Goal: Task Accomplishment & Management: Manage account settings

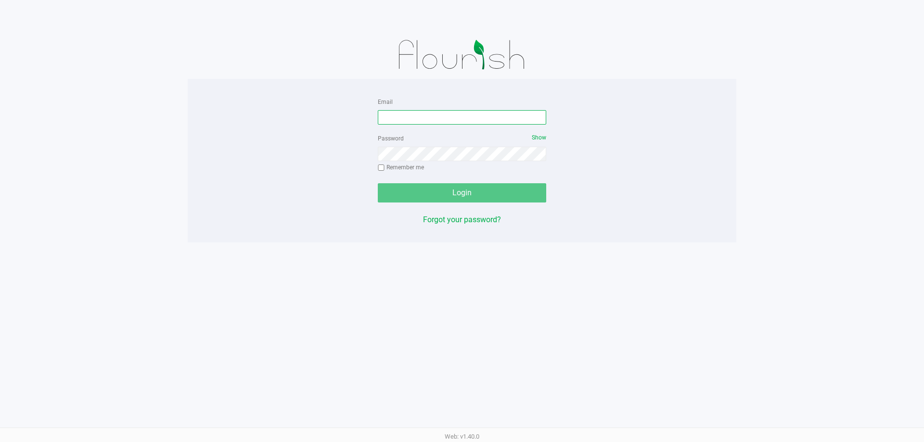
click at [488, 117] on input "Email" at bounding box center [462, 117] width 168 height 14
type input "[EMAIL_ADDRESS][DOMAIN_NAME]"
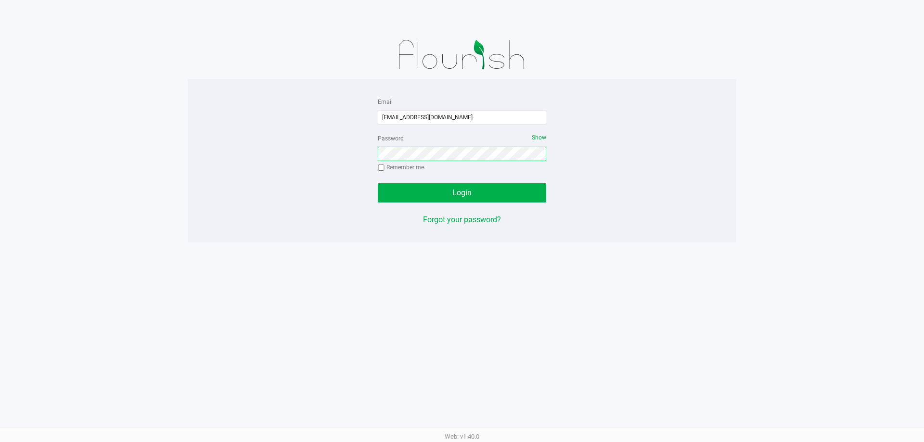
click at [378, 183] on button "Login" at bounding box center [462, 192] width 168 height 19
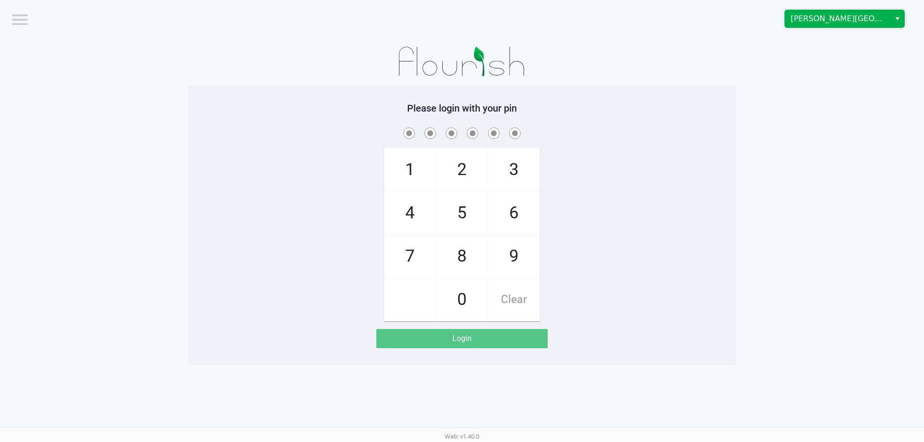
click at [877, 15] on span "Merritt Island WC" at bounding box center [838, 19] width 94 height 12
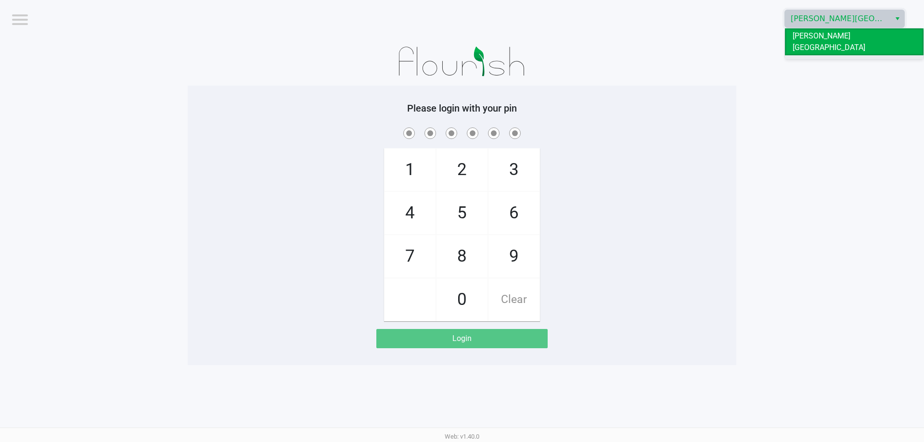
click at [851, 55] on li "[GEOGRAPHIC_DATA]" at bounding box center [854, 62] width 139 height 15
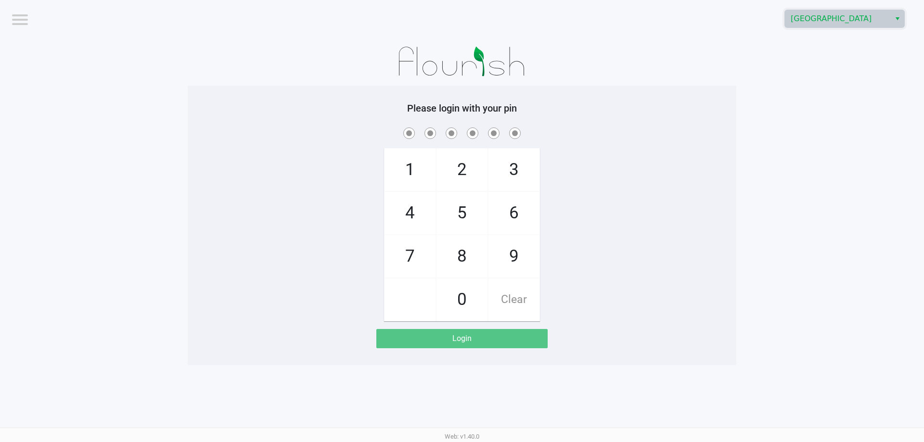
click at [825, 77] on app-pos-login-wrapper "Logout Palm Bay WC Please login with your pin 1 4 7 2 5 8 0 3 6 9 Clear Login" at bounding box center [462, 182] width 924 height 365
checkbox input "true"
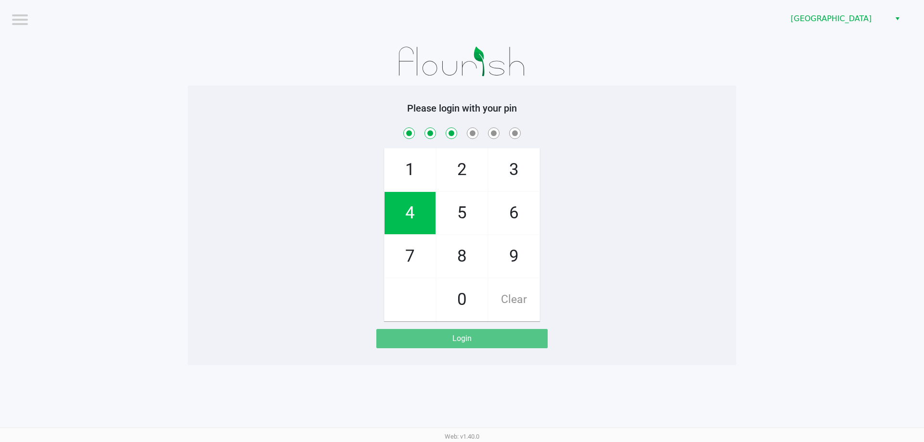
checkbox input "true"
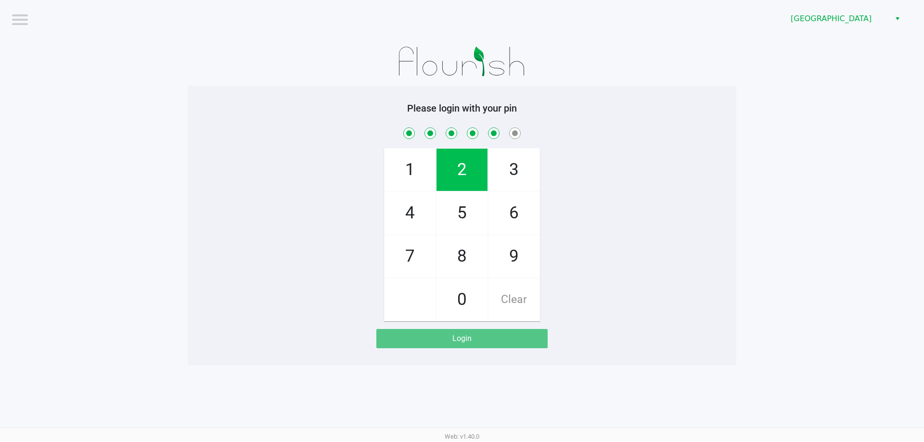
checkbox input "true"
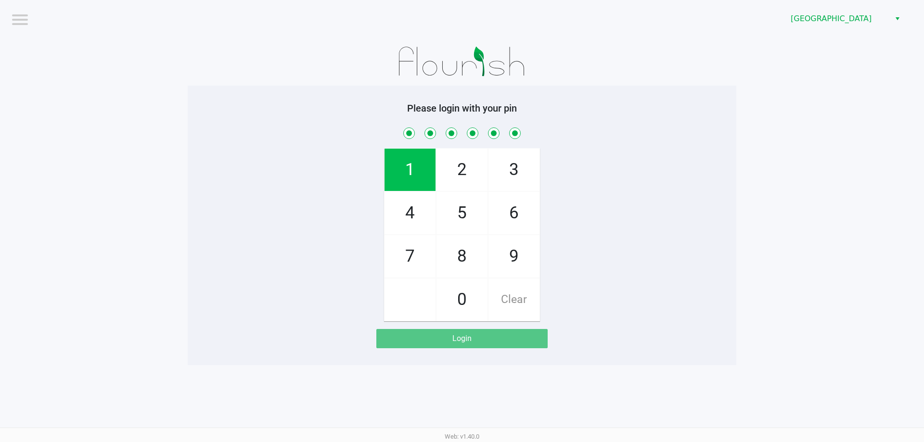
checkbox input "true"
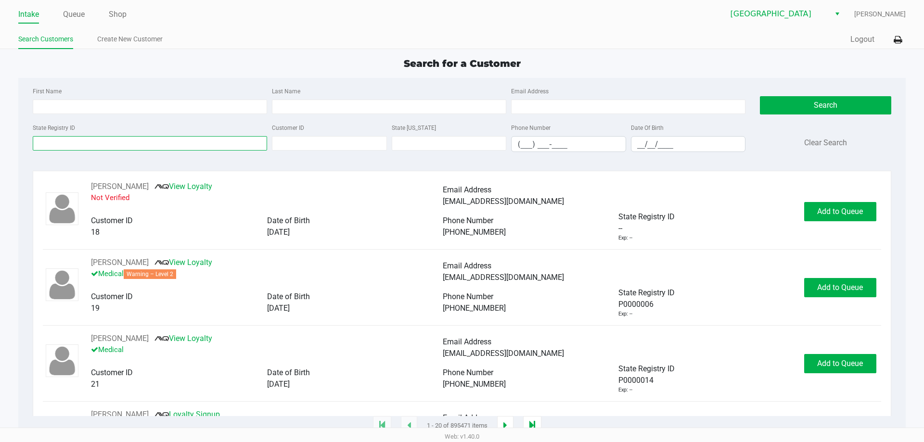
click at [110, 144] on input "State Registry ID" at bounding box center [150, 143] width 234 height 14
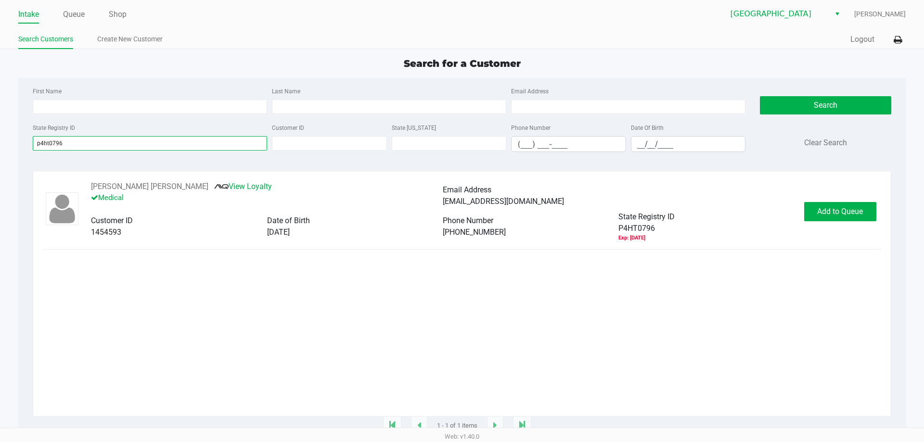
type input "p4ht0796"
click at [851, 215] on span "Add to Queue" at bounding box center [840, 211] width 46 height 9
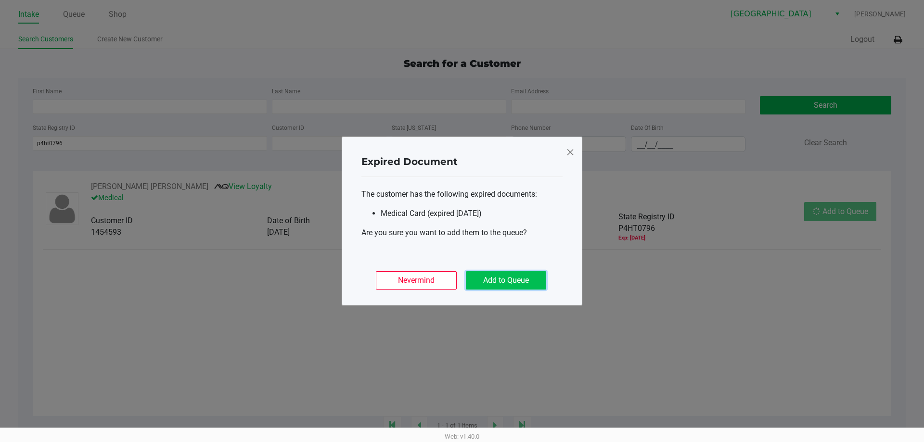
click at [521, 285] on button "Add to Queue" at bounding box center [506, 280] width 80 height 18
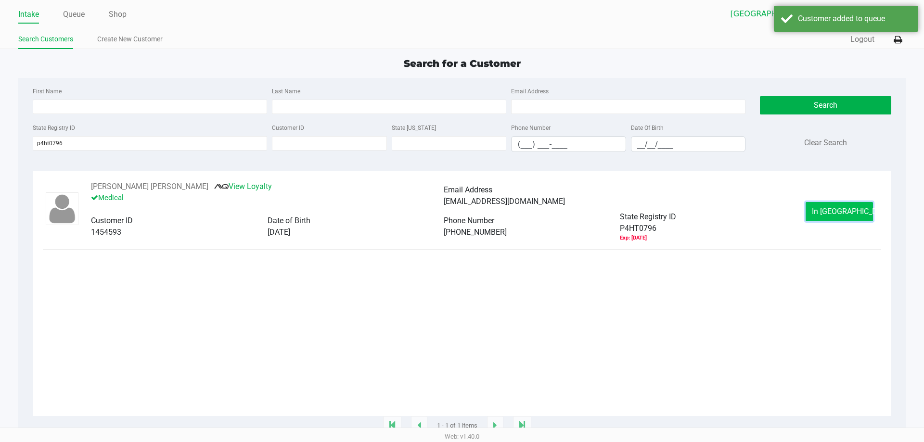
click at [828, 212] on span "In Queue" at bounding box center [852, 211] width 81 height 9
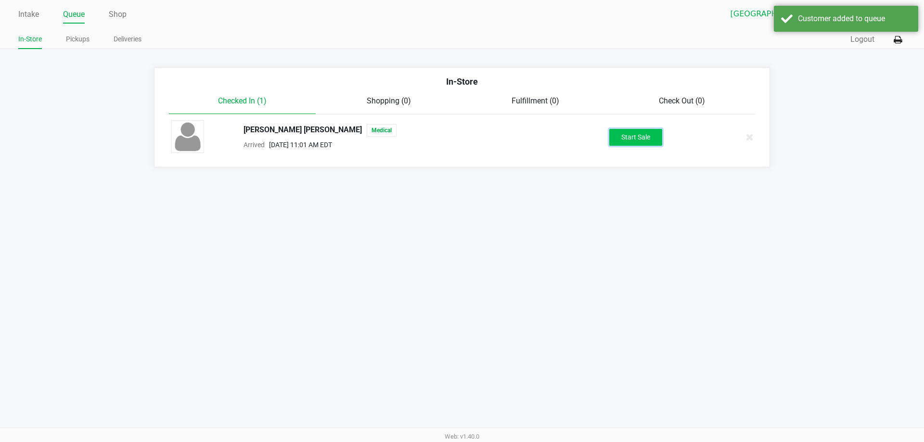
click at [653, 145] on button "Start Sale" at bounding box center [635, 137] width 53 height 17
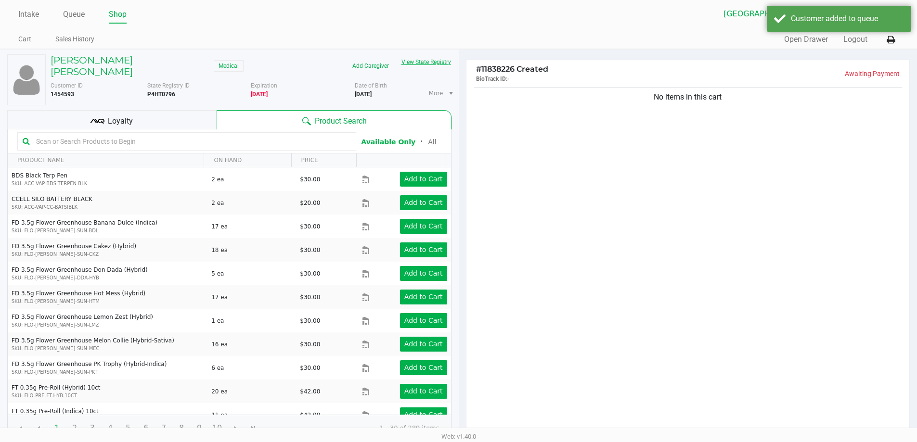
click at [410, 65] on button "View State Registry" at bounding box center [423, 61] width 56 height 15
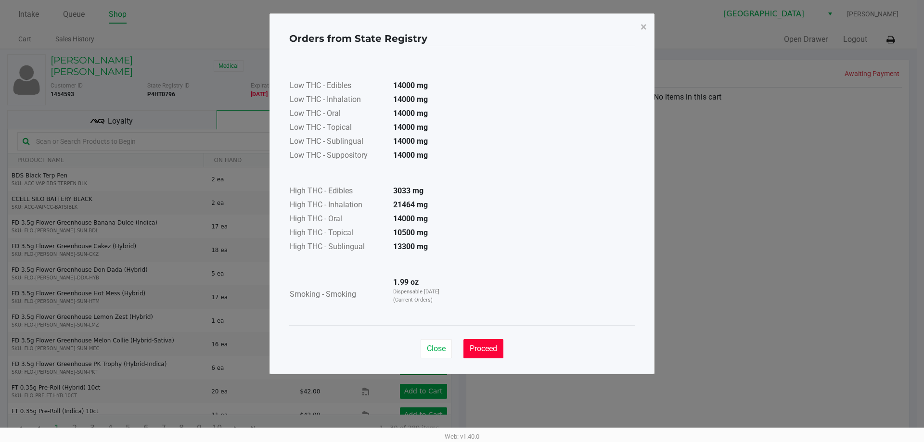
click at [479, 344] on span "Proceed" at bounding box center [483, 348] width 27 height 9
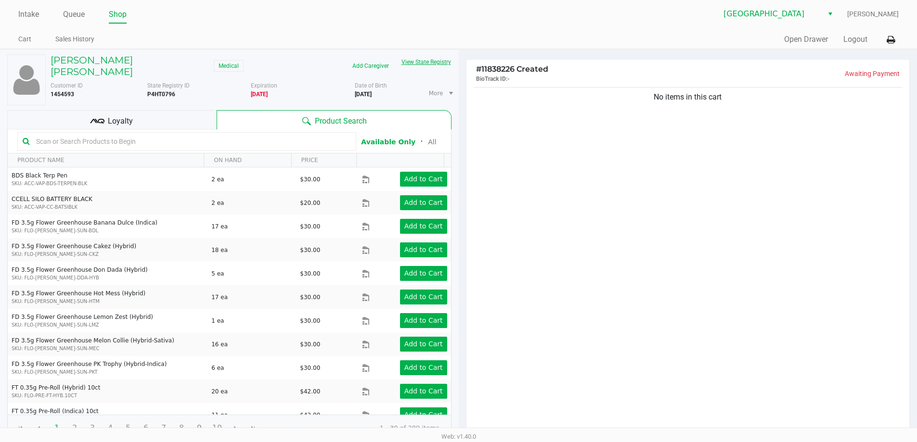
click at [280, 135] on input "text" at bounding box center [191, 141] width 319 height 14
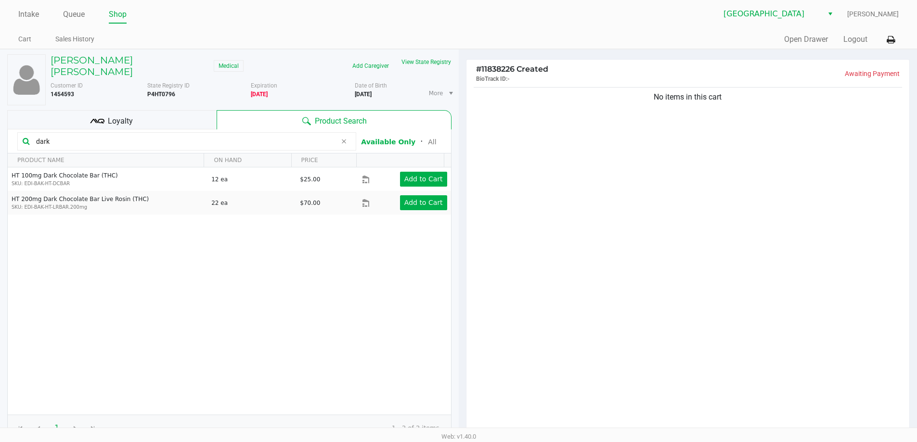
type input "dark"
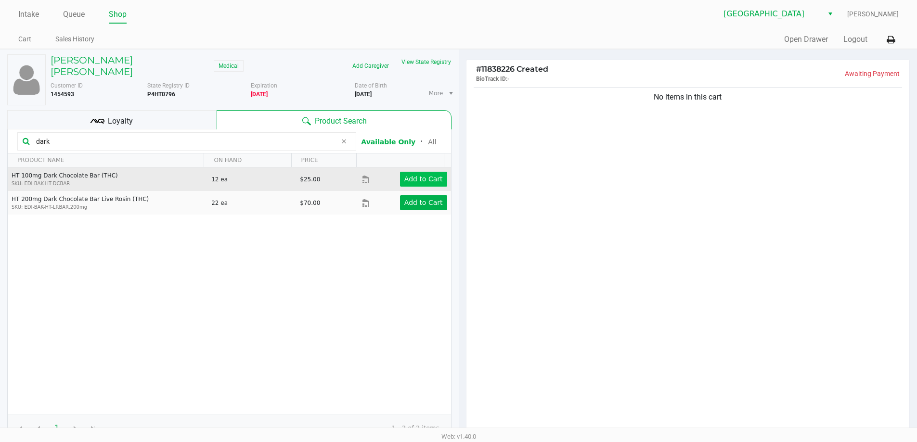
click at [419, 175] on app-button-loader "Add to Cart" at bounding box center [423, 179] width 38 height 8
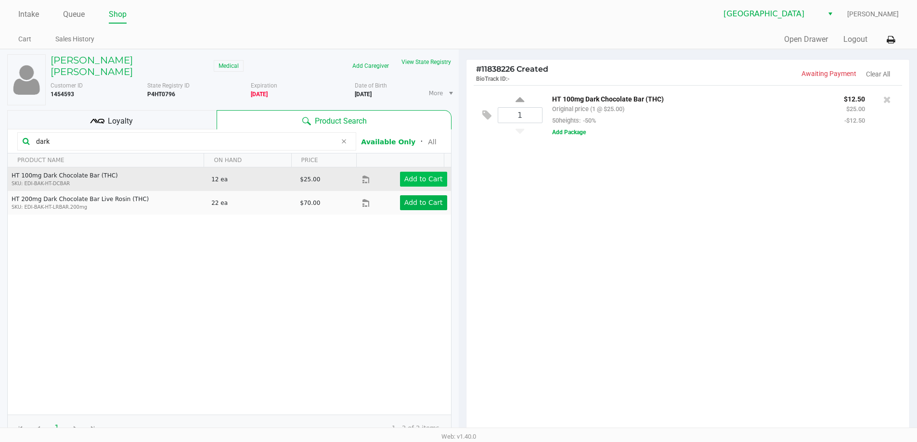
click at [520, 98] on icon at bounding box center [519, 101] width 9 height 12
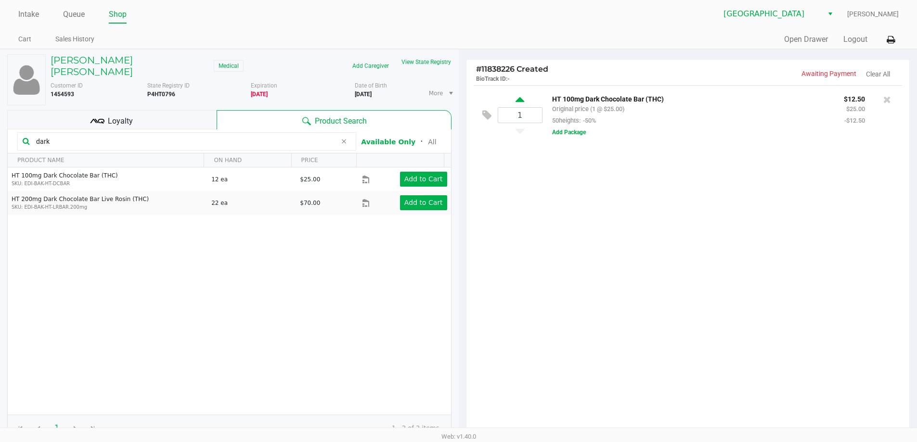
type input "2"
click at [122, 134] on input "dark" at bounding box center [184, 141] width 304 height 14
type input "d"
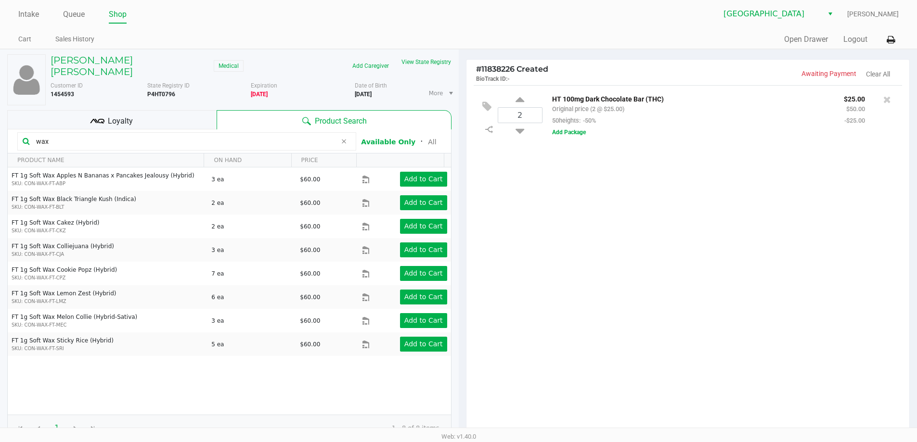
type input "wax"
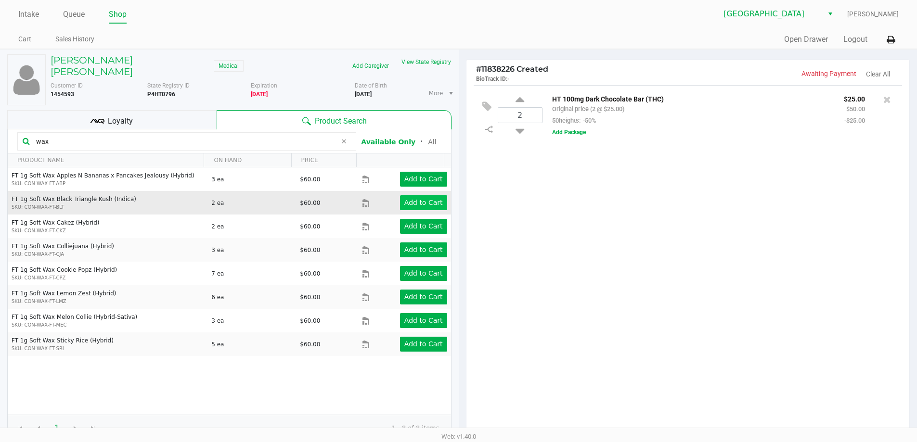
click at [422, 199] on app-button-loader "Add to Cart" at bounding box center [423, 203] width 38 height 8
click at [516, 162] on icon at bounding box center [519, 161] width 9 height 12
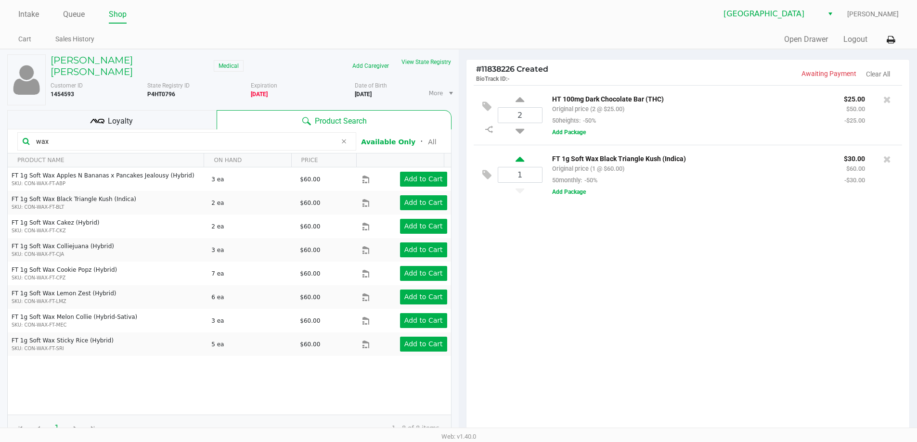
type input "2"
click at [115, 136] on input "wax" at bounding box center [184, 141] width 304 height 14
type input "w"
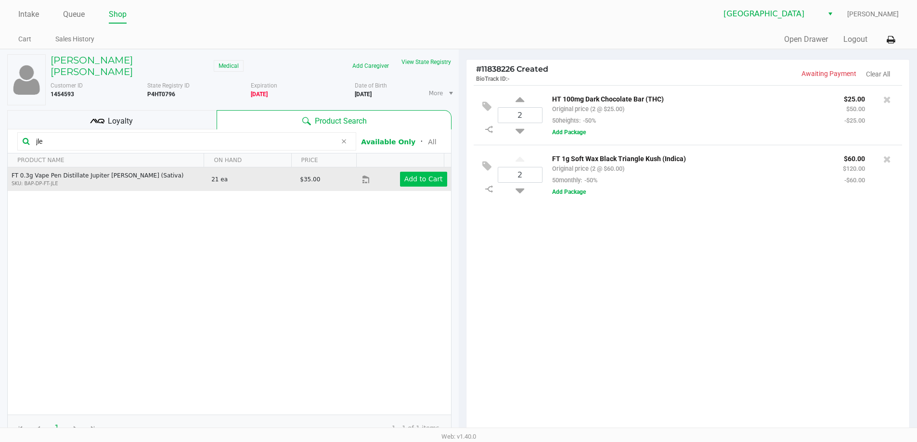
type input "jle"
click at [426, 175] on app-button-loader "Add to Cart" at bounding box center [423, 179] width 38 height 8
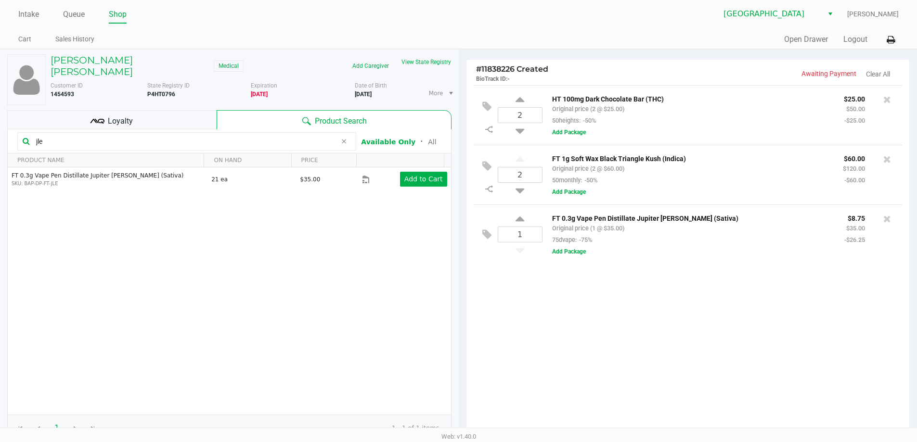
click at [346, 138] on icon at bounding box center [344, 142] width 6 height 8
click at [284, 136] on input "text" at bounding box center [191, 141] width 319 height 14
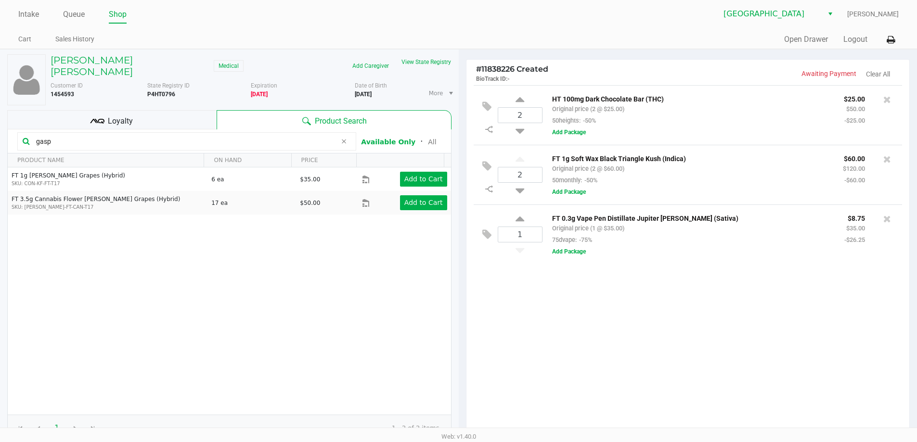
type input "gasp"
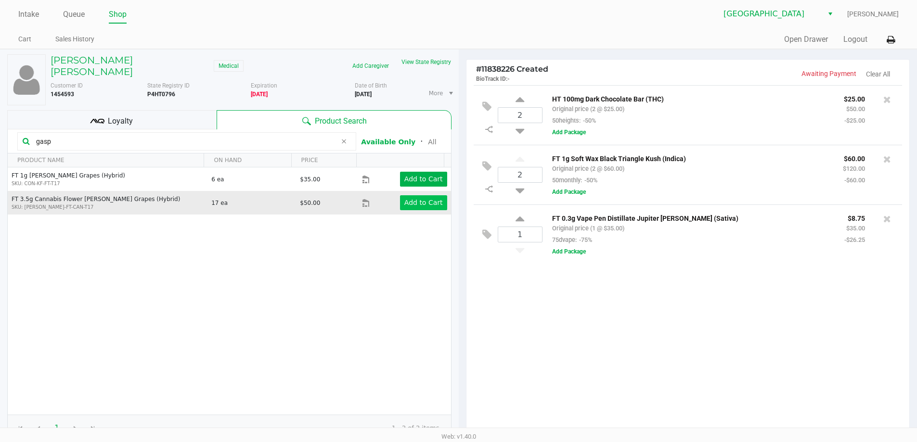
click at [418, 199] on app-button-loader "Add to Cart" at bounding box center [423, 203] width 38 height 8
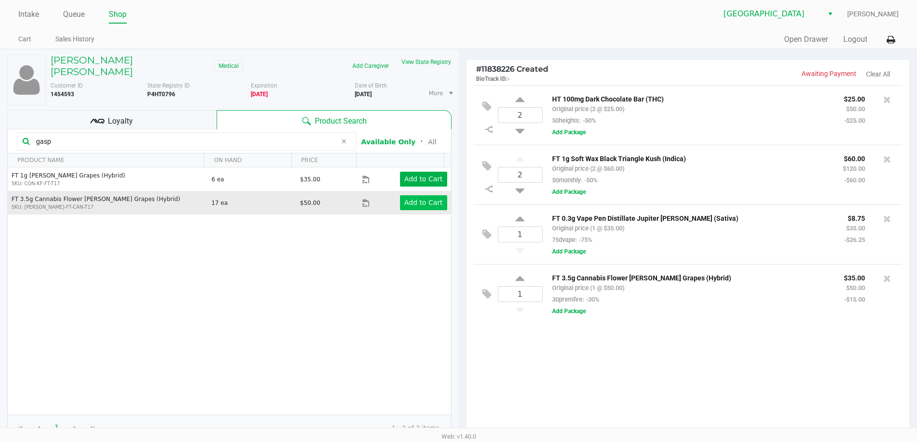
click at [520, 278] on icon at bounding box center [519, 280] width 9 height 12
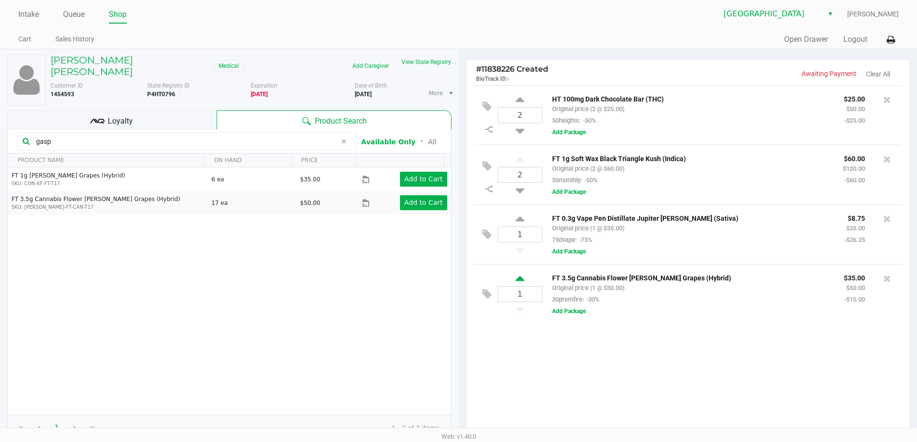
type input "2"
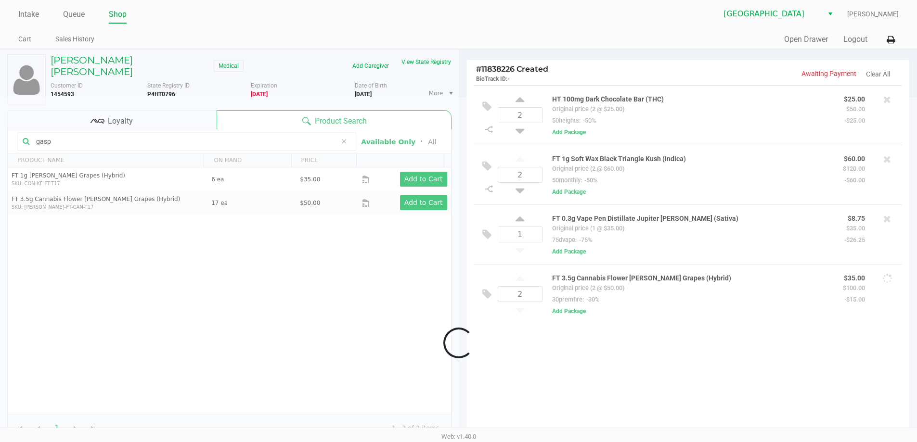
click at [658, 353] on div at bounding box center [458, 343] width 917 height 492
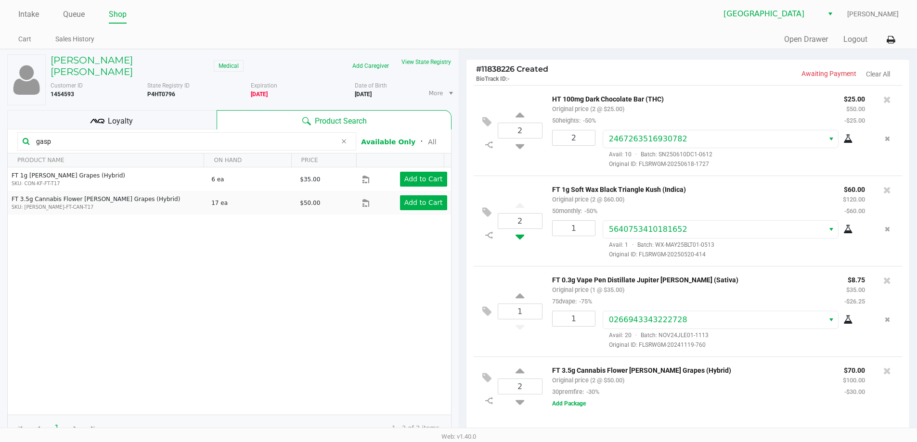
click at [524, 237] on icon at bounding box center [519, 235] width 9 height 12
type input "1"
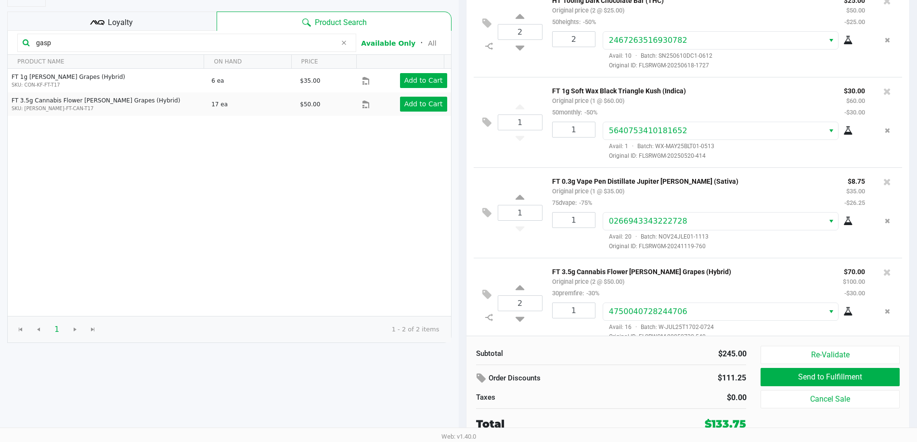
scroll to position [14, 0]
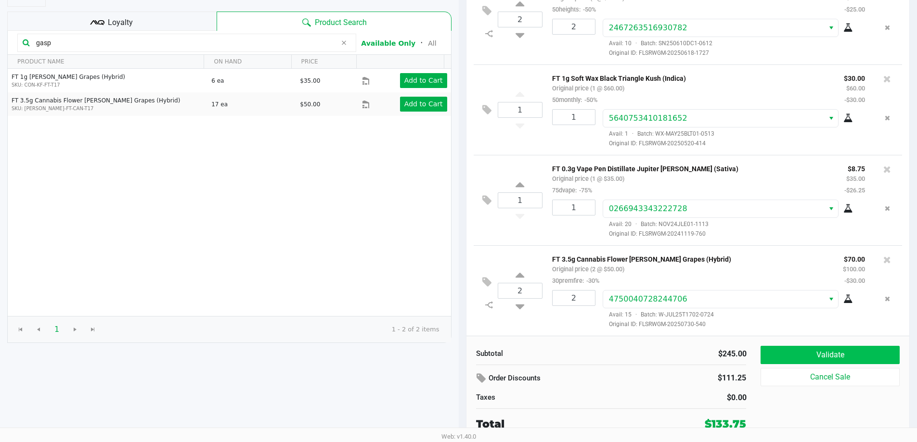
click at [834, 352] on button "Validate" at bounding box center [829, 355] width 139 height 18
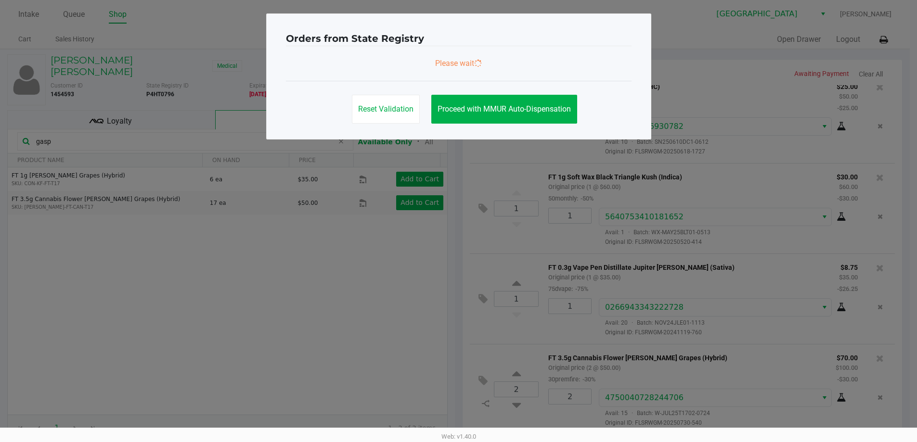
scroll to position [0, 0]
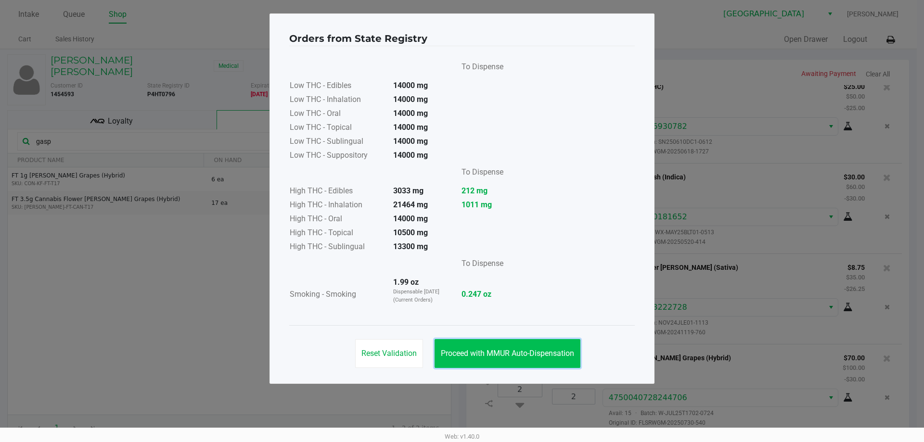
click at [551, 351] on span "Proceed with MMUR Auto-Dispensation" at bounding box center [507, 353] width 133 height 9
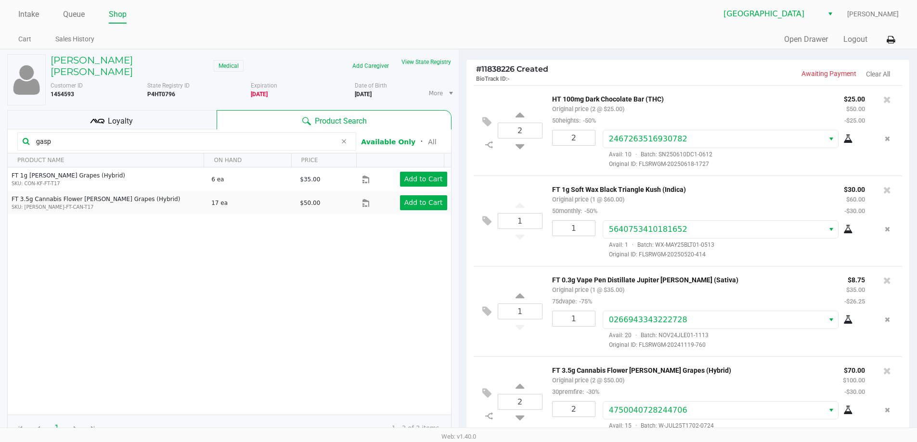
click at [147, 110] on div "Loyalty" at bounding box center [111, 119] width 209 height 19
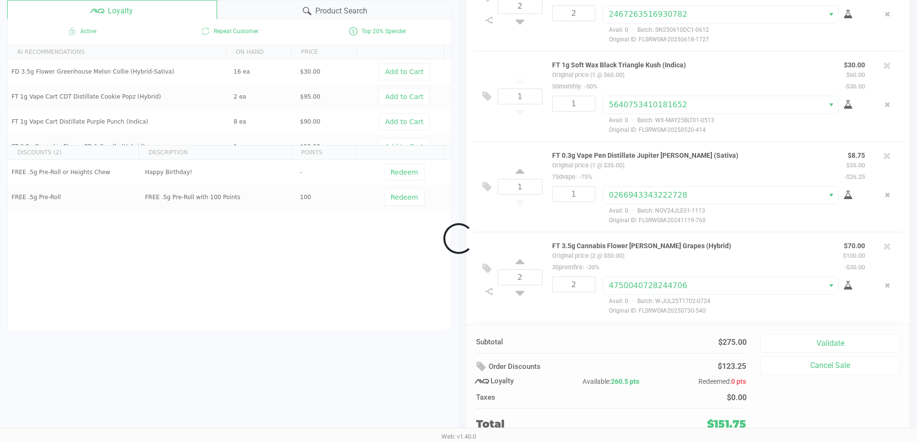
scroll to position [105, 0]
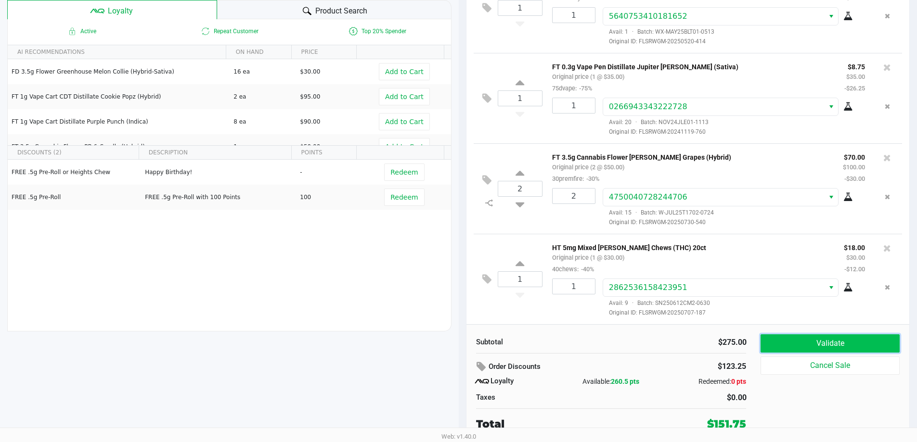
click at [816, 346] on button "Validate" at bounding box center [829, 343] width 139 height 18
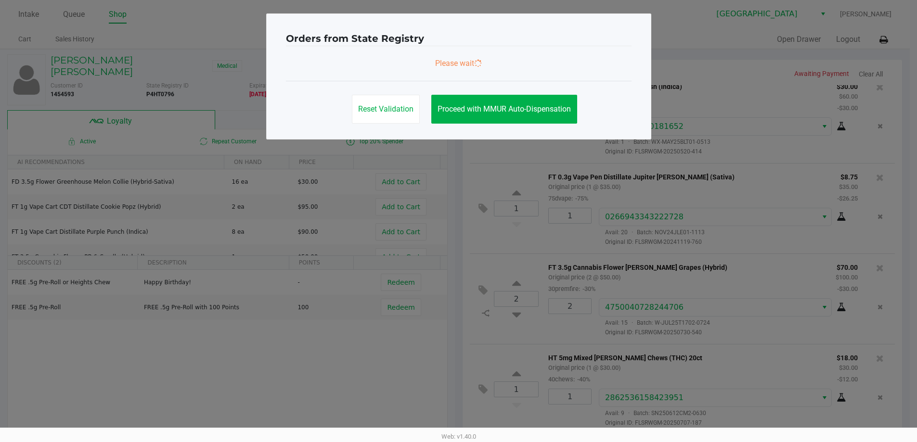
scroll to position [0, 0]
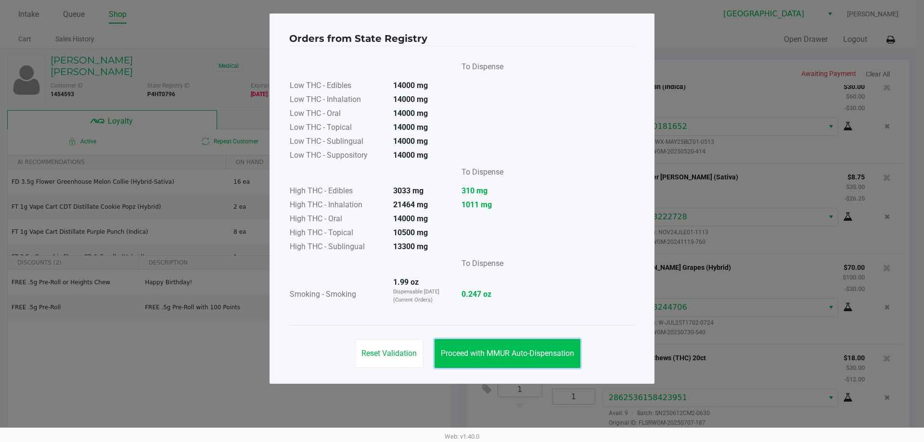
click at [522, 352] on span "Proceed with MMUR Auto-Dispensation" at bounding box center [507, 353] width 133 height 9
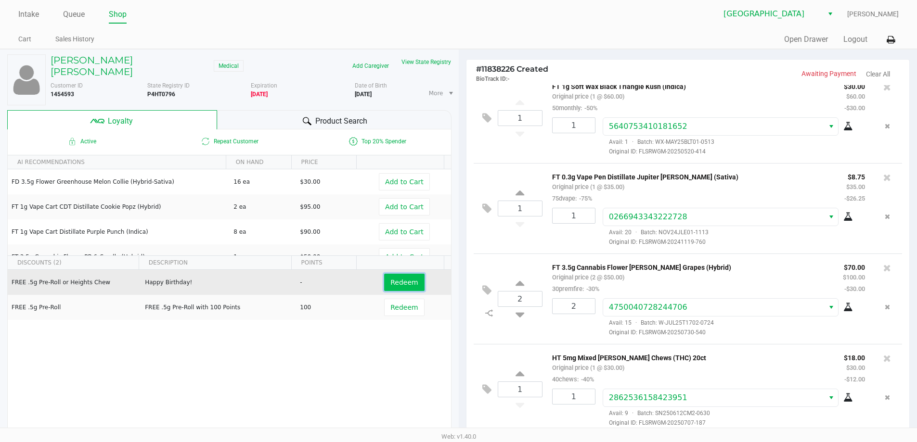
click at [405, 279] on span "Redeem" at bounding box center [403, 283] width 27 height 8
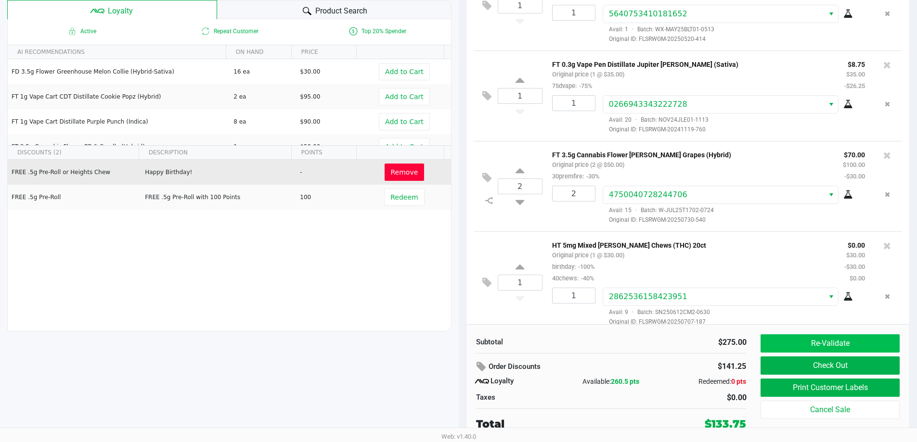
scroll to position [117, 0]
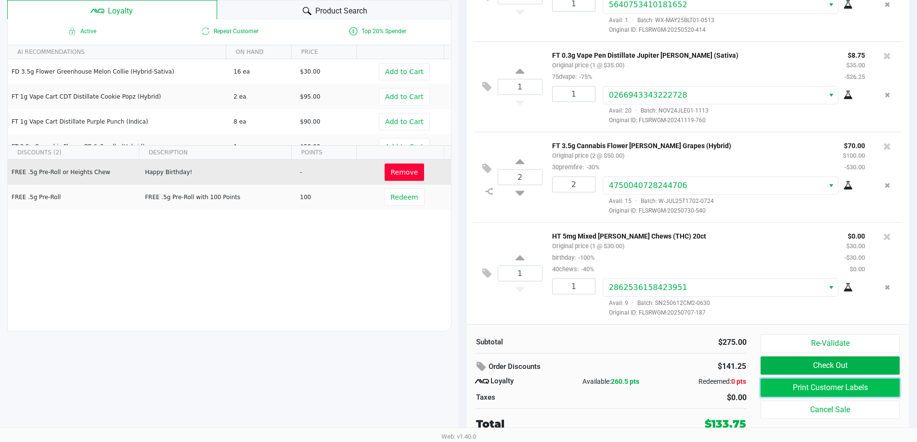
click at [811, 392] on button "Print Customer Labels" at bounding box center [829, 388] width 139 height 18
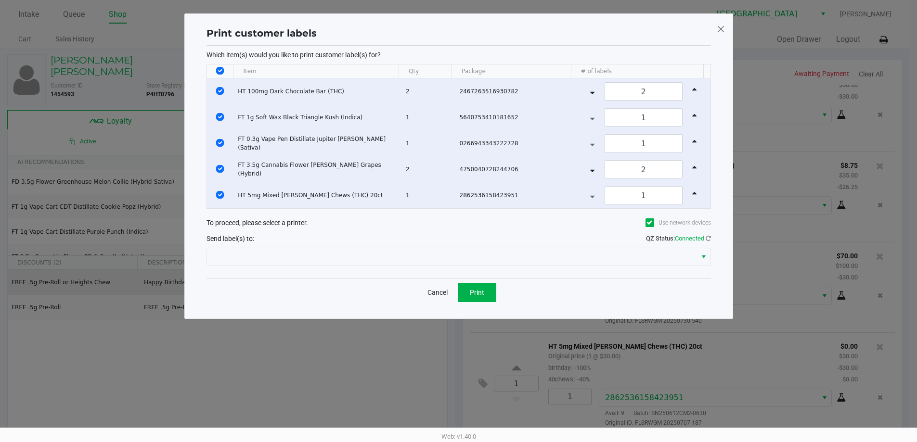
scroll to position [0, 0]
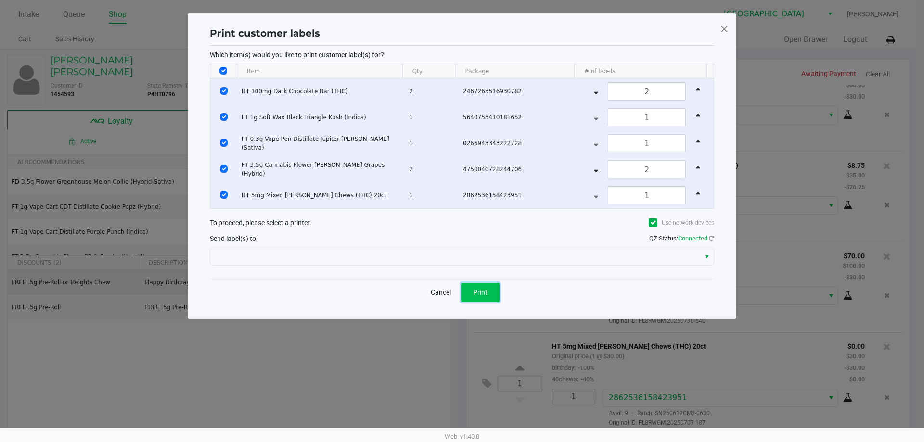
click at [472, 290] on button "Print" at bounding box center [480, 292] width 38 height 19
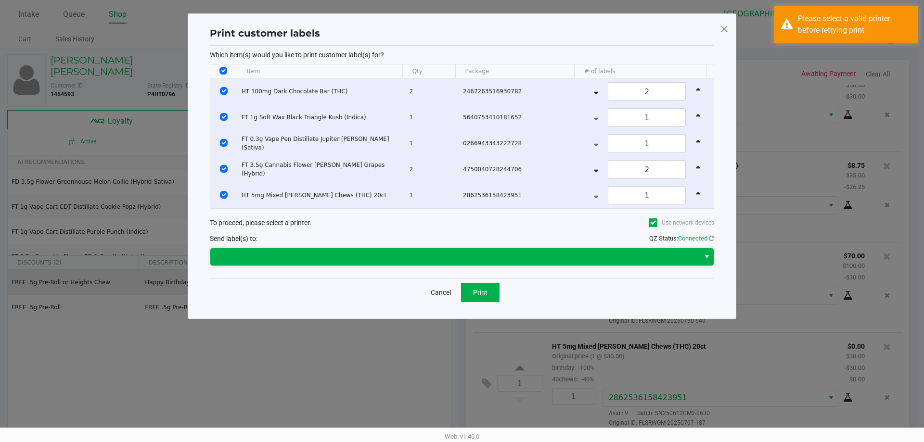
click at [575, 252] on span at bounding box center [455, 257] width 478 height 12
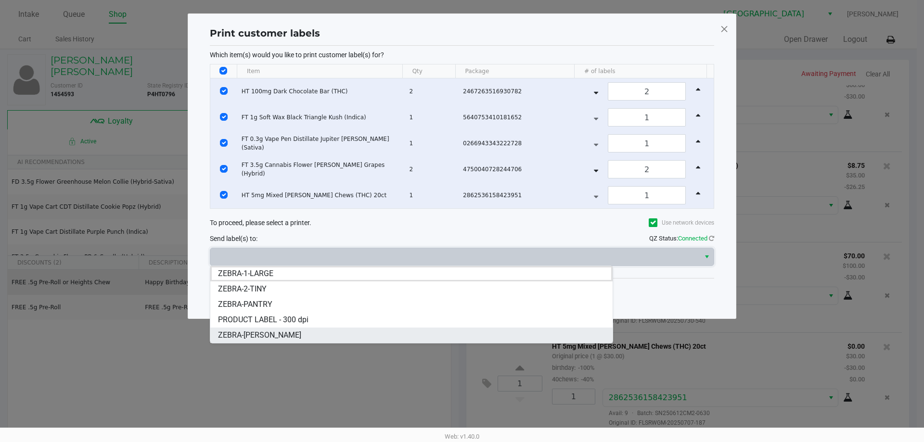
click at [324, 339] on li "ZEBRA-CELIA" at bounding box center [411, 335] width 402 height 15
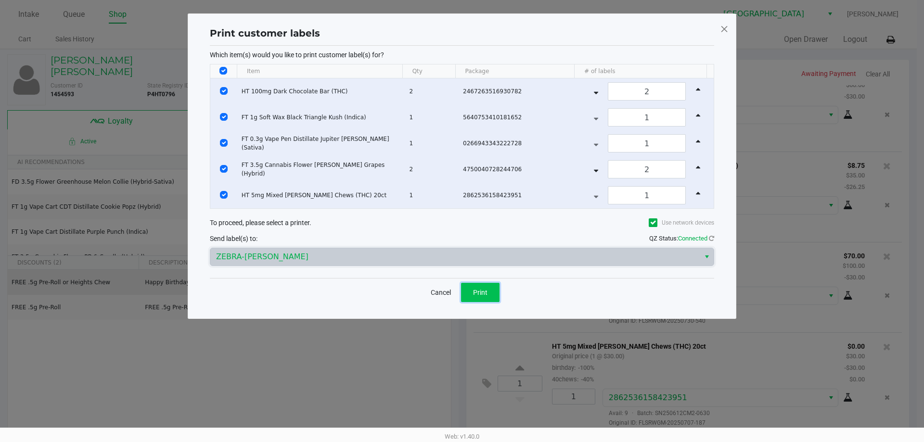
click at [486, 293] on span "Print" at bounding box center [480, 293] width 14 height 8
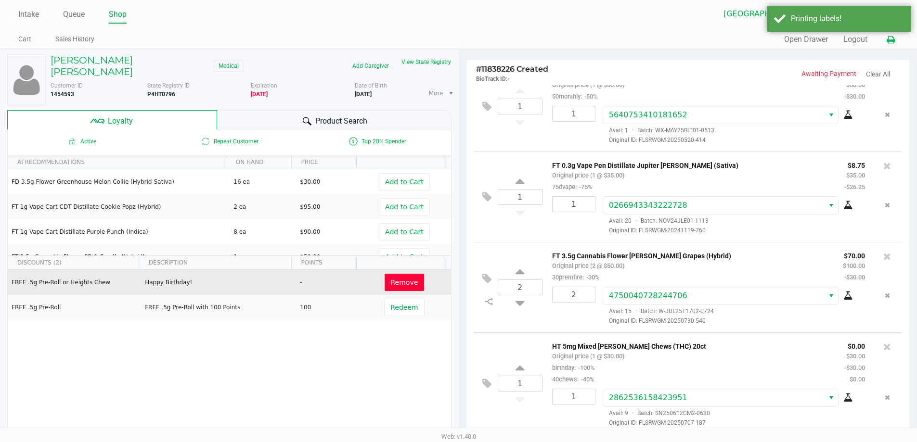
click at [888, 41] on icon at bounding box center [890, 40] width 8 height 7
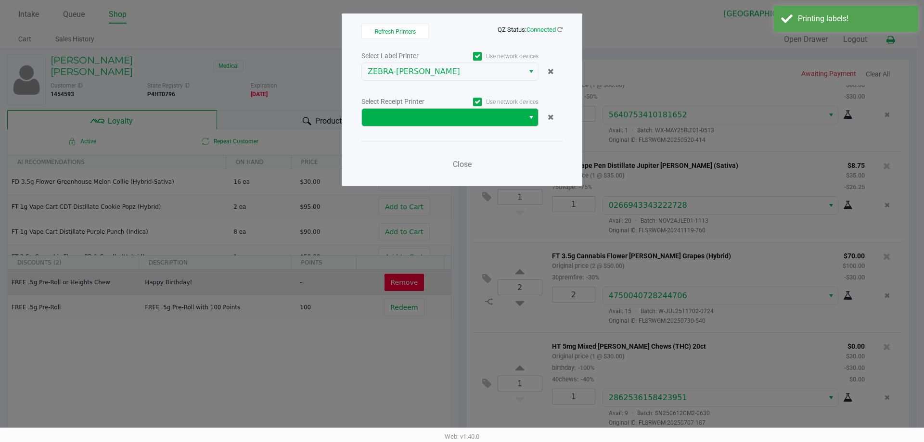
click at [525, 115] on button "Select" at bounding box center [531, 117] width 14 height 17
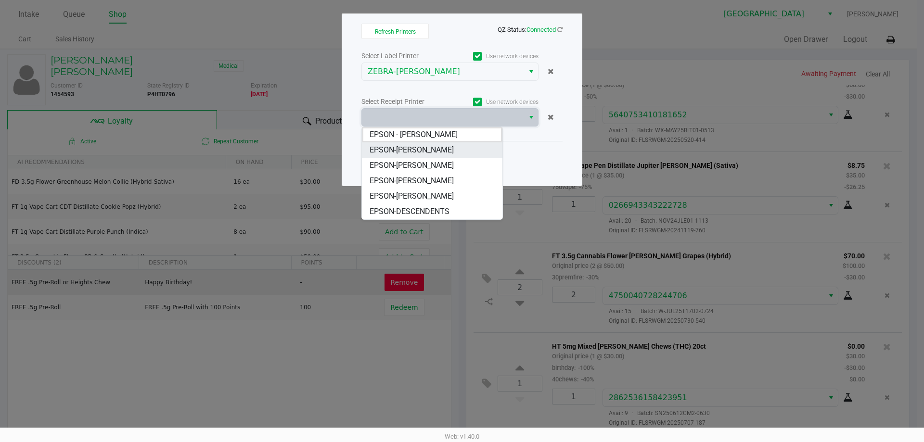
click at [447, 151] on li "EPSON-CELIA" at bounding box center [432, 149] width 141 height 15
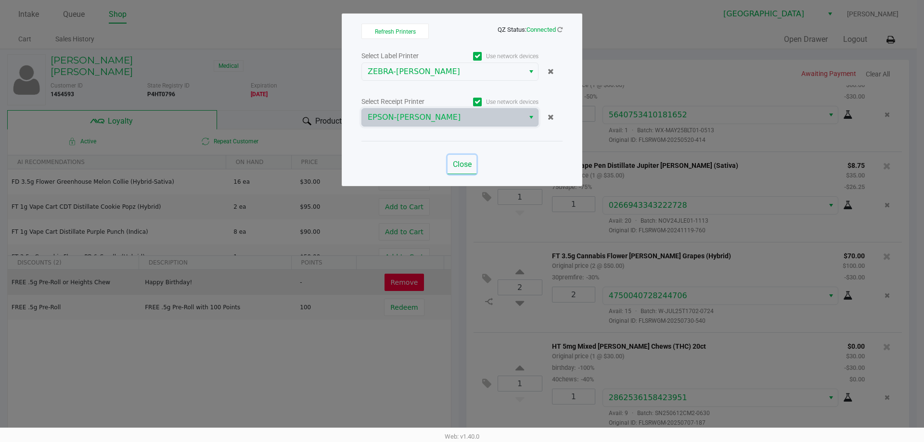
click at [462, 165] on span "Close" at bounding box center [462, 164] width 19 height 9
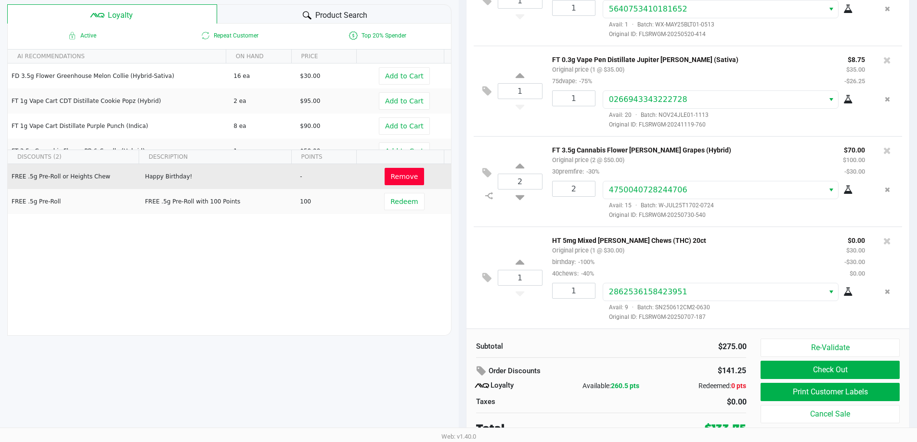
scroll to position [110, 0]
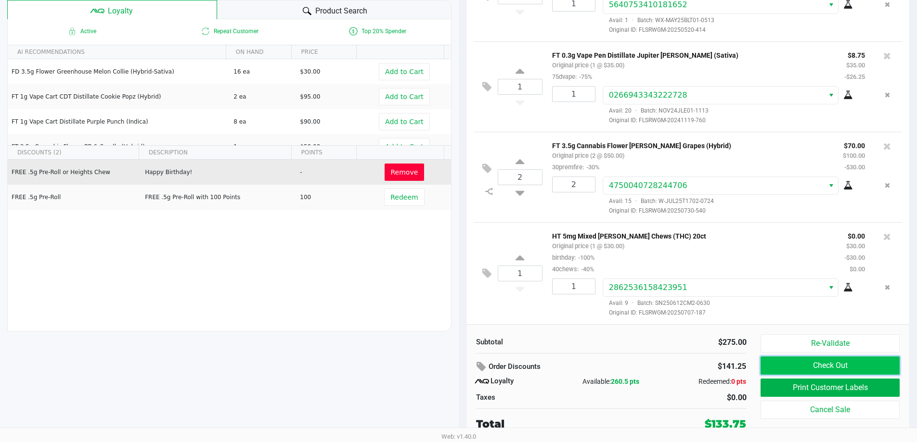
click at [821, 369] on button "Check Out" at bounding box center [829, 366] width 139 height 18
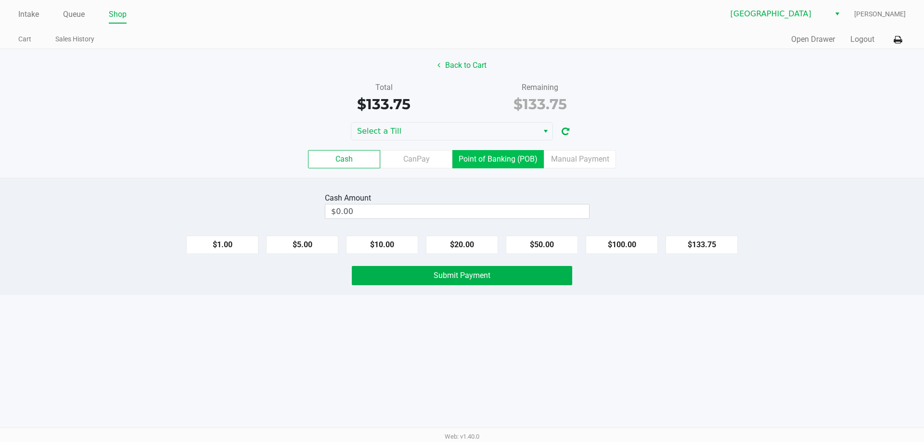
click at [519, 152] on label "Point of Banking (POB)" at bounding box center [497, 159] width 91 height 18
click at [0, 0] on 7 "Point of Banking (POB)" at bounding box center [0, 0] width 0 height 0
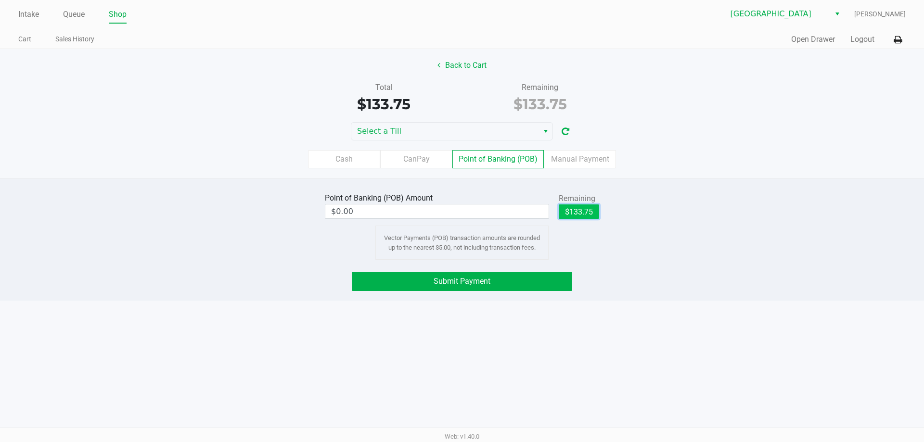
click at [575, 211] on button "$133.75" at bounding box center [579, 212] width 40 height 14
type input "$133.75"
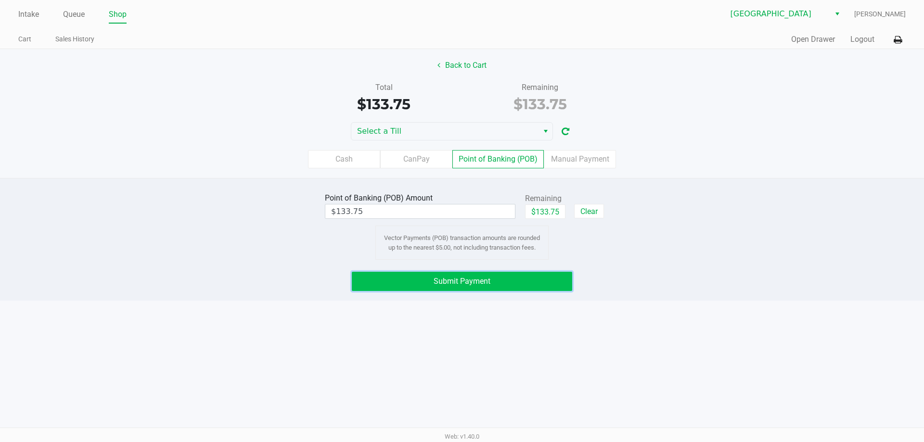
click at [557, 284] on button "Submit Payment" at bounding box center [462, 281] width 220 height 19
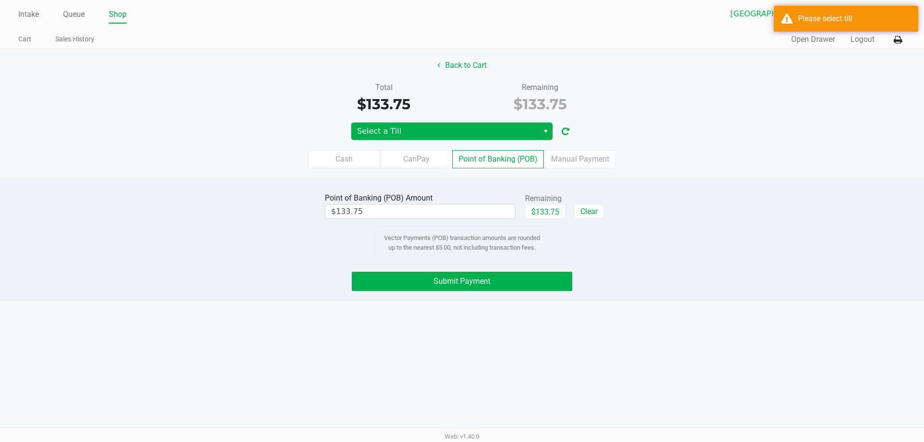
click at [517, 127] on span "Select a Till" at bounding box center [445, 132] width 176 height 12
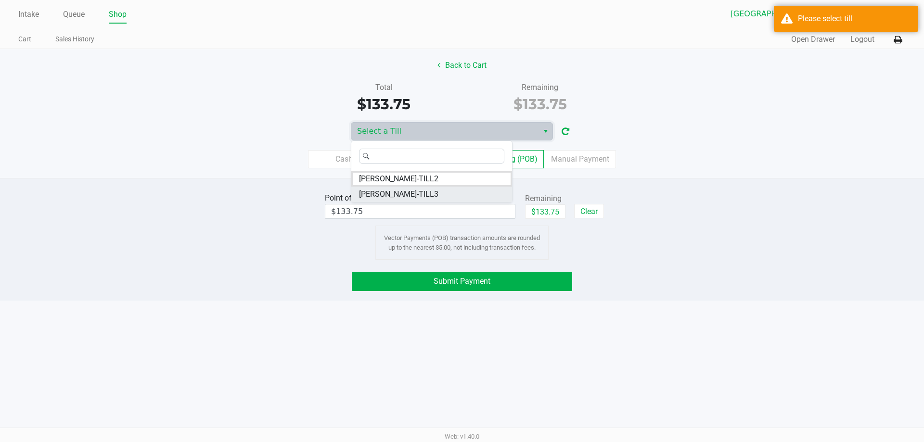
click at [415, 194] on li "CELIA-TILL3" at bounding box center [431, 194] width 161 height 15
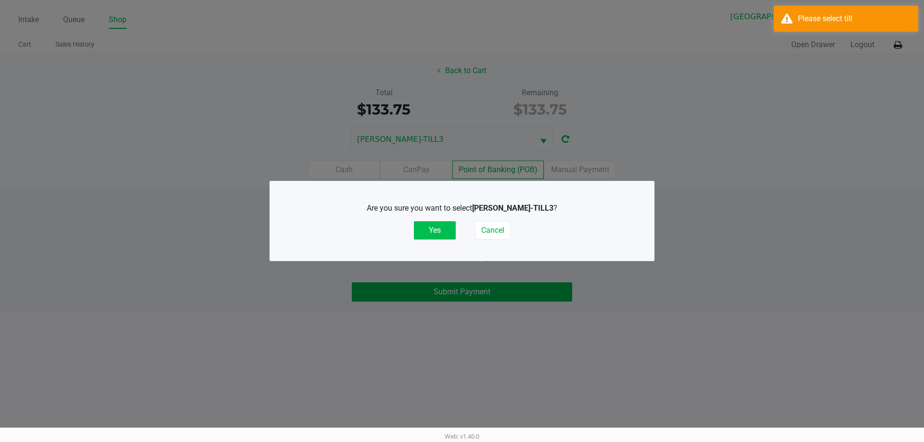
click at [438, 227] on button "Yes" at bounding box center [435, 230] width 42 height 18
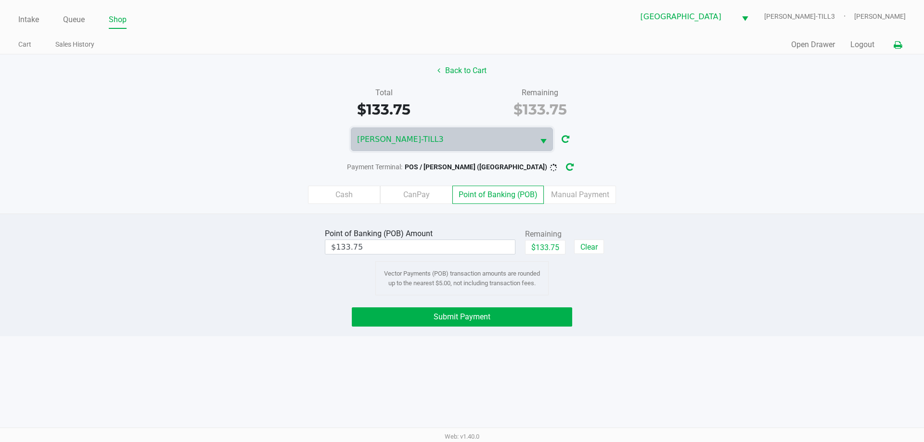
click at [896, 45] on icon at bounding box center [898, 45] width 8 height 7
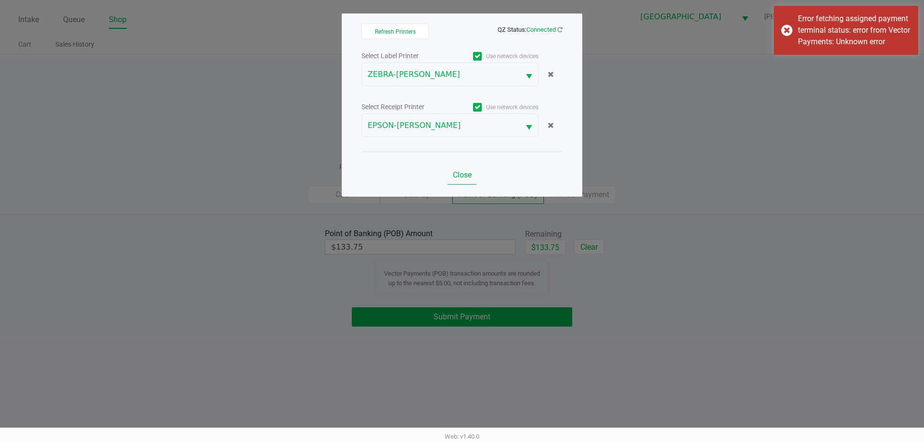
click at [462, 174] on span "Close" at bounding box center [462, 174] width 19 height 9
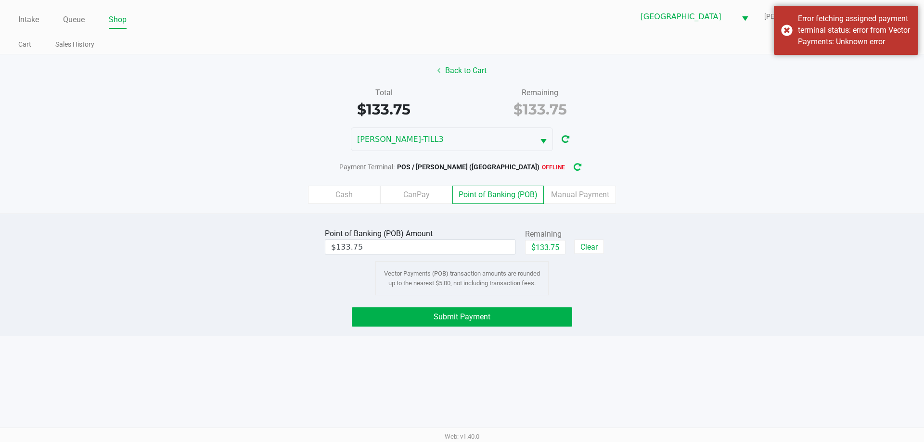
click at [574, 168] on icon "button" at bounding box center [578, 167] width 8 height 7
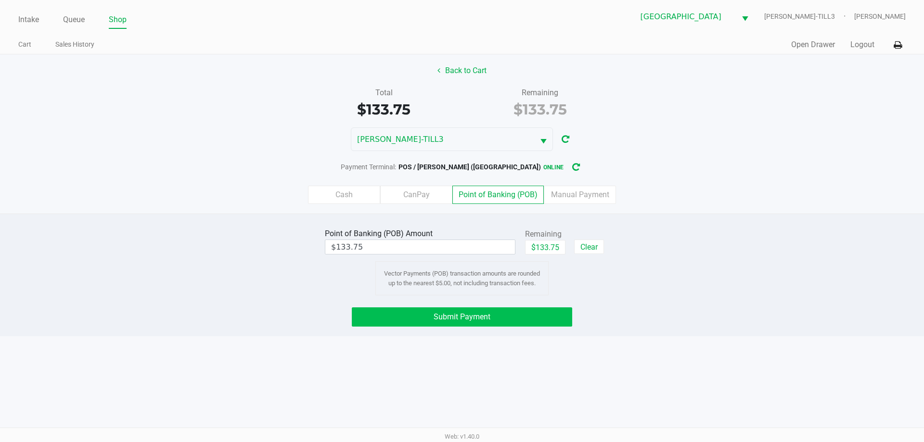
click at [466, 314] on span "Submit Payment" at bounding box center [462, 316] width 57 height 9
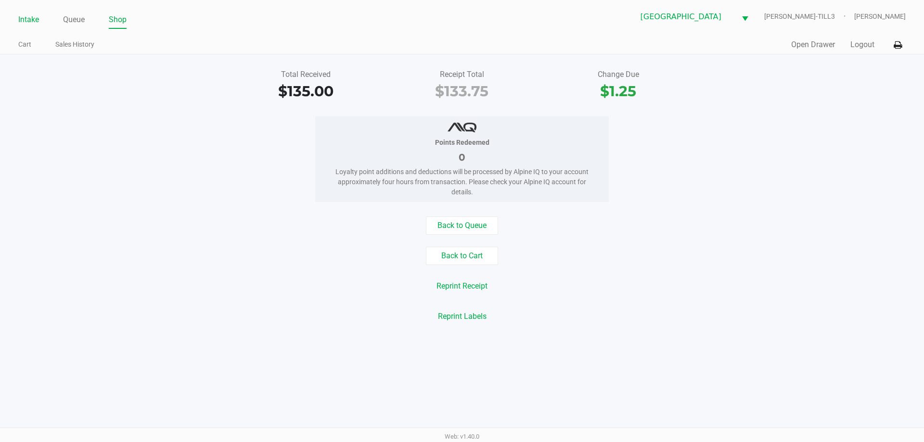
click at [35, 18] on link "Intake" at bounding box center [28, 19] width 21 height 13
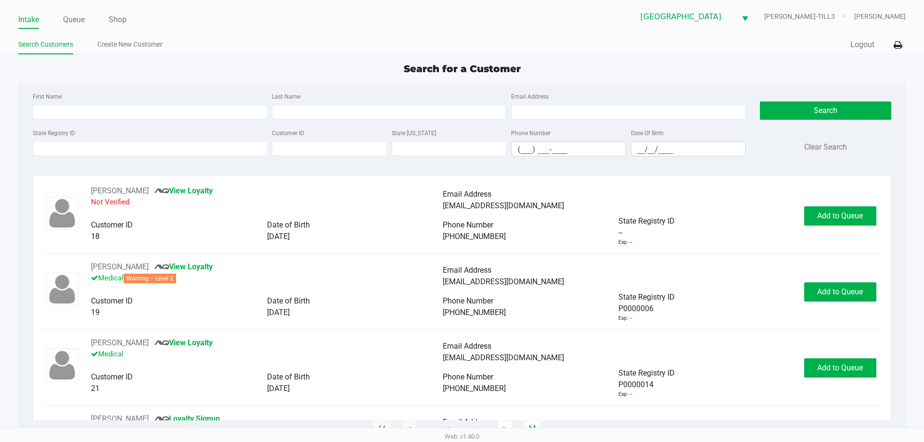
click at [122, 149] on input "State Registry ID" at bounding box center [150, 148] width 234 height 14
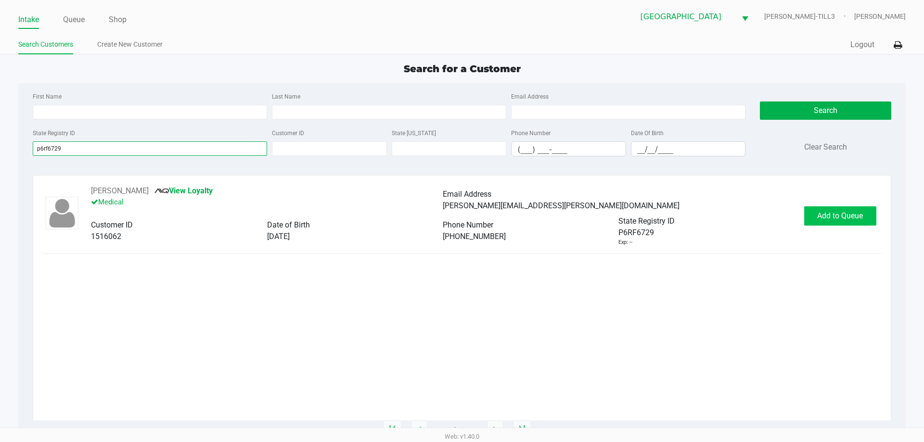
type input "p6rf6729"
click at [840, 220] on button "Add to Queue" at bounding box center [840, 215] width 72 height 19
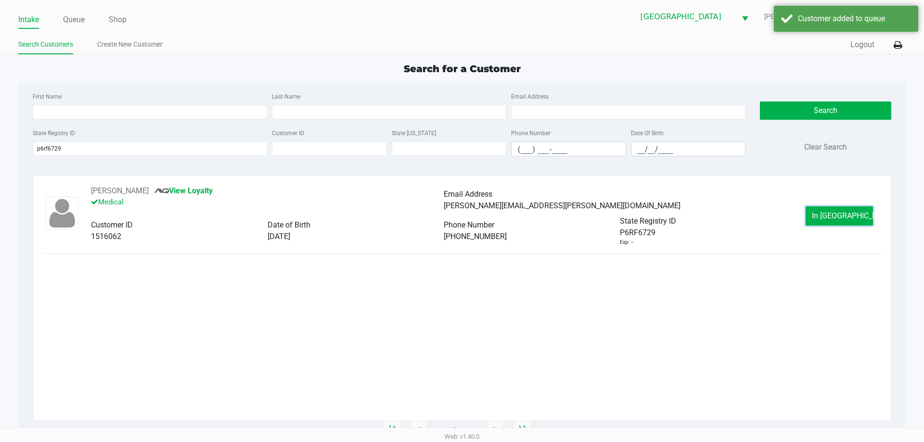
click at [840, 220] on button "In Queue" at bounding box center [839, 215] width 67 height 19
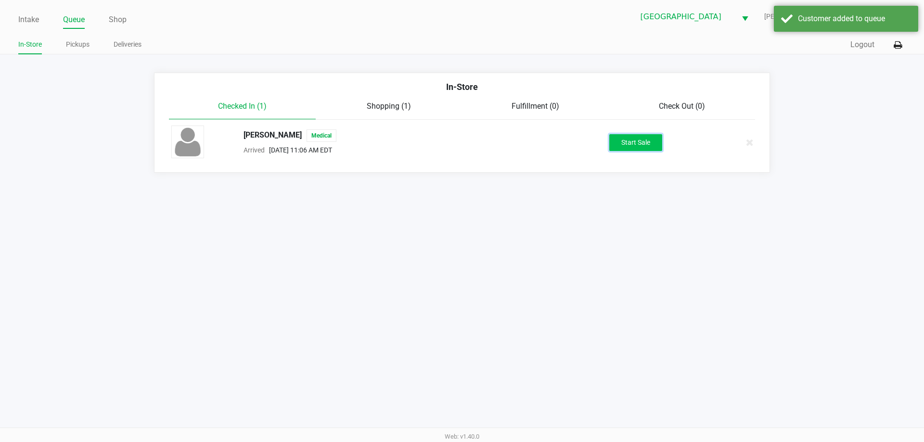
click at [653, 148] on button "Start Sale" at bounding box center [635, 142] width 53 height 17
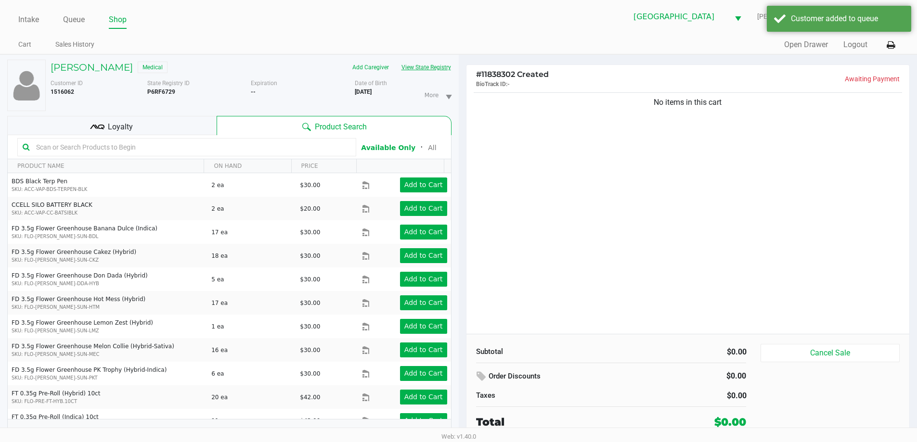
click at [421, 67] on button "View State Registry" at bounding box center [423, 67] width 56 height 15
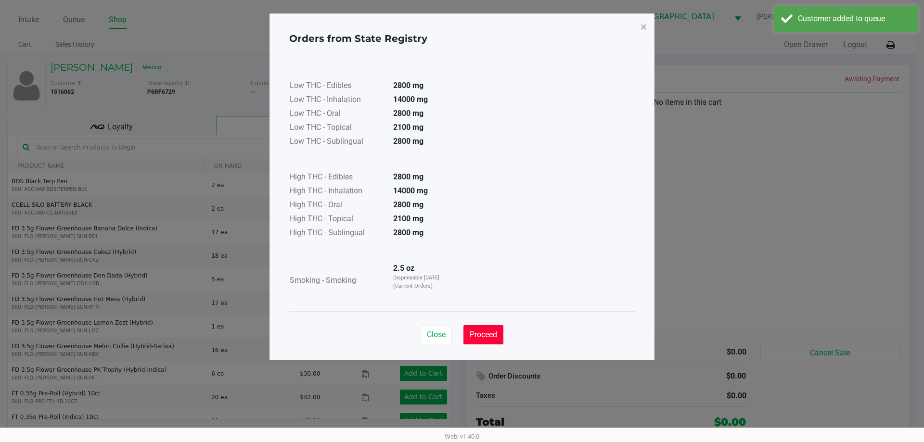
drag, startPoint x: 482, startPoint y: 341, endPoint x: 203, endPoint y: 232, distance: 299.6
click at [482, 340] on button "Proceed" at bounding box center [483, 334] width 40 height 19
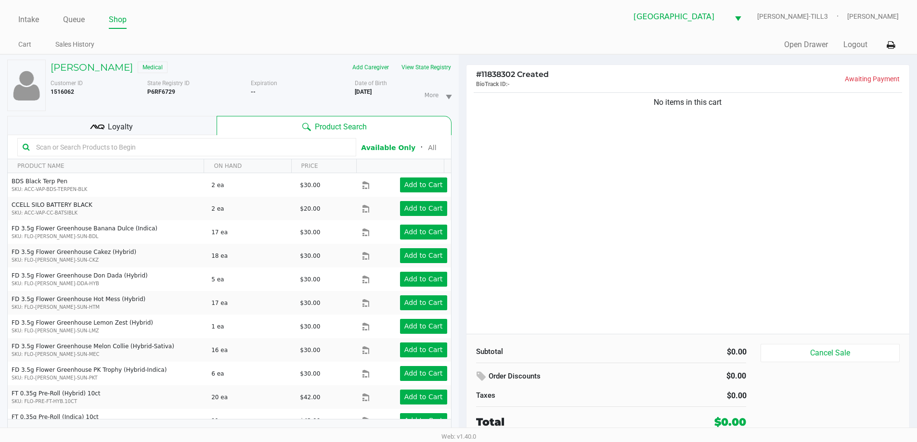
click at [51, 153] on input "text" at bounding box center [191, 147] width 319 height 14
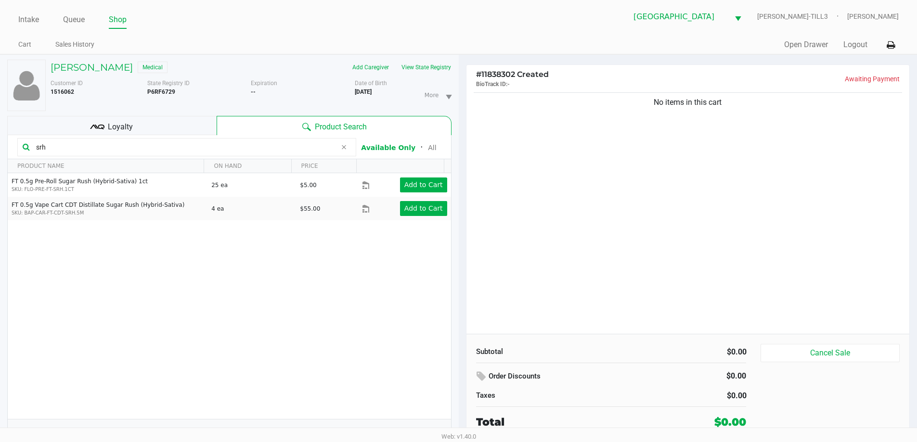
drag, startPoint x: 115, startPoint y: 149, endPoint x: 0, endPoint y: 146, distance: 115.1
click at [0, 146] on div "DANIEL QUINN Medical Add Caregiver View State Registry Customer ID 1516062 Stat…" at bounding box center [229, 254] width 459 height 398
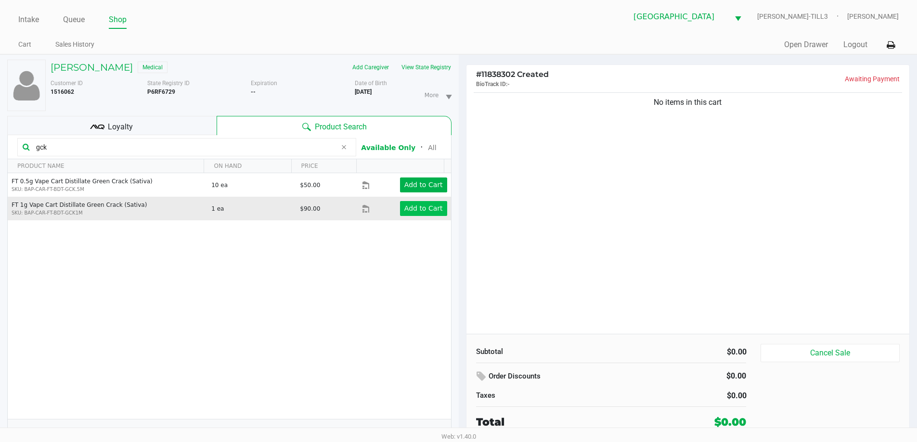
type input "gck"
click at [418, 205] on app-button-loader "Add to Cart" at bounding box center [423, 209] width 38 height 8
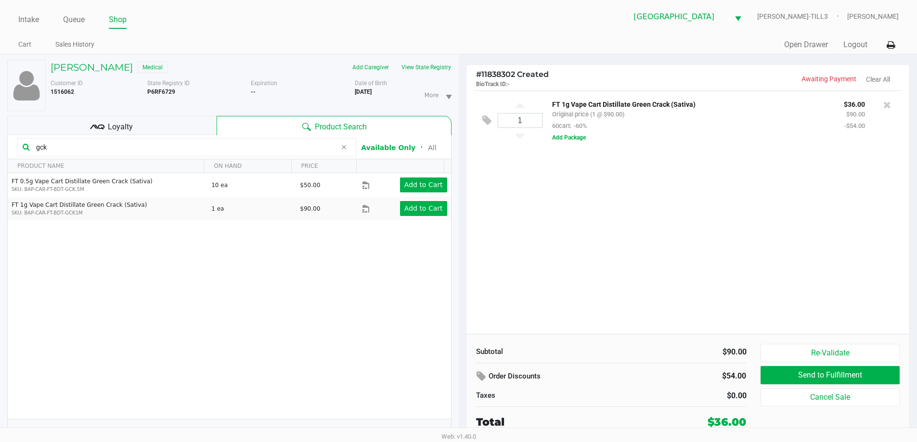
drag, startPoint x: 163, startPoint y: 149, endPoint x: 0, endPoint y: 141, distance: 162.8
click at [0, 141] on div "DANIEL QUINN Medical Add Caregiver View State Registry Customer ID 1516062 Stat…" at bounding box center [229, 254] width 459 height 398
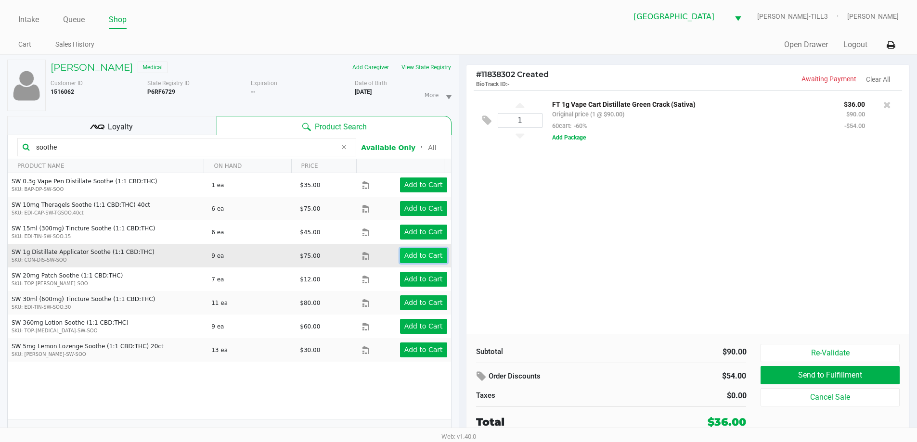
click at [412, 260] on button "Add to Cart" at bounding box center [423, 255] width 47 height 15
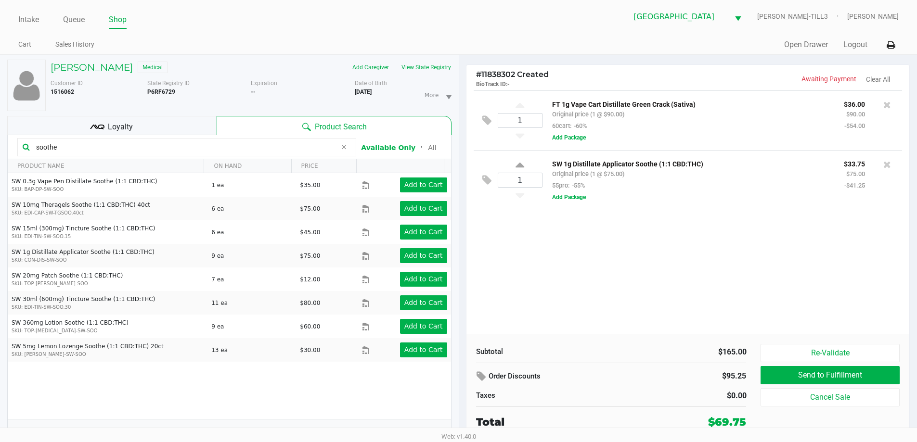
drag, startPoint x: 77, startPoint y: 148, endPoint x: 0, endPoint y: 117, distance: 82.3
click at [0, 117] on div "DANIEL QUINN Medical Add Caregiver View State Registry Customer ID 1516062 Stat…" at bounding box center [229, 254] width 459 height 398
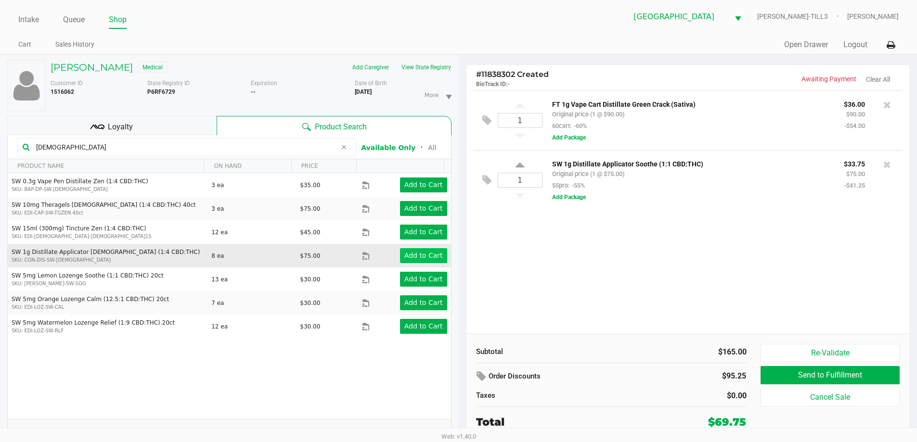
type input "zen"
click at [429, 257] on app-button-loader "Add to Cart" at bounding box center [423, 256] width 38 height 8
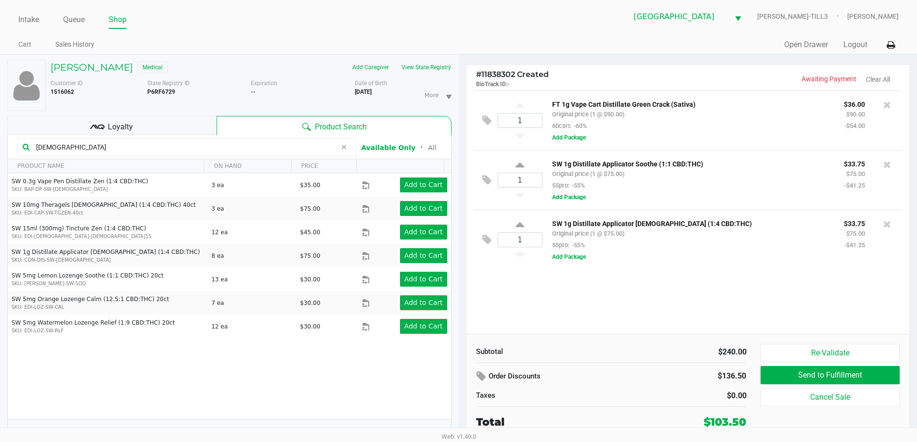
click at [519, 169] on icon at bounding box center [519, 167] width 9 height 12
type input "2"
click at [520, 226] on icon at bounding box center [519, 226] width 9 height 12
type input "2"
drag, startPoint x: 61, startPoint y: 147, endPoint x: 0, endPoint y: 150, distance: 61.2
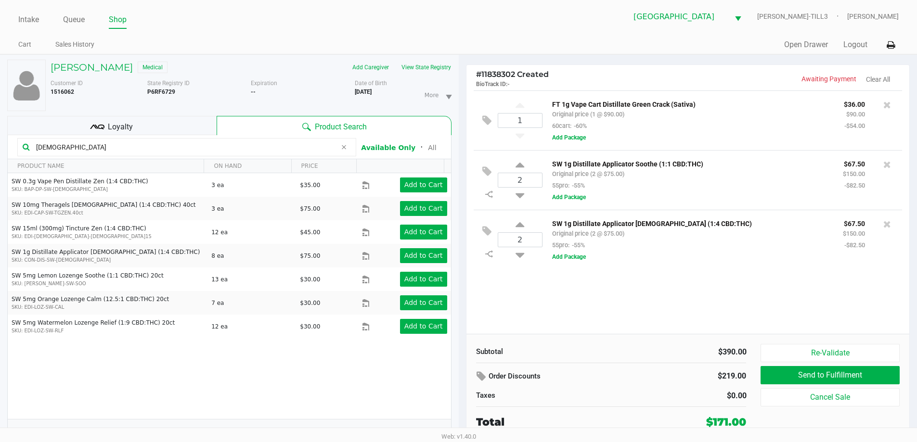
click at [0, 150] on div "DANIEL QUINN Medical Add Caregiver View State Registry Customer ID 1516062 Stat…" at bounding box center [229, 254] width 459 height 398
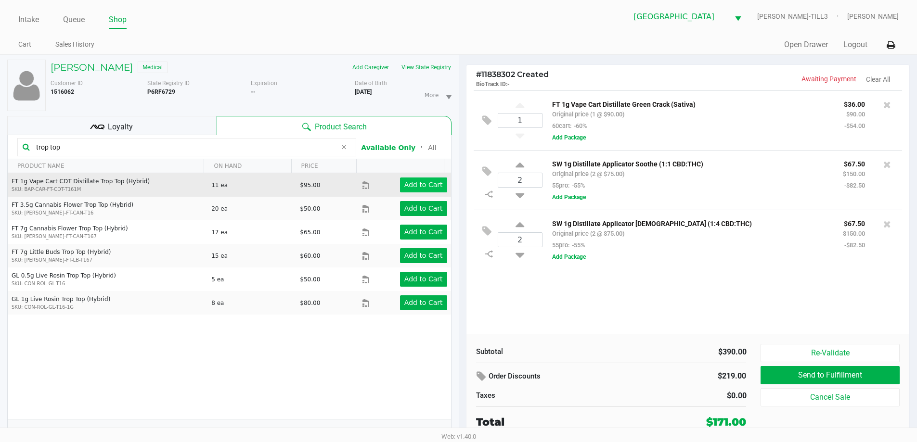
type input "trop top"
click at [429, 187] on app-button-loader "Add to Cart" at bounding box center [423, 185] width 38 height 8
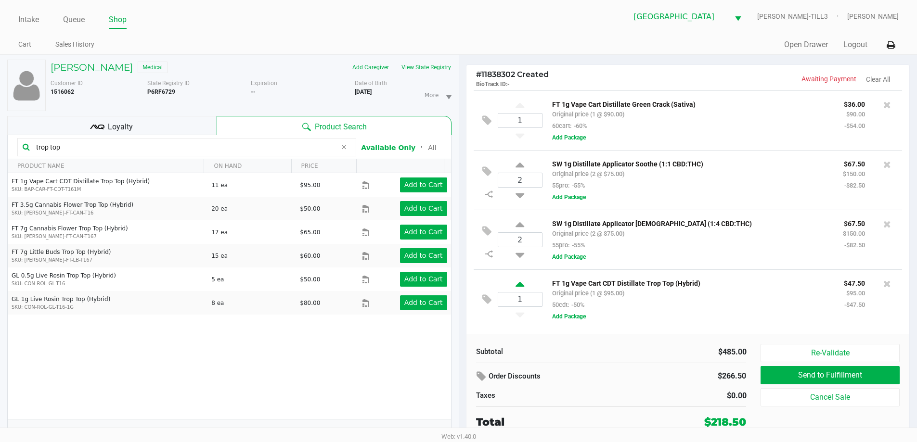
click at [520, 284] on icon at bounding box center [519, 286] width 9 height 12
type input "2"
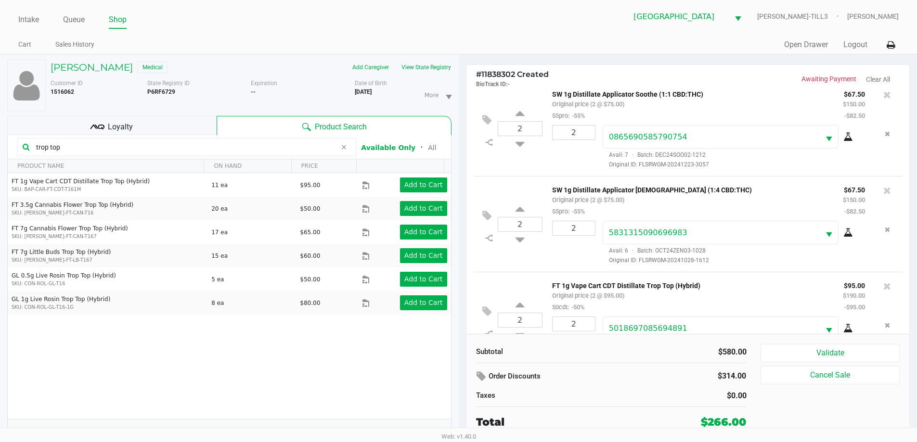
scroll to position [141, 0]
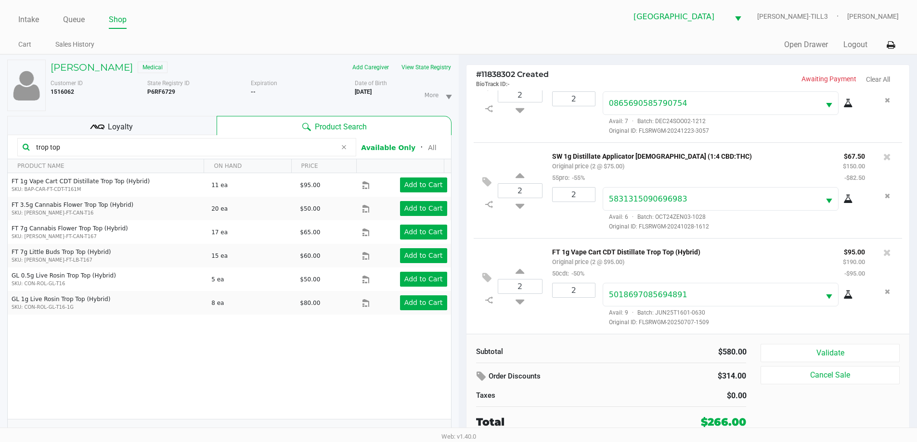
click at [181, 129] on div "Loyalty" at bounding box center [111, 125] width 209 height 19
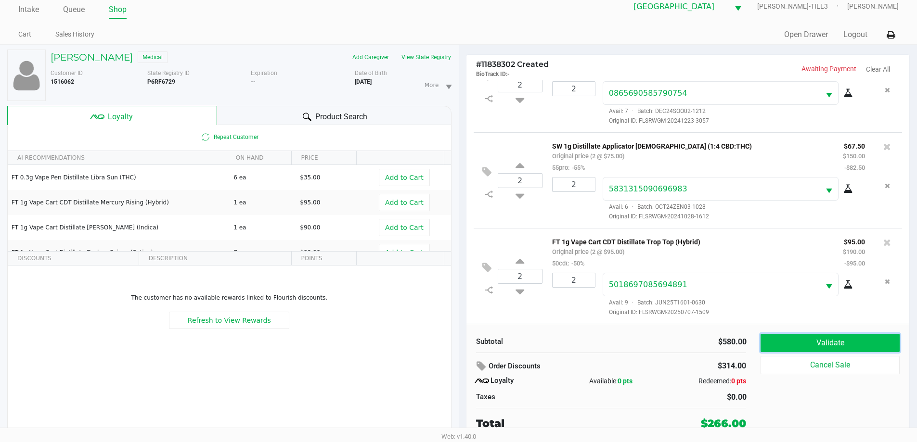
click at [815, 339] on button "Validate" at bounding box center [829, 343] width 139 height 18
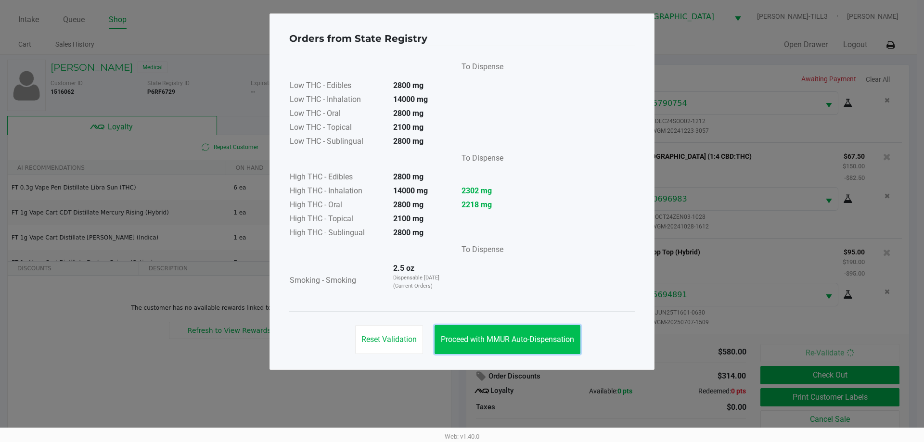
click at [545, 338] on span "Proceed with MMUR Auto-Dispensation" at bounding box center [507, 339] width 133 height 9
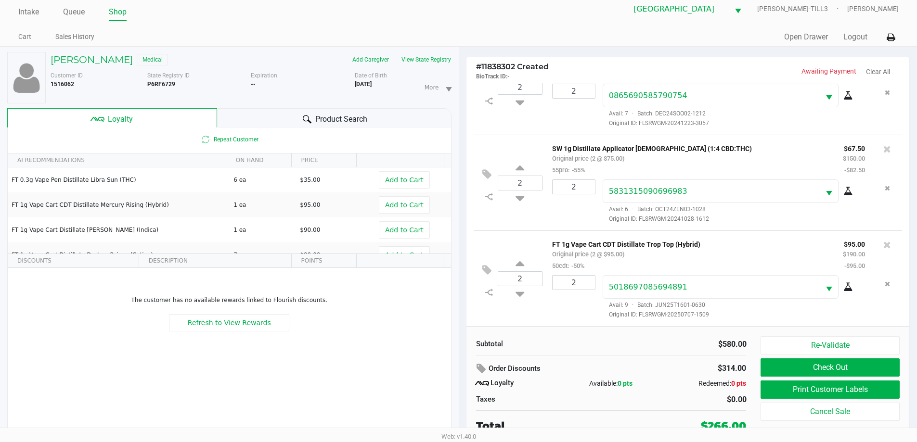
scroll to position [10, 0]
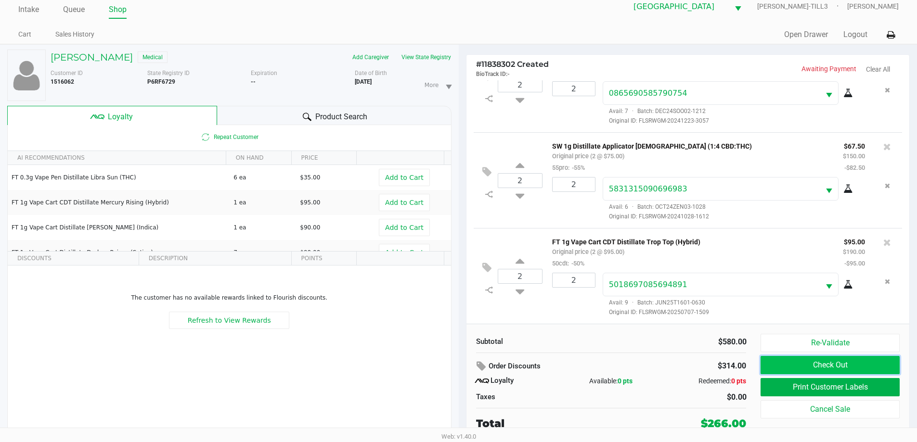
click at [804, 365] on button "Check Out" at bounding box center [829, 365] width 139 height 18
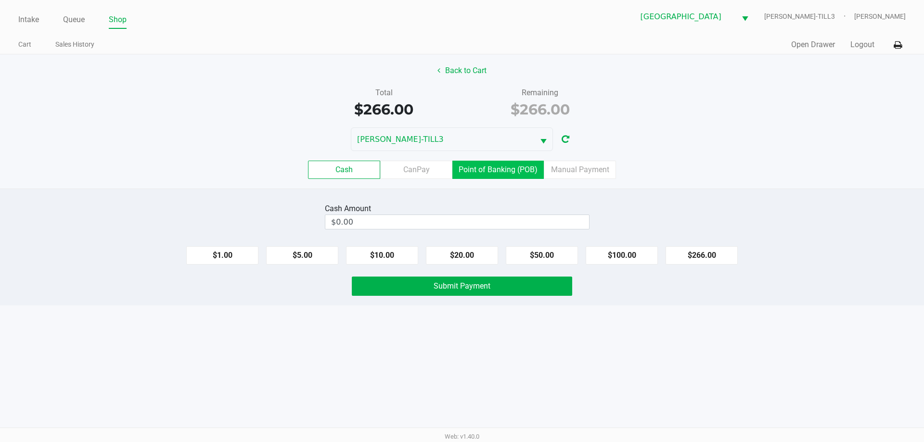
click at [512, 170] on label "Point of Banking (POB)" at bounding box center [497, 170] width 91 height 18
click at [0, 0] on 7 "Point of Banking (POB)" at bounding box center [0, 0] width 0 height 0
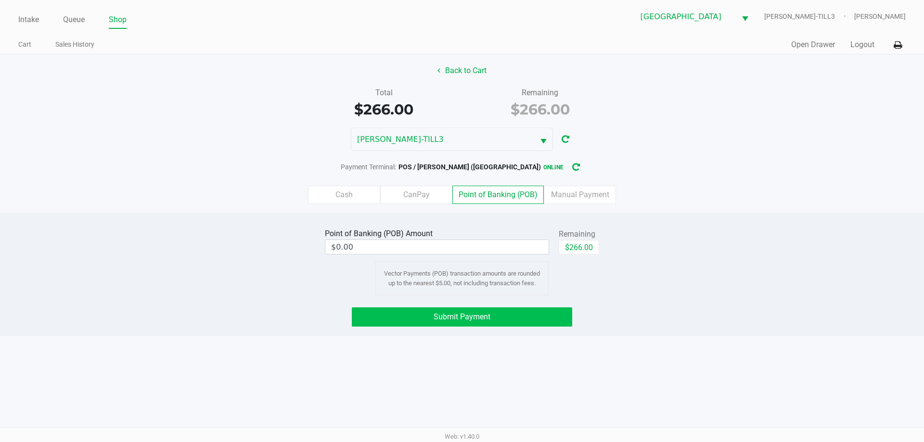
click at [486, 321] on span "Submit Payment" at bounding box center [462, 316] width 57 height 9
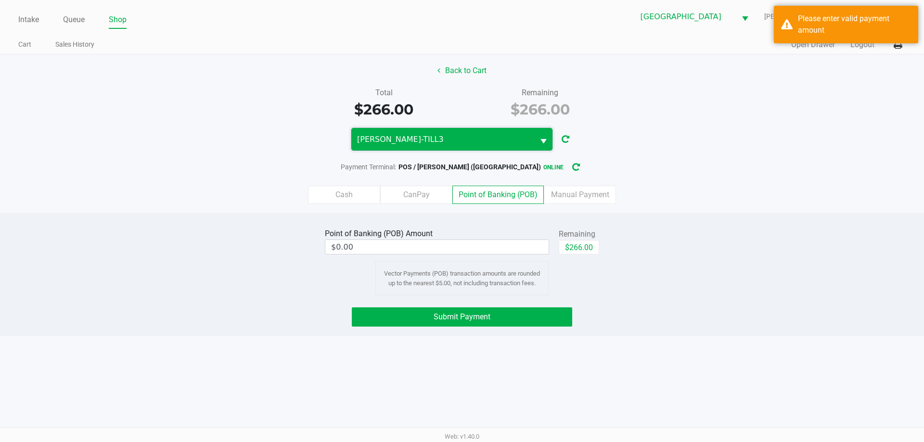
click at [516, 137] on span "CELIA-TILL3" at bounding box center [442, 140] width 171 height 12
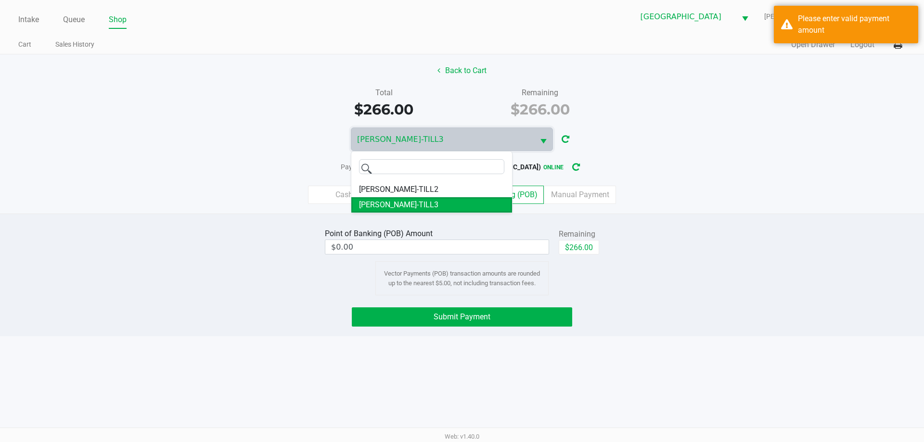
click at [681, 247] on div "Point of Banking (POB) Amount $0.00 Remaining $266.00 Vector Payments (POB) tra…" at bounding box center [462, 260] width 938 height 69
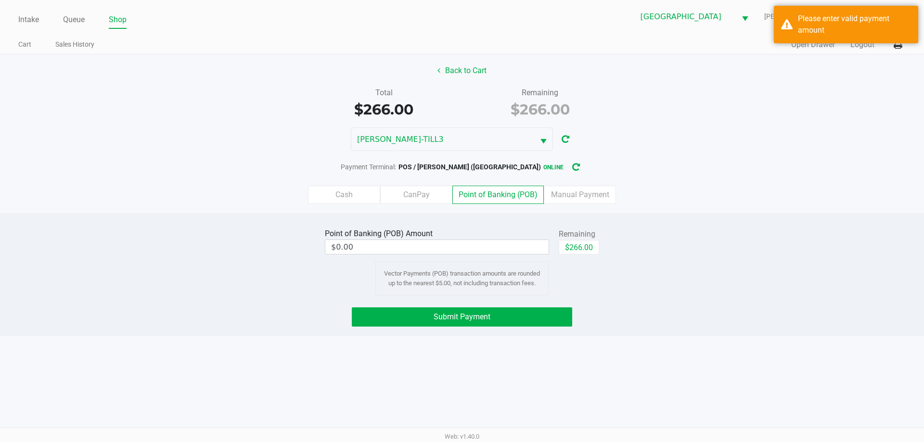
click at [581, 244] on button "$266.00" at bounding box center [579, 247] width 40 height 14
type input "$266.00"
click at [494, 317] on button "Submit Payment" at bounding box center [462, 317] width 220 height 19
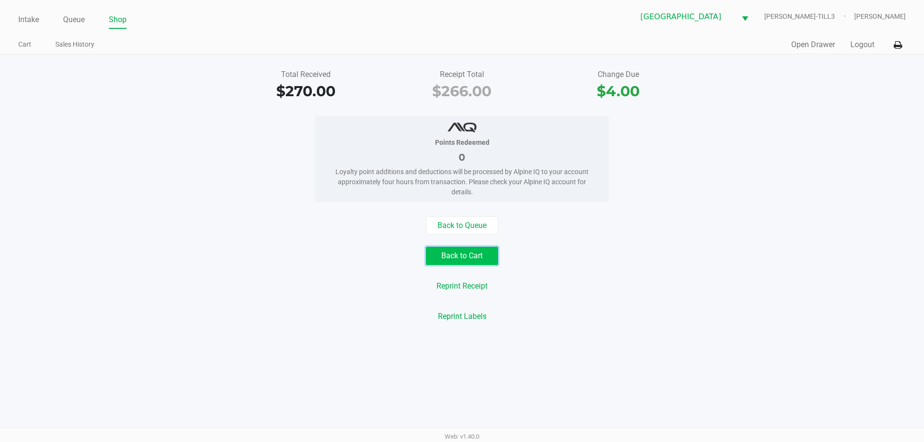
click at [473, 254] on button "Back to Cart" at bounding box center [462, 256] width 72 height 18
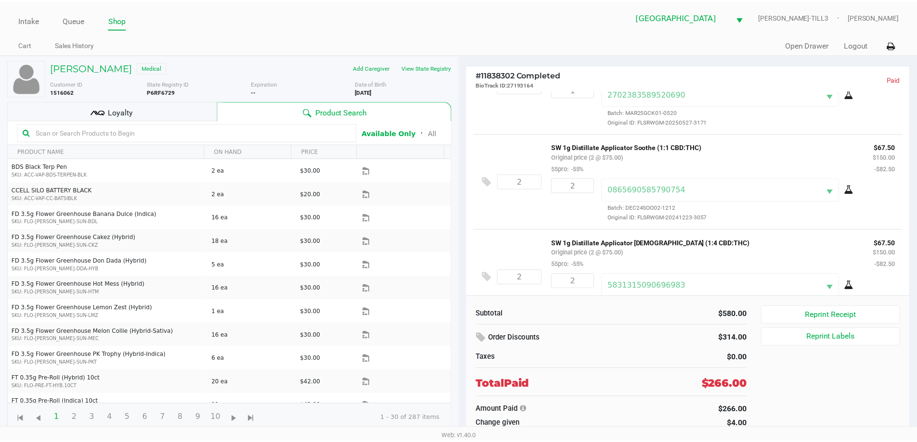
scroll to position [144, 0]
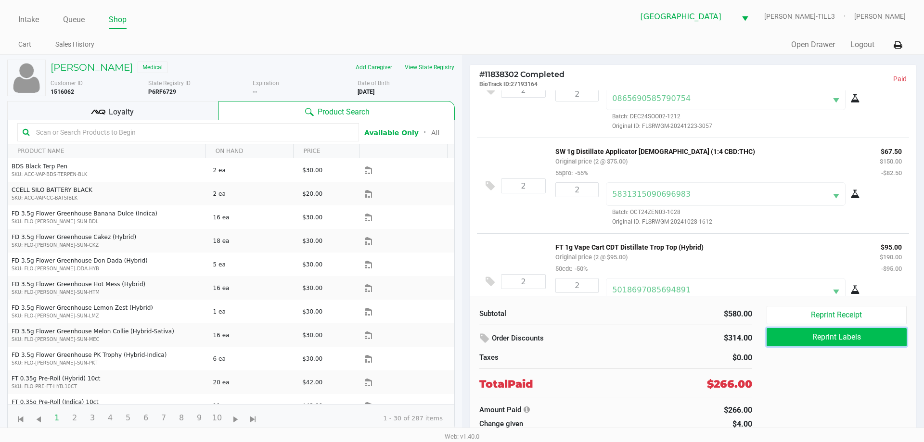
click at [854, 339] on button "Reprint Labels" at bounding box center [837, 337] width 140 height 18
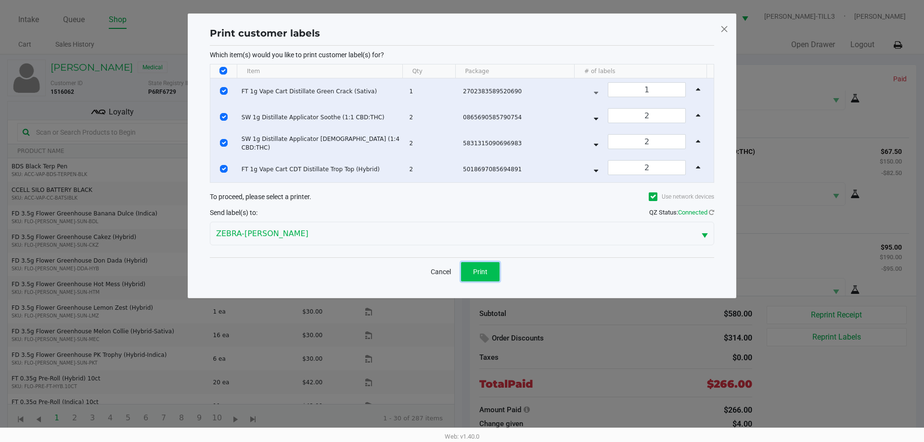
click at [482, 275] on span "Print" at bounding box center [480, 272] width 14 height 8
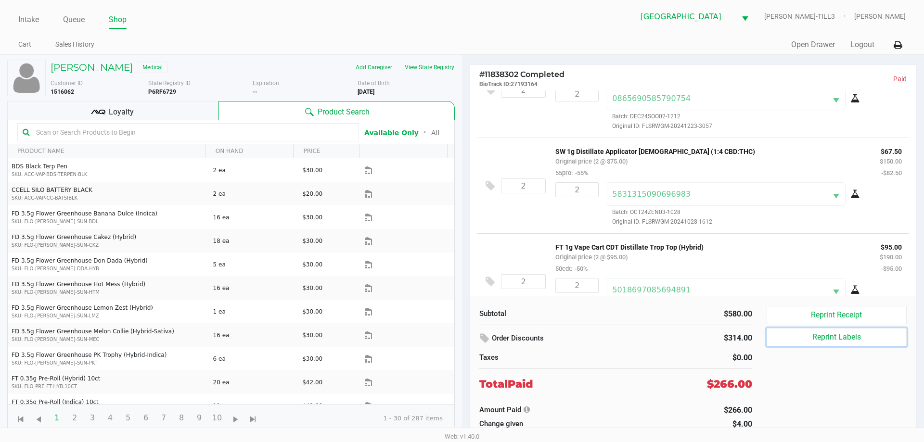
click at [846, 337] on button "Reprint Labels" at bounding box center [837, 337] width 140 height 18
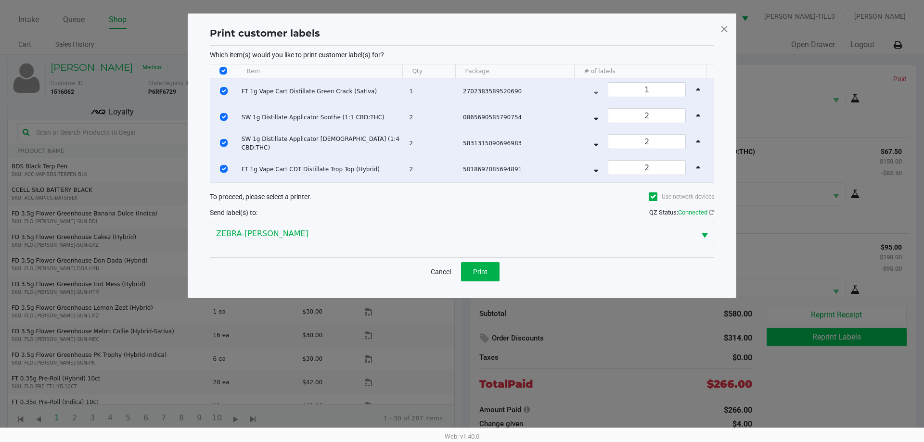
click at [223, 71] on input "Select All Rows" at bounding box center [223, 71] width 8 height 8
checkbox input "false"
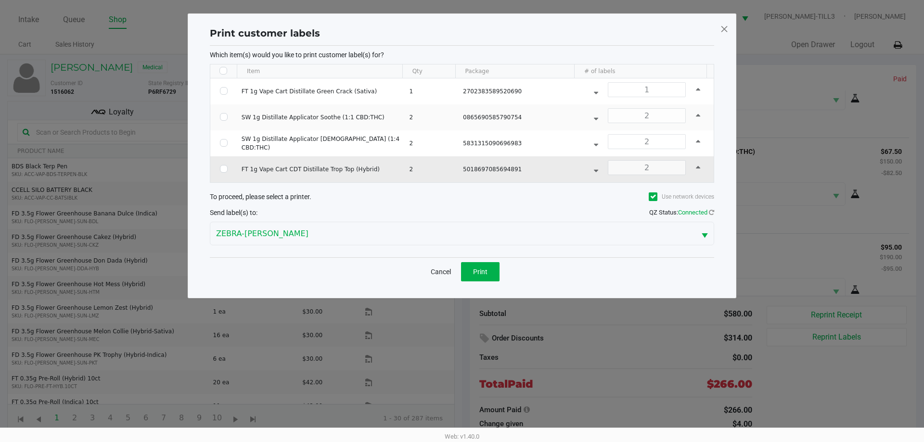
click at [223, 170] on input "Select Row" at bounding box center [224, 169] width 8 height 8
checkbox input "true"
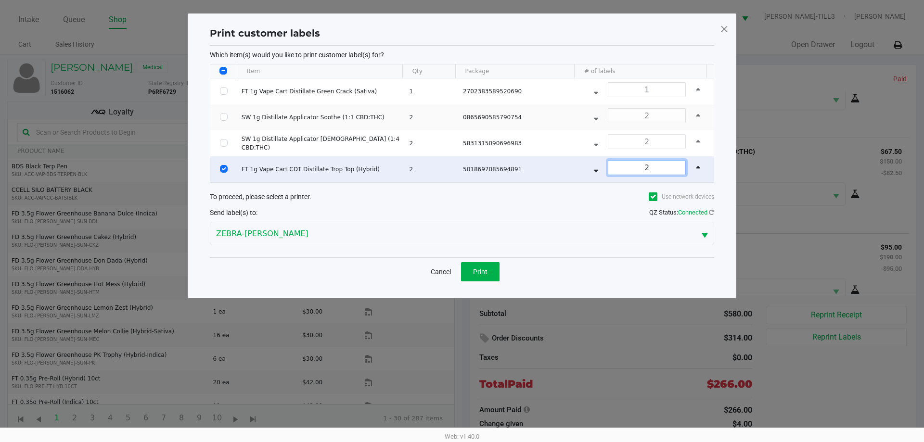
click at [644, 166] on input "2" at bounding box center [646, 168] width 77 height 14
type input "1"
click at [481, 289] on div "Print customer labels Which item(s) would you like to print customer label(s) f…" at bounding box center [462, 155] width 549 height 285
click at [478, 272] on span "Print" at bounding box center [480, 272] width 14 height 8
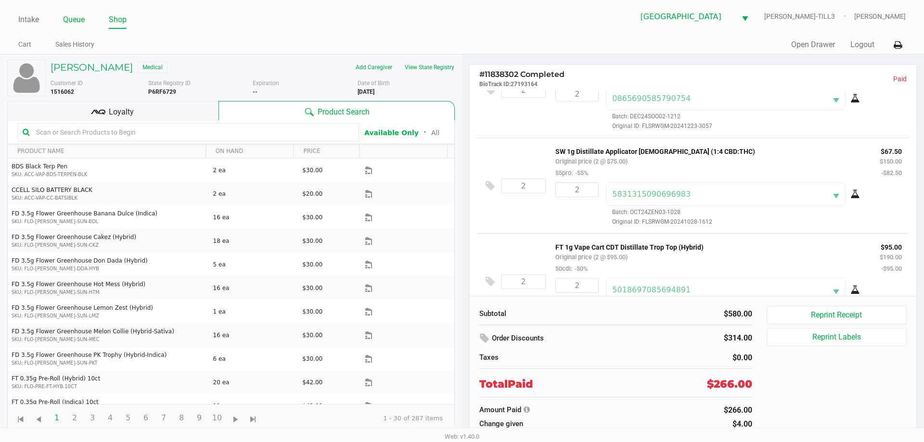
click at [81, 16] on link "Queue" at bounding box center [74, 19] width 22 height 13
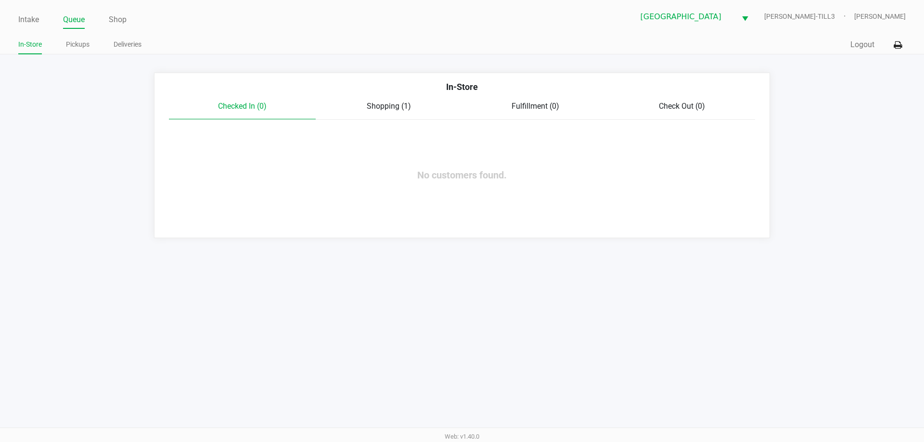
click at [77, 42] on link "Pickups" at bounding box center [78, 44] width 24 height 12
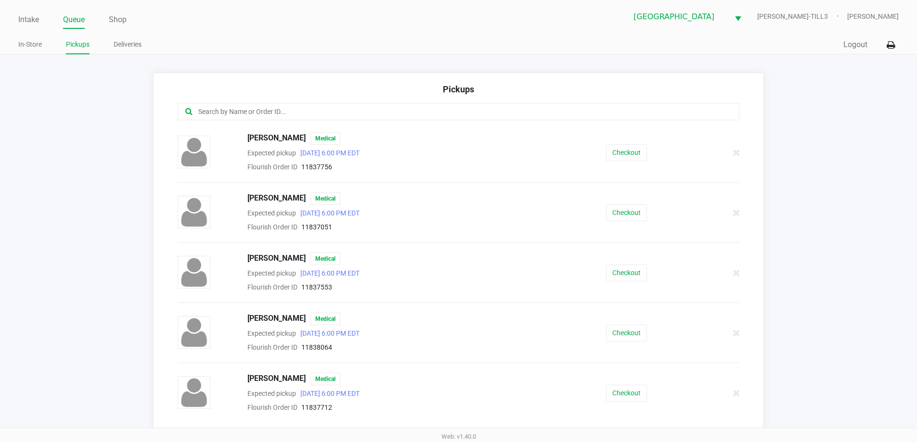
click at [339, 112] on input "text" at bounding box center [443, 111] width 492 height 11
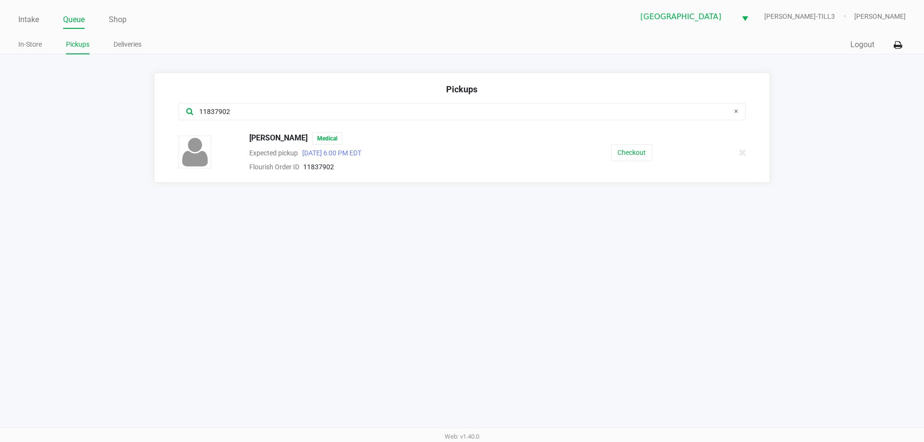
type input "11837902"
click at [635, 144] on button "Checkout" at bounding box center [631, 152] width 41 height 17
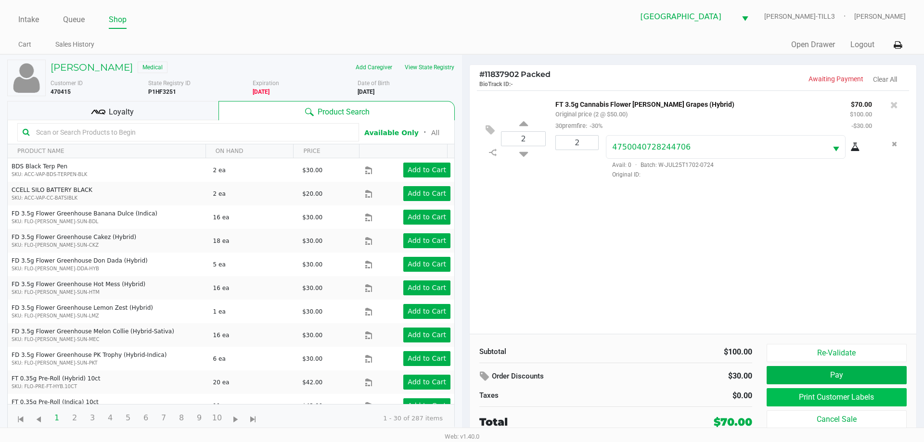
click at [832, 396] on button "Print Customer Labels" at bounding box center [837, 397] width 140 height 18
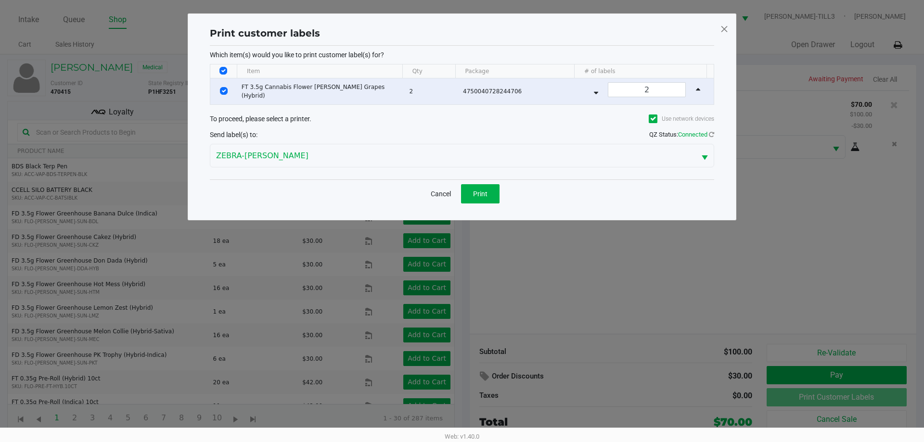
click at [484, 195] on span "Print" at bounding box center [480, 194] width 14 height 8
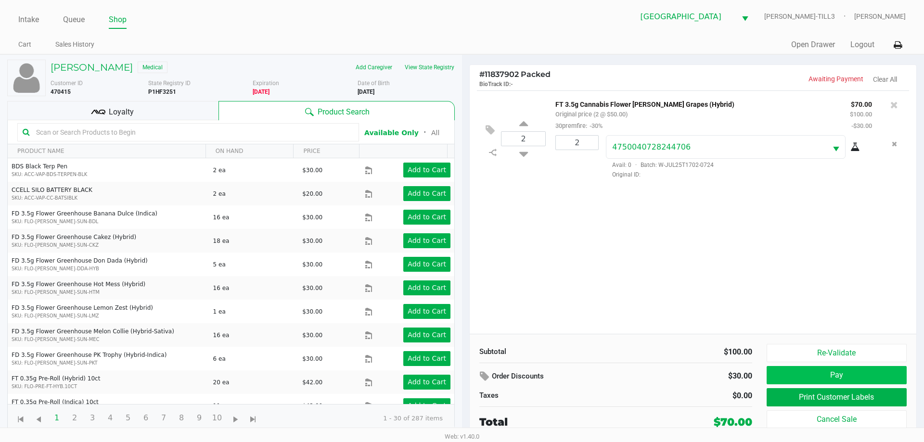
click at [814, 379] on button "Pay" at bounding box center [837, 375] width 140 height 18
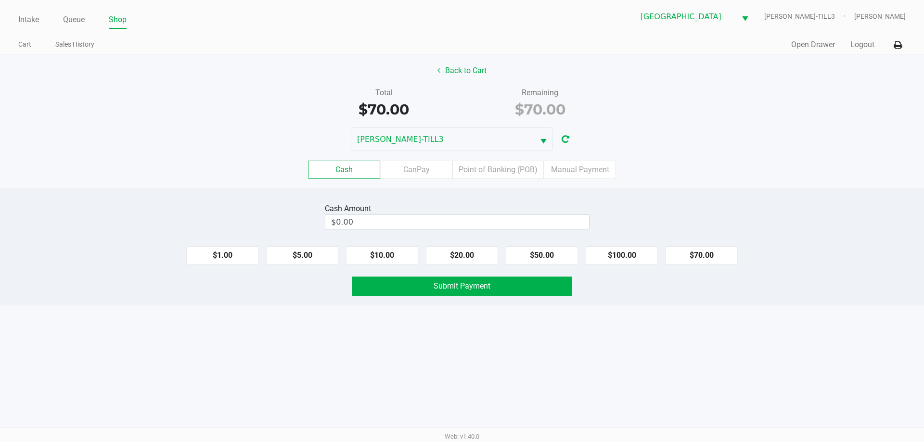
click at [419, 170] on label "CanPay" at bounding box center [416, 170] width 72 height 18
click at [0, 0] on 2 "CanPay" at bounding box center [0, 0] width 0 height 0
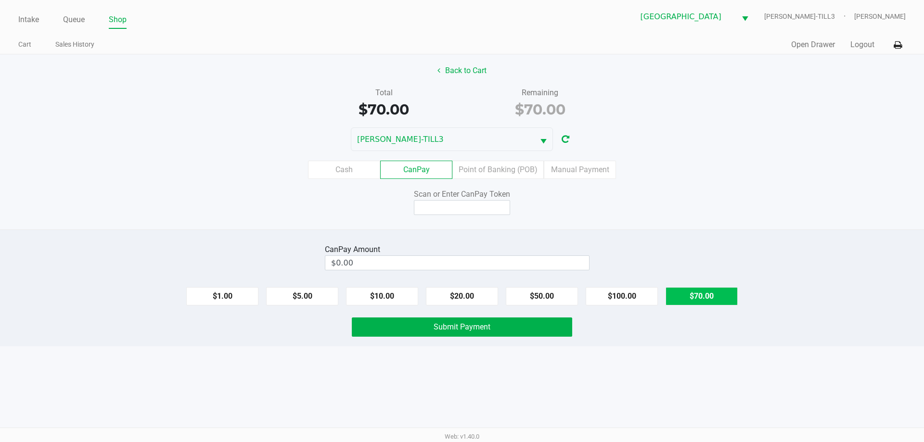
click at [706, 295] on button "$70.00" at bounding box center [702, 296] width 72 height 18
type input "$70.00"
click at [476, 211] on input at bounding box center [462, 207] width 96 height 15
type input "Q9549834Q"
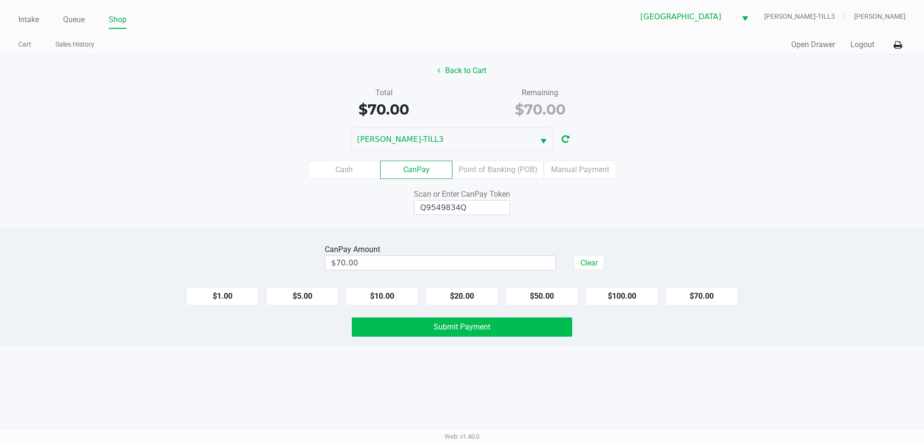
click at [468, 334] on button "Submit Payment" at bounding box center [462, 327] width 220 height 19
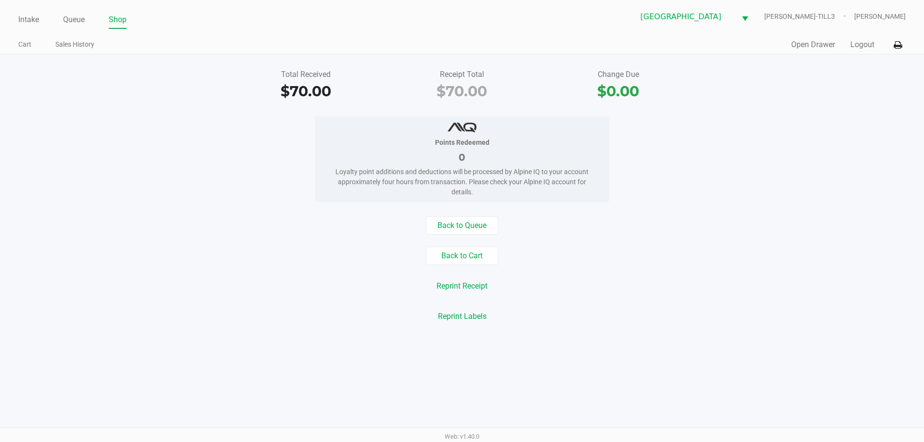
click at [33, 19] on link "Intake" at bounding box center [28, 19] width 21 height 13
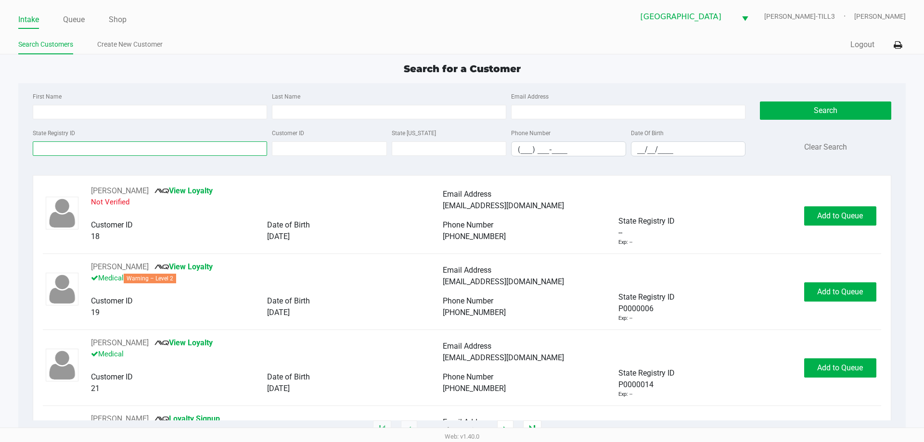
click at [139, 146] on input "State Registry ID" at bounding box center [150, 148] width 234 height 14
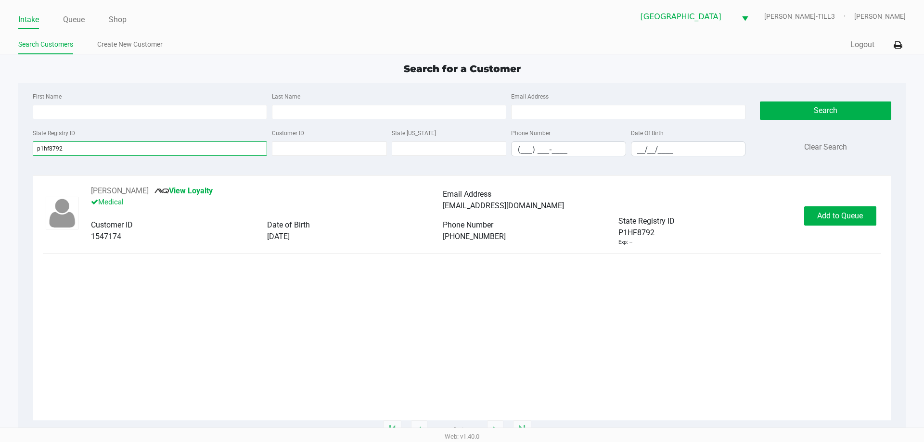
type input "p1hf8792"
click at [836, 208] on button "Add to Queue" at bounding box center [840, 215] width 72 height 19
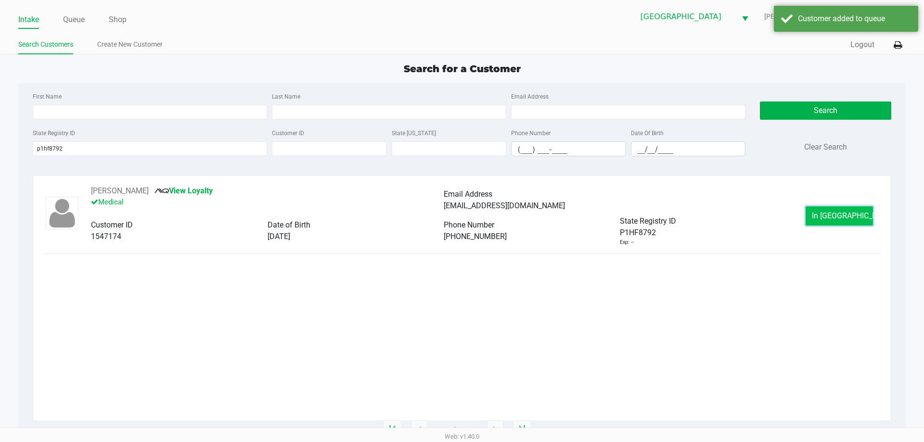
click at [847, 218] on span "In Queue" at bounding box center [852, 215] width 81 height 9
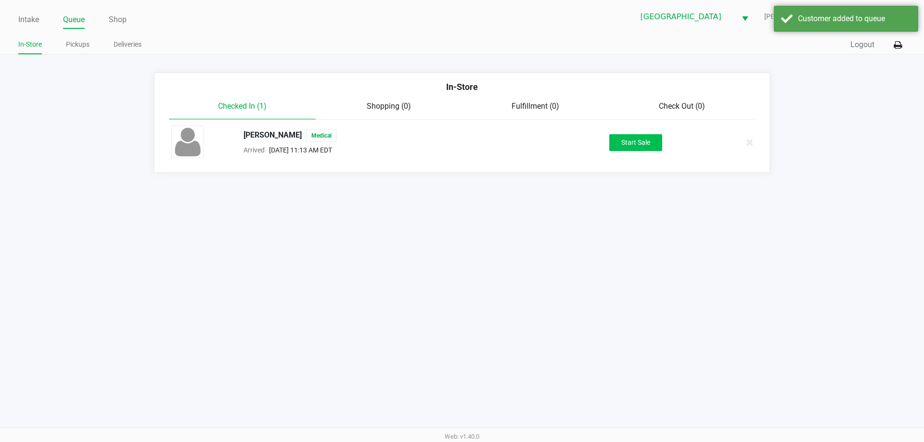
click at [641, 144] on button "Start Sale" at bounding box center [635, 142] width 53 height 17
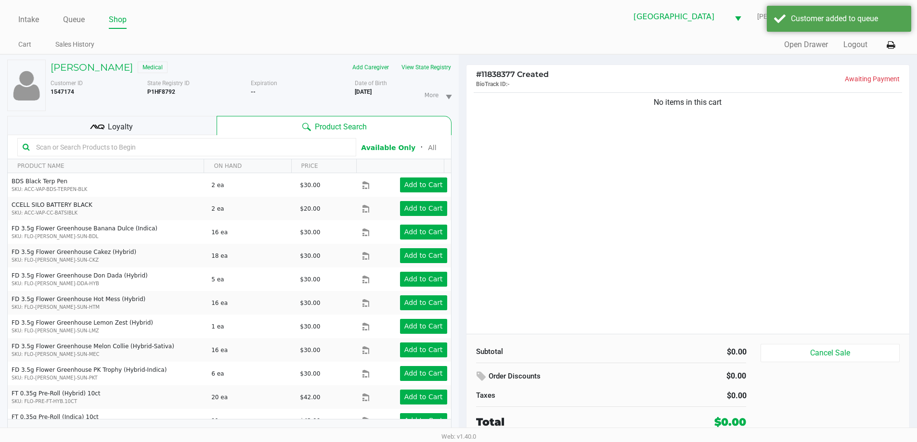
click at [269, 147] on input "text" at bounding box center [191, 147] width 319 height 14
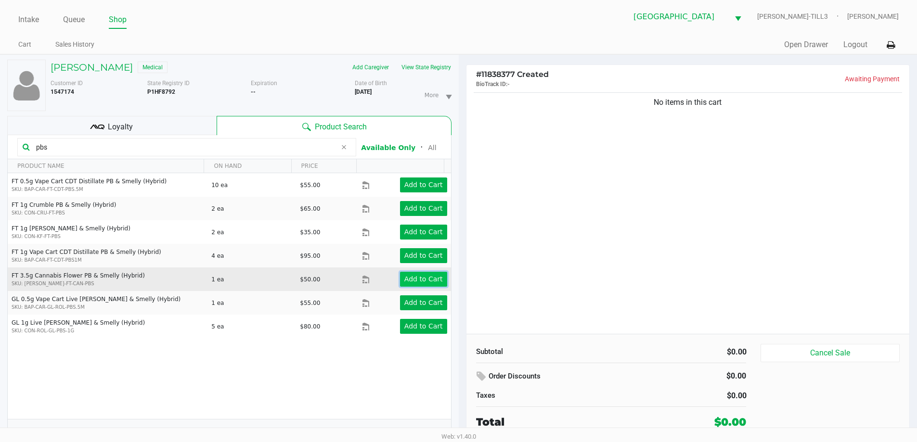
click at [410, 285] on button "Add to Cart" at bounding box center [423, 279] width 47 height 15
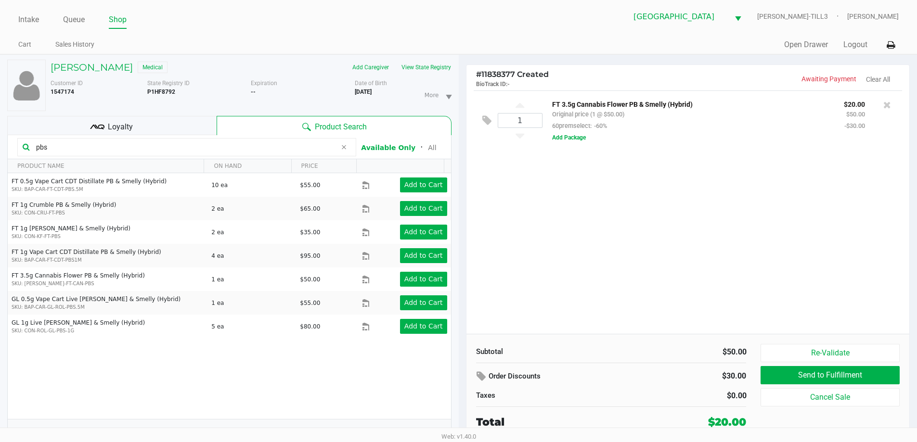
drag, startPoint x: 132, startPoint y: 145, endPoint x: 163, endPoint y: 129, distance: 34.5
click at [0, 165] on div "LYNN ASHBY Medical Add Caregiver View State Registry Customer ID 1547174 State …" at bounding box center [229, 254] width 459 height 398
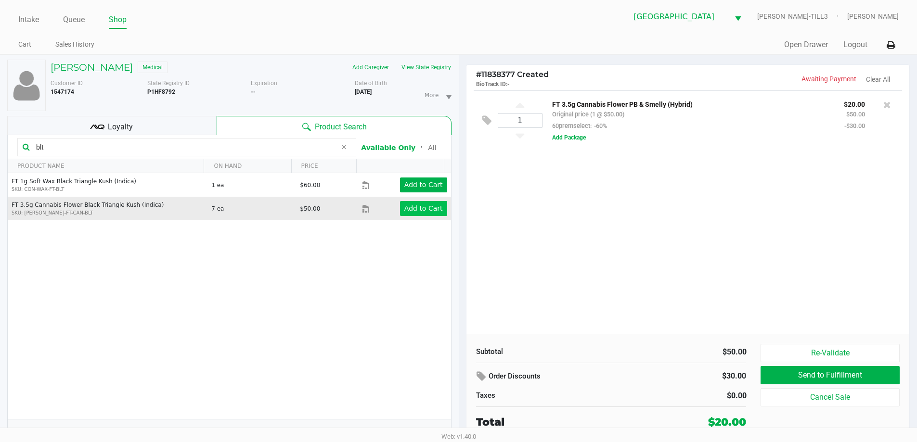
type input "blt"
click at [420, 209] on app-button-loader "Add to Cart" at bounding box center [423, 209] width 38 height 8
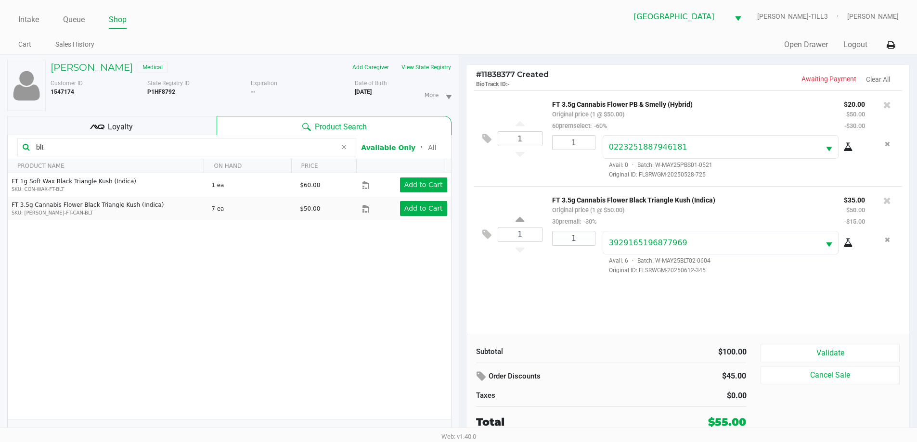
click at [842, 352] on button "Validate" at bounding box center [829, 353] width 139 height 18
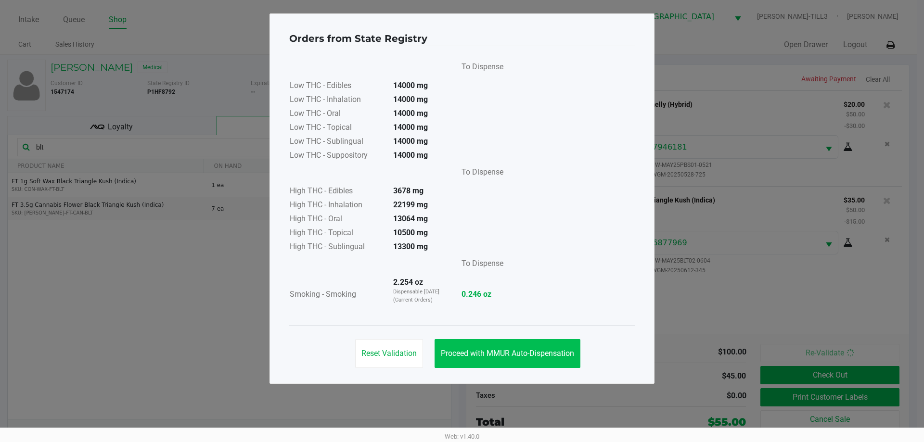
click at [541, 345] on button "Proceed with MMUR Auto-Dispensation" at bounding box center [508, 353] width 146 height 29
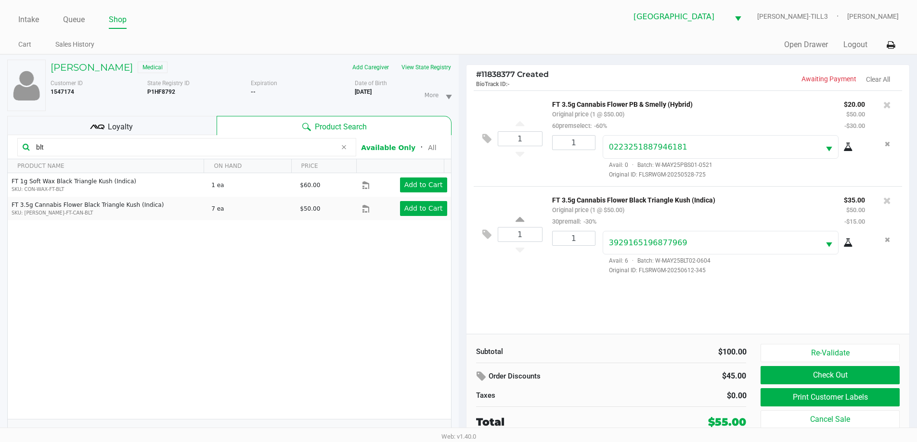
click at [830, 394] on button "Print Customer Labels" at bounding box center [829, 397] width 139 height 18
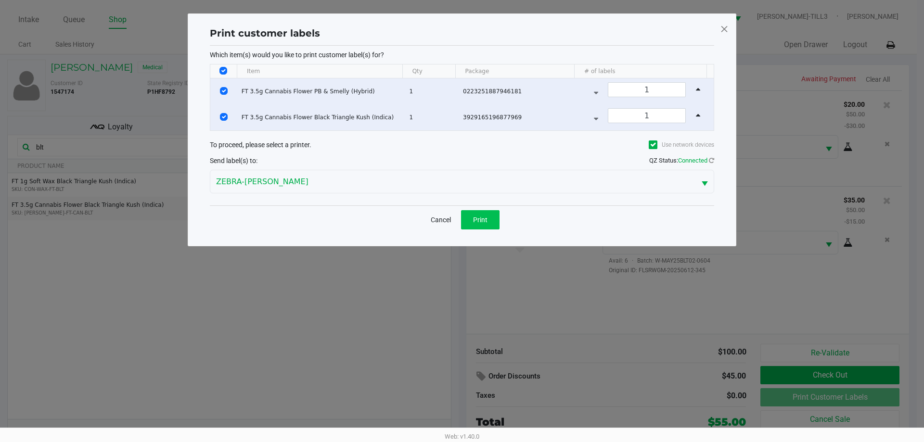
click at [486, 217] on span "Print" at bounding box center [480, 220] width 14 height 8
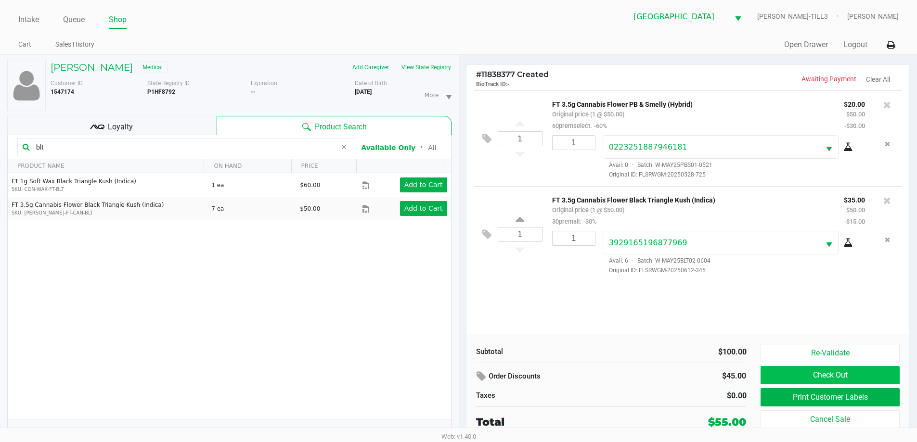
click at [816, 377] on button "Check Out" at bounding box center [829, 375] width 139 height 18
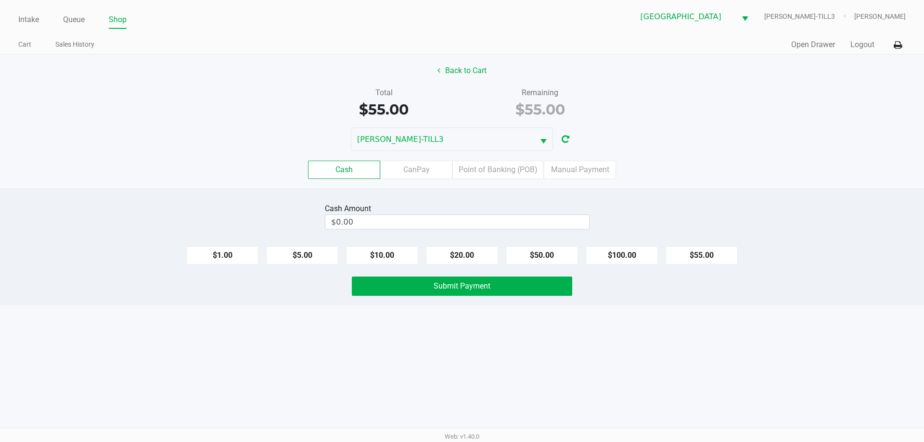
click at [716, 253] on button "$55.00" at bounding box center [702, 255] width 72 height 18
type input "$55.00"
click at [541, 290] on button "Submit Payment" at bounding box center [462, 286] width 220 height 19
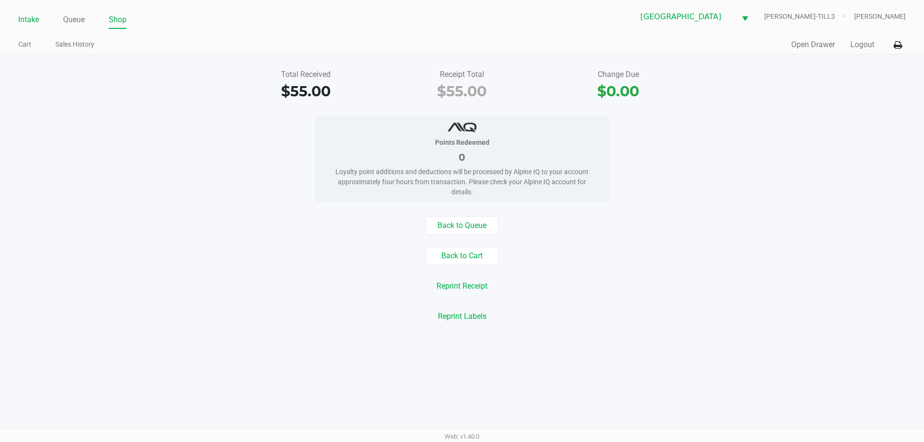
click at [27, 15] on link "Intake" at bounding box center [28, 19] width 21 height 13
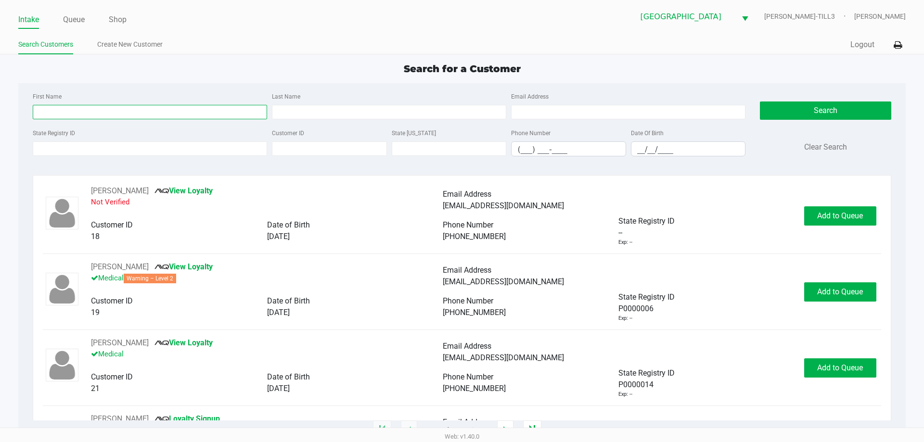
click at [154, 113] on input "First Name" at bounding box center [150, 112] width 234 height 14
type input "enrico"
click at [348, 112] on input "Last Name" at bounding box center [389, 112] width 234 height 14
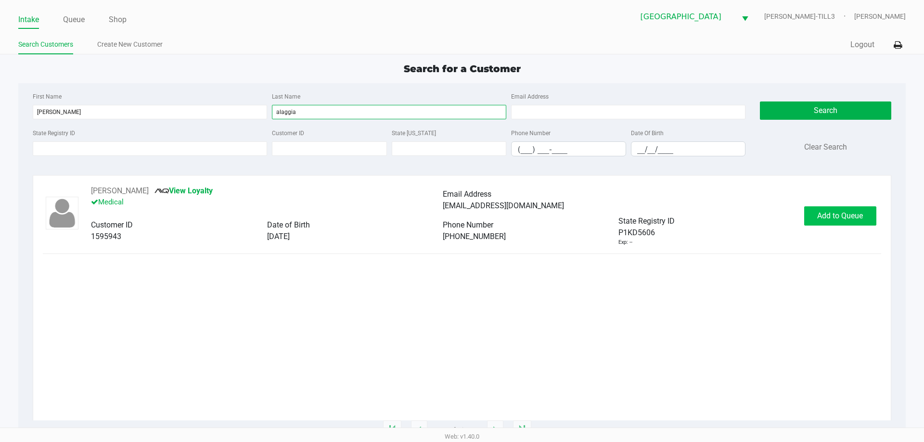
type input "alaggia"
click at [825, 222] on button "Add to Queue" at bounding box center [840, 215] width 72 height 19
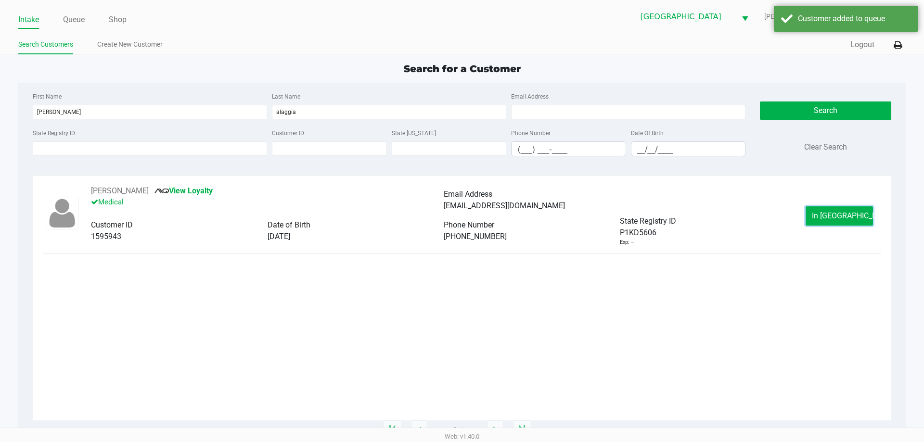
click at [825, 222] on button "In Queue" at bounding box center [839, 215] width 67 height 19
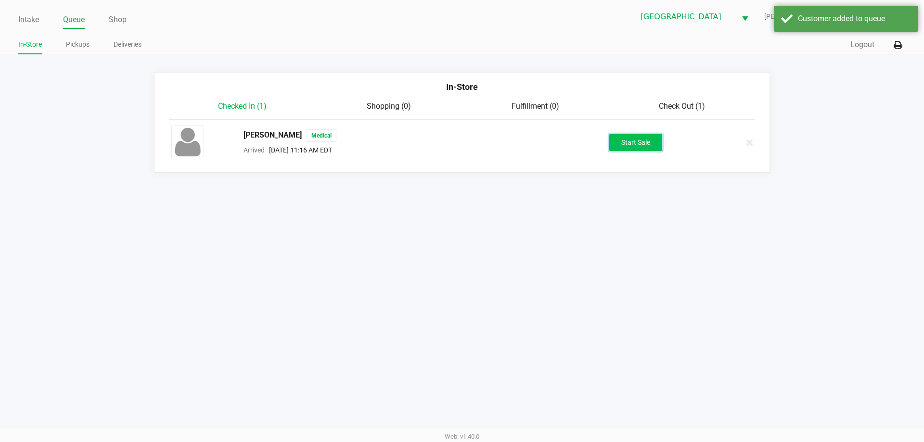
click at [642, 145] on button "Start Sale" at bounding box center [635, 142] width 53 height 17
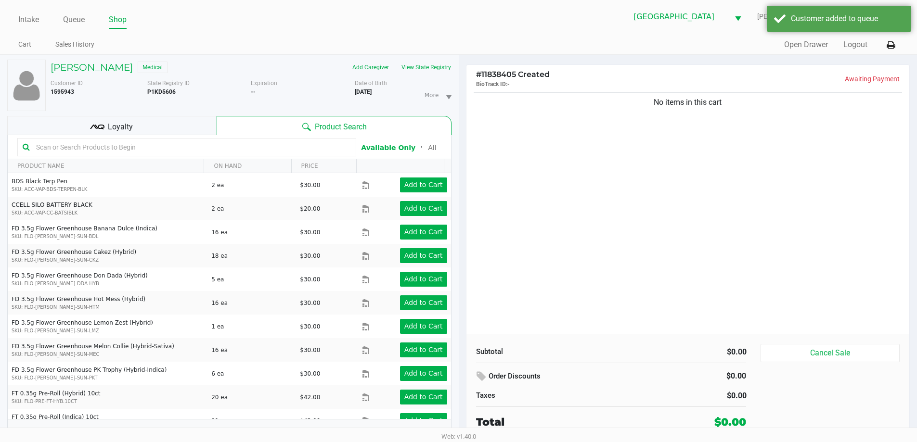
click at [175, 150] on input "text" at bounding box center [191, 147] width 319 height 14
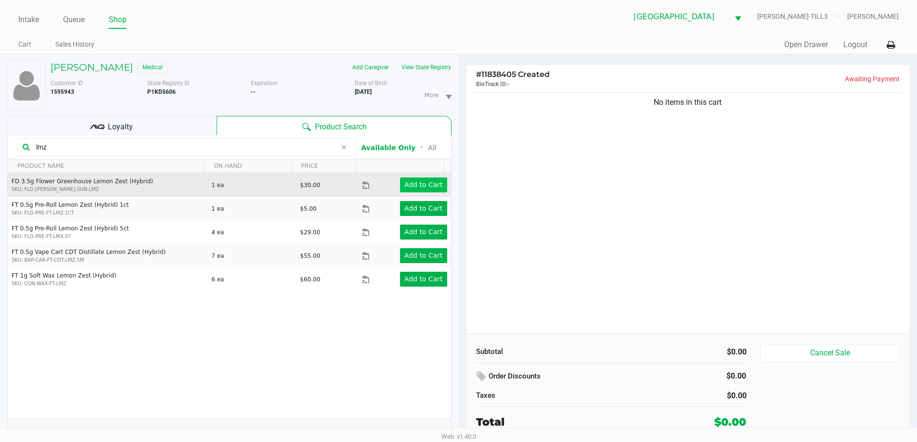
type input "lmz"
click at [427, 185] on app-button-loader "Add to Cart" at bounding box center [423, 185] width 38 height 8
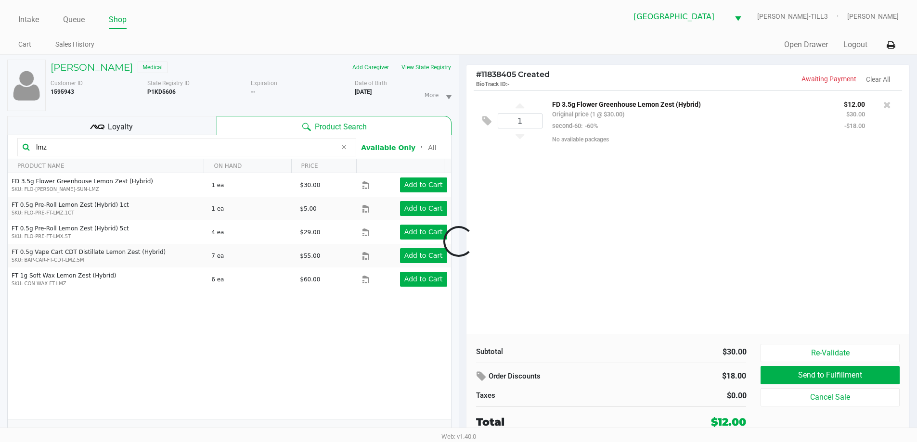
click at [345, 147] on div at bounding box center [458, 242] width 917 height 279
click at [341, 149] on icon at bounding box center [344, 147] width 6 height 8
click at [304, 147] on input "text" at bounding box center [191, 147] width 319 height 14
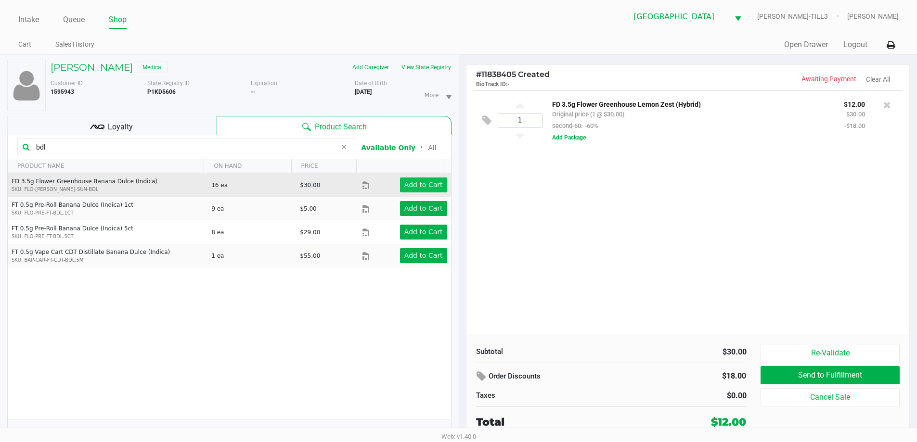
type input "bdl"
click at [406, 183] on app-button-loader "Add to Cart" at bounding box center [423, 185] width 38 height 8
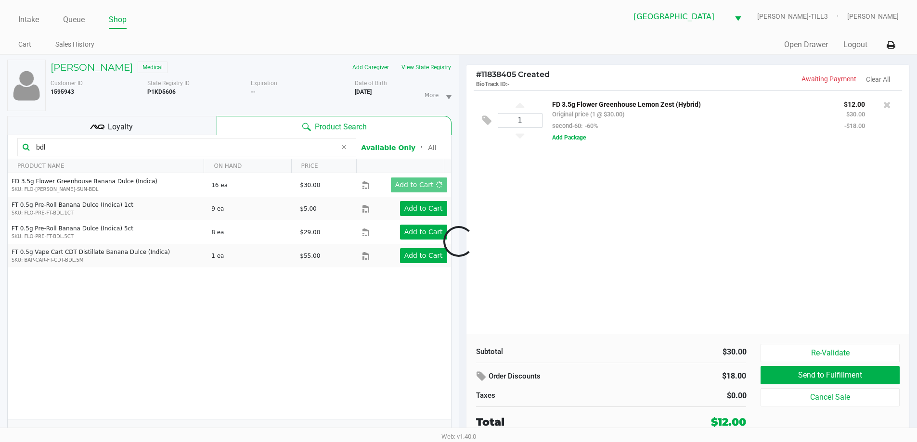
click at [750, 244] on div at bounding box center [458, 242] width 917 height 279
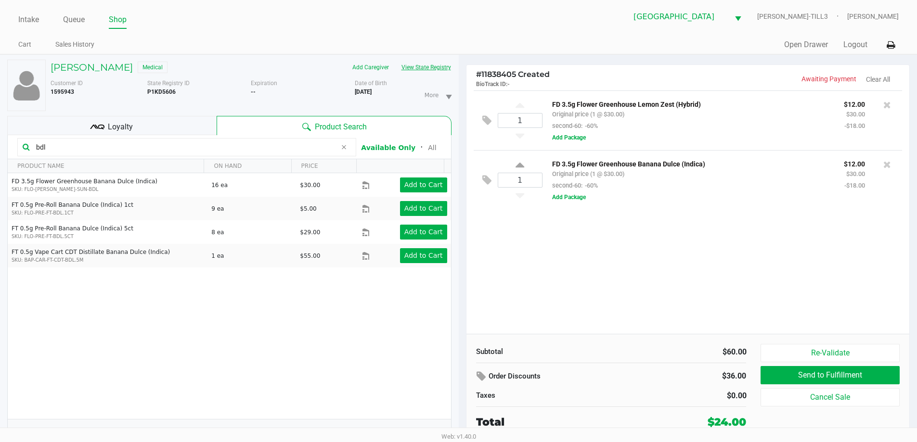
click at [429, 71] on button "View State Registry" at bounding box center [423, 67] width 56 height 15
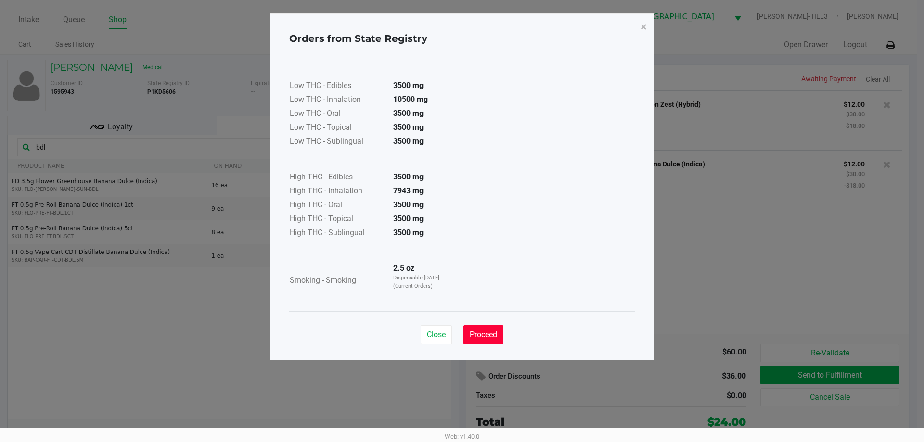
click at [492, 343] on button "Proceed" at bounding box center [483, 334] width 40 height 19
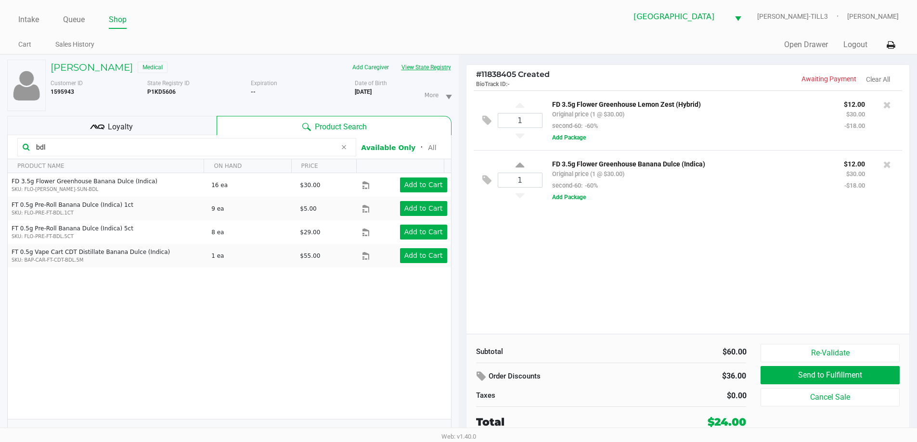
scroll to position [10, 0]
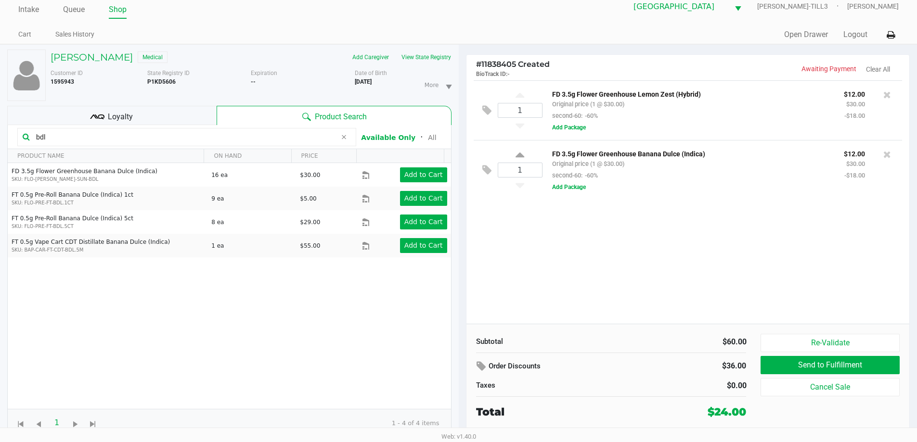
click at [343, 139] on icon at bounding box center [344, 137] width 6 height 8
click at [308, 139] on input "text" at bounding box center [191, 137] width 319 height 14
type input "dda"
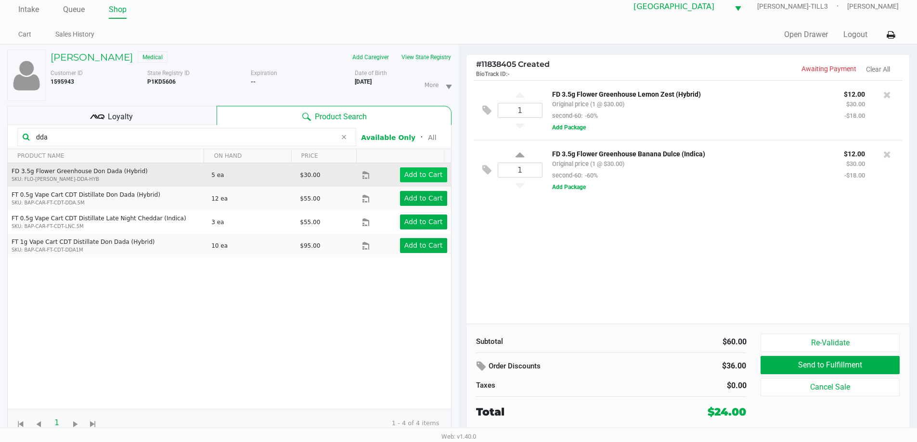
click at [408, 174] on app-button-loader "Add to Cart" at bounding box center [423, 175] width 38 height 8
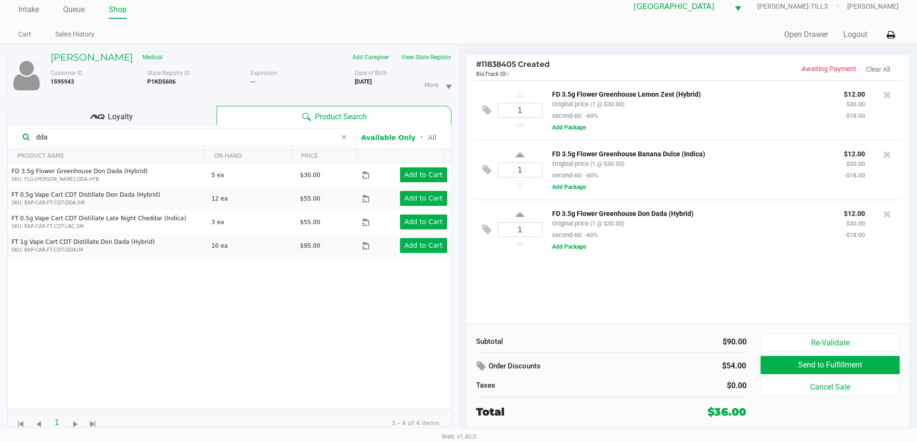
click at [620, 301] on div "1 FD 3.5g Flower Greenhouse Lemon Zest (Hybrid) Original price (1 @ $30.00) sec…" at bounding box center [687, 202] width 443 height 244
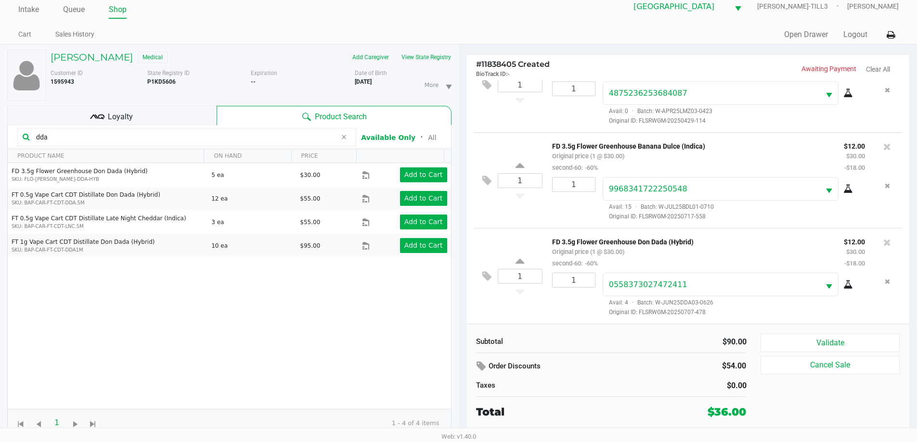
scroll to position [45, 0]
click at [844, 339] on button "Validate" at bounding box center [829, 343] width 139 height 18
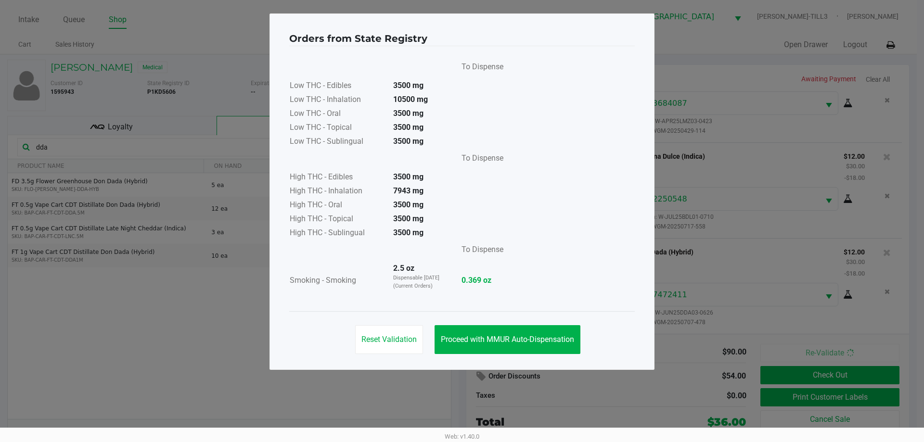
click at [533, 337] on span "Proceed with MMUR Auto-Dispensation" at bounding box center [507, 339] width 133 height 9
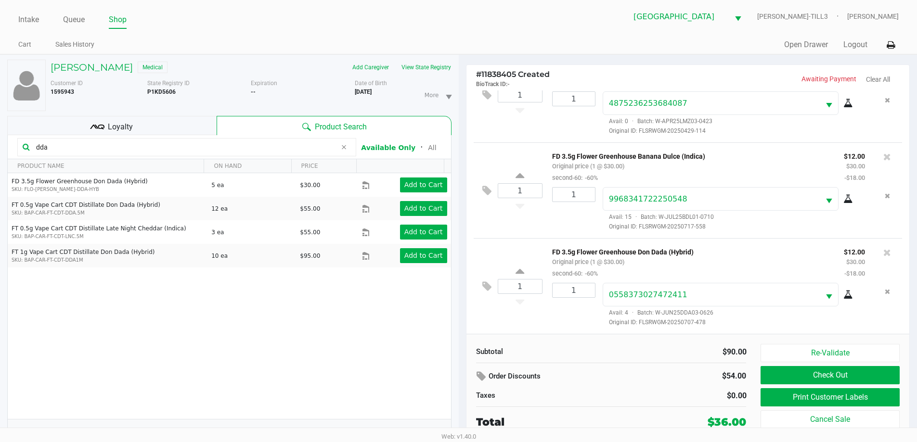
click at [831, 398] on button "Print Customer Labels" at bounding box center [829, 397] width 139 height 18
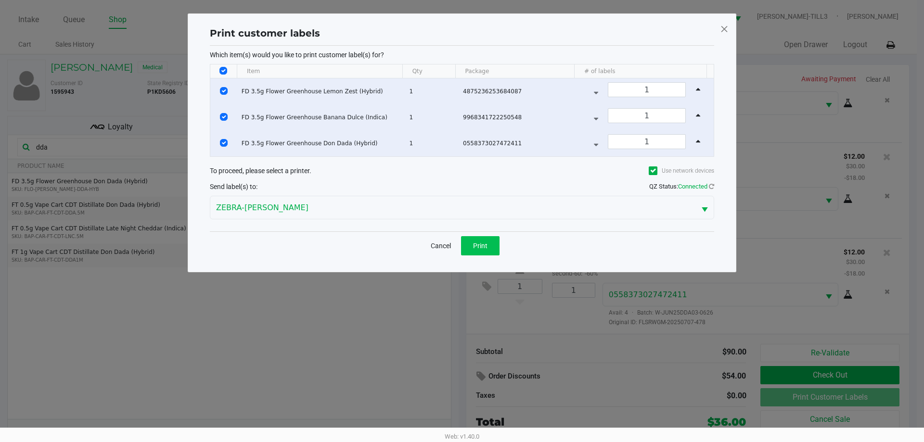
click at [495, 243] on button "Print" at bounding box center [480, 245] width 38 height 19
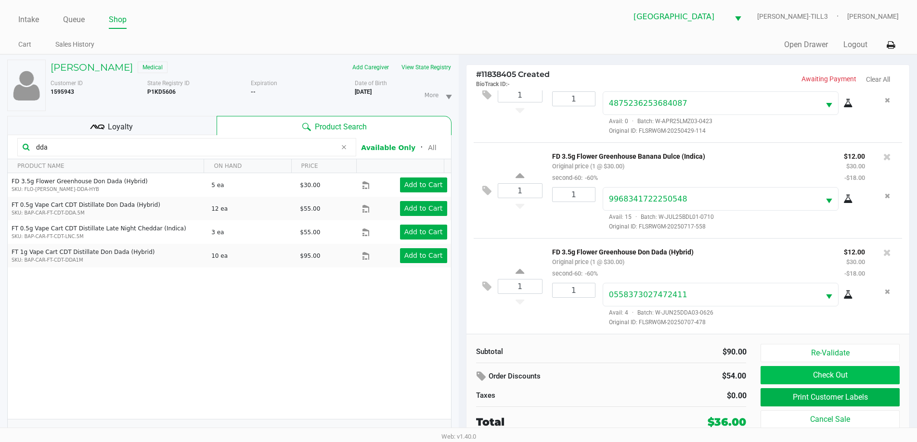
click at [832, 374] on button "Check Out" at bounding box center [829, 375] width 139 height 18
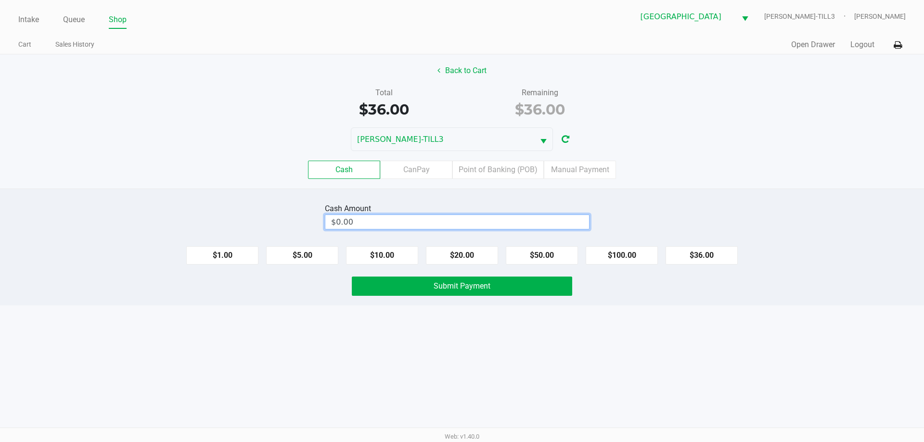
click at [558, 218] on input "$0.00" at bounding box center [457, 222] width 264 height 14
click at [500, 280] on button "Submit Payment" at bounding box center [462, 286] width 220 height 19
type input "$40.00"
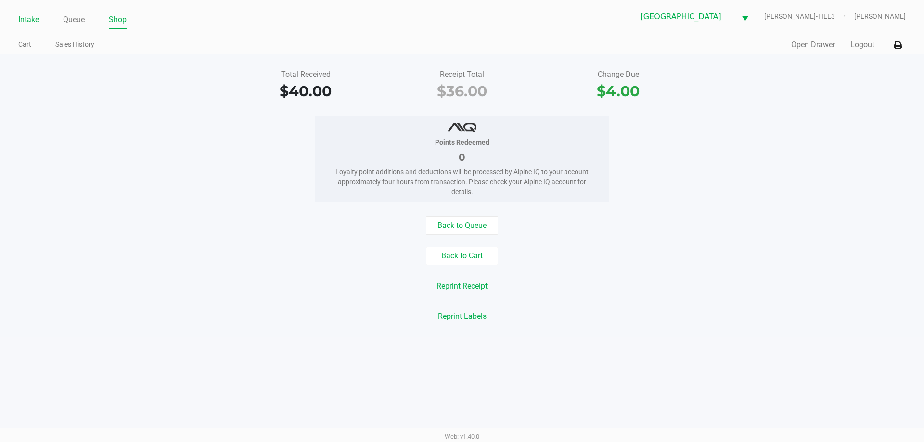
click at [28, 26] on link "Intake" at bounding box center [28, 19] width 21 height 13
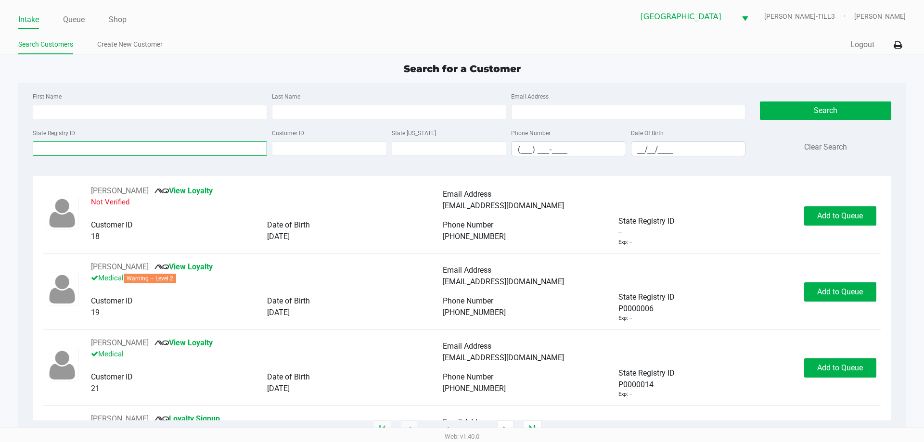
click at [118, 148] on input "State Registry ID" at bounding box center [150, 148] width 234 height 14
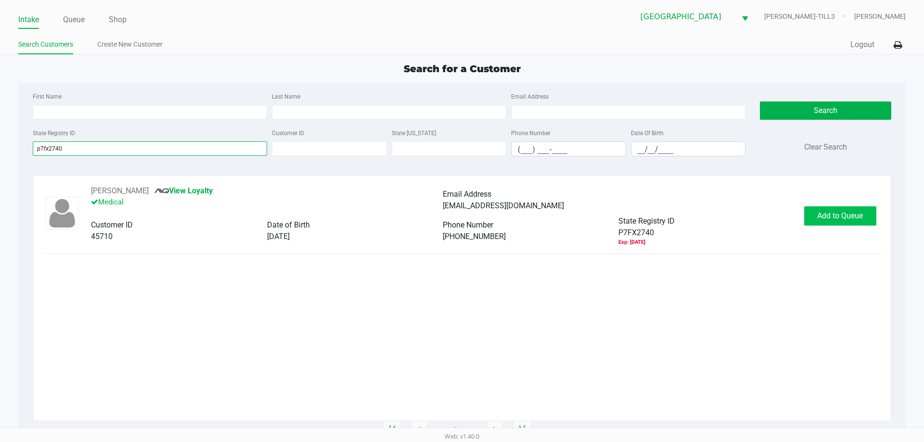
type input "p7fx2740"
click at [845, 221] on button "Add to Queue" at bounding box center [840, 215] width 72 height 19
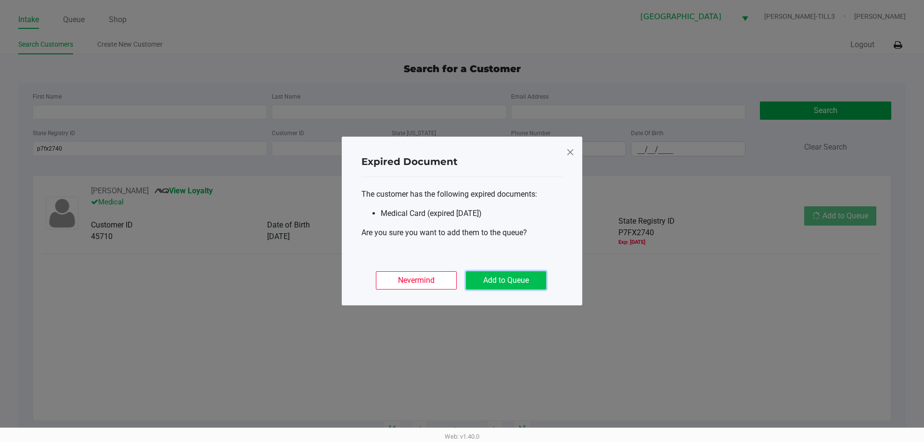
click at [504, 283] on button "Add to Queue" at bounding box center [506, 280] width 80 height 18
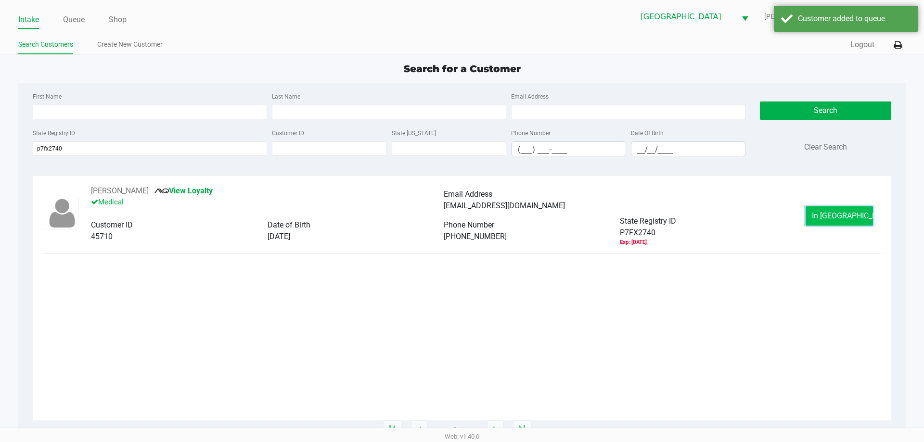
click at [846, 218] on span "In Queue" at bounding box center [852, 215] width 81 height 9
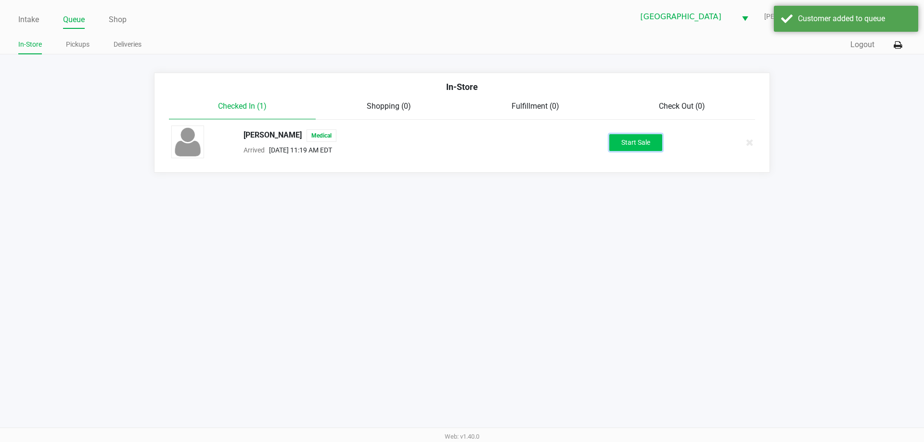
click at [629, 144] on button "Start Sale" at bounding box center [635, 142] width 53 height 17
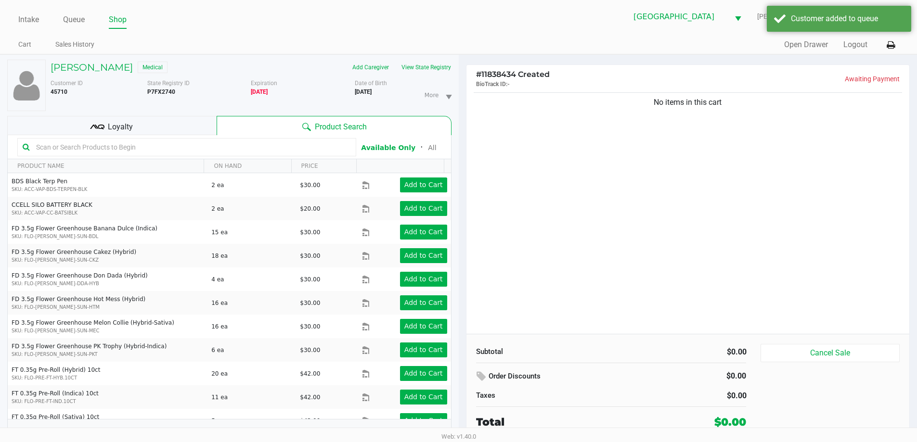
click at [210, 155] on div at bounding box center [186, 147] width 339 height 18
click at [210, 146] on input "text" at bounding box center [191, 147] width 319 height 14
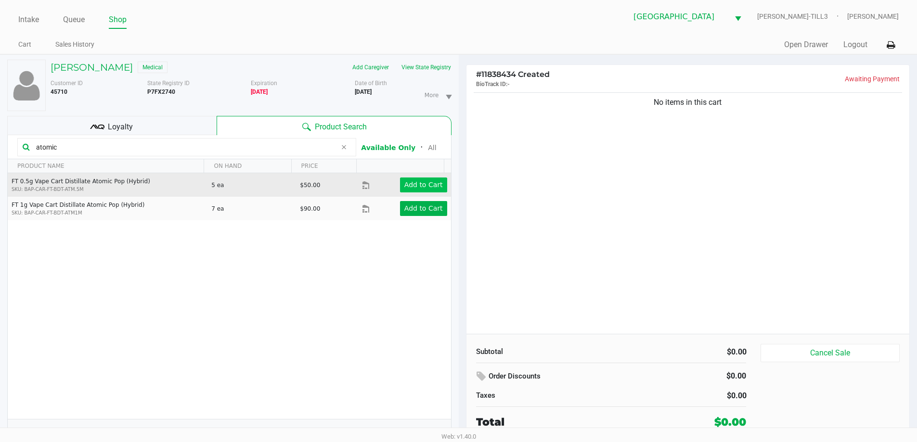
type input "atomic"
click at [424, 191] on button "Add to Cart" at bounding box center [423, 185] width 47 height 15
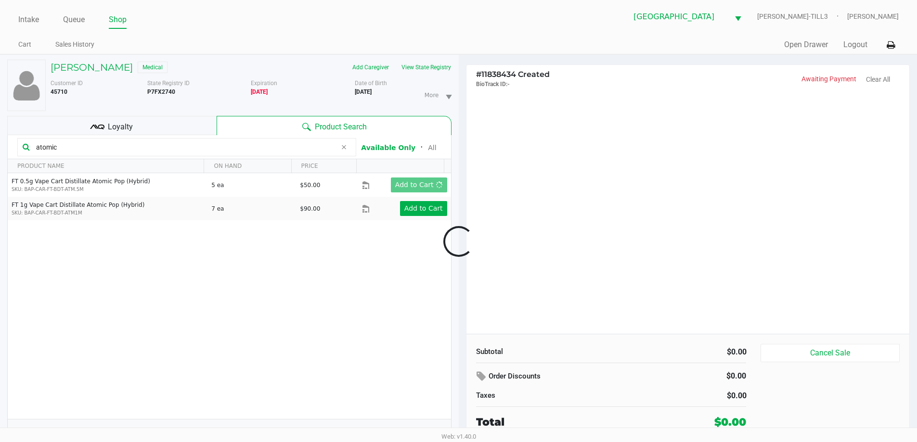
click at [594, 189] on div at bounding box center [458, 242] width 917 height 279
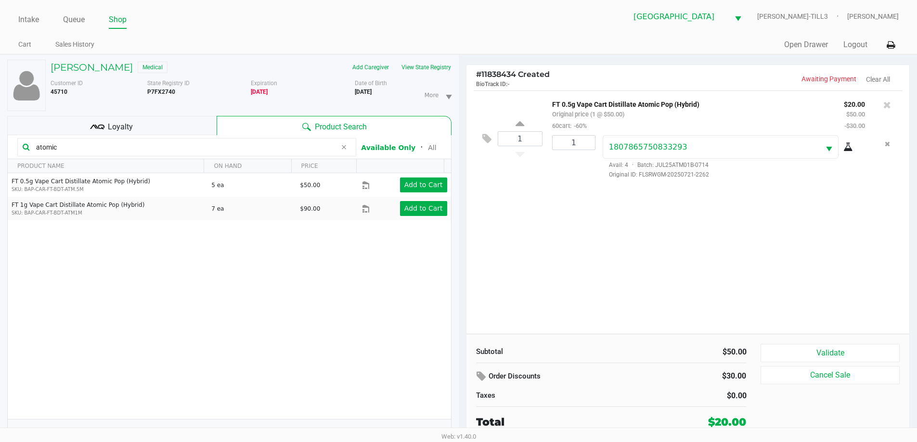
click at [841, 352] on button "Validate" at bounding box center [829, 353] width 139 height 18
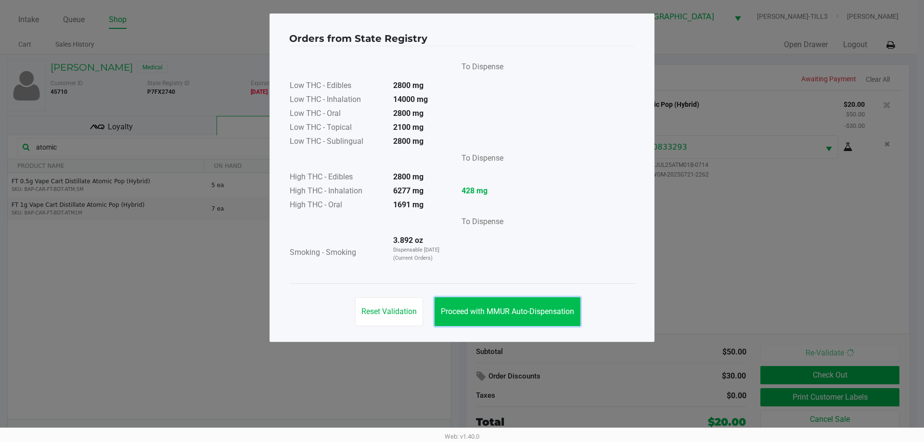
click at [504, 300] on button "Proceed with MMUR Auto-Dispensation" at bounding box center [508, 311] width 146 height 29
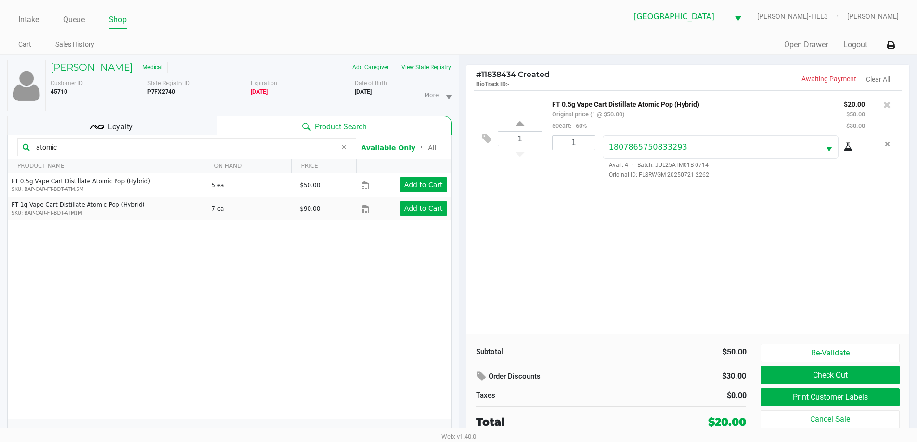
click at [159, 123] on div "Loyalty" at bounding box center [111, 125] width 209 height 19
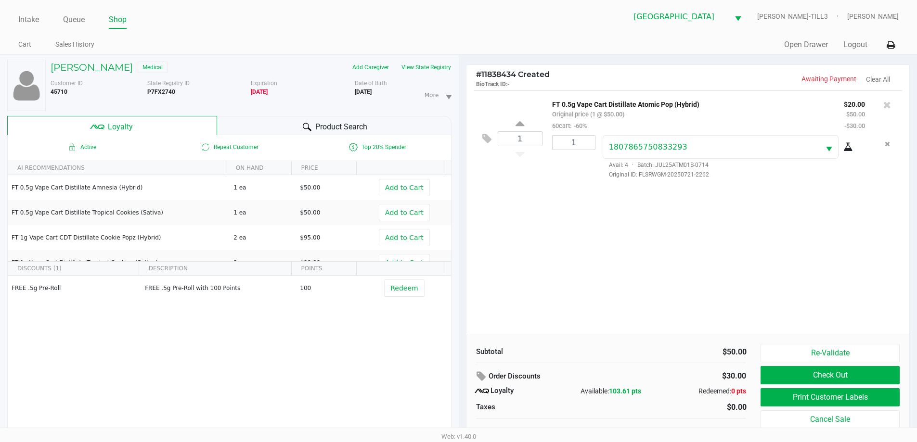
scroll to position [10, 0]
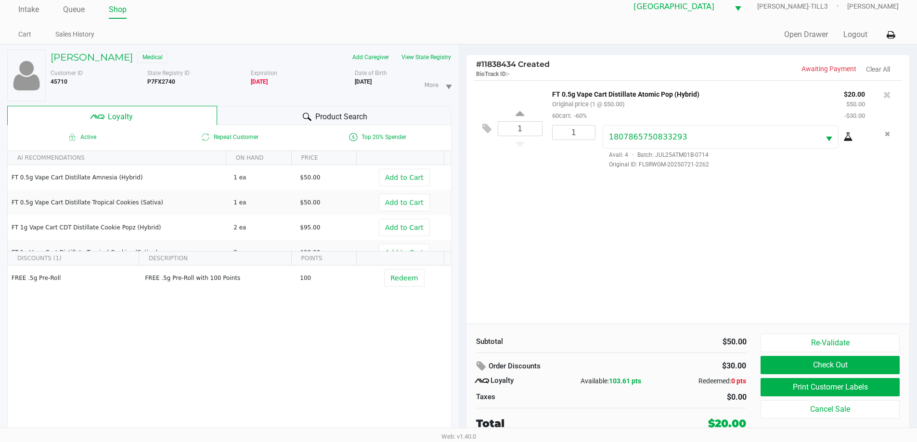
click at [658, 282] on div "1 FT 0.5g Vape Cart Distillate Atomic Pop (Hybrid) Original price (1 @ $50.00) …" at bounding box center [687, 202] width 443 height 244
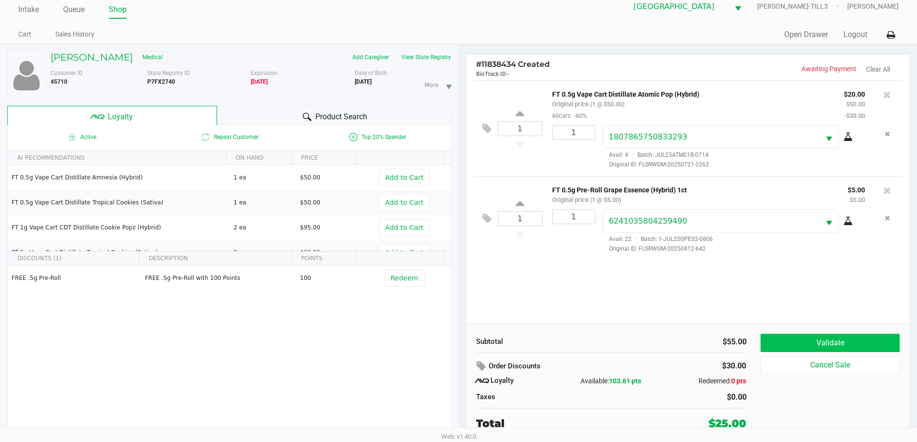
click at [820, 338] on button "Validate" at bounding box center [829, 343] width 139 height 18
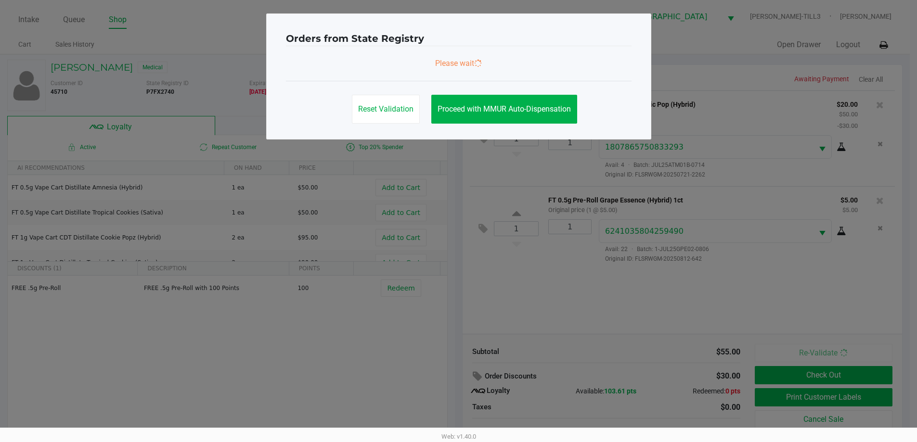
scroll to position [0, 0]
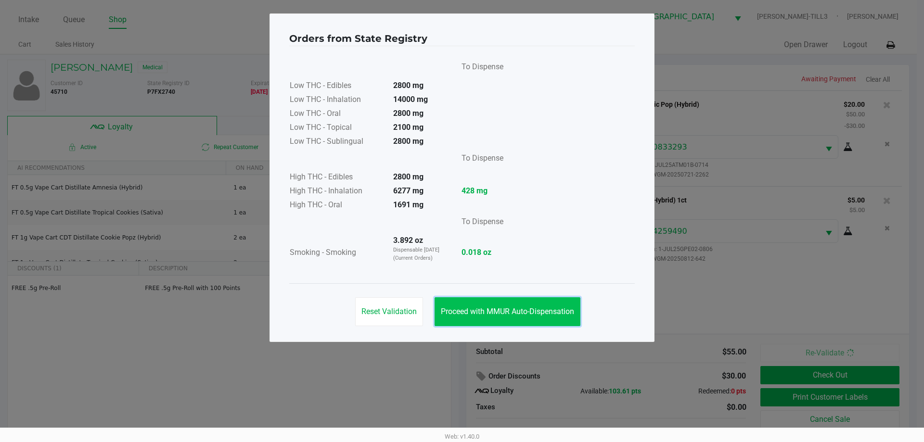
click at [542, 305] on button "Proceed with MMUR Auto-Dispensation" at bounding box center [508, 311] width 146 height 29
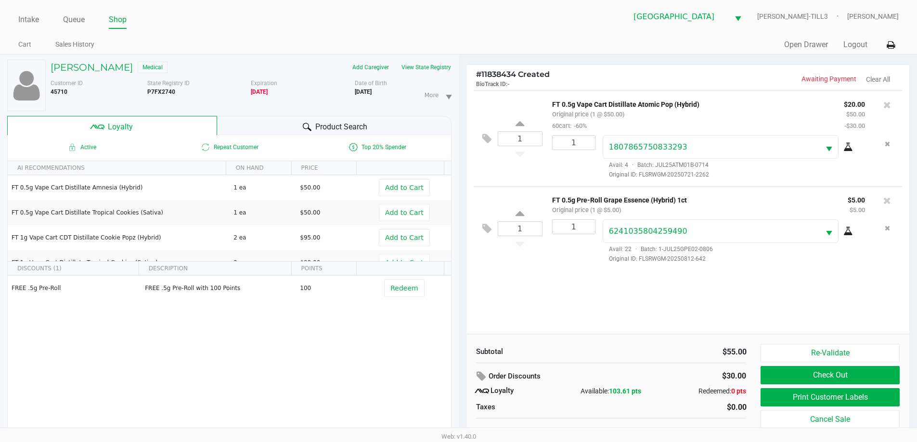
click at [820, 396] on button "Print Customer Labels" at bounding box center [829, 397] width 139 height 18
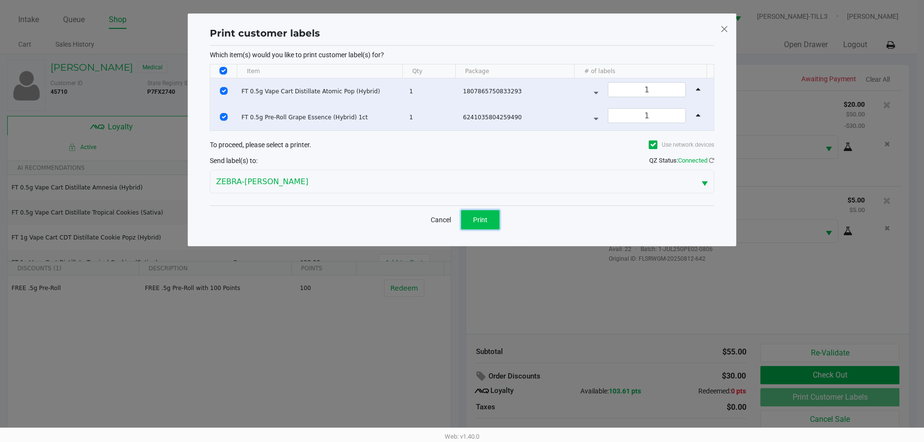
click at [490, 223] on button "Print" at bounding box center [480, 219] width 38 height 19
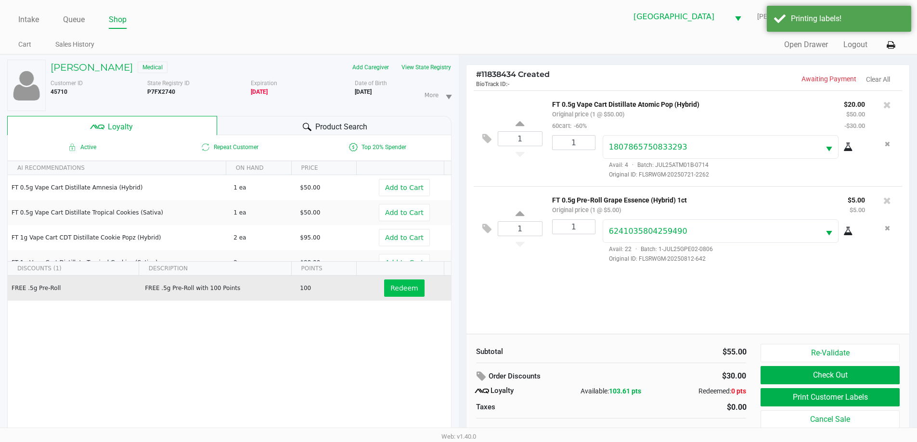
click at [394, 289] on span "Redeem" at bounding box center [403, 288] width 27 height 8
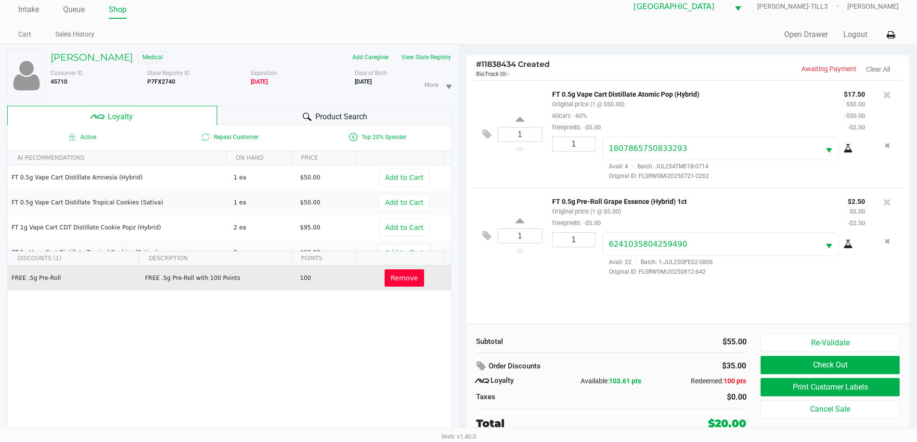
click at [828, 363] on button "Check Out" at bounding box center [829, 365] width 139 height 18
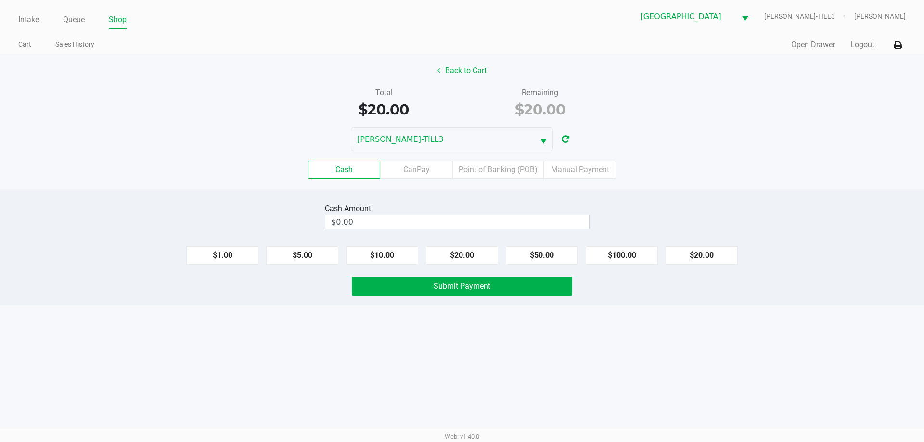
click at [713, 253] on button "$20.00" at bounding box center [702, 255] width 72 height 18
type input "$20.00"
click at [527, 295] on button "Submit Payment" at bounding box center [462, 286] width 220 height 19
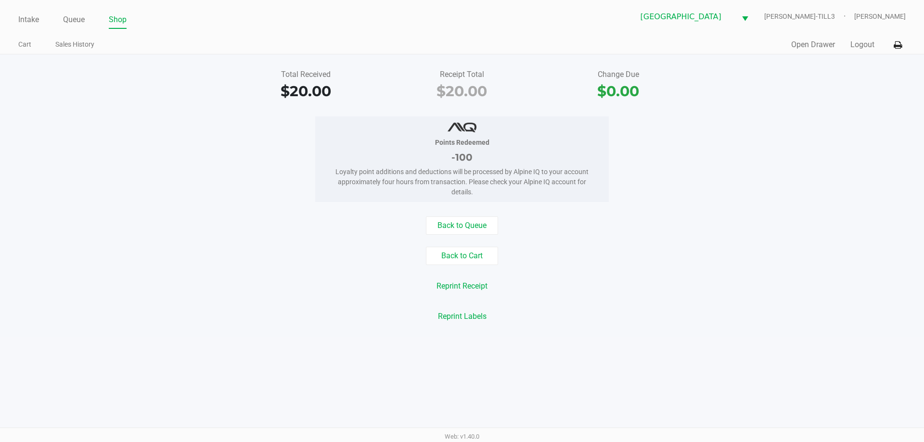
click at [21, 19] on link "Intake" at bounding box center [28, 19] width 21 height 13
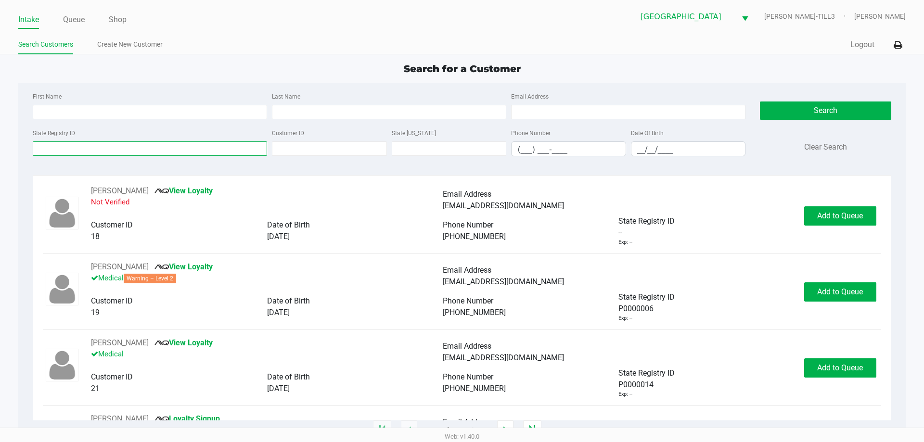
click at [158, 151] on input "State Registry ID" at bounding box center [150, 148] width 234 height 14
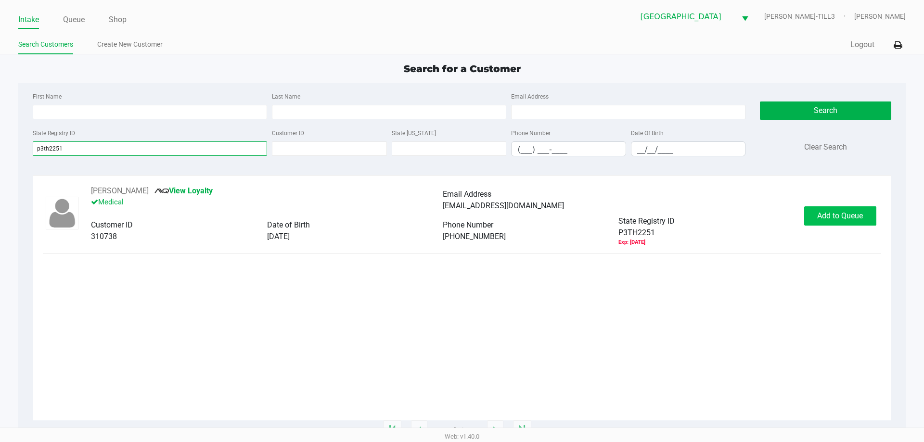
type input "p3th2251"
click at [821, 218] on span "Add to Queue" at bounding box center [840, 215] width 46 height 9
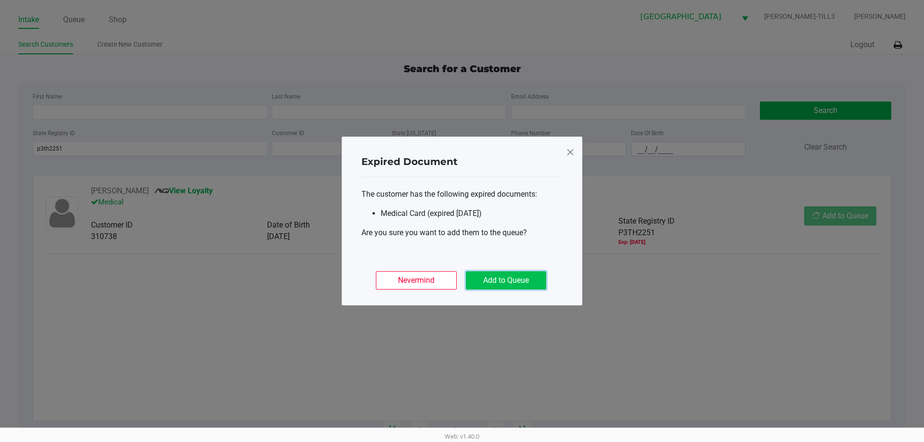
click at [539, 288] on button "Add to Queue" at bounding box center [506, 280] width 80 height 18
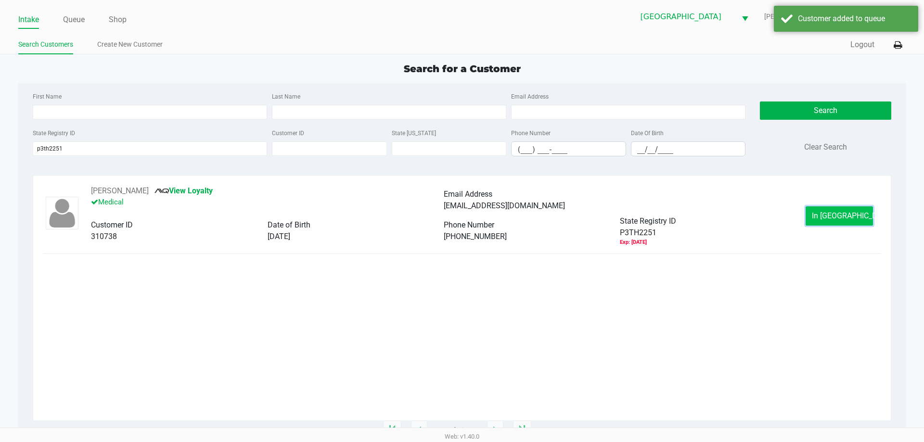
click at [839, 213] on span "In Queue" at bounding box center [852, 215] width 81 height 9
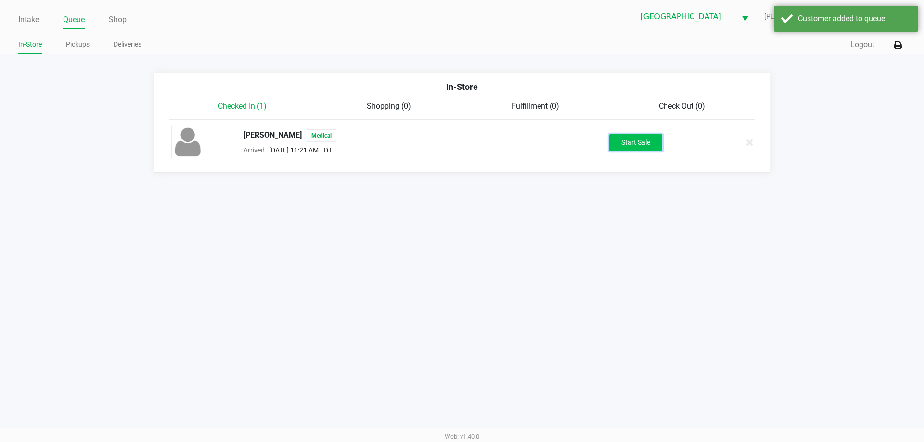
click at [655, 134] on button "Start Sale" at bounding box center [635, 142] width 53 height 17
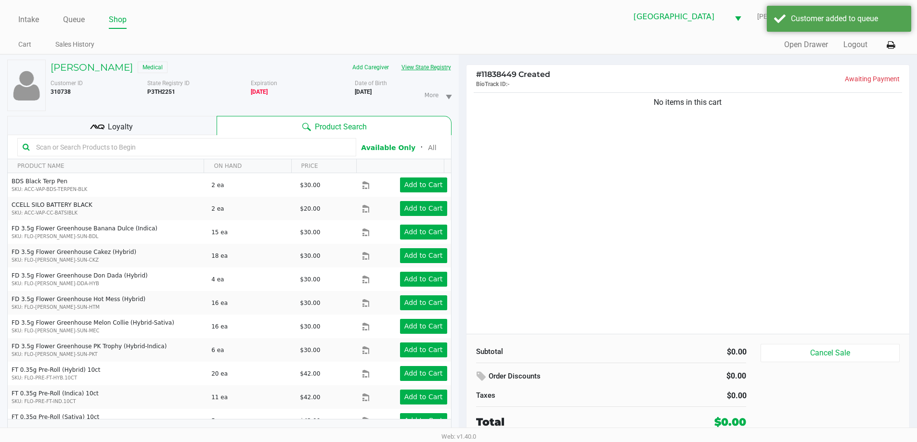
click at [432, 67] on button "View State Registry" at bounding box center [423, 67] width 56 height 15
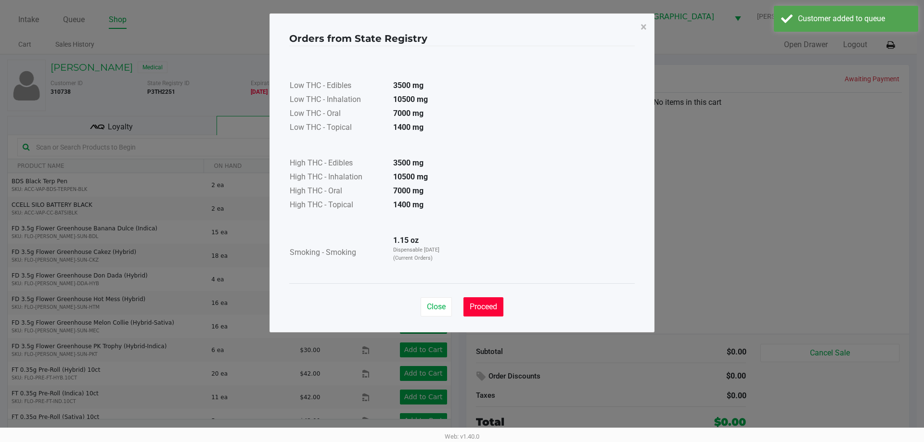
drag, startPoint x: 483, startPoint y: 304, endPoint x: 489, endPoint y: 298, distance: 8.5
click at [484, 304] on span "Proceed" at bounding box center [483, 306] width 27 height 9
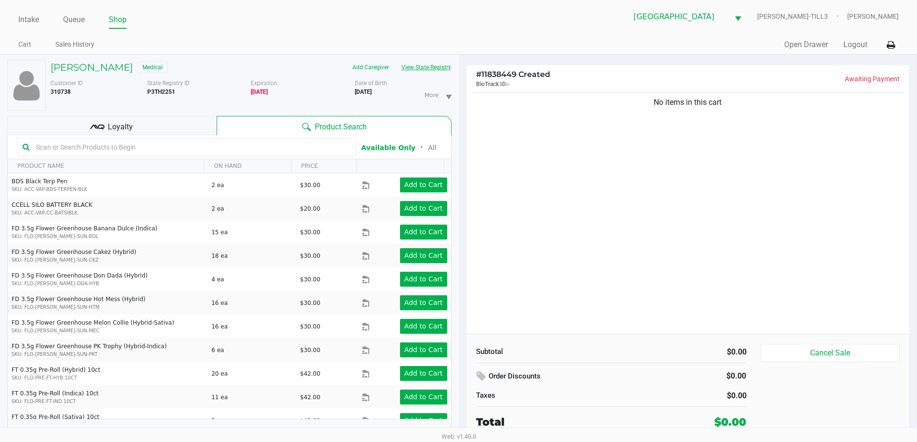
click at [285, 146] on input "text" at bounding box center [191, 147] width 319 height 14
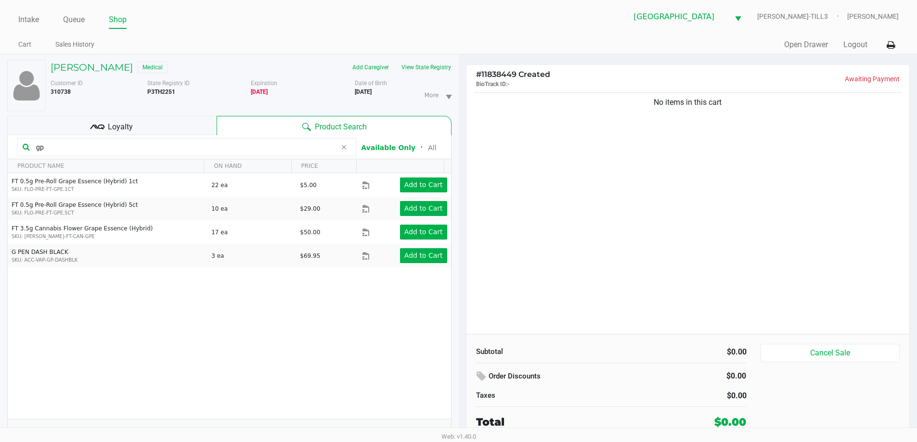
type input "g"
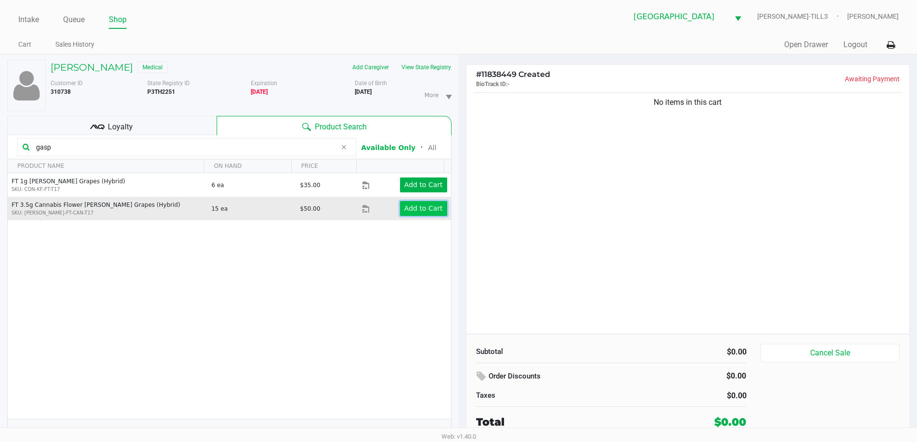
click at [404, 205] on app-button-loader "Add to Cart" at bounding box center [423, 209] width 38 height 8
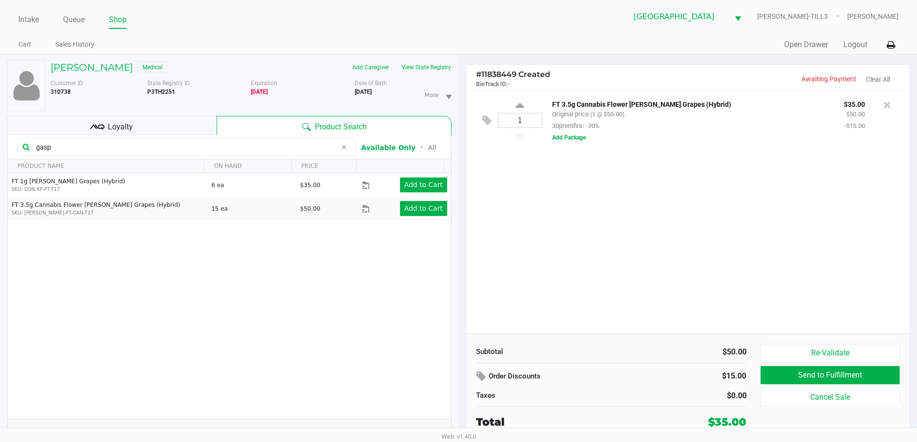
drag, startPoint x: 108, startPoint y: 145, endPoint x: 0, endPoint y: 141, distance: 108.4
click at [0, 141] on div "AARON CORTINA Medical Add Caregiver View State Registry Customer ID 310738 Stat…" at bounding box center [229, 254] width 459 height 398
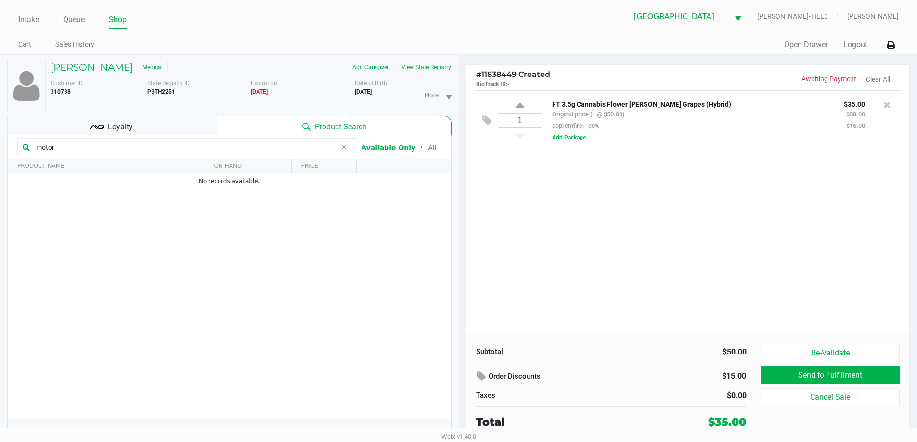
type input "motor"
click at [630, 279] on div "1 FT 3.5g Cannabis Flower Gaspar's Grapes (Hybrid) Original price (1 @ $50.00) …" at bounding box center [687, 212] width 443 height 244
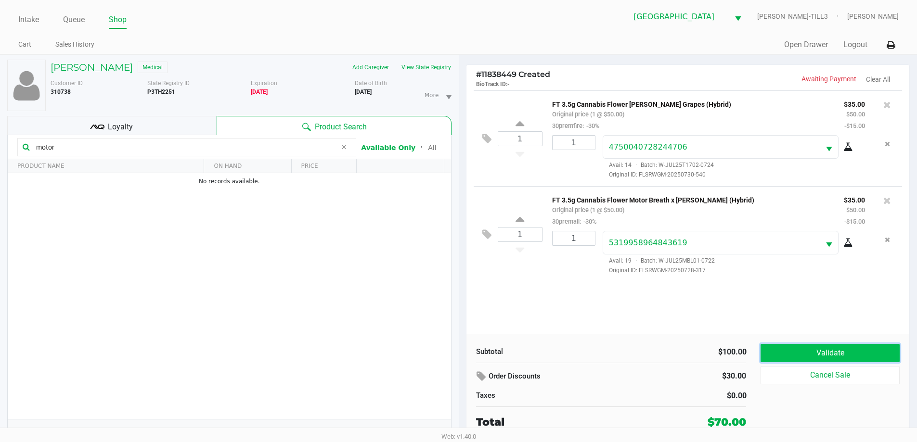
click at [832, 353] on button "Validate" at bounding box center [829, 353] width 139 height 18
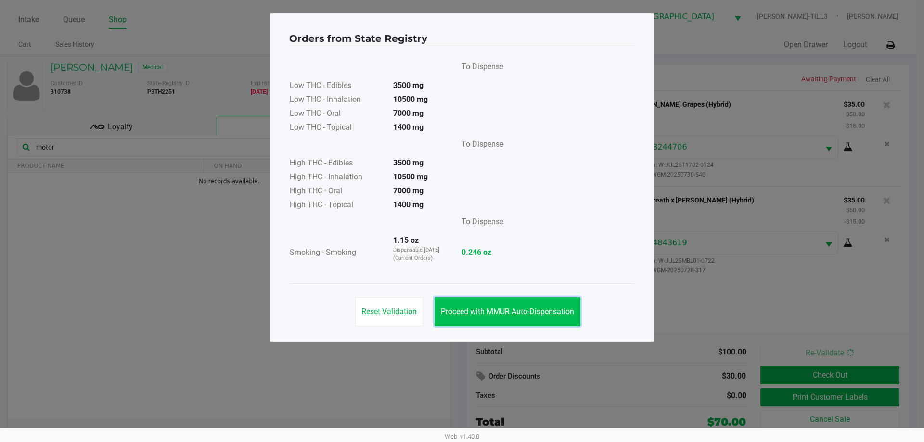
click at [522, 310] on span "Proceed with MMUR Auto-Dispensation" at bounding box center [507, 311] width 133 height 9
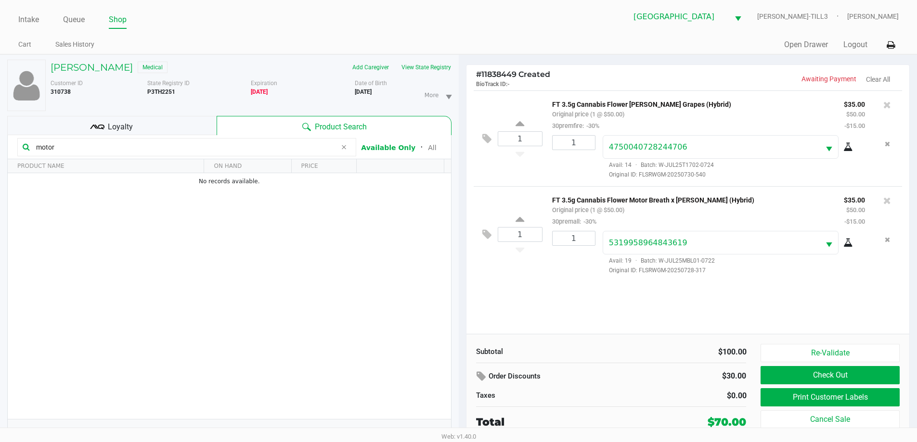
click at [153, 119] on div "Loyalty" at bounding box center [111, 125] width 209 height 19
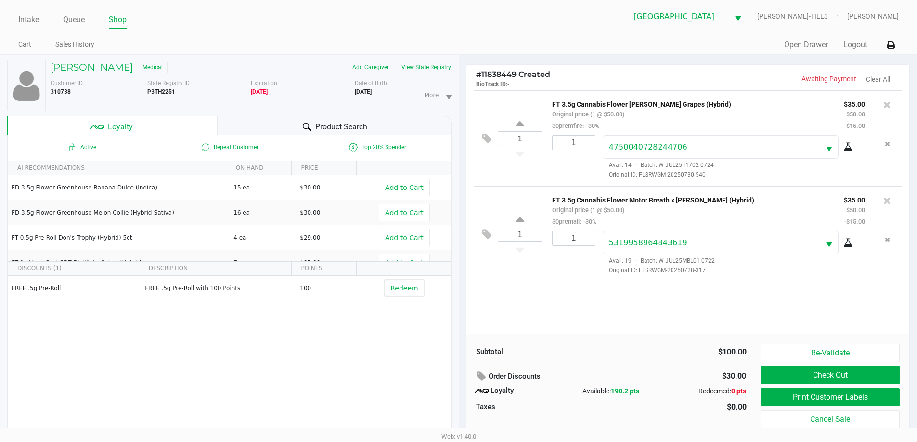
click at [841, 395] on button "Print Customer Labels" at bounding box center [829, 397] width 139 height 18
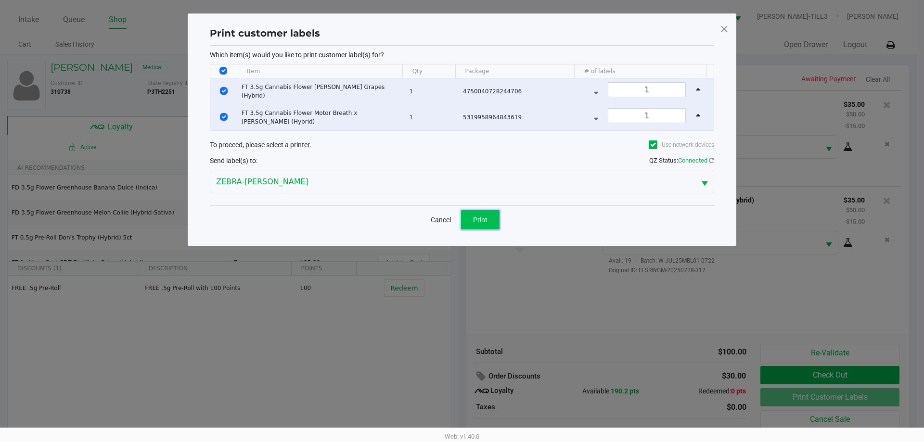
click at [483, 222] on span "Print" at bounding box center [480, 220] width 14 height 8
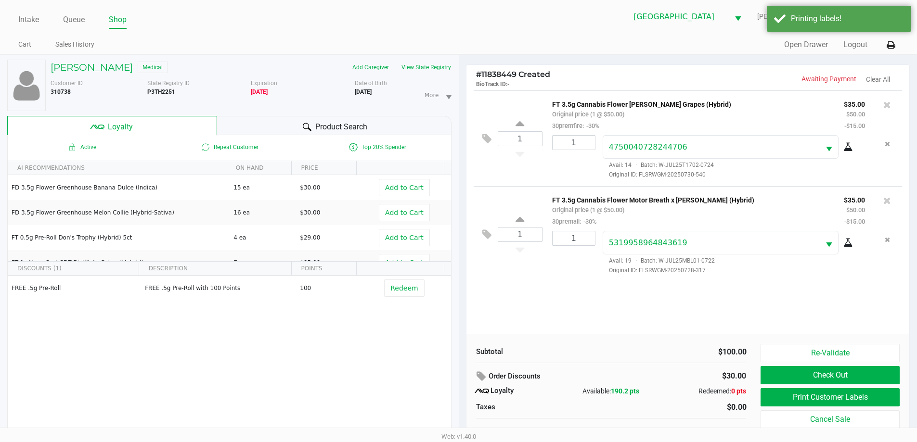
scroll to position [10, 0]
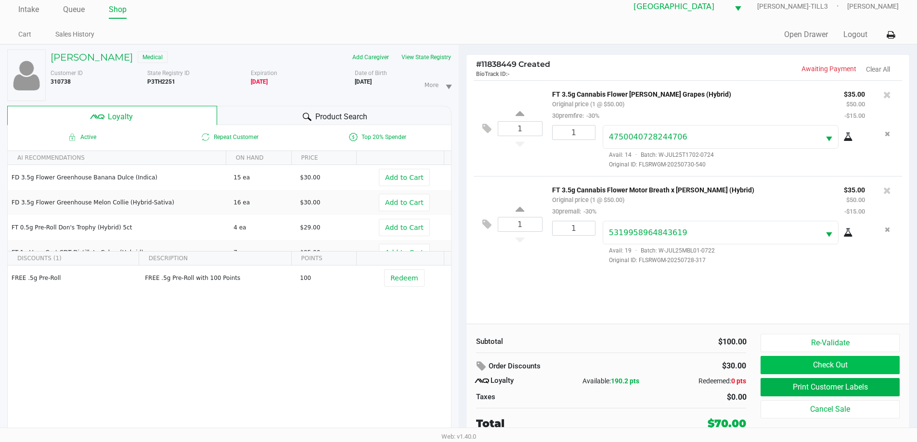
click at [823, 366] on button "Check Out" at bounding box center [829, 365] width 139 height 18
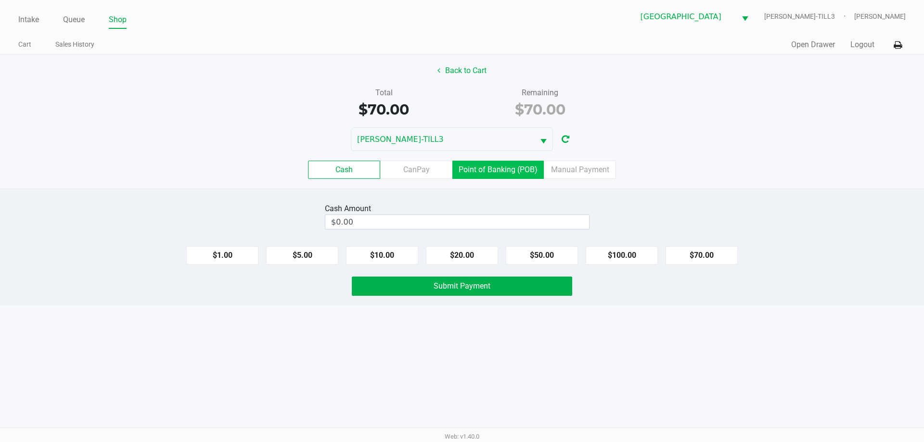
click at [501, 168] on label "Point of Banking (POB)" at bounding box center [497, 170] width 91 height 18
click at [0, 0] on 7 "Point of Banking (POB)" at bounding box center [0, 0] width 0 height 0
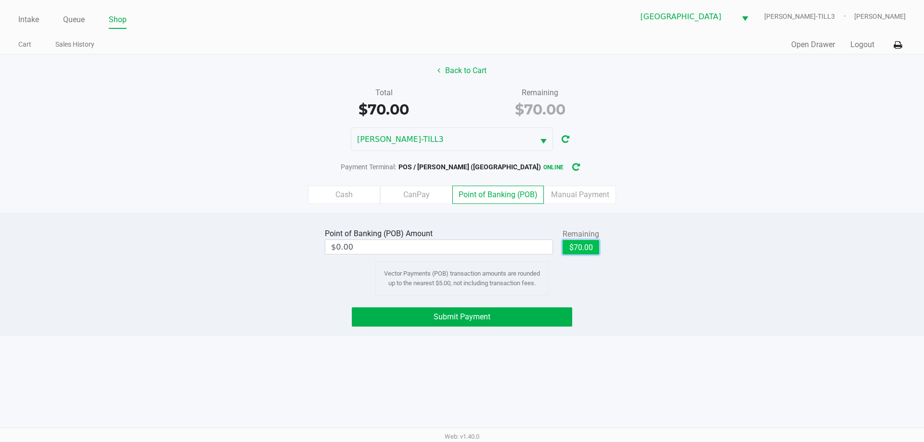
click at [593, 240] on button "$70.00" at bounding box center [581, 247] width 37 height 14
type input "$70.00"
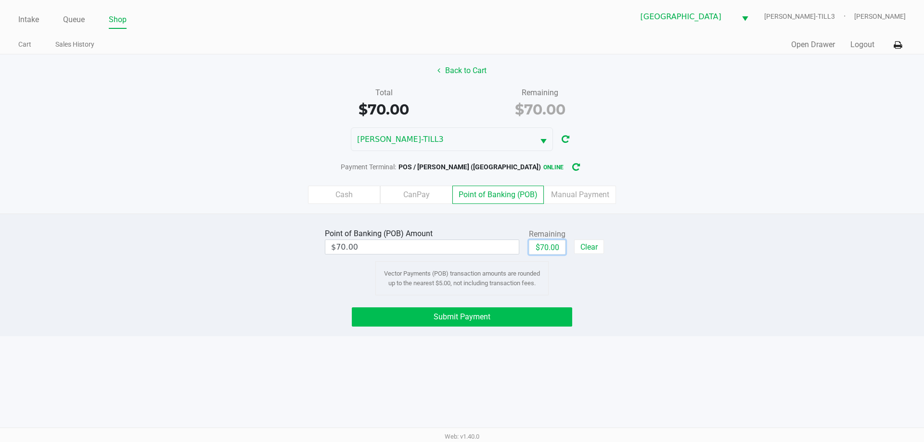
click at [526, 323] on button "Submit Payment" at bounding box center [462, 317] width 220 height 19
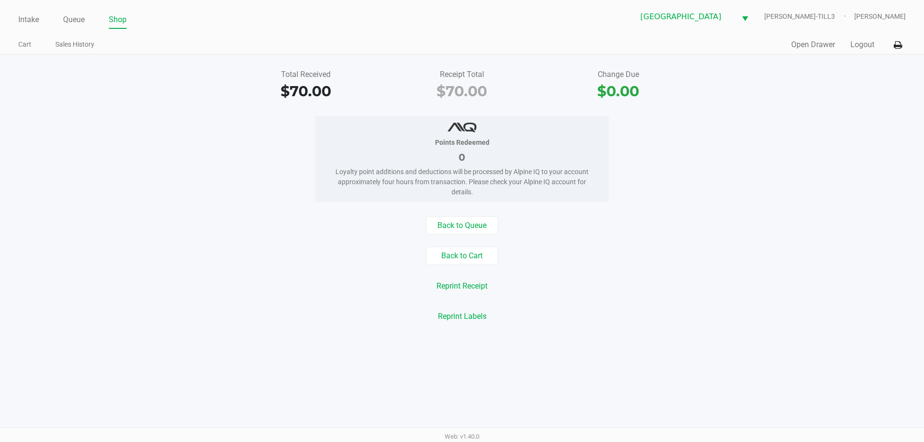
click at [23, 15] on link "Intake" at bounding box center [28, 19] width 21 height 13
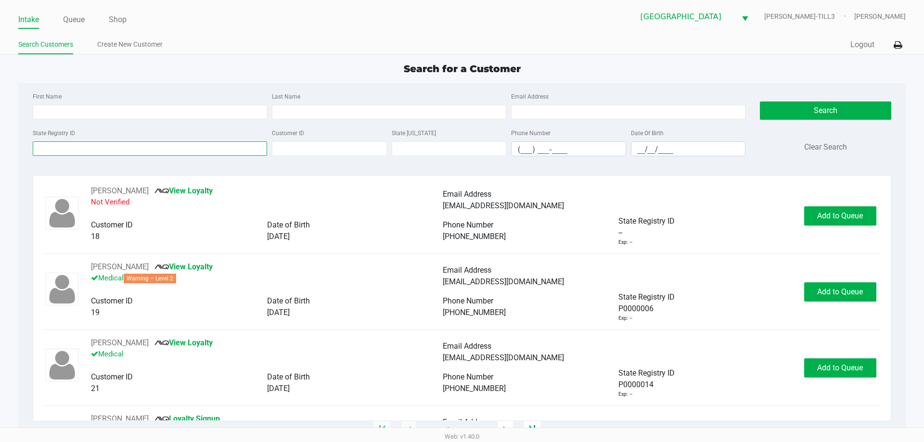
click at [121, 150] on input "State Registry ID" at bounding box center [150, 148] width 234 height 14
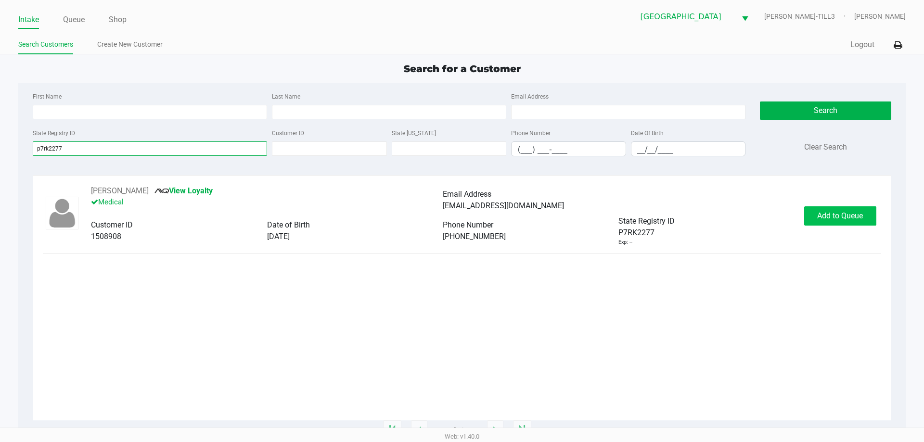
type input "p7rk2277"
click at [847, 220] on span "Add to Queue" at bounding box center [840, 215] width 46 height 9
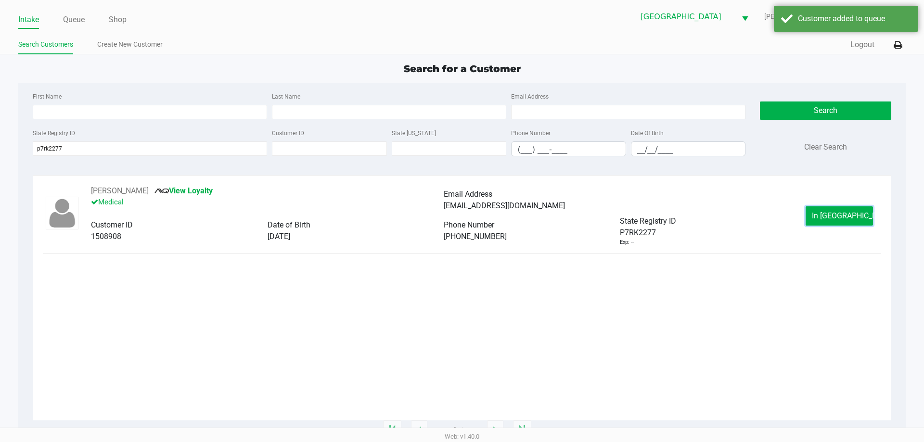
click at [847, 220] on span "In Queue" at bounding box center [852, 215] width 81 height 9
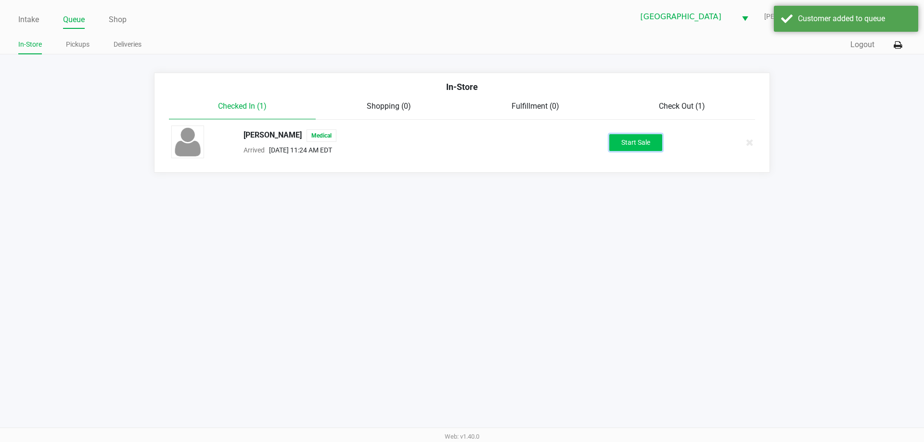
click at [637, 141] on button "Start Sale" at bounding box center [635, 142] width 53 height 17
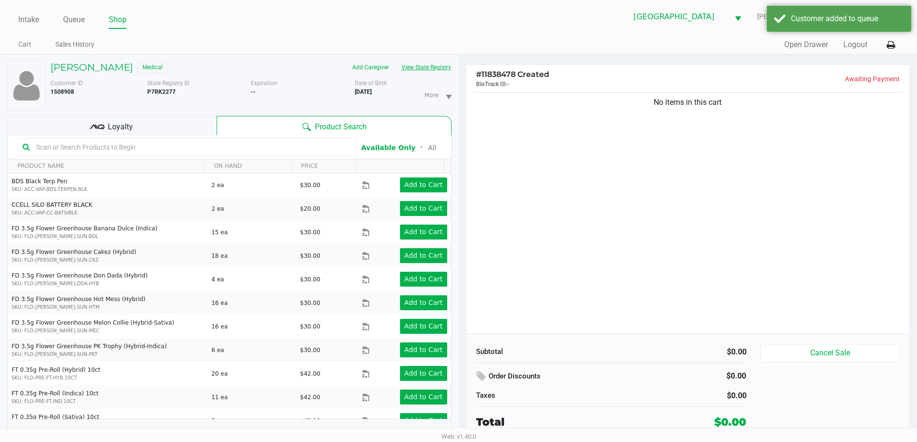
click at [433, 65] on button "View State Registry" at bounding box center [423, 67] width 56 height 15
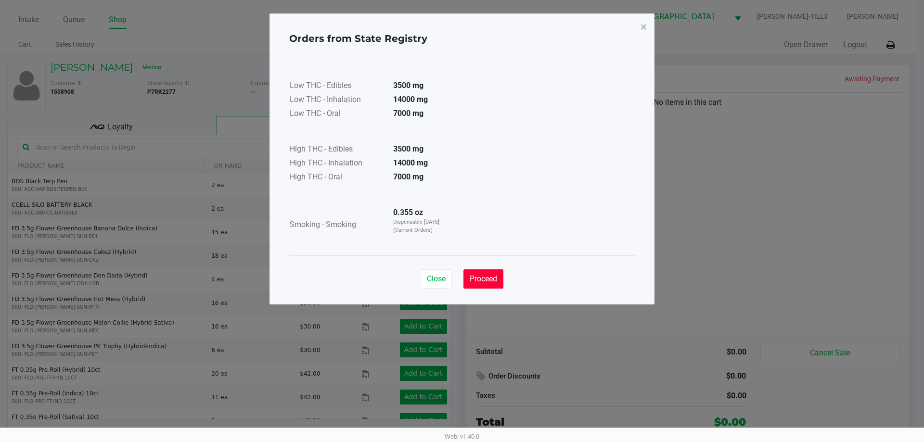
click at [485, 282] on span "Proceed" at bounding box center [483, 278] width 27 height 9
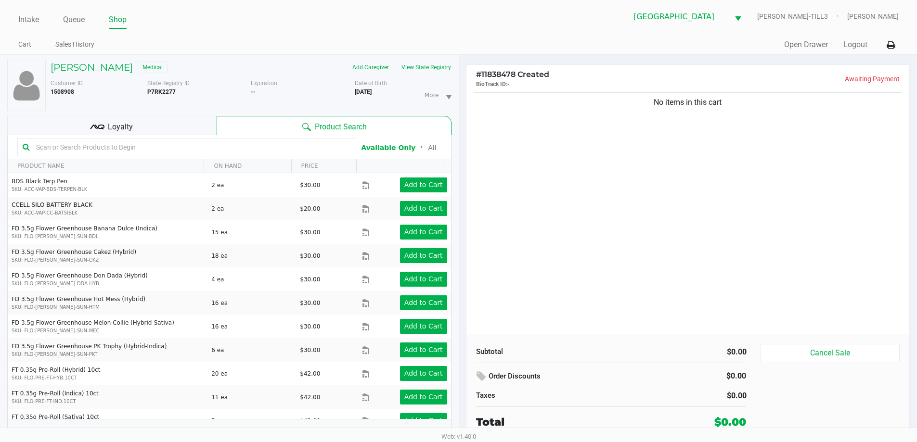
click at [287, 148] on input "text" at bounding box center [191, 147] width 319 height 14
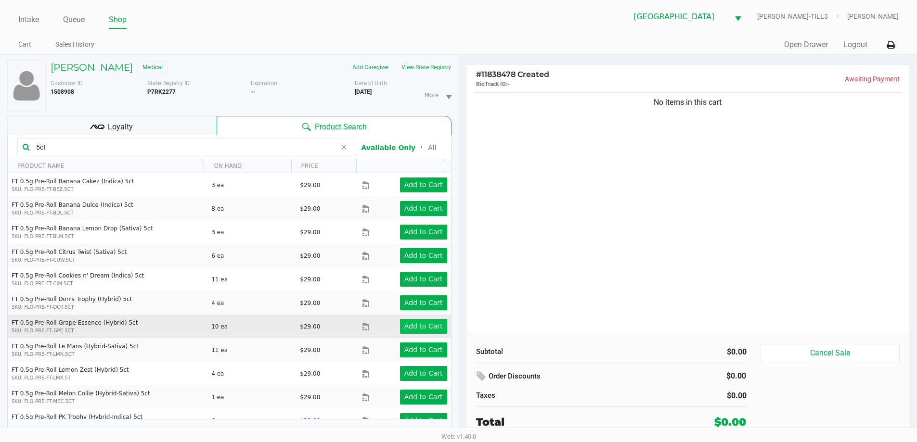
type input "5ct"
click at [428, 326] on app-button-loader "Add to Cart" at bounding box center [423, 326] width 38 height 8
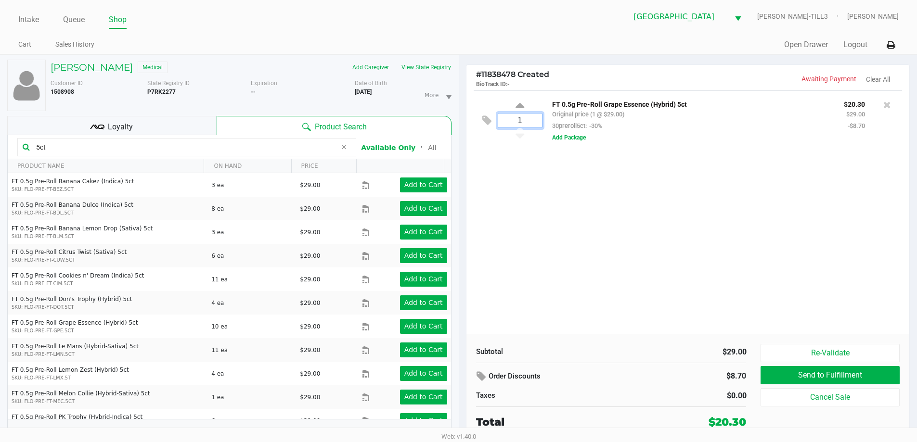
click at [538, 121] on input "1" at bounding box center [520, 121] width 44 height 14
type input "4"
click at [611, 207] on div "PRESTON BONESTEEL Medical Add Caregiver View State Registry Customer ID 1508908…" at bounding box center [458, 253] width 917 height 398
click at [625, 234] on div "4 FT 0.5g Pre-Roll Grape Essence (Hybrid) 5ct Original price (4 @ $29.00) 30pre…" at bounding box center [687, 212] width 443 height 244
click at [153, 129] on div "Loyalty" at bounding box center [111, 125] width 209 height 19
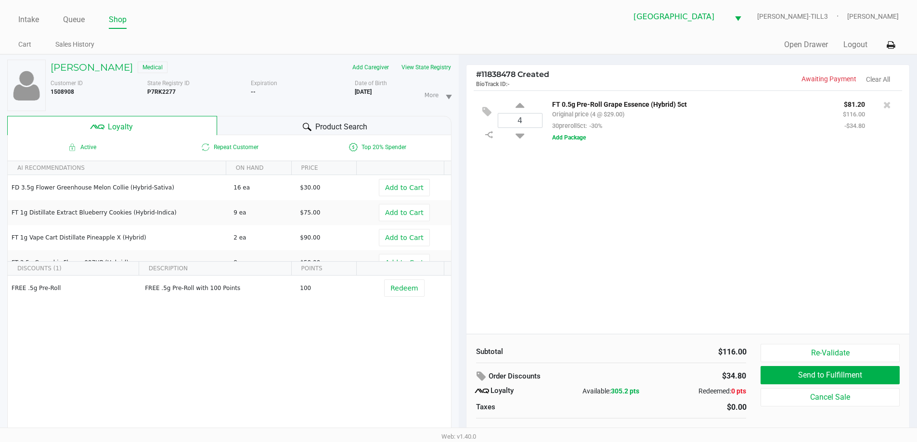
click at [265, 123] on div "Product Search" at bounding box center [334, 125] width 234 height 19
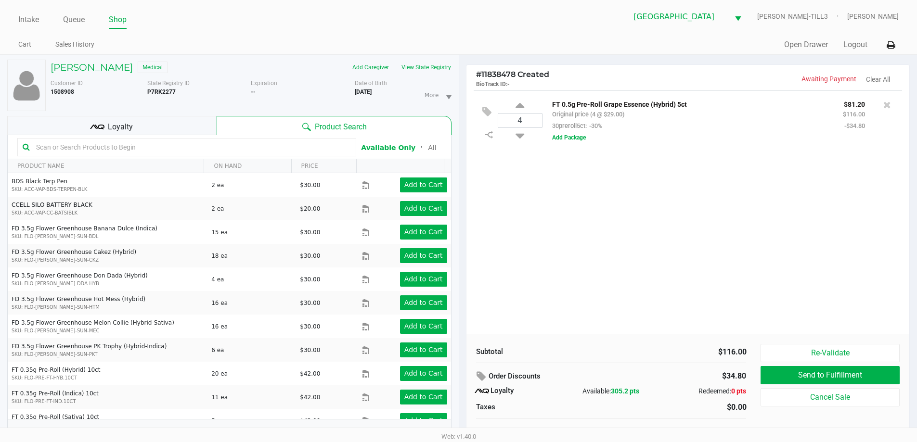
click at [618, 183] on div "4 FT 0.5g Pre-Roll Grape Essence (Hybrid) 5ct Original price (4 @ $29.00) 30pre…" at bounding box center [687, 212] width 443 height 244
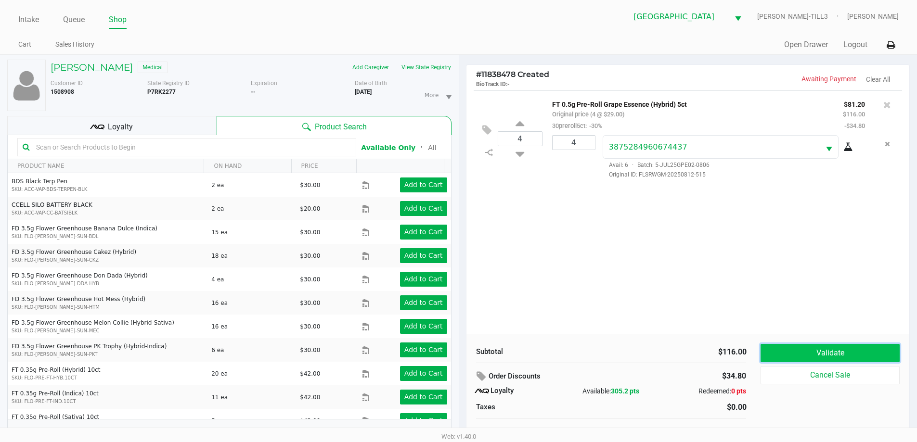
click at [852, 345] on button "Validate" at bounding box center [829, 353] width 139 height 18
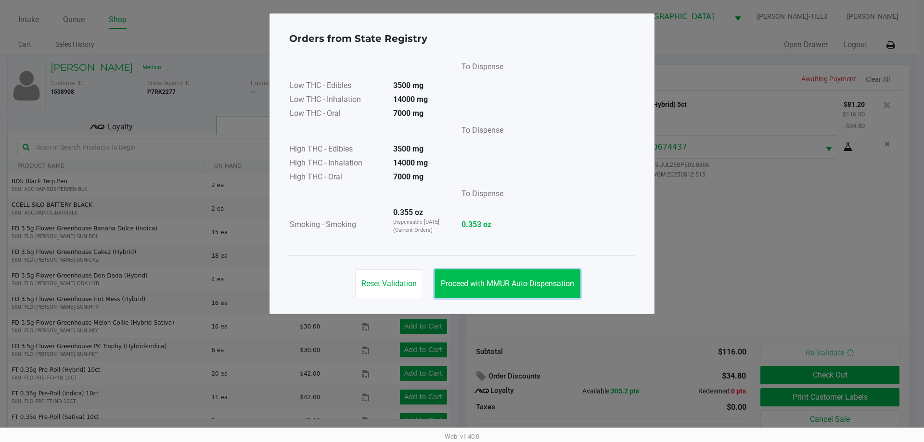
click at [531, 288] on button "Proceed with MMUR Auto-Dispensation" at bounding box center [508, 283] width 146 height 29
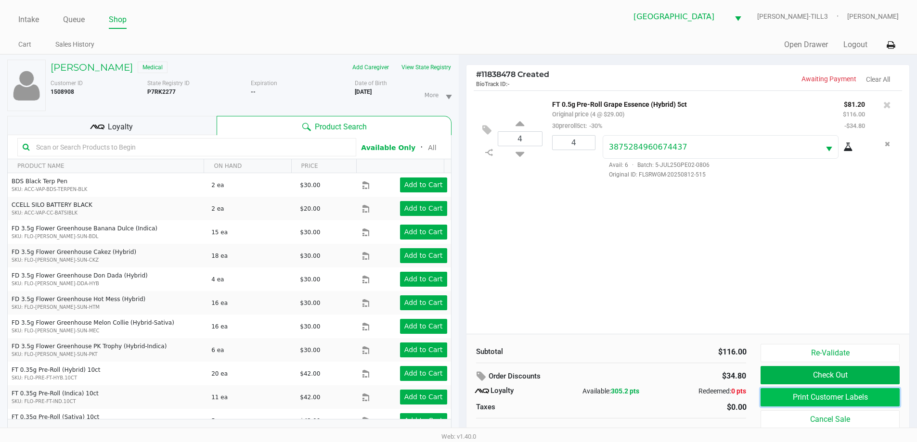
click at [839, 391] on button "Print Customer Labels" at bounding box center [829, 397] width 139 height 18
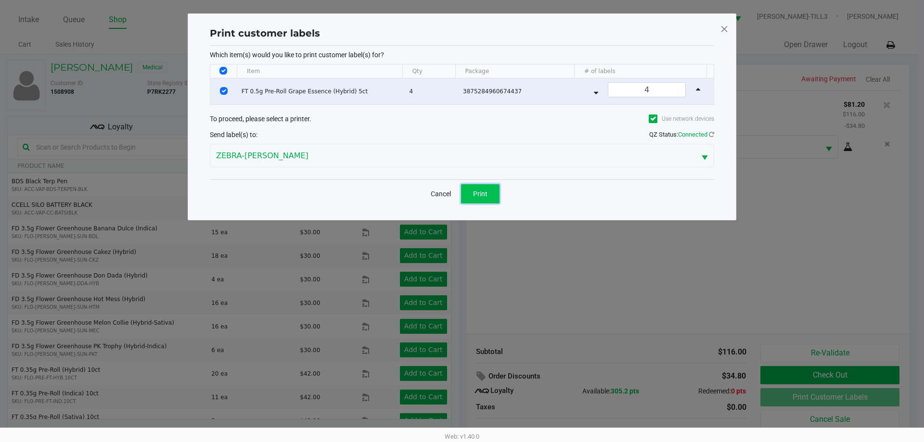
click at [469, 194] on button "Print" at bounding box center [480, 193] width 38 height 19
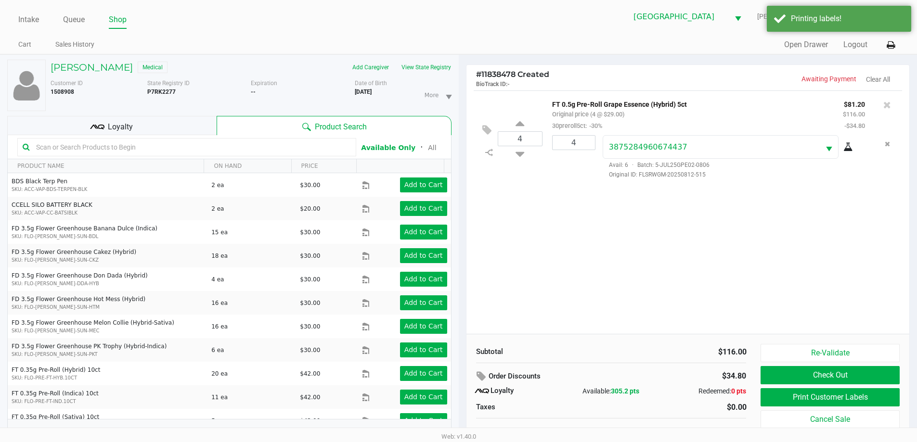
click at [181, 123] on div "Loyalty" at bounding box center [111, 125] width 209 height 19
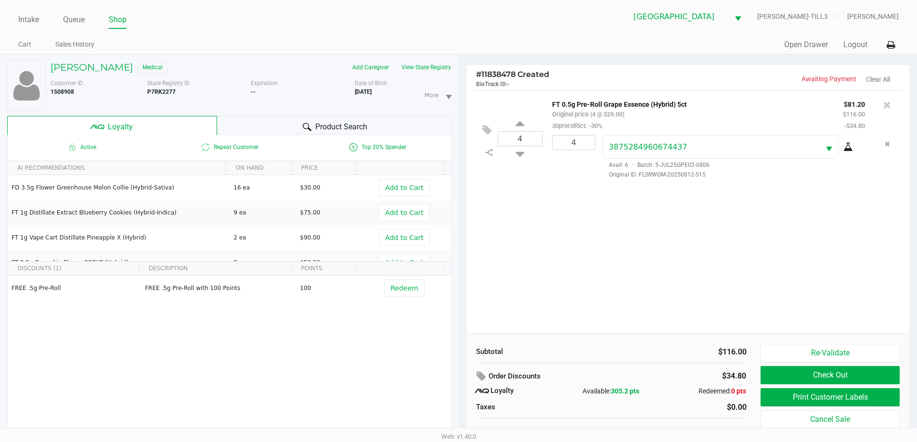
scroll to position [10, 0]
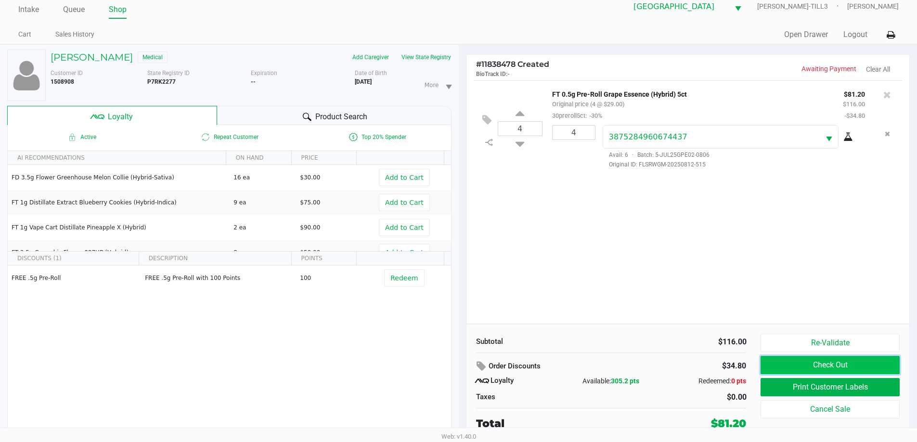
click at [830, 366] on button "Check Out" at bounding box center [829, 365] width 139 height 18
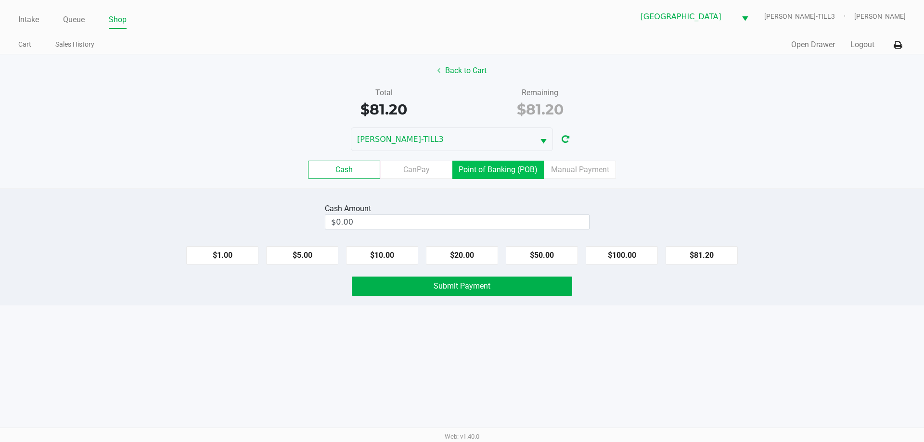
click at [522, 163] on label "Point of Banking (POB)" at bounding box center [497, 170] width 91 height 18
click at [0, 0] on 7 "Point of Banking (POB)" at bounding box center [0, 0] width 0 height 0
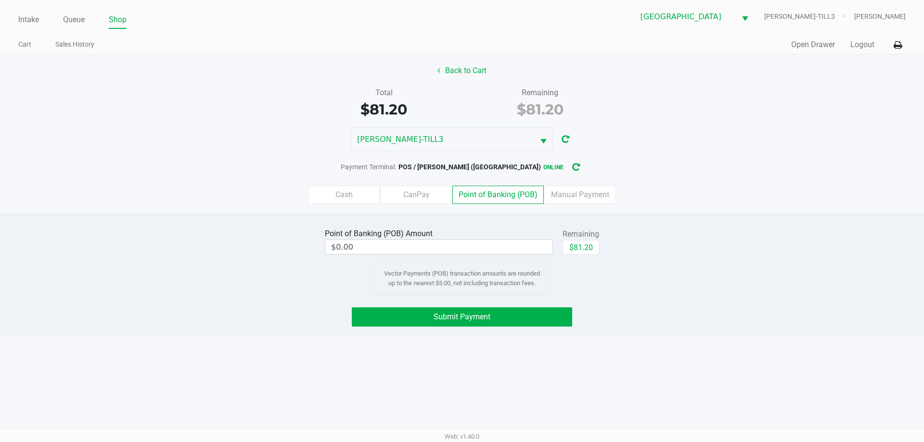
click at [595, 245] on button "$81.20" at bounding box center [581, 247] width 37 height 14
type input "$81.20"
click at [519, 321] on button "Submit Payment" at bounding box center [462, 317] width 220 height 19
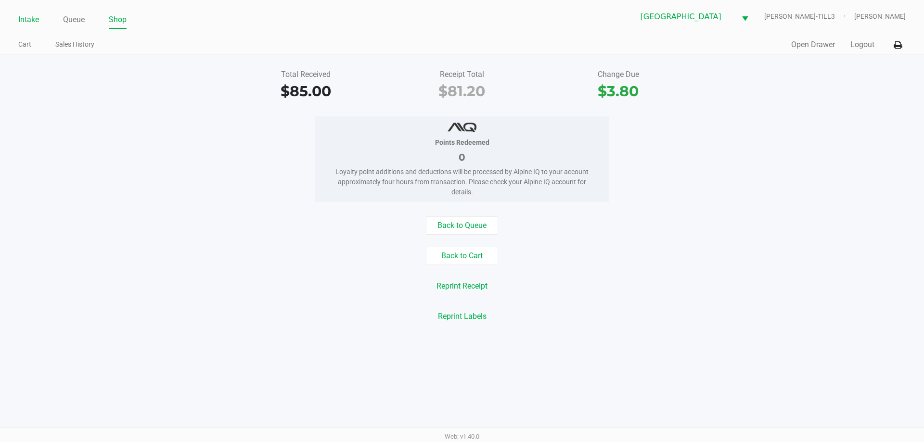
click at [24, 18] on link "Intake" at bounding box center [28, 19] width 21 height 13
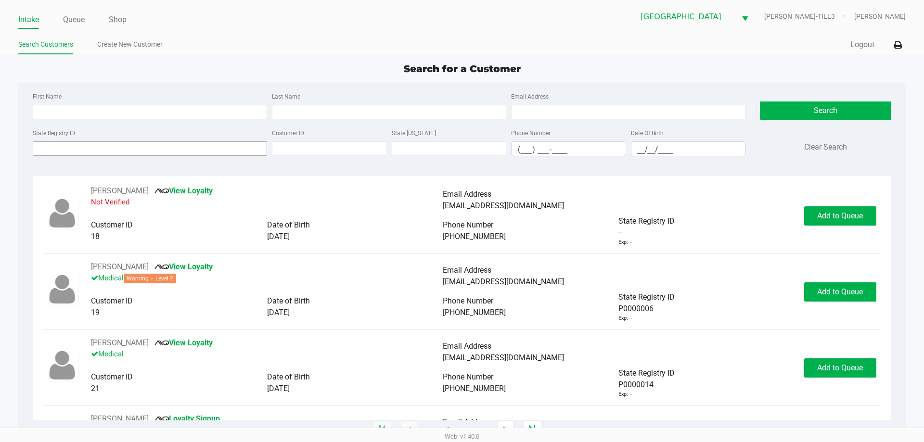
click at [162, 145] on input "State Registry ID" at bounding box center [150, 148] width 234 height 14
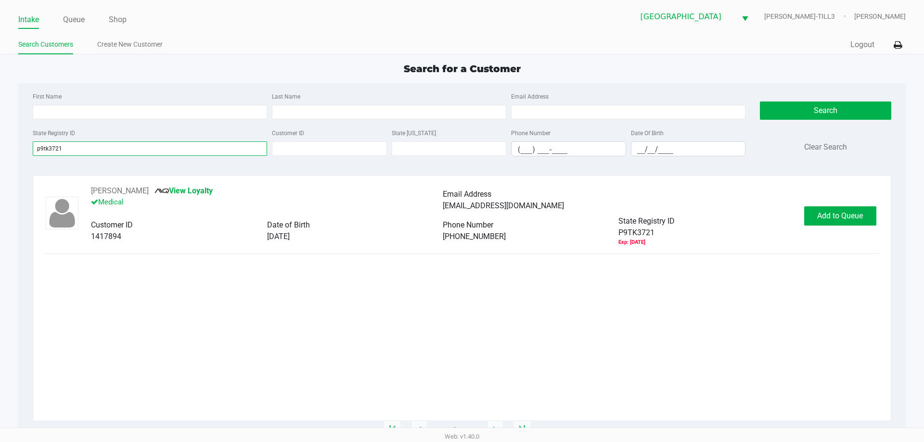
type input "p9tk3721"
click at [828, 216] on span "Add to Queue" at bounding box center [840, 215] width 46 height 9
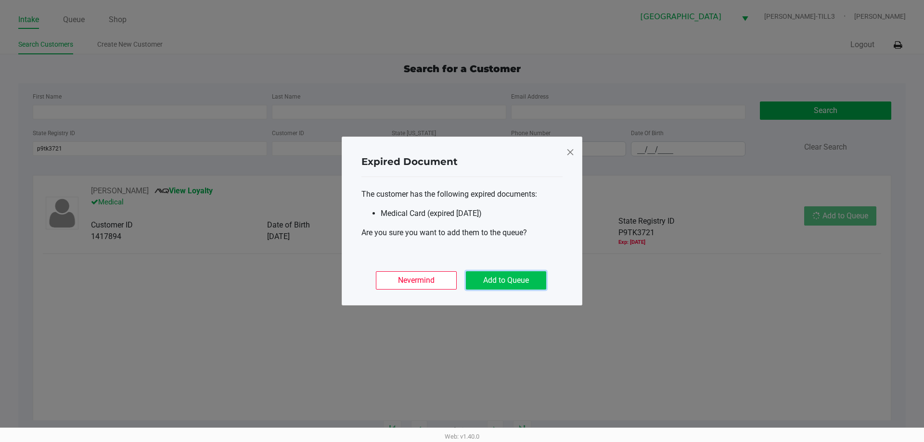
click at [530, 280] on button "Add to Queue" at bounding box center [506, 280] width 80 height 18
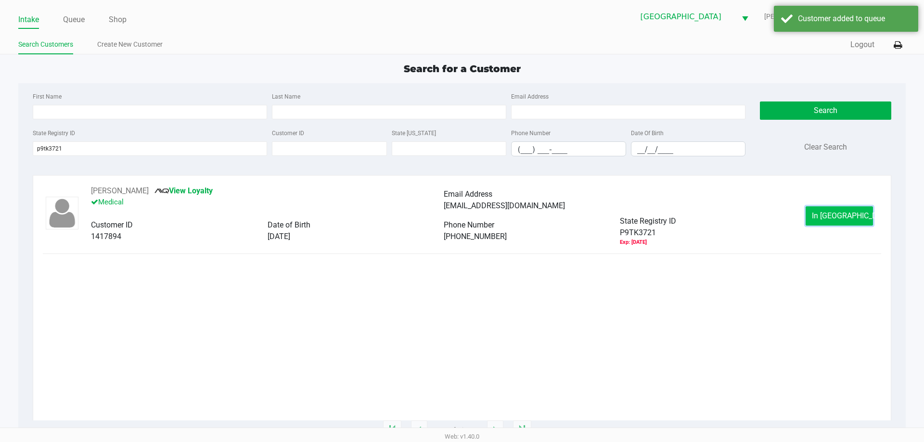
click at [833, 216] on span "In Queue" at bounding box center [852, 215] width 81 height 9
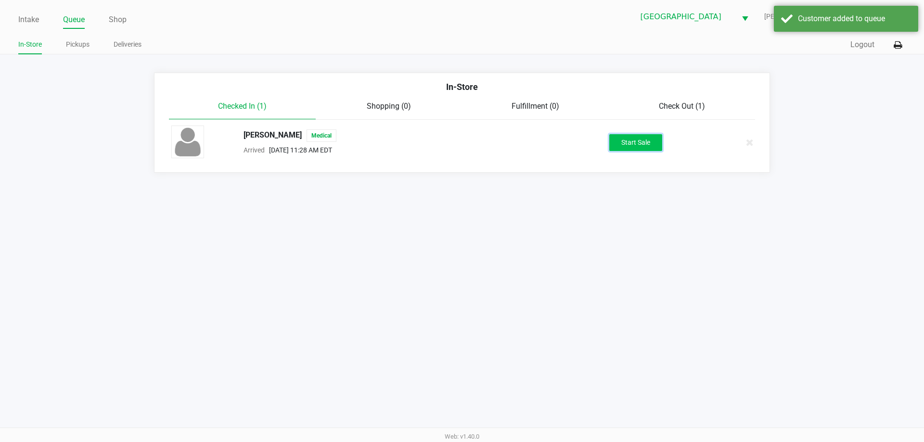
click at [634, 150] on button "Start Sale" at bounding box center [635, 142] width 53 height 17
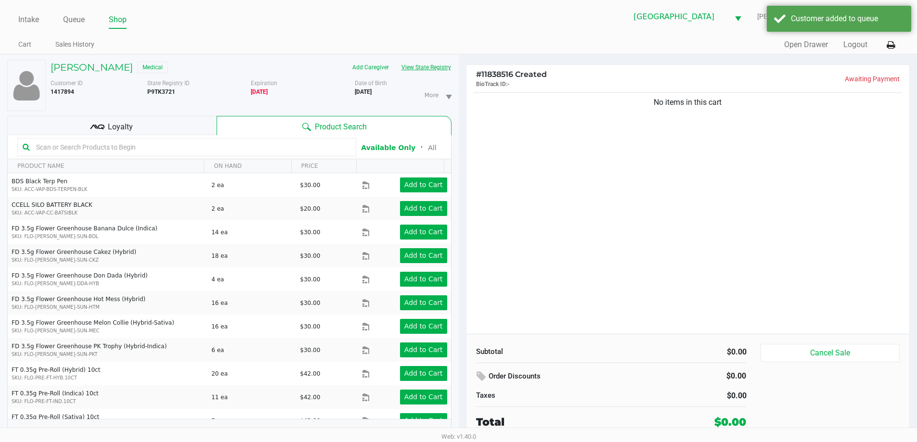
click at [443, 67] on button "View State Registry" at bounding box center [423, 67] width 56 height 15
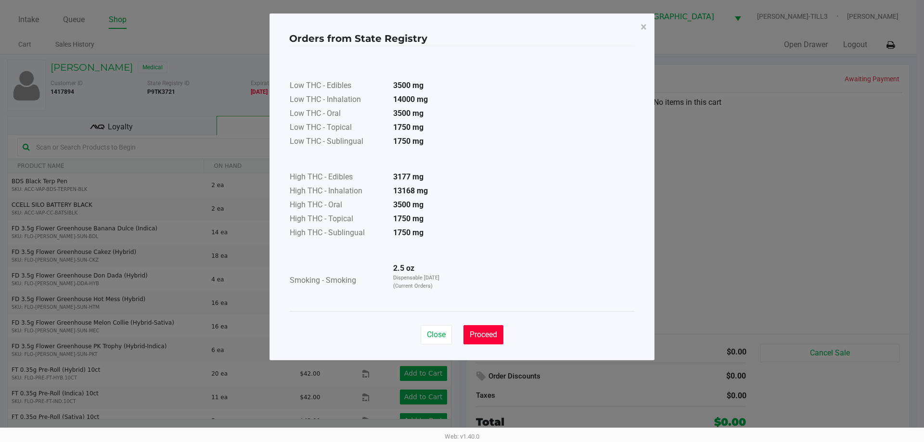
click at [481, 344] on button "Proceed" at bounding box center [483, 334] width 40 height 19
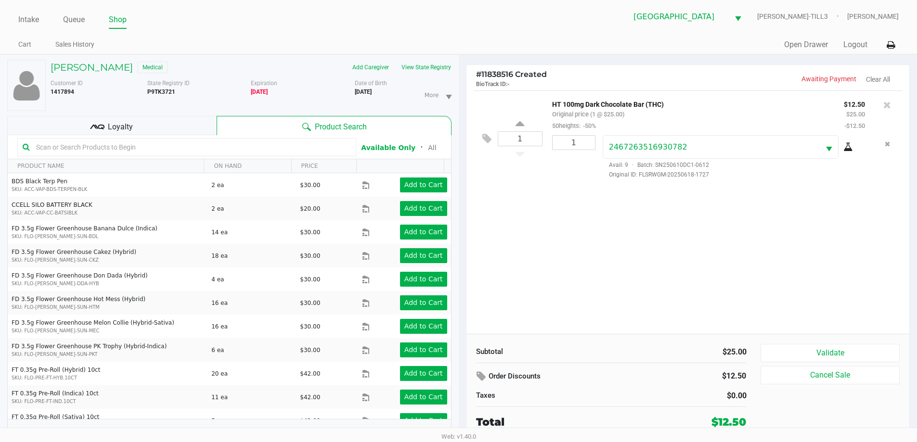
click at [839, 348] on button "Validate" at bounding box center [829, 353] width 139 height 18
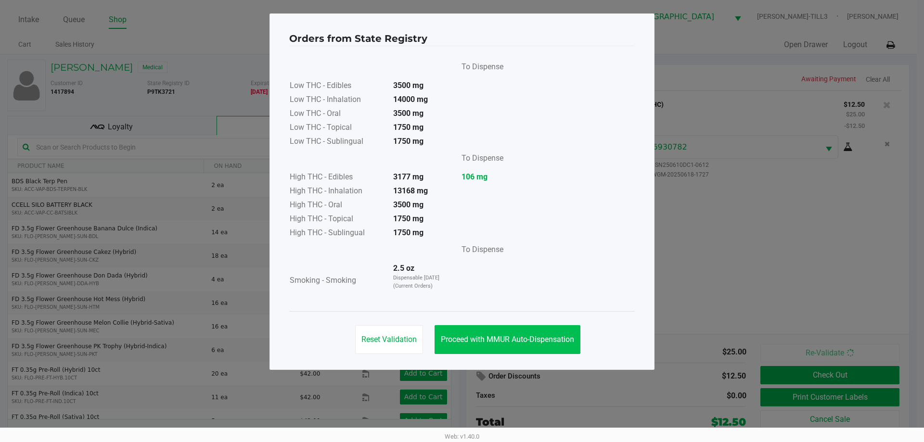
click at [517, 335] on span "Proceed with MMUR Auto-Dispensation" at bounding box center [507, 339] width 133 height 9
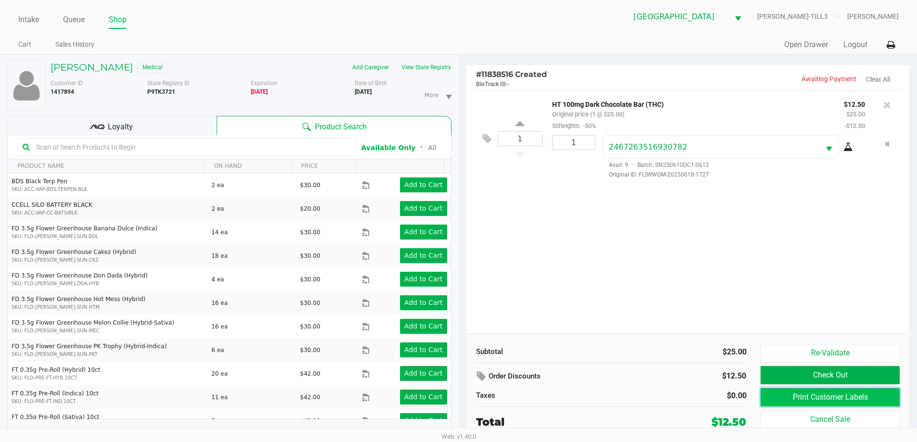
click at [818, 389] on button "Print Customer Labels" at bounding box center [829, 397] width 139 height 18
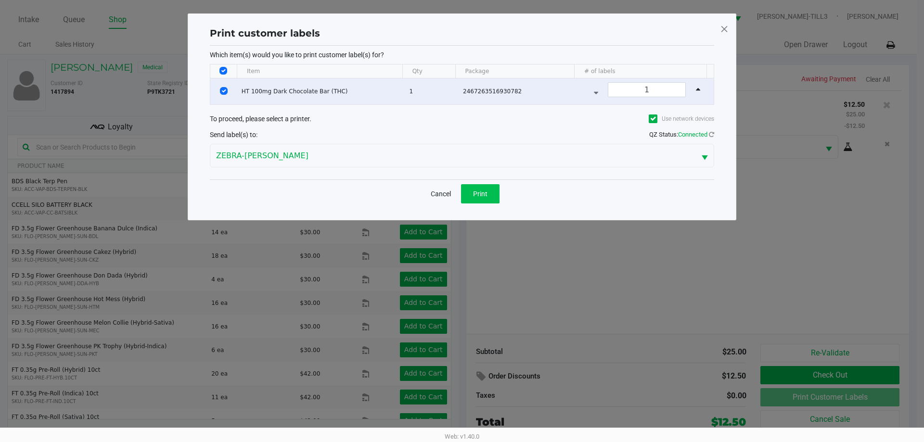
click at [481, 185] on button "Print" at bounding box center [480, 193] width 38 height 19
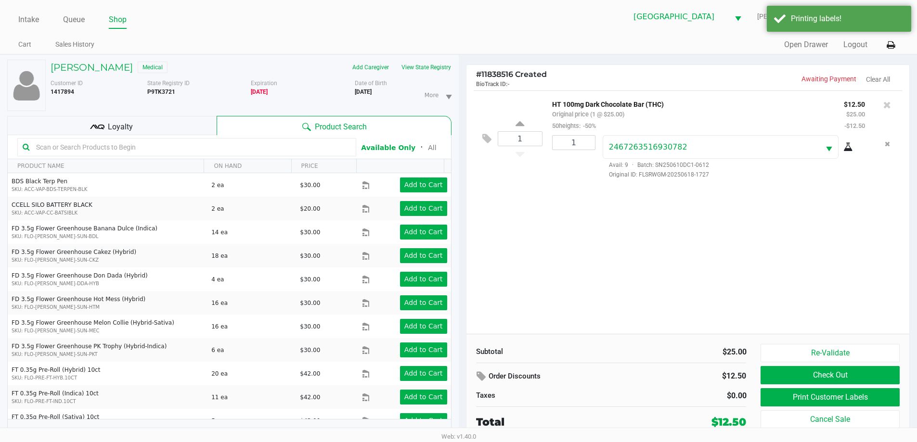
click at [833, 373] on button "Check Out" at bounding box center [829, 375] width 139 height 18
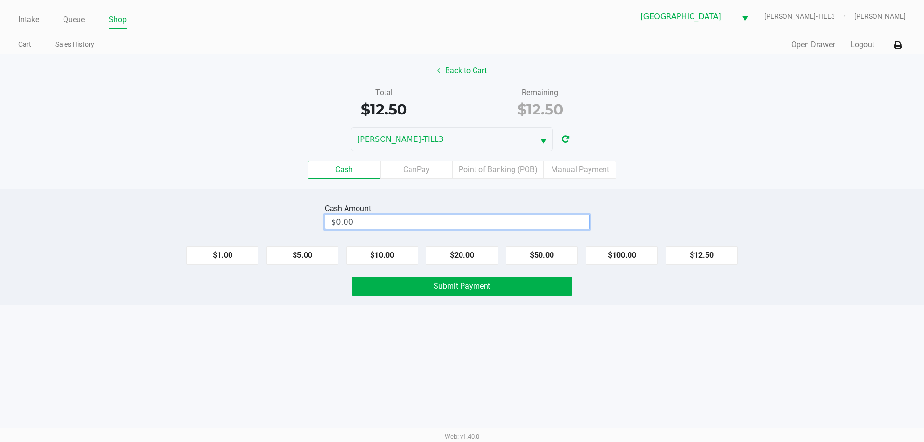
click at [522, 219] on input "$0.00" at bounding box center [457, 222] width 264 height 14
click at [500, 281] on button "Submit Payment" at bounding box center [462, 286] width 220 height 19
type input "$13.00"
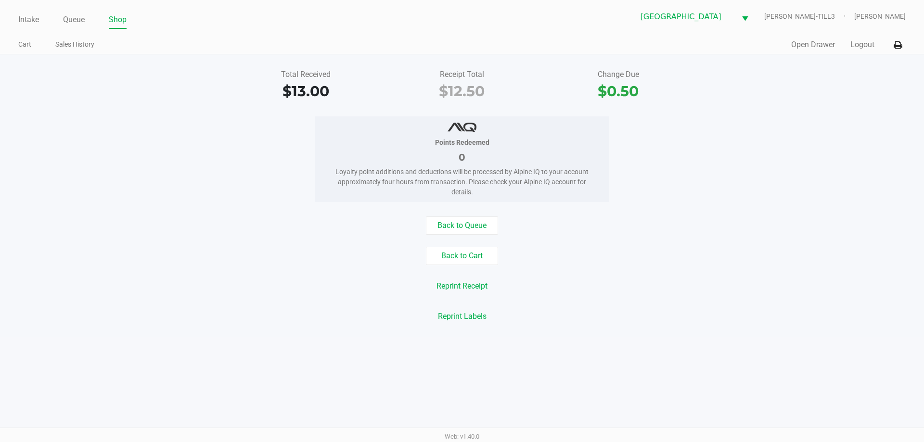
click at [183, 109] on div "Total Received $13.00 Receipt Total $12.50 Change Due $0.50 Points Redeemed 0 L…" at bounding box center [462, 195] width 924 height 283
click at [22, 19] on link "Intake" at bounding box center [28, 19] width 21 height 13
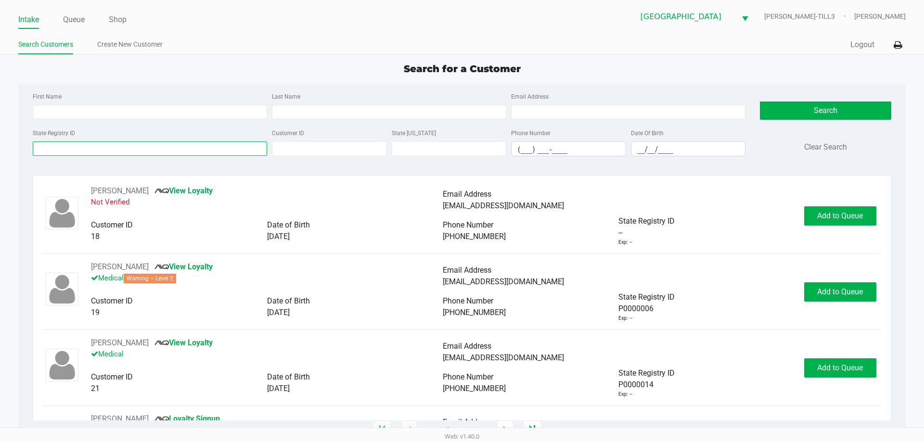
click at [167, 149] on input "State Registry ID" at bounding box center [150, 148] width 234 height 14
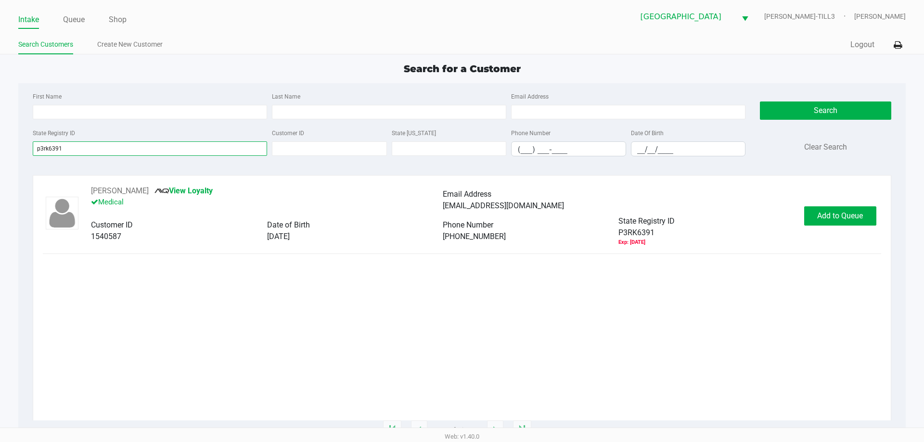
type input "p3rk6391"
click at [841, 221] on button "Add to Queue" at bounding box center [840, 215] width 72 height 19
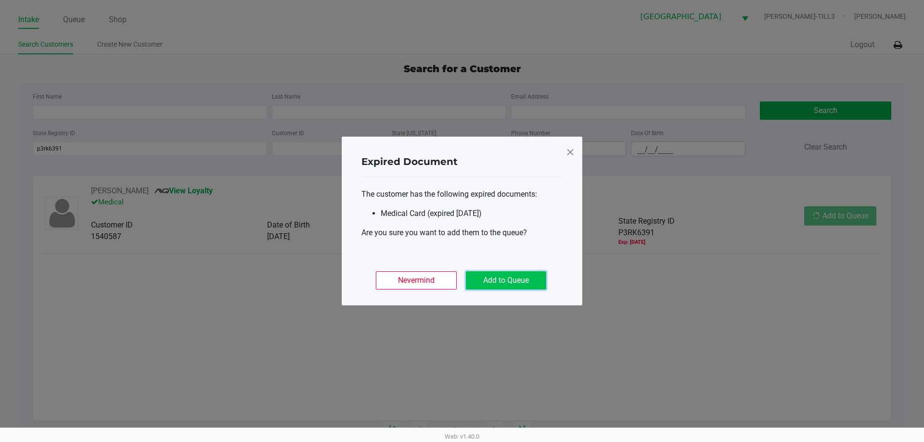
click at [515, 284] on button "Add to Queue" at bounding box center [506, 280] width 80 height 18
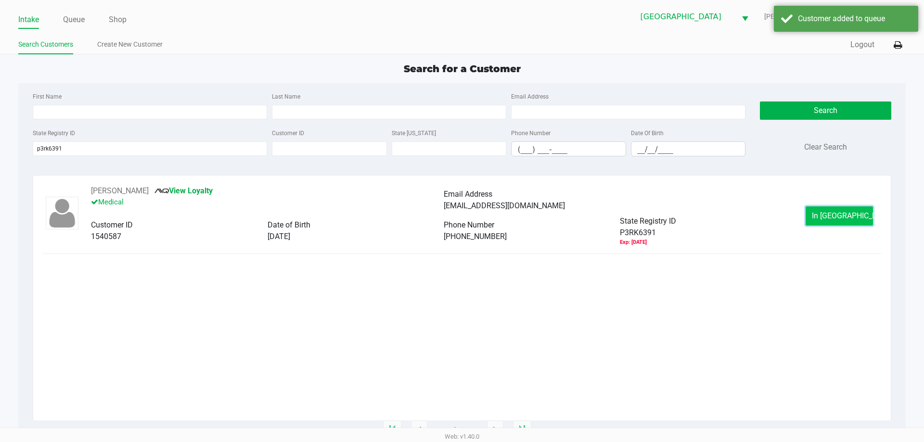
click at [834, 213] on span "In Queue" at bounding box center [852, 215] width 81 height 9
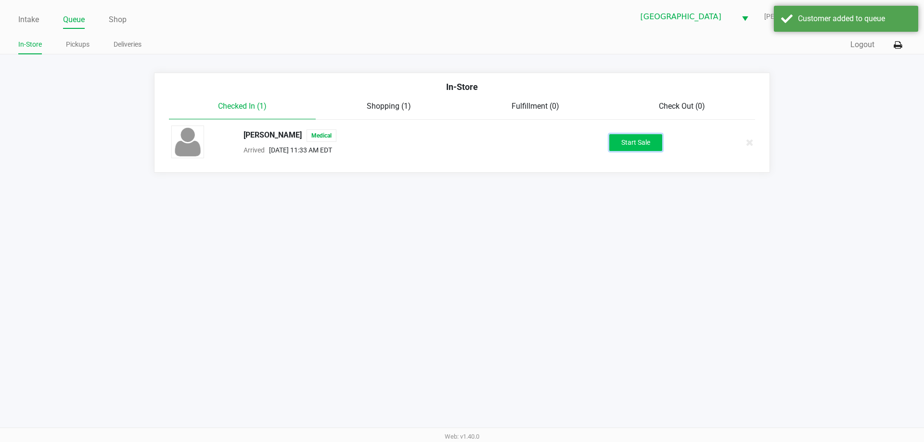
click at [623, 141] on button "Start Sale" at bounding box center [635, 142] width 53 height 17
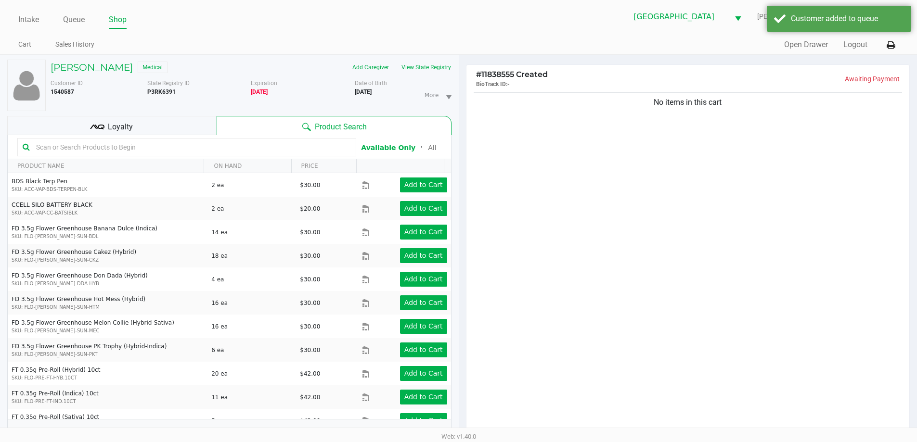
click at [437, 70] on button "View State Registry" at bounding box center [423, 67] width 56 height 15
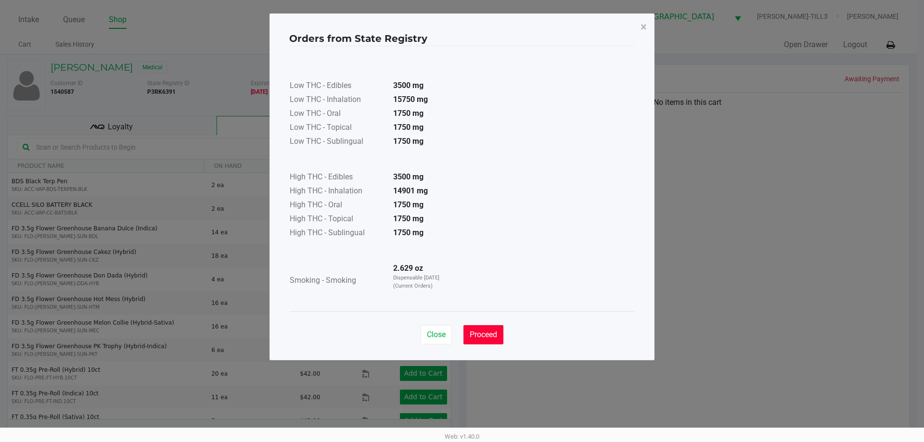
click at [486, 340] on button "Proceed" at bounding box center [483, 334] width 40 height 19
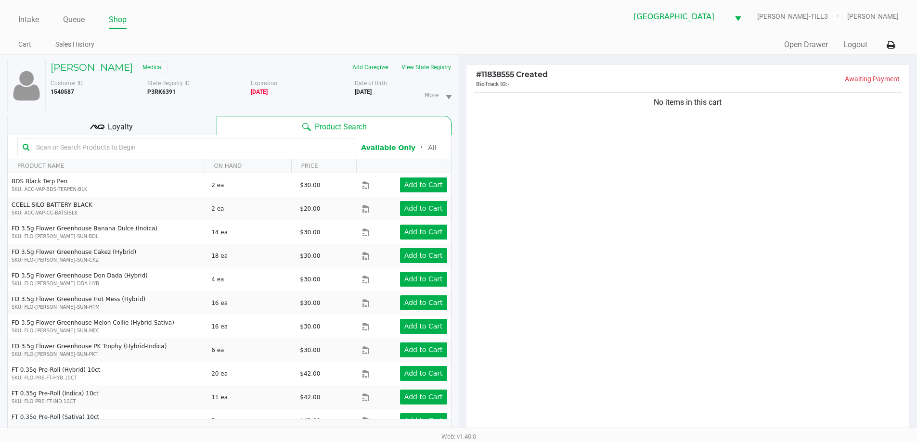
click at [246, 148] on input "text" at bounding box center [191, 147] width 319 height 14
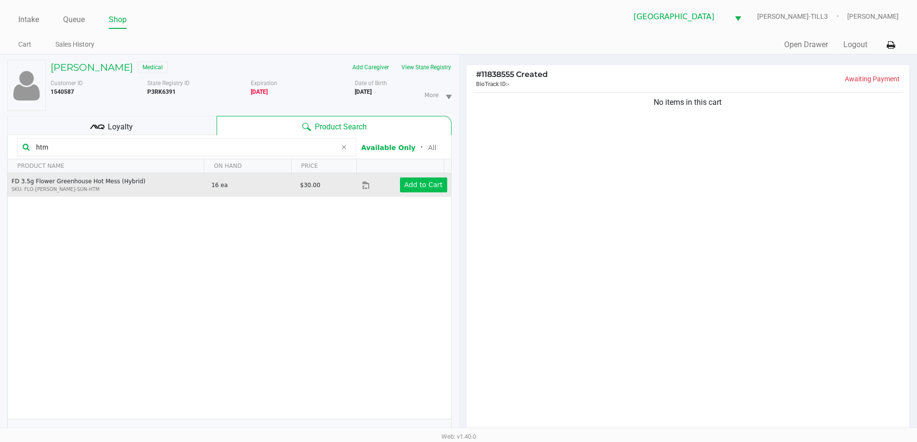
type input "htm"
click at [415, 185] on app-button-loader "Add to Cart" at bounding box center [423, 185] width 38 height 8
click at [654, 246] on div at bounding box center [458, 275] width 917 height 344
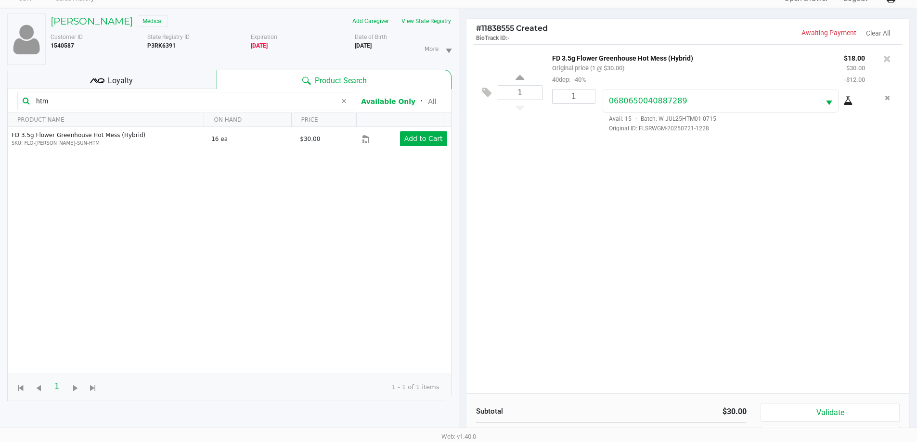
scroll to position [104, 0]
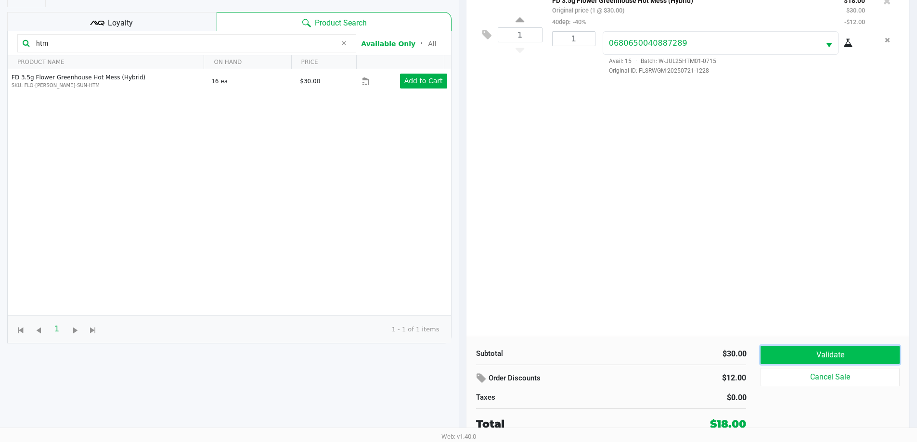
click at [832, 358] on button "Validate" at bounding box center [829, 355] width 139 height 18
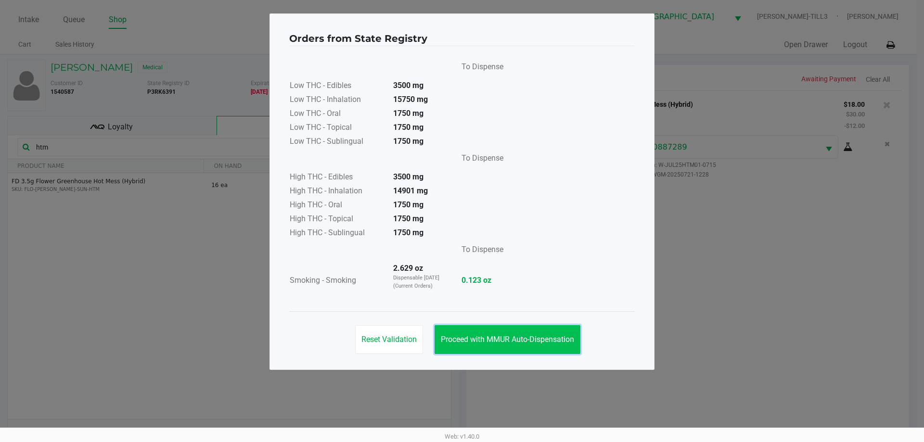
click at [559, 347] on button "Proceed with MMUR Auto-Dispensation" at bounding box center [508, 339] width 146 height 29
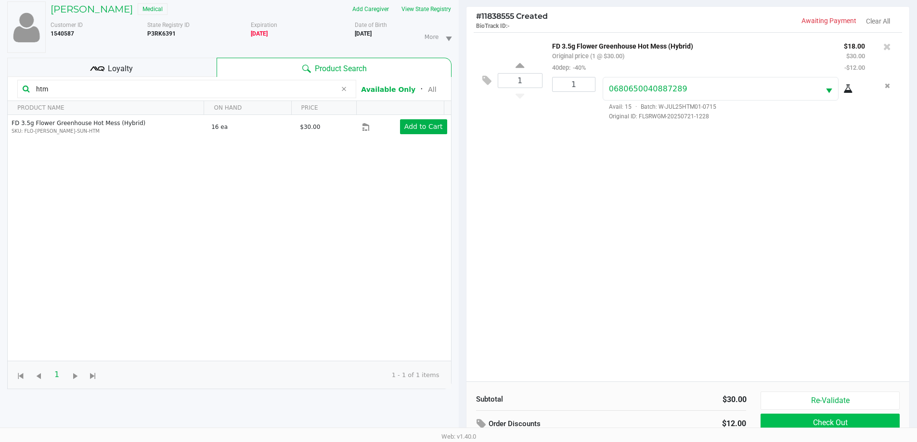
scroll to position [104, 0]
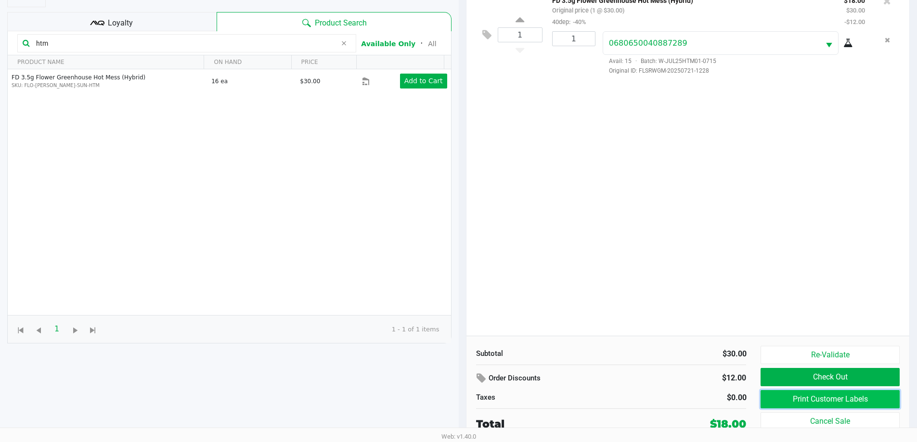
click at [787, 397] on button "Print Customer Labels" at bounding box center [829, 399] width 139 height 18
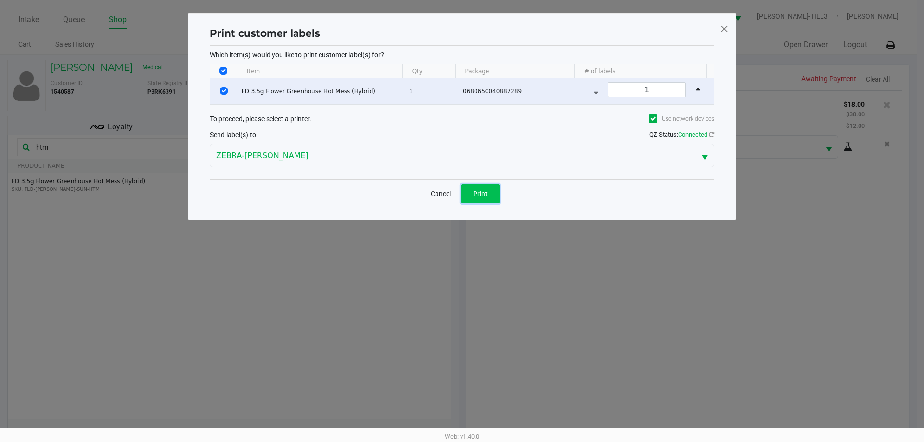
click at [483, 191] on span "Print" at bounding box center [480, 194] width 14 height 8
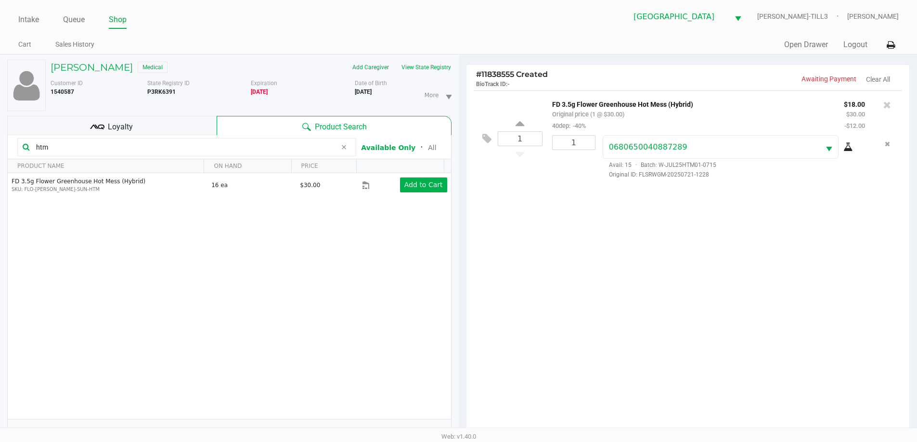
scroll to position [104, 0]
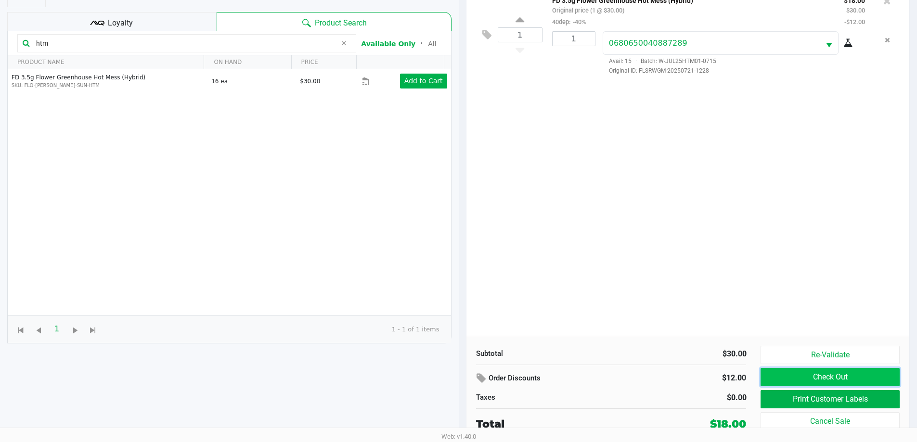
click at [837, 379] on button "Check Out" at bounding box center [829, 377] width 139 height 18
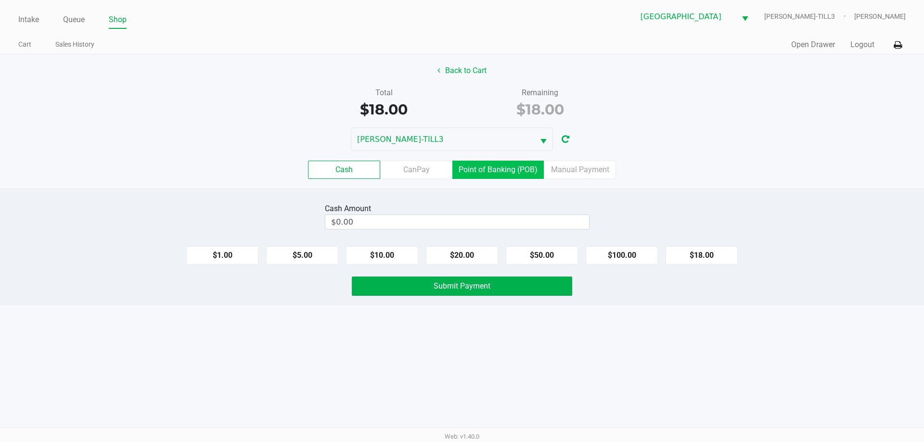
click at [500, 170] on label "Point of Banking (POB)" at bounding box center [497, 170] width 91 height 18
click at [0, 0] on 7 "Point of Banking (POB)" at bounding box center [0, 0] width 0 height 0
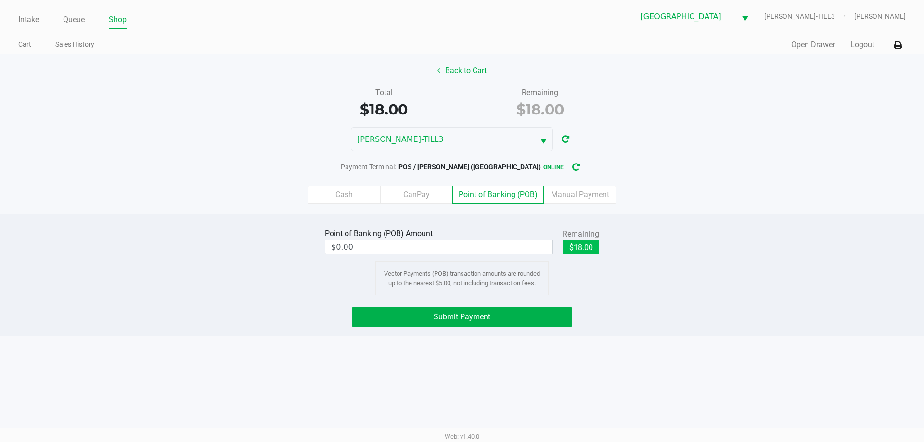
click at [581, 247] on button "$18.00" at bounding box center [581, 247] width 37 height 14
type input "$18.00"
click at [532, 308] on button "Submit Payment" at bounding box center [462, 317] width 220 height 19
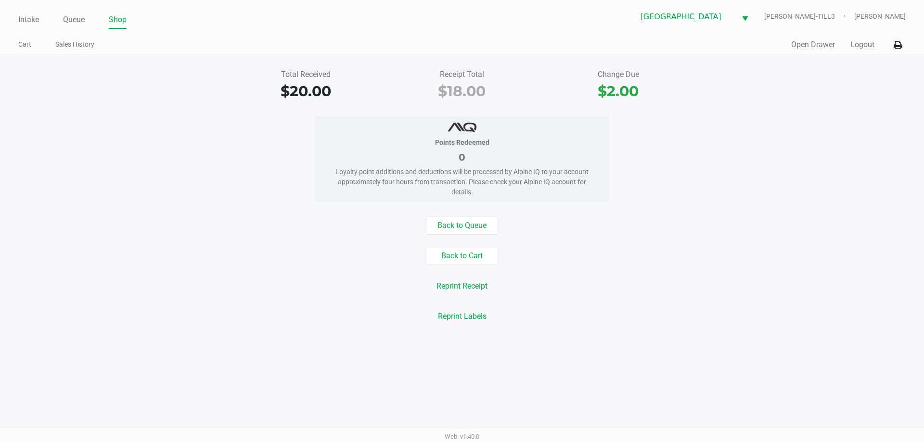
click at [775, 163] on div "Points Redeemed 0 Loyalty point additions and deductions will be processed by A…" at bounding box center [462, 159] width 938 height 86
click at [852, 42] on button "Logout" at bounding box center [862, 45] width 24 height 12
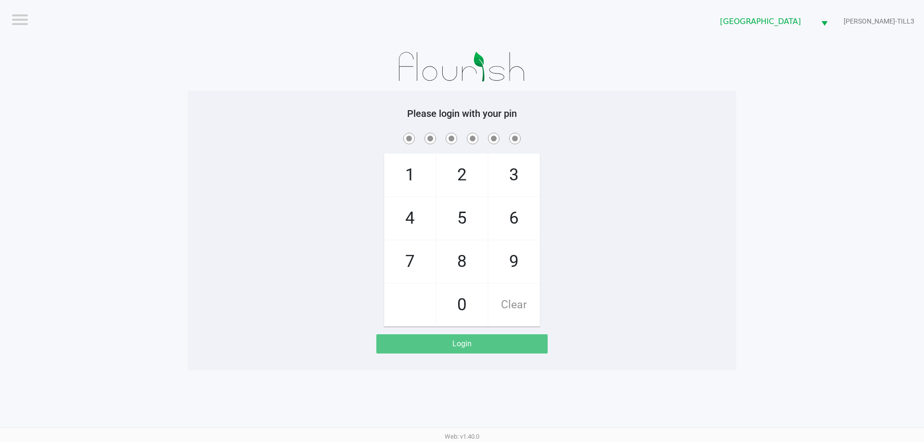
click at [271, 291] on div "1 4 7 2 5 8 0 3 6 9 Clear" at bounding box center [462, 229] width 549 height 196
checkbox input "true"
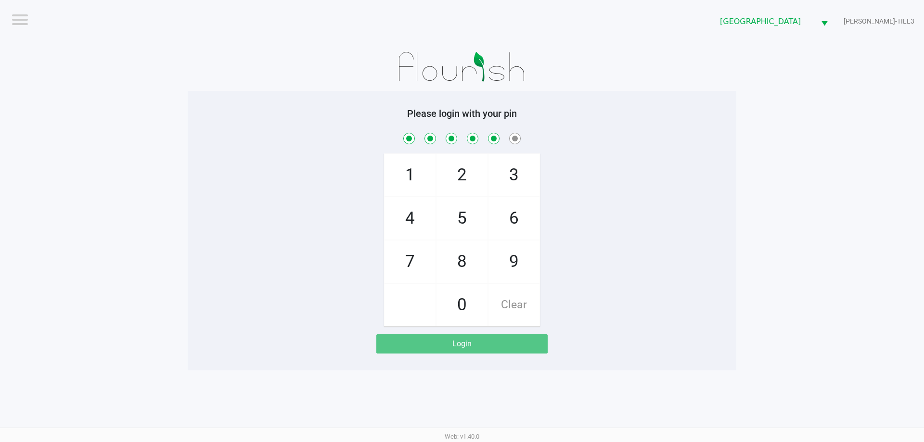
checkbox input "true"
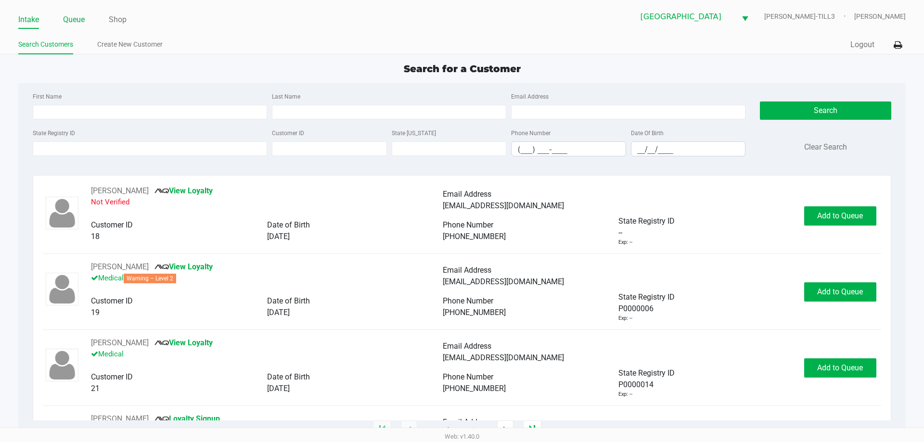
click at [71, 20] on link "Queue" at bounding box center [74, 19] width 22 height 13
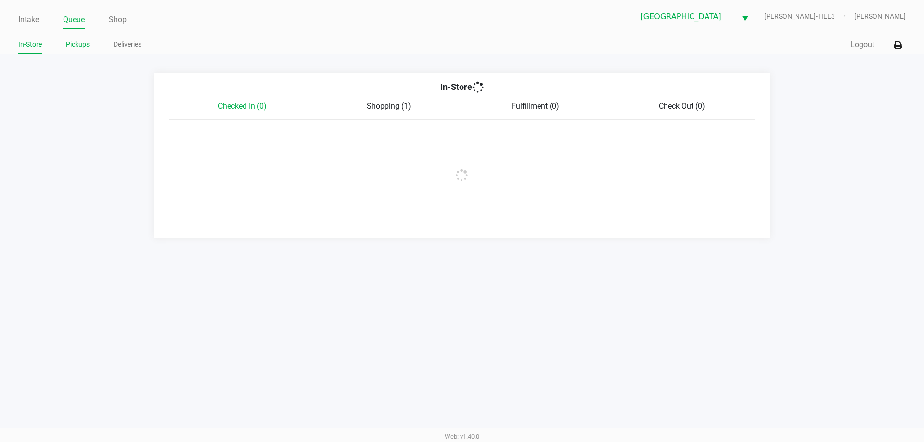
click at [81, 50] on link "Pickups" at bounding box center [78, 44] width 24 height 12
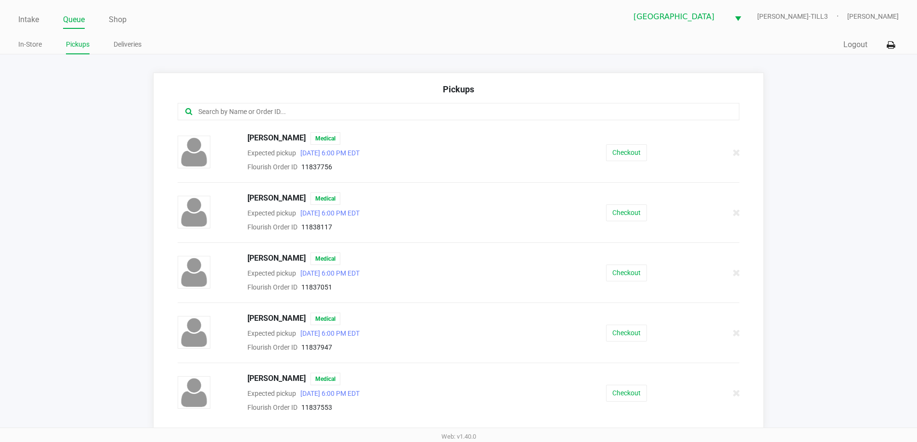
click at [272, 115] on input "text" at bounding box center [443, 111] width 492 height 11
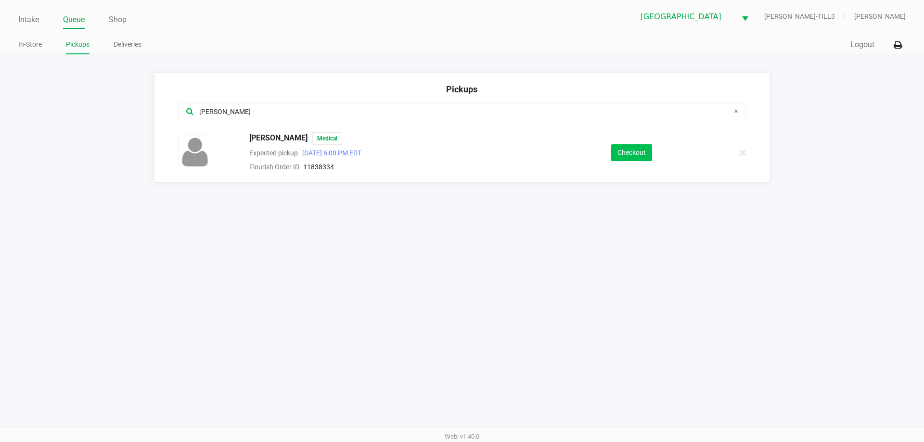
type input "daly"
click at [630, 156] on button "Checkout" at bounding box center [631, 152] width 41 height 17
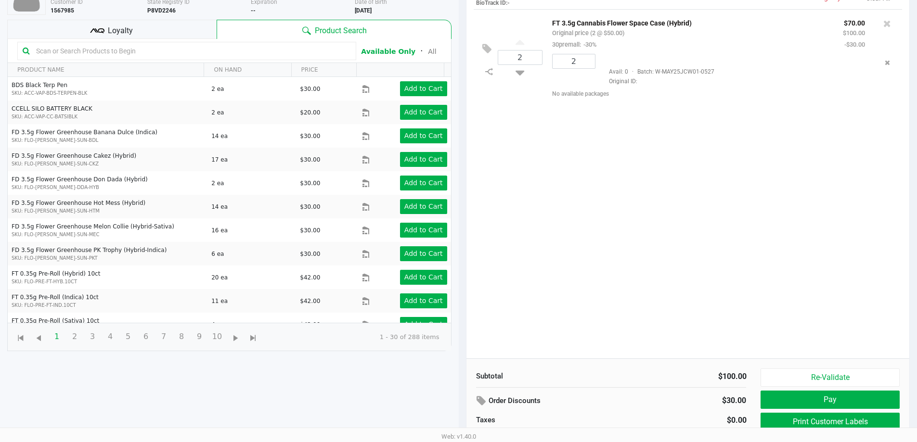
scroll to position [104, 0]
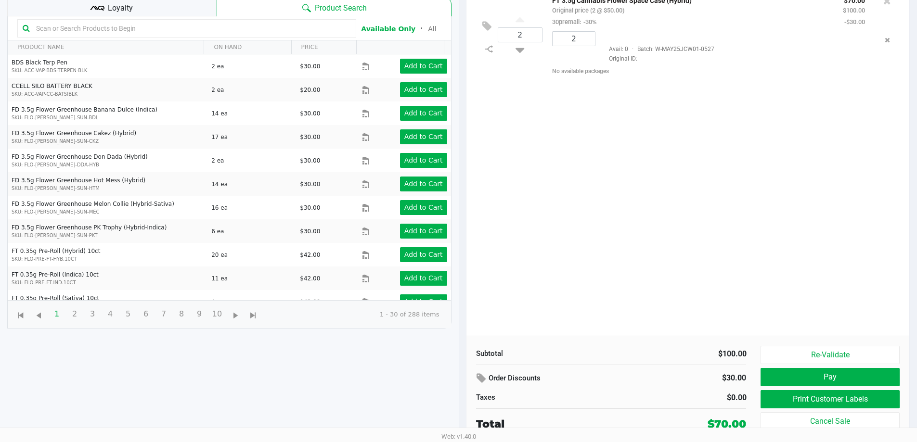
click at [829, 400] on button "Print Customer Labels" at bounding box center [829, 399] width 139 height 18
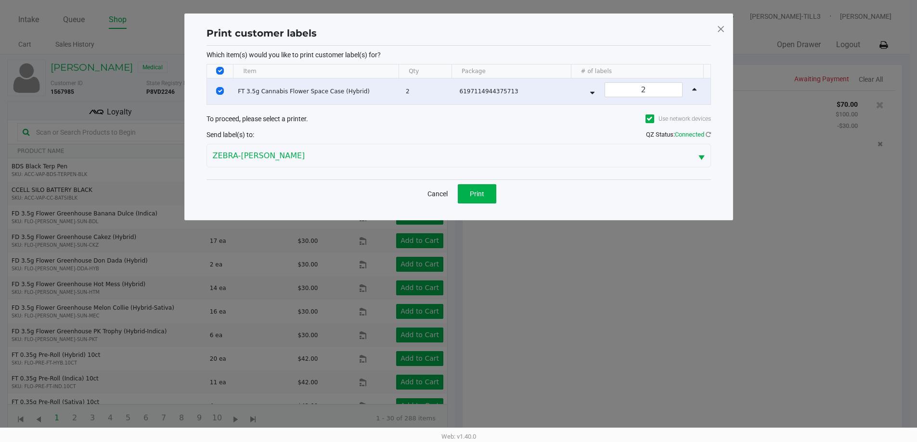
scroll to position [0, 0]
click at [488, 197] on button "Print" at bounding box center [480, 193] width 38 height 19
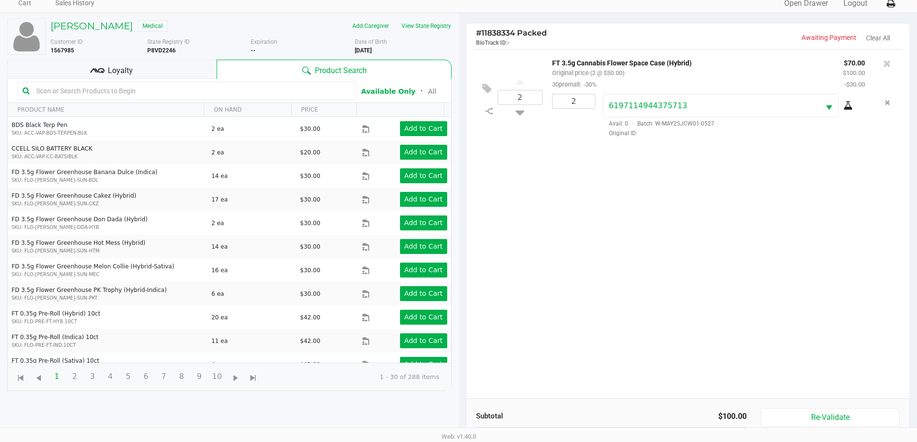
scroll to position [104, 0]
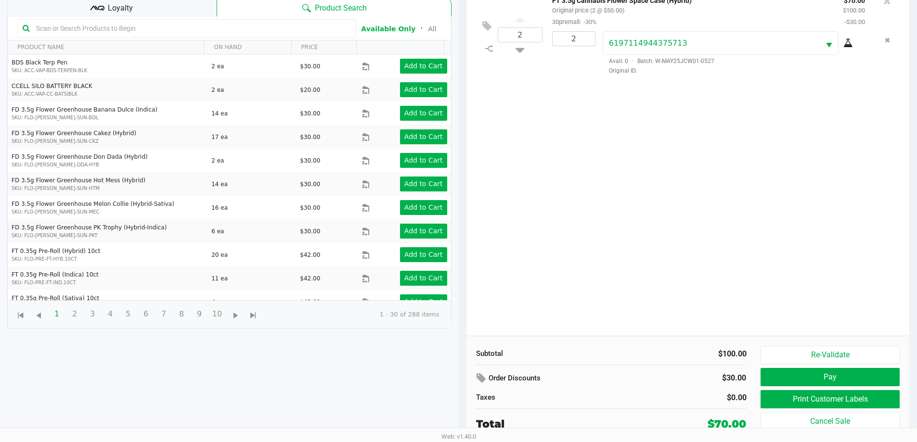
click at [141, 13] on div "Loyalty" at bounding box center [111, 6] width 209 height 19
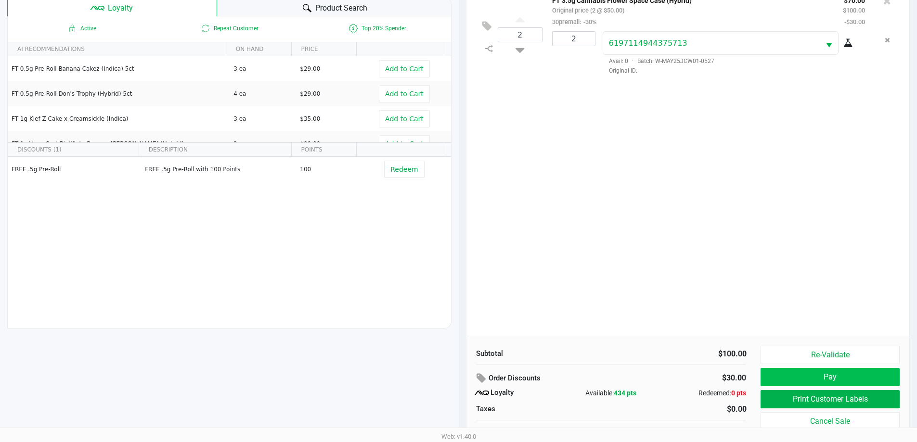
click at [823, 375] on button "Pay" at bounding box center [829, 377] width 139 height 18
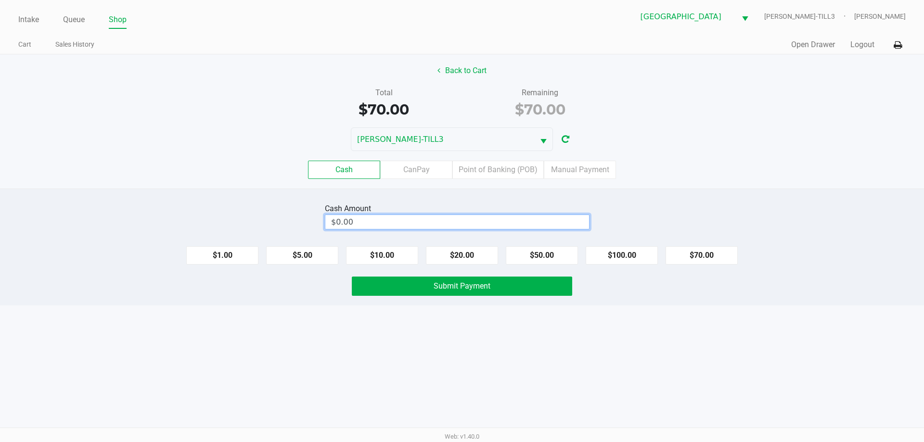
click at [568, 219] on input "$0.00" at bounding box center [457, 222] width 264 height 14
click at [475, 292] on button "Submit Payment" at bounding box center [462, 286] width 220 height 19
type input "$80.00"
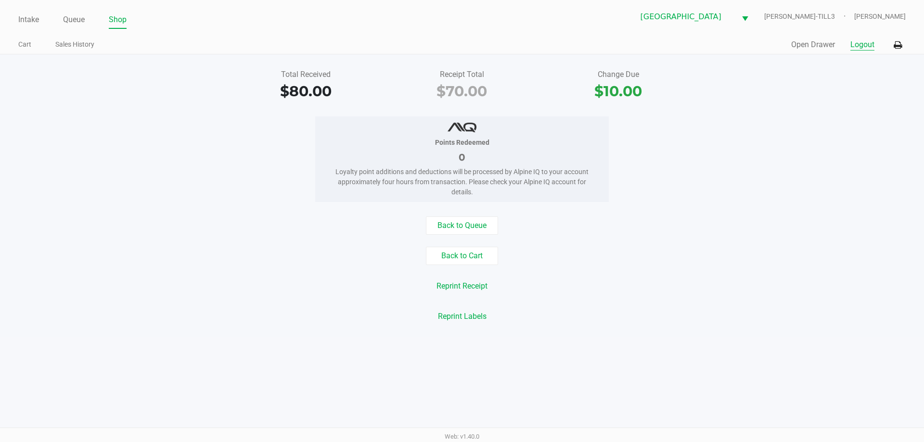
click at [861, 44] on button "Logout" at bounding box center [862, 45] width 24 height 12
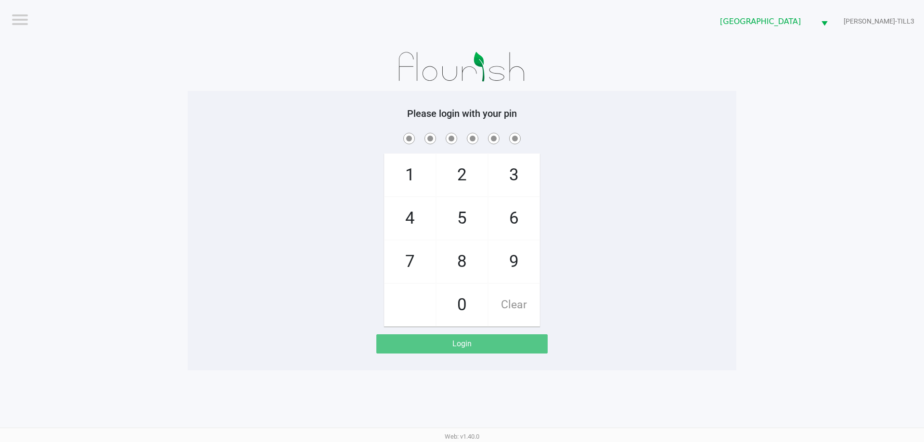
click at [195, 88] on div at bounding box center [462, 67] width 549 height 48
checkbox input "true"
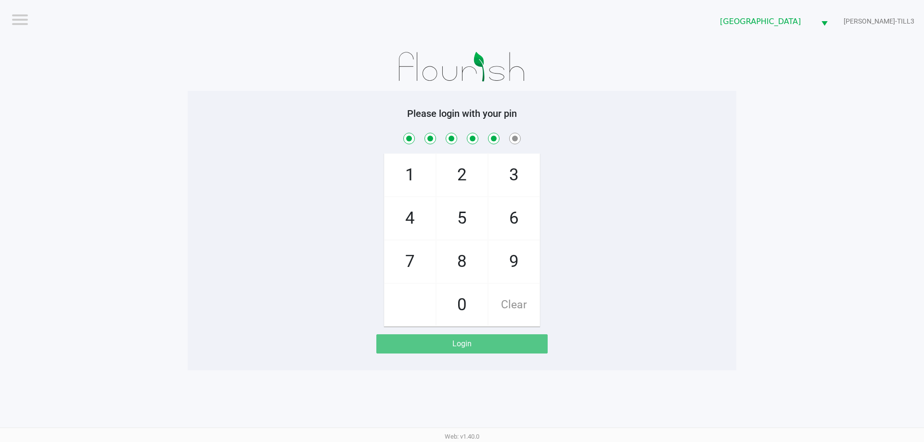
checkbox input "true"
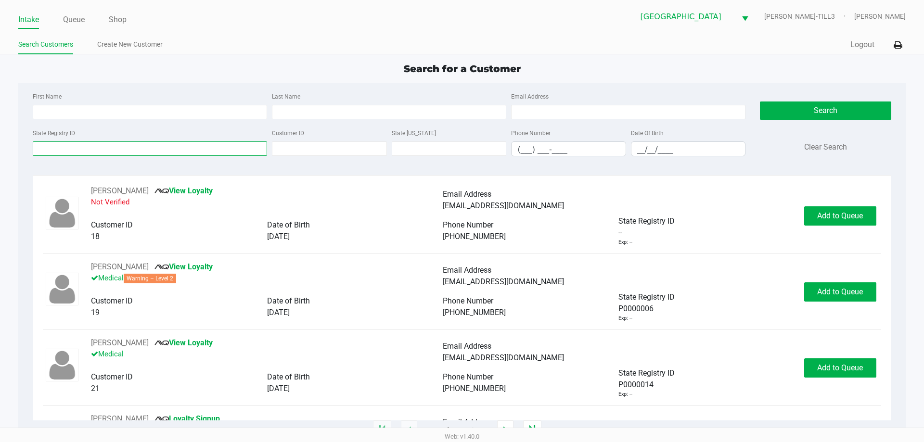
click at [164, 150] on input "State Registry ID" at bounding box center [150, 148] width 234 height 14
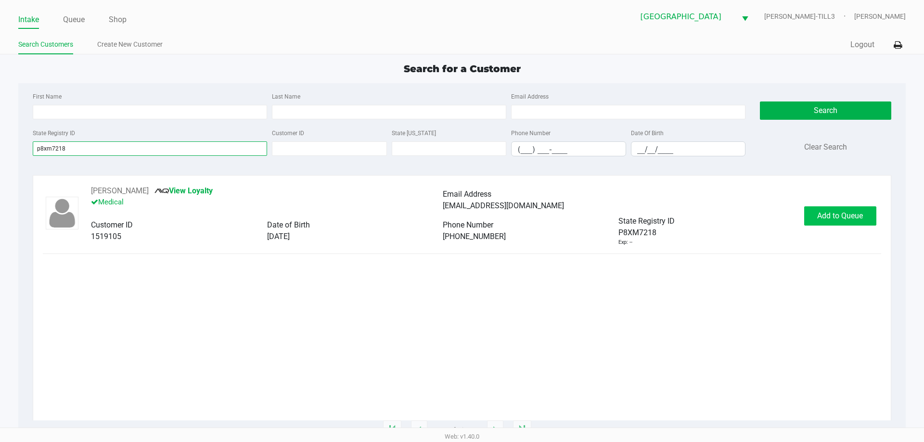
type input "p8xm7218"
click at [816, 209] on button "Add to Queue" at bounding box center [840, 215] width 72 height 19
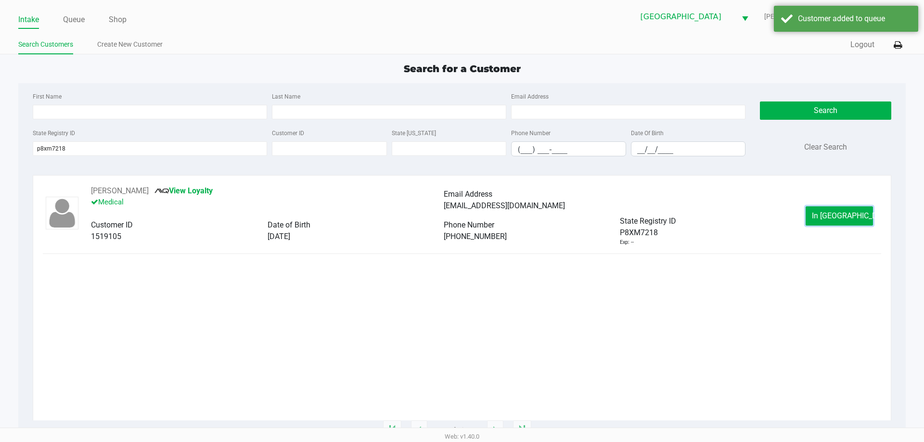
click at [820, 217] on button "In Queue" at bounding box center [839, 215] width 67 height 19
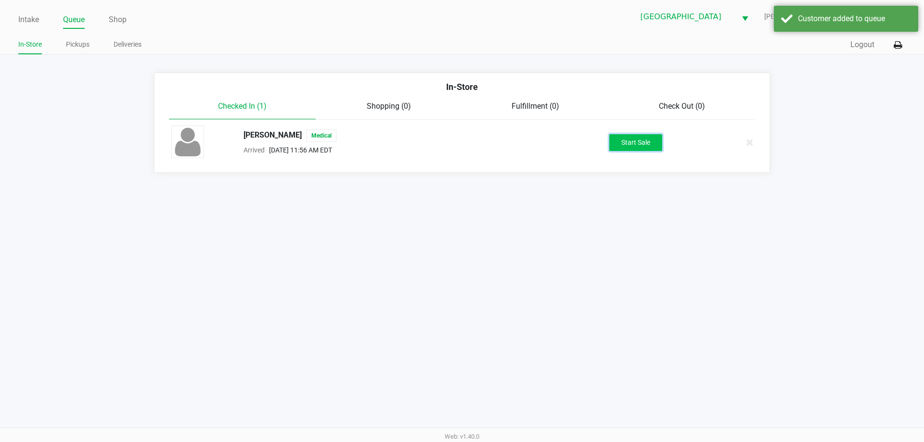
click at [635, 139] on button "Start Sale" at bounding box center [635, 142] width 53 height 17
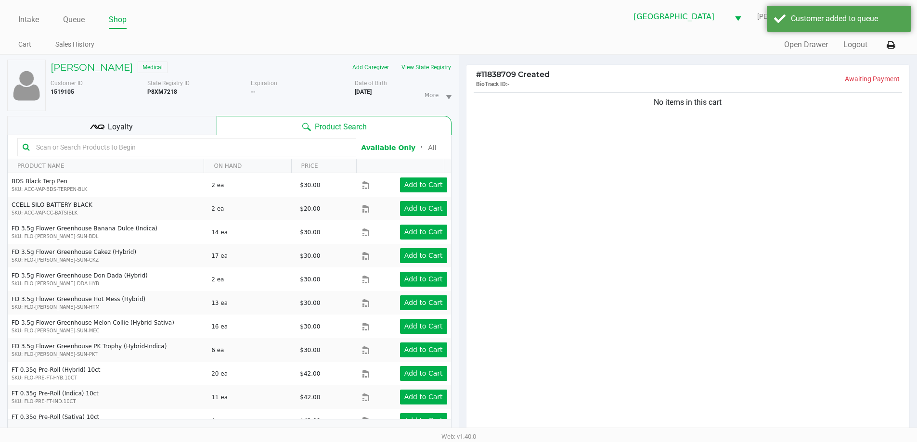
click at [220, 148] on input "text" at bounding box center [191, 147] width 319 height 14
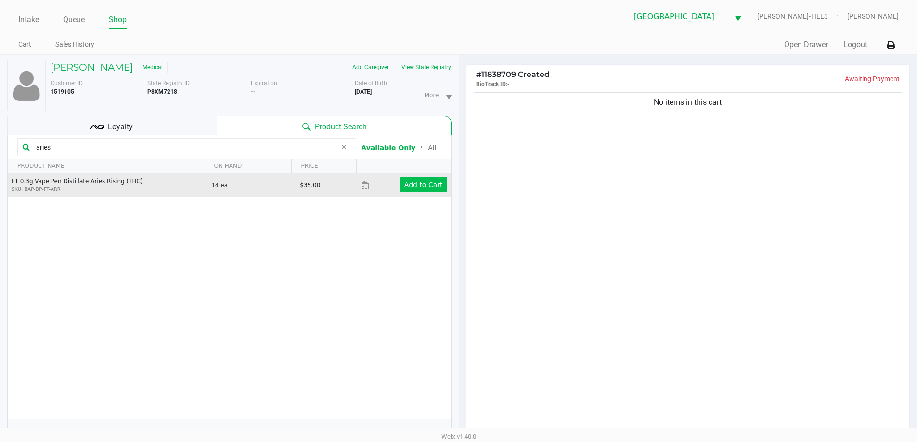
type input "aries"
click at [418, 190] on button "Add to Cart" at bounding box center [423, 185] width 47 height 15
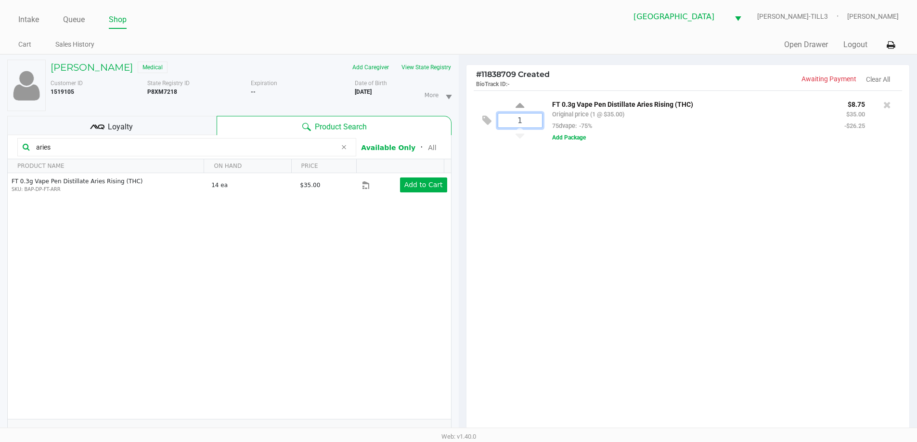
click at [534, 120] on input "1" at bounding box center [520, 121] width 44 height 14
type input "4"
click at [656, 58] on div "# 11838709 Created BioTrack ID: - Awaiting Payment Clear All 4 FT 0.3g Vape Pen…" at bounding box center [688, 300] width 459 height 491
drag, startPoint x: 139, startPoint y: 147, endPoint x: 6, endPoint y: 147, distance: 132.8
click at [11, 147] on kendo-grid-toolbar "aries Available Only ᛫ All" at bounding box center [229, 147] width 443 height 24
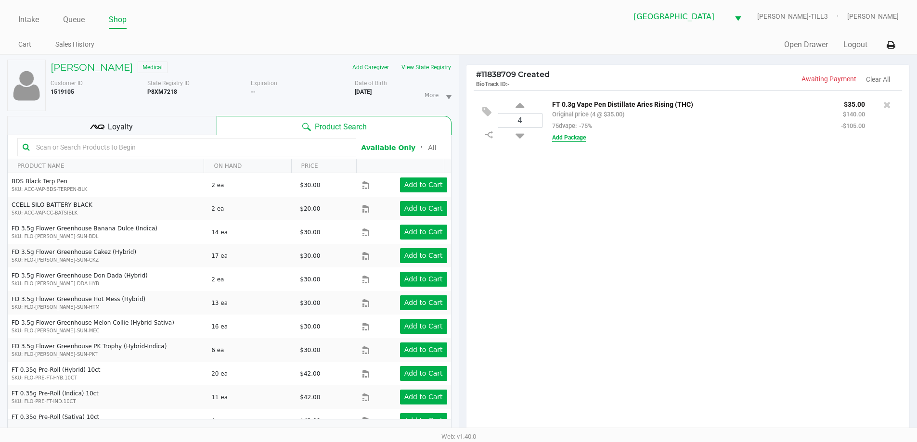
click at [572, 136] on button "Add Package" at bounding box center [569, 137] width 34 height 9
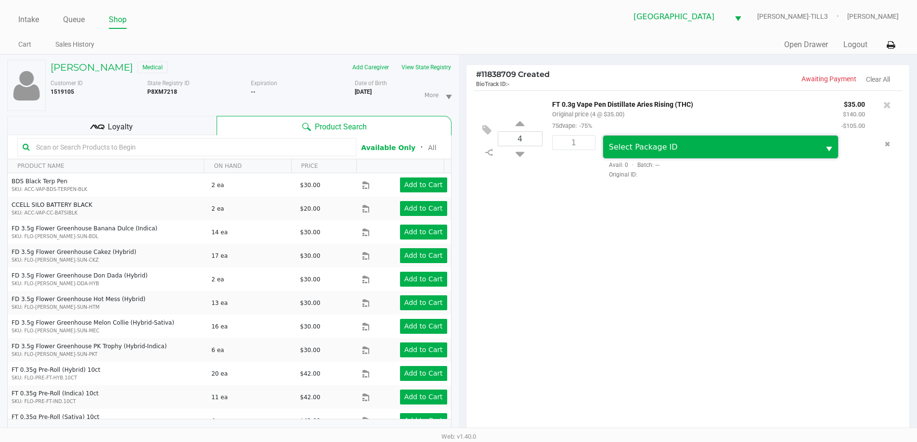
click at [712, 151] on span "Select Package ID" at bounding box center [711, 147] width 205 height 12
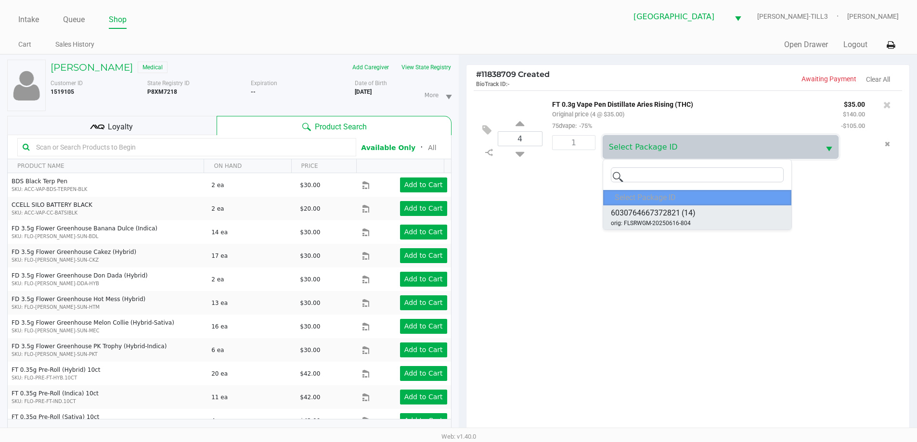
click at [676, 218] on span "6030764667372821" at bounding box center [645, 213] width 69 height 12
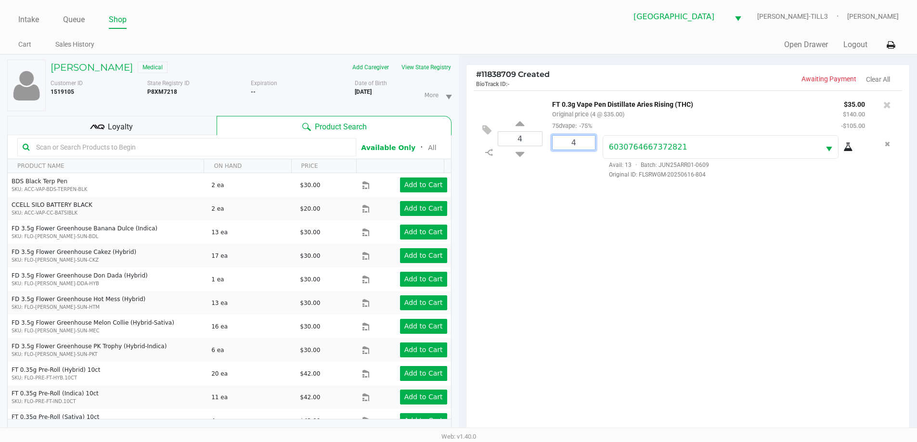
type input "4"
click at [638, 296] on div "RICHARD MOLA Medical Add Caregiver View State Registry Customer ID 1519105 Stat…" at bounding box center [458, 300] width 917 height 492
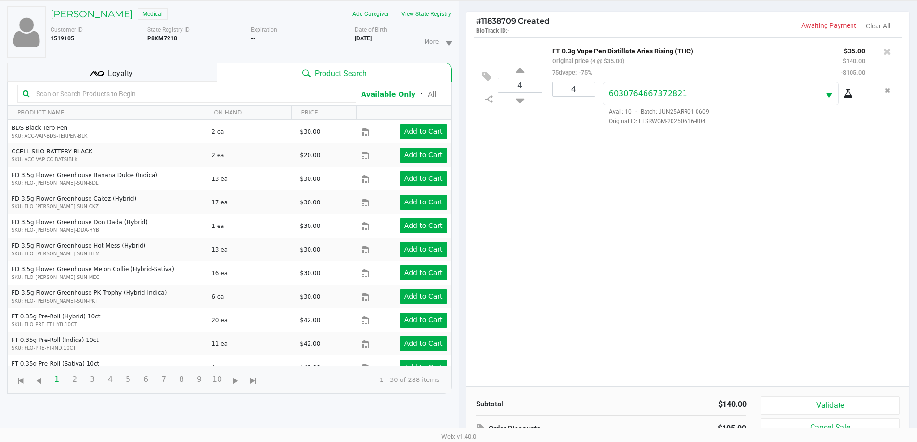
scroll to position [104, 0]
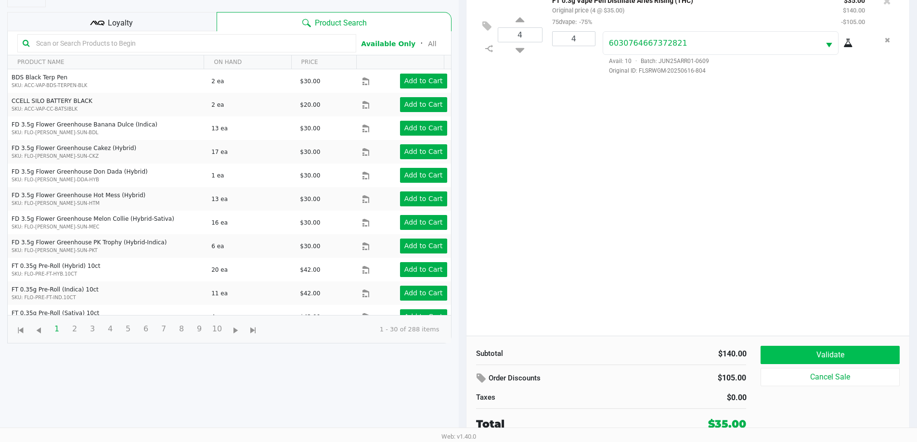
click at [831, 354] on button "Validate" at bounding box center [829, 355] width 139 height 18
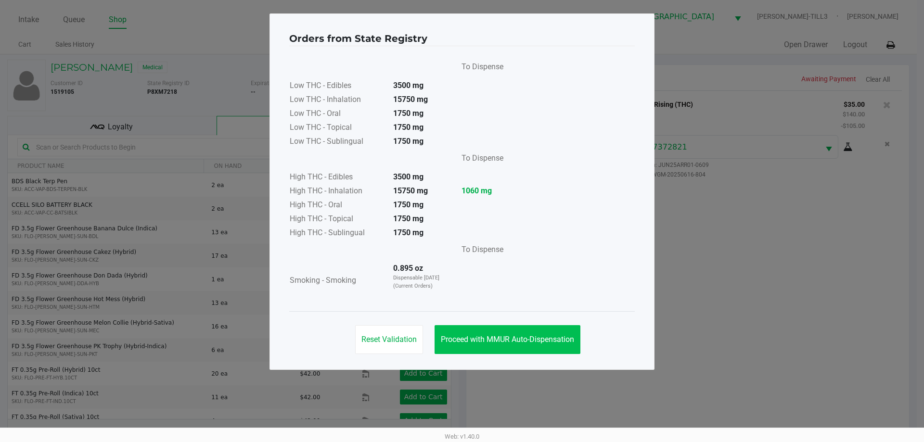
click at [510, 332] on button "Proceed with MMUR Auto-Dispensation" at bounding box center [508, 339] width 146 height 29
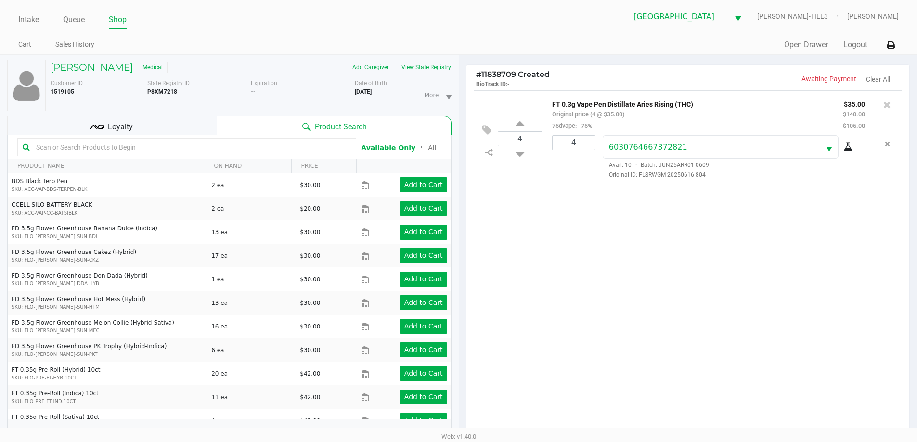
scroll to position [104, 0]
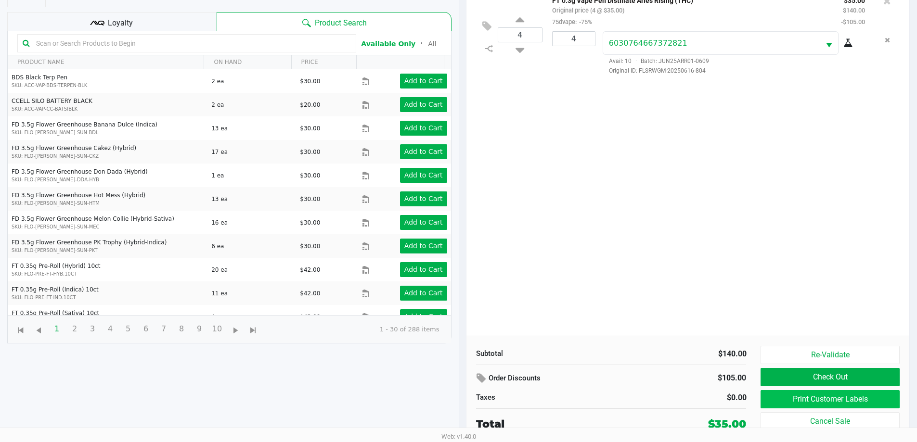
click at [819, 394] on button "Print Customer Labels" at bounding box center [829, 399] width 139 height 18
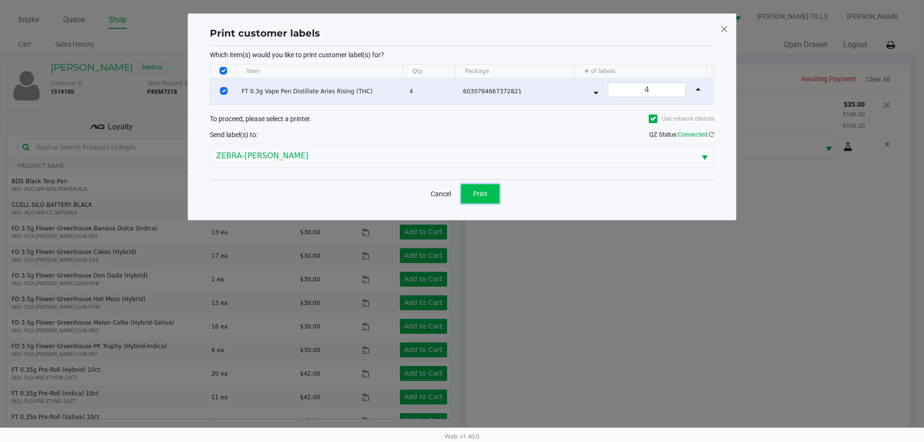
click at [477, 195] on span "Print" at bounding box center [480, 194] width 14 height 8
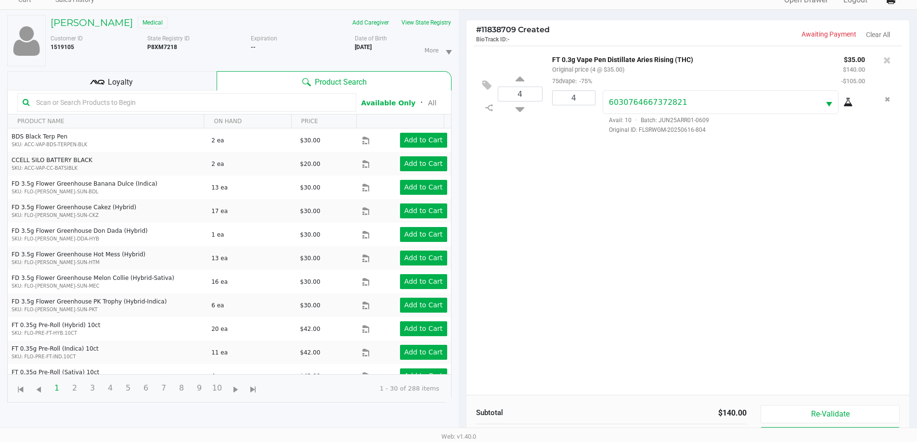
scroll to position [104, 0]
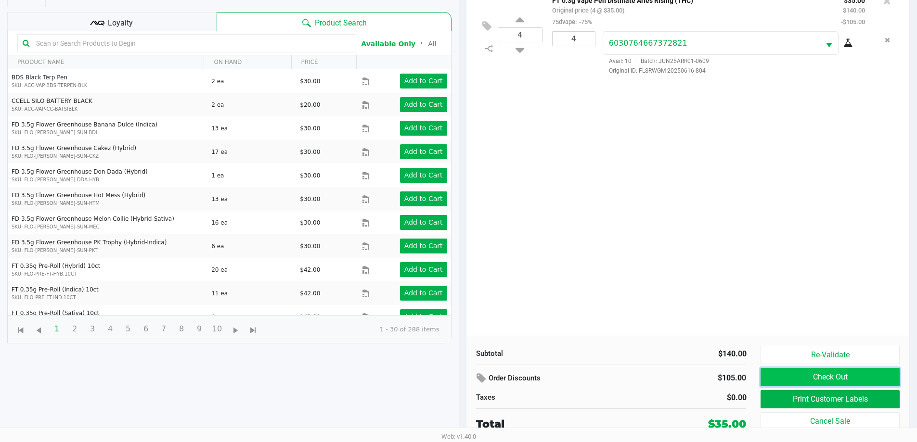
click at [791, 380] on button "Check Out" at bounding box center [829, 377] width 139 height 18
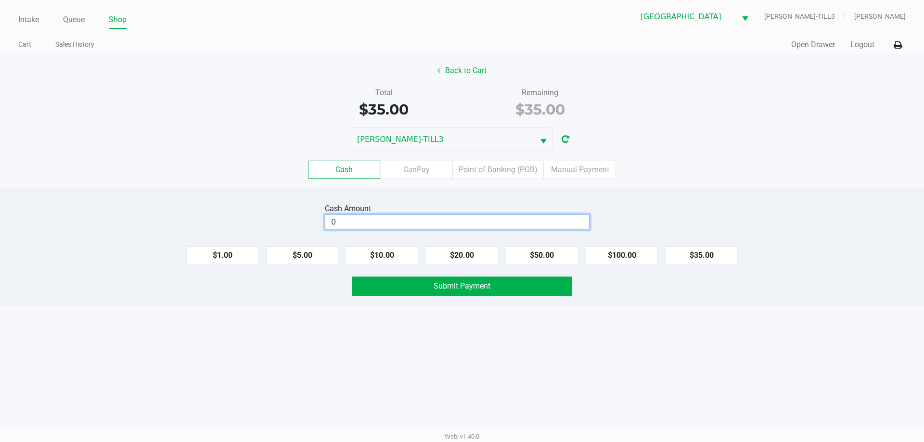
click at [510, 222] on input "0" at bounding box center [457, 222] width 264 height 14
type input "$40.00"
click at [487, 290] on span "Submit Payment" at bounding box center [462, 286] width 57 height 9
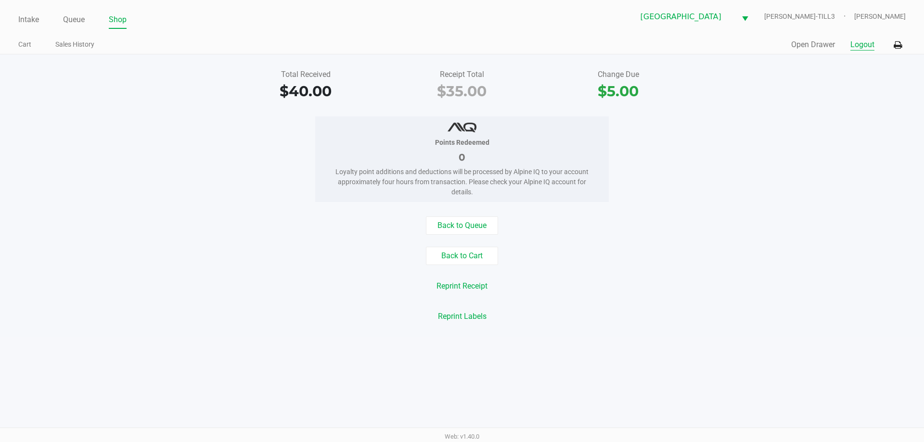
click at [858, 47] on button "Logout" at bounding box center [862, 45] width 24 height 12
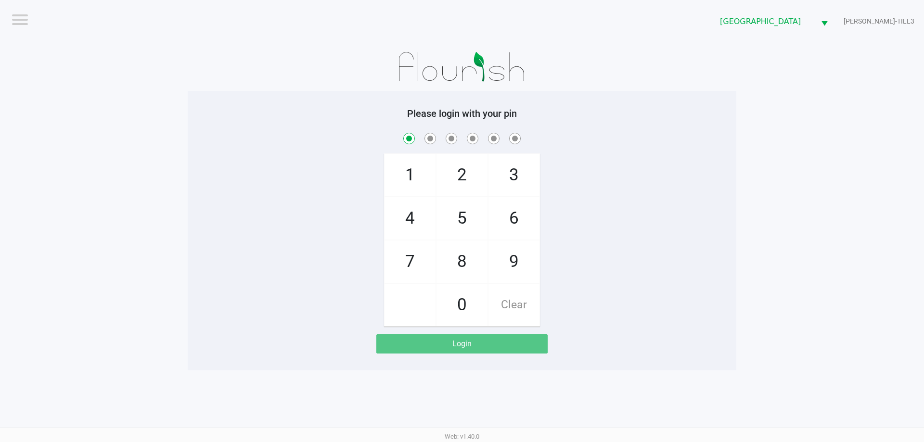
checkbox input "true"
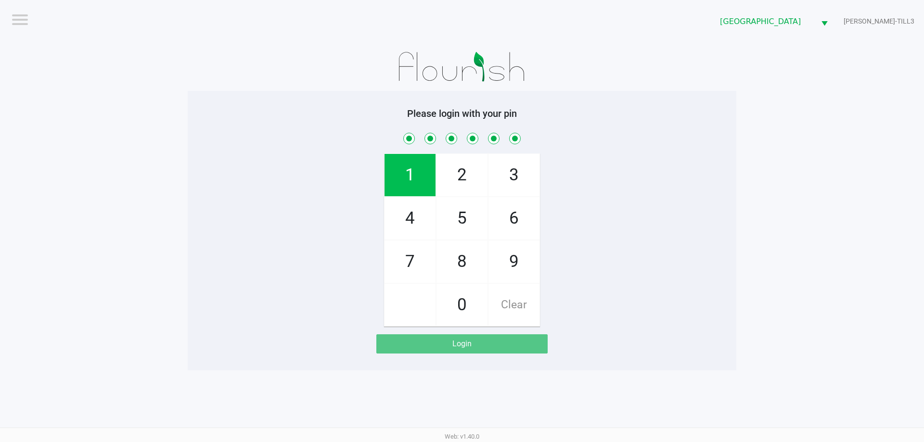
checkbox input "true"
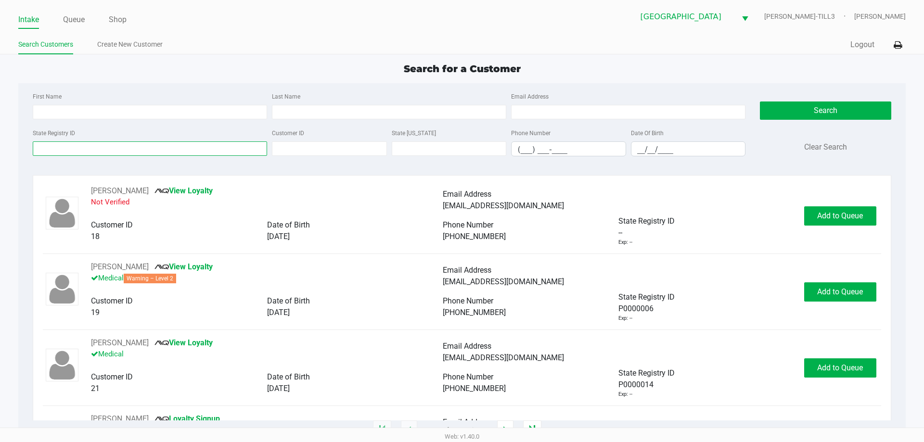
click at [188, 150] on input "State Registry ID" at bounding box center [150, 148] width 234 height 14
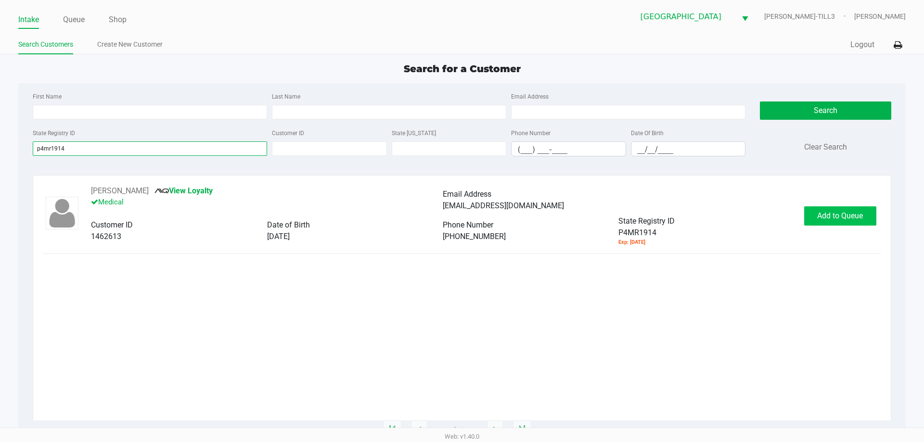
type input "p4mr1914"
click at [839, 210] on button "Add to Queue" at bounding box center [840, 215] width 72 height 19
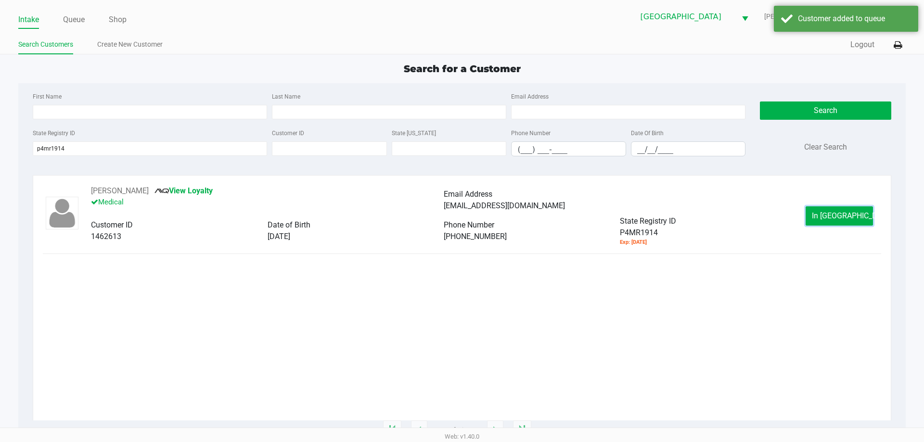
click at [818, 217] on button "In Queue" at bounding box center [839, 215] width 67 height 19
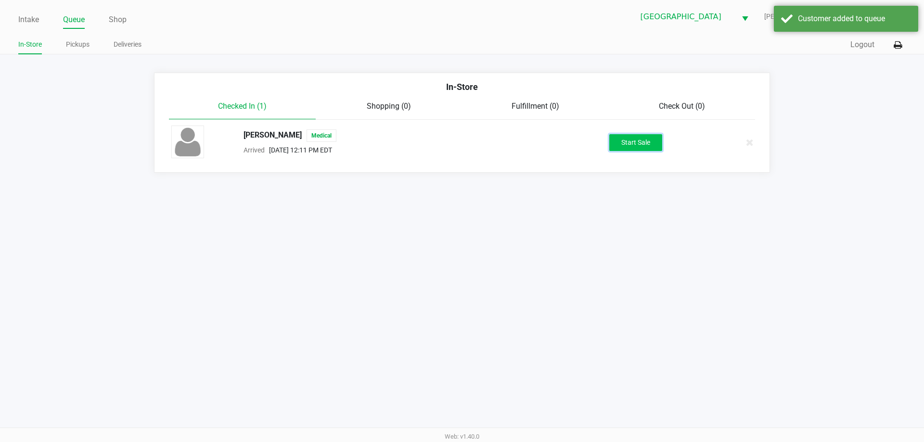
click at [646, 143] on button "Start Sale" at bounding box center [635, 142] width 53 height 17
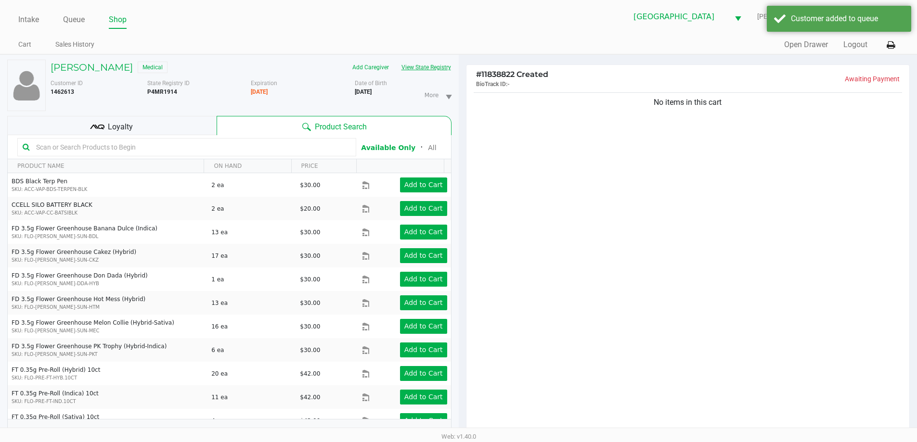
click at [418, 68] on button "View State Registry" at bounding box center [423, 67] width 56 height 15
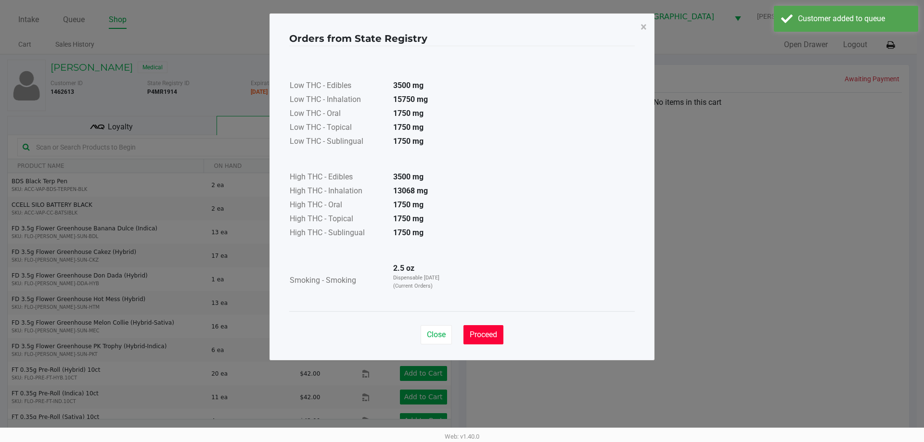
click at [493, 336] on span "Proceed" at bounding box center [483, 334] width 27 height 9
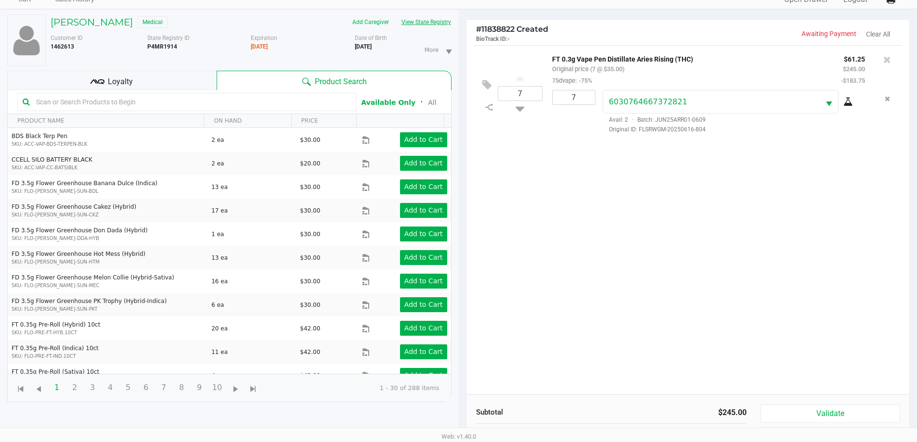
scroll to position [104, 0]
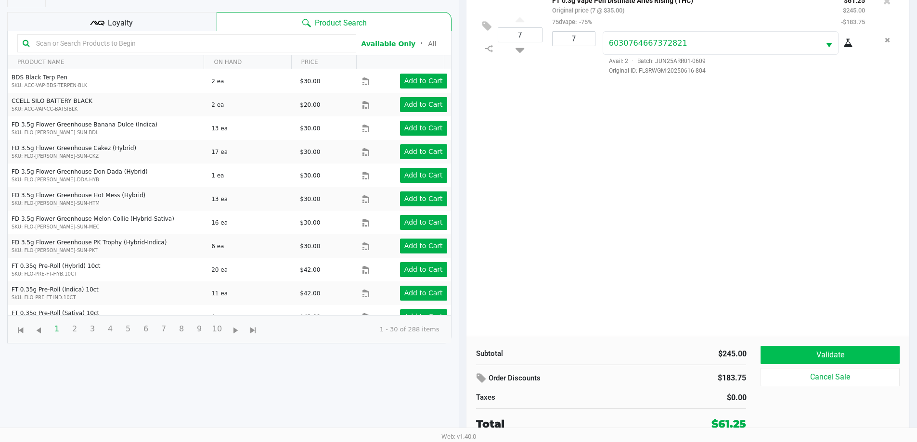
click at [824, 357] on button "Validate" at bounding box center [829, 355] width 139 height 18
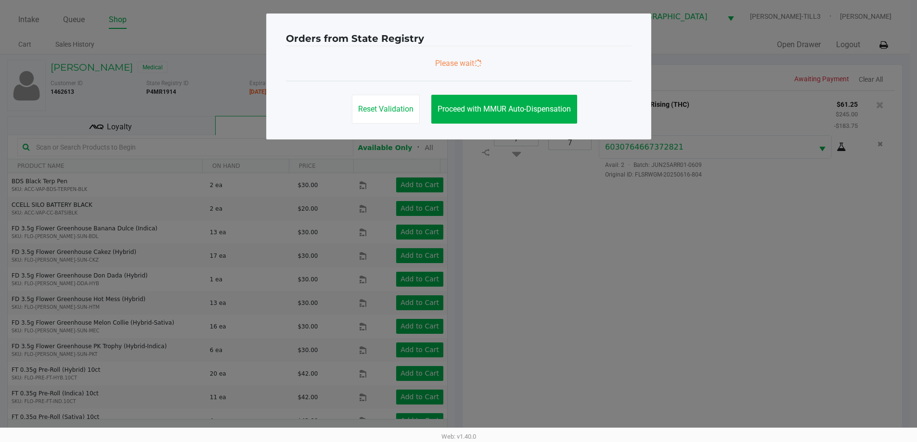
scroll to position [0, 0]
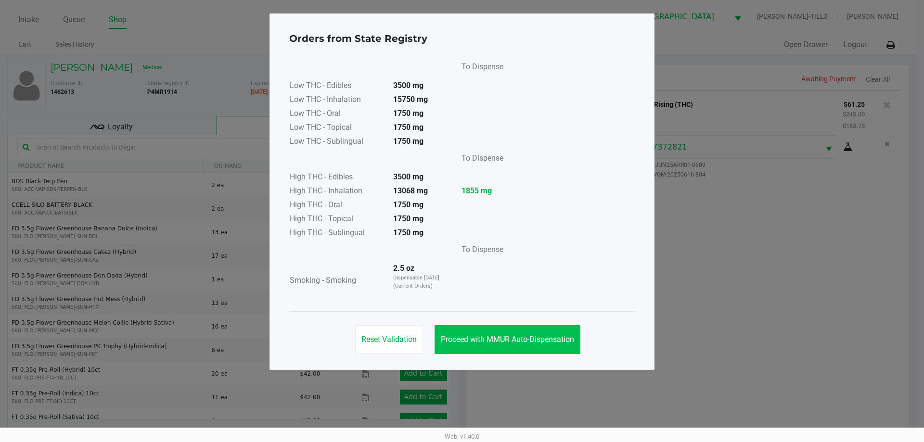
click at [521, 337] on span "Proceed with MMUR Auto-Dispensation" at bounding box center [507, 339] width 133 height 9
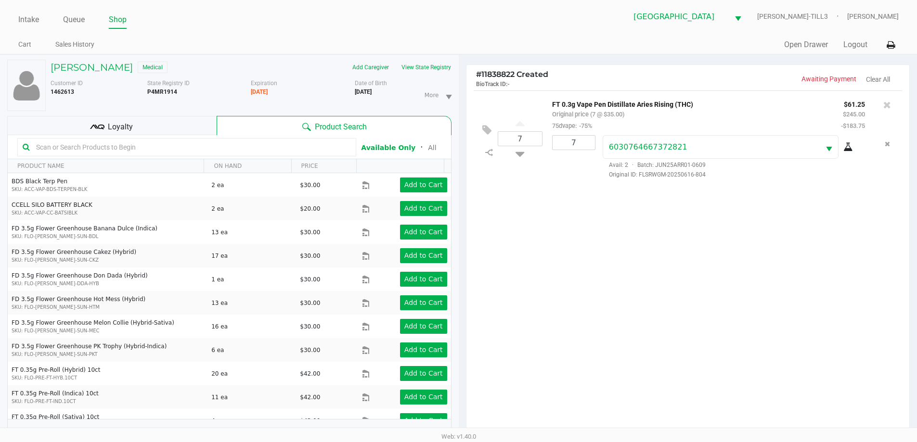
click at [160, 126] on div "Loyalty" at bounding box center [111, 125] width 209 height 19
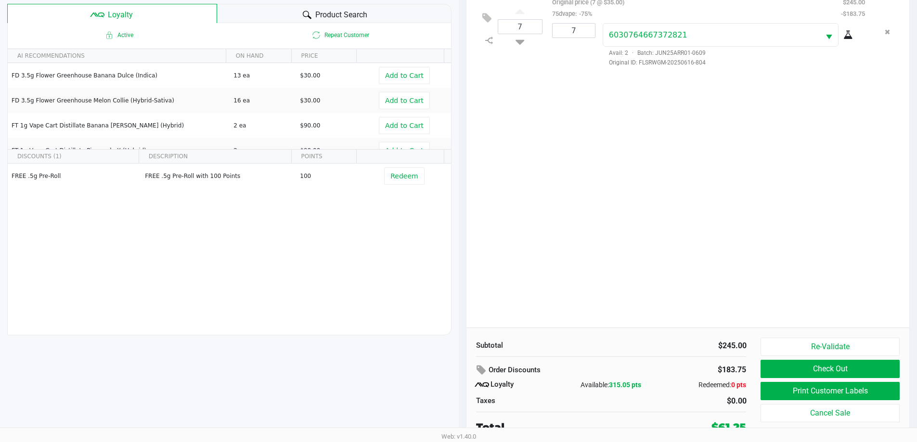
scroll to position [115, 0]
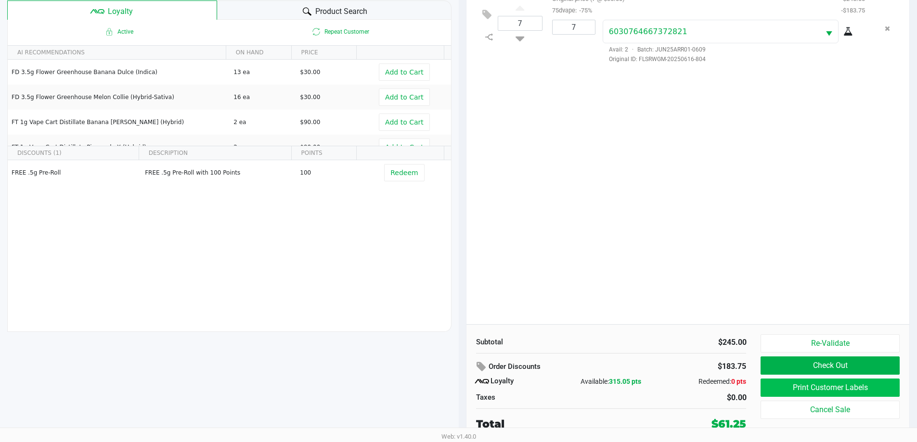
click at [818, 387] on button "Print Customer Labels" at bounding box center [829, 388] width 139 height 18
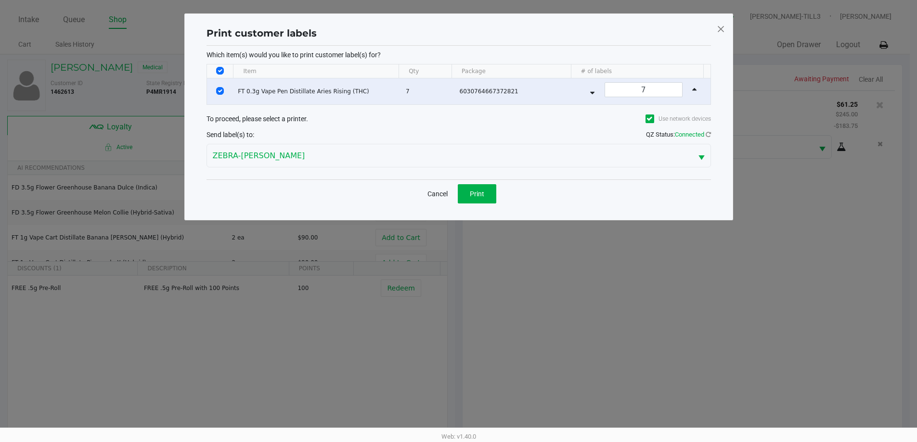
scroll to position [0, 0]
click at [480, 188] on button "Print" at bounding box center [480, 193] width 38 height 19
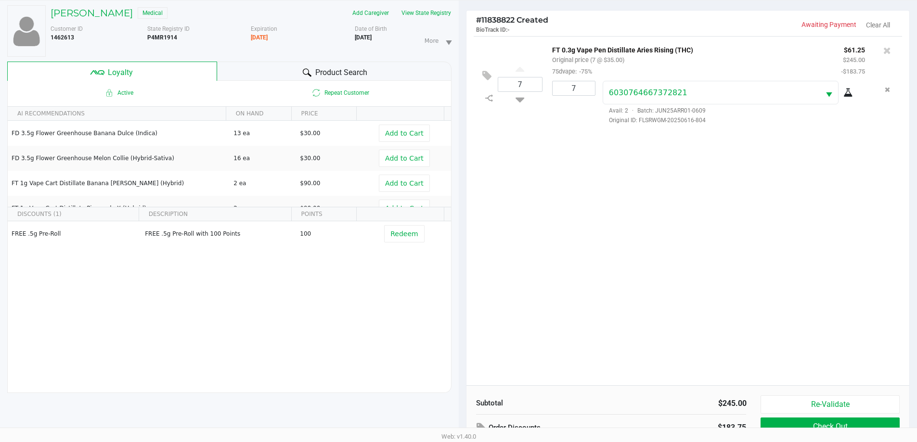
scroll to position [115, 0]
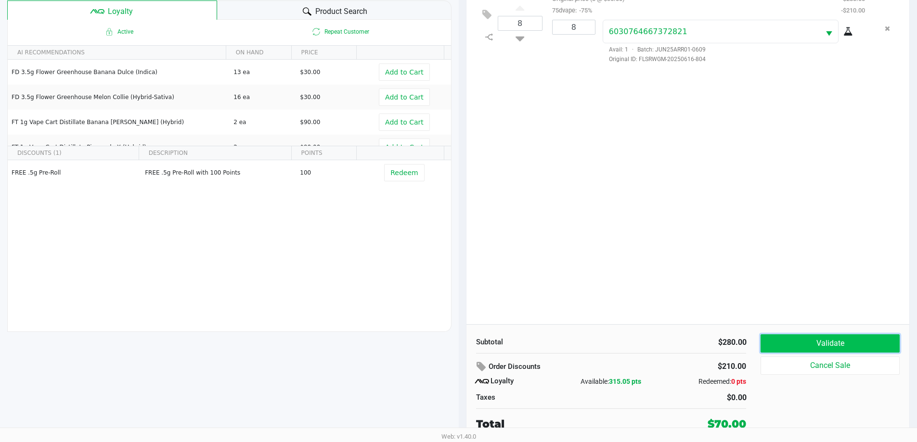
click at [865, 339] on button "Validate" at bounding box center [829, 343] width 139 height 18
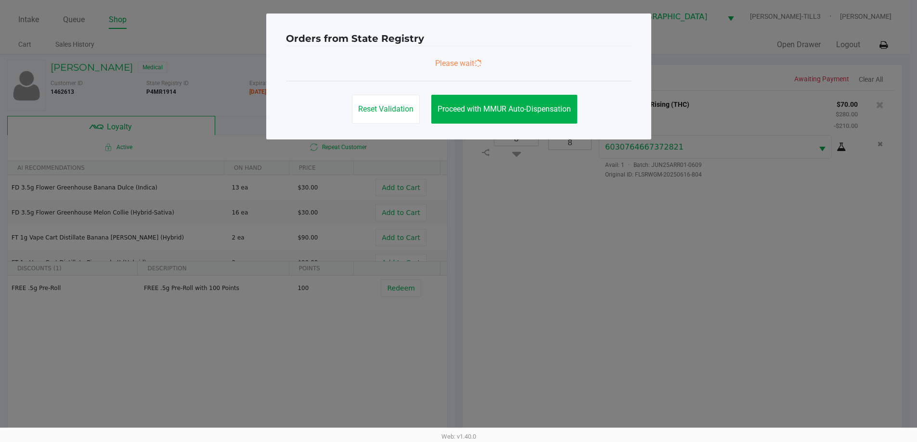
scroll to position [0, 0]
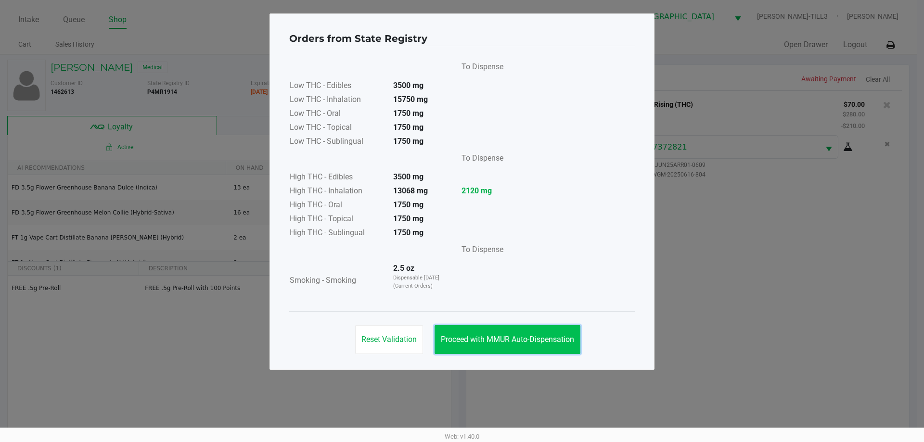
click at [559, 338] on span "Proceed with MMUR Auto-Dispensation" at bounding box center [507, 339] width 133 height 9
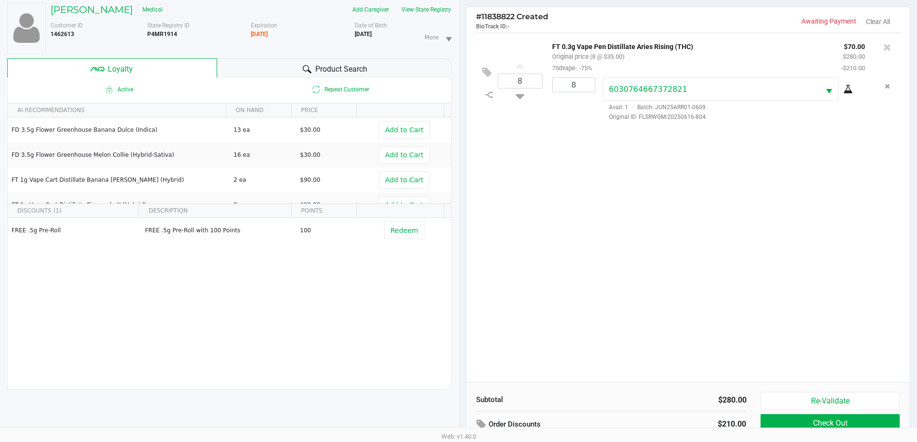
scroll to position [115, 0]
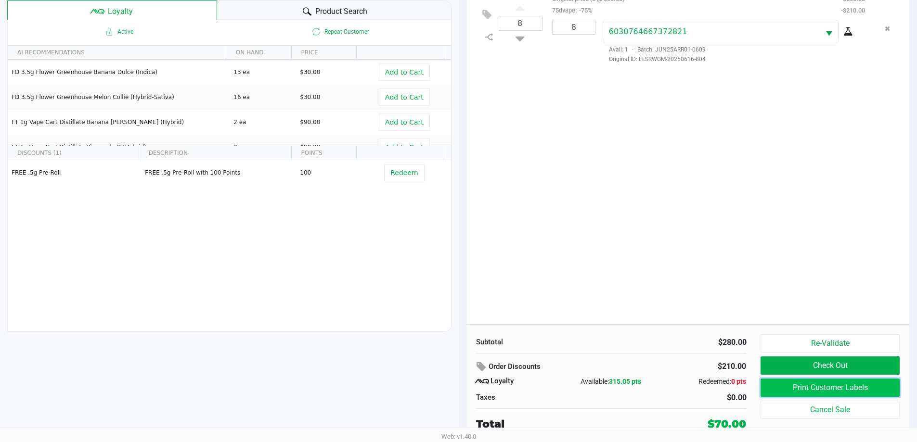
click at [805, 383] on button "Print Customer Labels" at bounding box center [829, 388] width 139 height 18
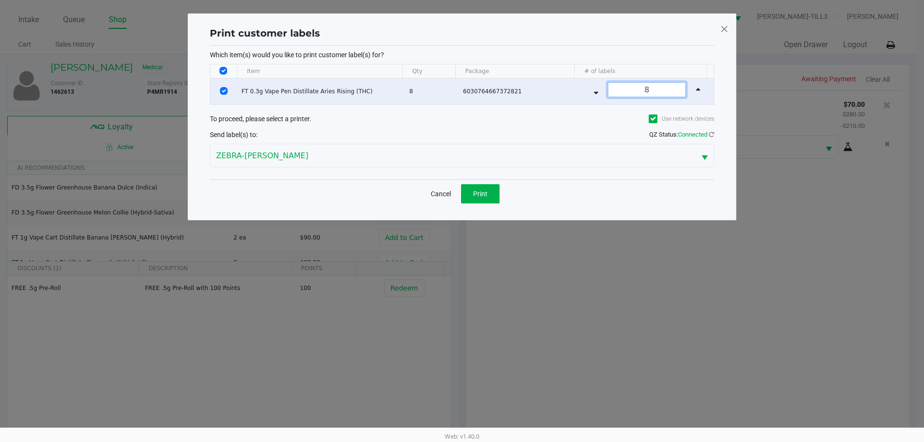
click at [648, 86] on input "8" at bounding box center [646, 90] width 77 height 14
type input "1"
click at [489, 197] on button "Print" at bounding box center [480, 193] width 38 height 19
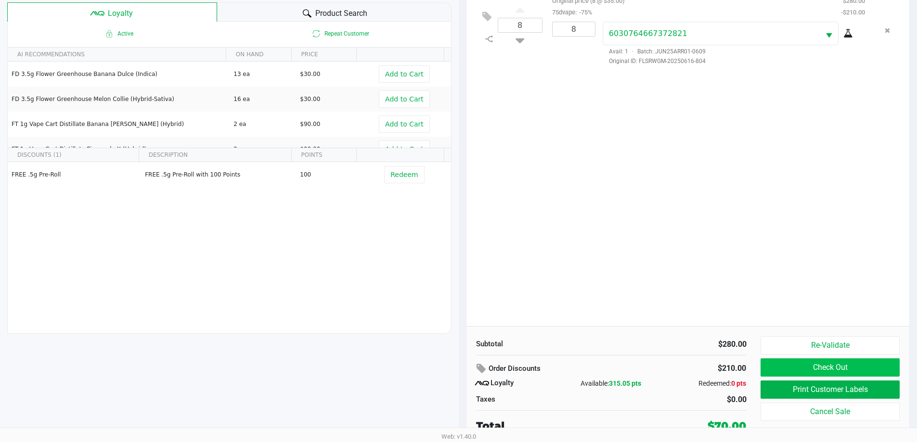
scroll to position [115, 0]
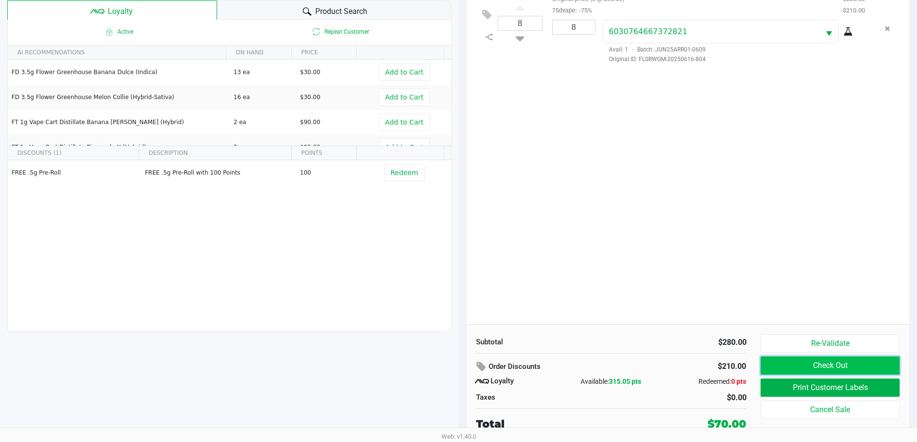
click at [845, 365] on button "Check Out" at bounding box center [829, 366] width 139 height 18
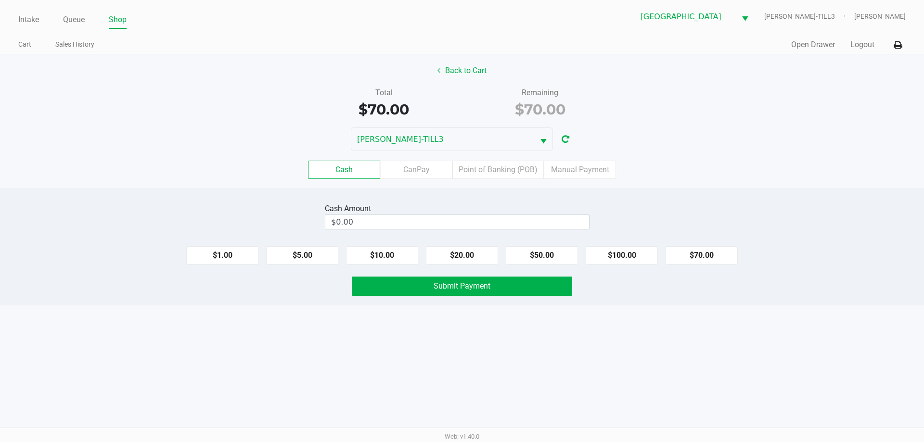
click at [697, 256] on button "$70.00" at bounding box center [702, 255] width 72 height 18
type input "$70.00"
click at [541, 281] on button "Submit Payment" at bounding box center [462, 286] width 220 height 19
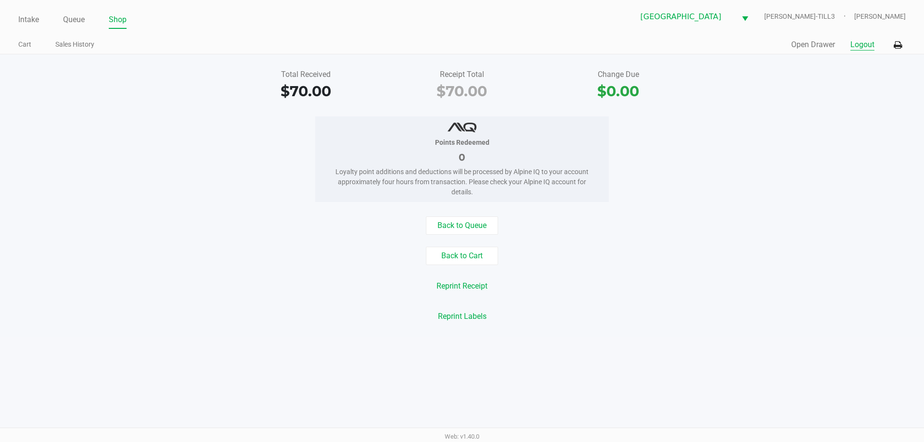
click at [868, 50] on button "Logout" at bounding box center [862, 45] width 24 height 12
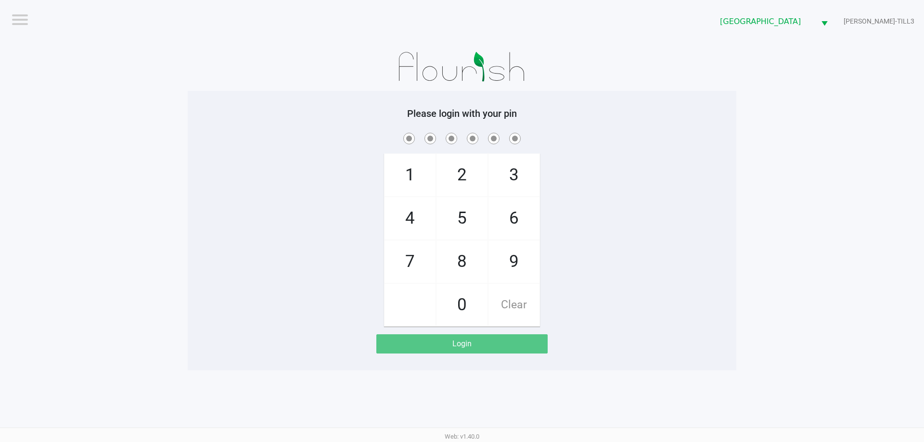
click at [800, 130] on app-pos-login-wrapper "Logout Palm Bay WC CELIA-TILL3 Please login with your pin 1 4 7 2 5 8 0 3 6 9 C…" at bounding box center [462, 185] width 924 height 371
checkbox input "true"
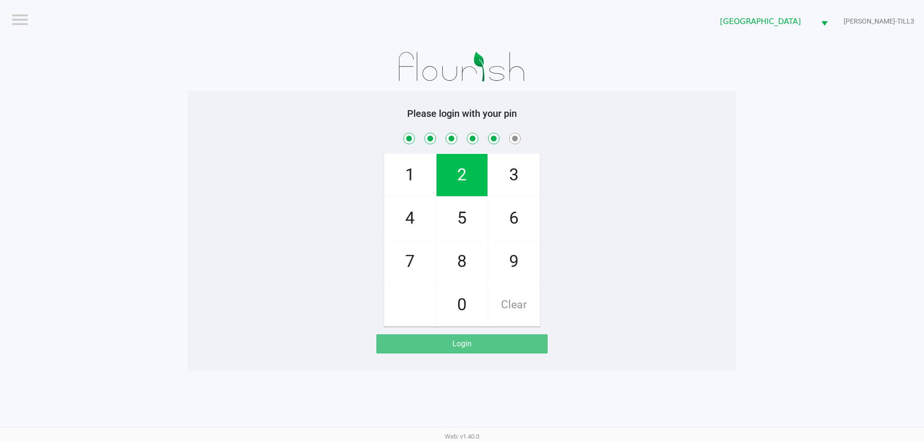
checkbox input "true"
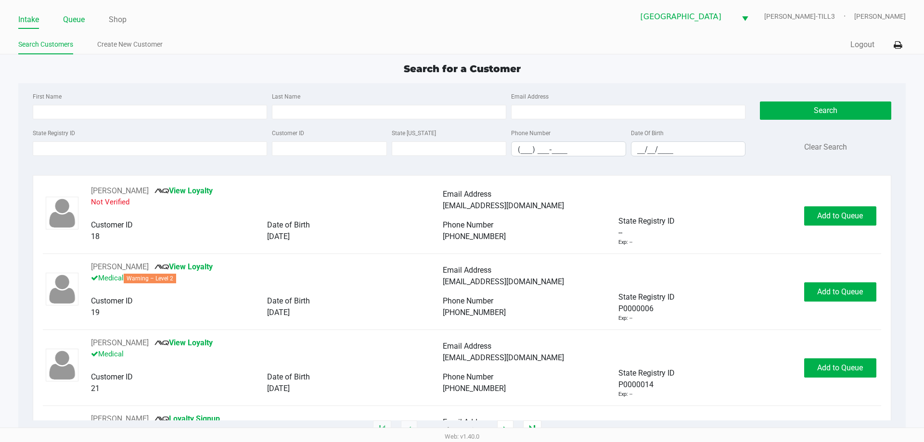
click at [68, 20] on link "Queue" at bounding box center [74, 19] width 22 height 13
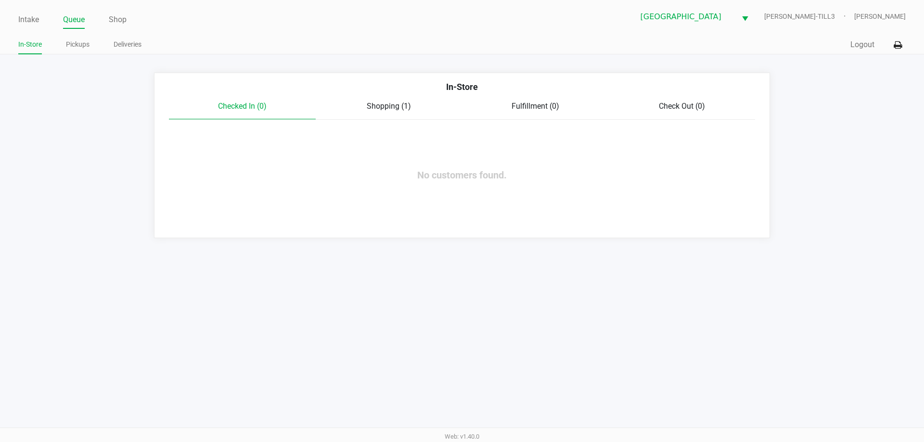
click at [79, 66] on app-point-of-sale "Intake Queue Shop Palm Bay WC CELIA-TILL3 Tyler Parrish In-Store Pickups Delive…" at bounding box center [462, 119] width 924 height 238
click at [79, 42] on link "Pickups" at bounding box center [78, 44] width 24 height 12
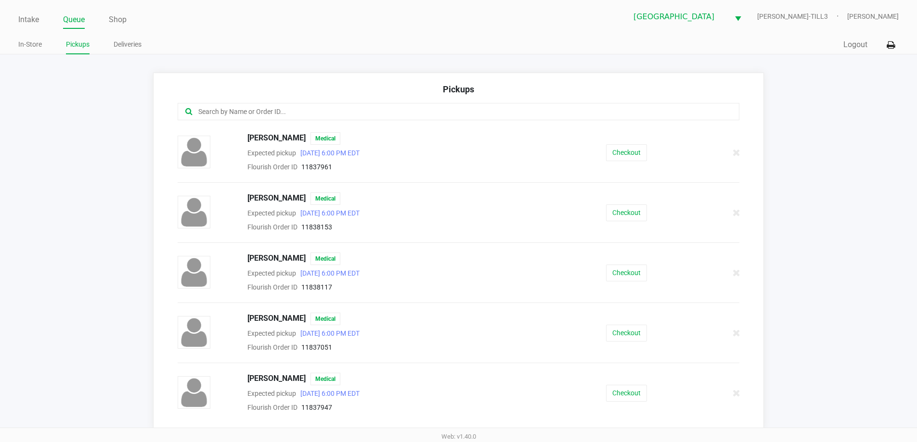
click at [313, 109] on input "text" at bounding box center [443, 111] width 492 height 11
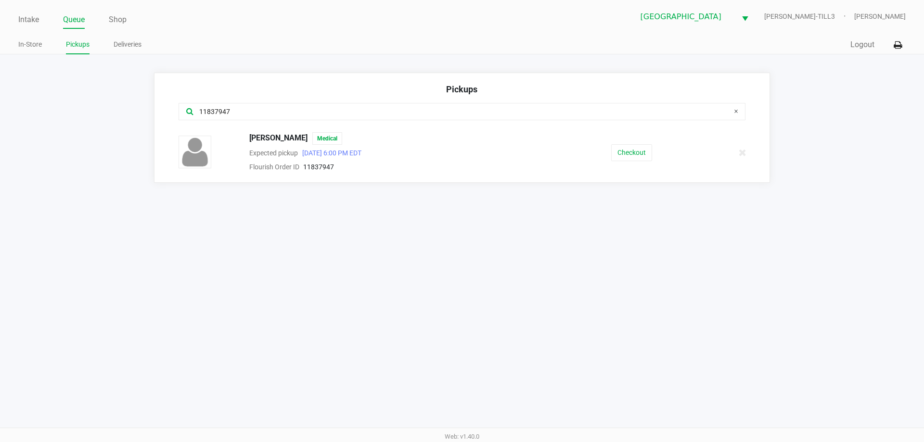
type input "11837947"
click at [633, 152] on button "Checkout" at bounding box center [631, 152] width 41 height 17
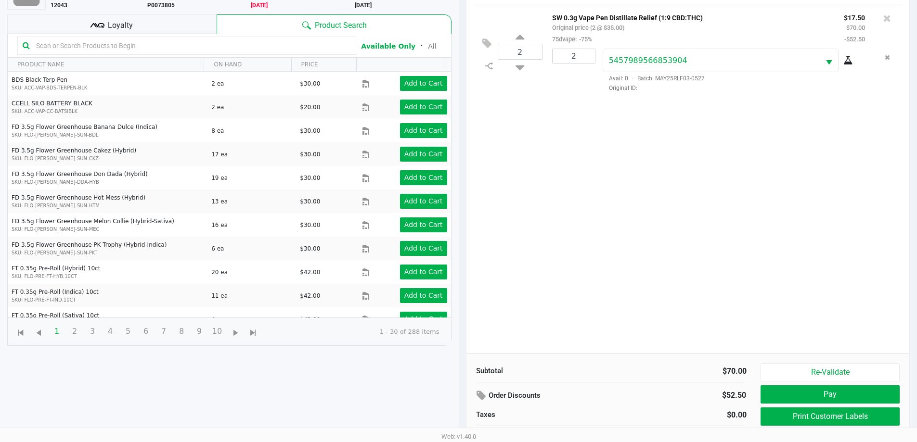
scroll to position [104, 0]
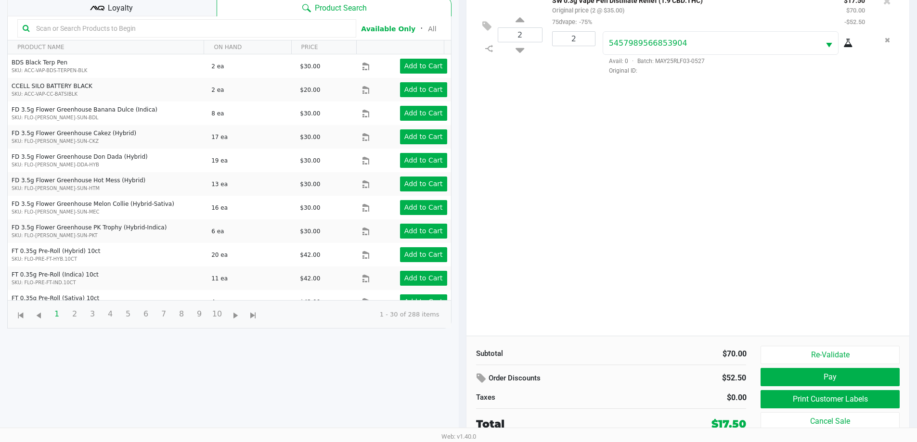
click at [835, 396] on button "Print Customer Labels" at bounding box center [829, 399] width 139 height 18
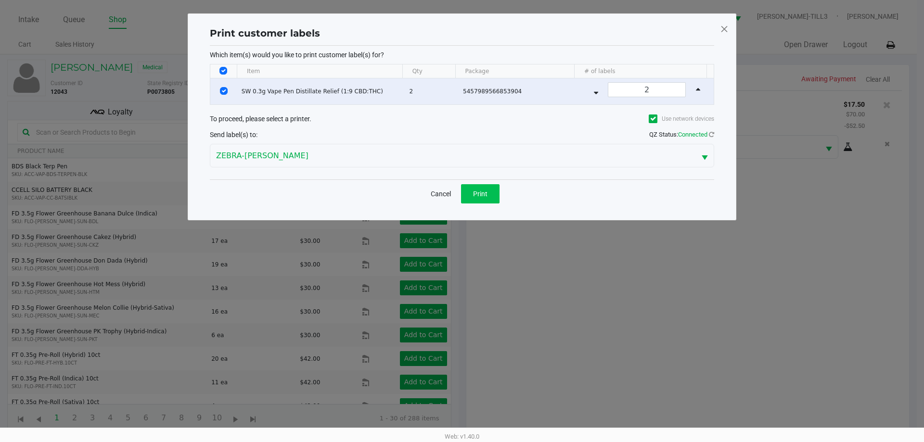
click at [471, 195] on button "Print" at bounding box center [480, 193] width 38 height 19
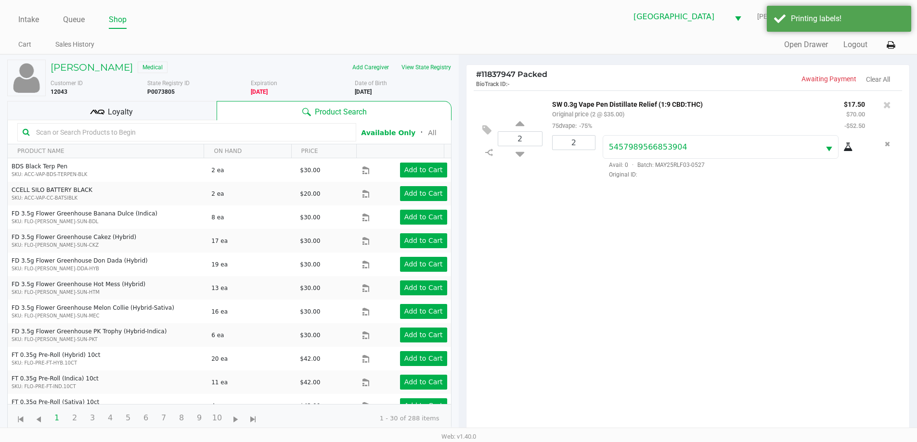
click at [142, 112] on div "Loyalty" at bounding box center [111, 110] width 209 height 19
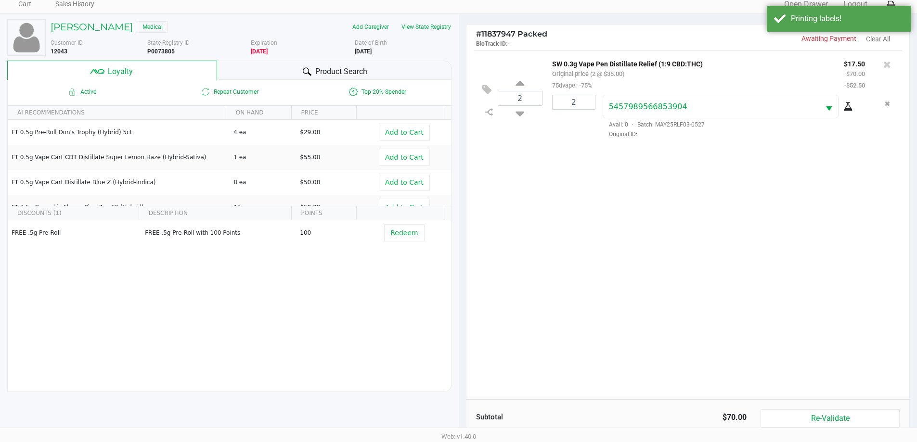
scroll to position [115, 0]
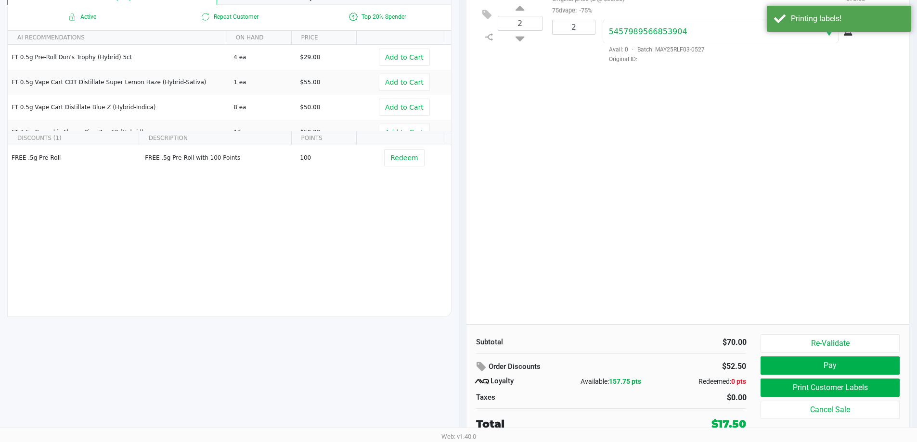
click at [832, 364] on button "Pay" at bounding box center [829, 366] width 139 height 18
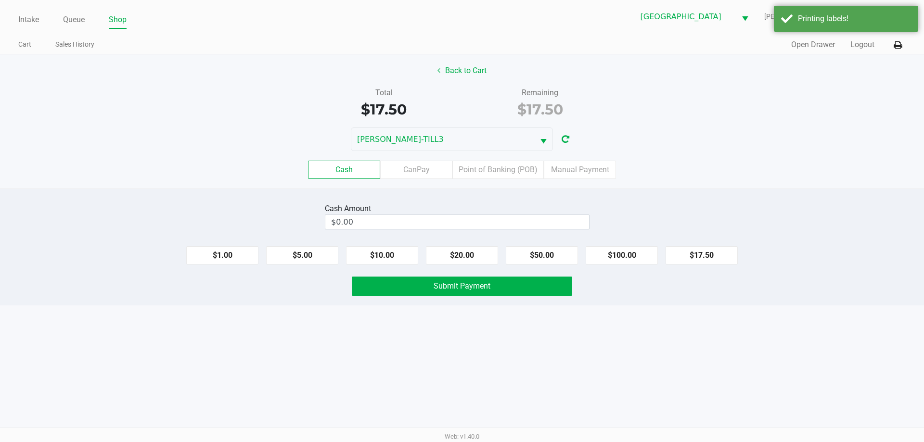
click at [466, 259] on button "$20.00" at bounding box center [462, 255] width 72 height 18
type input "$20.00"
click at [471, 287] on span "Submit Payment" at bounding box center [462, 286] width 57 height 9
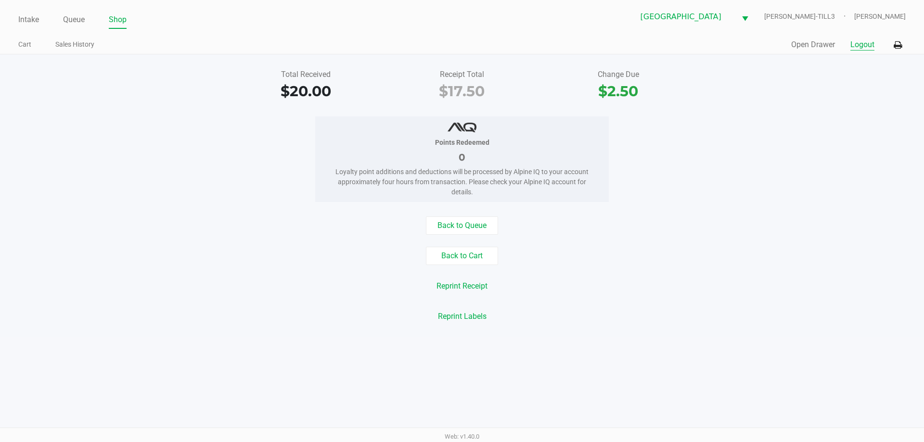
click at [866, 42] on button "Logout" at bounding box center [862, 45] width 24 height 12
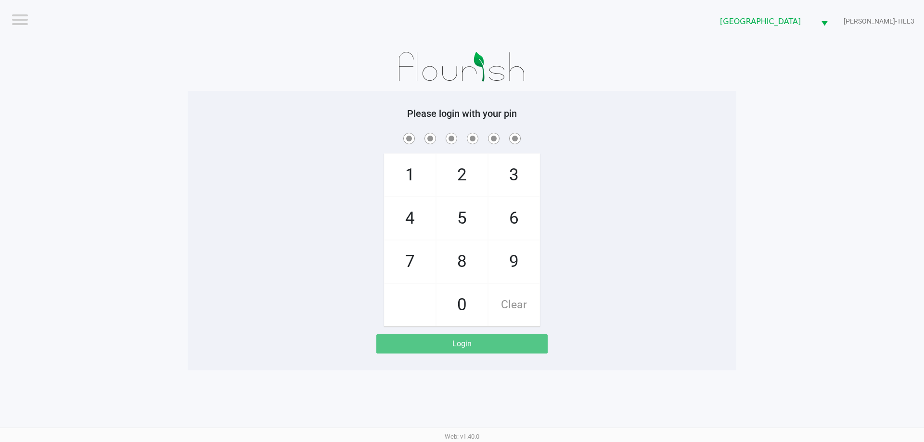
click at [175, 124] on app-pos-login-wrapper "Logout Palm Bay WC CELIA-TILL3 Please login with your pin 1 4 7 2 5 8 0 3 6 9 C…" at bounding box center [462, 185] width 924 height 371
checkbox input "true"
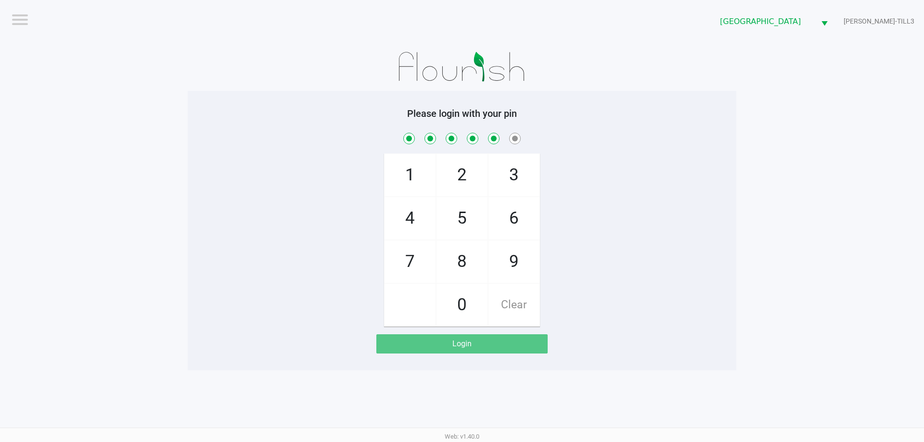
checkbox input "true"
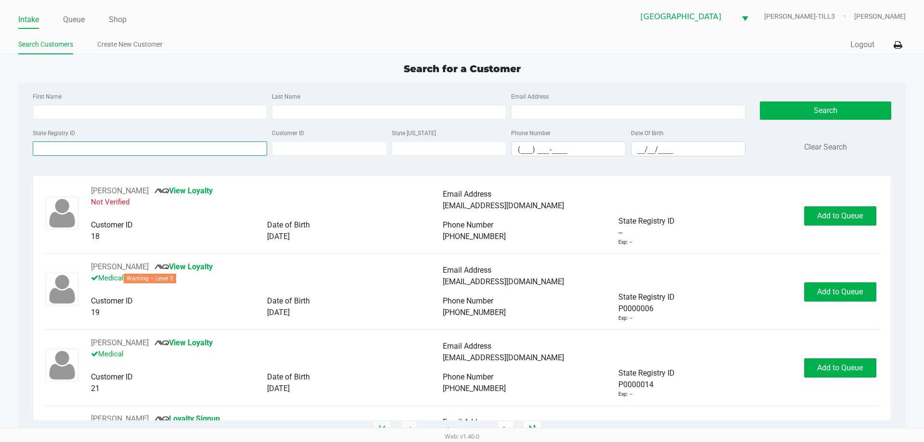
click at [173, 155] on input "State Registry ID" at bounding box center [150, 148] width 234 height 14
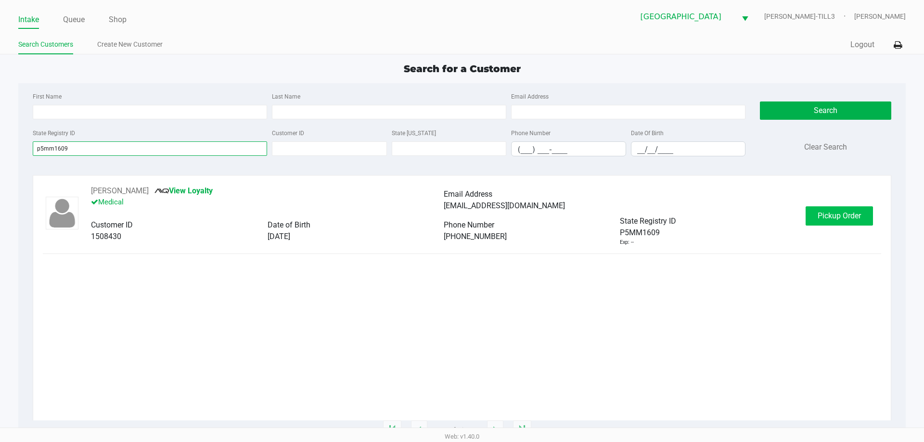
type input "p5mm1609"
click at [841, 213] on span "Pickup Order" at bounding box center [839, 215] width 43 height 9
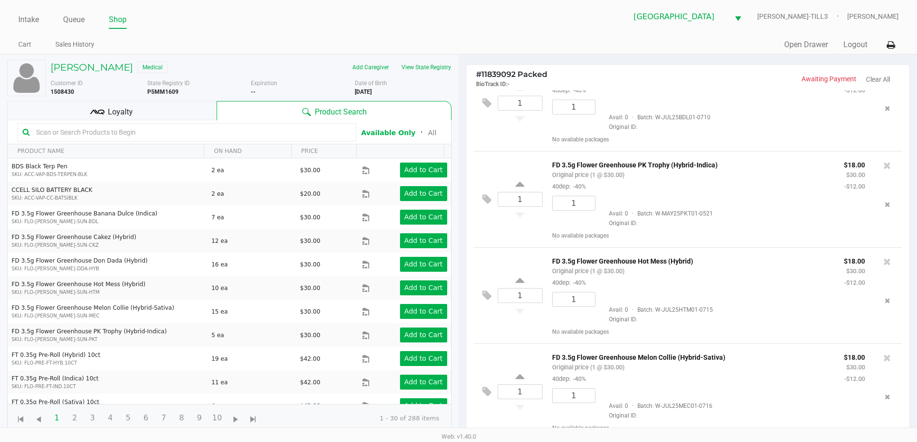
scroll to position [104, 0]
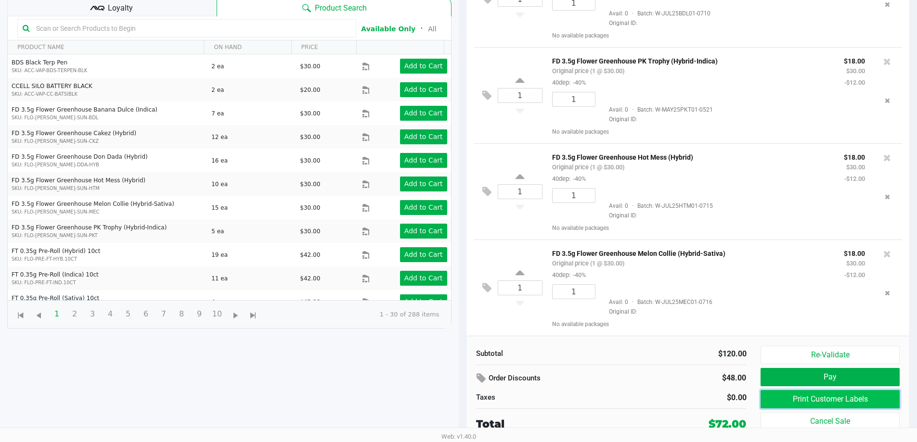
click at [817, 405] on button "Print Customer Labels" at bounding box center [829, 399] width 139 height 18
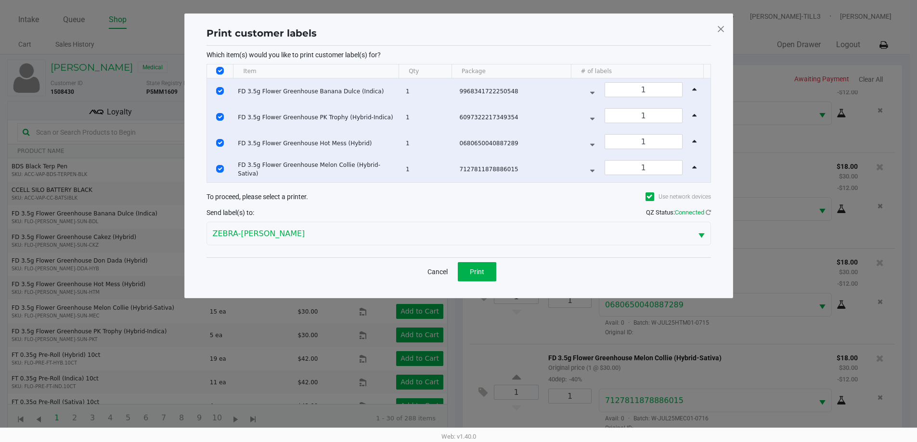
scroll to position [0, 0]
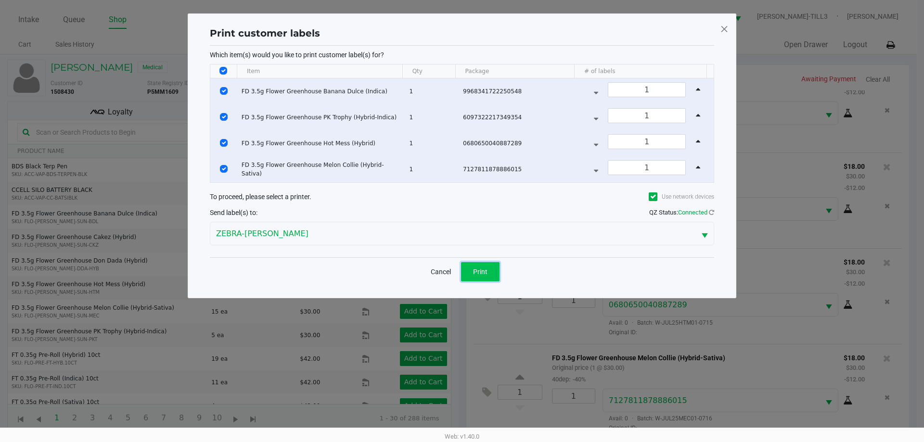
click at [482, 278] on button "Print" at bounding box center [480, 271] width 38 height 19
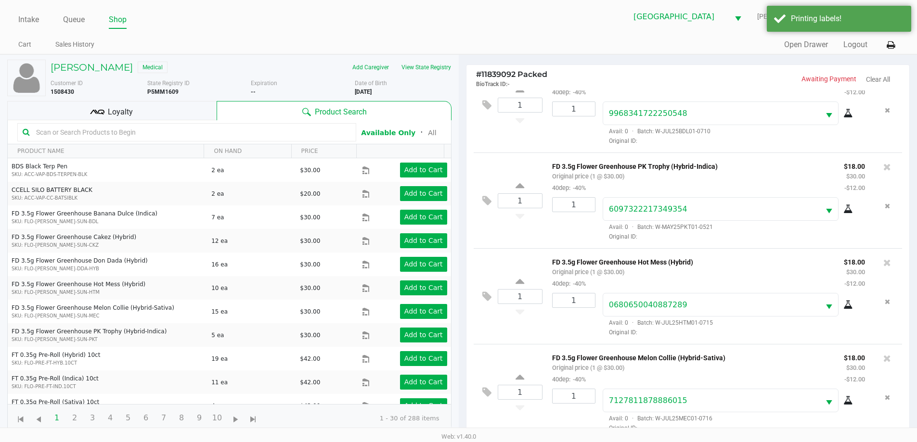
click at [159, 107] on div "Loyalty" at bounding box center [111, 110] width 209 height 19
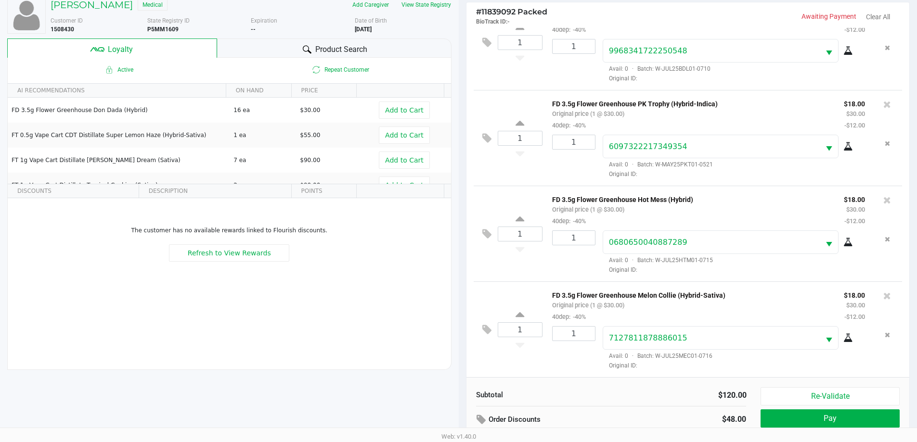
scroll to position [115, 0]
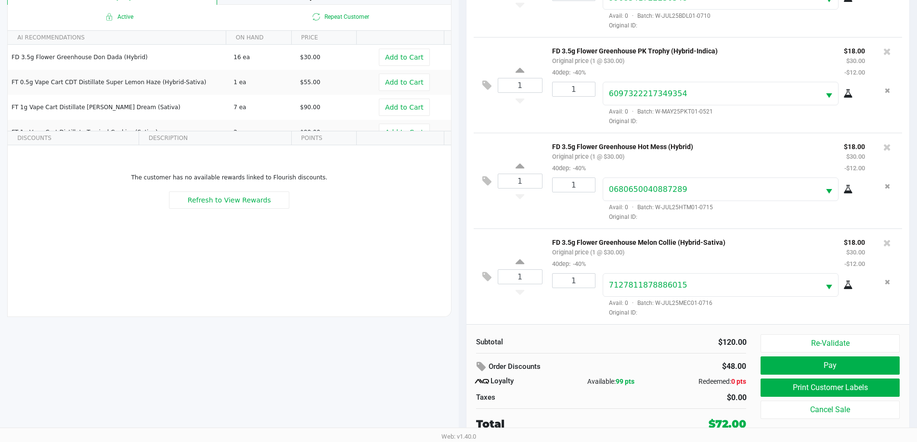
click at [837, 366] on button "Pay" at bounding box center [829, 366] width 139 height 18
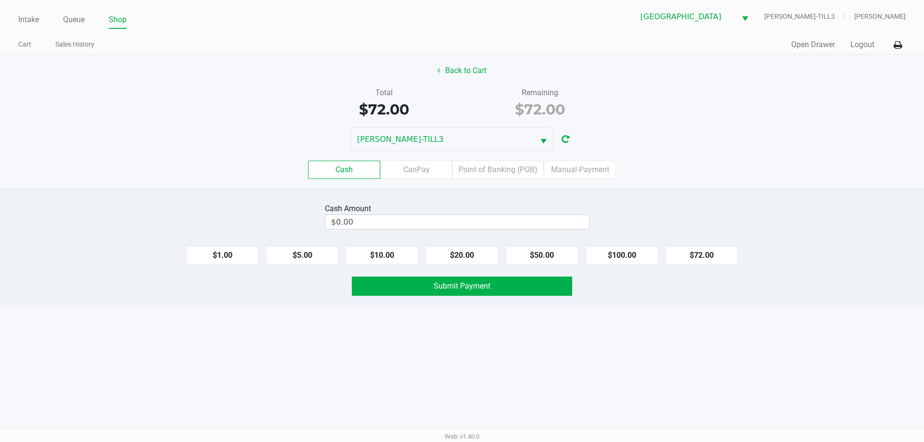
click at [502, 171] on label "Point of Banking (POB)" at bounding box center [497, 170] width 91 height 18
click at [0, 0] on 7 "Point of Banking (POB)" at bounding box center [0, 0] width 0 height 0
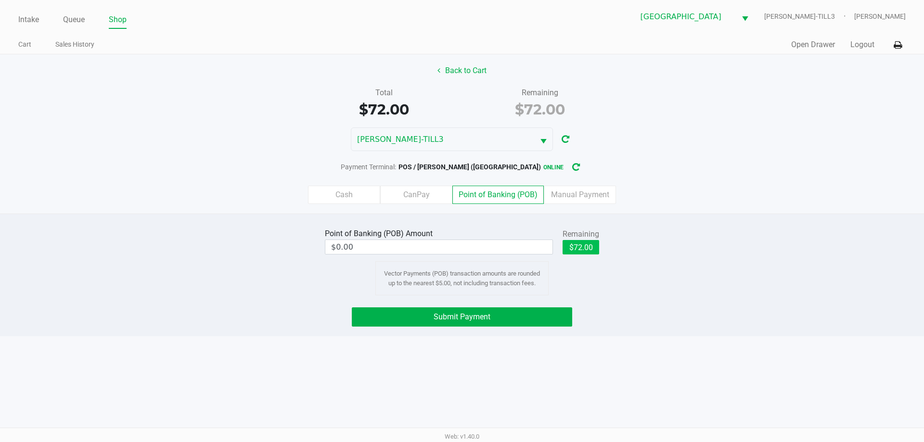
click at [594, 247] on button "$72.00" at bounding box center [581, 247] width 37 height 14
type input "$72.00"
click at [540, 312] on button "Submit Payment" at bounding box center [462, 317] width 220 height 19
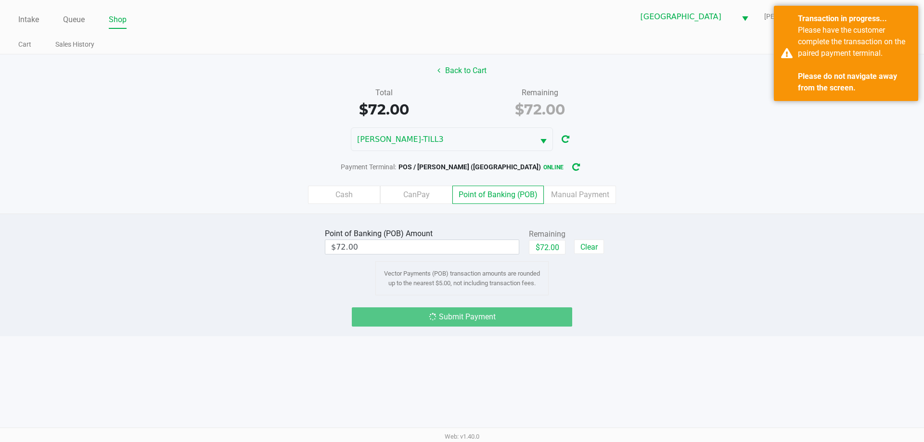
click at [903, 261] on div "Point of Banking (POB) Amount $72.00 Remaining $72.00 Clear Vector Payments (PO…" at bounding box center [462, 260] width 938 height 69
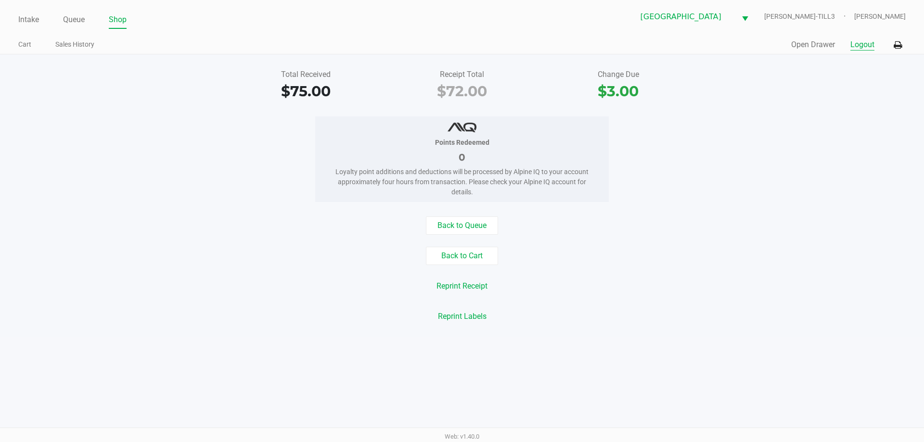
click at [862, 40] on button "Logout" at bounding box center [862, 45] width 24 height 12
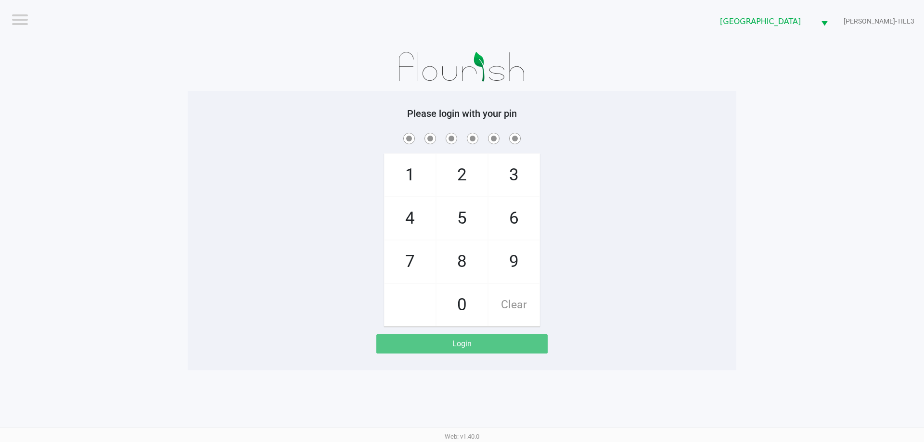
click at [64, 23] on div "Logout" at bounding box center [239, 19] width 455 height 11
checkbox input "true"
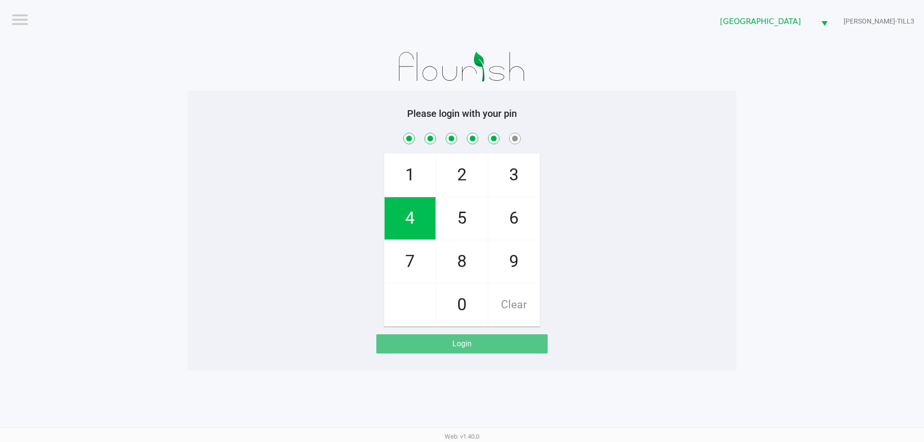
checkbox input "true"
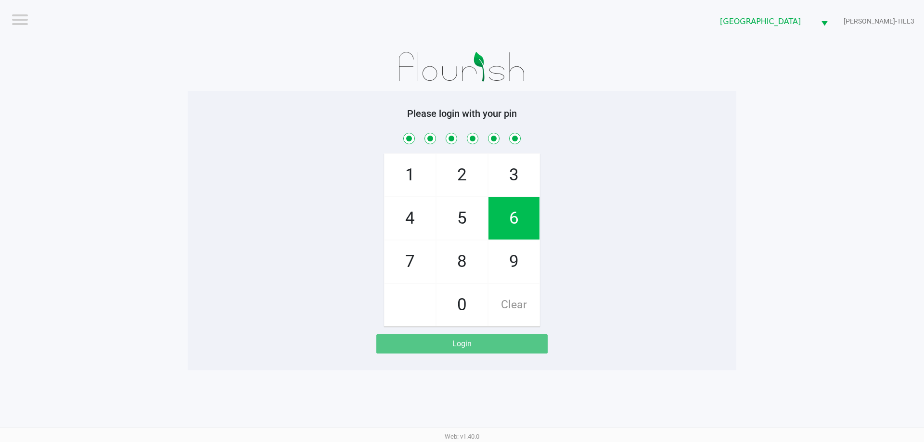
checkbox input "true"
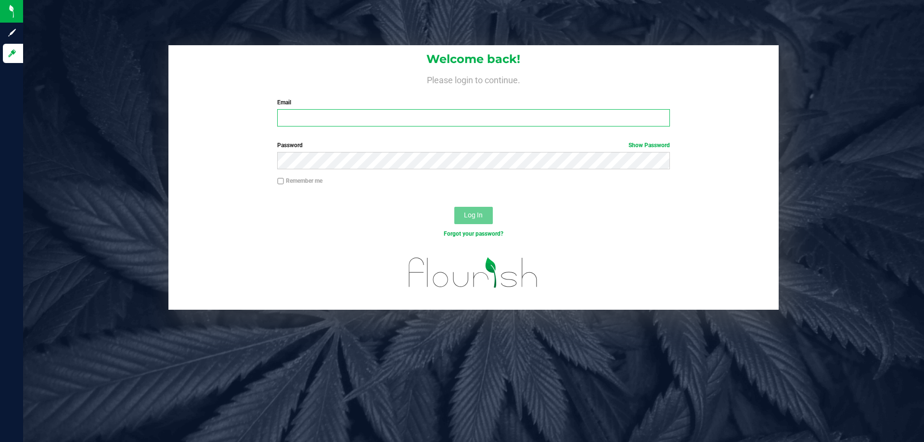
click at [306, 118] on input "Email" at bounding box center [473, 117] width 392 height 17
type input "[EMAIL_ADDRESS][DOMAIN_NAME]"
click at [337, 149] on label "Password Show Password" at bounding box center [473, 145] width 392 height 9
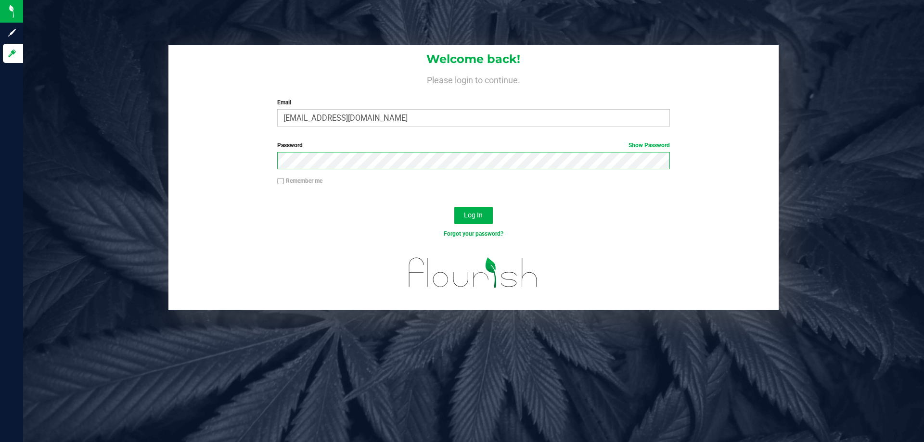
click at [454, 207] on button "Log In" at bounding box center [473, 215] width 38 height 17
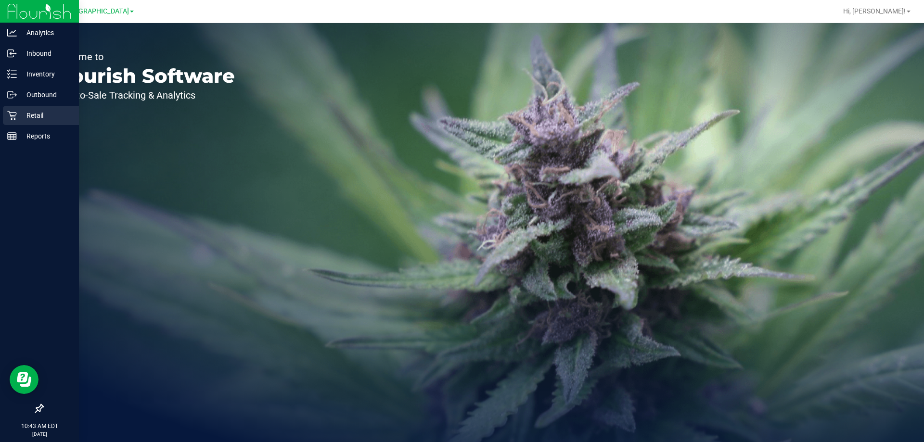
click at [31, 117] on p "Retail" at bounding box center [46, 116] width 58 height 12
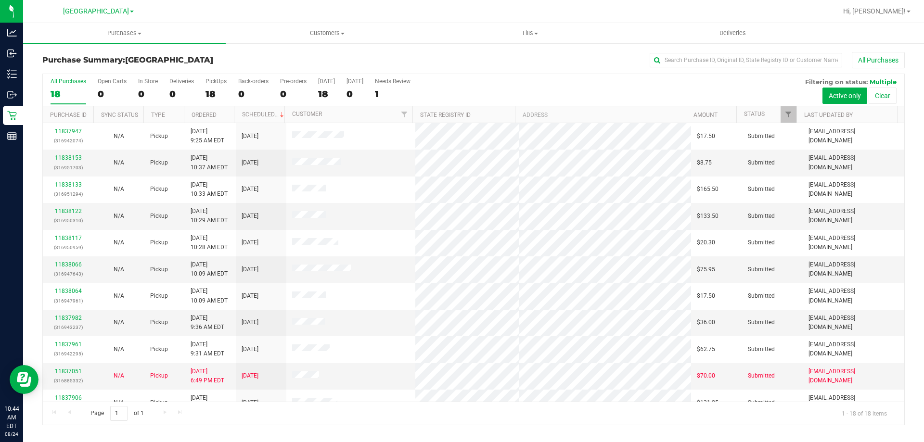
click at [222, 114] on th "Ordered" at bounding box center [209, 114] width 51 height 17
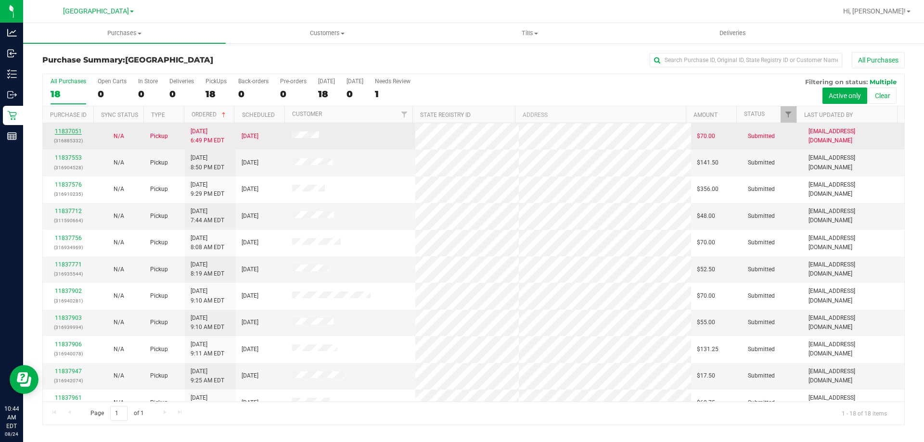
click at [72, 131] on link "11837051" at bounding box center [68, 131] width 27 height 7
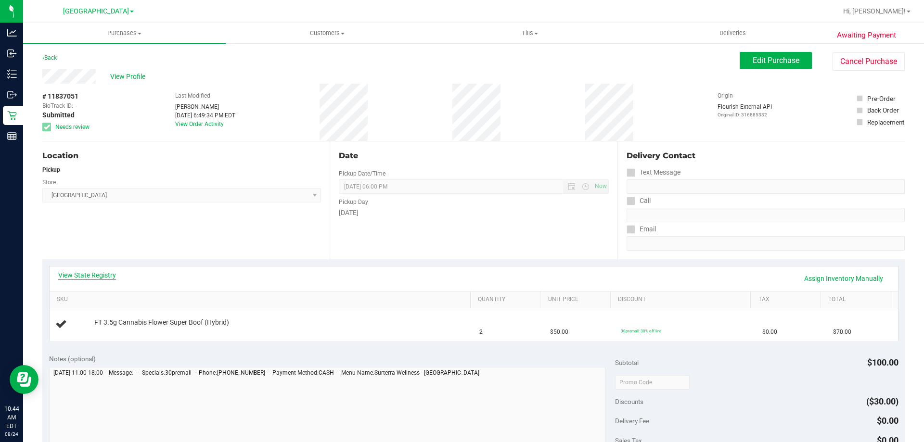
click at [106, 274] on link "View State Registry" at bounding box center [87, 275] width 58 height 10
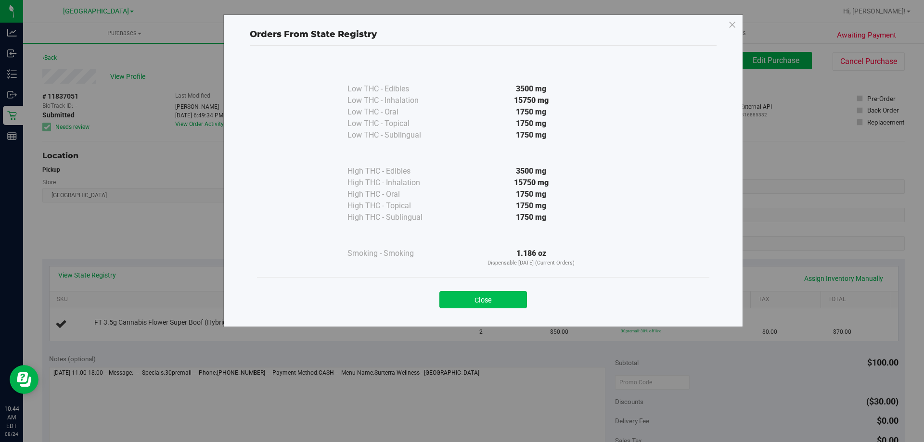
click at [491, 292] on button "Close" at bounding box center [483, 299] width 88 height 17
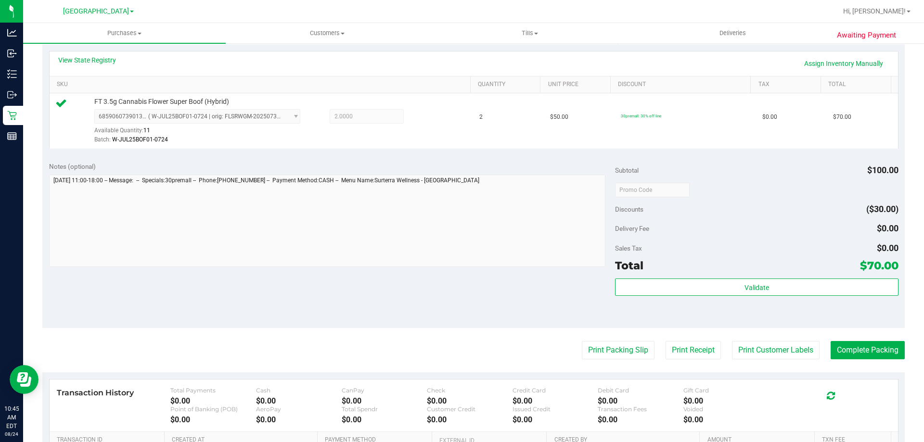
scroll to position [345, 0]
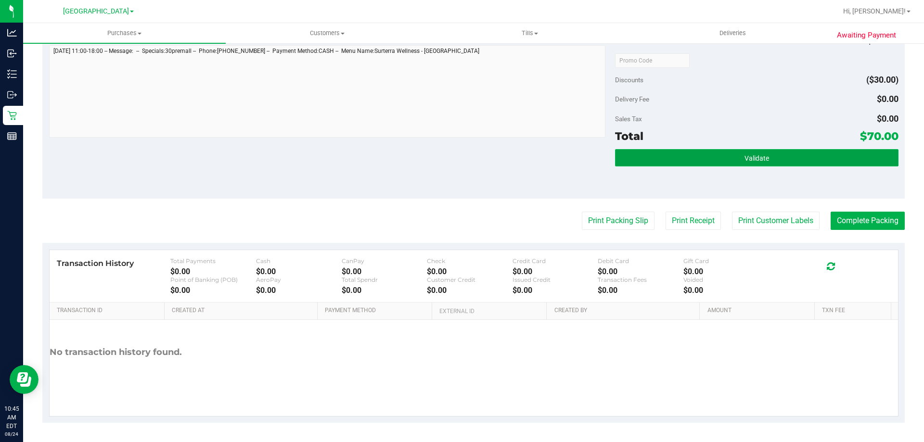
click at [820, 157] on button "Validate" at bounding box center [756, 157] width 283 height 17
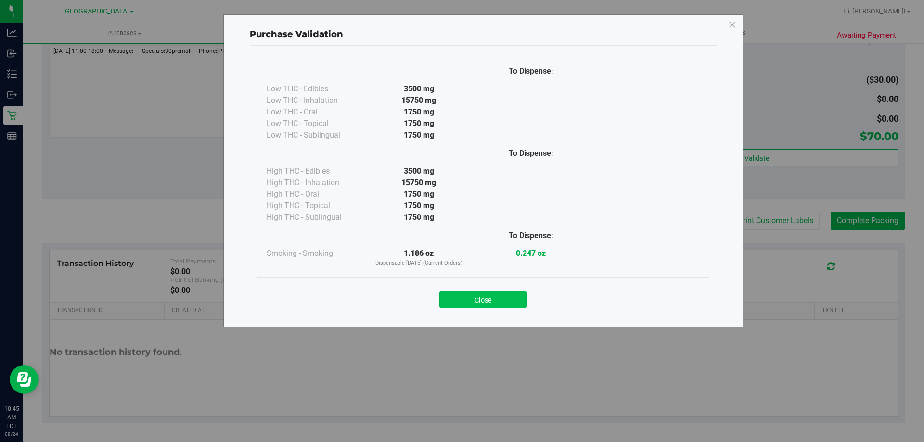
click at [503, 303] on button "Close" at bounding box center [483, 299] width 88 height 17
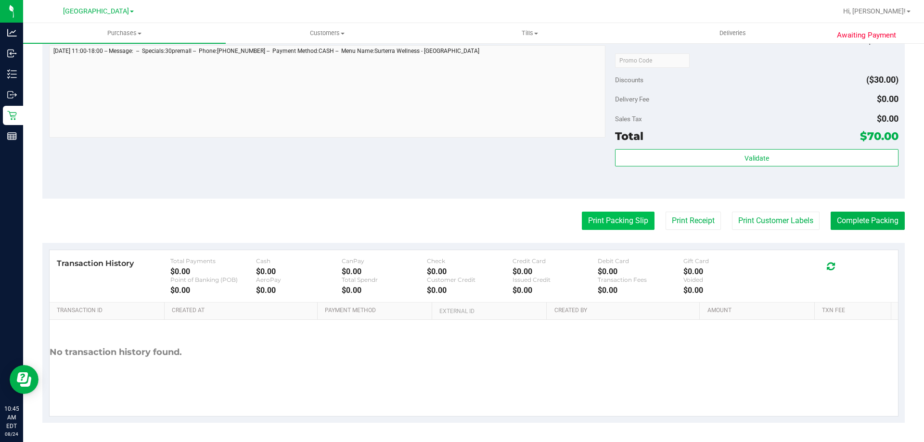
click at [603, 229] on button "Print Packing Slip" at bounding box center [618, 221] width 73 height 18
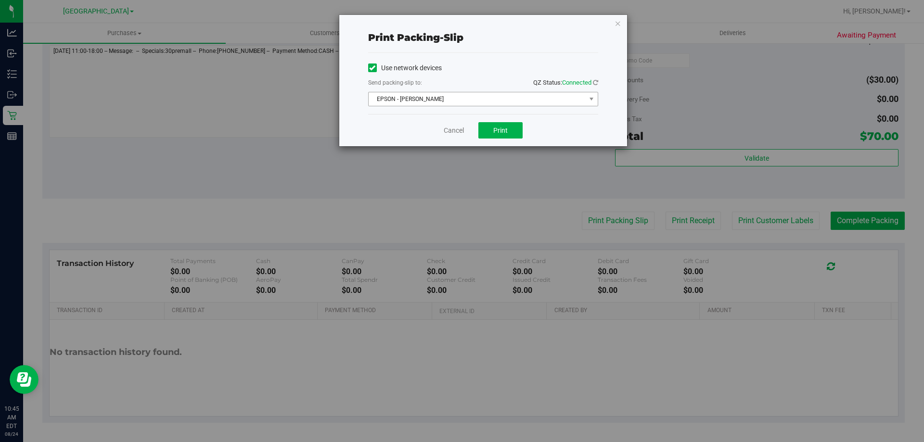
click at [529, 100] on span "EPSON - JYPSI" at bounding box center [477, 98] width 217 height 13
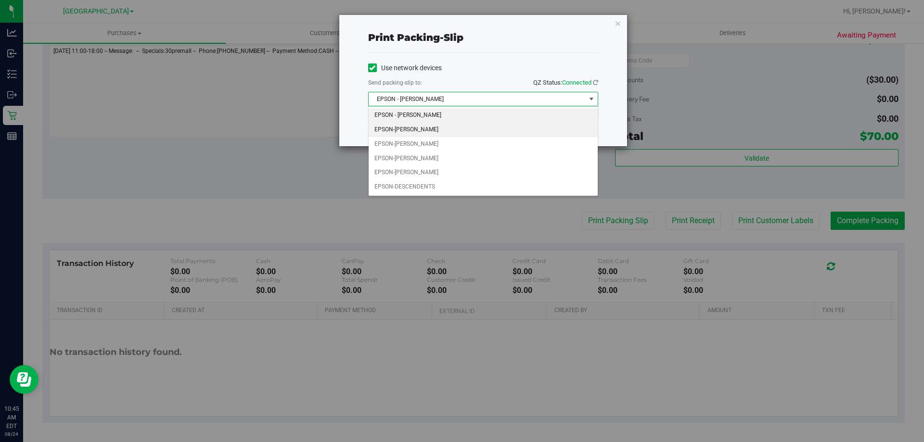
click at [420, 128] on li "EPSON-CELIA" at bounding box center [483, 130] width 229 height 14
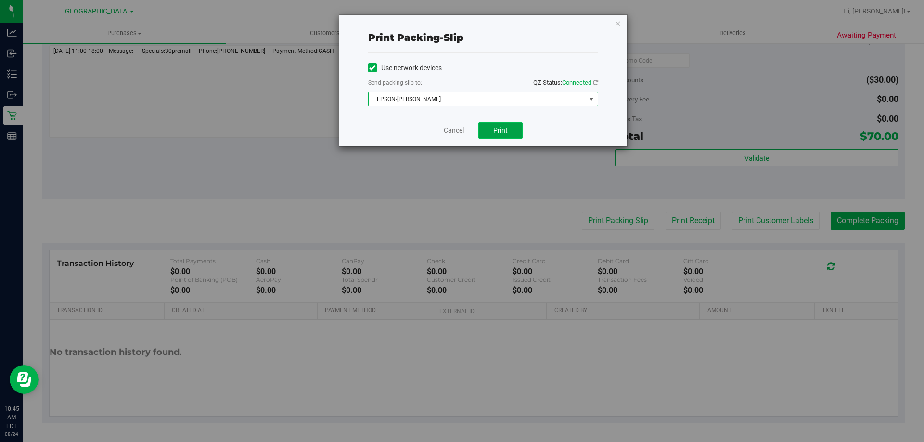
click at [509, 126] on button "Print" at bounding box center [500, 130] width 44 height 16
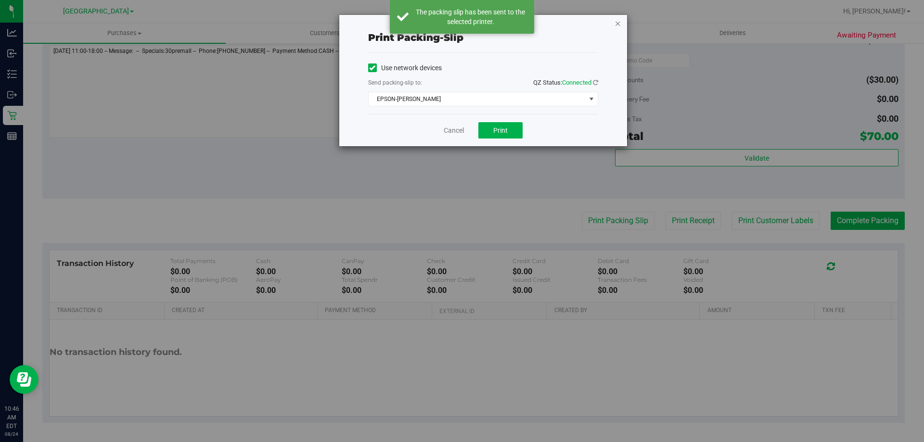
click at [619, 23] on icon "button" at bounding box center [618, 23] width 7 height 12
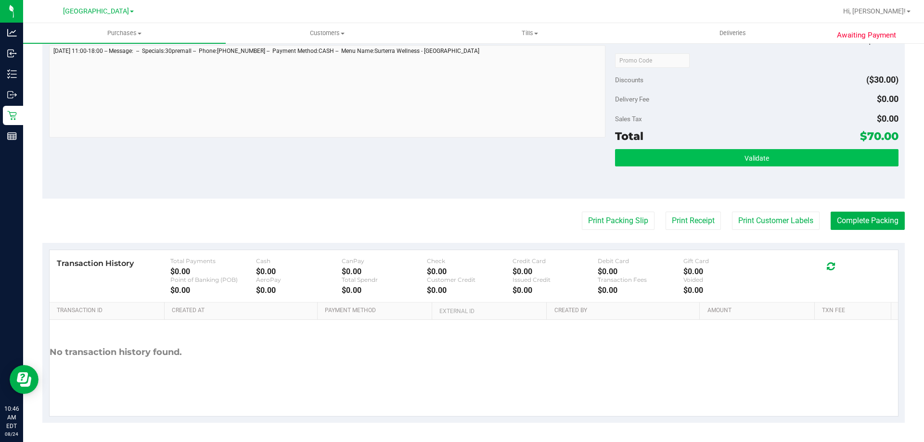
click at [760, 156] on span "Validate" at bounding box center [756, 158] width 25 height 8
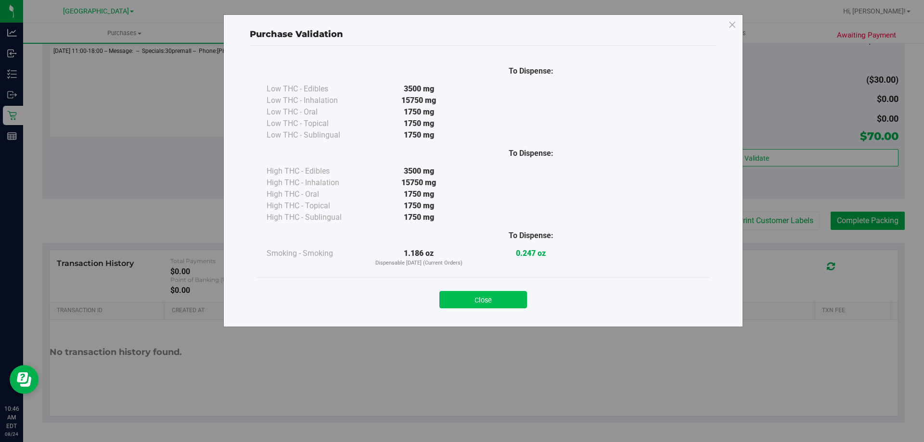
click at [503, 306] on button "Close" at bounding box center [483, 299] width 88 height 17
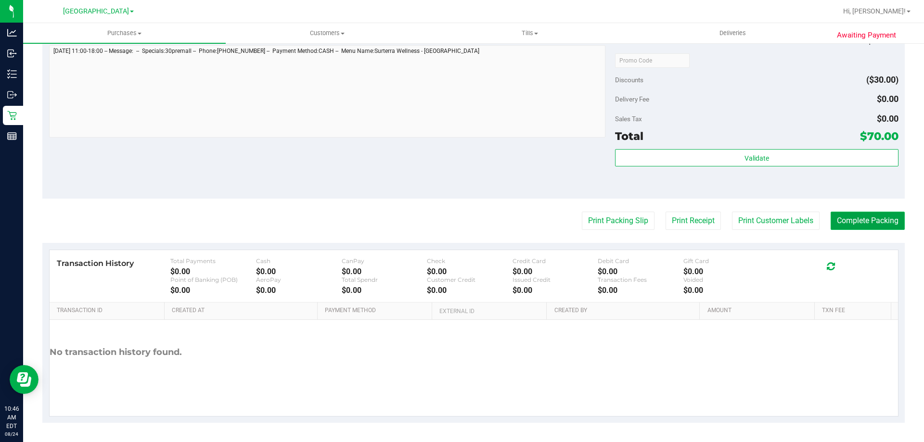
click at [846, 218] on button "Complete Packing" at bounding box center [868, 221] width 74 height 18
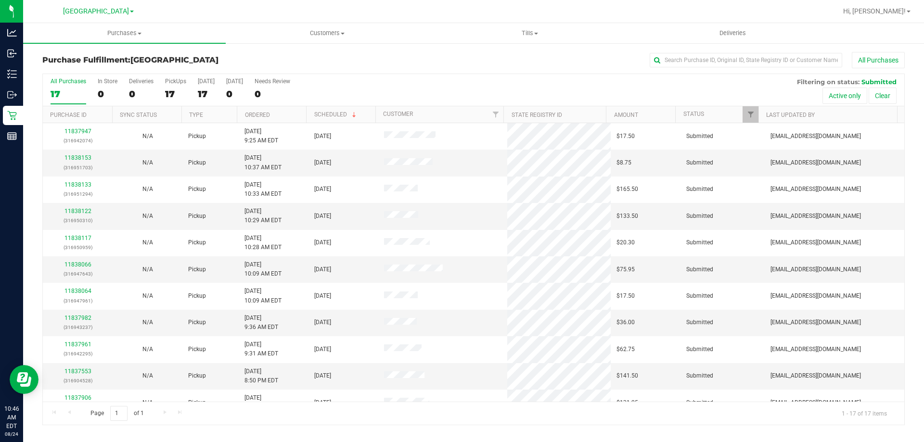
click at [288, 117] on th "Ordered" at bounding box center [271, 114] width 69 height 17
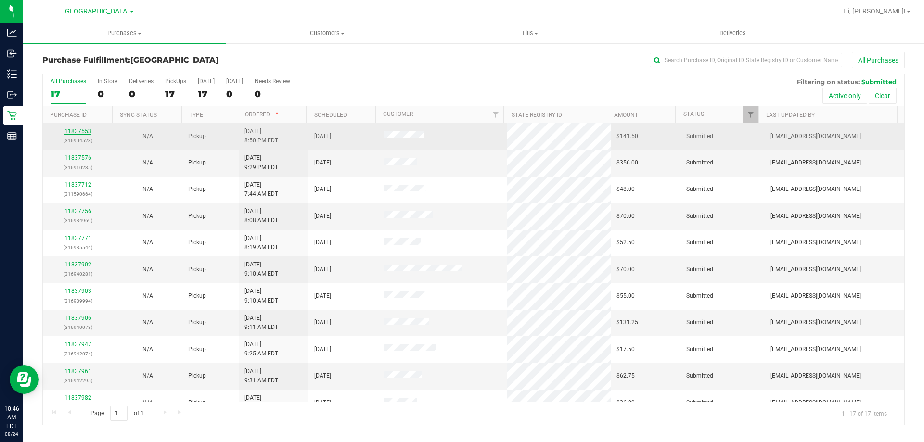
click at [76, 131] on link "11837553" at bounding box center [77, 131] width 27 height 7
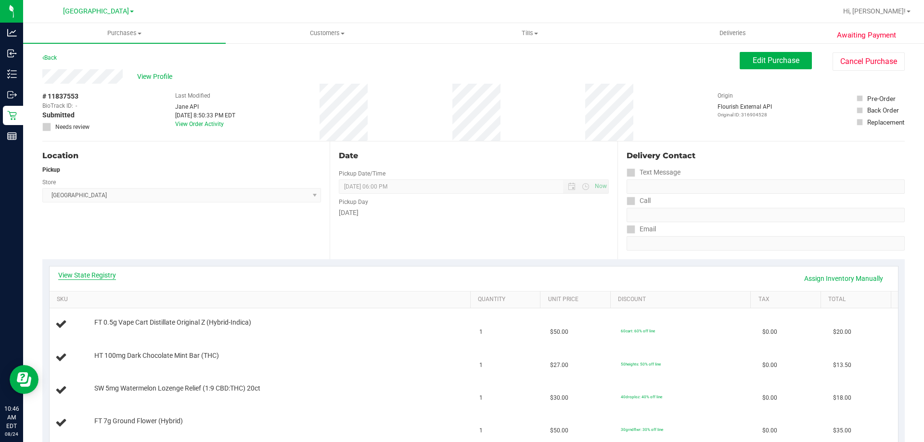
click at [92, 272] on link "View State Registry" at bounding box center [87, 275] width 58 height 10
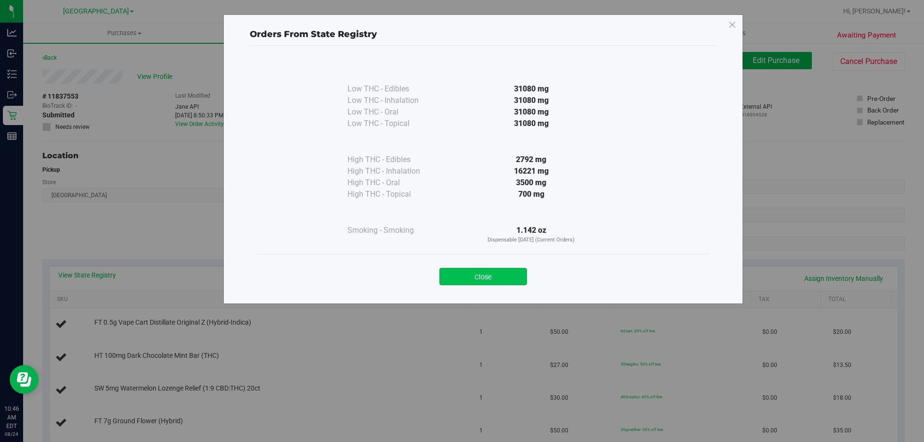
click at [471, 270] on button "Close" at bounding box center [483, 276] width 88 height 17
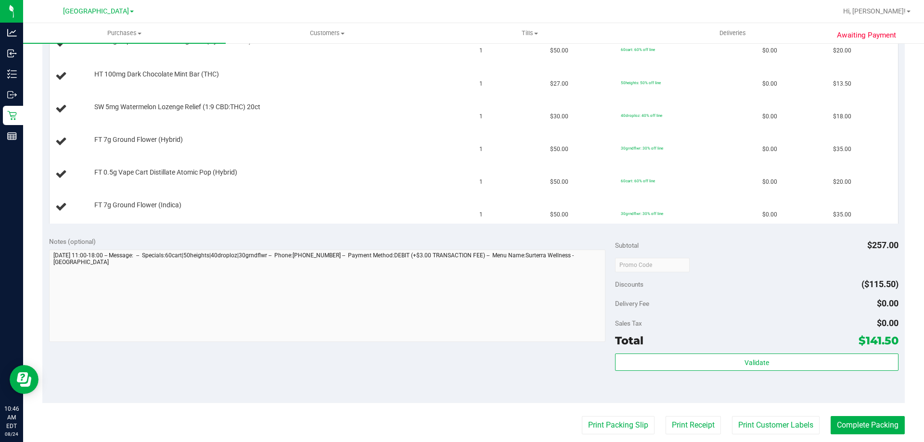
scroll to position [337, 0]
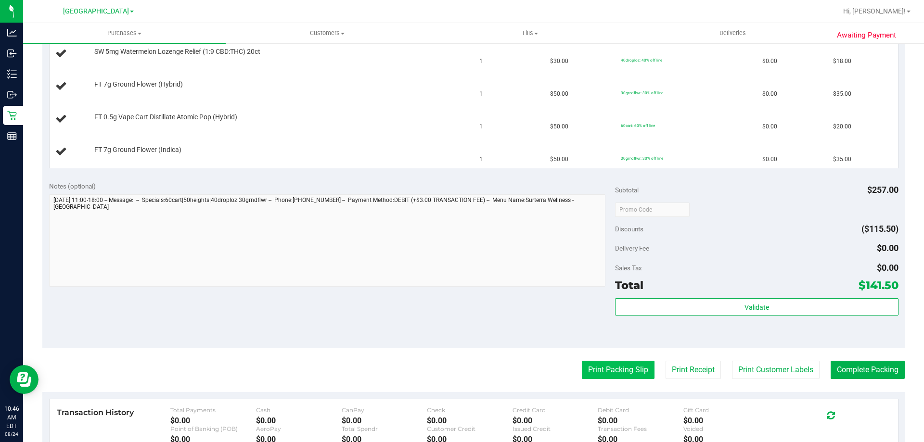
click at [584, 373] on button "Print Packing Slip" at bounding box center [618, 370] width 73 height 18
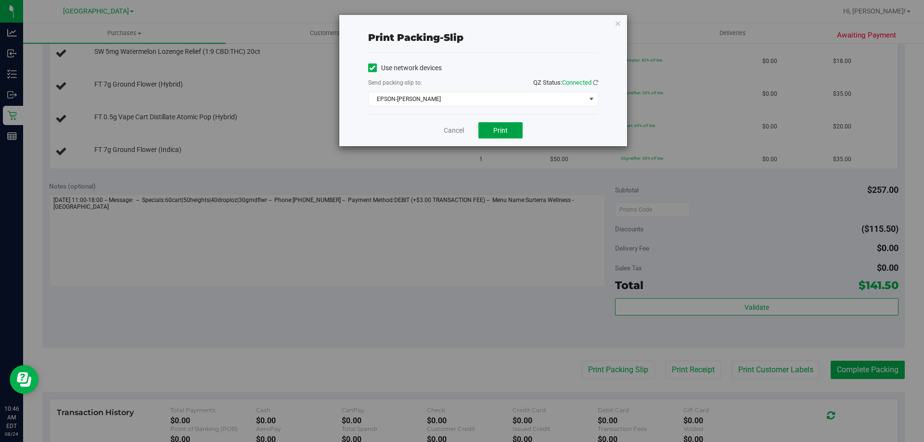
click at [506, 125] on button "Print" at bounding box center [500, 130] width 44 height 16
click at [615, 23] on icon "button" at bounding box center [618, 23] width 7 height 12
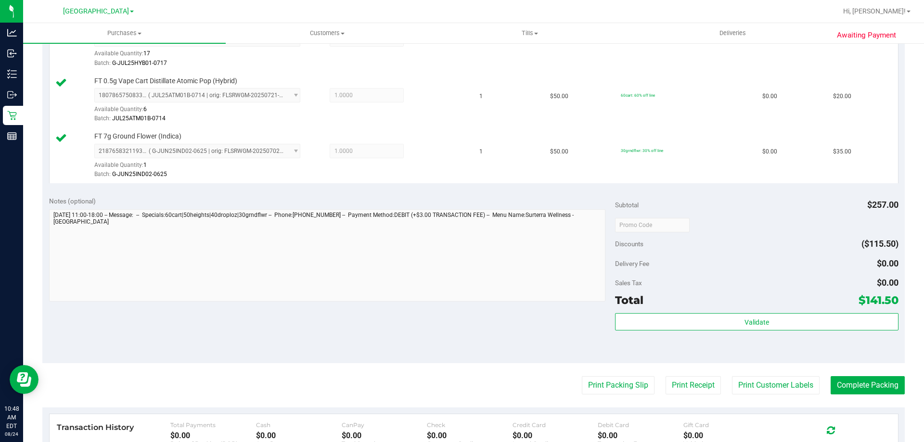
scroll to position [499, 0]
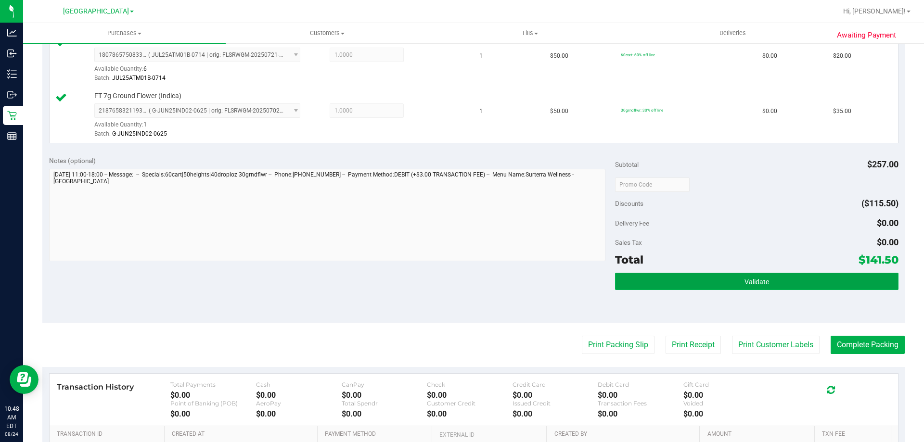
click at [745, 278] on span "Validate" at bounding box center [756, 282] width 25 height 8
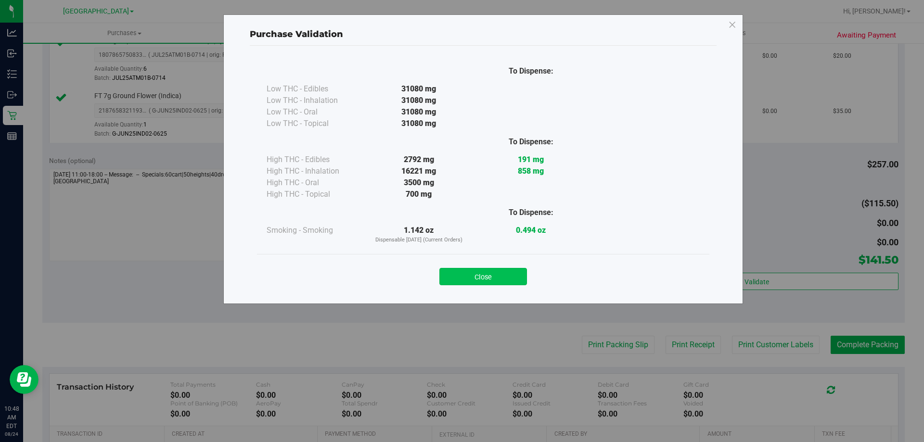
click at [506, 274] on button "Close" at bounding box center [483, 276] width 88 height 17
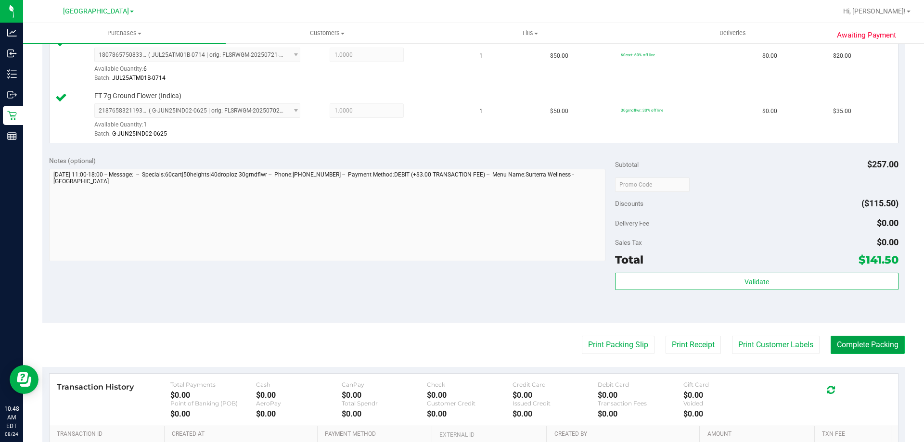
click at [879, 347] on button "Complete Packing" at bounding box center [868, 345] width 74 height 18
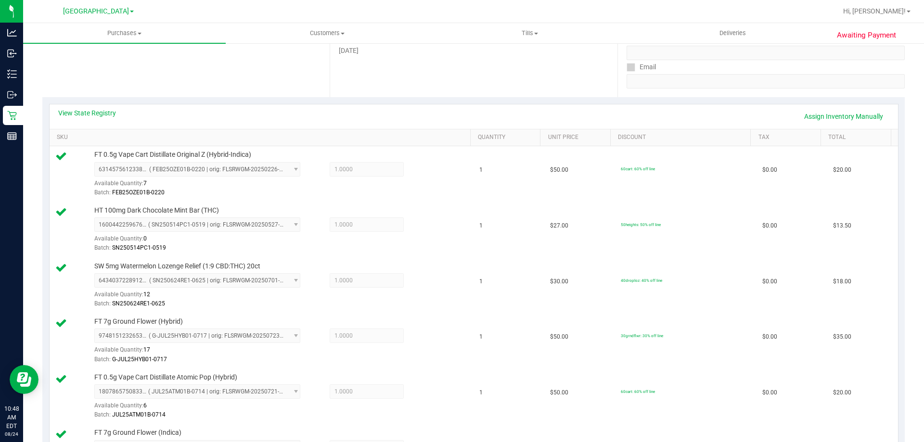
scroll to position [0, 0]
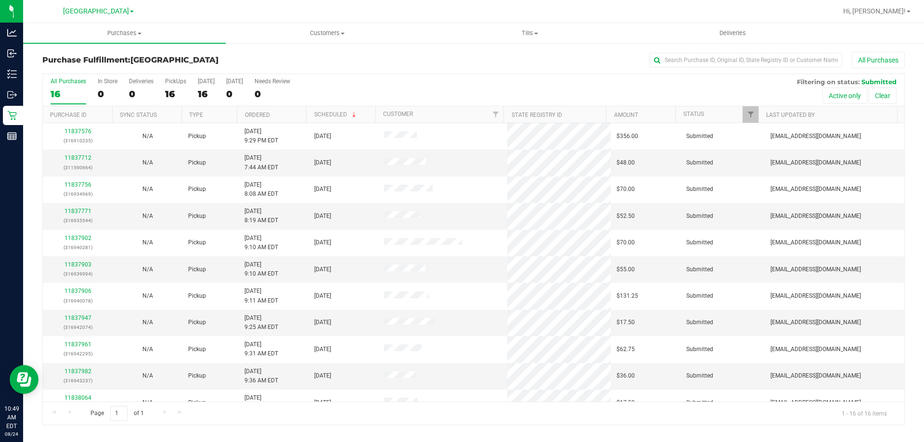
click at [289, 116] on th "Ordered" at bounding box center [271, 114] width 69 height 17
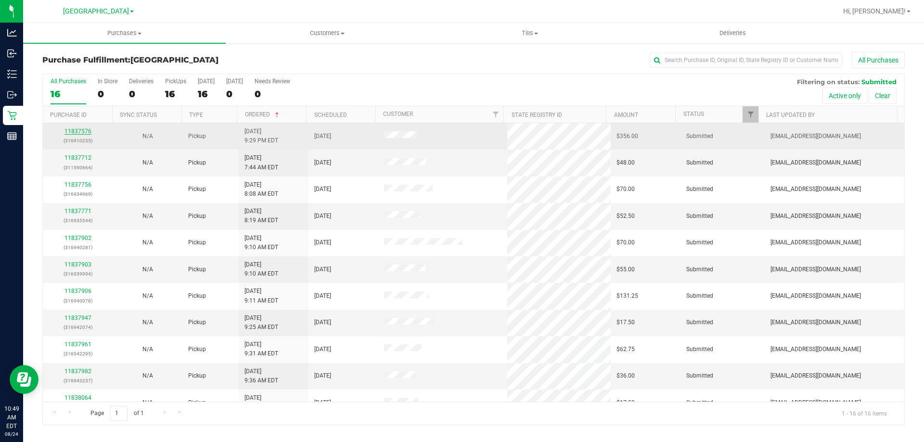
click at [81, 132] on link "11837576" at bounding box center [77, 131] width 27 height 7
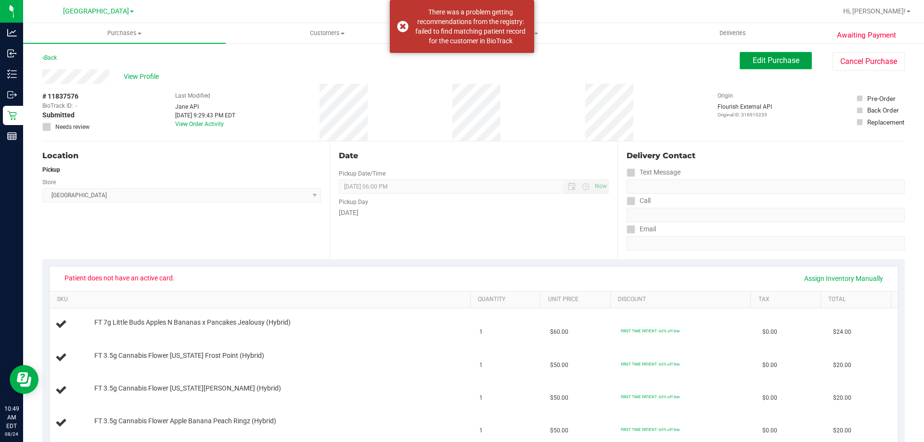
click at [753, 59] on span "Edit Purchase" at bounding box center [776, 60] width 47 height 9
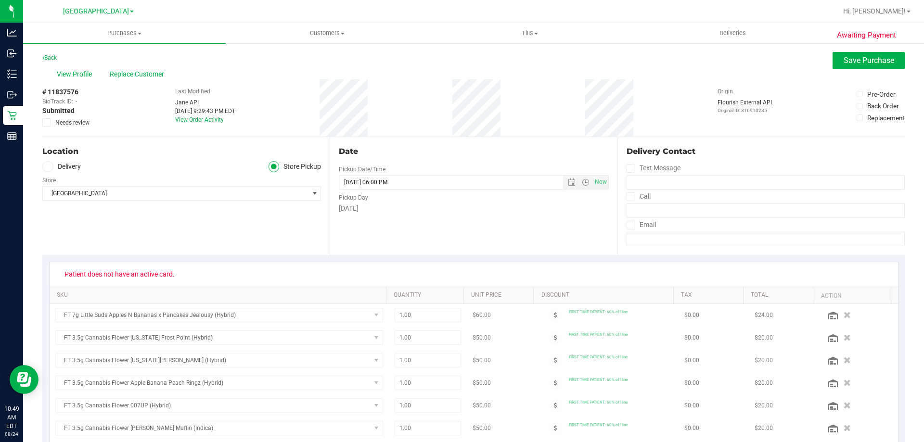
click at [46, 123] on icon at bounding box center [47, 123] width 6 height 0
click at [0, 0] on input "Needs review" at bounding box center [0, 0] width 0 height 0
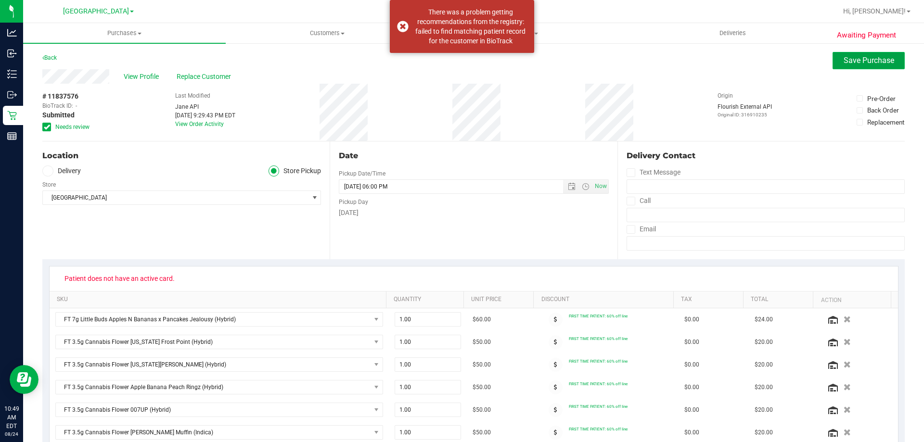
click at [871, 64] on span "Save Purchase" at bounding box center [869, 60] width 51 height 9
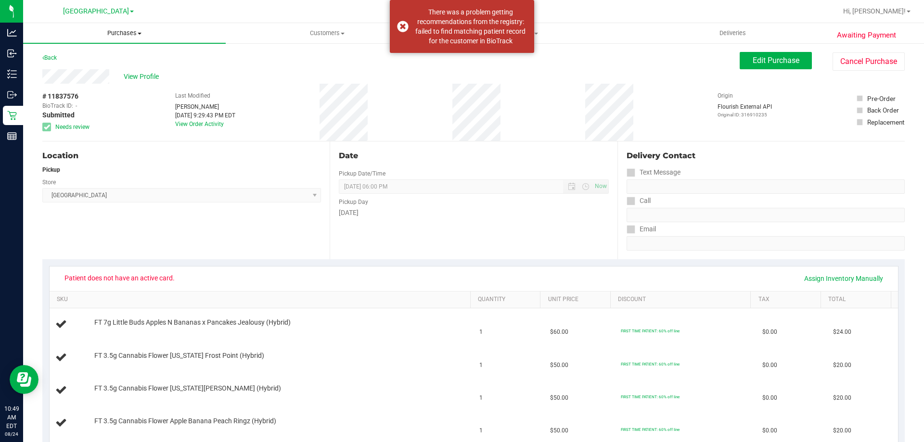
click at [127, 38] on uib-tab-heading "Purchases Summary of purchases Fulfillment All purchases" at bounding box center [124, 33] width 203 height 20
click at [117, 77] on li "All purchases" at bounding box center [124, 82] width 203 height 12
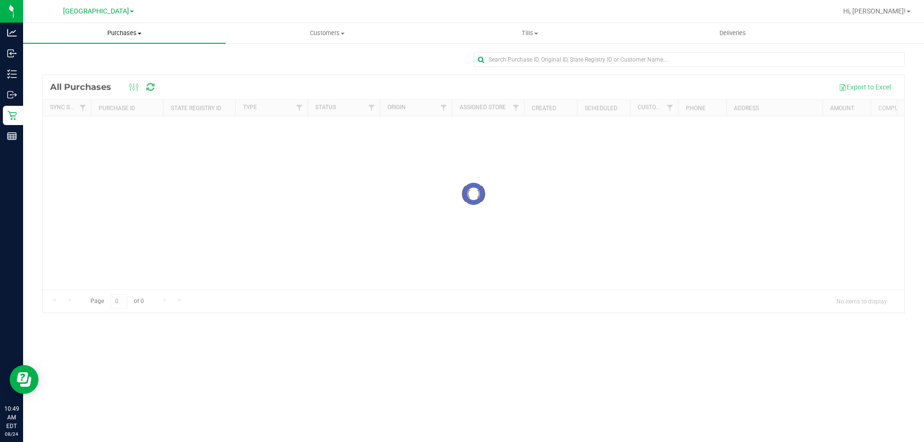
click at [118, 32] on span "Purchases" at bounding box center [124, 33] width 203 height 9
click at [106, 66] on li "Fulfillment" at bounding box center [124, 70] width 203 height 12
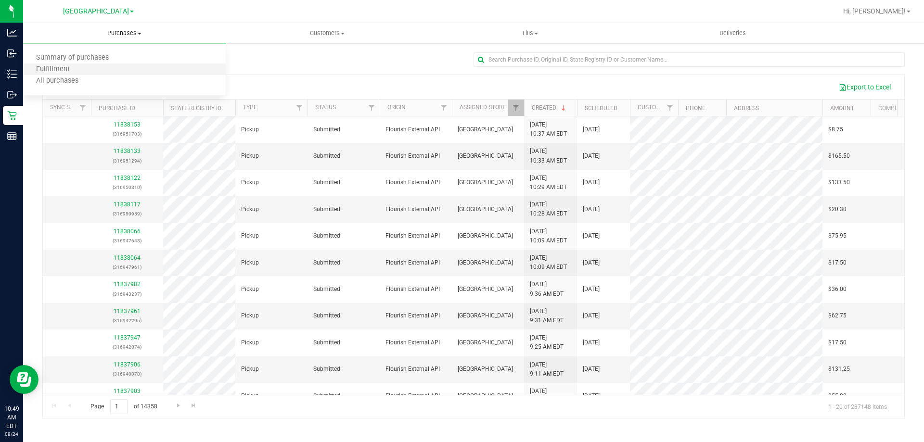
click at [150, 69] on li "Fulfillment" at bounding box center [124, 70] width 203 height 12
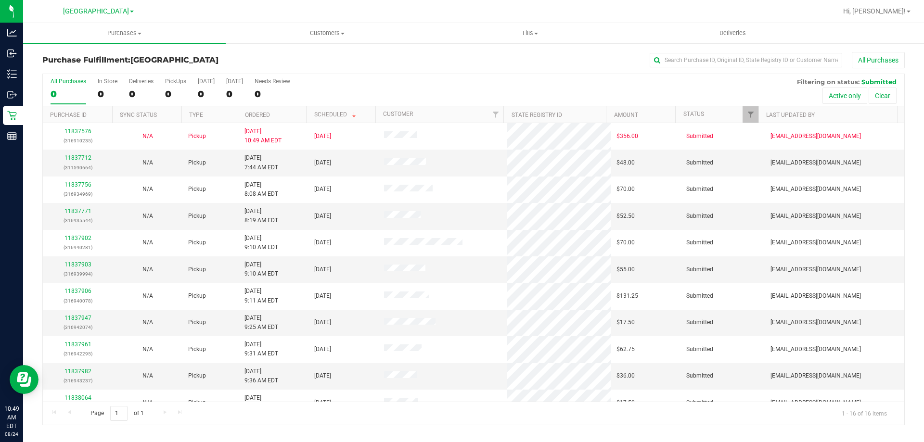
click at [281, 113] on th "Ordered" at bounding box center [271, 114] width 69 height 17
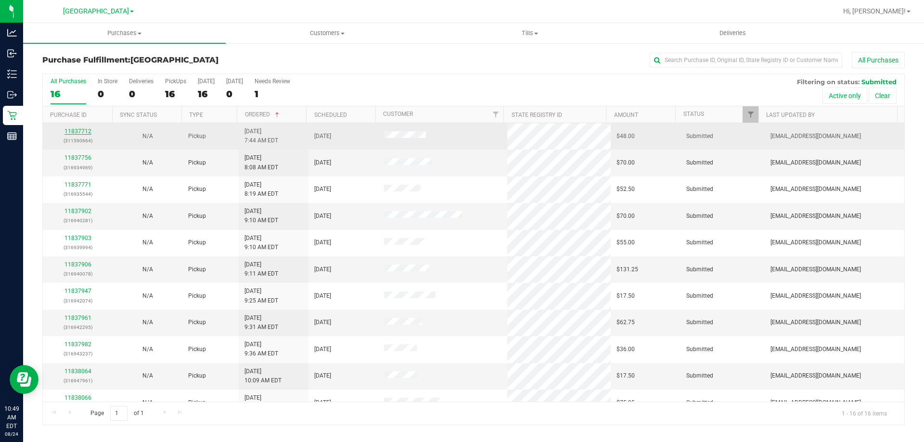
click at [82, 128] on link "11837712" at bounding box center [77, 131] width 27 height 7
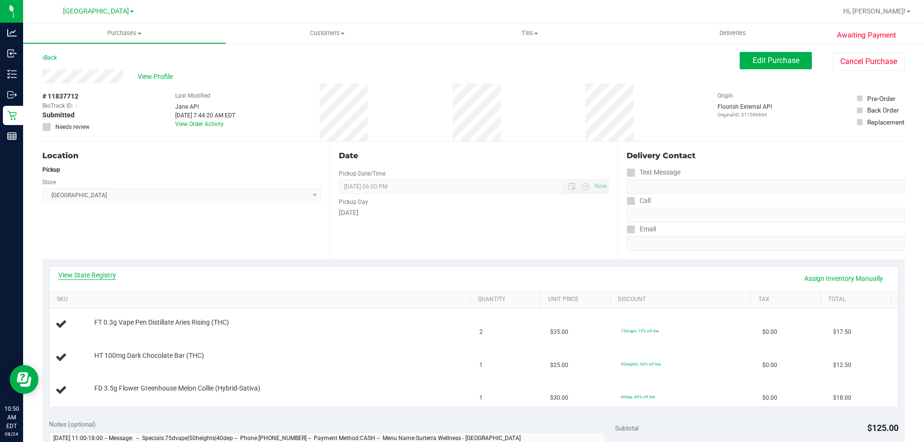
click at [94, 274] on link "View State Registry" at bounding box center [87, 275] width 58 height 10
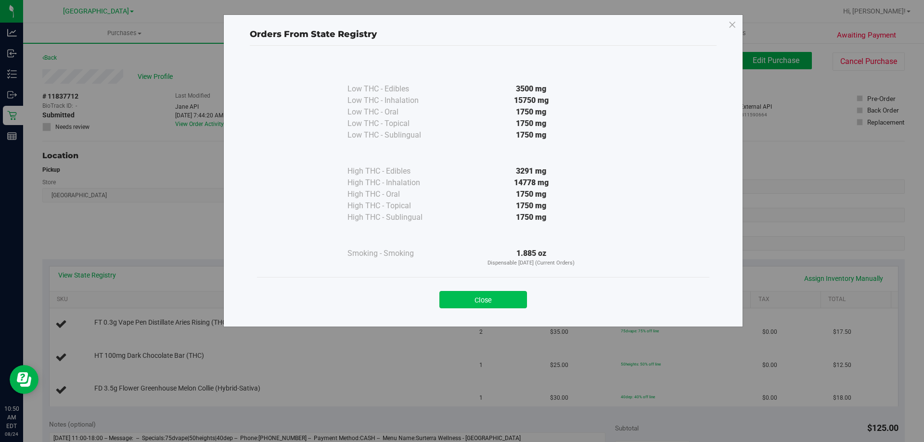
click at [511, 296] on button "Close" at bounding box center [483, 299] width 88 height 17
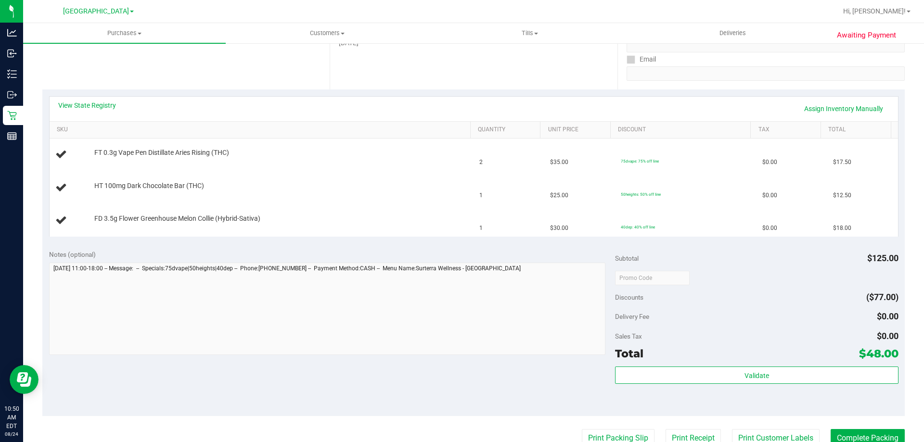
scroll to position [289, 0]
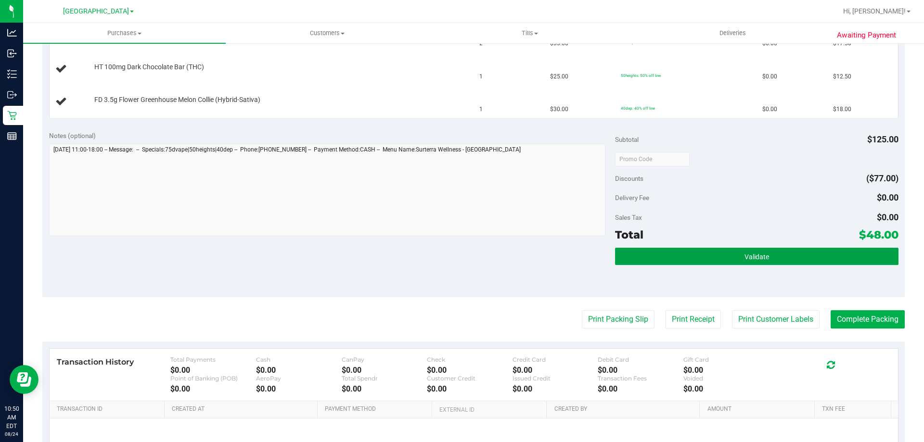
click at [751, 255] on span "Validate" at bounding box center [756, 257] width 25 height 8
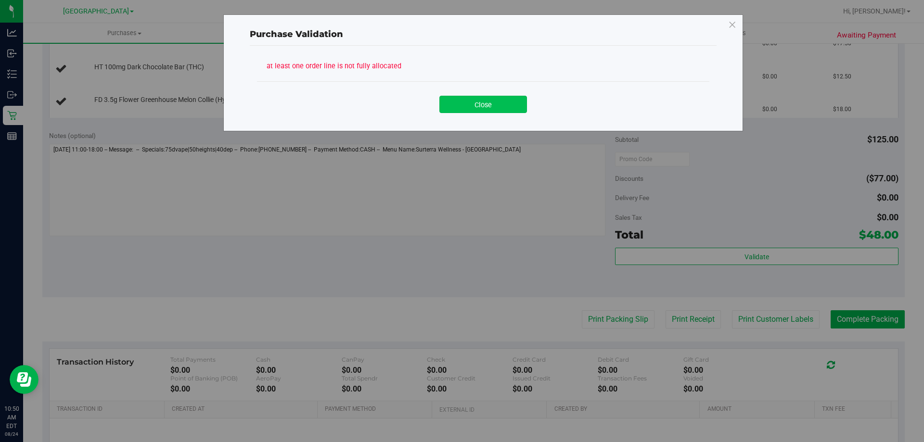
click at [476, 101] on button "Close" at bounding box center [483, 104] width 88 height 17
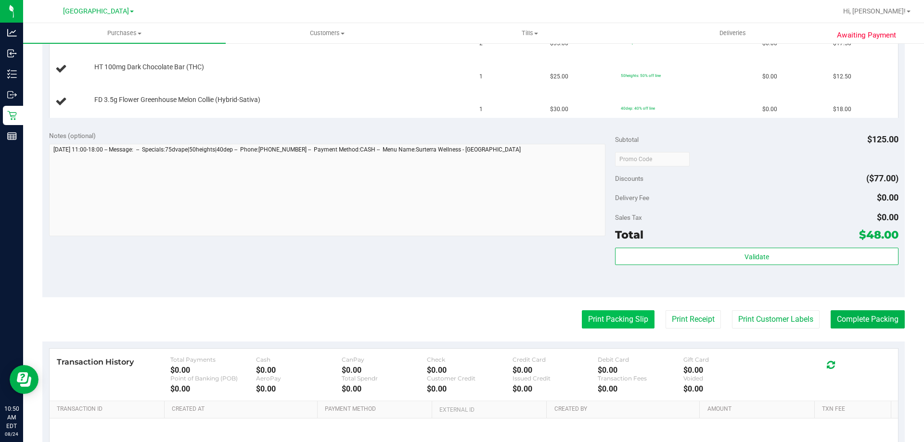
click at [606, 318] on button "Print Packing Slip" at bounding box center [618, 319] width 73 height 18
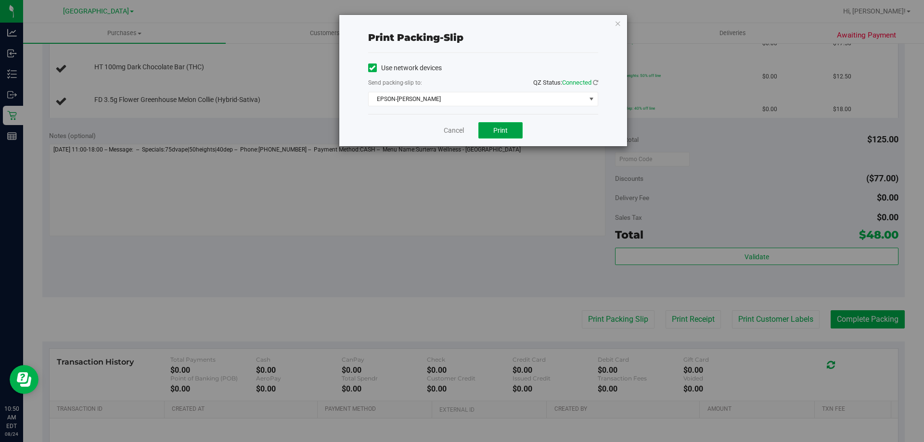
click at [501, 133] on span "Print" at bounding box center [500, 131] width 14 height 8
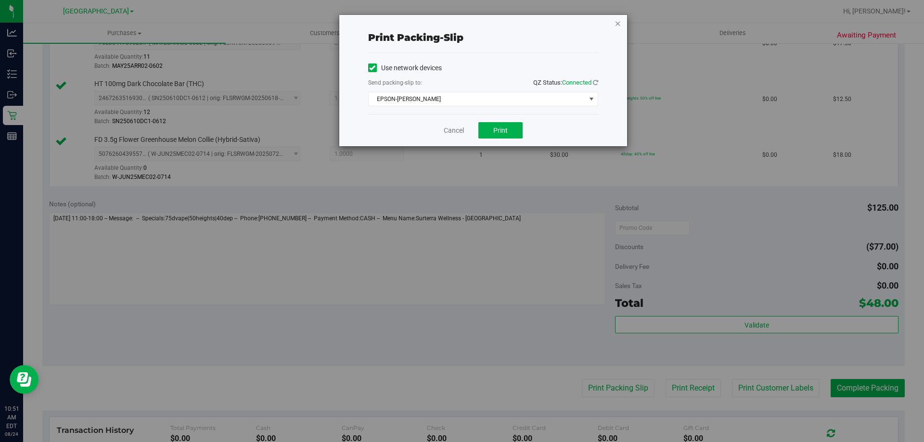
click at [617, 23] on icon "button" at bounding box center [618, 23] width 7 height 12
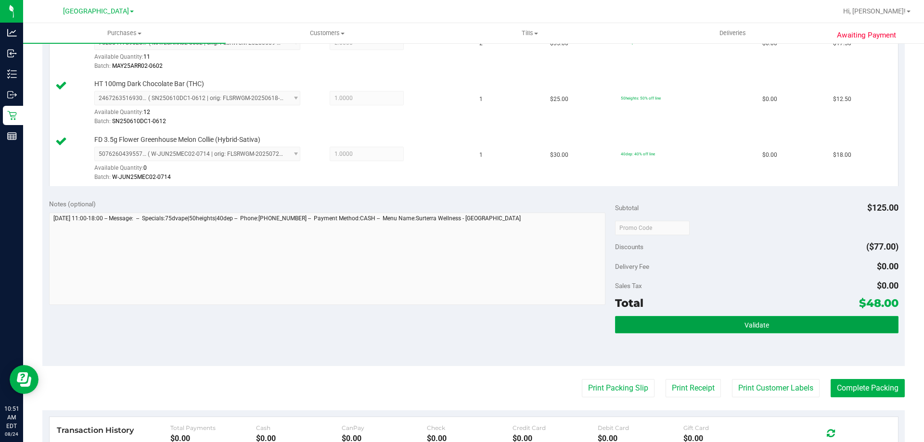
click at [764, 326] on button "Validate" at bounding box center [756, 324] width 283 height 17
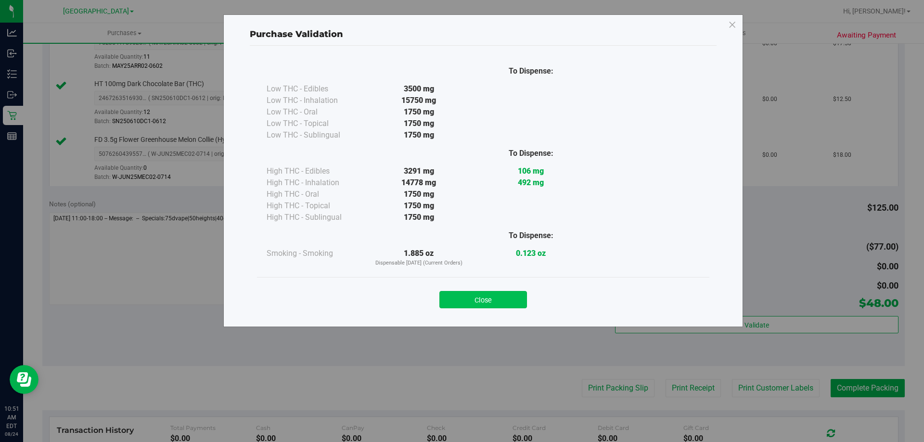
click at [501, 295] on button "Close" at bounding box center [483, 299] width 88 height 17
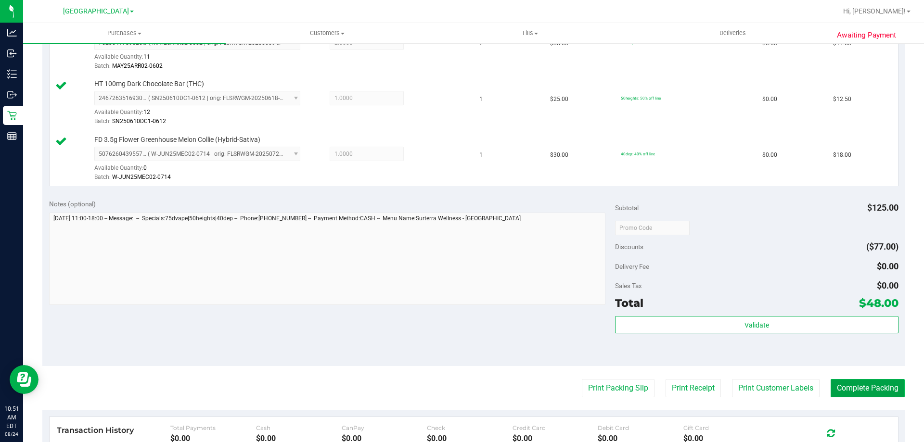
click at [857, 383] on button "Complete Packing" at bounding box center [868, 388] width 74 height 18
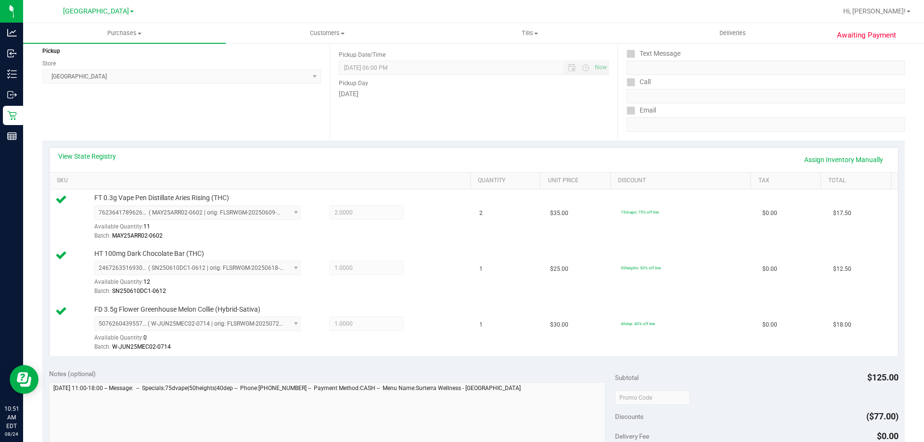
scroll to position [0, 0]
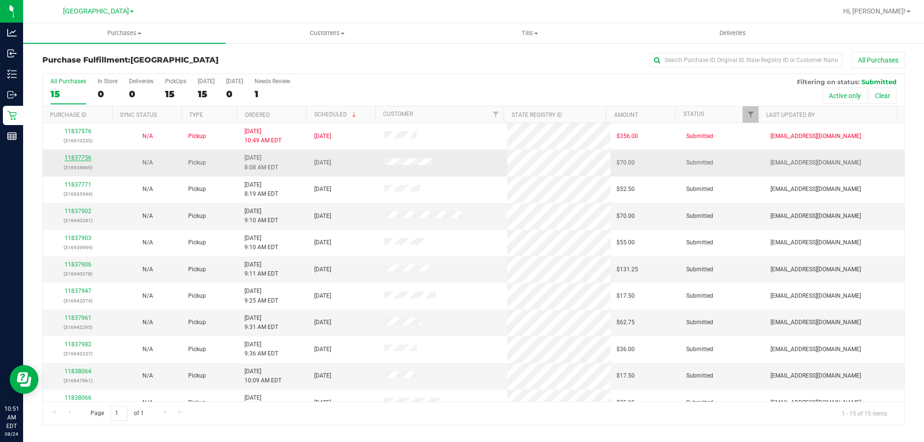
click at [85, 159] on link "11837756" at bounding box center [77, 157] width 27 height 7
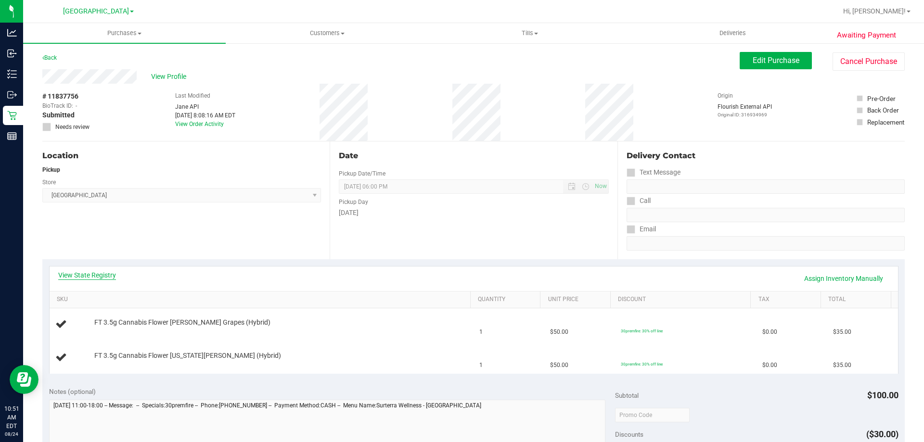
click at [95, 271] on link "View State Registry" at bounding box center [87, 275] width 58 height 10
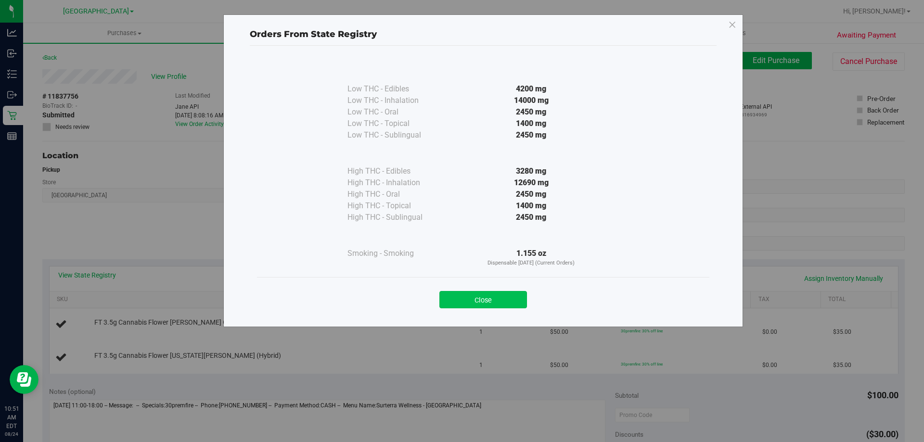
click at [504, 299] on button "Close" at bounding box center [483, 299] width 88 height 17
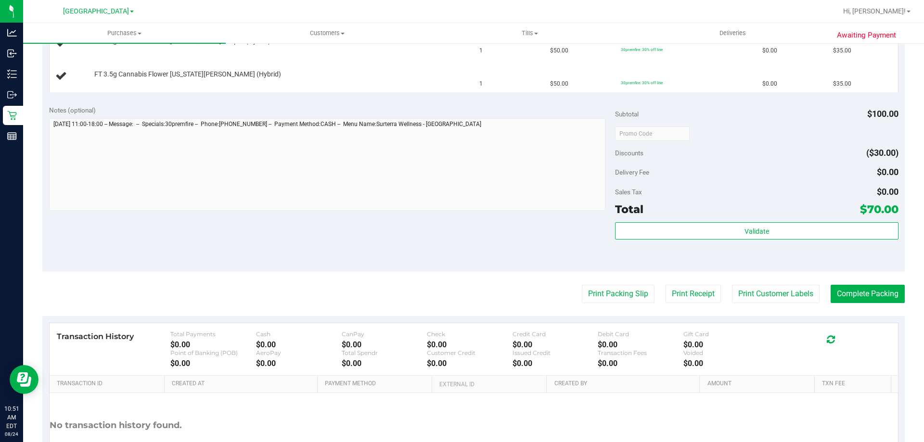
scroll to position [289, 0]
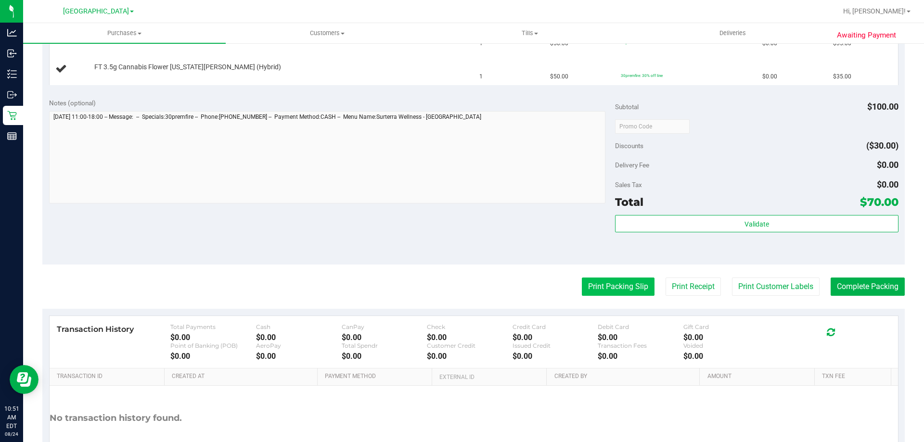
click at [621, 282] on button "Print Packing Slip" at bounding box center [618, 287] width 73 height 18
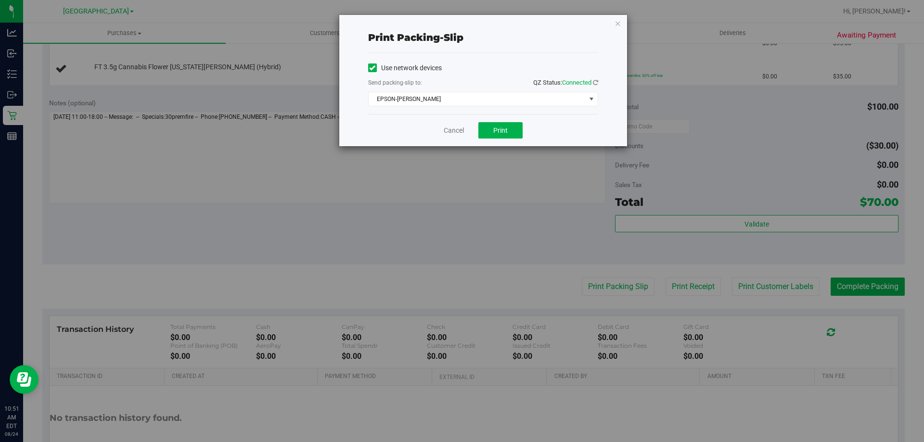
click at [500, 140] on div "Cancel Print" at bounding box center [483, 130] width 230 height 32
click at [513, 132] on button "Print" at bounding box center [500, 130] width 44 height 16
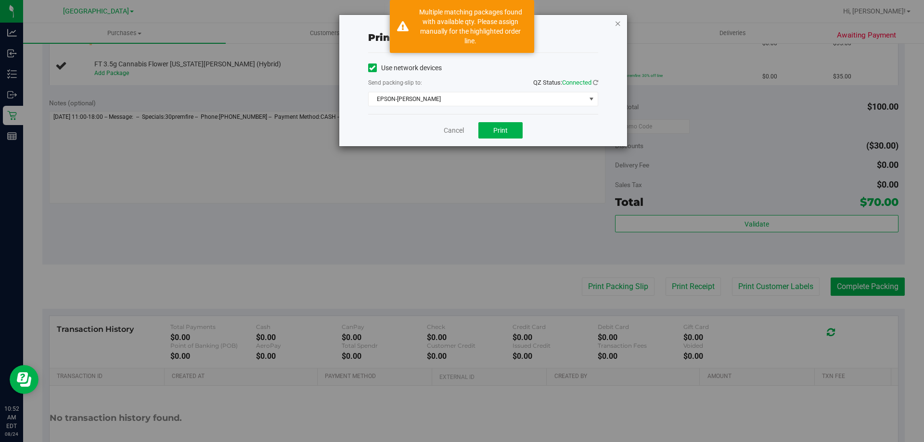
click at [618, 28] on icon "button" at bounding box center [618, 23] width 7 height 12
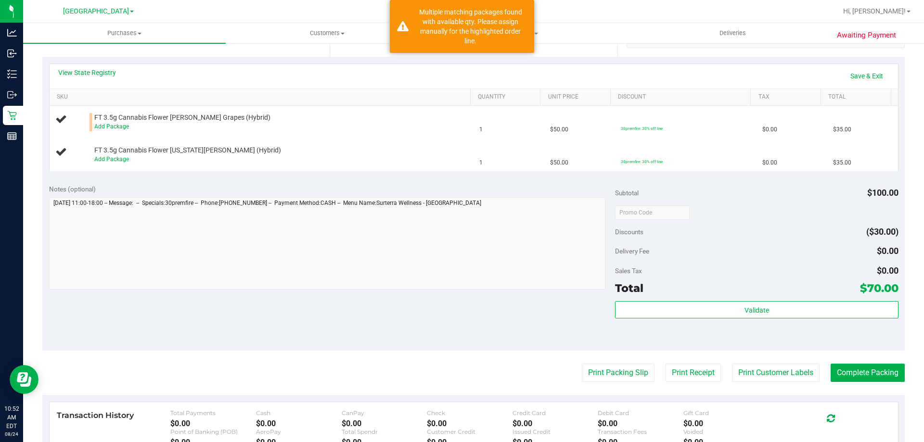
scroll to position [194, 0]
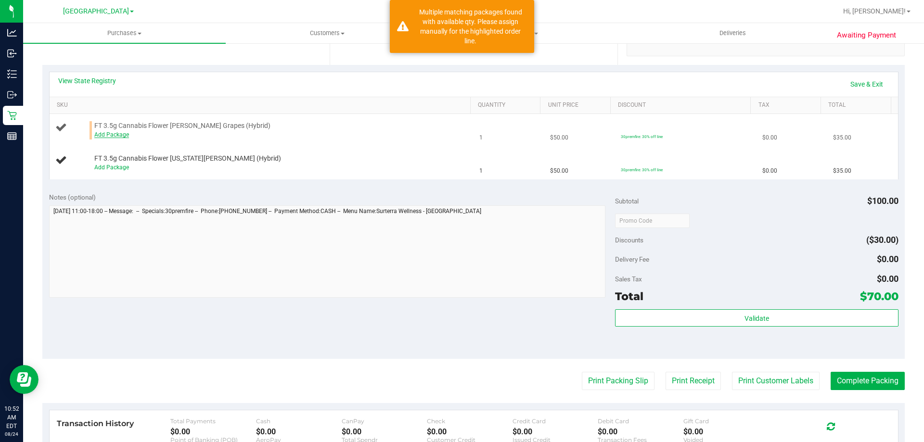
click at [111, 135] on link "Add Package" at bounding box center [111, 134] width 35 height 7
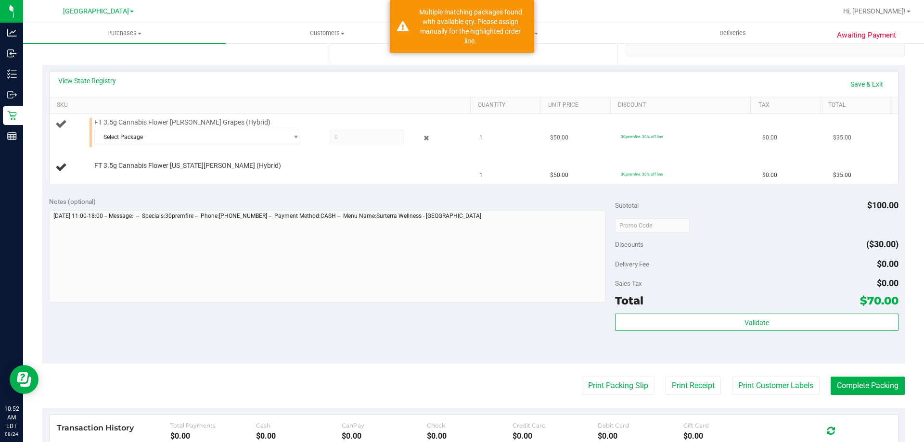
click at [305, 138] on div "Select Package 1759209679629195 4750040728244706" at bounding box center [202, 137] width 217 height 14
click at [293, 137] on span "select" at bounding box center [295, 137] width 7 height 8
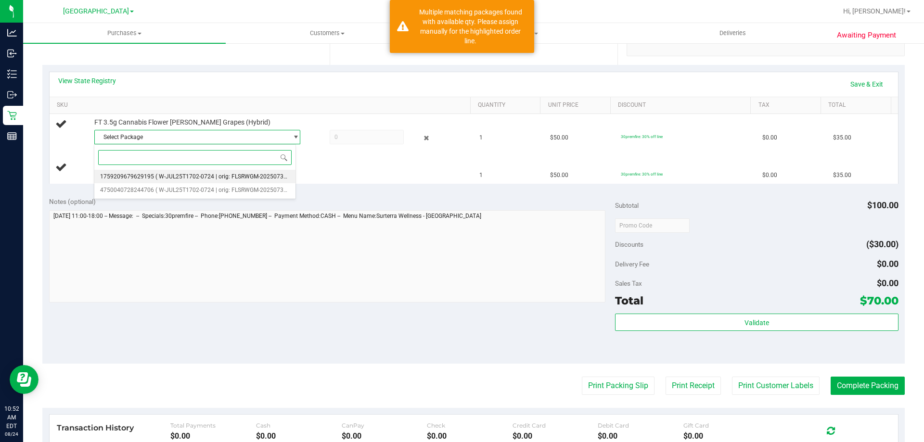
click at [229, 177] on span "( W-JUL25T1702-0724 | orig: FLSRWGM-20250730-690 )" at bounding box center [228, 176] width 146 height 7
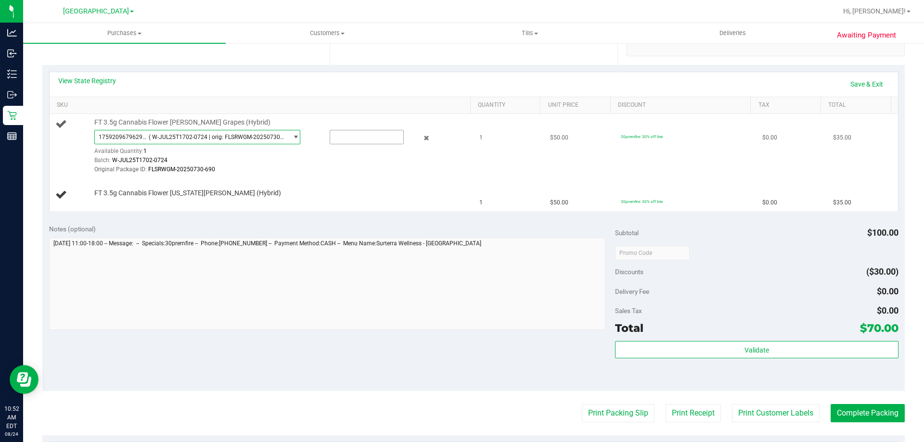
click at [349, 137] on input "text" at bounding box center [366, 136] width 73 height 13
type input "1"
click at [415, 81] on div "View State Registry Save & Exit" at bounding box center [473, 84] width 831 height 16
type input "1.0000"
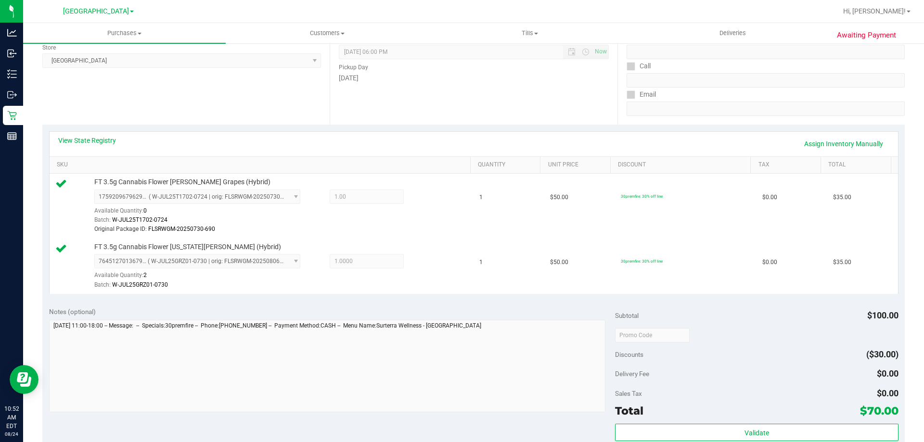
scroll to position [337, 0]
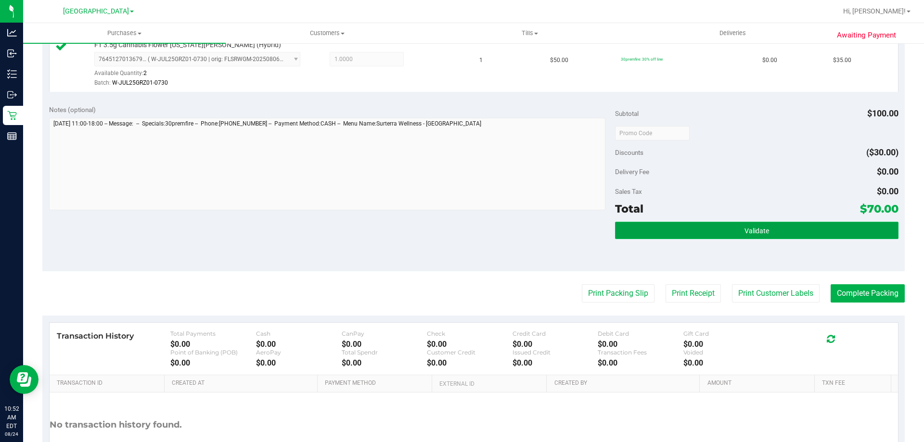
click at [719, 232] on button "Validate" at bounding box center [756, 230] width 283 height 17
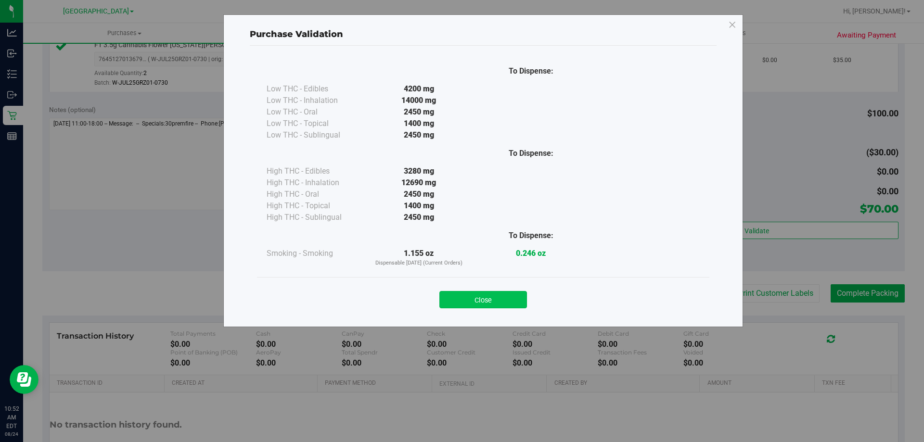
click at [490, 296] on button "Close" at bounding box center [483, 299] width 88 height 17
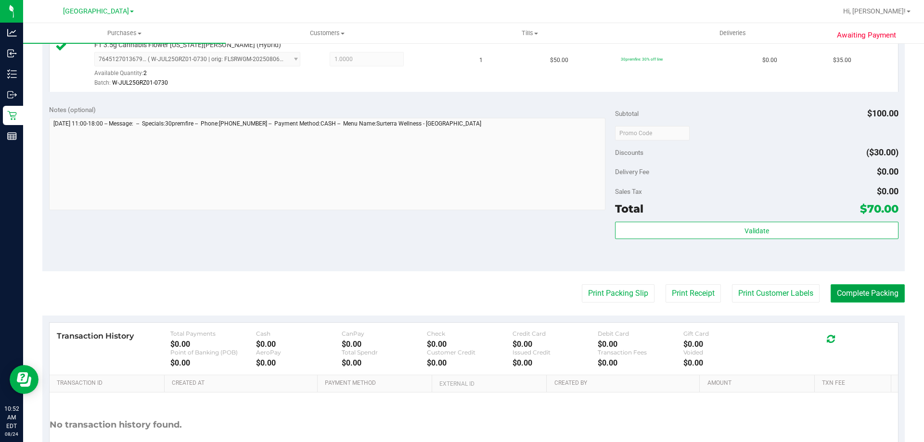
click at [840, 293] on button "Complete Packing" at bounding box center [868, 293] width 74 height 18
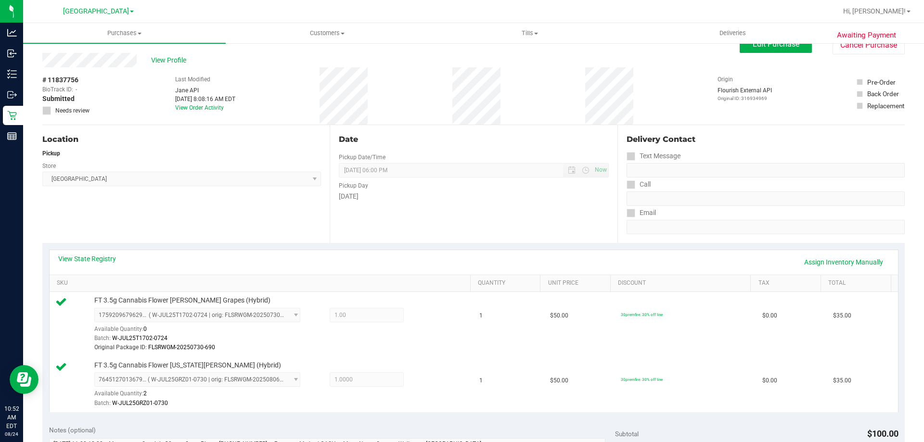
scroll to position [0, 0]
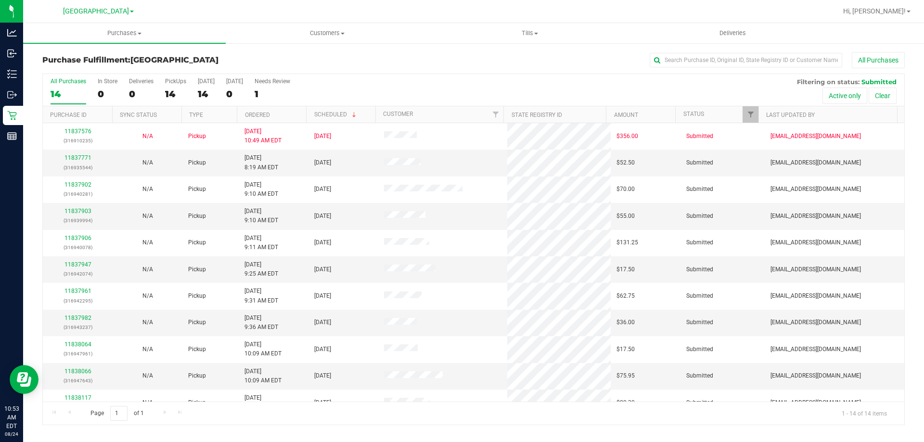
click at [284, 119] on th "Ordered" at bounding box center [271, 114] width 69 height 17
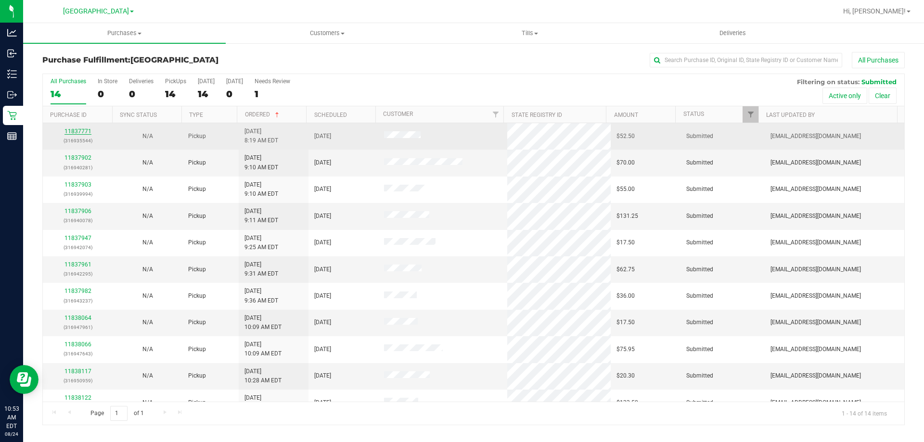
click at [82, 132] on link "11837771" at bounding box center [77, 131] width 27 height 7
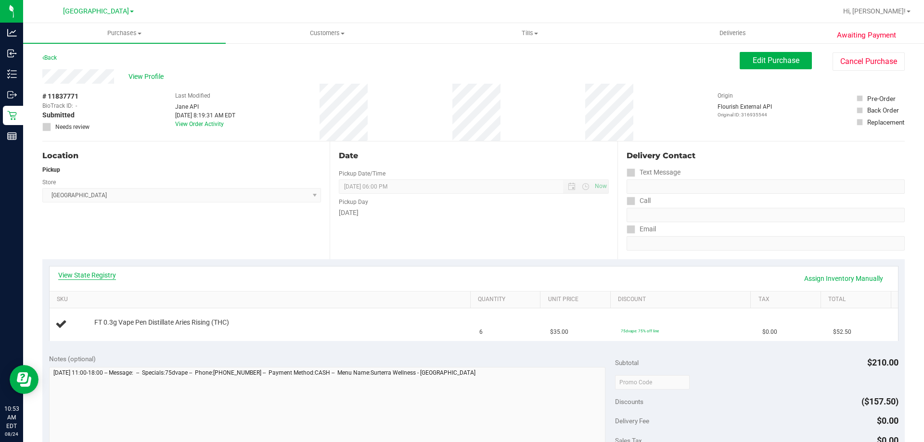
click at [104, 279] on link "View State Registry" at bounding box center [87, 275] width 58 height 10
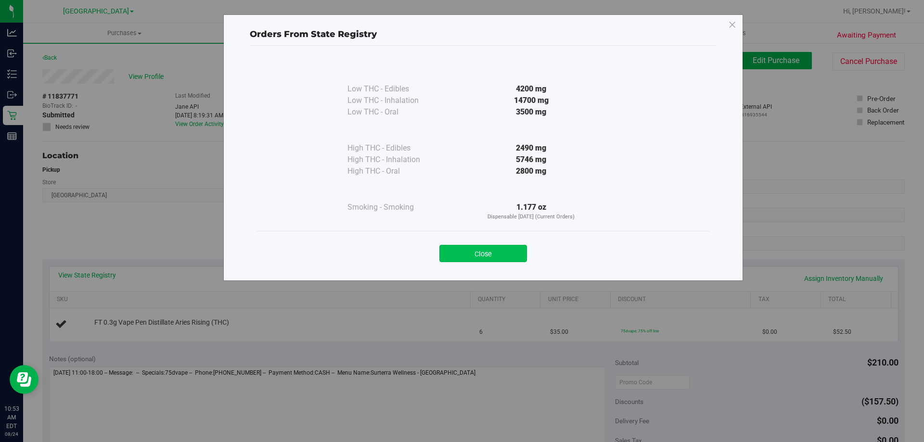
click at [510, 250] on button "Close" at bounding box center [483, 253] width 88 height 17
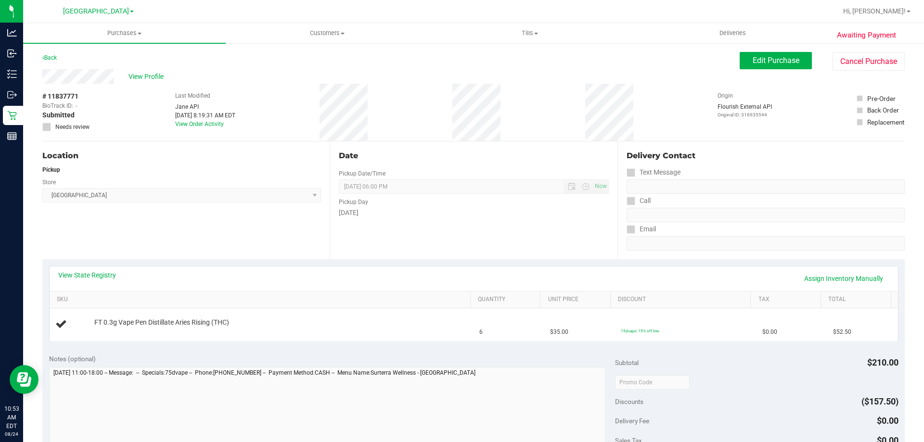
scroll to position [192, 0]
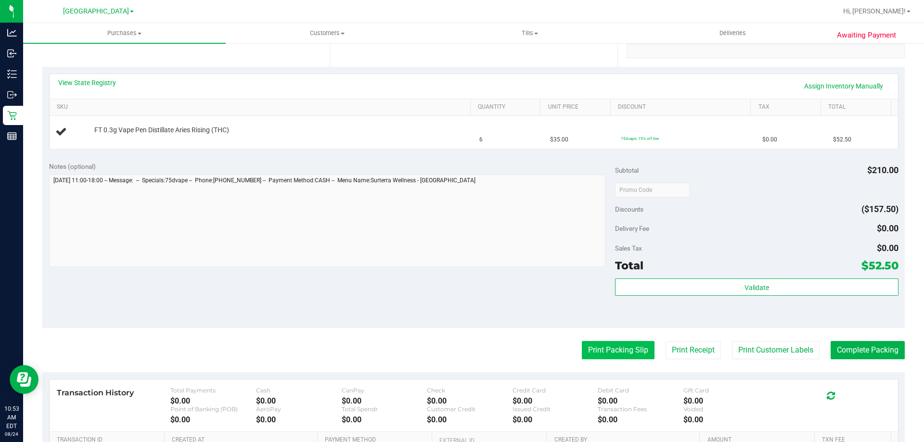
click at [622, 348] on button "Print Packing Slip" at bounding box center [618, 350] width 73 height 18
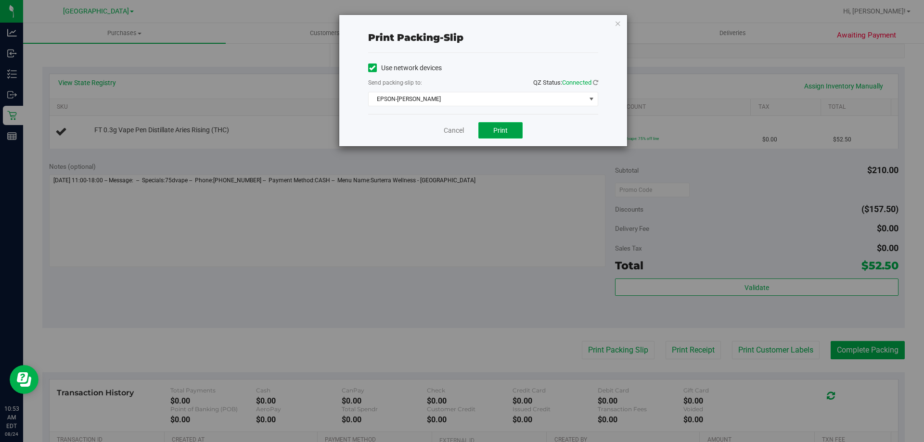
click at [513, 138] on button "Print" at bounding box center [500, 130] width 44 height 16
click at [616, 24] on icon "button" at bounding box center [618, 23] width 7 height 12
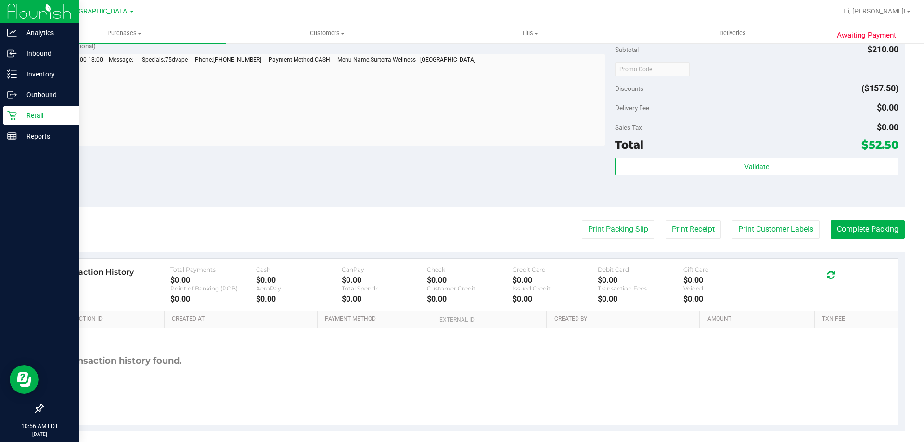
scroll to position [345, 0]
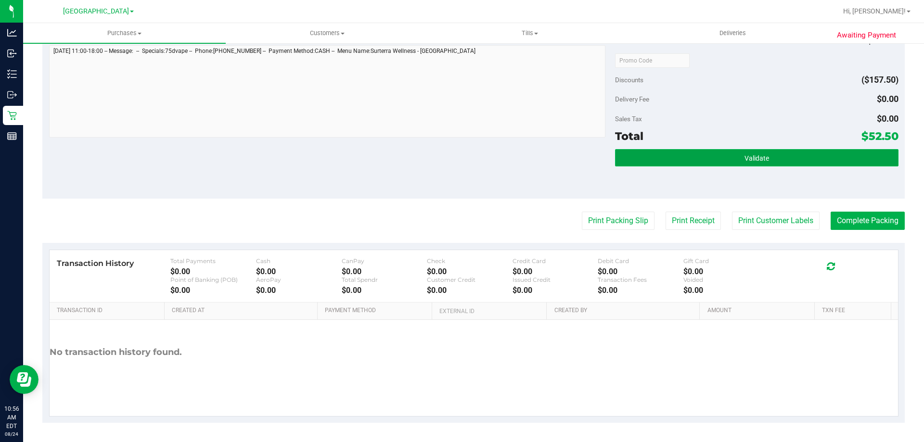
click at [816, 155] on button "Validate" at bounding box center [756, 157] width 283 height 17
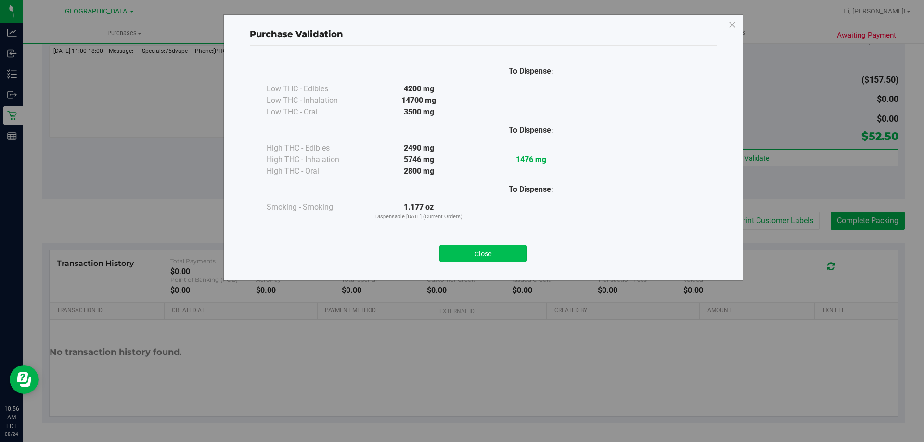
click at [512, 247] on button "Close" at bounding box center [483, 253] width 88 height 17
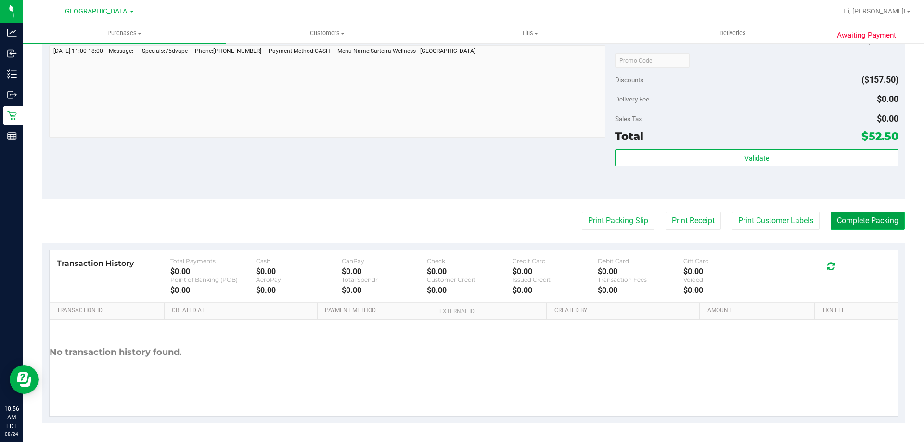
click at [854, 218] on button "Complete Packing" at bounding box center [868, 221] width 74 height 18
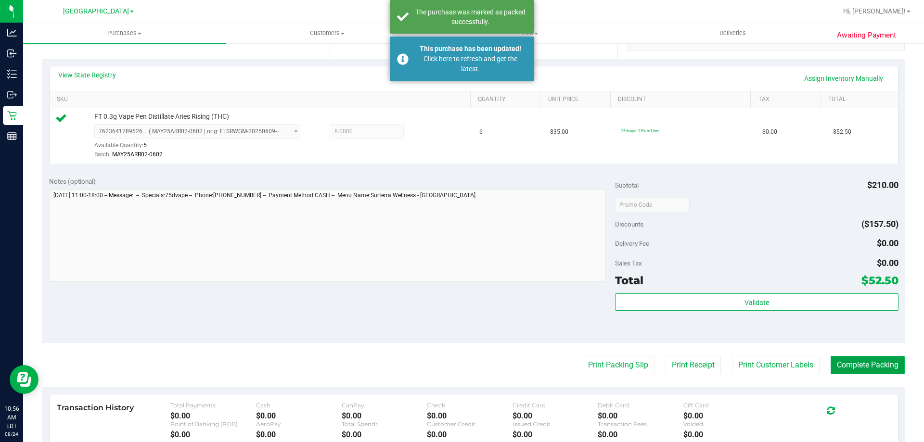
scroll to position [0, 0]
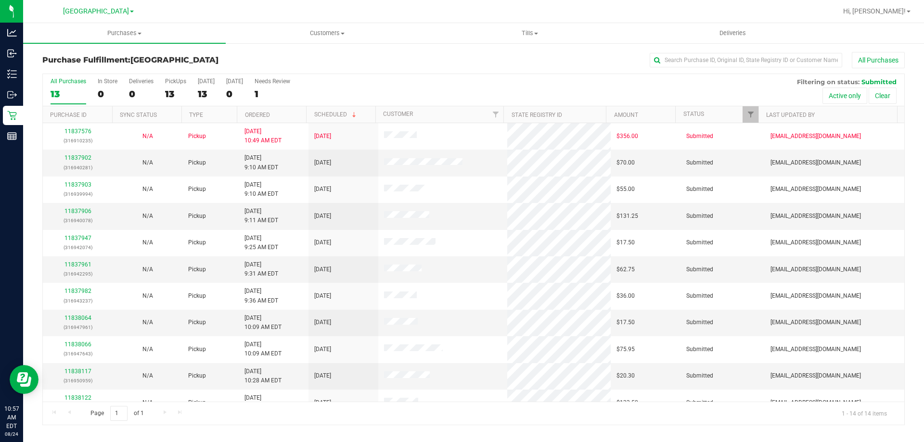
click at [286, 111] on th "Ordered" at bounding box center [271, 114] width 69 height 17
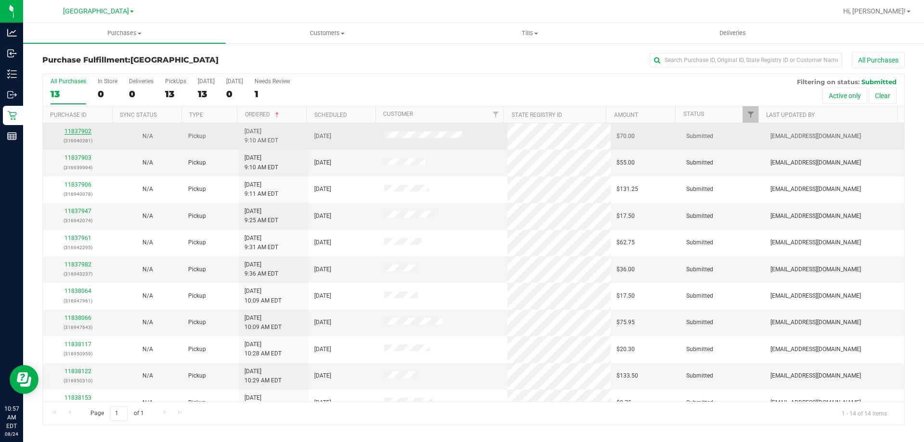
click at [81, 131] on link "11837902" at bounding box center [77, 131] width 27 height 7
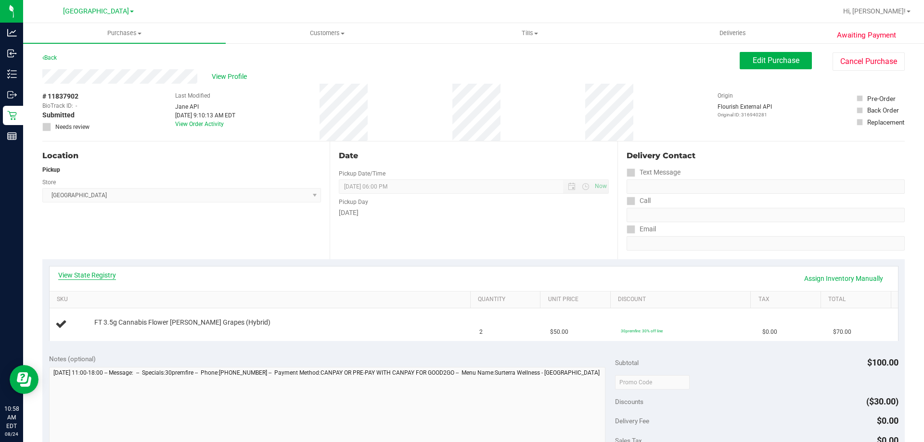
click at [96, 279] on link "View State Registry" at bounding box center [87, 275] width 58 height 10
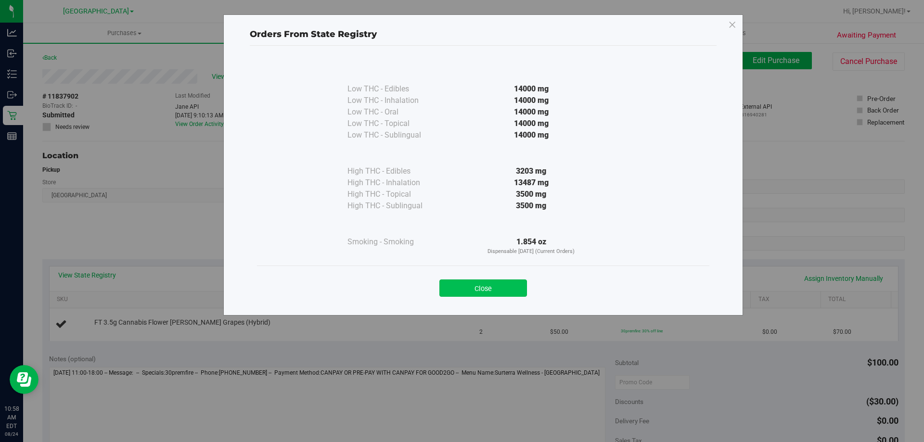
click at [509, 288] on button "Close" at bounding box center [483, 288] width 88 height 17
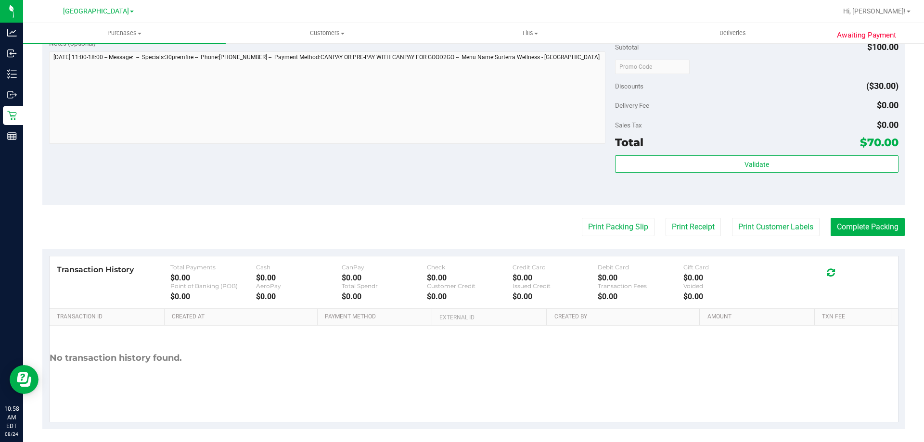
scroll to position [322, 0]
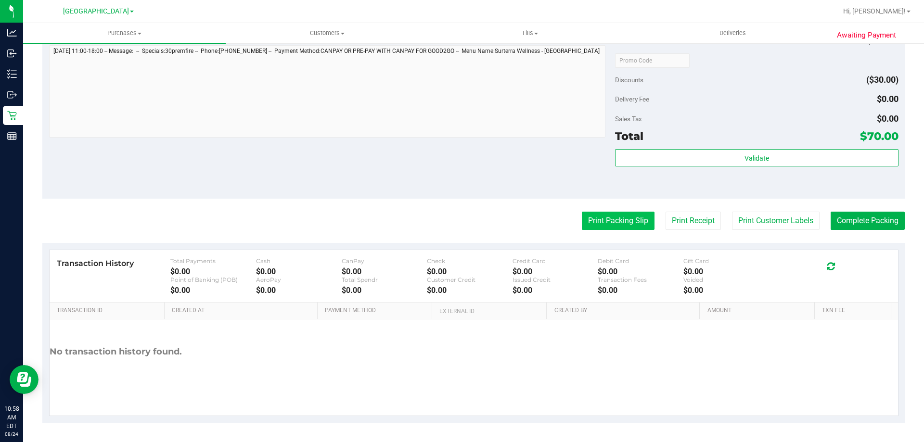
click at [625, 220] on button "Print Packing Slip" at bounding box center [618, 221] width 73 height 18
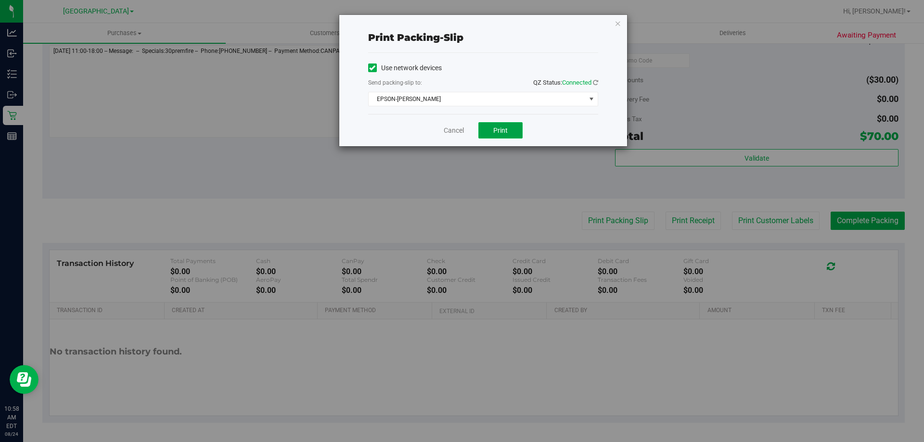
click at [505, 123] on button "Print" at bounding box center [500, 130] width 44 height 16
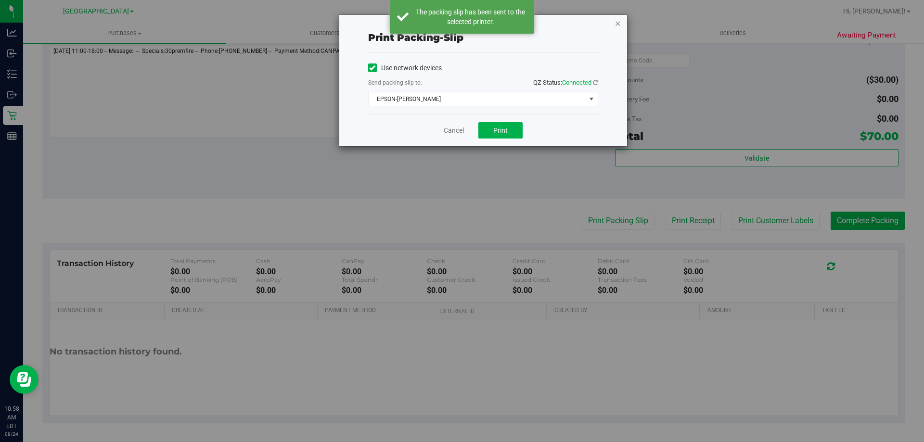
click at [620, 19] on icon "button" at bounding box center [618, 23] width 7 height 12
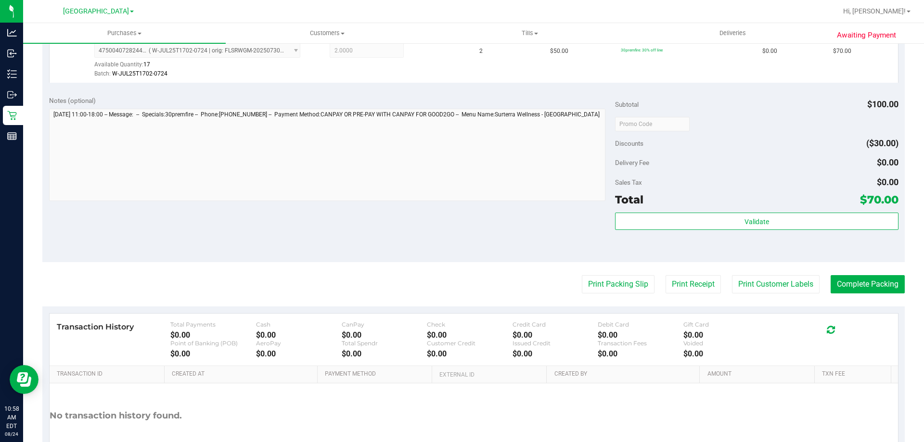
scroll to position [345, 0]
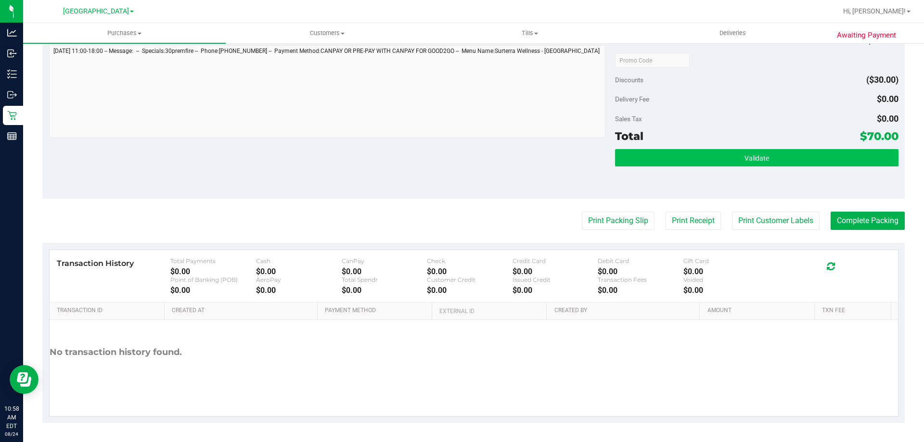
click at [821, 161] on button "Validate" at bounding box center [756, 157] width 283 height 17
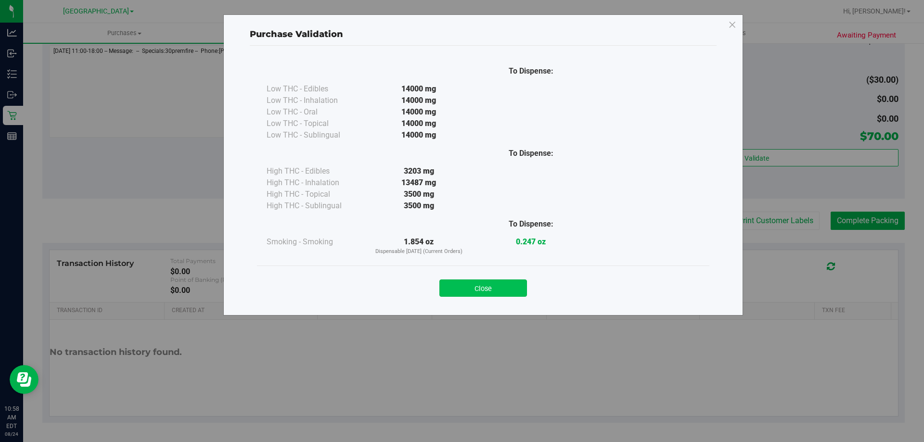
click at [499, 294] on button "Close" at bounding box center [483, 288] width 88 height 17
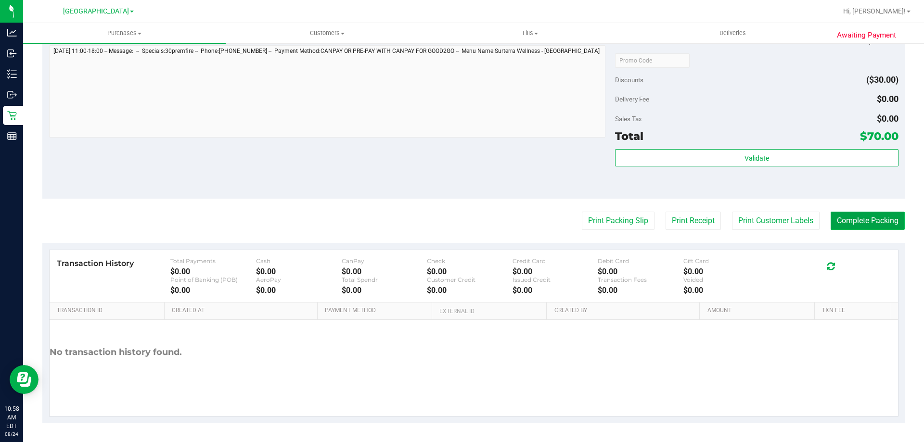
click at [880, 225] on button "Complete Packing" at bounding box center [868, 221] width 74 height 18
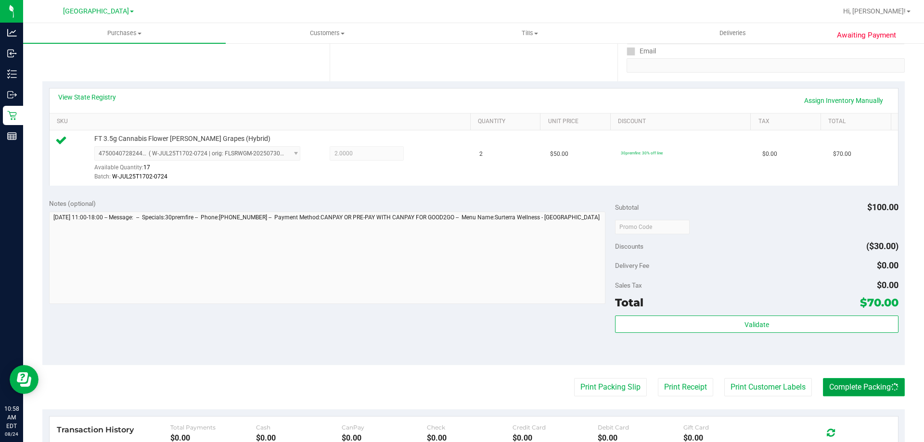
scroll to position [0, 0]
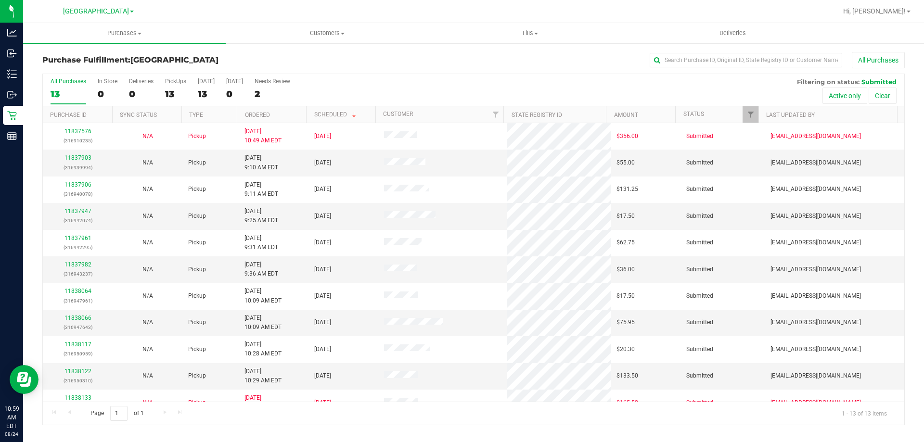
click at [286, 119] on th "Ordered" at bounding box center [271, 114] width 69 height 17
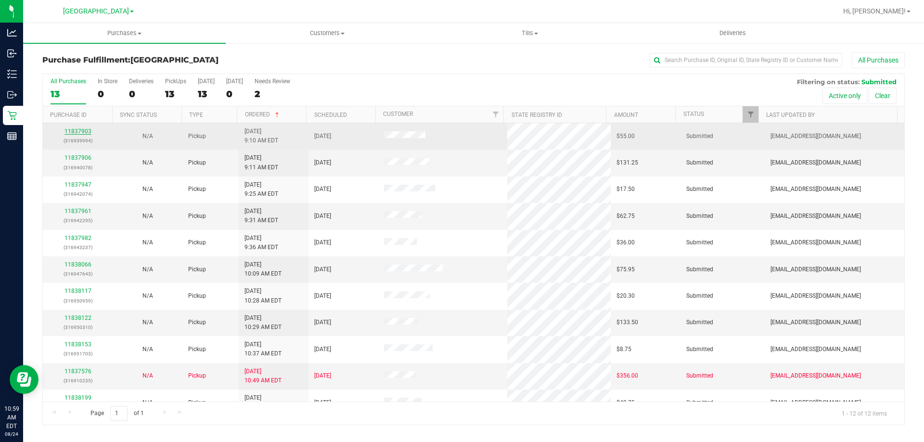
click at [78, 131] on link "11837903" at bounding box center [77, 131] width 27 height 7
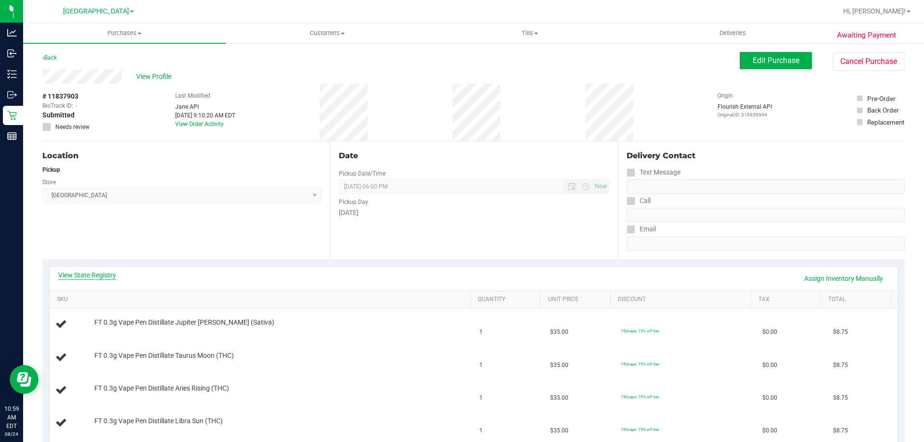
click at [103, 274] on link "View State Registry" at bounding box center [87, 275] width 58 height 10
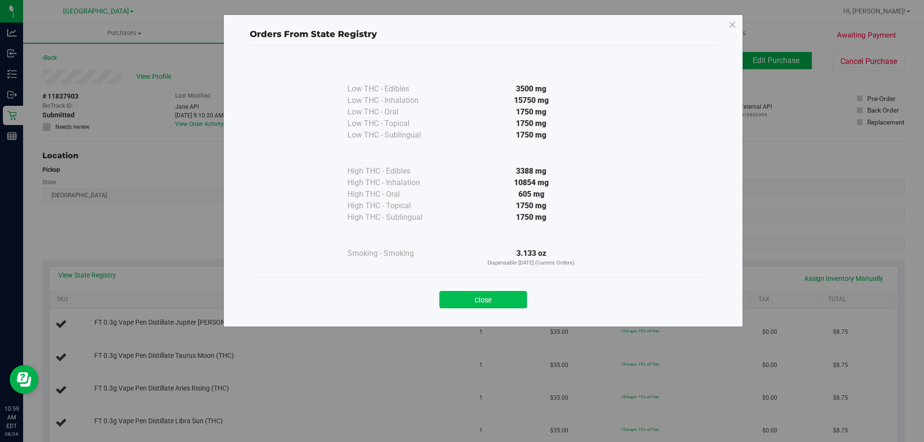
click at [501, 295] on button "Close" at bounding box center [483, 299] width 88 height 17
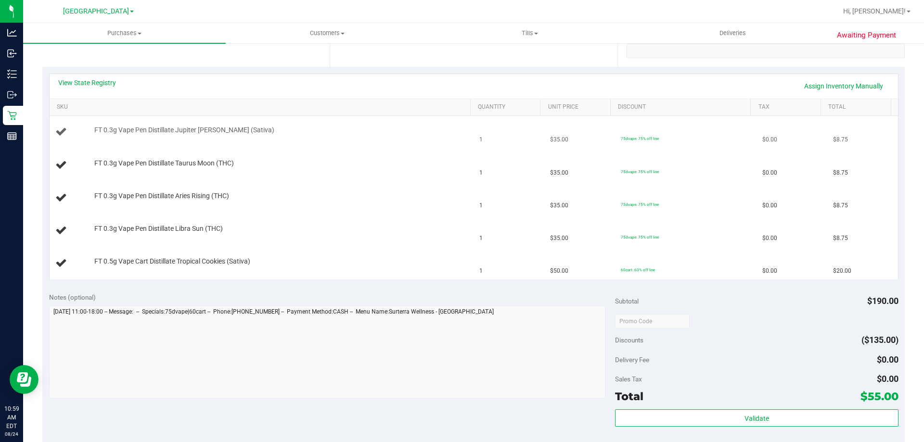
scroll to position [241, 0]
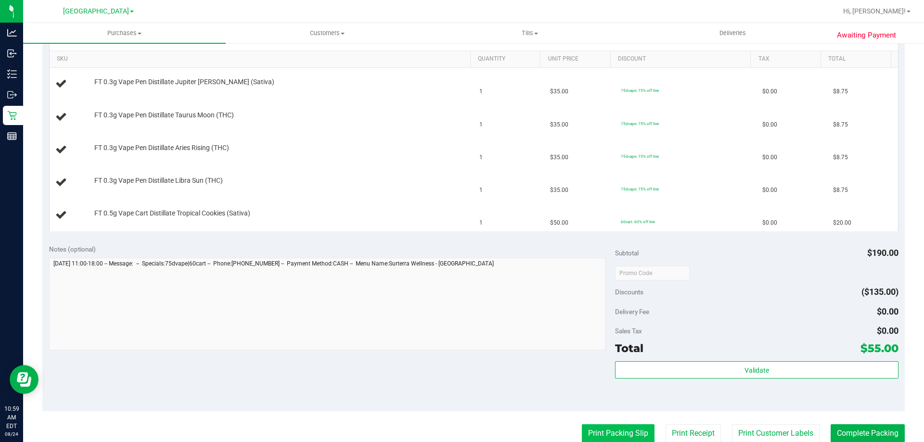
click at [621, 436] on button "Print Packing Slip" at bounding box center [618, 433] width 73 height 18
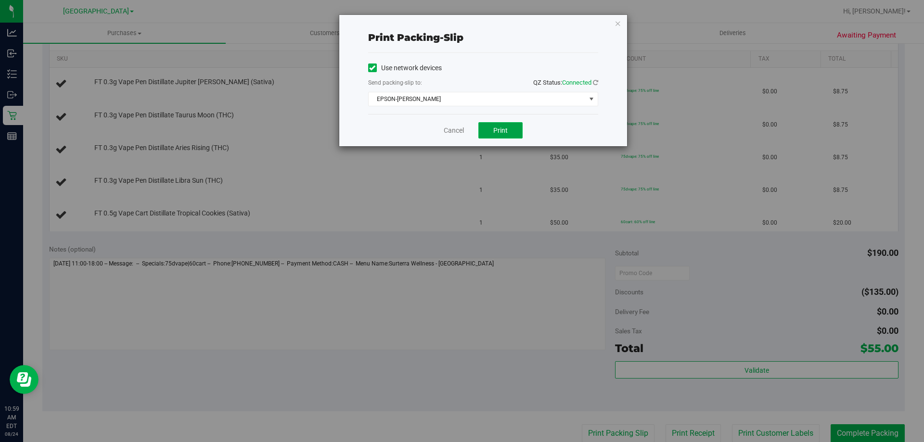
click at [500, 128] on span "Print" at bounding box center [500, 131] width 14 height 8
click at [616, 25] on icon "button" at bounding box center [618, 23] width 7 height 12
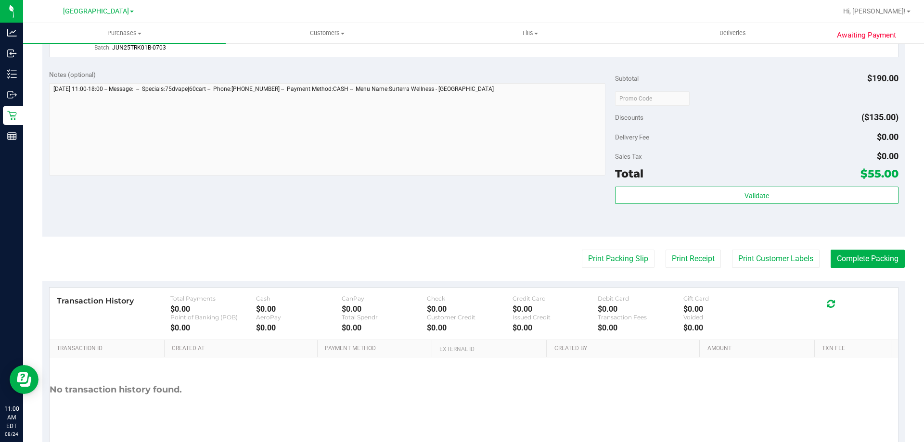
scroll to position [567, 0]
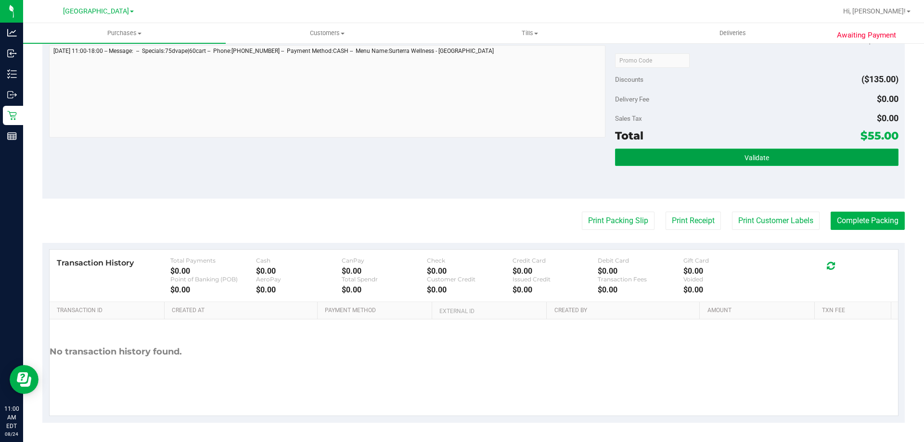
click at [820, 158] on button "Validate" at bounding box center [756, 157] width 283 height 17
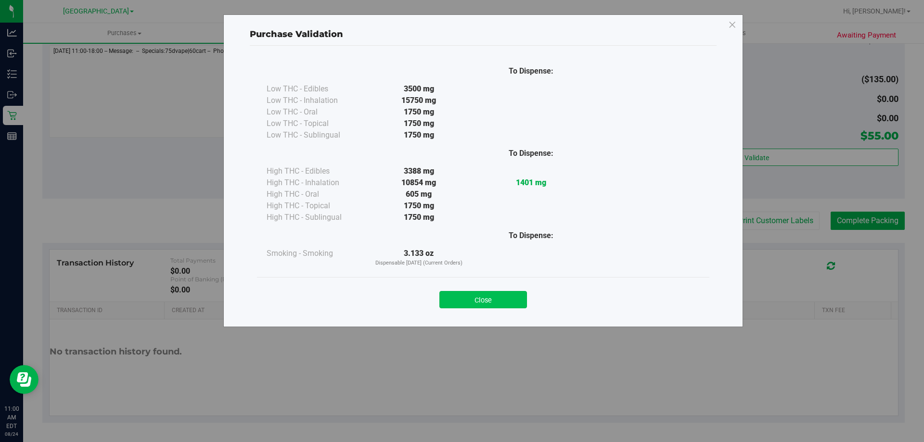
click at [492, 301] on button "Close" at bounding box center [483, 299] width 88 height 17
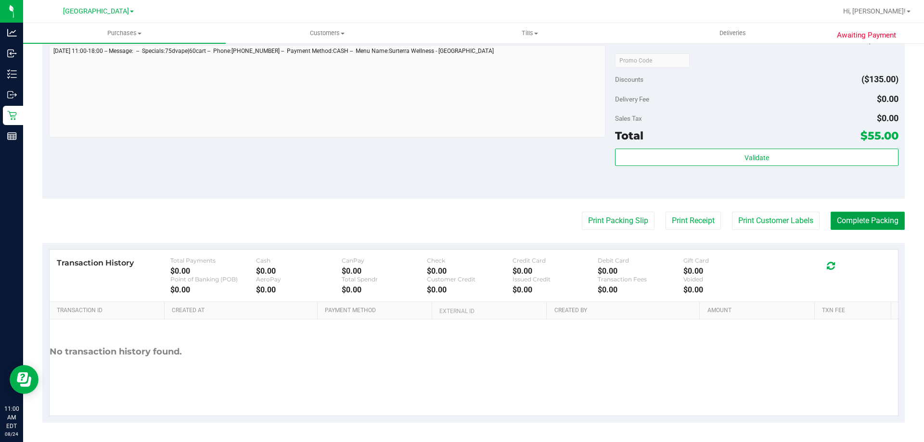
click at [870, 228] on button "Complete Packing" at bounding box center [868, 221] width 74 height 18
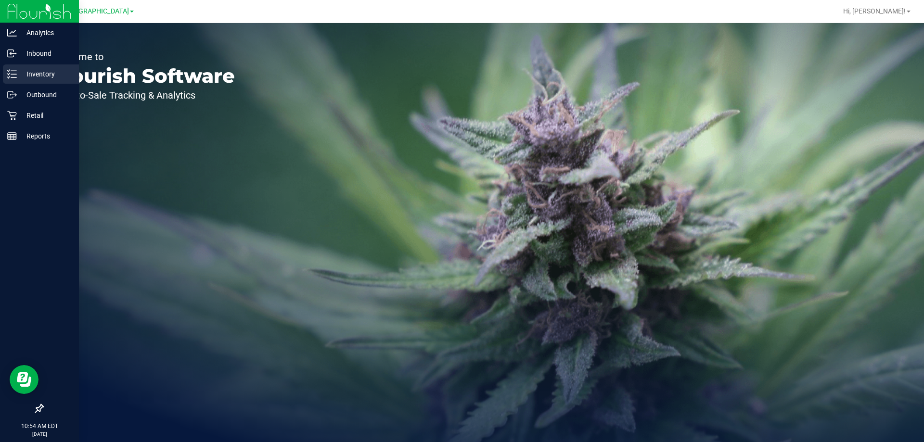
click at [22, 76] on p "Inventory" at bounding box center [46, 74] width 58 height 12
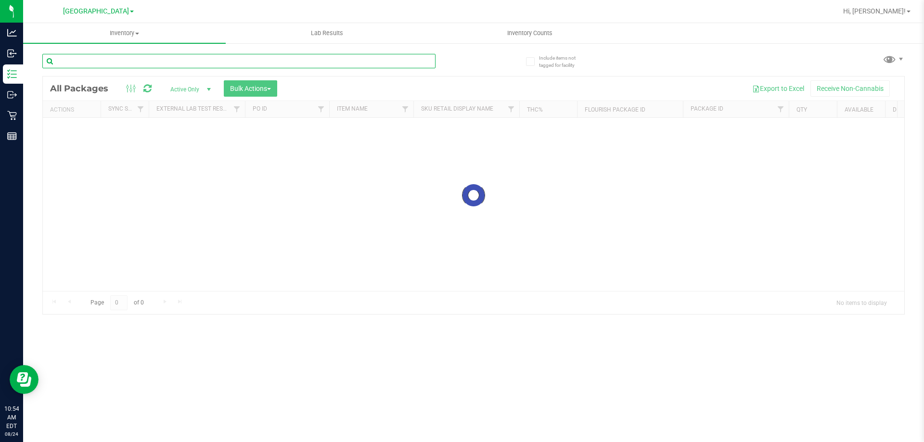
click at [180, 64] on div "Inventory All packages All inventory Waste log Create inventory Lab Results Inv…" at bounding box center [473, 232] width 901 height 419
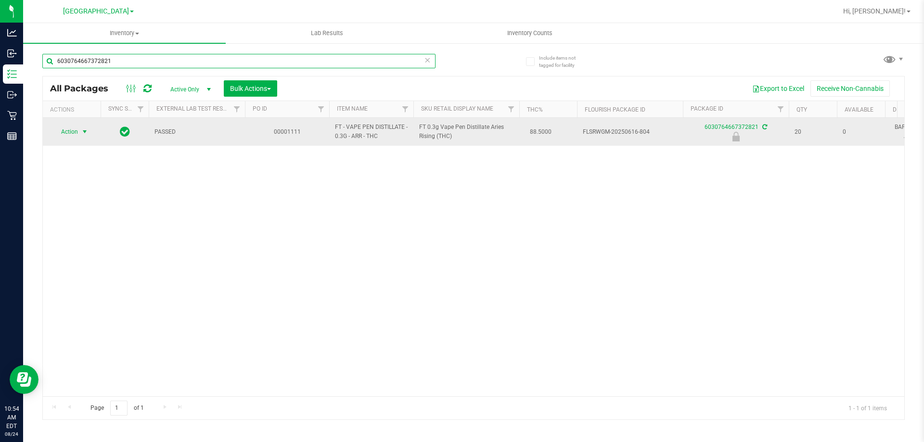
type input "6030764667372821"
click at [86, 133] on span "select" at bounding box center [85, 132] width 8 height 8
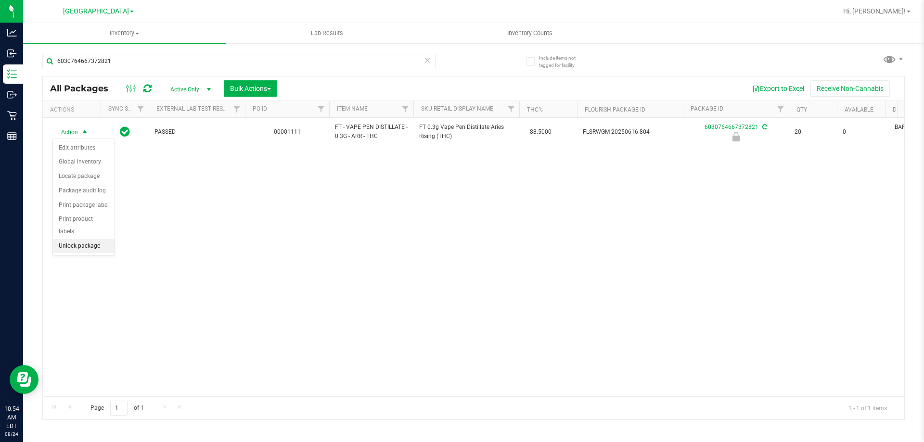
click at [81, 239] on li "Unlock package" at bounding box center [84, 246] width 62 height 14
click at [424, 61] on icon at bounding box center [427, 60] width 7 height 12
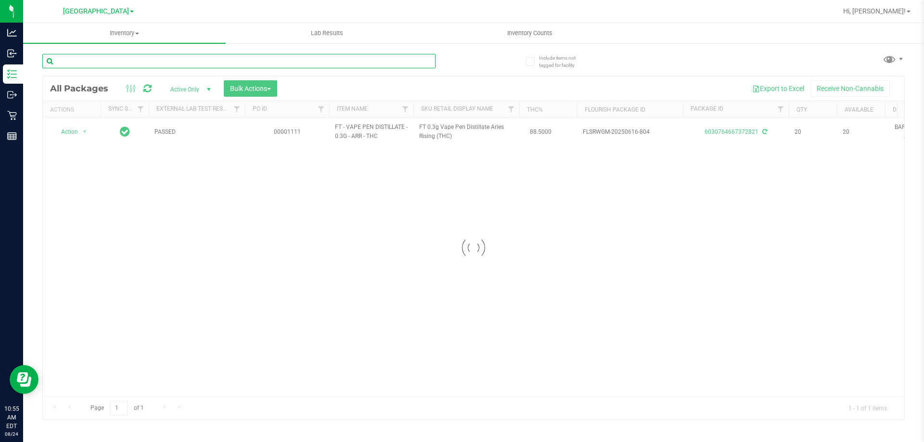
click at [414, 61] on input "text" at bounding box center [238, 61] width 393 height 14
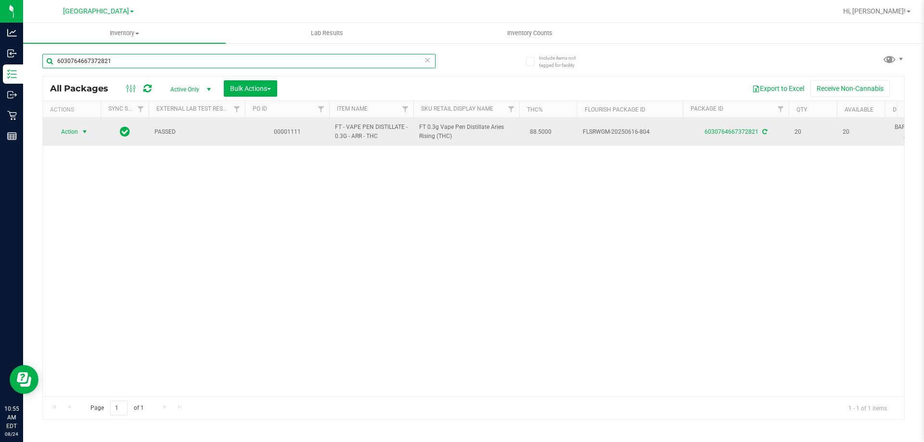
type input "6030764667372821"
click at [83, 132] on span "select" at bounding box center [85, 132] width 8 height 8
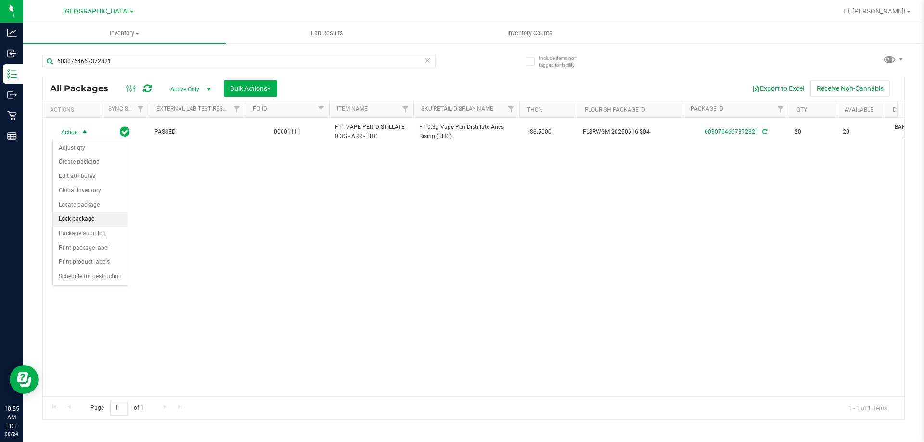
click at [98, 221] on li "Lock package" at bounding box center [90, 219] width 75 height 14
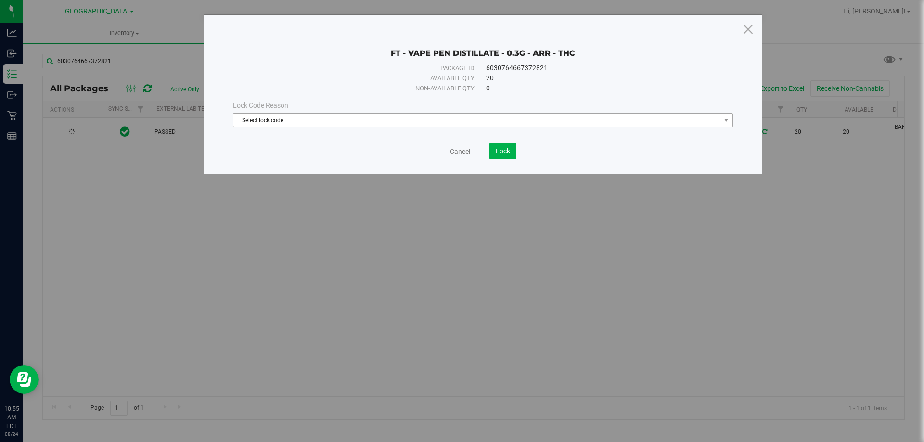
click at [398, 119] on span "Select lock code" at bounding box center [476, 120] width 487 height 13
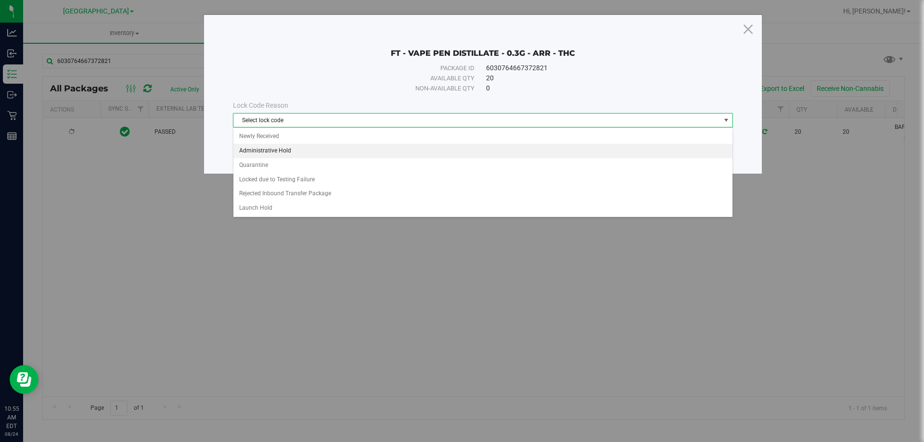
click at [292, 145] on li "Administrative Hold" at bounding box center [482, 151] width 499 height 14
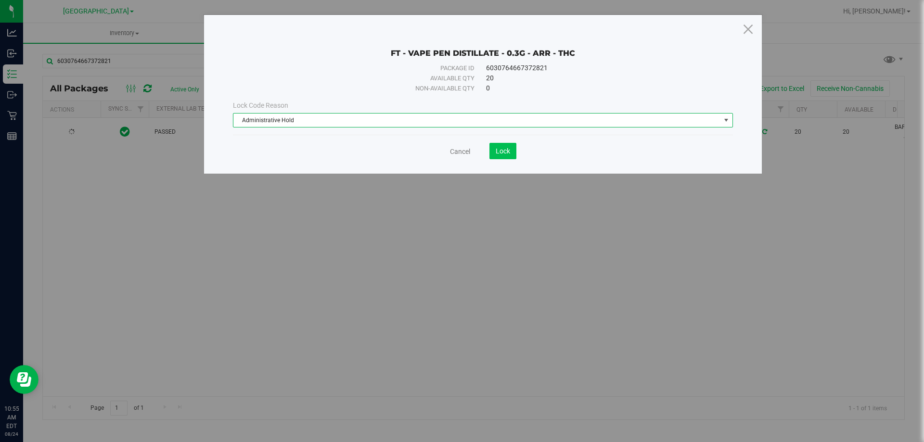
click at [500, 149] on span "Lock" at bounding box center [503, 151] width 14 height 8
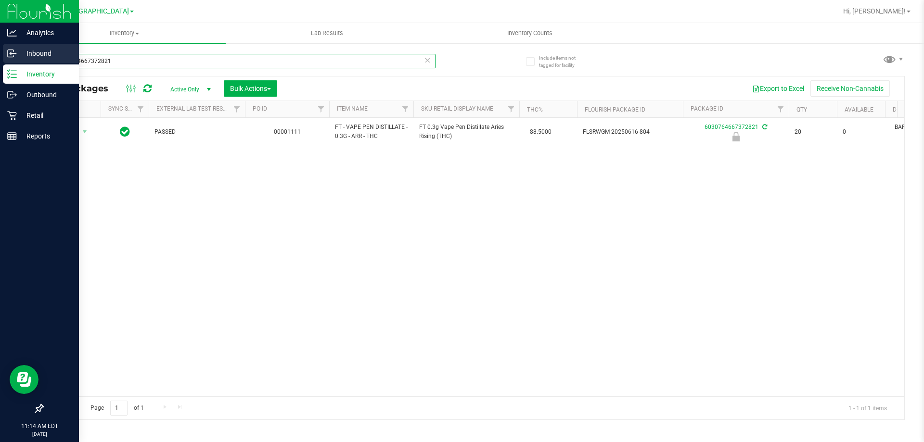
drag, startPoint x: 118, startPoint y: 60, endPoint x: 0, endPoint y: 54, distance: 118.5
click at [0, 54] on div "Analytics Inbound Inventory Outbound Retail Reports 11:14 AM EDT [DATE] 08/24 P…" at bounding box center [462, 221] width 924 height 442
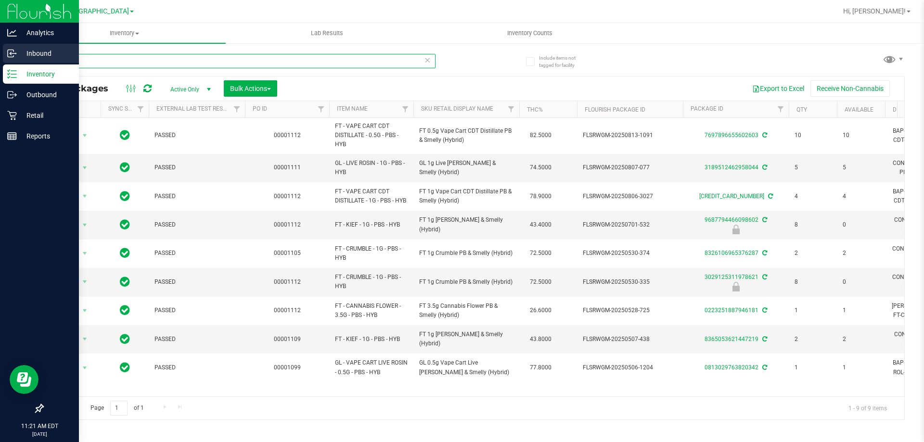
drag, startPoint x: 88, startPoint y: 61, endPoint x: 7, endPoint y: 56, distance: 81.5
click at [0, 61] on div "Analytics Inbound Inventory Outbound Retail Reports 11:21 AM EDT [DATE] 08/24 P…" at bounding box center [462, 221] width 924 height 442
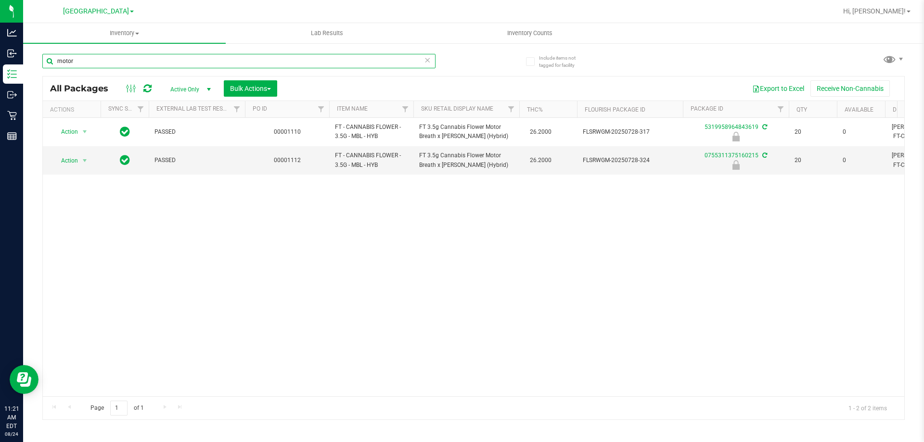
type input "motor"
click at [501, 218] on div "Action Action Edit attributes Global inventory Locate package Package audit log…" at bounding box center [473, 257] width 861 height 279
click at [797, 291] on div "Action Action Edit attributes Global inventory Locate package Package audit log…" at bounding box center [473, 257] width 861 height 279
click at [427, 57] on icon at bounding box center [427, 60] width 7 height 12
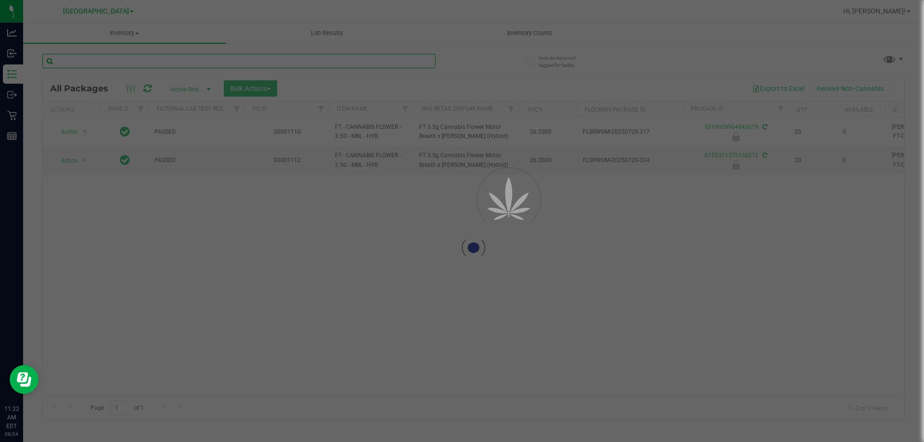
click at [426, 64] on input "text" at bounding box center [238, 61] width 393 height 14
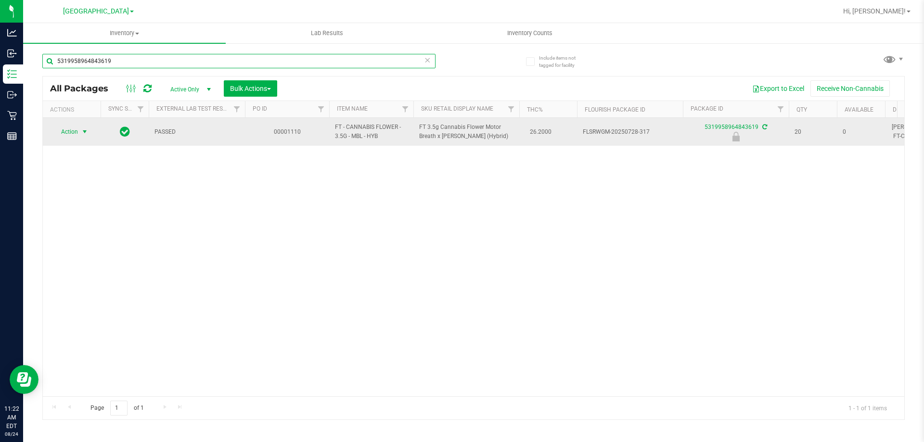
type input "5319958964843619"
click at [83, 132] on span "select" at bounding box center [85, 132] width 8 height 8
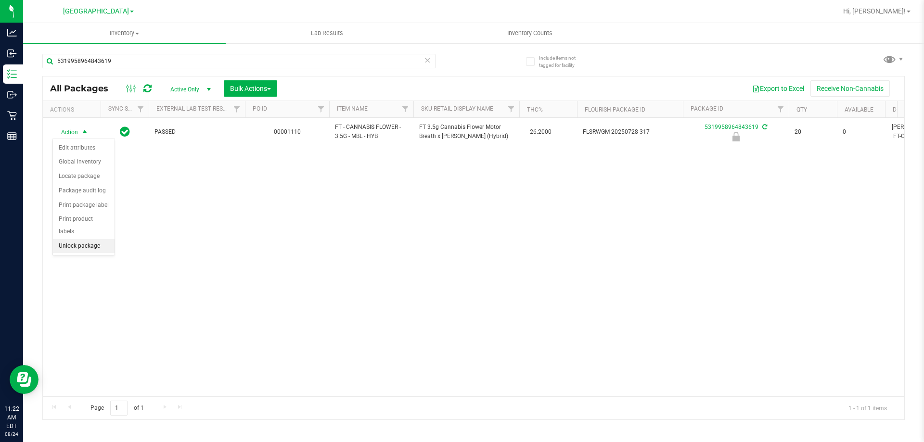
click at [87, 239] on li "Unlock package" at bounding box center [84, 246] width 62 height 14
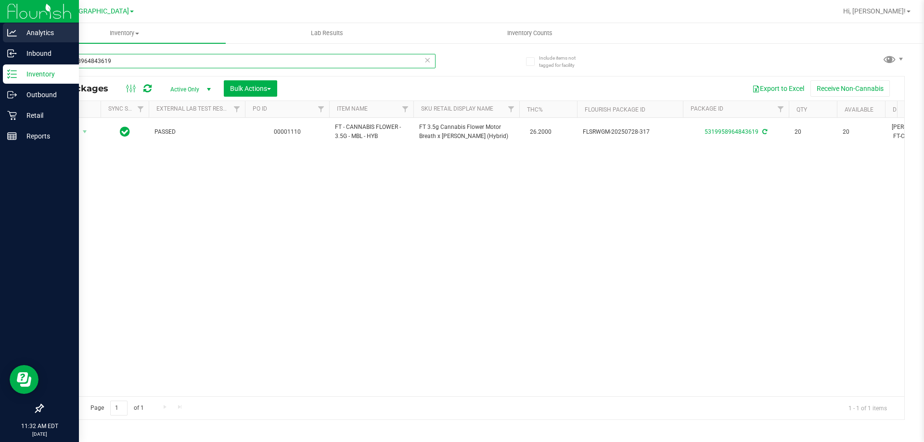
drag, startPoint x: 119, startPoint y: 60, endPoint x: 0, endPoint y: 31, distance: 122.8
click at [0, 31] on div "Analytics Inbound Inventory Outbound Retail Reports 11:32 AM EDT 08/24/2025 08/…" at bounding box center [462, 221] width 924 height 442
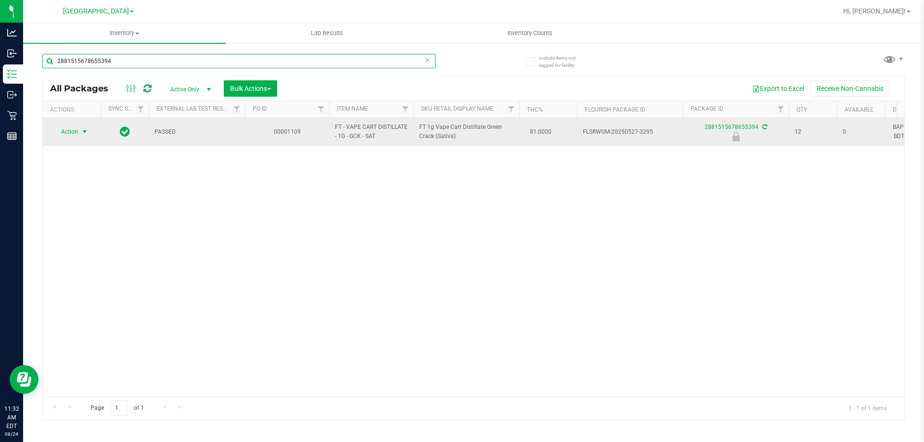
type input "2881515678655394"
click at [76, 134] on span "Action" at bounding box center [65, 131] width 26 height 13
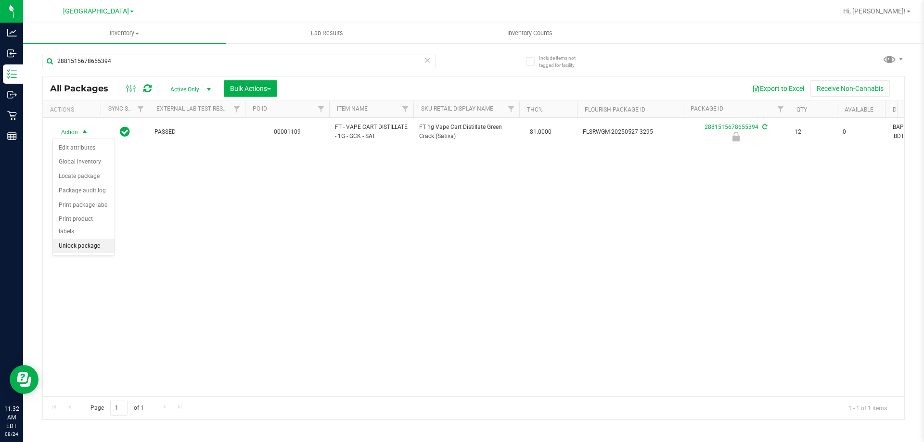
click at [84, 239] on li "Unlock package" at bounding box center [84, 246] width 62 height 14
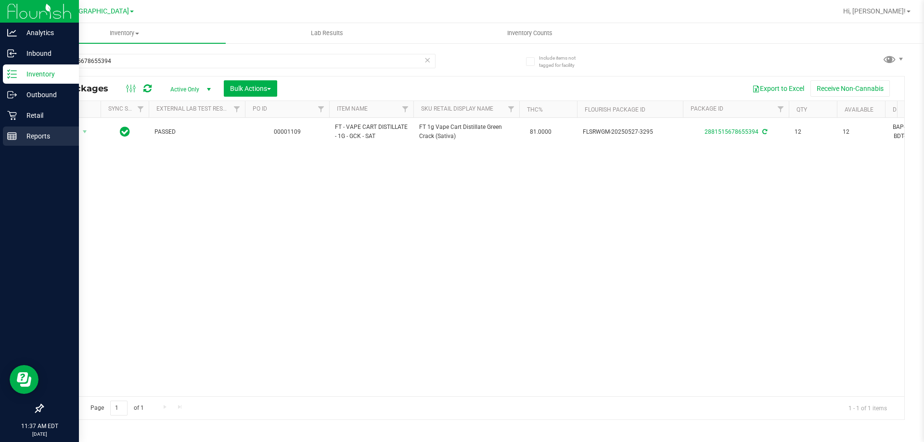
click at [26, 141] on p "Reports" at bounding box center [46, 136] width 58 height 12
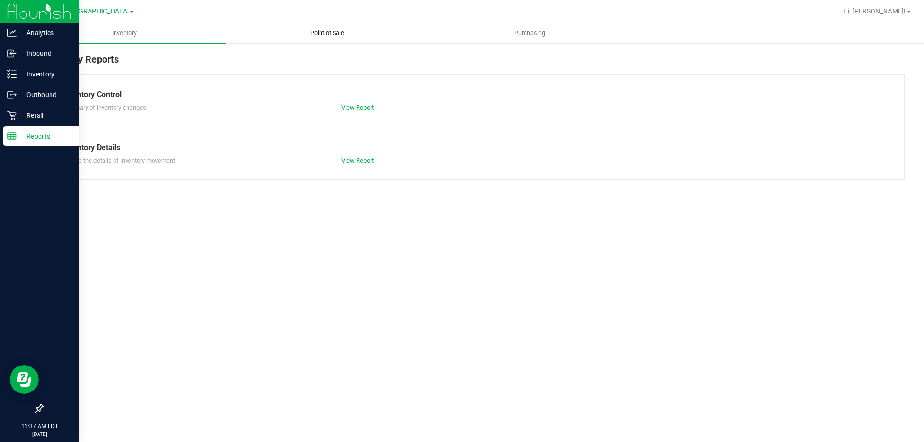
click at [321, 29] on span "Point of Sale" at bounding box center [327, 33] width 60 height 9
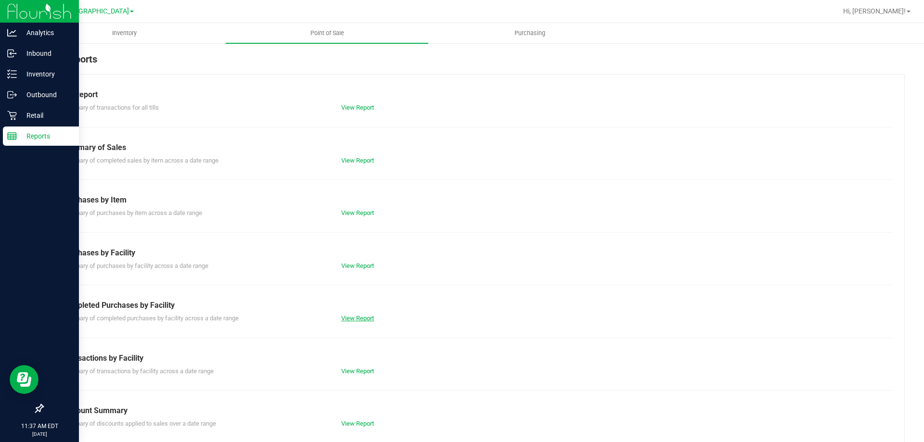
click at [357, 317] on link "View Report" at bounding box center [357, 318] width 33 height 7
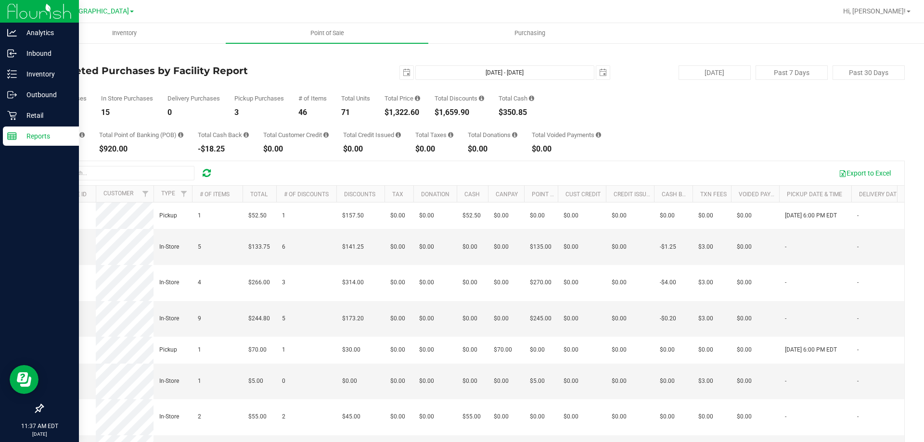
click at [650, 137] on div "Total CanPay $70.00 Total Point of Banking (POB) $920.00 Total Cash Back -$18.2…" at bounding box center [473, 134] width 862 height 37
click at [660, 103] on div "Total Purchases 18 In Store Purchases 15 Delivery Purchases 0 Pickup Purchases …" at bounding box center [473, 98] width 862 height 37
click at [36, 117] on p "Retail" at bounding box center [46, 116] width 58 height 12
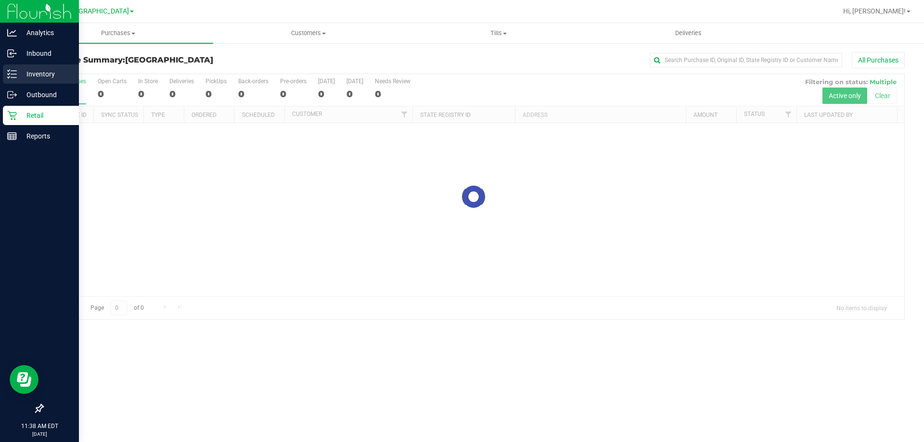
click at [31, 73] on p "Inventory" at bounding box center [46, 74] width 58 height 12
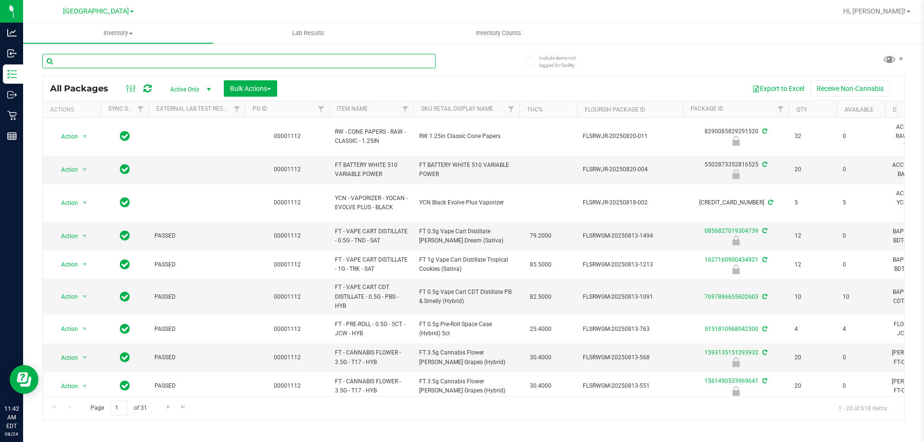
click at [405, 64] on input "text" at bounding box center [238, 61] width 393 height 14
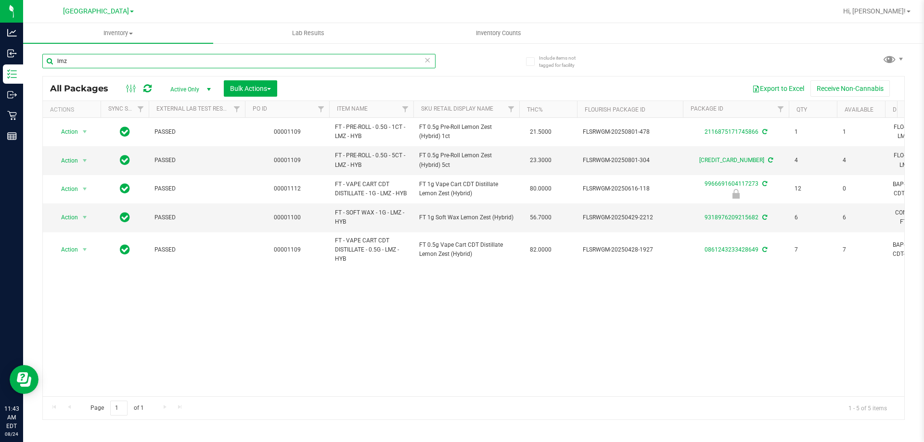
type input "lmz"
click at [430, 62] on icon at bounding box center [427, 60] width 7 height 12
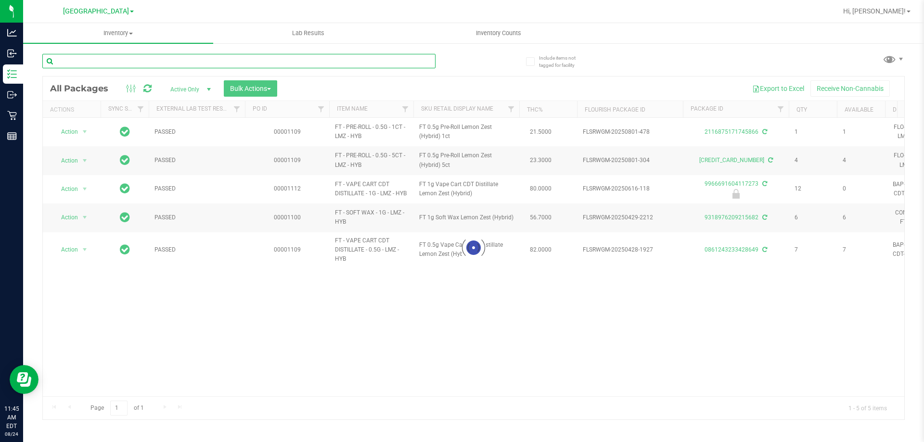
click at [407, 61] on input "text" at bounding box center [238, 61] width 393 height 14
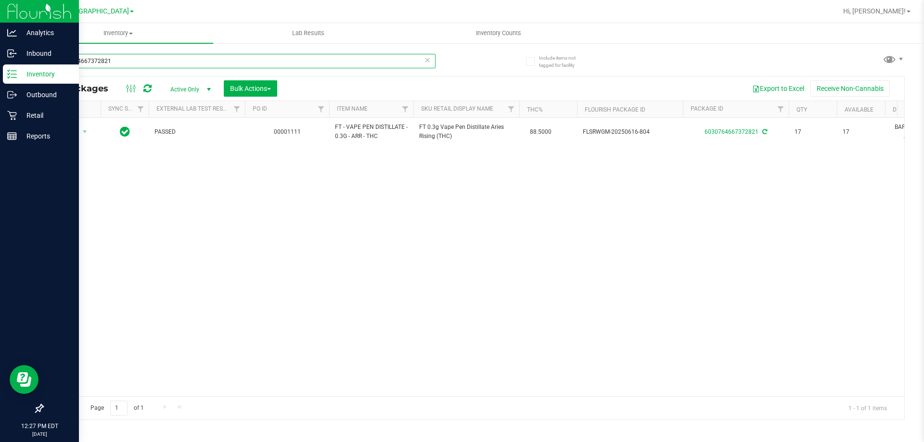
drag, startPoint x: 138, startPoint y: 59, endPoint x: 0, endPoint y: 23, distance: 142.9
click at [0, 23] on div "Analytics Inbound Inventory Outbound Retail Reports 12:27 PM EDT 08/24/2025 08/…" at bounding box center [462, 221] width 924 height 442
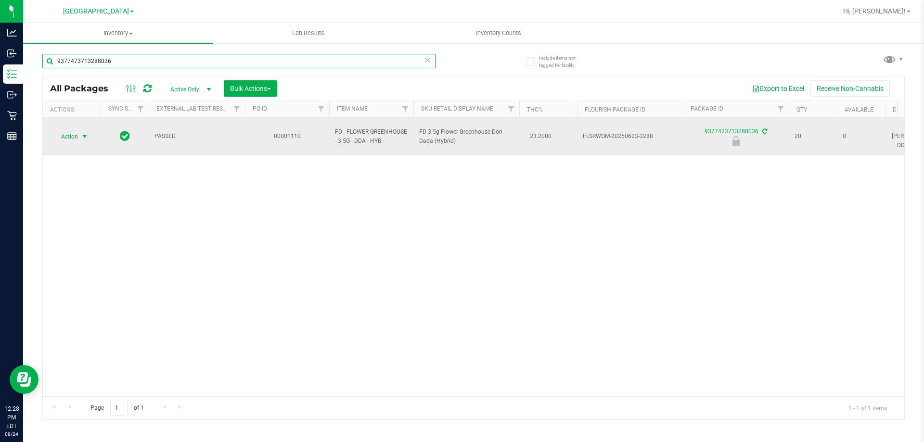
type input "9377473713288036"
click at [85, 134] on span "select" at bounding box center [85, 137] width 8 height 8
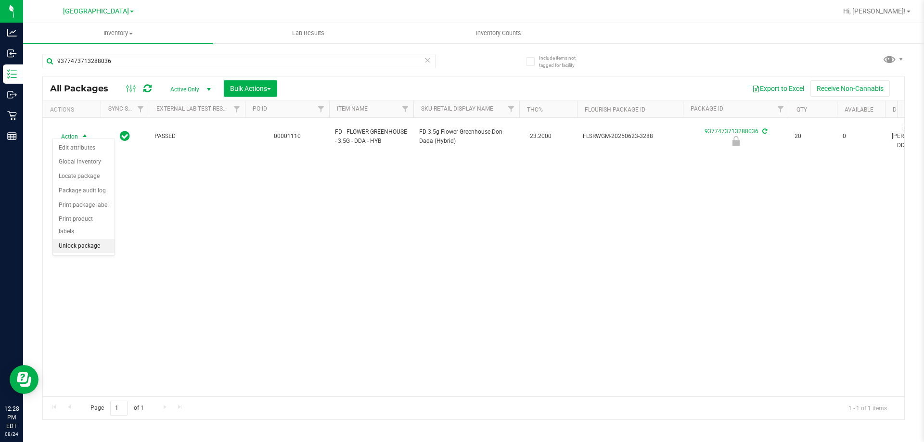
click at [73, 239] on li "Unlock package" at bounding box center [84, 246] width 62 height 14
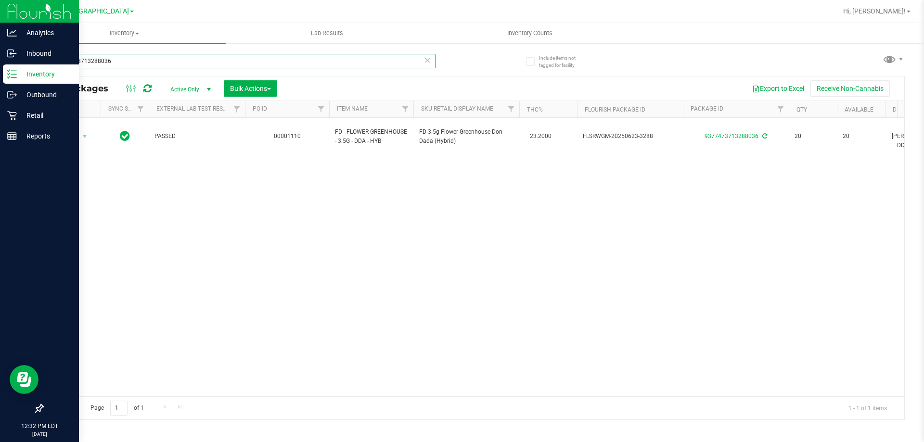
drag, startPoint x: 170, startPoint y: 64, endPoint x: 0, endPoint y: 64, distance: 169.9
click at [0, 64] on div "Analytics Inbound Inventory Outbound Retail Reports 12:32 PM EDT 08/24/2025 08/…" at bounding box center [462, 221] width 924 height 442
type input "9377473713288036"
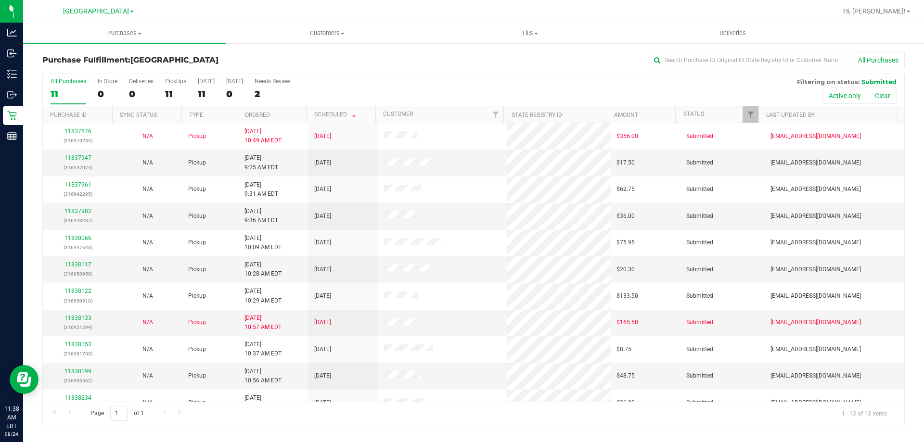
click at [285, 115] on th "Ordered" at bounding box center [271, 114] width 69 height 17
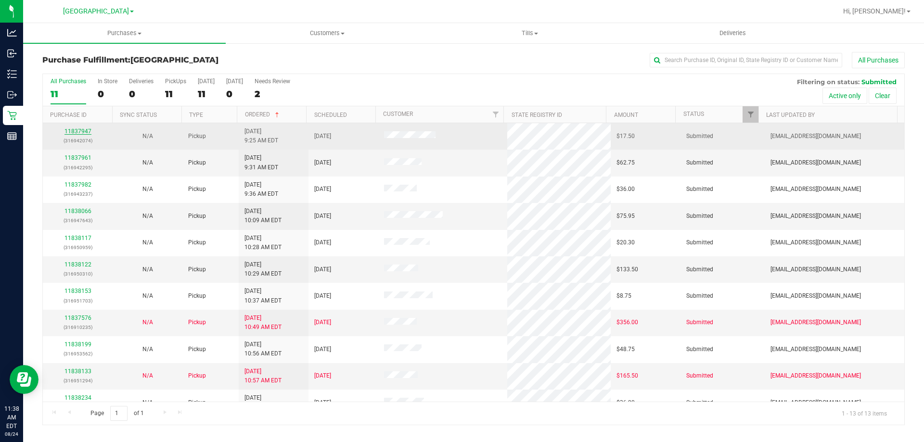
click at [71, 132] on link "11837947" at bounding box center [77, 131] width 27 height 7
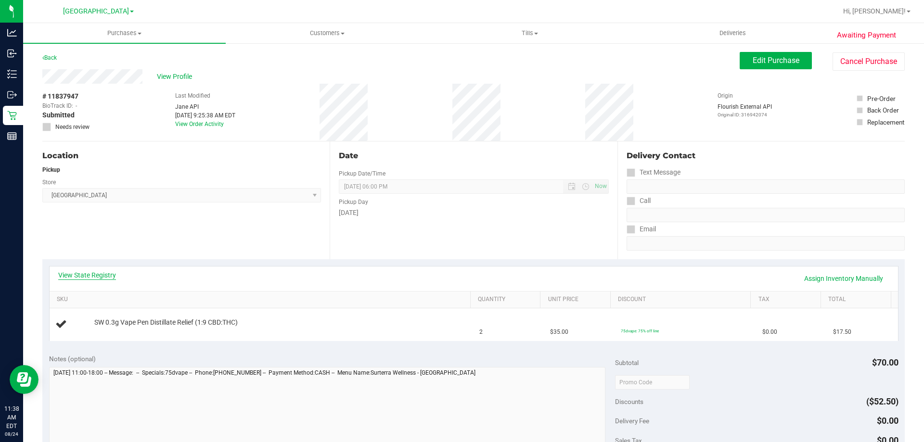
click at [98, 275] on link "View State Registry" at bounding box center [87, 275] width 58 height 10
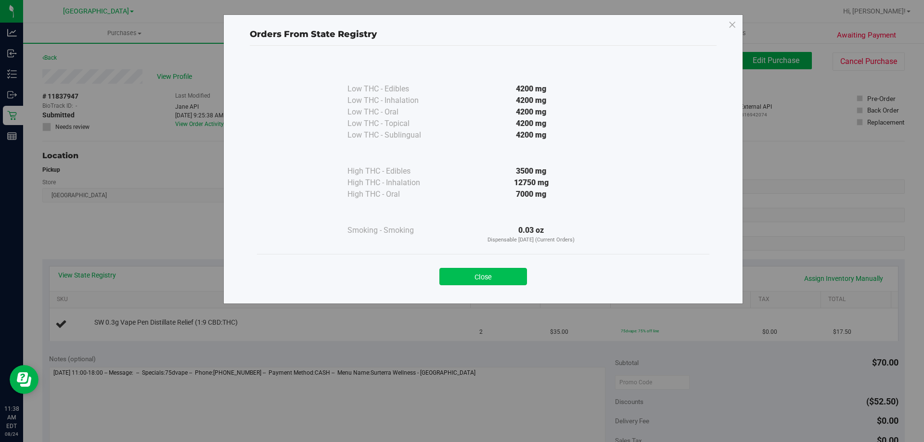
click at [494, 276] on button "Close" at bounding box center [483, 276] width 88 height 17
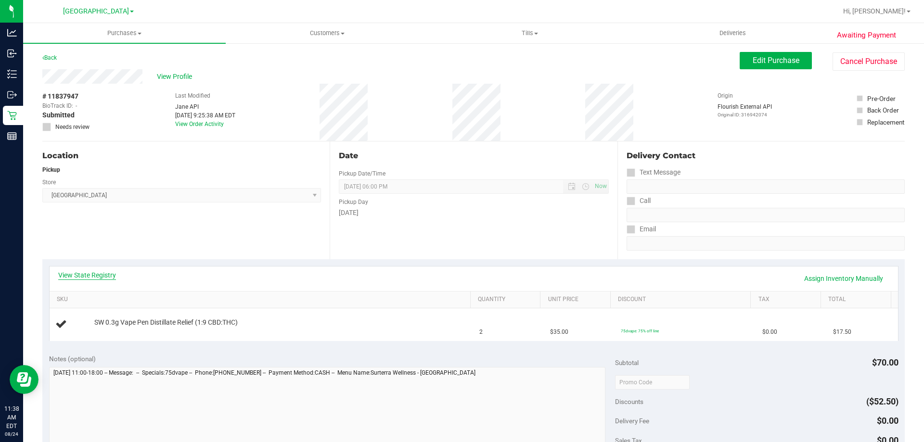
click at [83, 279] on link "View State Registry" at bounding box center [87, 275] width 58 height 10
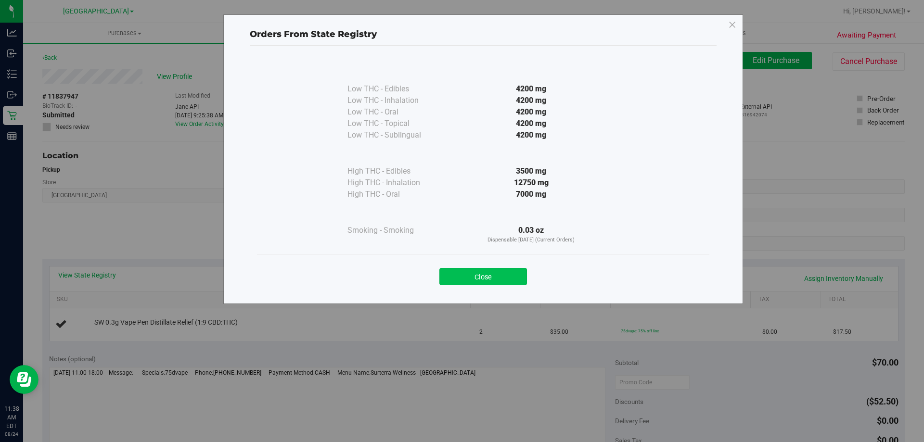
click at [486, 276] on button "Close" at bounding box center [483, 276] width 88 height 17
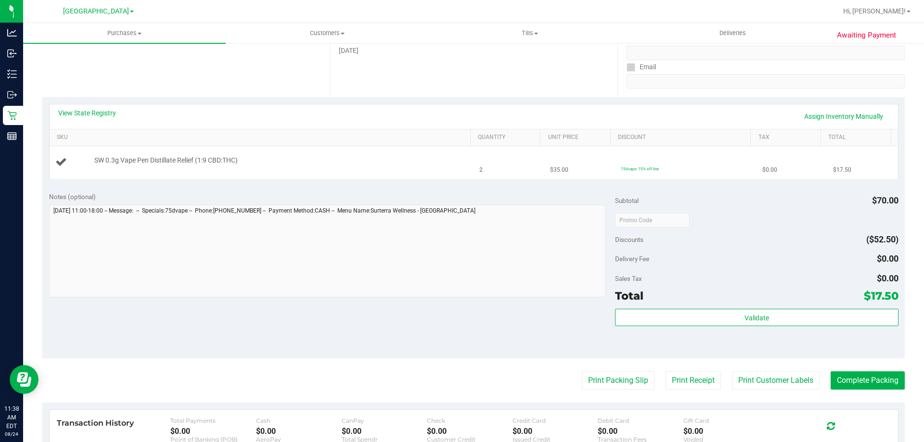
scroll to position [241, 0]
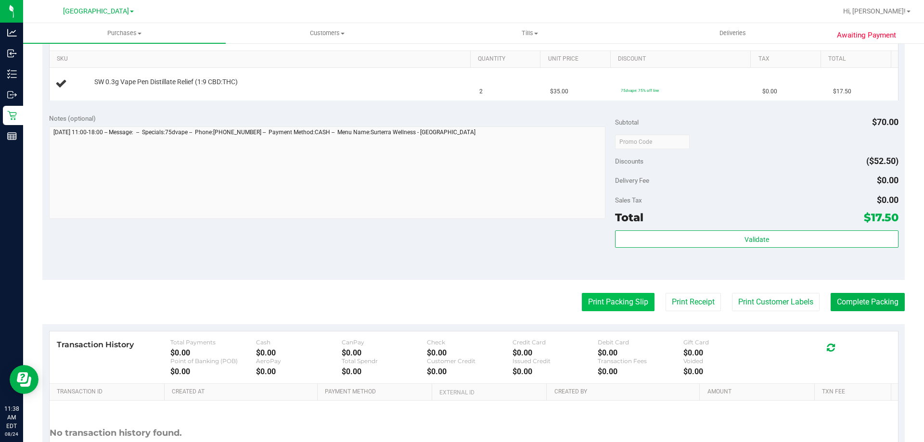
click at [599, 301] on button "Print Packing Slip" at bounding box center [618, 302] width 73 height 18
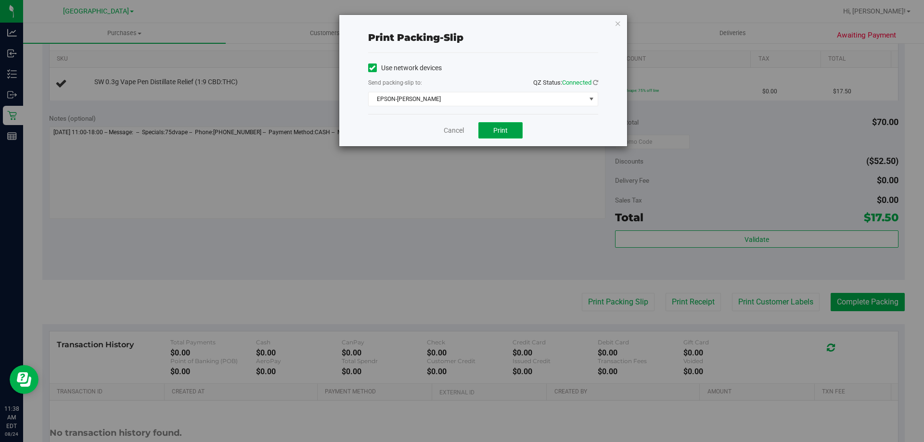
click at [485, 134] on button "Print" at bounding box center [500, 130] width 44 height 16
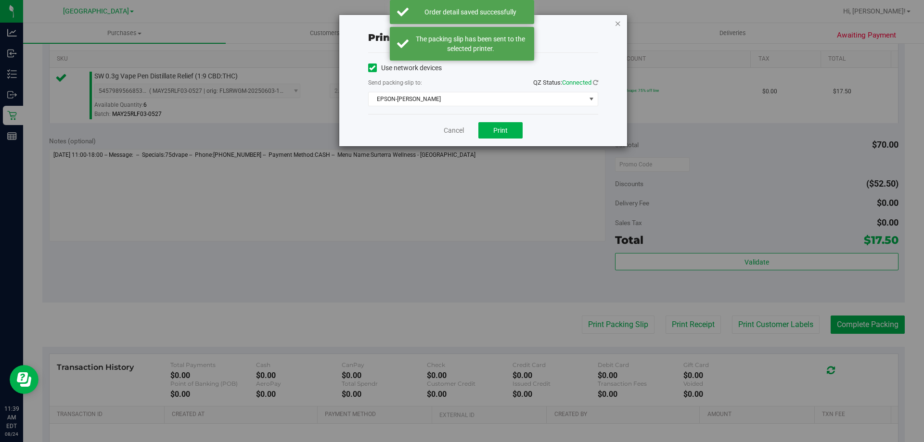
click at [618, 24] on icon "button" at bounding box center [618, 23] width 7 height 12
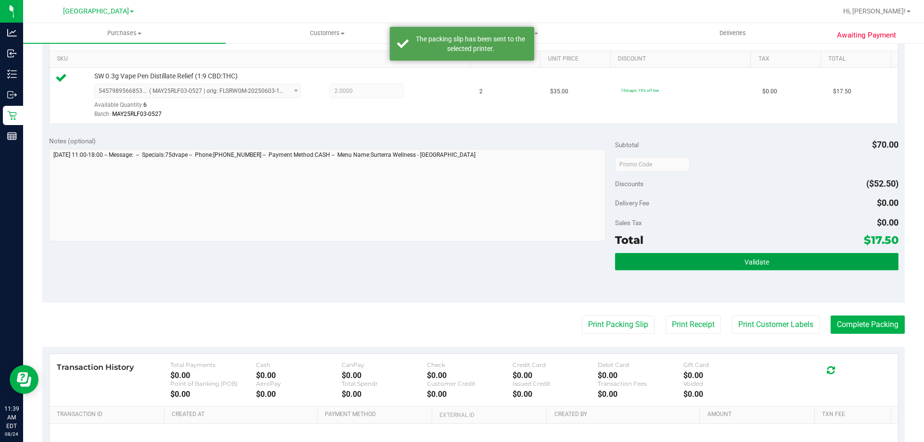
click at [738, 258] on button "Validate" at bounding box center [756, 261] width 283 height 17
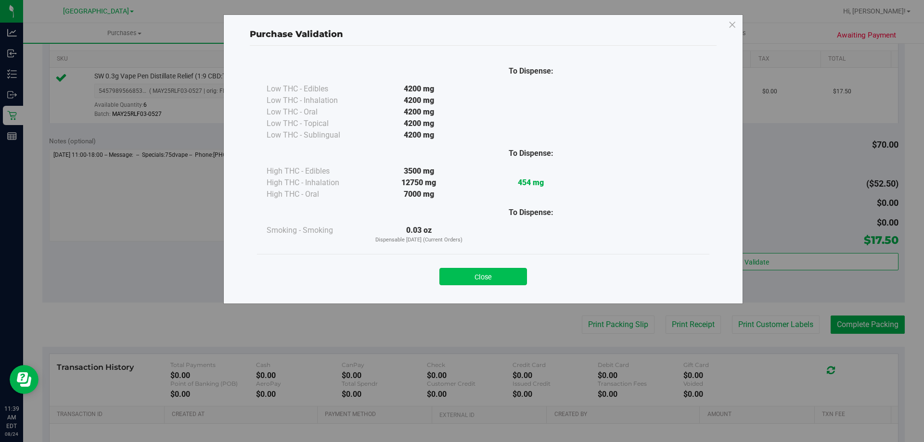
click at [500, 271] on button "Close" at bounding box center [483, 276] width 88 height 17
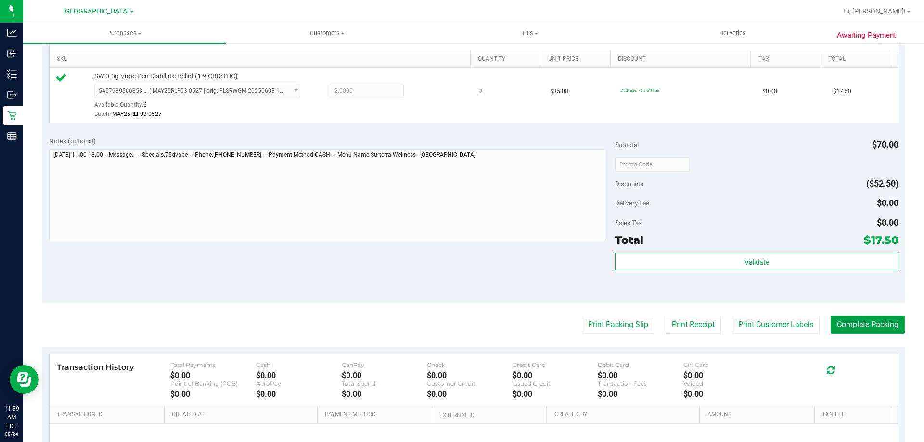
click at [858, 320] on button "Complete Packing" at bounding box center [868, 325] width 74 height 18
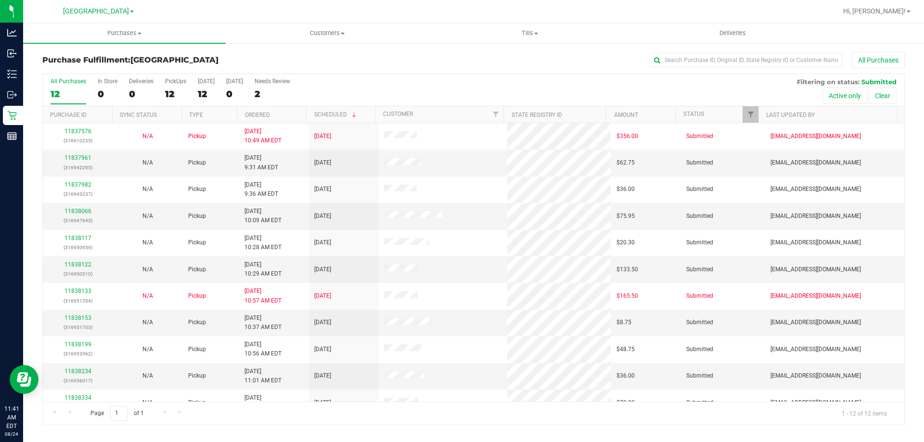
click at [296, 114] on th "Ordered" at bounding box center [271, 114] width 69 height 17
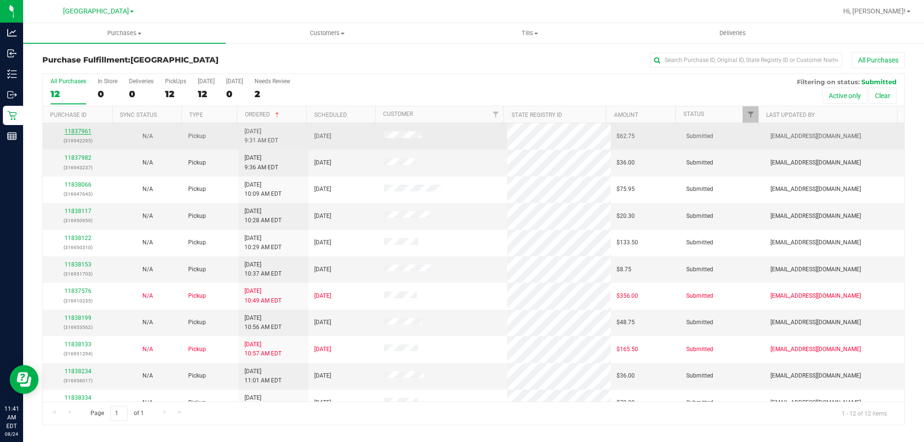
click at [70, 130] on link "11837961" at bounding box center [77, 131] width 27 height 7
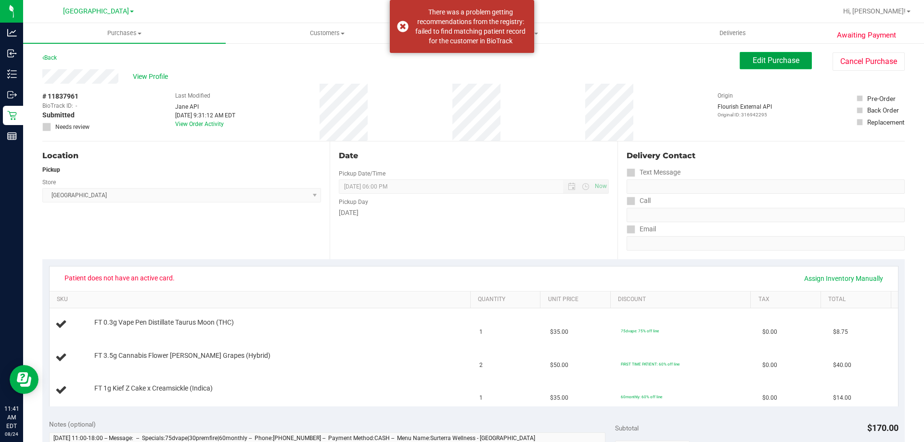
click at [752, 55] on button "Edit Purchase" at bounding box center [776, 60] width 72 height 17
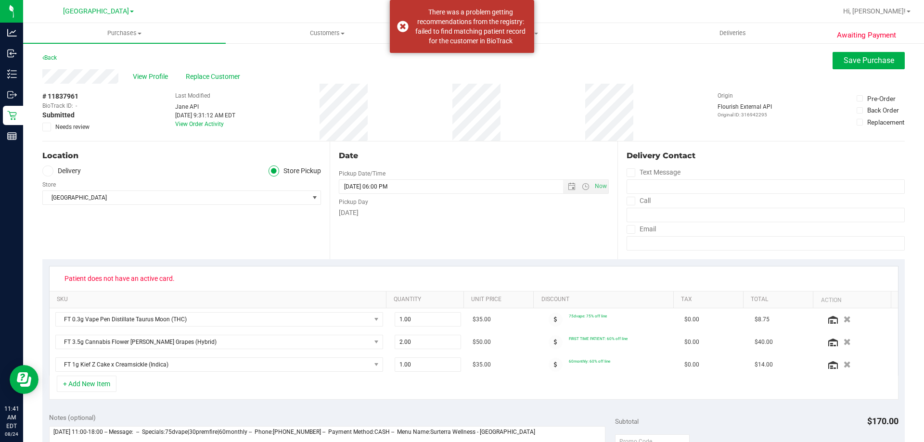
click at [49, 127] on icon at bounding box center [47, 127] width 6 height 0
click at [0, 0] on input "Needs review" at bounding box center [0, 0] width 0 height 0
click at [849, 58] on span "Save Purchase" at bounding box center [869, 60] width 51 height 9
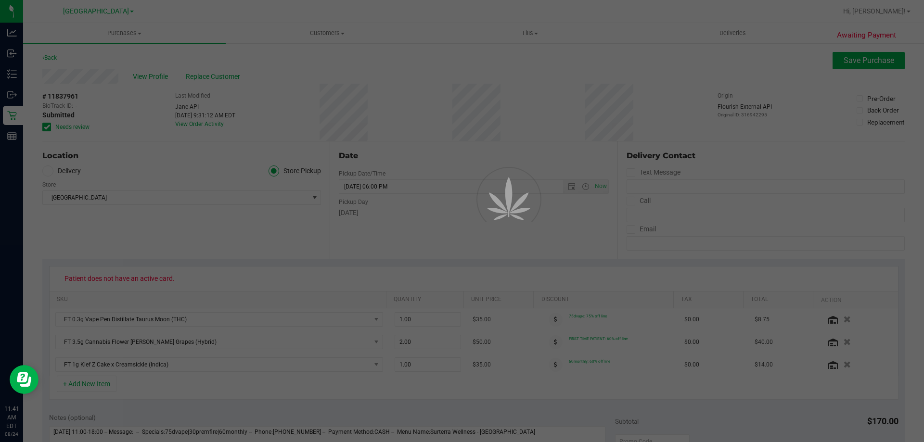
click at [114, 32] on div at bounding box center [462, 221] width 924 height 442
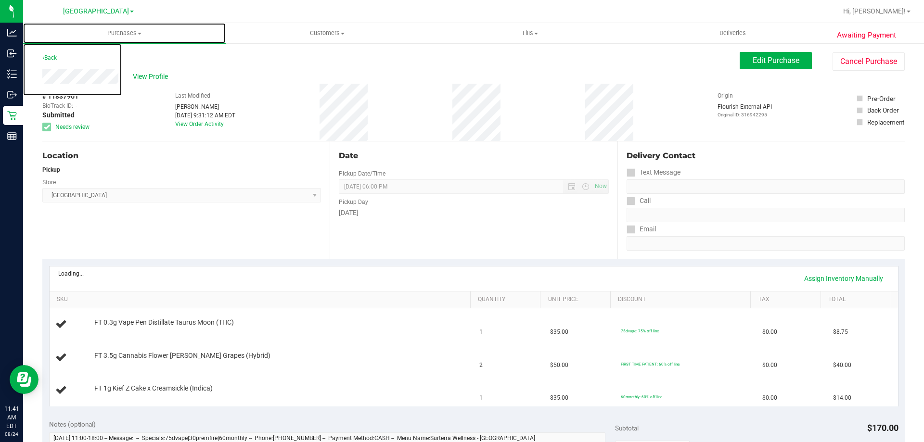
click at [114, 32] on span "Purchases" at bounding box center [124, 33] width 203 height 9
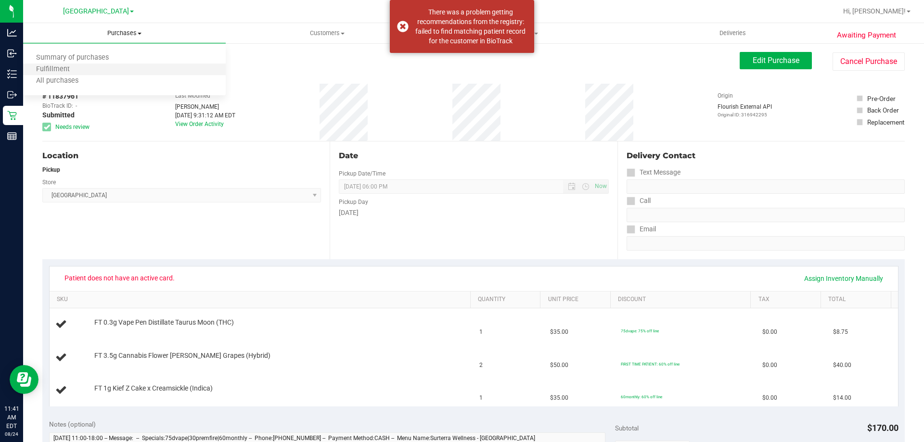
click at [116, 69] on li "Fulfillment" at bounding box center [124, 70] width 203 height 12
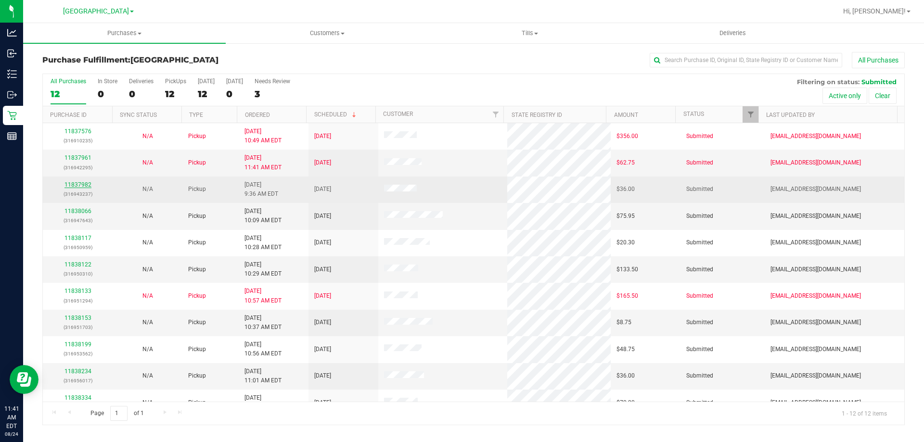
click at [80, 186] on link "11837982" at bounding box center [77, 184] width 27 height 7
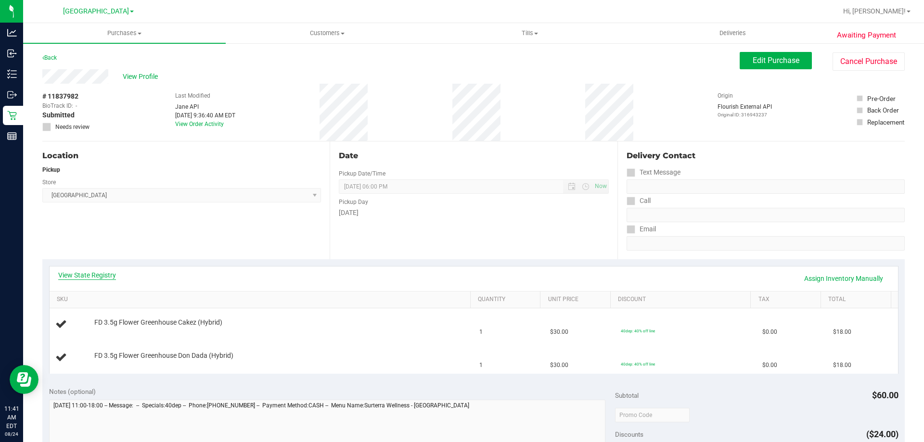
click at [101, 273] on link "View State Registry" at bounding box center [87, 275] width 58 height 10
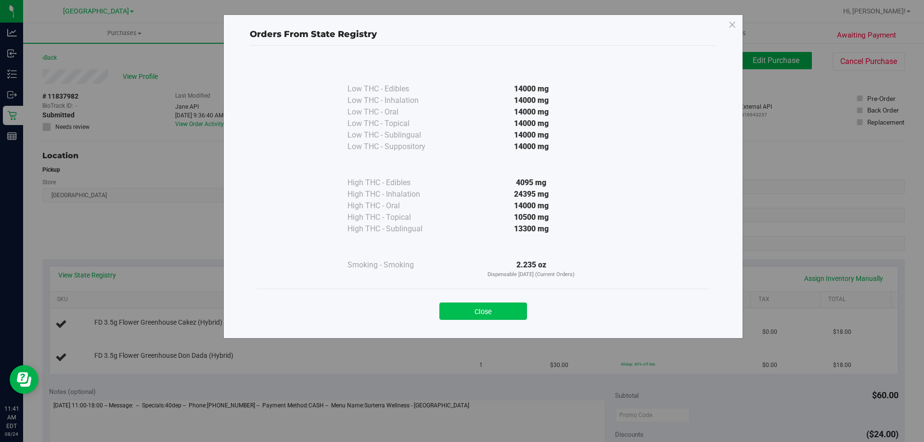
click at [482, 310] on button "Close" at bounding box center [483, 311] width 88 height 17
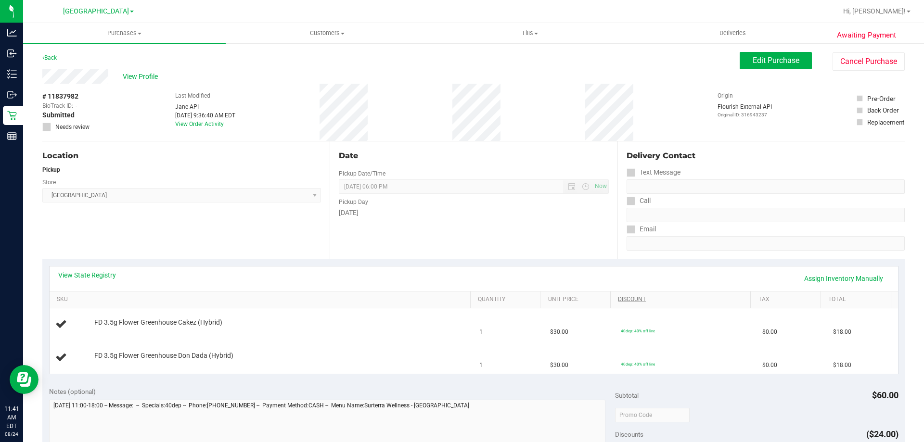
scroll to position [241, 0]
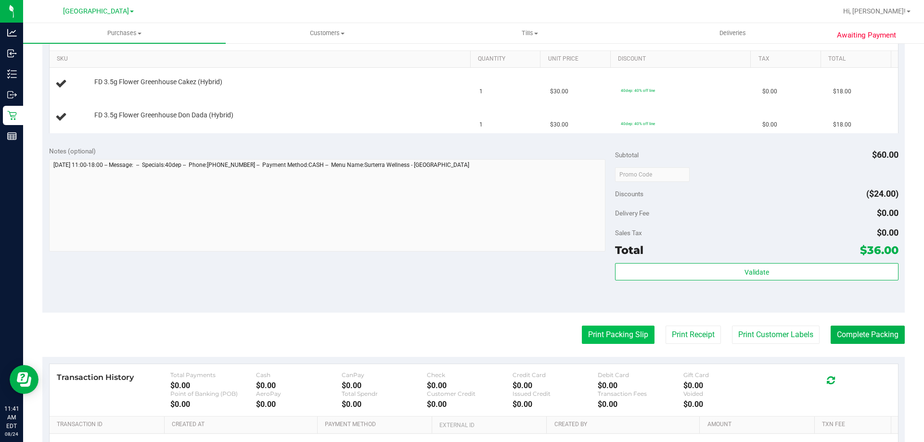
click at [619, 341] on button "Print Packing Slip" at bounding box center [618, 335] width 73 height 18
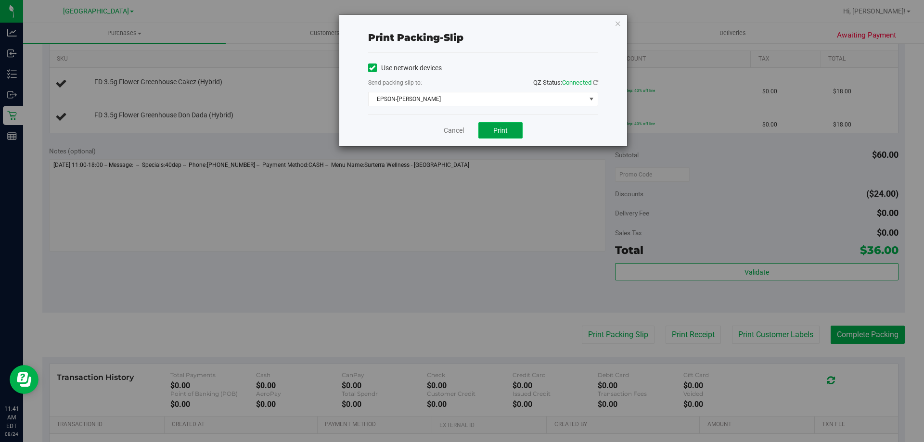
click at [494, 127] on span "Print" at bounding box center [500, 131] width 14 height 8
click at [620, 21] on icon "button" at bounding box center [618, 23] width 7 height 12
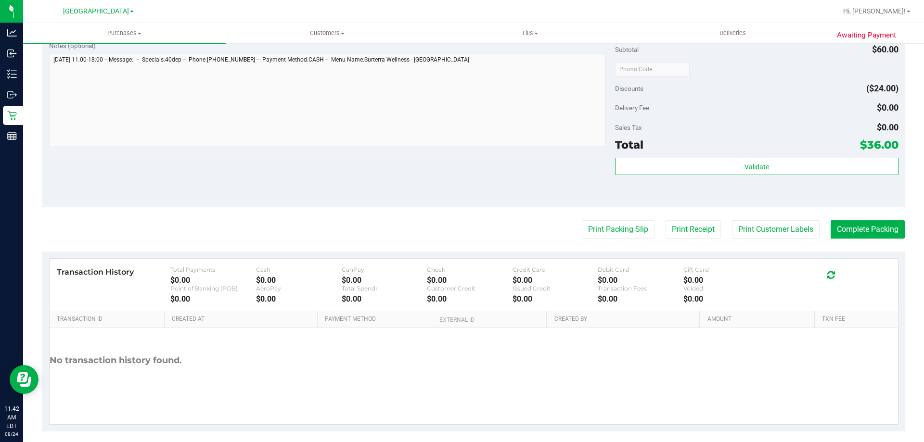
scroll to position [400, 0]
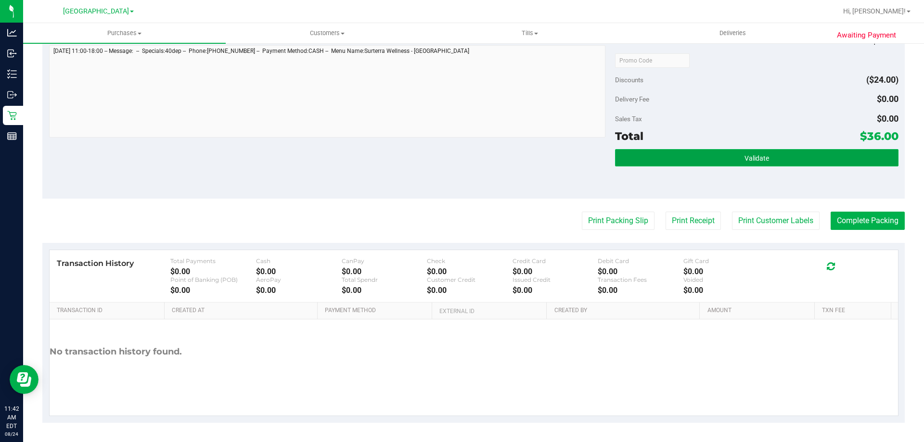
click at [802, 151] on button "Validate" at bounding box center [756, 157] width 283 height 17
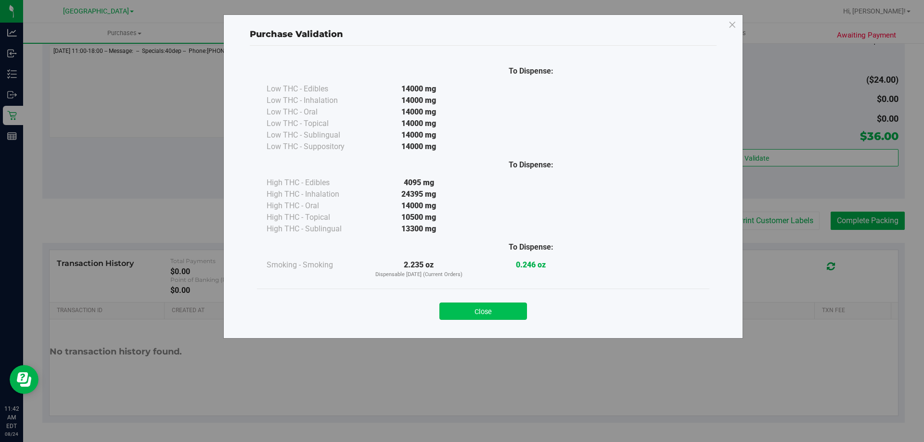
click at [503, 314] on button "Close" at bounding box center [483, 311] width 88 height 17
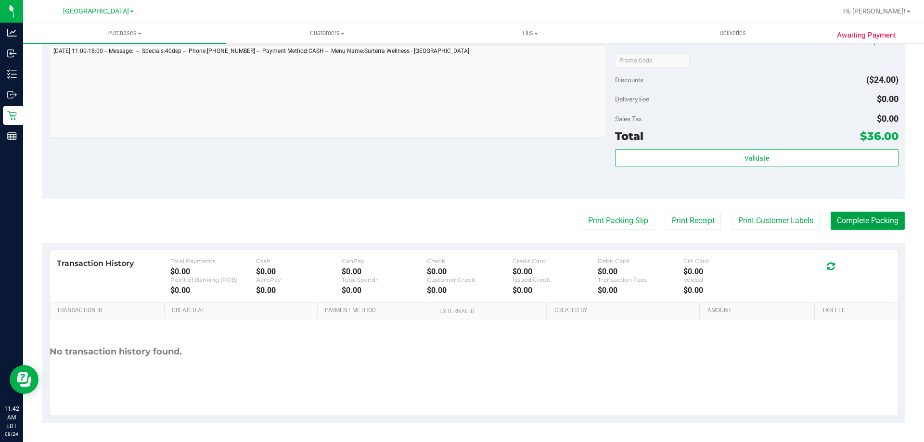
click at [854, 221] on button "Complete Packing" at bounding box center [868, 221] width 74 height 18
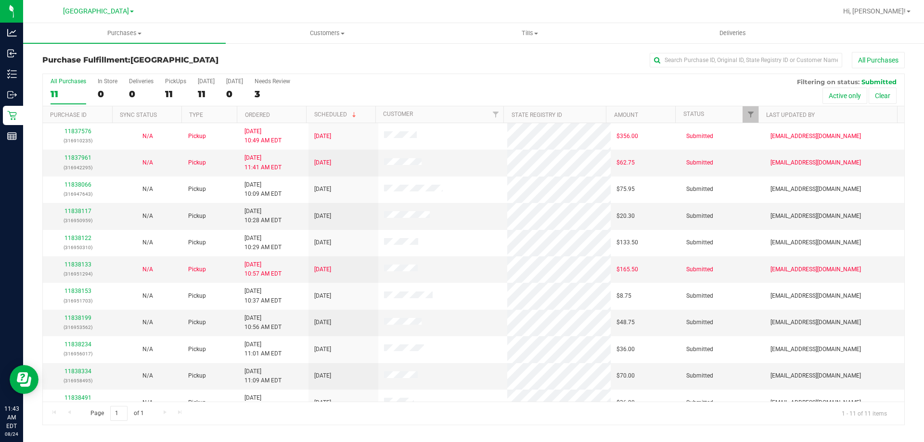
click at [290, 119] on th "Ordered" at bounding box center [271, 114] width 69 height 17
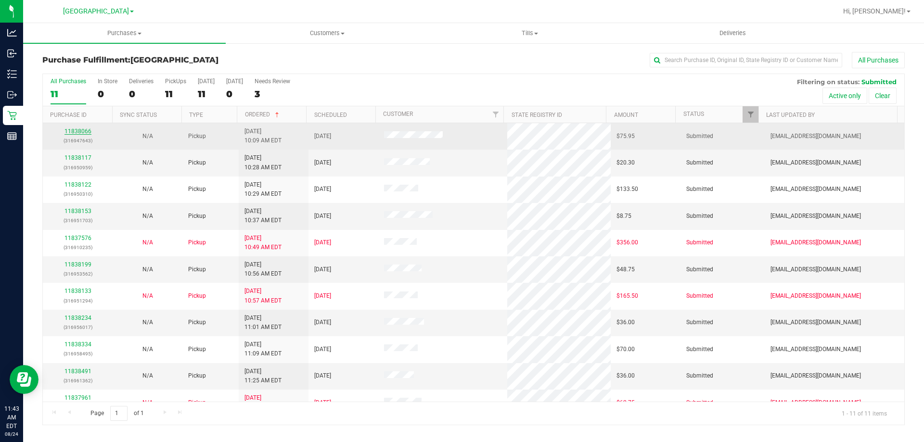
click at [79, 129] on link "11838066" at bounding box center [77, 131] width 27 height 7
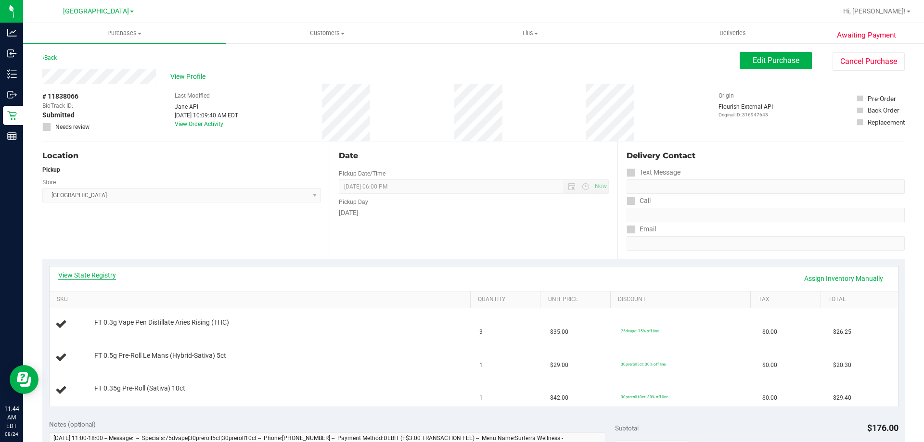
click at [97, 275] on link "View State Registry" at bounding box center [87, 275] width 58 height 10
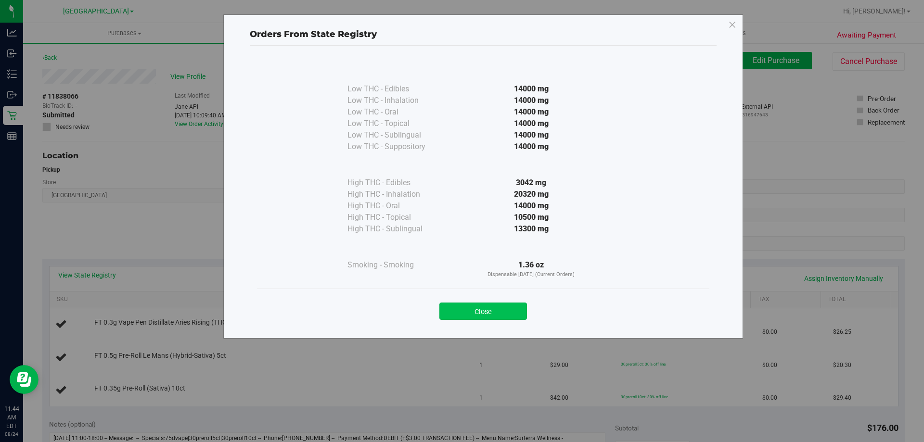
click at [486, 313] on button "Close" at bounding box center [483, 311] width 88 height 17
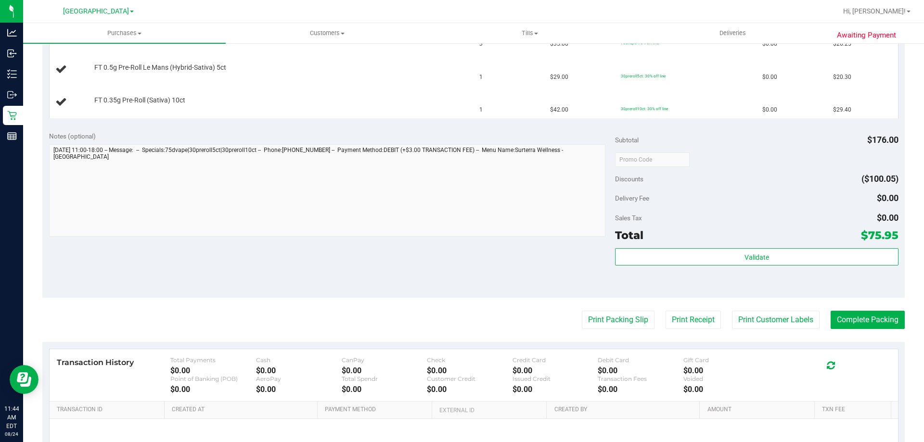
scroll to position [289, 0]
click at [604, 316] on button "Print Packing Slip" at bounding box center [618, 319] width 73 height 18
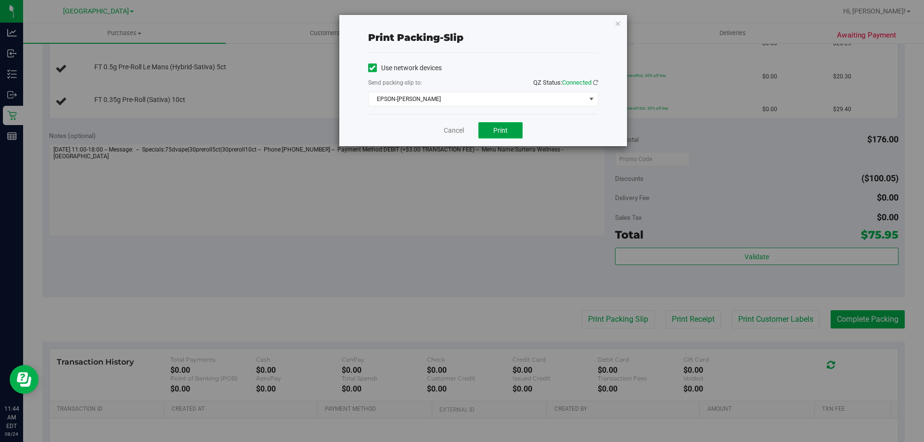
click at [511, 135] on button "Print" at bounding box center [500, 130] width 44 height 16
click at [617, 24] on icon "button" at bounding box center [618, 23] width 7 height 12
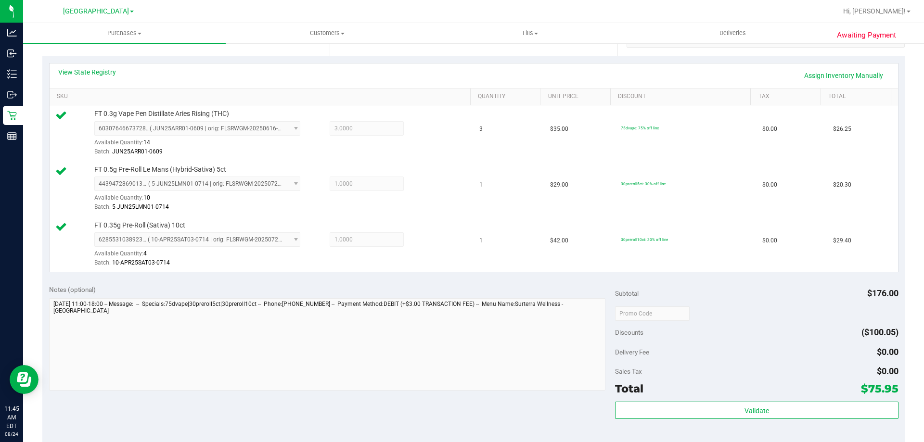
scroll to position [411, 0]
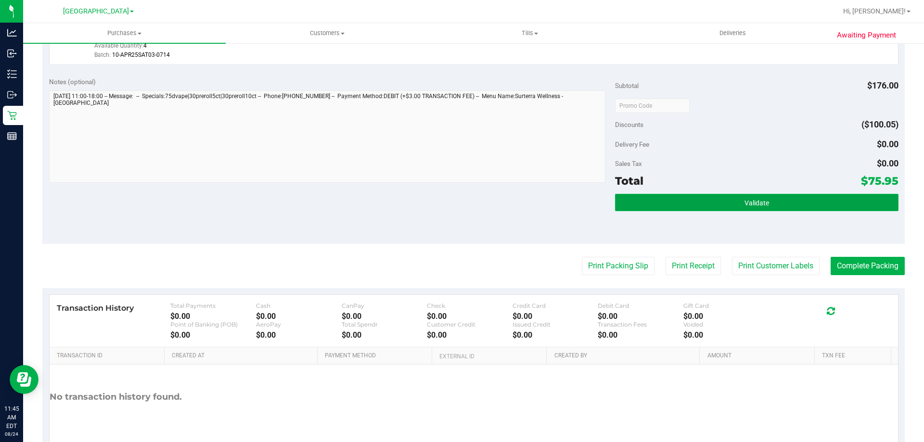
click at [744, 207] on span "Validate" at bounding box center [756, 203] width 25 height 8
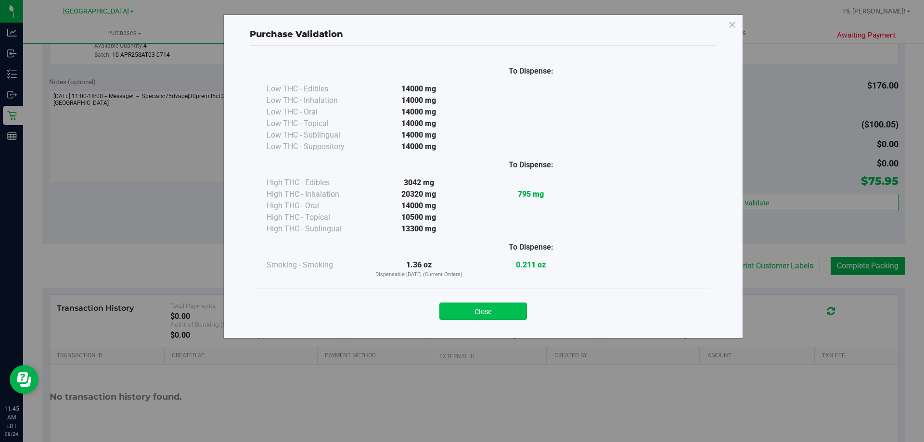
click at [505, 313] on button "Close" at bounding box center [483, 311] width 88 height 17
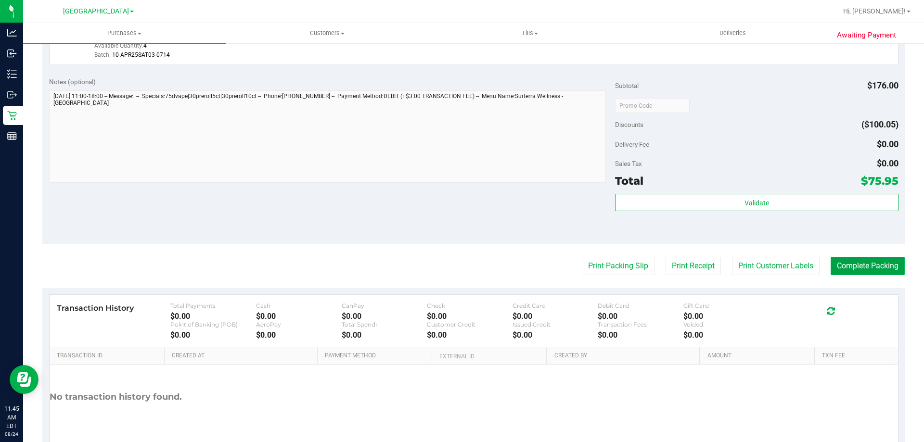
click at [868, 264] on button "Complete Packing" at bounding box center [868, 266] width 74 height 18
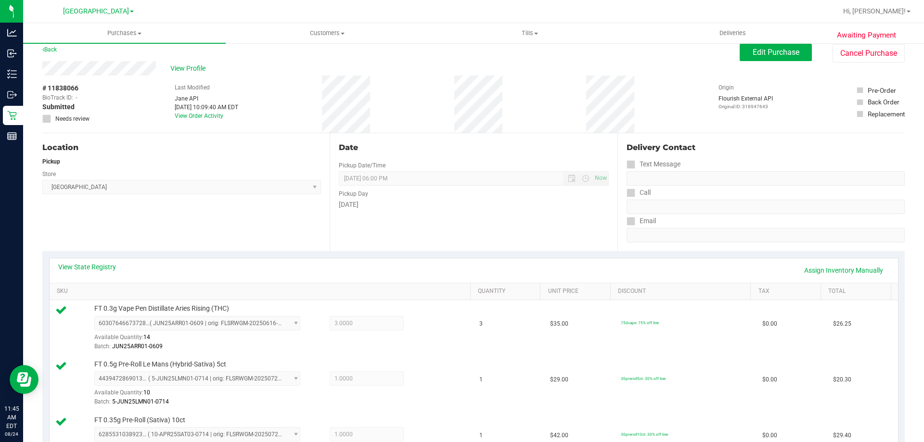
scroll to position [0, 0]
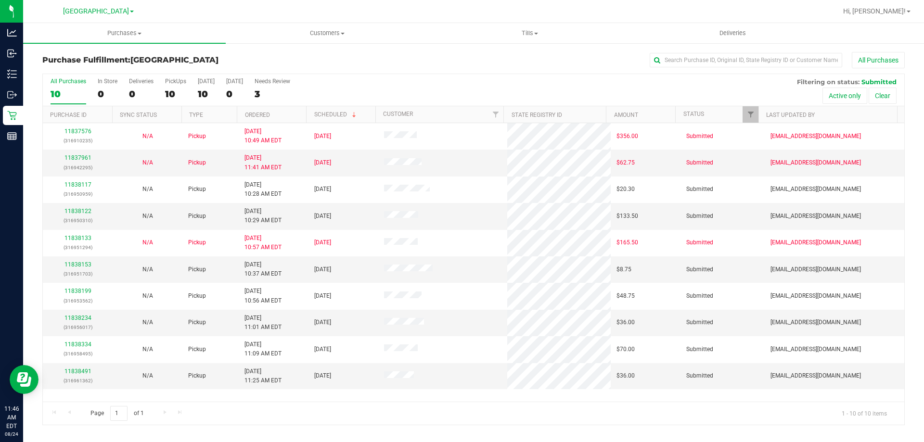
click at [289, 110] on th "Ordered" at bounding box center [271, 114] width 69 height 17
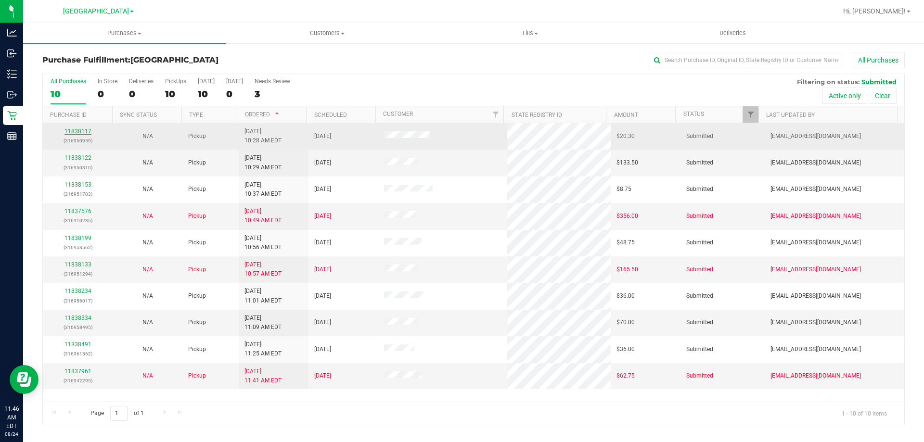
click at [82, 132] on link "11838117" at bounding box center [77, 131] width 27 height 7
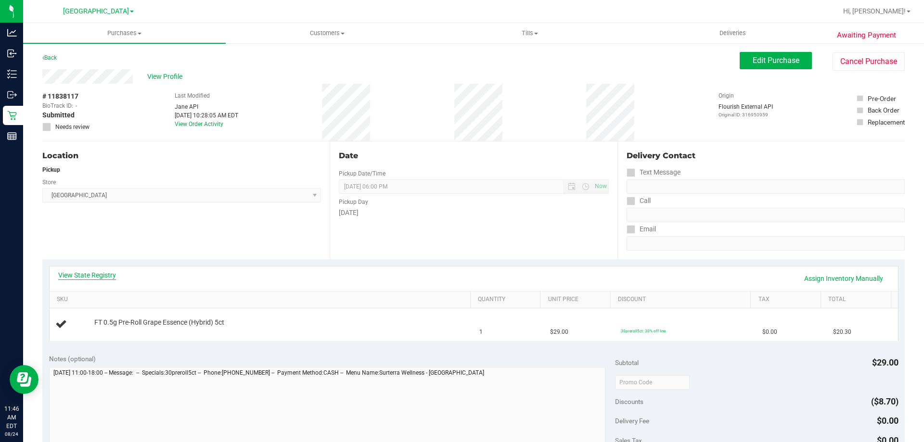
click at [83, 271] on link "View State Registry" at bounding box center [87, 275] width 58 height 10
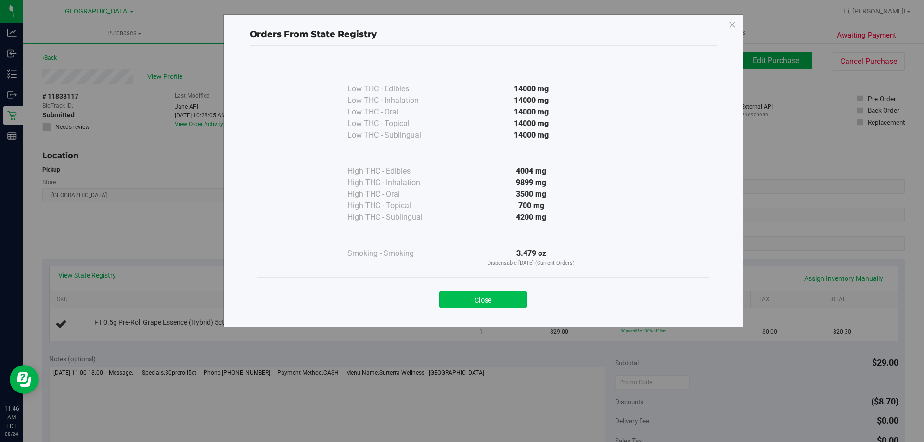
click at [489, 304] on button "Close" at bounding box center [483, 299] width 88 height 17
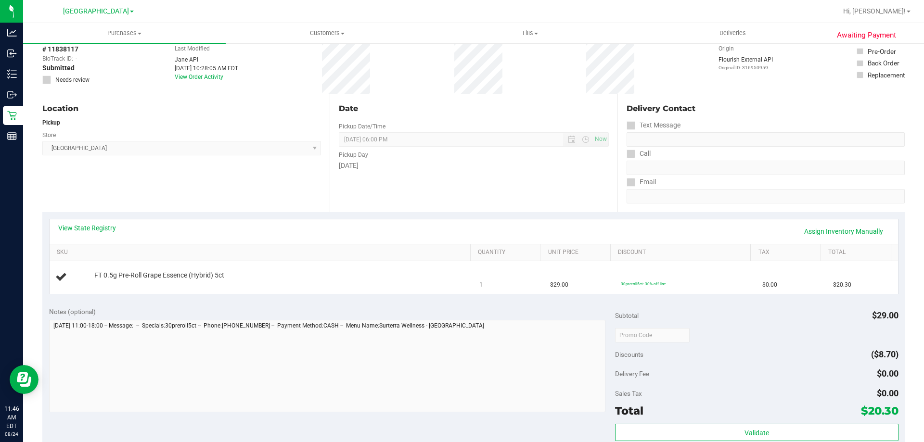
scroll to position [192, 0]
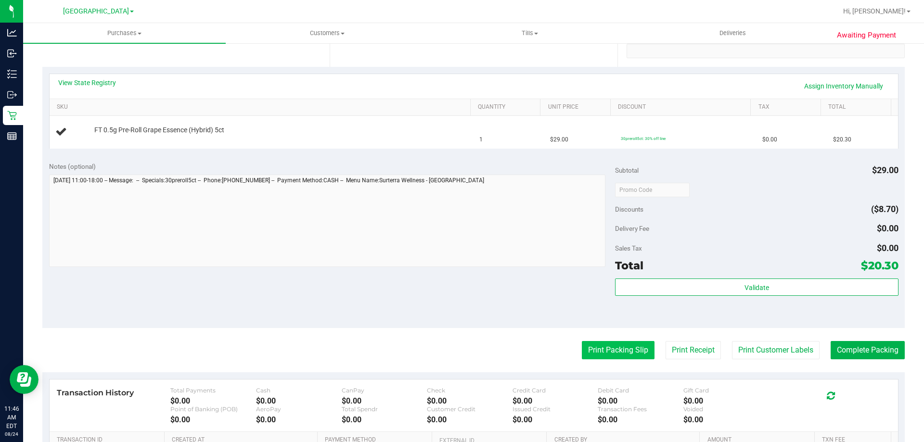
click at [626, 353] on button "Print Packing Slip" at bounding box center [618, 350] width 73 height 18
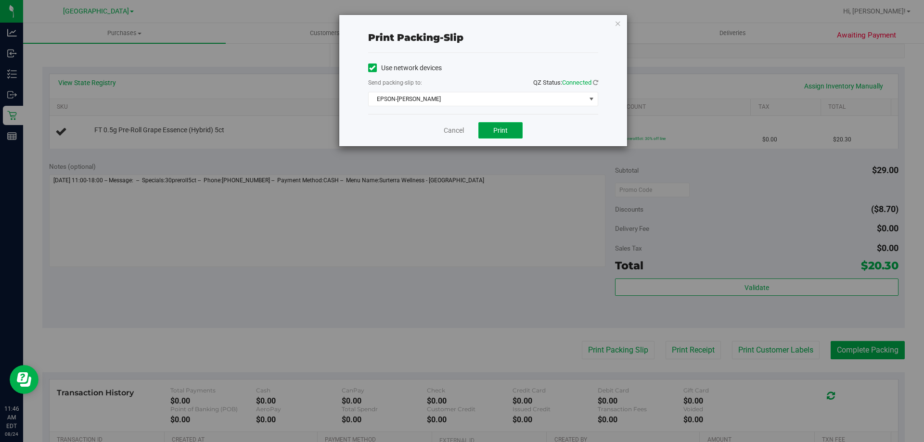
click at [514, 132] on button "Print" at bounding box center [500, 130] width 44 height 16
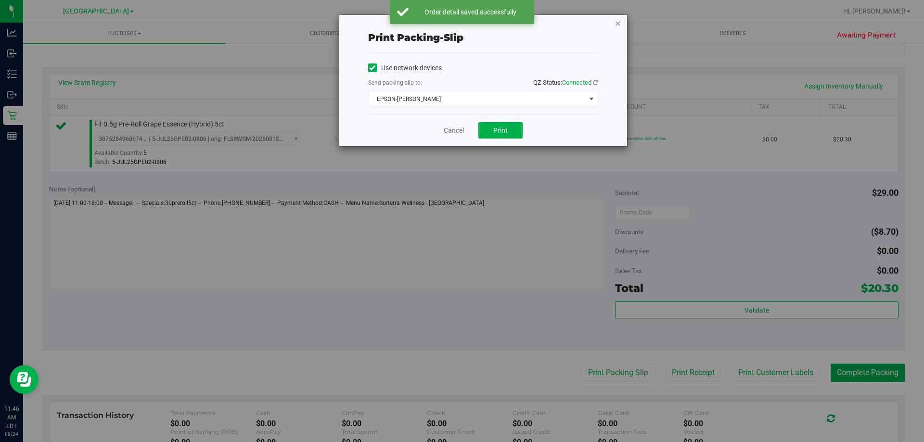
click at [620, 20] on icon "button" at bounding box center [618, 23] width 7 height 12
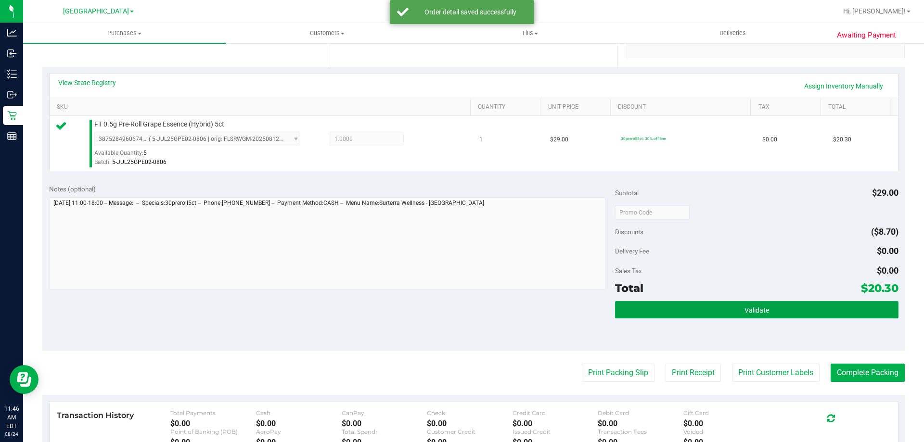
click at [770, 303] on button "Validate" at bounding box center [756, 309] width 283 height 17
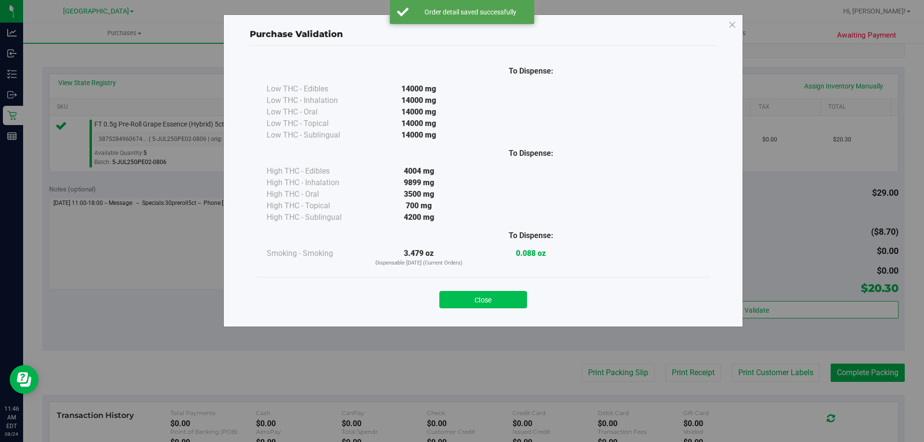
click at [498, 293] on button "Close" at bounding box center [483, 299] width 88 height 17
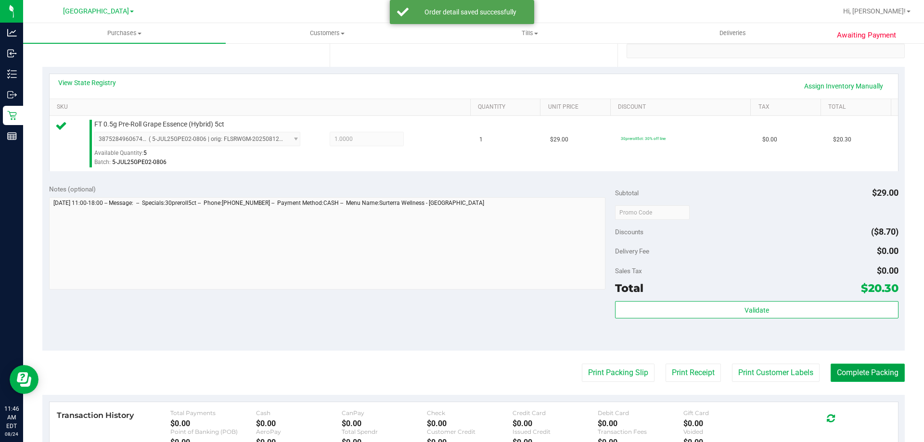
click at [873, 374] on button "Complete Packing" at bounding box center [868, 373] width 74 height 18
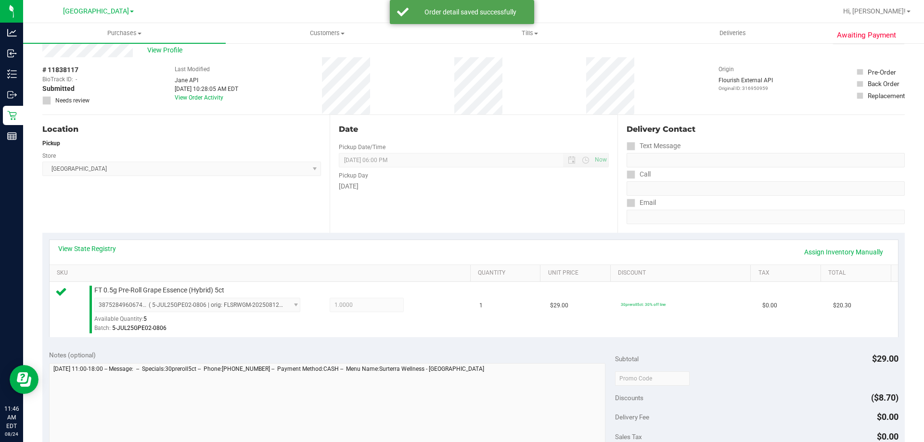
scroll to position [0, 0]
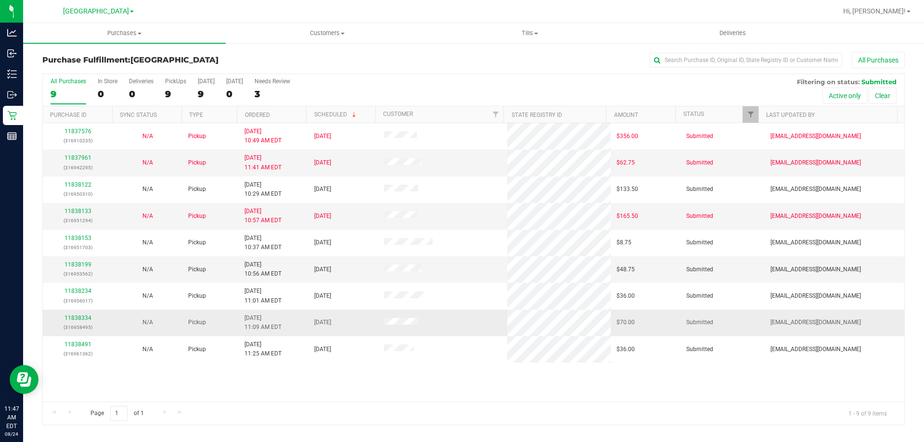
click at [78, 321] on div "11838334 (316958495)" at bounding box center [78, 323] width 58 height 18
click at [77, 319] on link "11838334" at bounding box center [77, 318] width 27 height 7
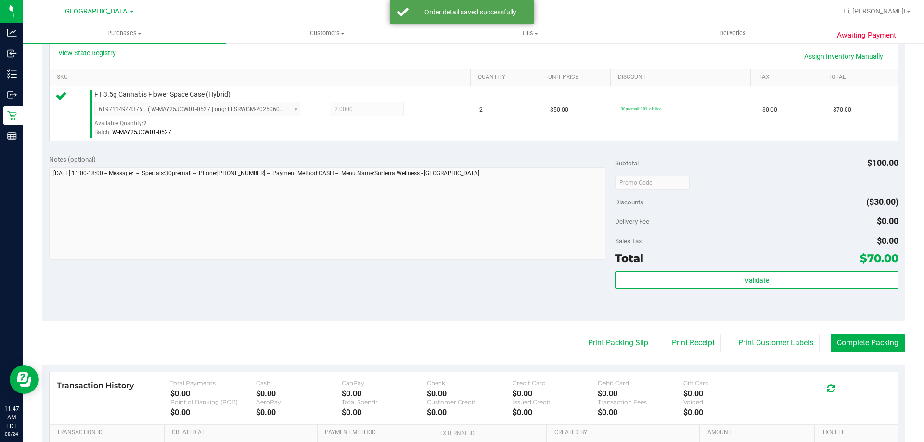
scroll to position [345, 0]
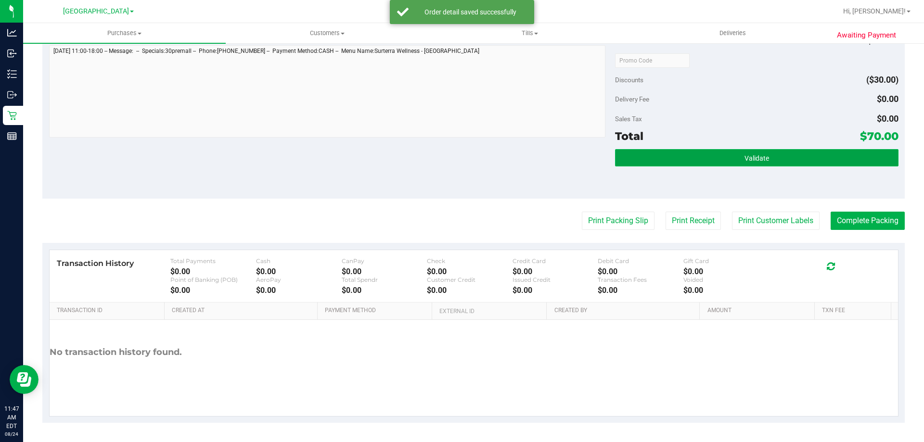
click at [827, 150] on button "Validate" at bounding box center [756, 157] width 283 height 17
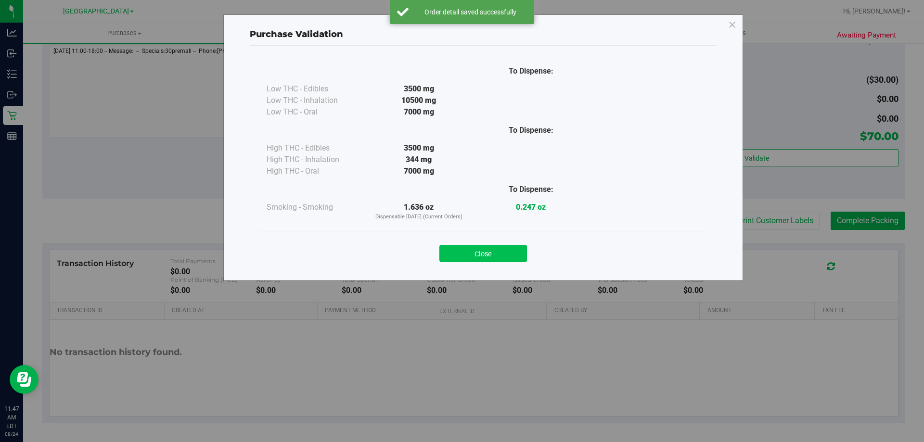
click at [497, 253] on button "Close" at bounding box center [483, 253] width 88 height 17
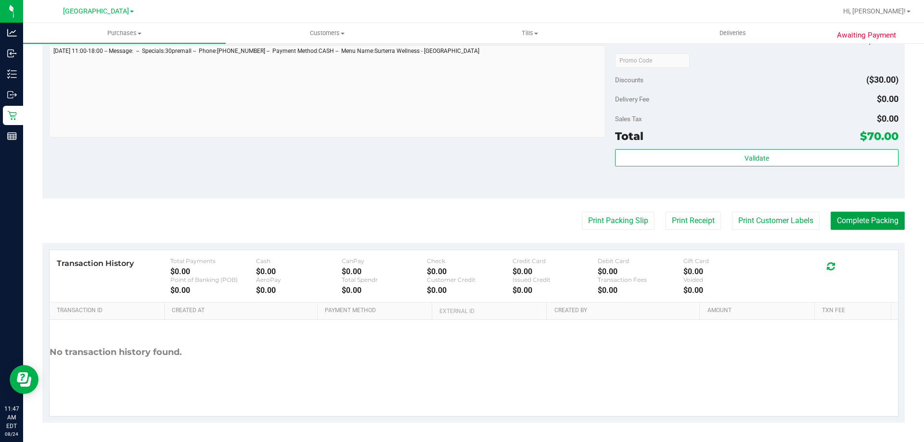
click at [867, 225] on button "Complete Packing" at bounding box center [868, 221] width 74 height 18
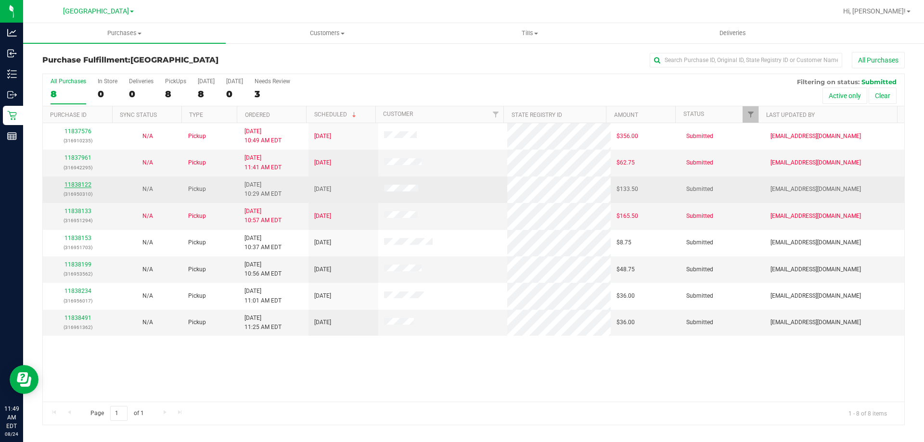
click at [83, 184] on link "11838122" at bounding box center [77, 184] width 27 height 7
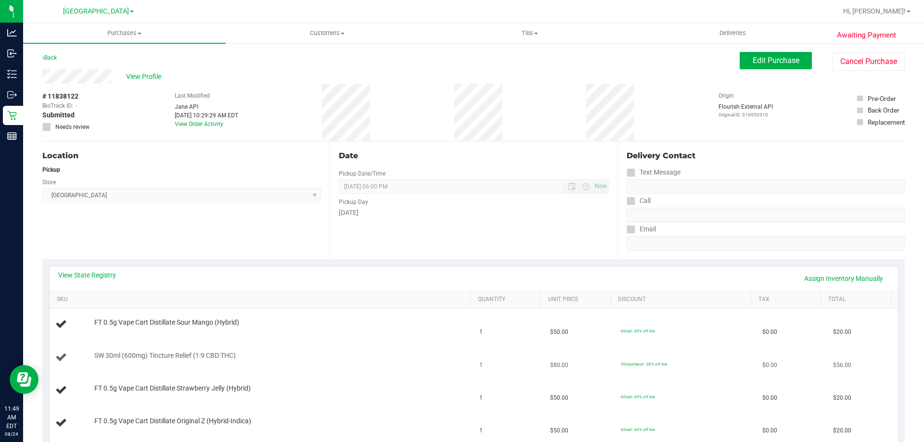
scroll to position [96, 0]
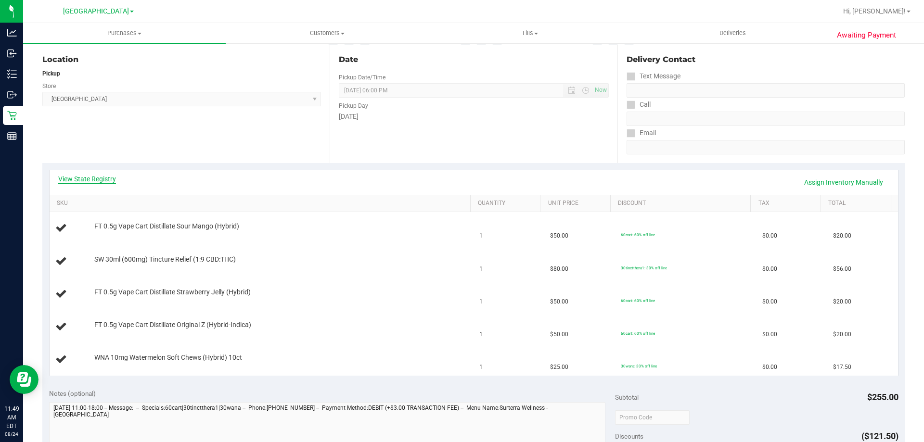
click at [100, 179] on link "View State Registry" at bounding box center [87, 179] width 58 height 10
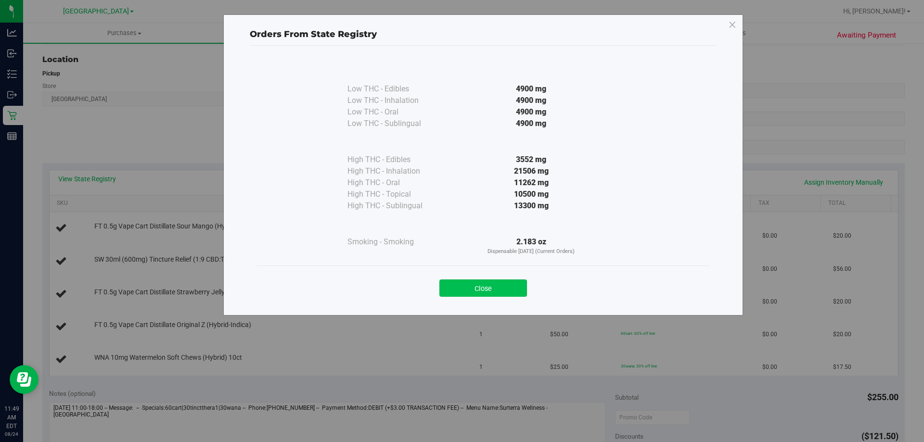
click at [483, 292] on button "Close" at bounding box center [483, 288] width 88 height 17
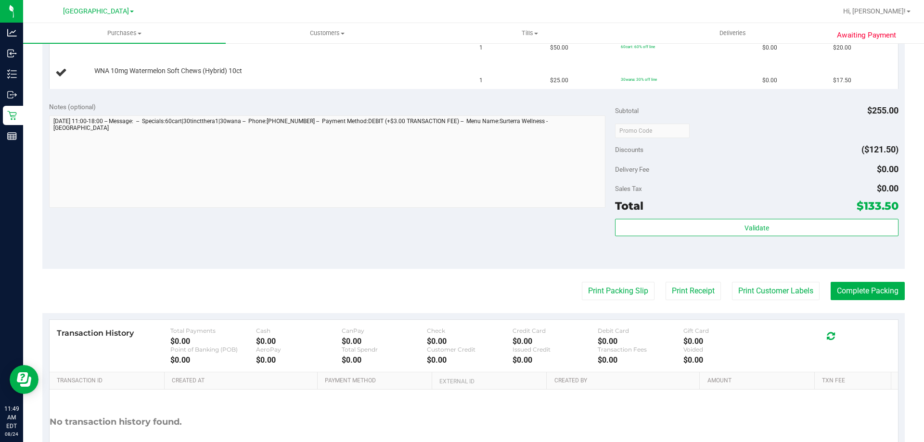
scroll to position [385, 0]
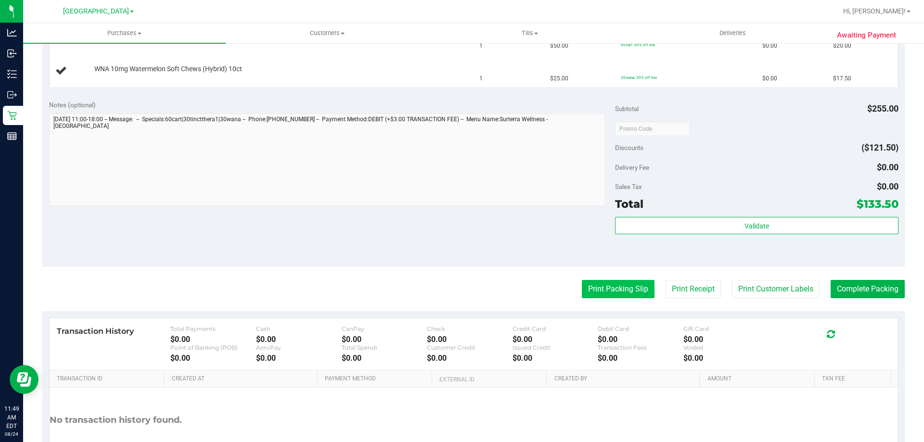
click at [601, 292] on button "Print Packing Slip" at bounding box center [618, 289] width 73 height 18
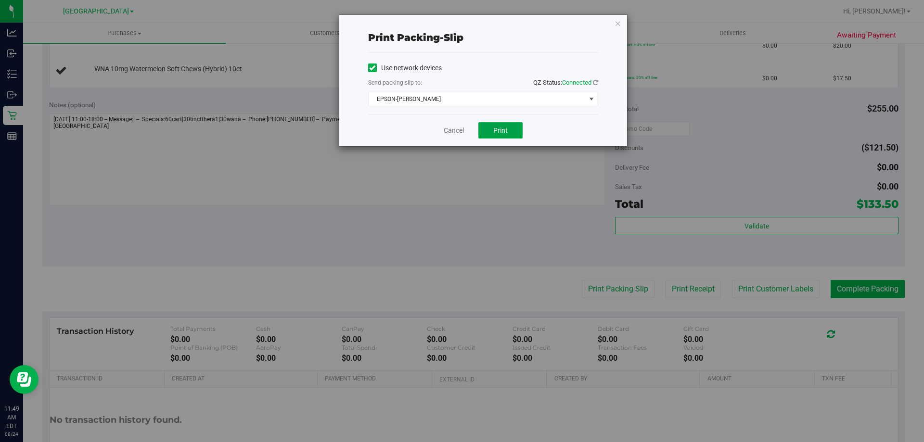
click at [502, 132] on span "Print" at bounding box center [500, 131] width 14 height 8
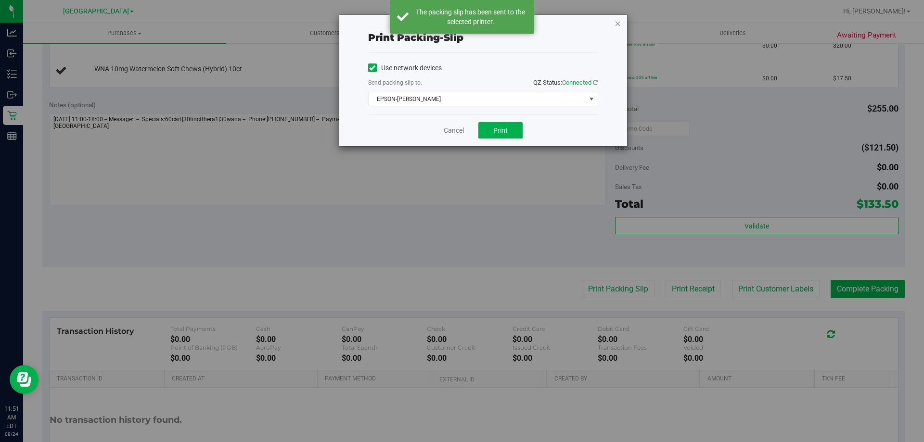
click at [615, 23] on icon "button" at bounding box center [618, 23] width 7 height 12
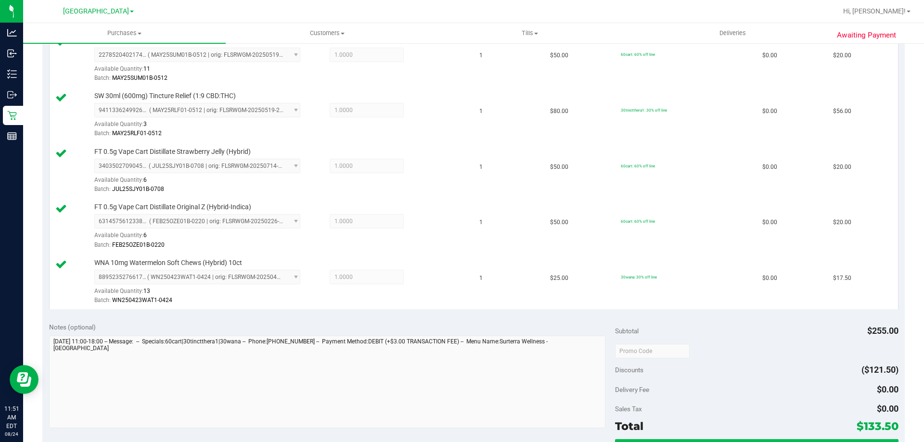
scroll to position [372, 0]
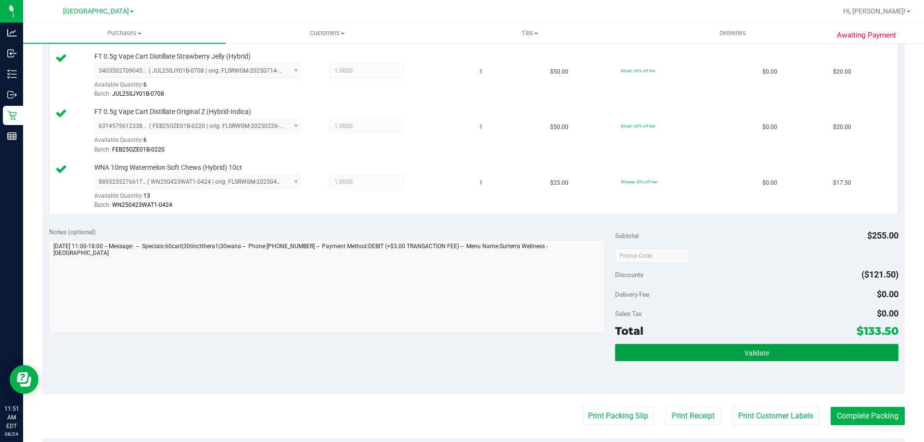
click at [829, 347] on button "Validate" at bounding box center [756, 352] width 283 height 17
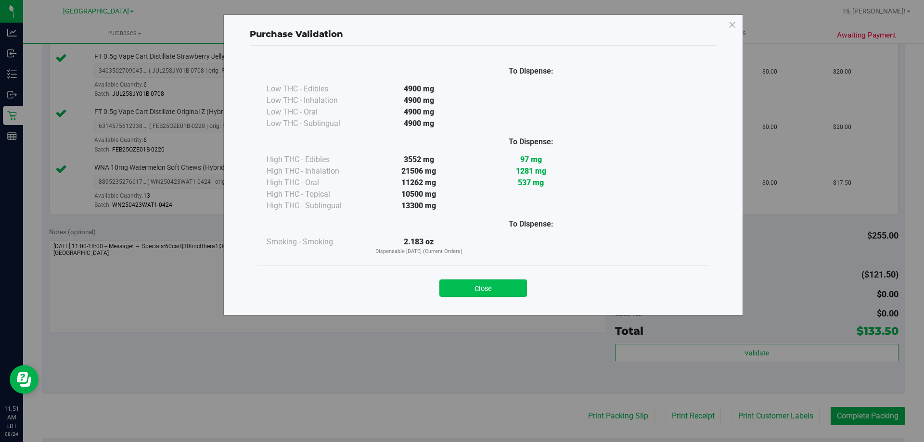
click at [507, 290] on button "Close" at bounding box center [483, 288] width 88 height 17
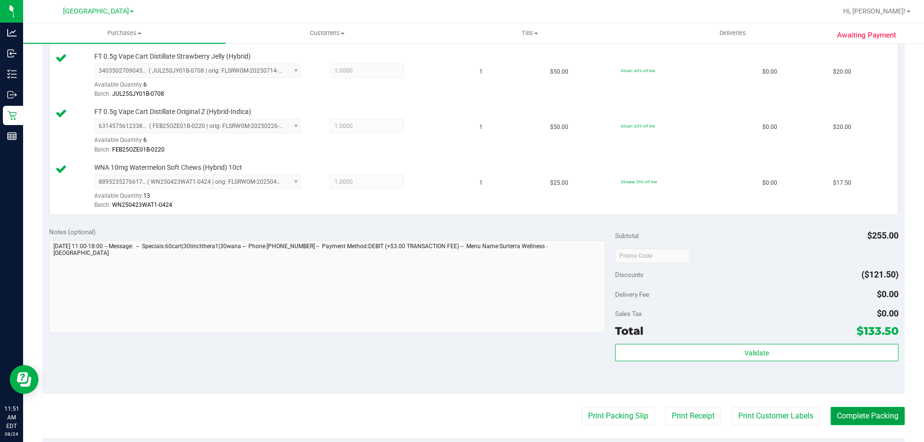
click at [880, 411] on button "Complete Packing" at bounding box center [868, 416] width 74 height 18
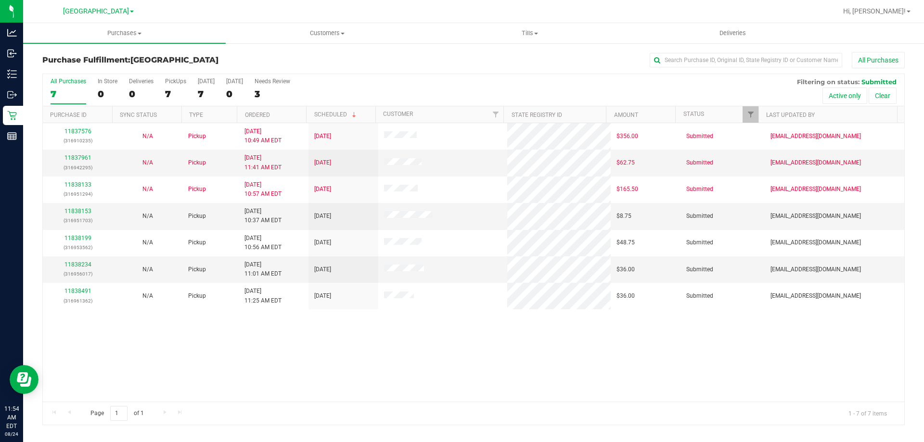
click at [286, 115] on th "Ordered" at bounding box center [271, 114] width 69 height 17
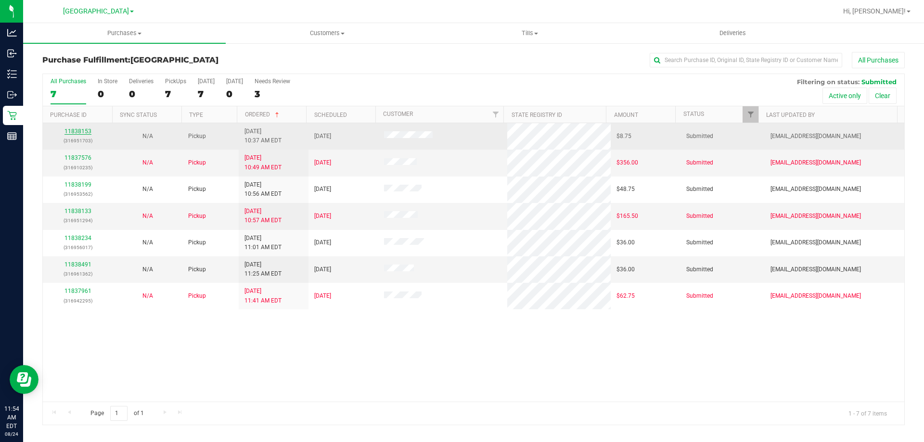
click at [86, 131] on link "11838153" at bounding box center [77, 131] width 27 height 7
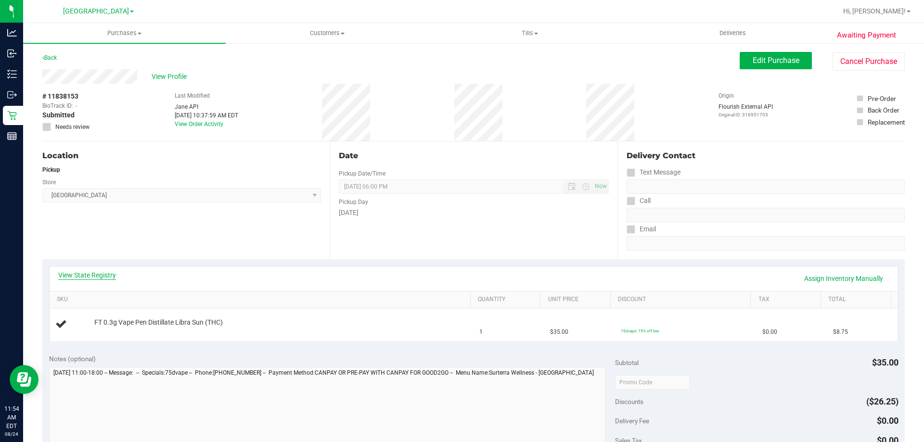
click at [99, 279] on link "View State Registry" at bounding box center [87, 275] width 58 height 10
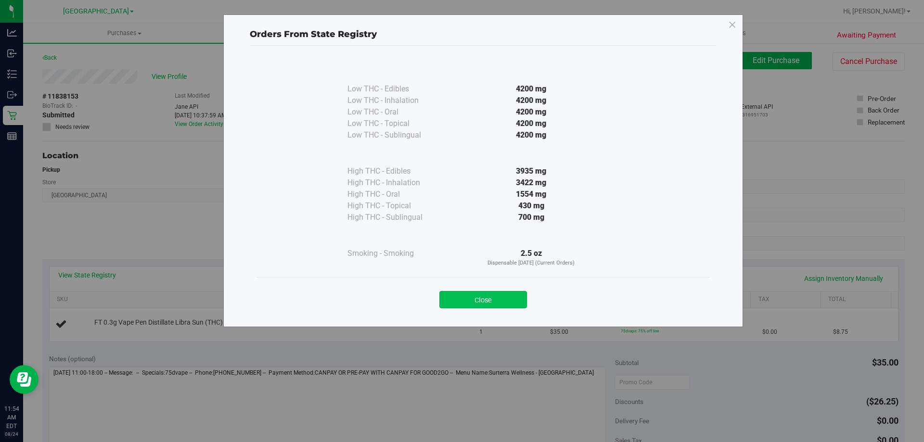
click at [499, 295] on button "Close" at bounding box center [483, 299] width 88 height 17
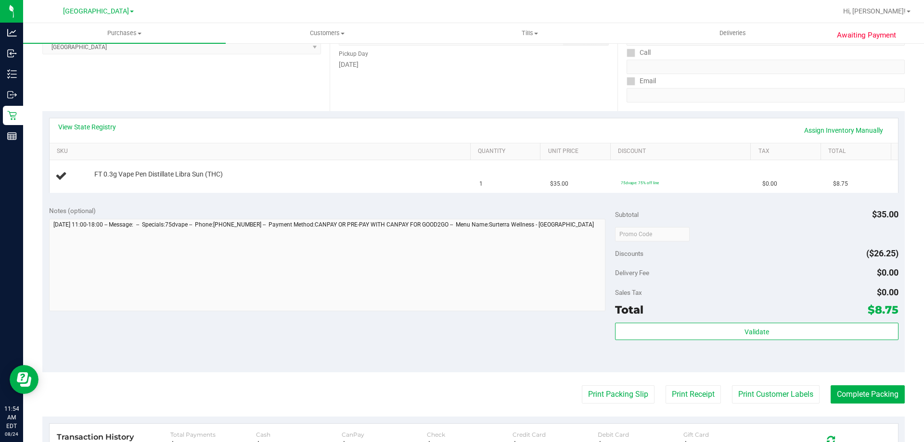
scroll to position [192, 0]
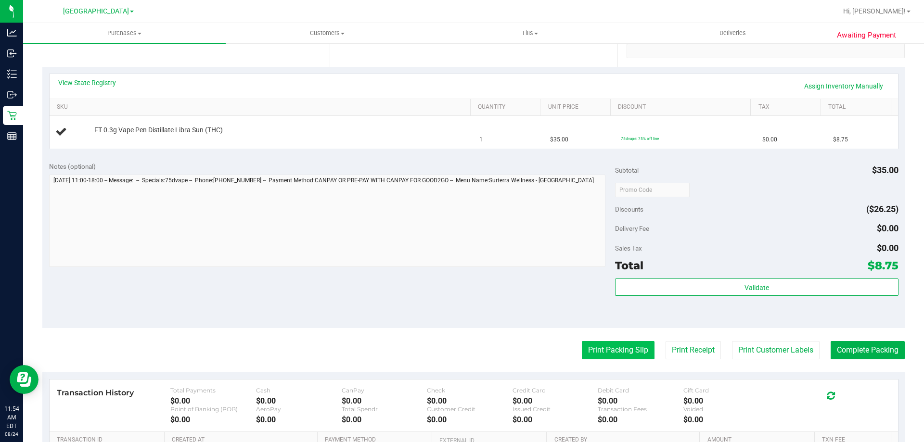
click at [586, 354] on button "Print Packing Slip" at bounding box center [618, 350] width 73 height 18
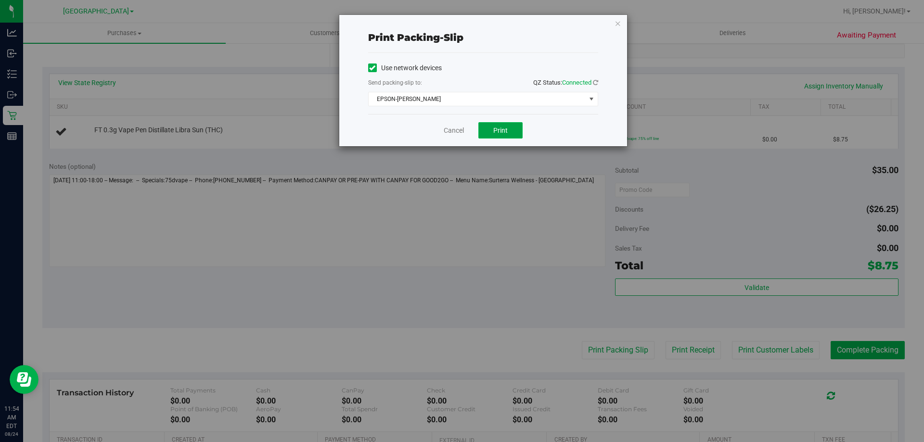
click at [496, 131] on span "Print" at bounding box center [500, 131] width 14 height 8
click at [619, 23] on icon "button" at bounding box center [618, 23] width 7 height 12
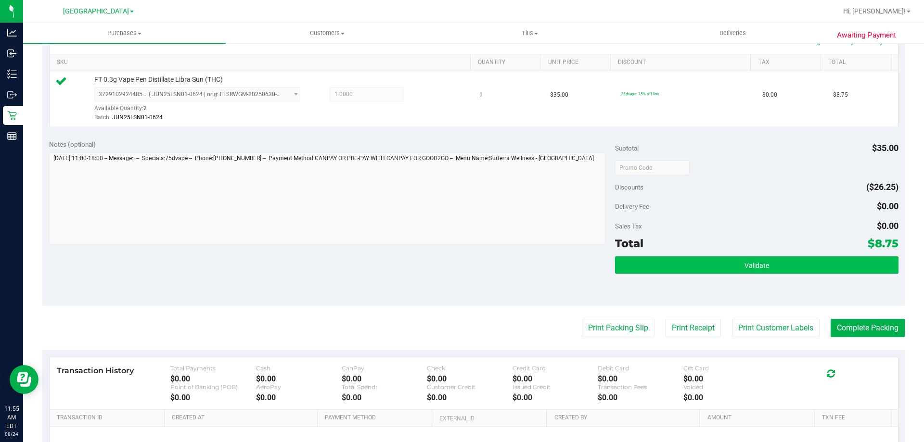
scroll to position [241, 0]
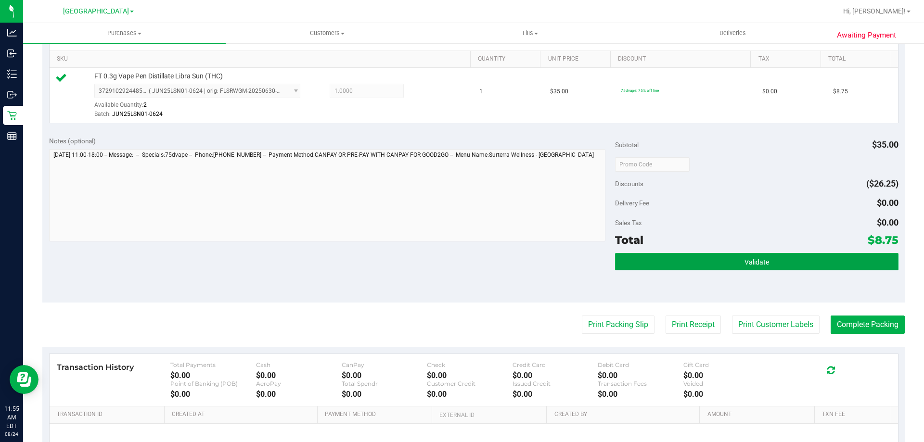
click at [758, 265] on span "Validate" at bounding box center [756, 262] width 25 height 8
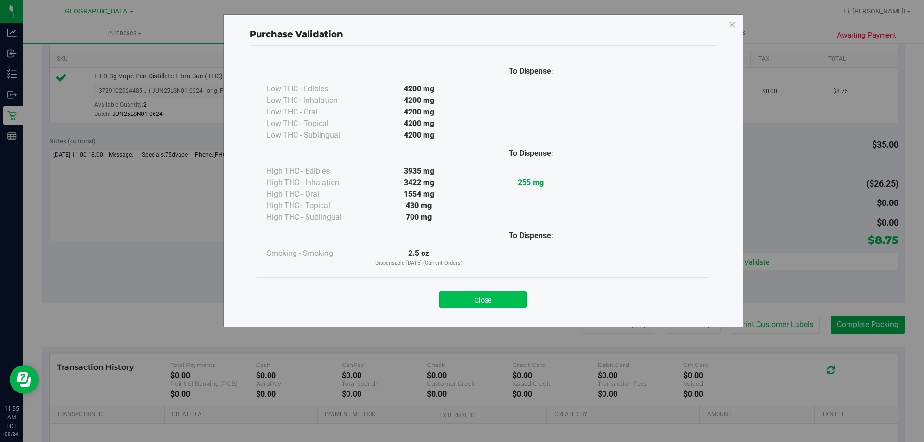
click at [506, 299] on button "Close" at bounding box center [483, 299] width 88 height 17
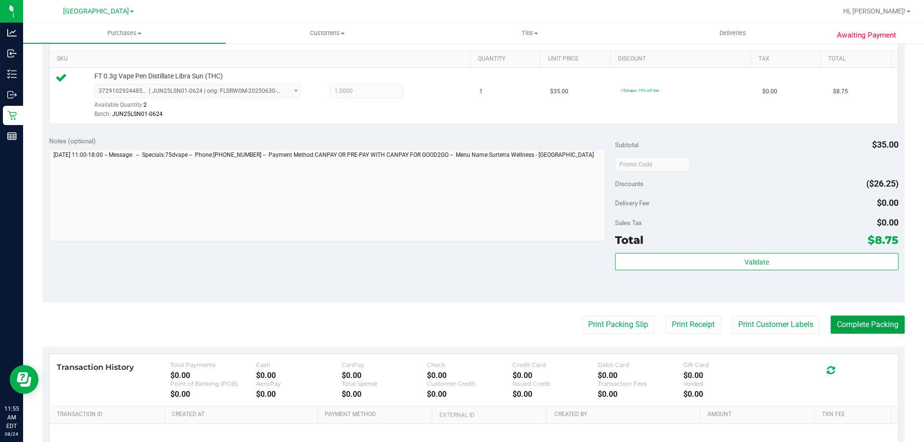
click at [839, 324] on button "Complete Packing" at bounding box center [868, 325] width 74 height 18
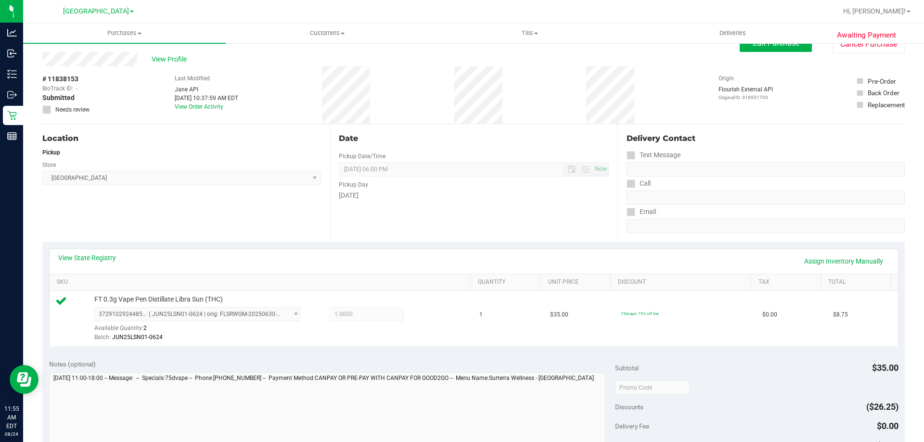
scroll to position [0, 0]
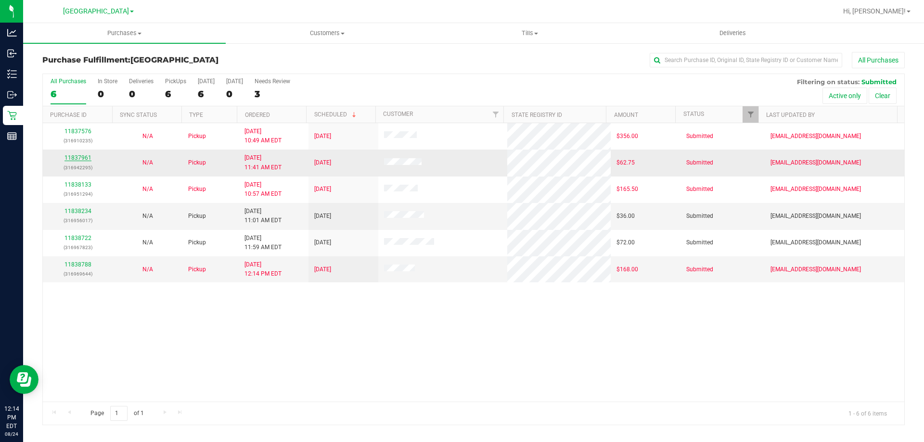
click at [81, 157] on link "11837961" at bounding box center [77, 157] width 27 height 7
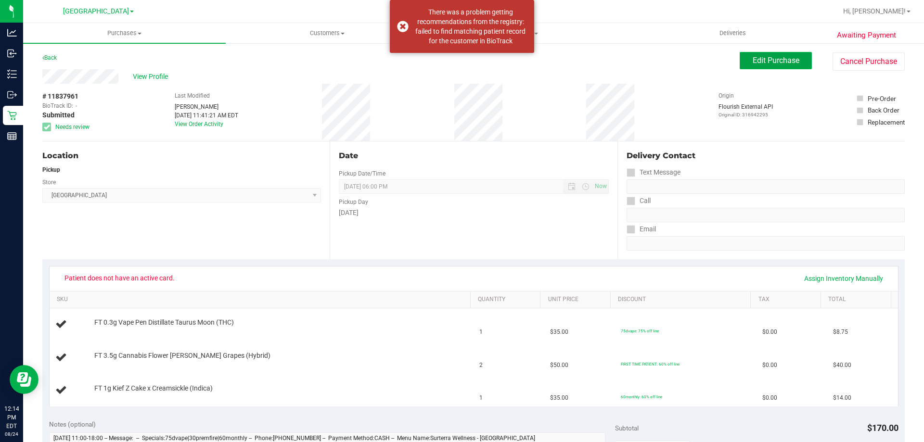
click at [753, 60] on span "Edit Purchase" at bounding box center [776, 60] width 47 height 9
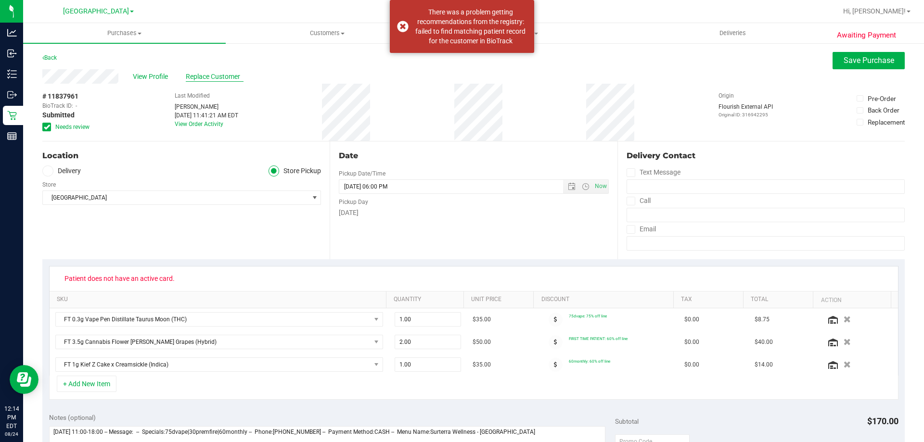
click at [196, 77] on span "Replace Customer" at bounding box center [215, 77] width 58 height 10
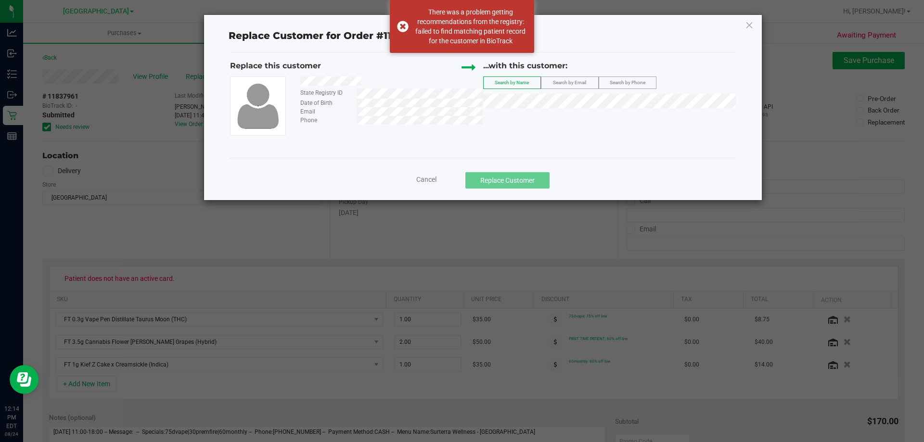
click at [301, 80] on div at bounding box center [388, 83] width 190 height 12
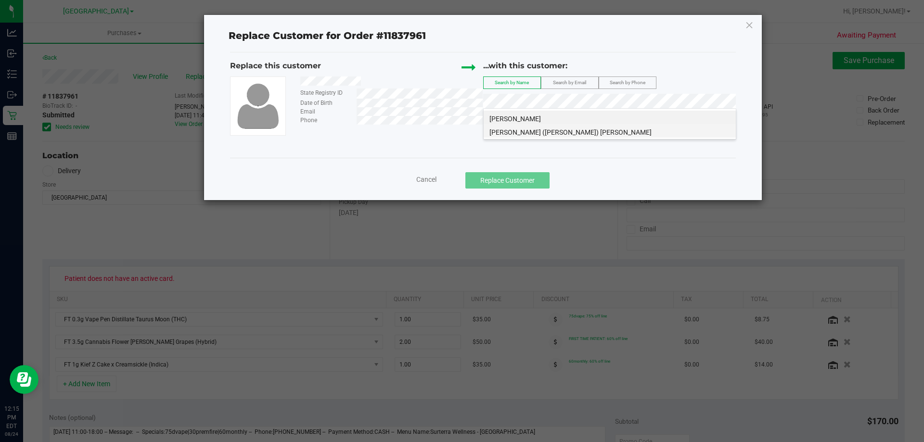
click at [572, 130] on li "ROBERT (BOB) FREW" at bounding box center [610, 130] width 252 height 13
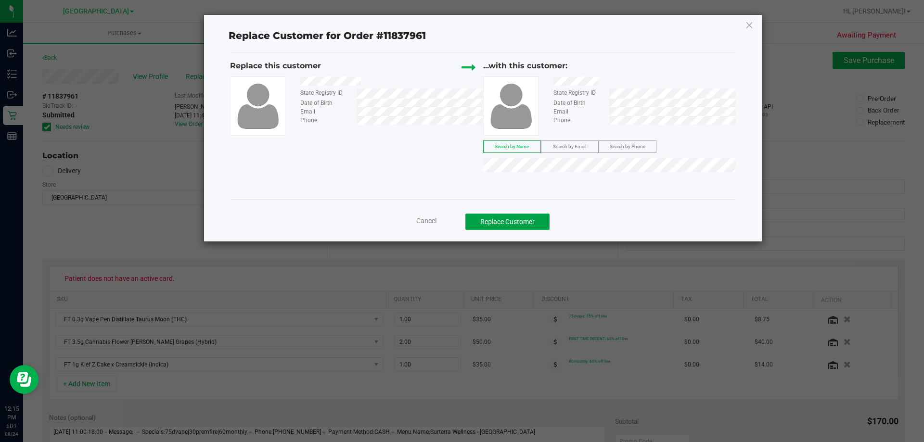
click at [525, 223] on button "Replace Customer" at bounding box center [507, 222] width 84 height 16
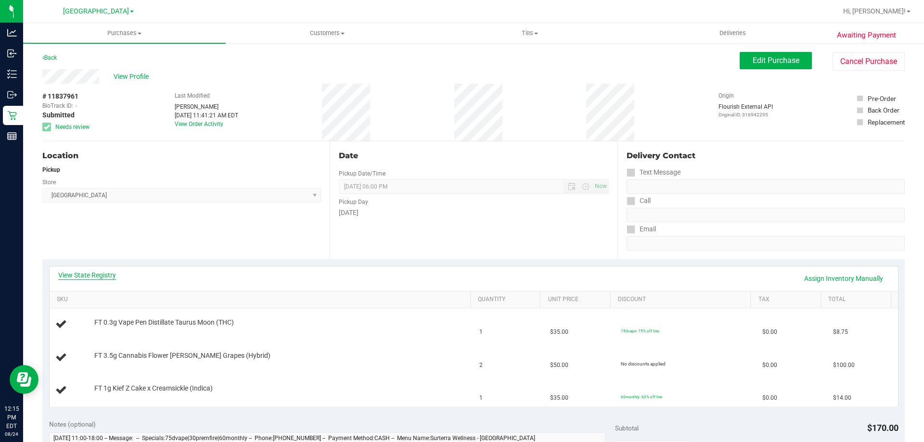
click at [107, 273] on link "View State Registry" at bounding box center [87, 275] width 58 height 10
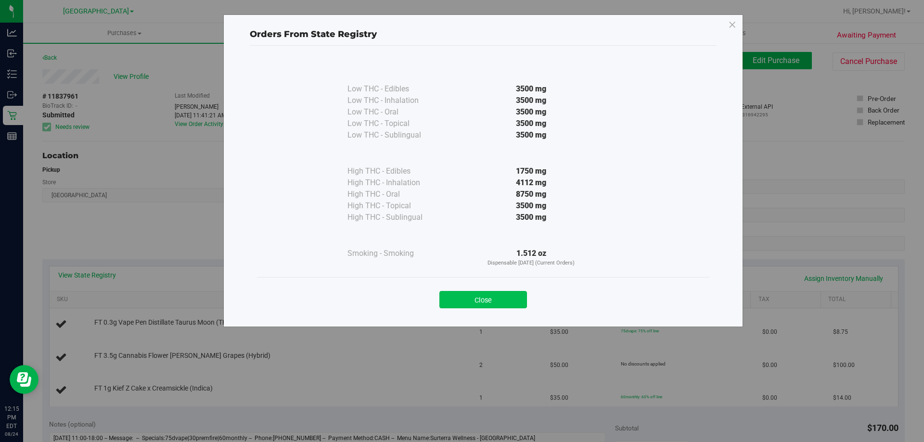
click at [477, 299] on button "Close" at bounding box center [483, 299] width 88 height 17
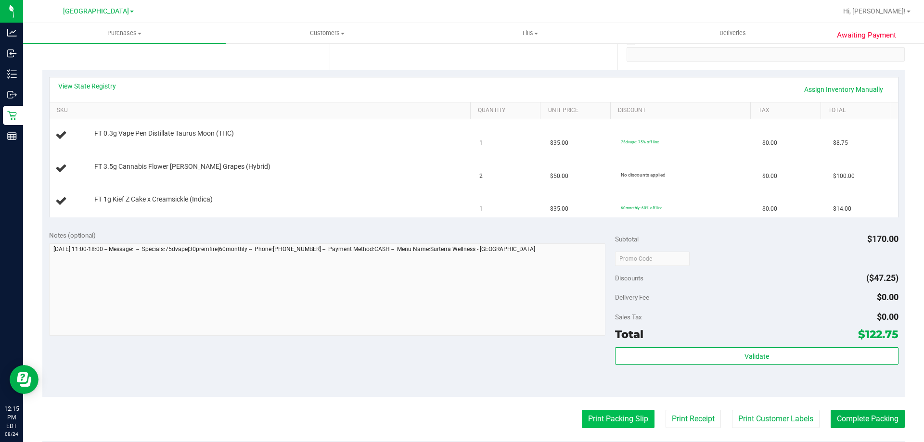
scroll to position [241, 0]
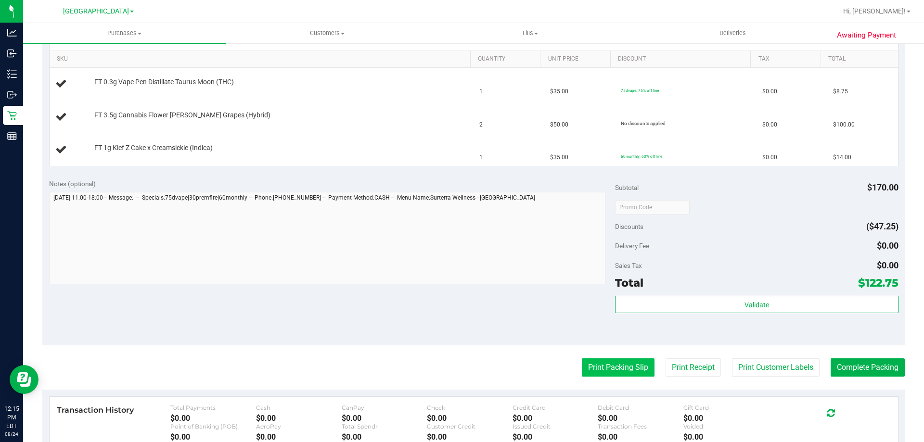
click at [629, 374] on button "Print Packing Slip" at bounding box center [618, 368] width 73 height 18
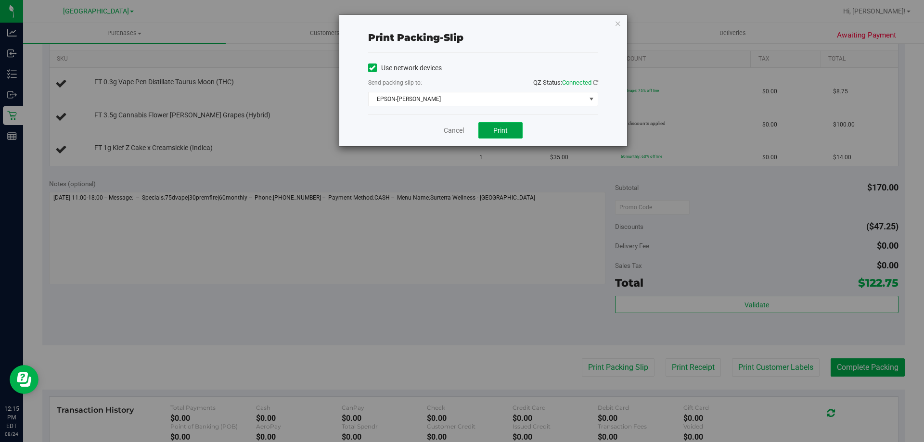
click at [503, 138] on button "Print" at bounding box center [500, 130] width 44 height 16
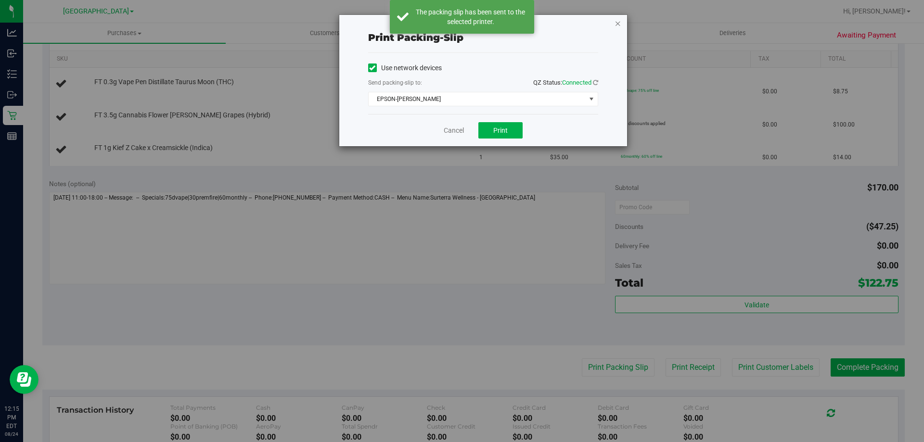
click at [616, 21] on icon "button" at bounding box center [618, 23] width 7 height 12
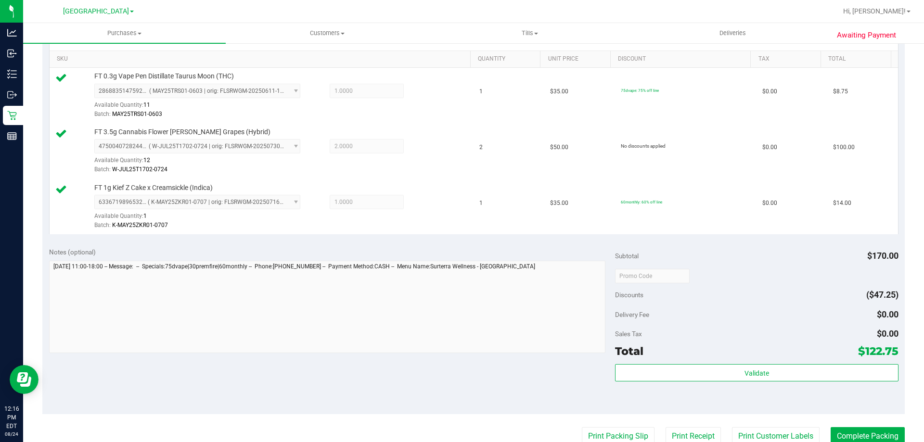
scroll to position [337, 0]
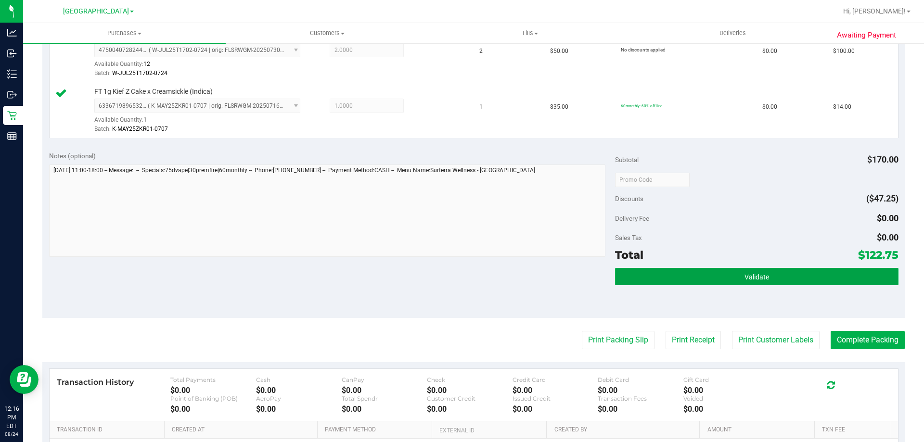
click at [728, 282] on button "Validate" at bounding box center [756, 276] width 283 height 17
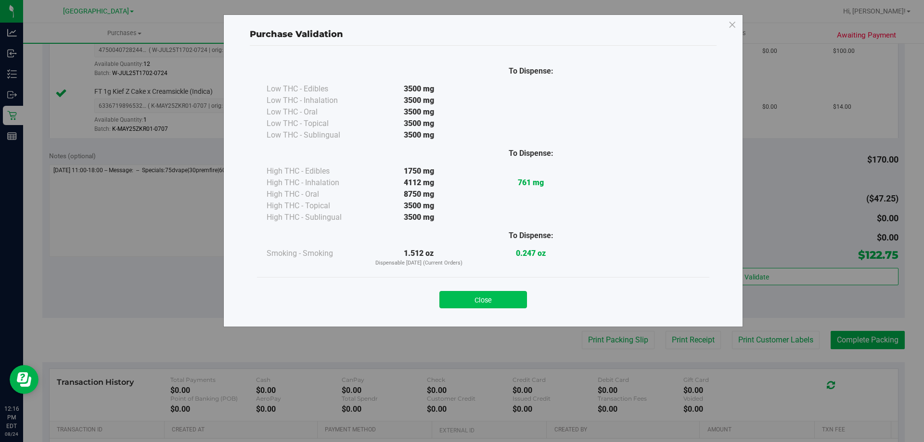
click at [467, 296] on button "Close" at bounding box center [483, 299] width 88 height 17
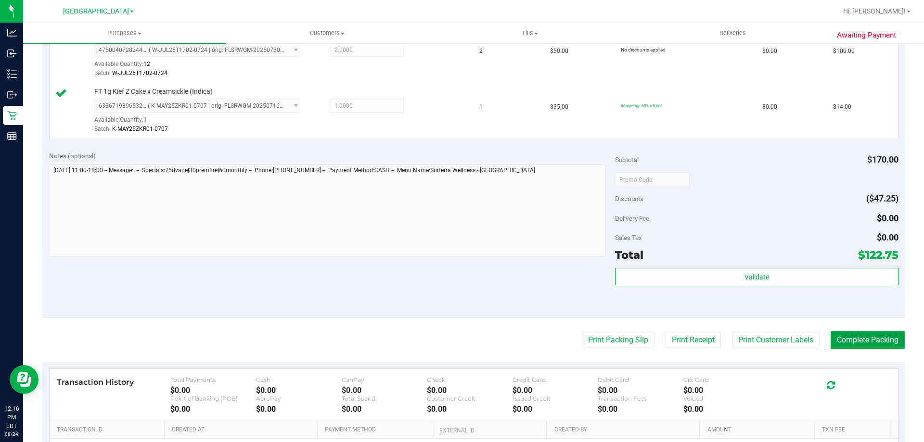
click at [859, 334] on button "Complete Packing" at bounding box center [868, 340] width 74 height 18
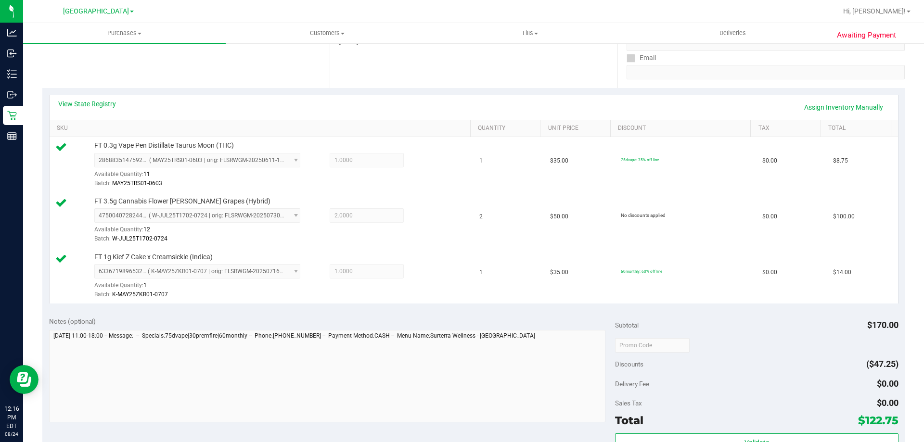
scroll to position [0, 0]
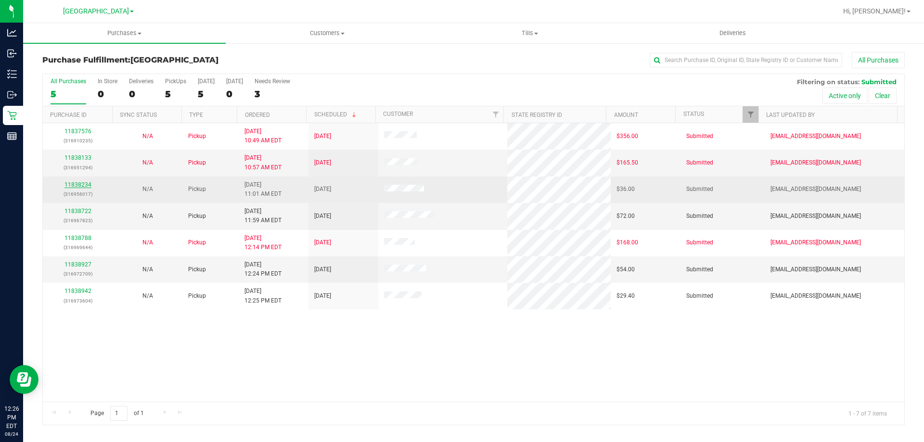
click at [85, 182] on link "11838234" at bounding box center [77, 184] width 27 height 7
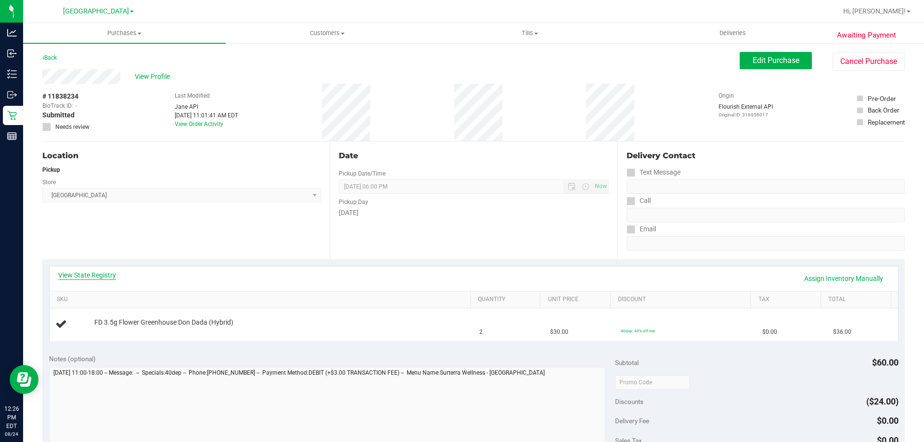
click at [95, 270] on link "View State Registry" at bounding box center [87, 275] width 58 height 10
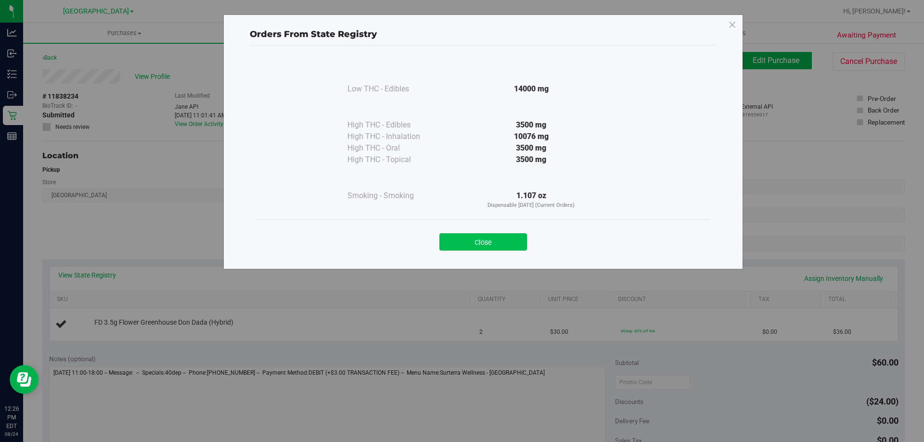
click at [464, 239] on button "Close" at bounding box center [483, 241] width 88 height 17
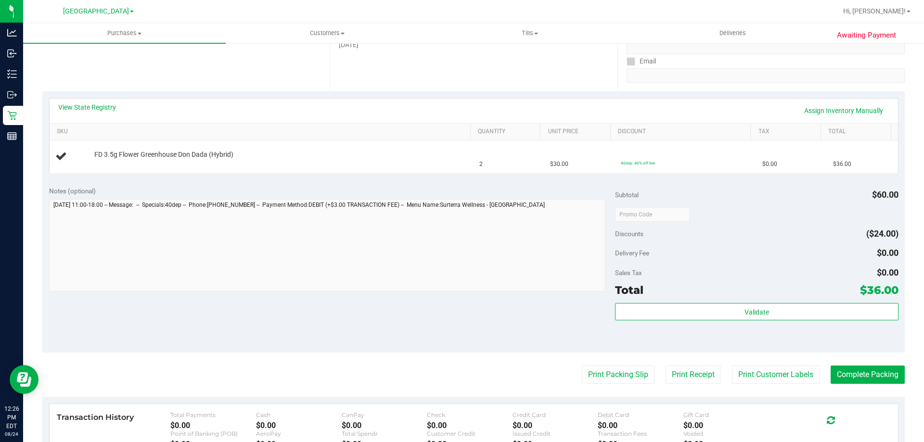
scroll to position [192, 0]
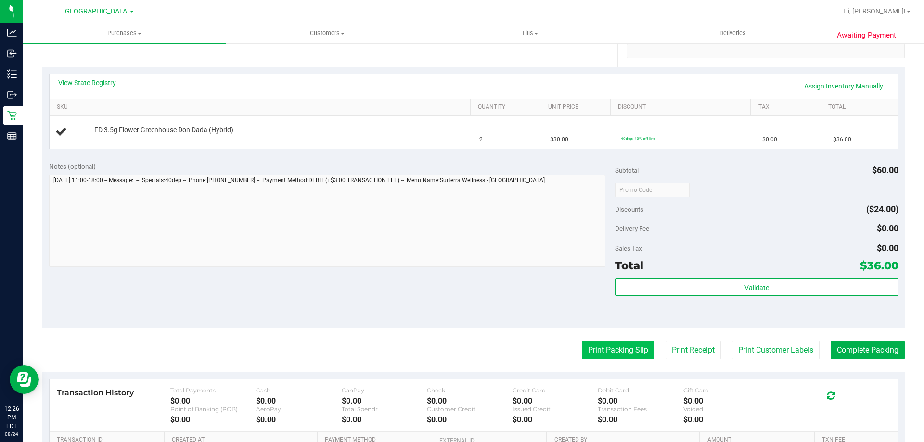
click at [590, 352] on button "Print Packing Slip" at bounding box center [618, 350] width 73 height 18
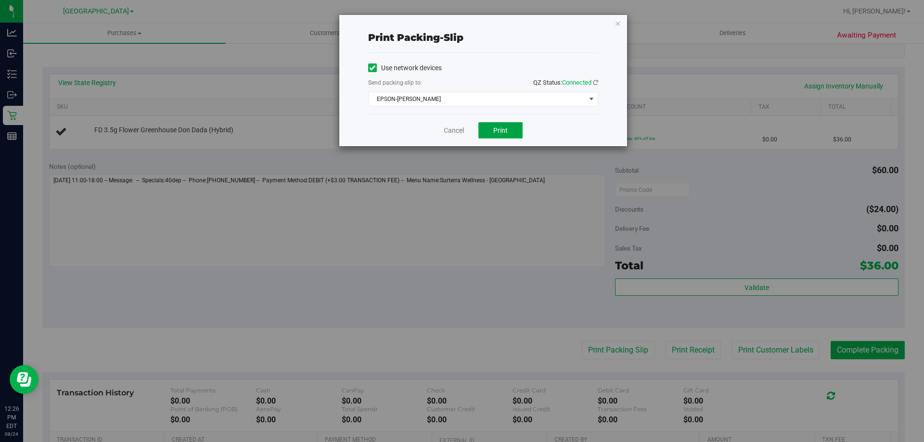
click at [506, 129] on span "Print" at bounding box center [500, 131] width 14 height 8
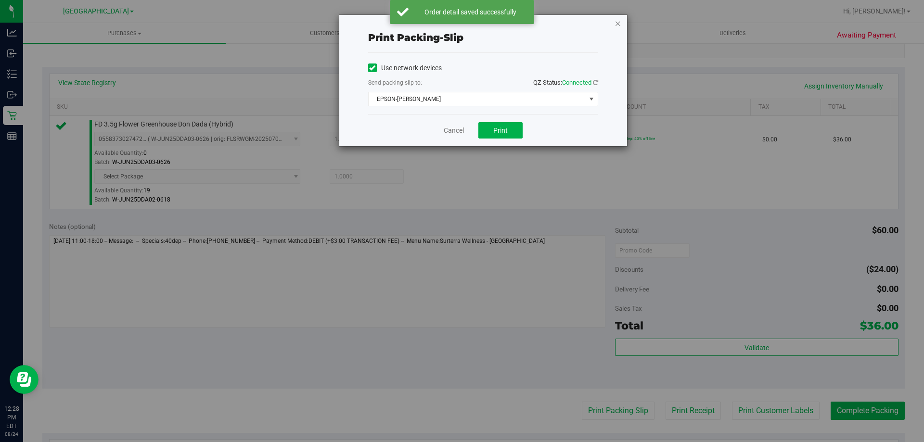
click at [616, 23] on icon "button" at bounding box center [618, 23] width 7 height 12
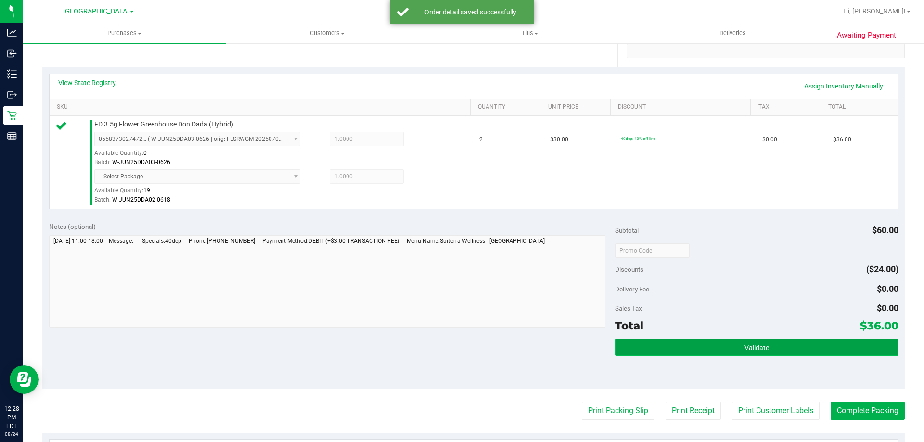
click at [751, 340] on button "Validate" at bounding box center [756, 347] width 283 height 17
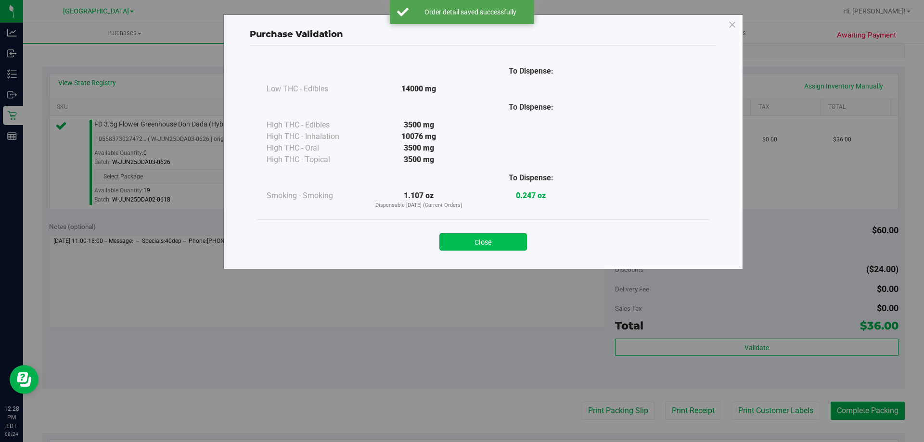
click at [495, 247] on button "Close" at bounding box center [483, 241] width 88 height 17
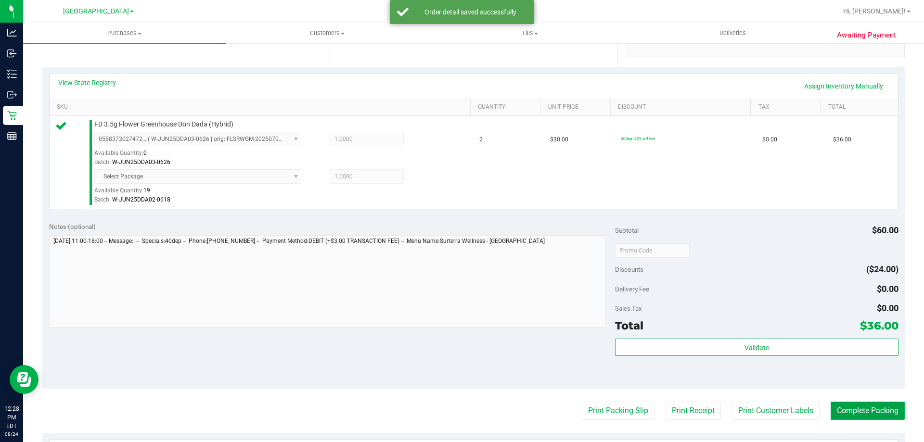
click at [855, 407] on button "Complete Packing" at bounding box center [868, 411] width 74 height 18
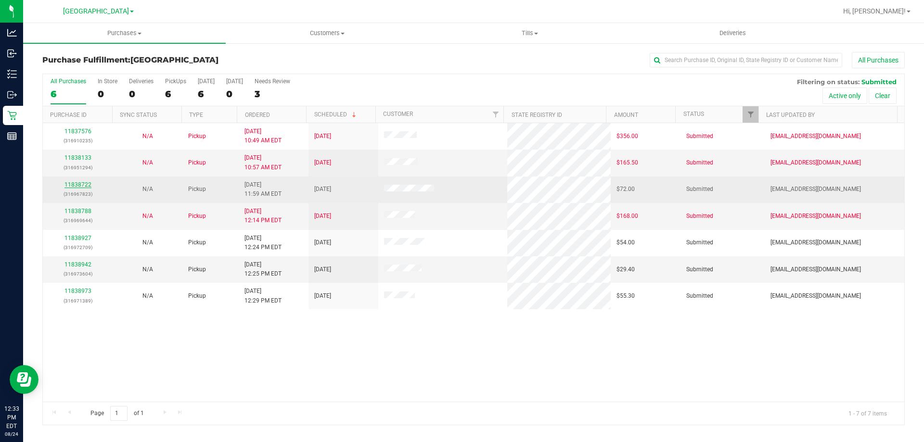
click at [77, 181] on link "11838722" at bounding box center [77, 184] width 27 height 7
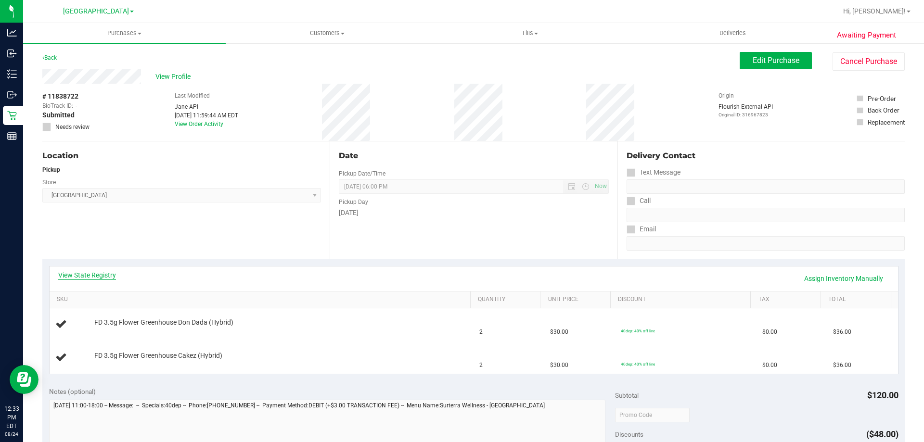
click at [99, 272] on link "View State Registry" at bounding box center [87, 275] width 58 height 10
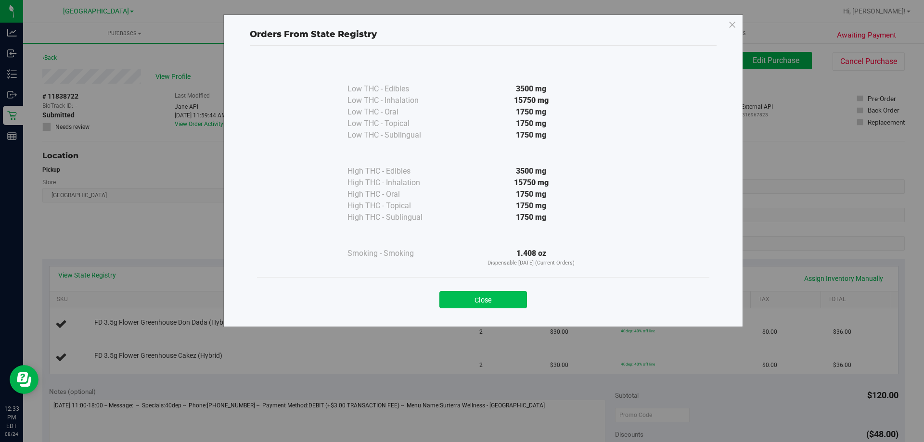
click at [499, 308] on button "Close" at bounding box center [483, 299] width 88 height 17
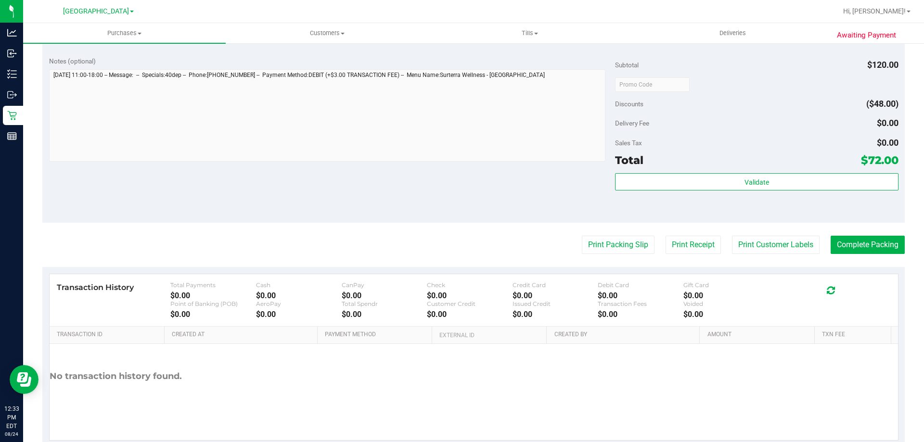
scroll to position [337, 0]
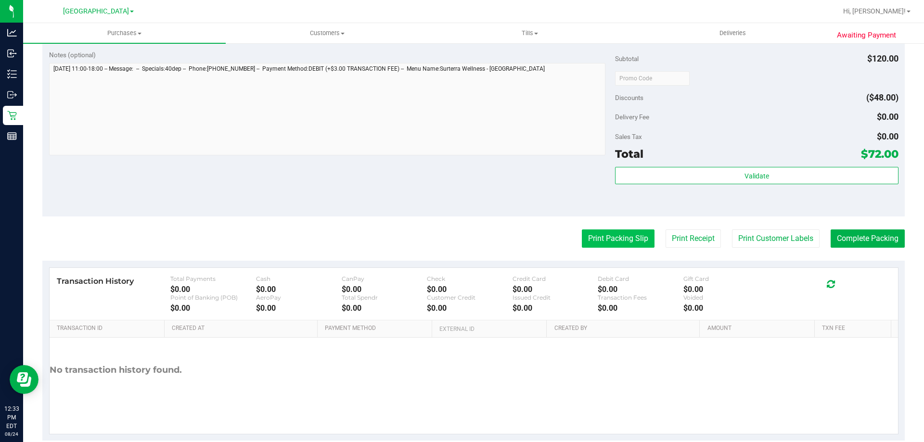
click at [608, 242] on button "Print Packing Slip" at bounding box center [618, 239] width 73 height 18
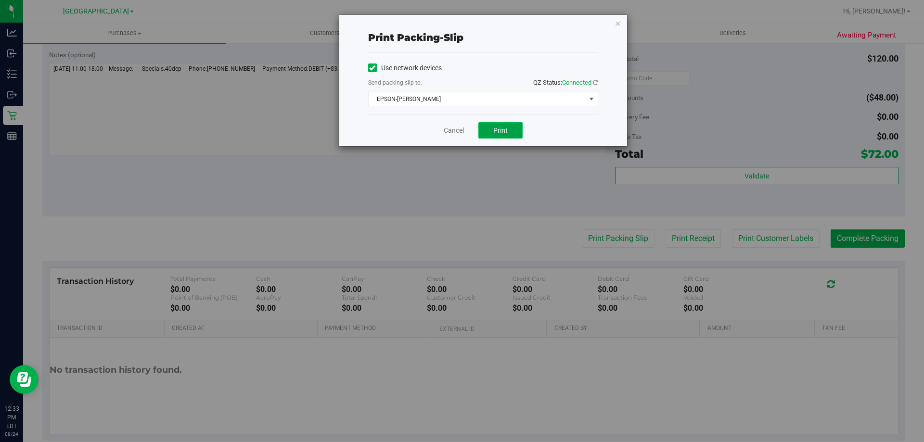
click at [502, 129] on span "Print" at bounding box center [500, 131] width 14 height 8
click at [620, 23] on icon "button" at bounding box center [618, 23] width 7 height 12
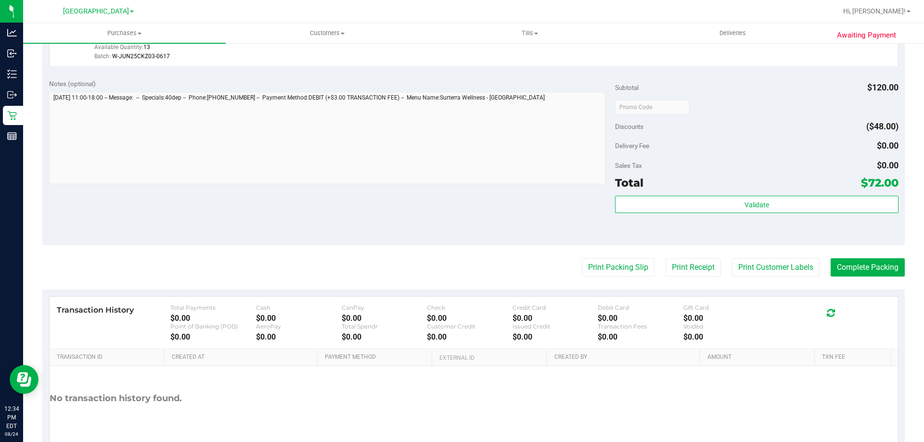
scroll to position [385, 0]
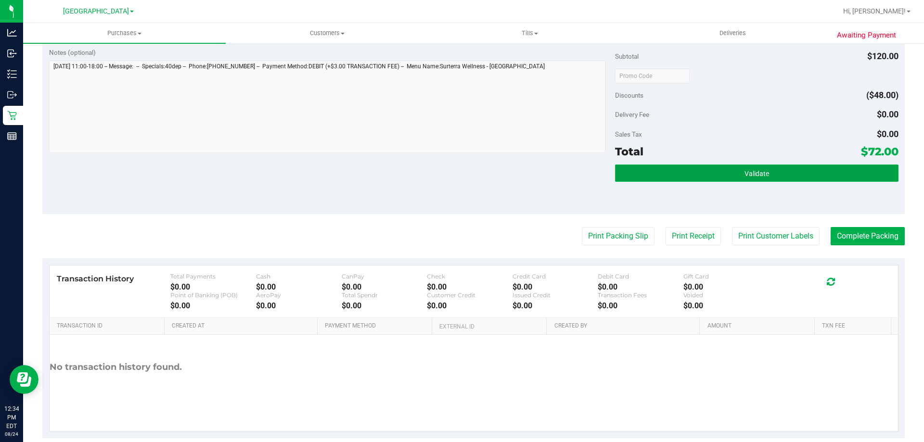
click at [727, 175] on button "Validate" at bounding box center [756, 173] width 283 height 17
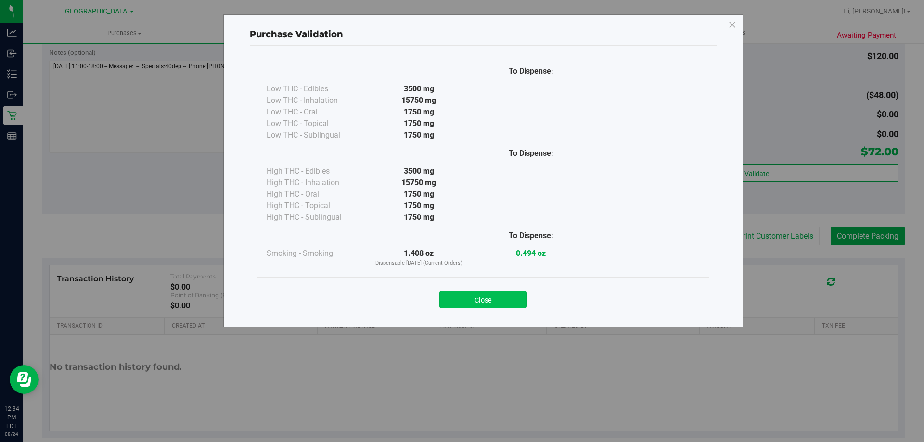
click at [507, 298] on button "Close" at bounding box center [483, 299] width 88 height 17
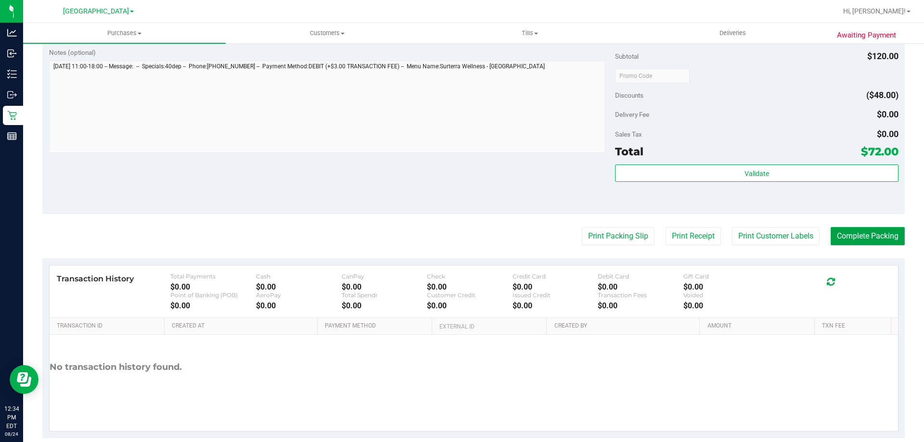
click at [879, 234] on button "Complete Packing" at bounding box center [868, 236] width 74 height 18
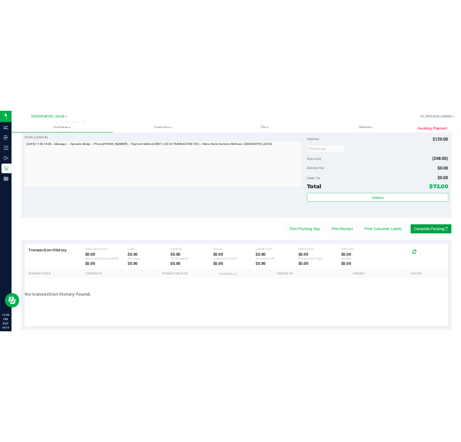
scroll to position [0, 0]
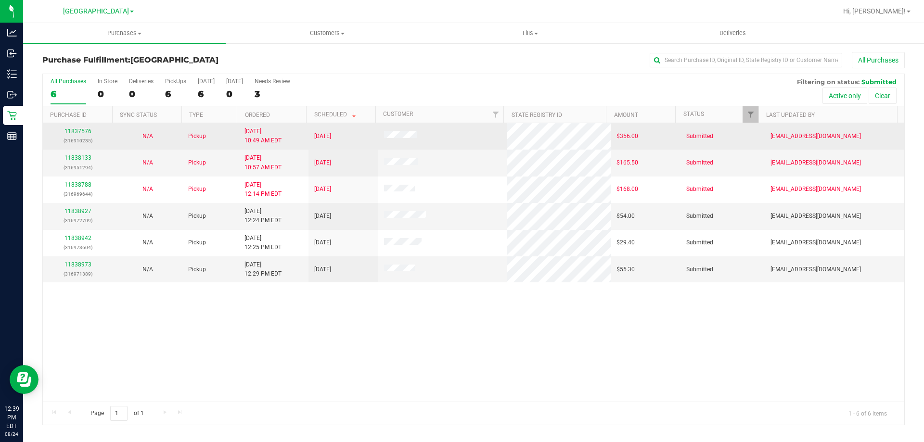
click at [78, 127] on td "11837576 (316910235)" at bounding box center [78, 136] width 70 height 26
click at [79, 131] on link "11837576" at bounding box center [77, 131] width 27 height 7
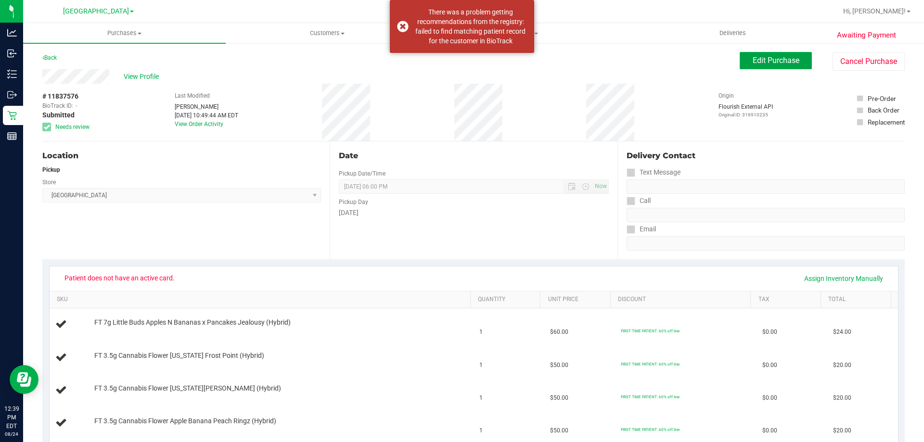
click at [755, 60] on span "Edit Purchase" at bounding box center [776, 60] width 47 height 9
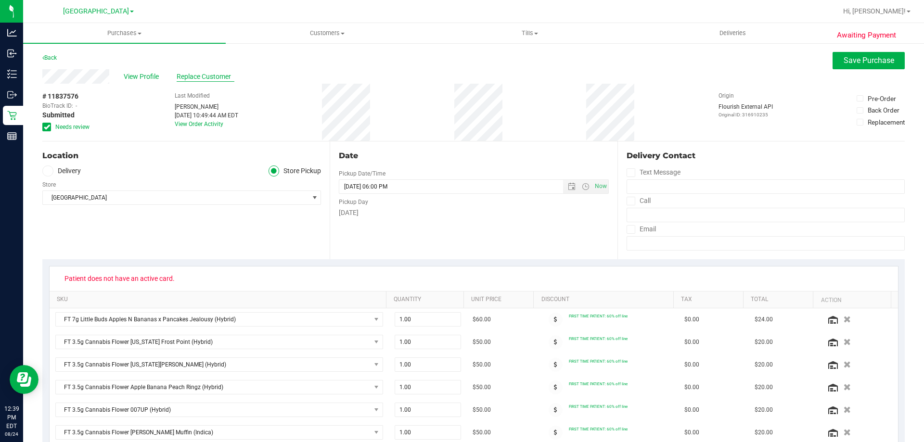
click at [199, 77] on span "Replace Customer" at bounding box center [206, 77] width 58 height 10
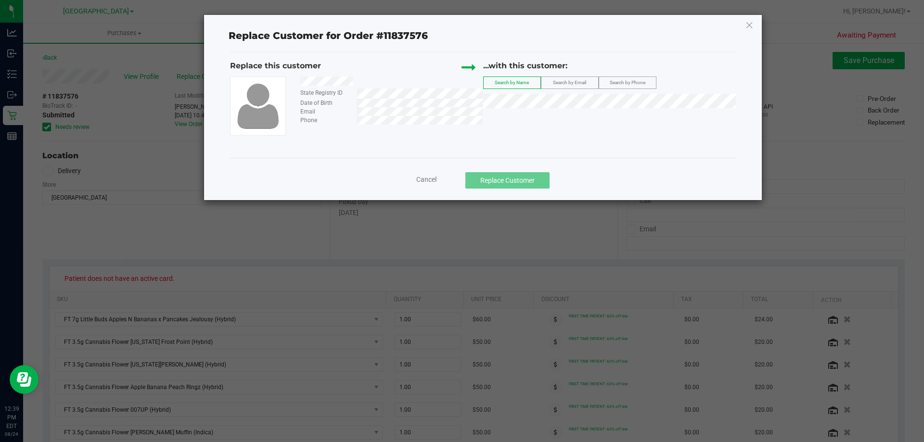
click at [302, 83] on div at bounding box center [388, 83] width 190 height 12
click at [566, 78] on label "Search by Email" at bounding box center [569, 83] width 57 height 12
click at [607, 84] on label "Search by Phone" at bounding box center [627, 83] width 57 height 12
click at [359, 125] on div "State Registry ID Date of Birth Email Phone" at bounding box center [356, 106] width 253 height 59
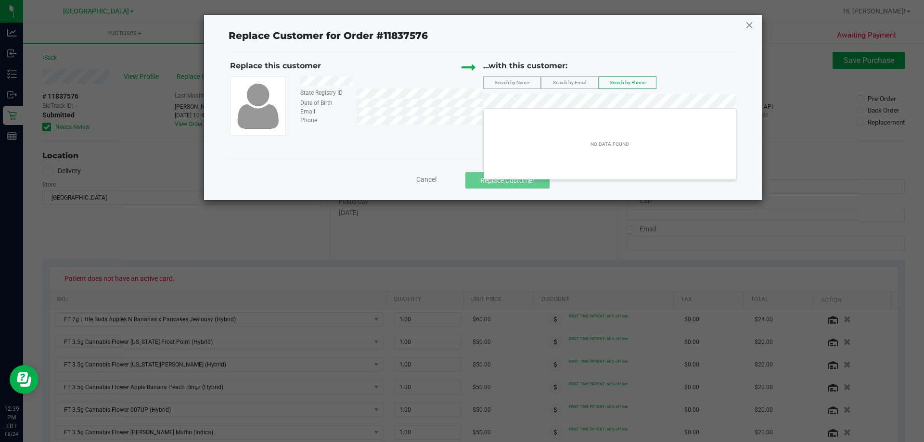
click at [749, 27] on icon at bounding box center [749, 24] width 9 height 15
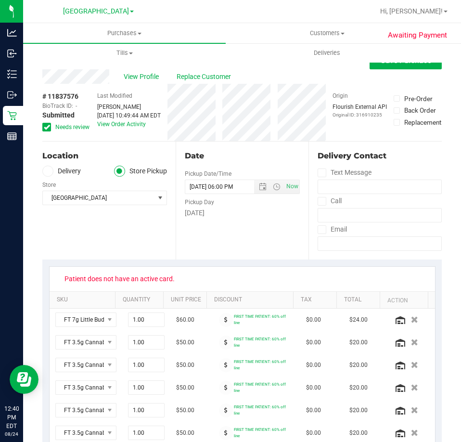
click at [78, 81] on div "View Profile Replace Customer" at bounding box center [241, 76] width 399 height 14
click at [154, 78] on span "View Profile" at bounding box center [143, 77] width 38 height 10
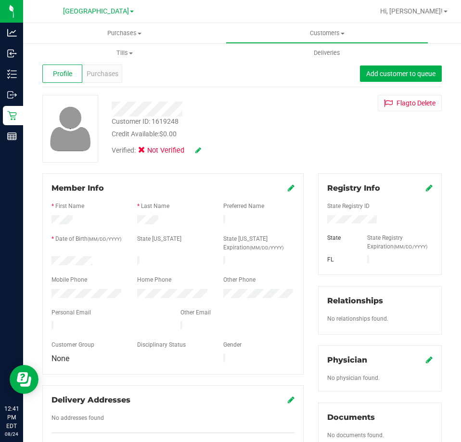
click at [200, 152] on icon at bounding box center [198, 150] width 6 height 7
click at [147, 152] on icon at bounding box center [144, 152] width 6 height 0
click at [0, 0] on input "Medical" at bounding box center [0, 0] width 0 height 0
click at [213, 154] on icon at bounding box center [211, 150] width 8 height 7
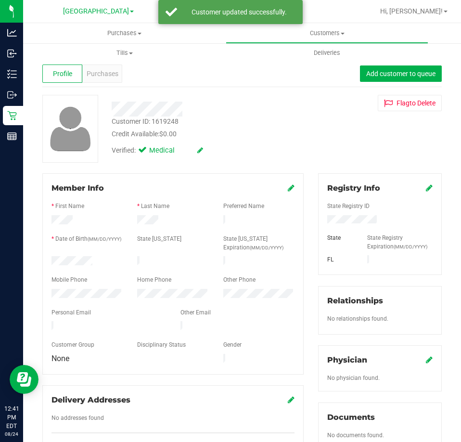
click at [426, 191] on icon at bounding box center [429, 188] width 7 height 8
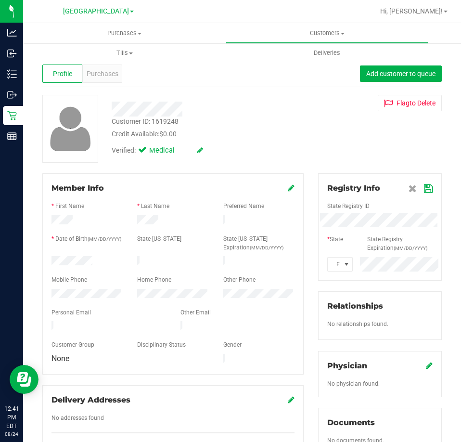
click at [121, 220] on div "Member Info * First Name * Last Name Preferred Name * Date of Birth (MM/DD/YYYY…" at bounding box center [242, 425] width 414 height 505
click at [424, 190] on icon at bounding box center [428, 189] width 9 height 8
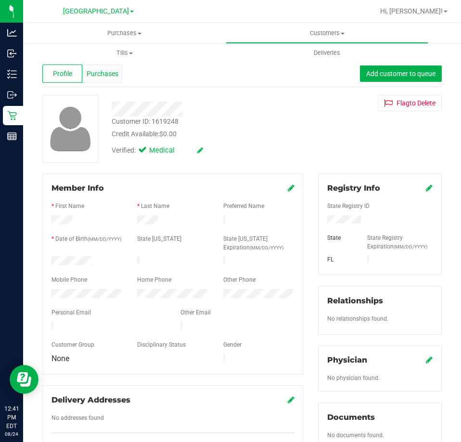
click at [115, 78] on span "Purchases" at bounding box center [103, 74] width 32 height 10
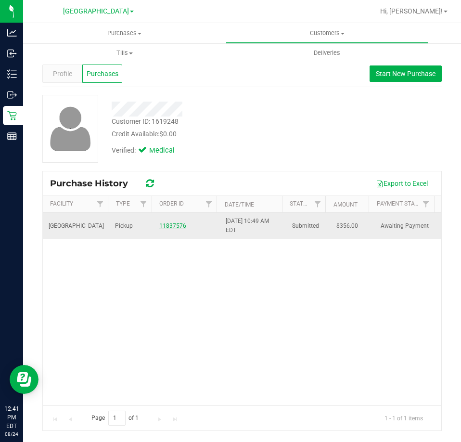
click at [178, 226] on link "11837576" at bounding box center [172, 225] width 27 height 7
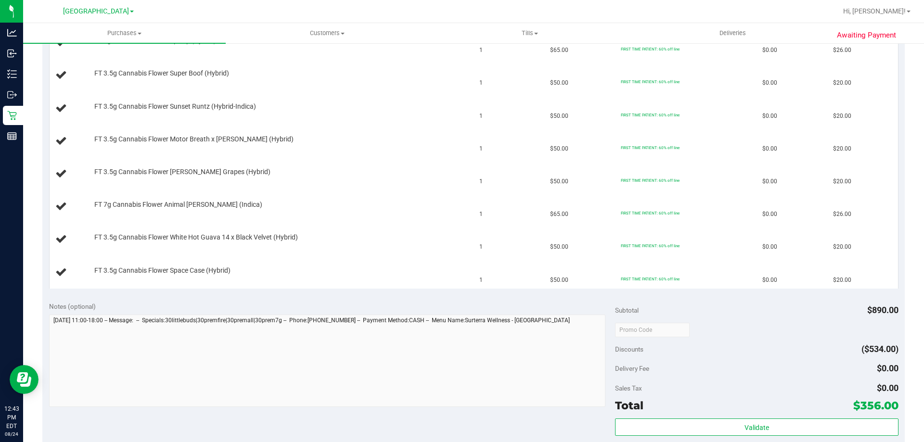
scroll to position [722, 0]
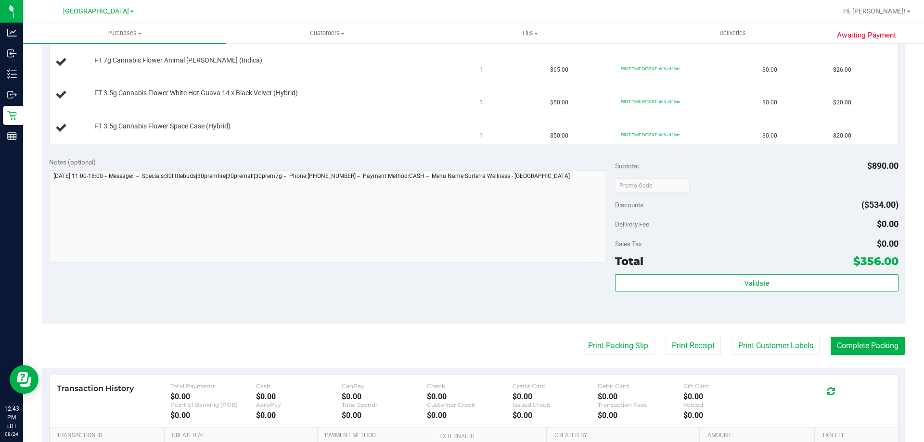
drag, startPoint x: 841, startPoint y: 261, endPoint x: 893, endPoint y: 264, distance: 52.5
click at [893, 264] on div "Notes (optional) Subtotal $890.00 Discounts ($534.00) Delivery Fee $0.00 Sales …" at bounding box center [473, 237] width 862 height 173
click at [893, 262] on div "Notes (optional) Subtotal $890.00 Discounts ($534.00) Delivery Fee $0.00 Sales …" at bounding box center [473, 237] width 862 height 173
drag, startPoint x: 893, startPoint y: 262, endPoint x: 879, endPoint y: 263, distance: 14.0
click at [879, 263] on div "Notes (optional) Subtotal $890.00 Discounts ($534.00) Delivery Fee $0.00 Sales …" at bounding box center [473, 237] width 862 height 173
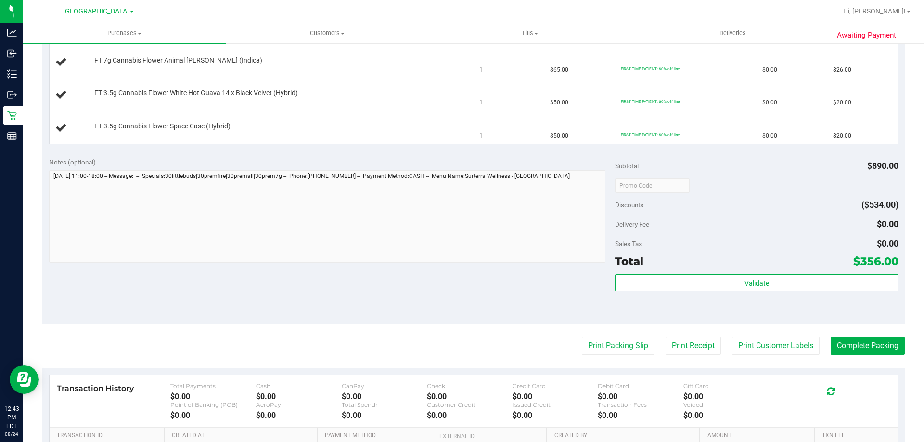
click at [853, 262] on span "$356.00" at bounding box center [875, 261] width 45 height 13
drag, startPoint x: 847, startPoint y: 259, endPoint x: 890, endPoint y: 258, distance: 43.8
click at [890, 258] on span "$356.00" at bounding box center [875, 261] width 45 height 13
click at [831, 235] on div "Sales Tax $0.00" at bounding box center [756, 243] width 283 height 17
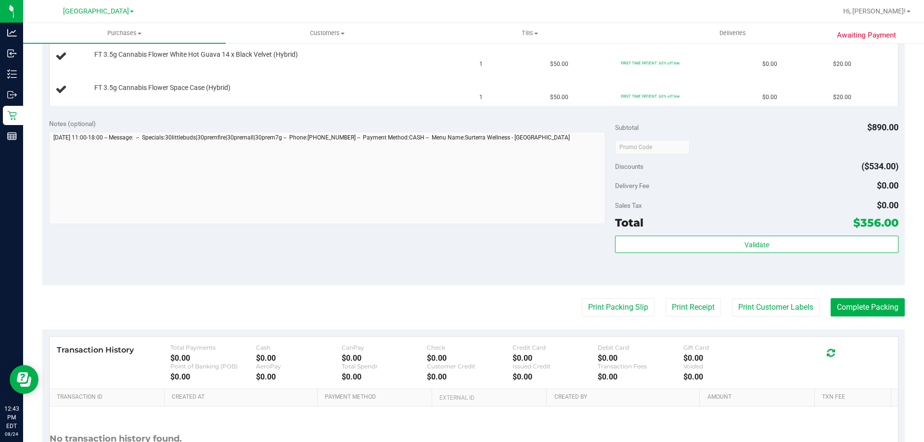
scroll to position [770, 0]
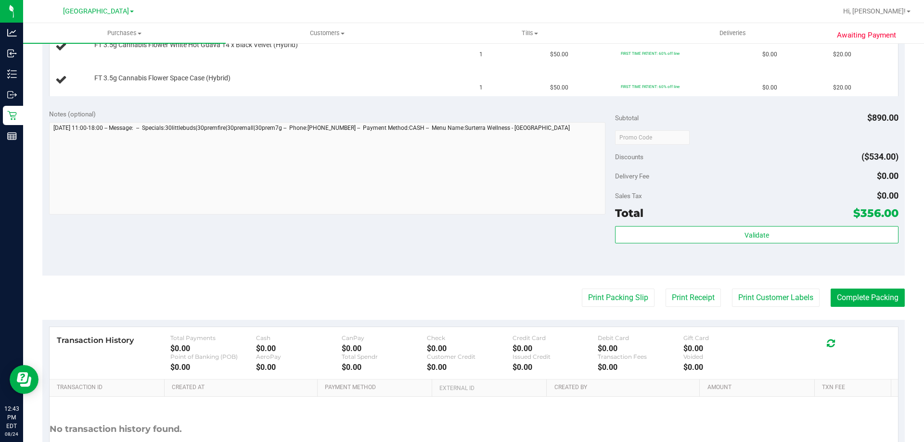
drag, startPoint x: 847, startPoint y: 208, endPoint x: 909, endPoint y: 219, distance: 63.1
drag, startPoint x: 862, startPoint y: 120, endPoint x: 892, endPoint y: 116, distance: 30.1
click at [892, 116] on div "Notes (optional) Subtotal $890.00 Discounts ($534.00) Delivery Fee $0.00 Sales …" at bounding box center [473, 189] width 862 height 173
click at [891, 116] on div "Notes (optional) Subtotal $890.00 Discounts ($534.00) Delivery Fee $0.00 Sales …" at bounding box center [473, 189] width 862 height 173
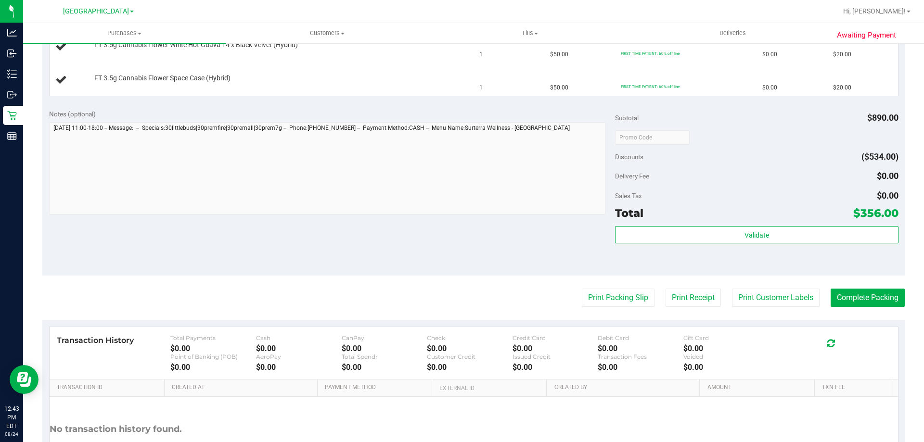
drag, startPoint x: 869, startPoint y: 121, endPoint x: 886, endPoint y: 125, distance: 17.9
click at [886, 125] on div "$890.00" at bounding box center [882, 117] width 31 height 17
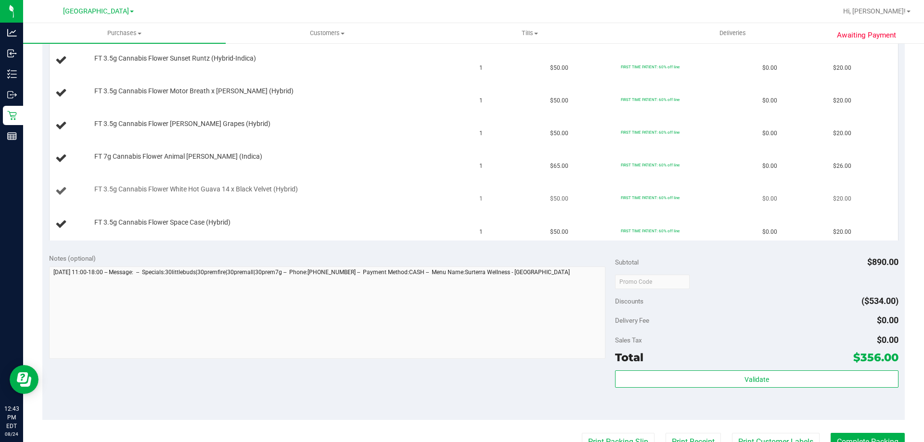
click at [677, 190] on td "FIRST TIME PATIENT: 60% off line" at bounding box center [685, 191] width 141 height 33
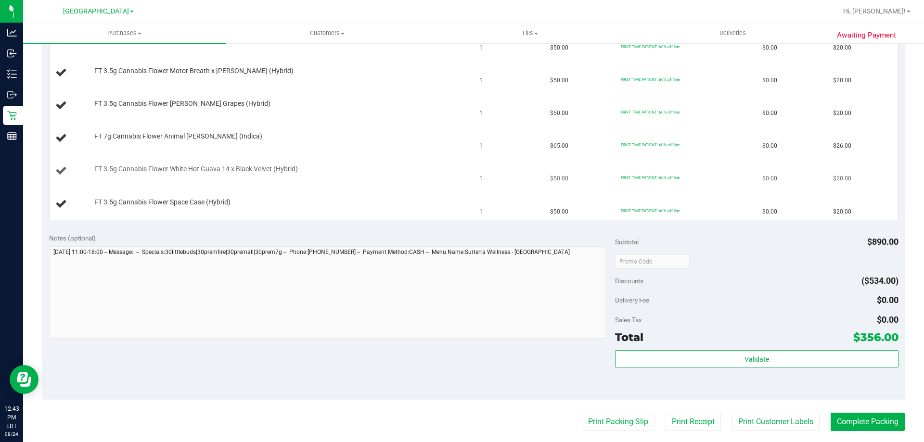
scroll to position [722, 0]
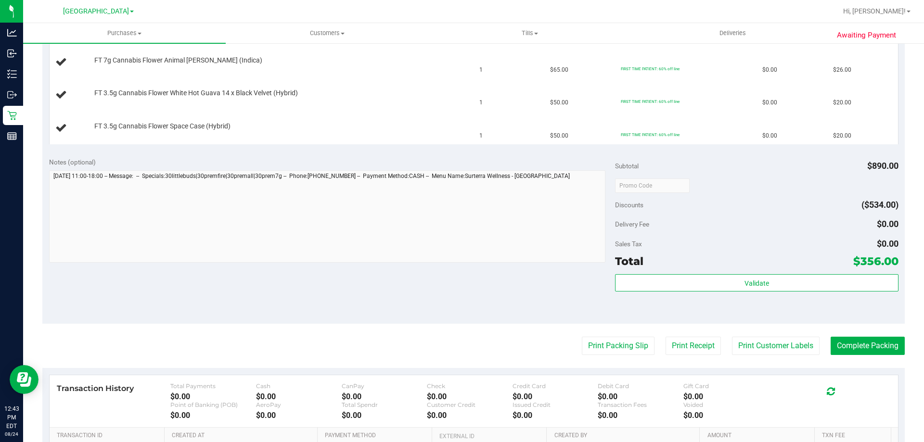
drag, startPoint x: 845, startPoint y: 258, endPoint x: 901, endPoint y: 266, distance: 56.4
drag, startPoint x: 895, startPoint y: 266, endPoint x: 804, endPoint y: 230, distance: 97.9
click at [864, 263] on div "Notes (optional) Subtotal $890.00 Discounts ($534.00) Delivery Fee $0.00 Sales …" at bounding box center [473, 237] width 862 height 173
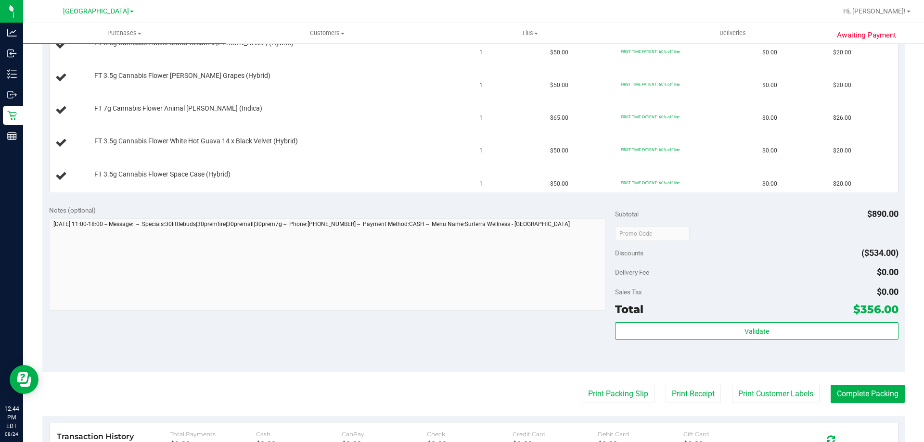
click at [760, 204] on div "Notes (optional) Subtotal $890.00 Discounts ($534.00) Delivery Fee $0.00 Sales …" at bounding box center [473, 285] width 862 height 173
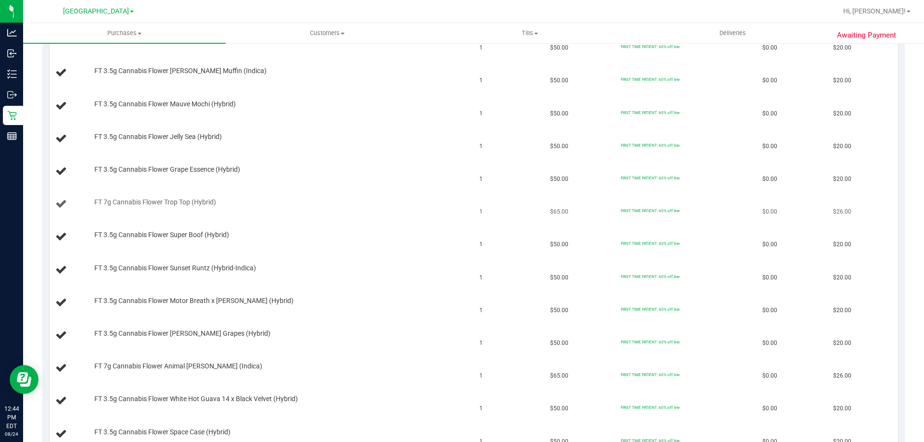
scroll to position [433, 0]
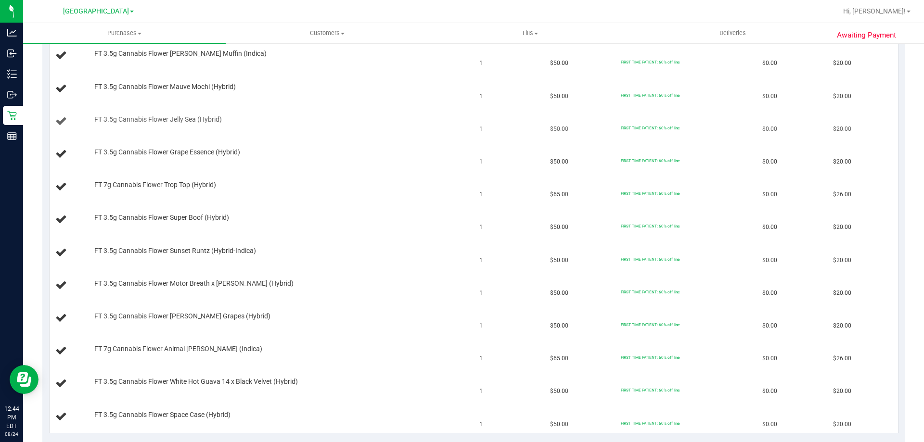
drag, startPoint x: 812, startPoint y: 132, endPoint x: 842, endPoint y: 128, distance: 30.6
click at [842, 128] on tr "FT 3.5g Cannabis Flower Jelly Sea (Hybrid) 1 $50.00 FIRST TIME PATIENT: 60% off…" at bounding box center [474, 121] width 848 height 33
click at [771, 169] on td "$0.00" at bounding box center [792, 154] width 71 height 33
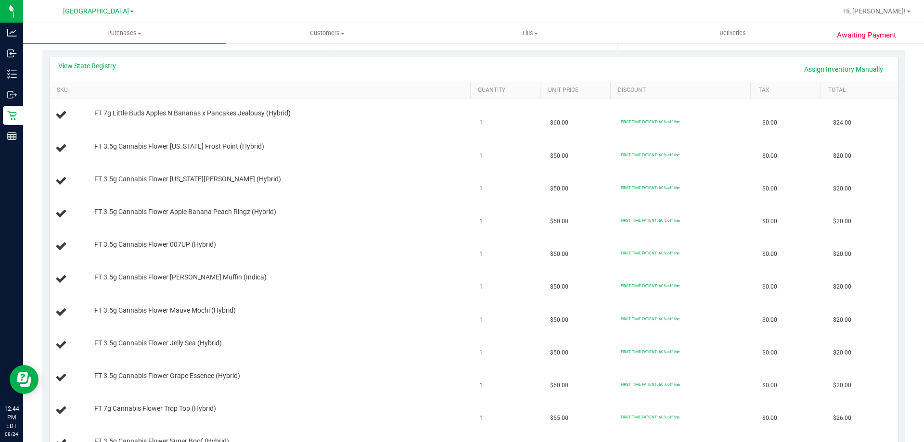
scroll to position [192, 0]
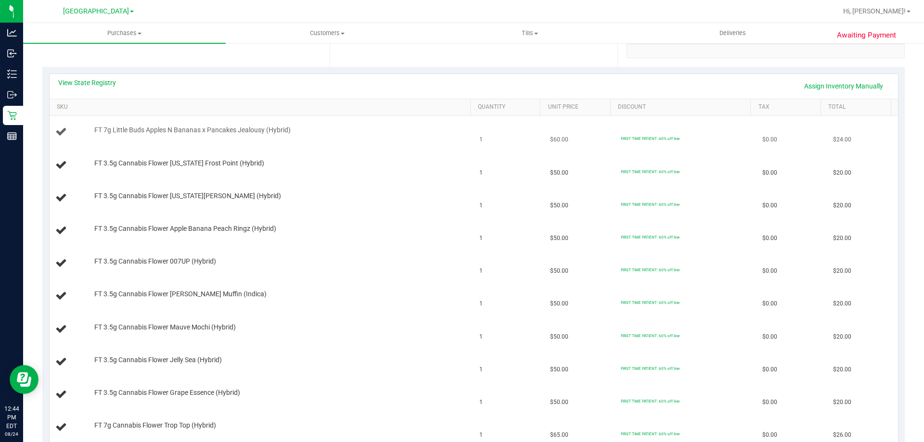
drag, startPoint x: 809, startPoint y: 138, endPoint x: 846, endPoint y: 134, distance: 37.3
click at [846, 134] on tr "FT 7g Little Buds Apples N Bananas x Pancakes Jealousy (Hybrid) 1 $60.00 FIRST …" at bounding box center [474, 132] width 848 height 33
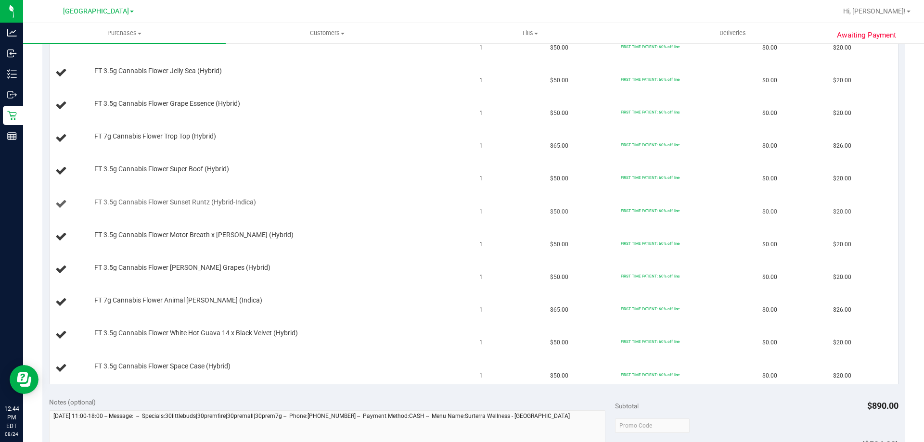
scroll to position [481, 0]
drag, startPoint x: 820, startPoint y: 148, endPoint x: 860, endPoint y: 145, distance: 40.0
click at [860, 145] on td "$26.00" at bounding box center [862, 139] width 71 height 33
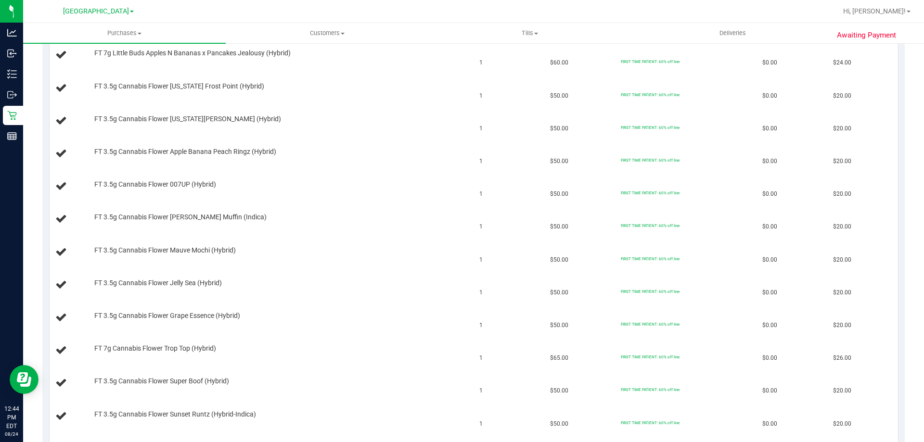
scroll to position [0, 0]
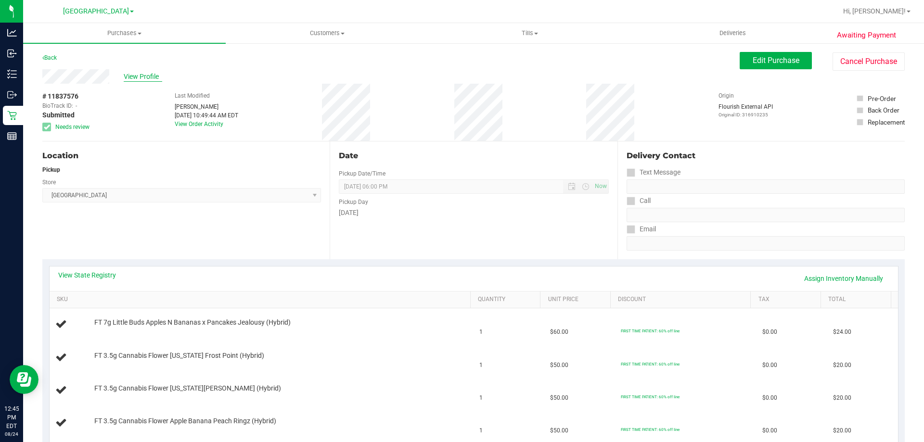
click at [132, 78] on span "View Profile" at bounding box center [143, 77] width 38 height 10
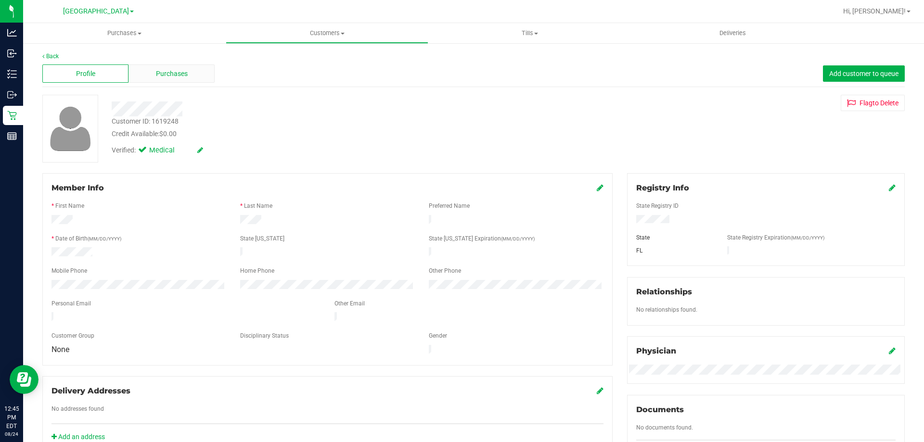
click at [160, 76] on span "Purchases" at bounding box center [172, 74] width 32 height 10
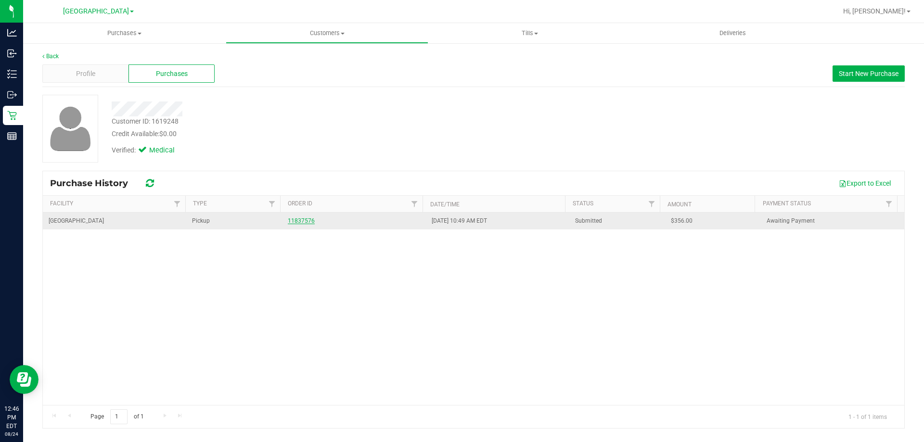
click at [289, 218] on link "11837576" at bounding box center [301, 221] width 27 height 7
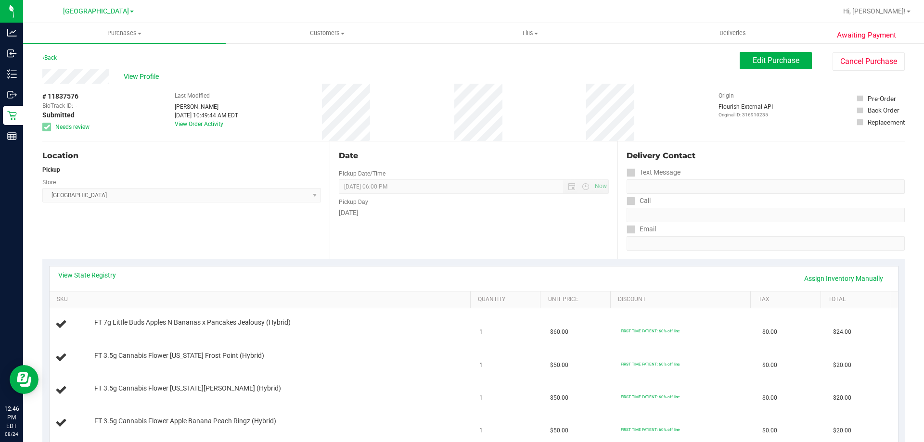
click at [82, 281] on div "View State Registry Assign Inventory Manually" at bounding box center [473, 278] width 831 height 16
click at [85, 277] on link "View State Registry" at bounding box center [87, 275] width 58 height 10
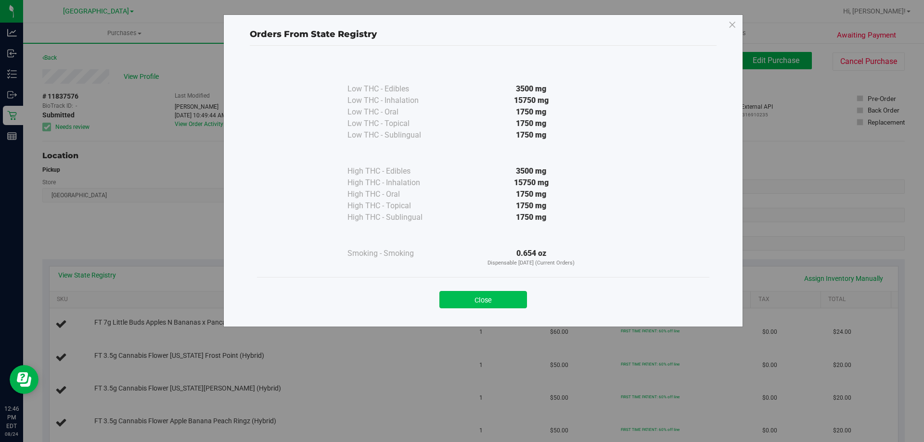
click at [522, 298] on button "Close" at bounding box center [483, 299] width 88 height 17
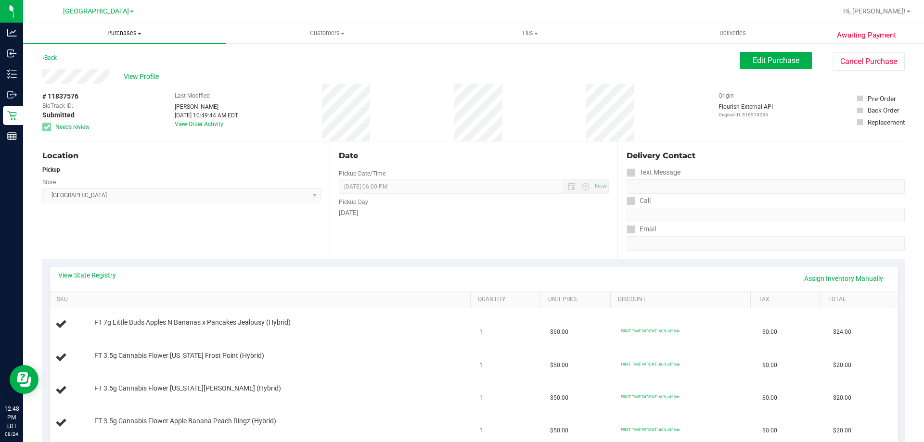
click at [115, 36] on span "Purchases" at bounding box center [124, 33] width 203 height 9
click at [98, 68] on li "Fulfillment" at bounding box center [124, 70] width 203 height 12
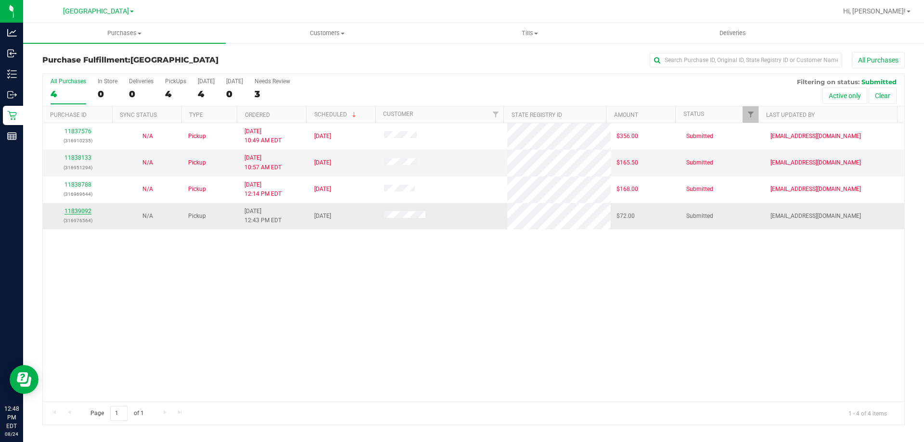
click at [85, 209] on link "11839092" at bounding box center [77, 211] width 27 height 7
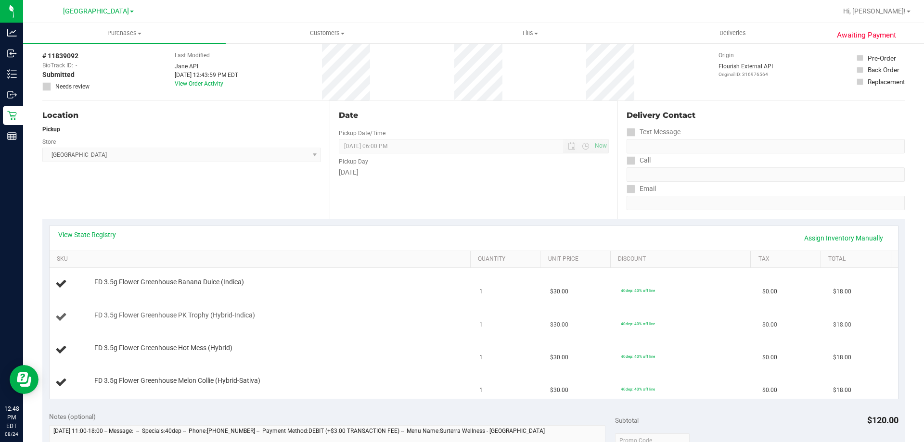
scroll to position [144, 0]
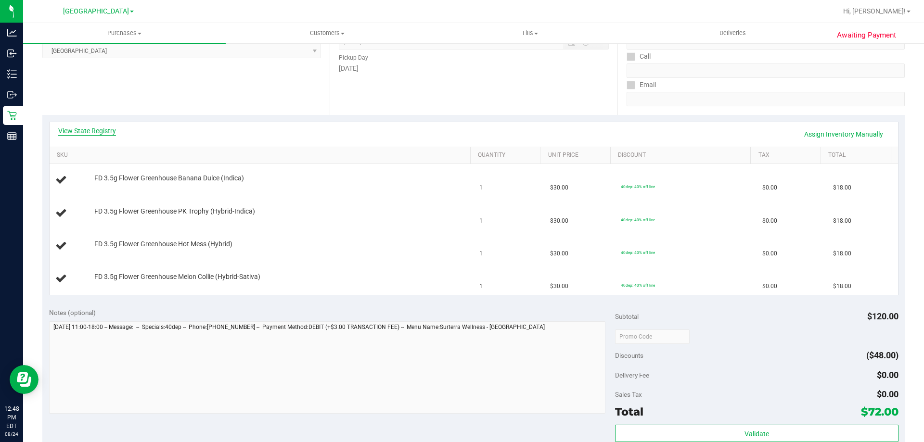
click at [103, 129] on link "View State Registry" at bounding box center [87, 131] width 58 height 10
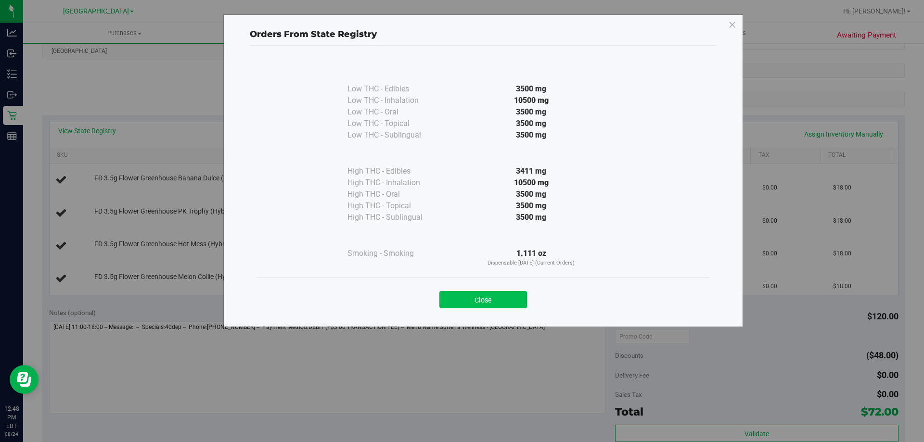
click at [495, 303] on button "Close" at bounding box center [483, 299] width 88 height 17
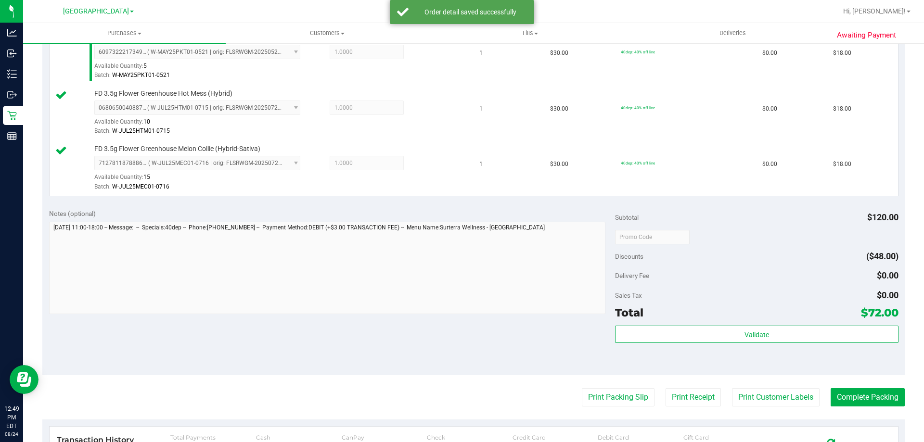
scroll to position [512, 0]
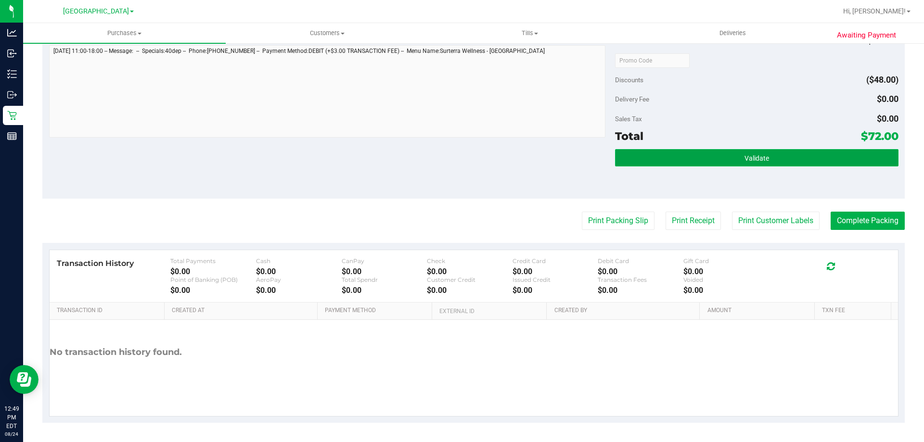
click at [757, 157] on span "Validate" at bounding box center [756, 158] width 25 height 8
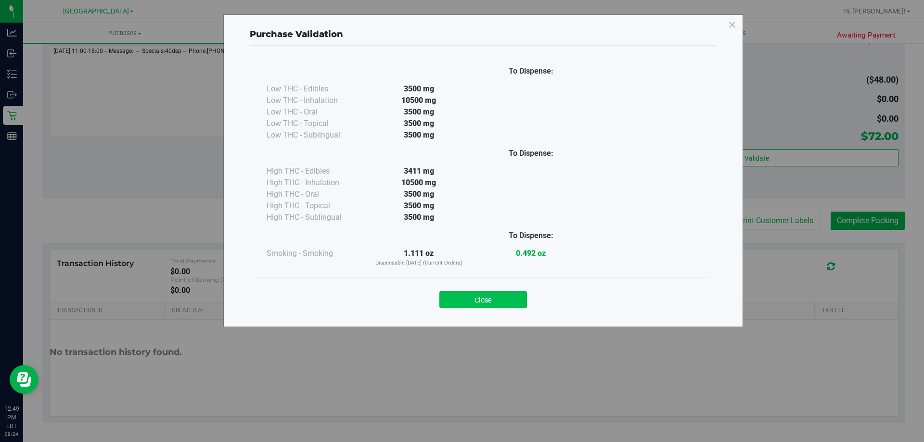
click at [500, 307] on button "Close" at bounding box center [483, 299] width 88 height 17
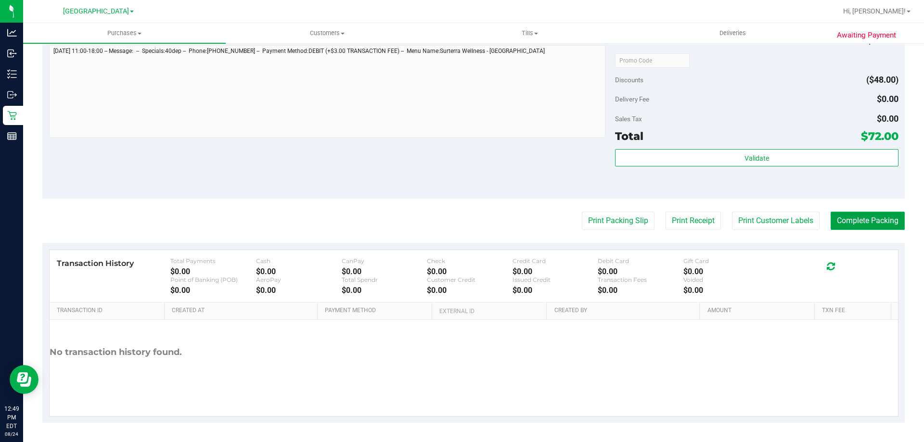
click at [870, 218] on button "Complete Packing" at bounding box center [868, 221] width 74 height 18
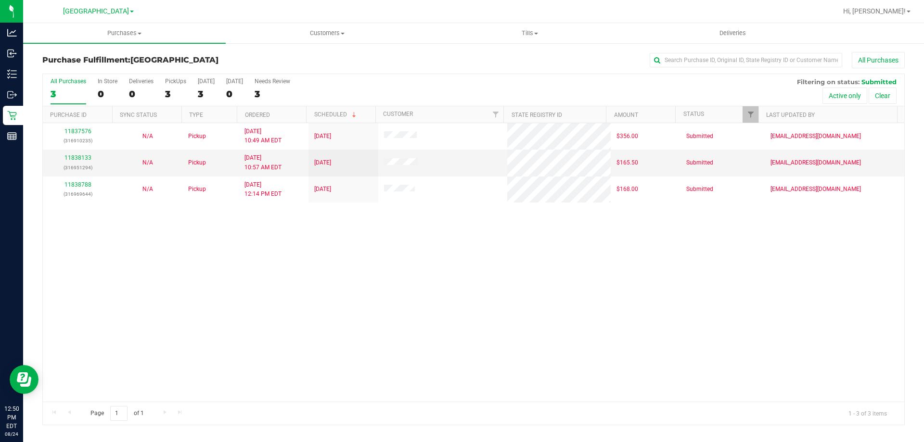
click at [390, 78] on div "All Purchases 3 In Store 0 Deliveries 0 PickUps 3 [DATE] 3 [DATE] 0 Needs Revie…" at bounding box center [473, 78] width 861 height 8
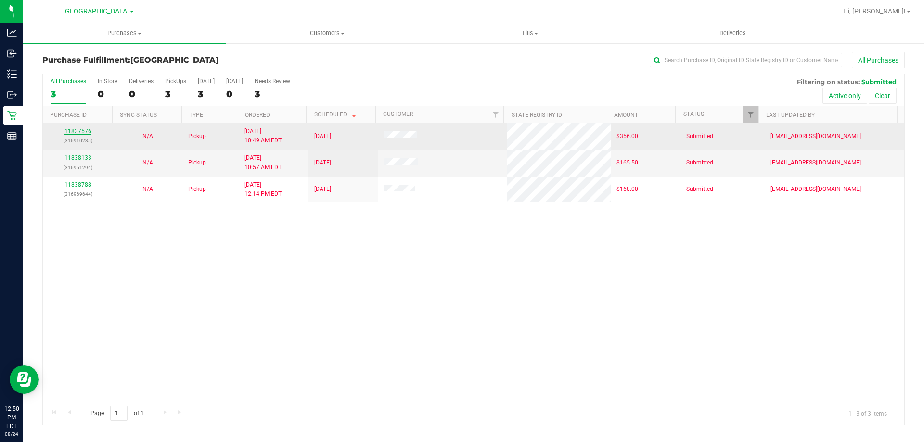
click at [87, 129] on link "11837576" at bounding box center [77, 131] width 27 height 7
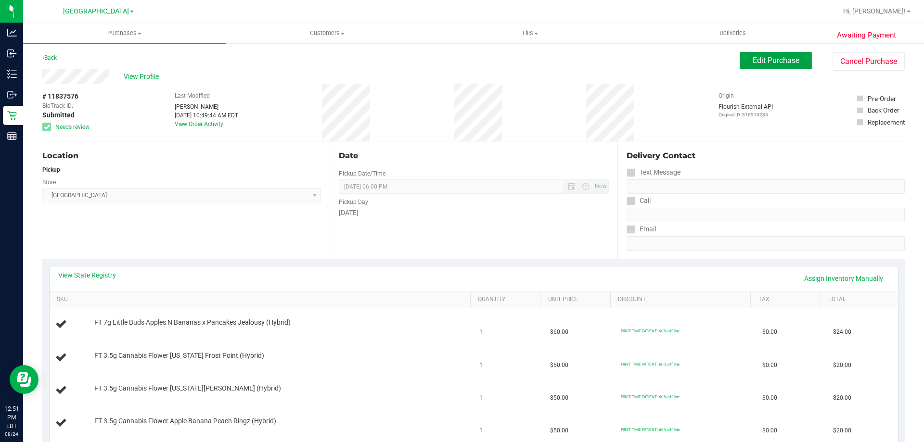
click at [764, 55] on button "Edit Purchase" at bounding box center [776, 60] width 72 height 17
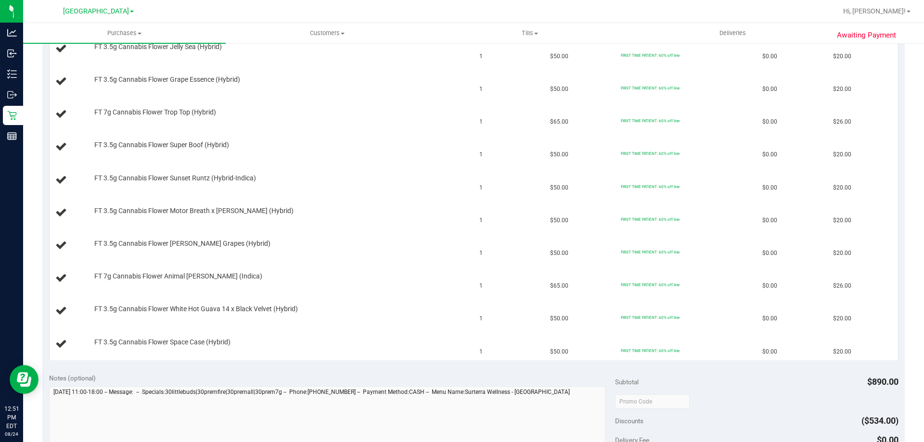
scroll to position [529, 0]
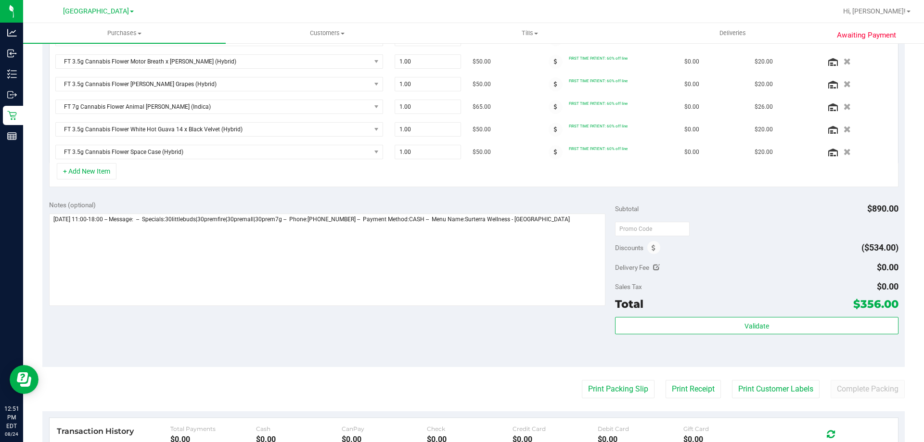
scroll to position [626, 0]
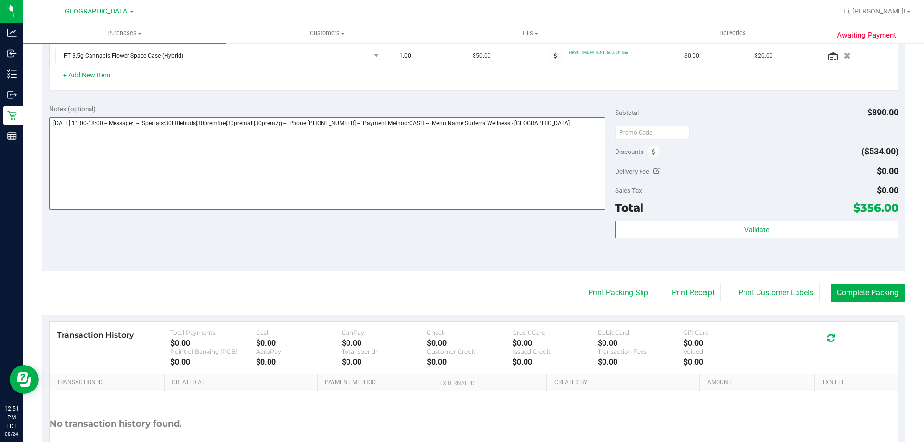
click at [568, 140] on textarea at bounding box center [327, 163] width 557 height 92
type textarea "Sunday 08/24/2025 11:00-18:00 -- Message: -- Specials:30littlebuds|30premfire|3…"
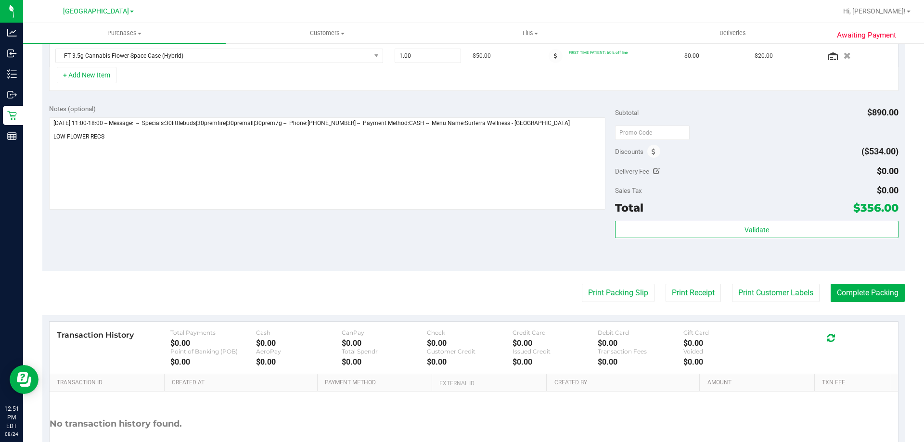
click at [747, 173] on div "Delivery Fee $0.00" at bounding box center [756, 171] width 283 height 17
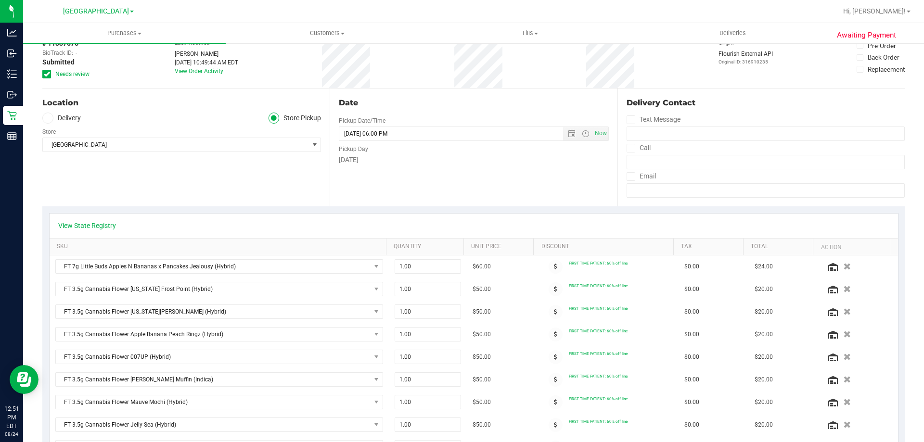
scroll to position [0, 0]
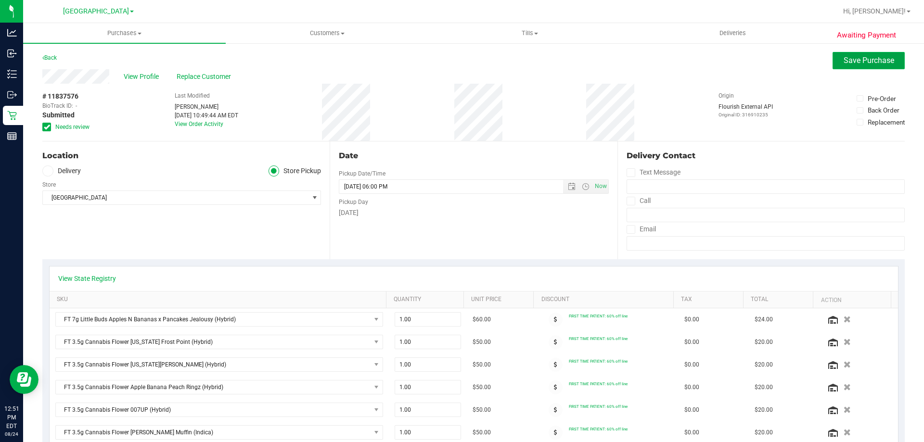
click at [844, 62] on span "Save Purchase" at bounding box center [869, 60] width 51 height 9
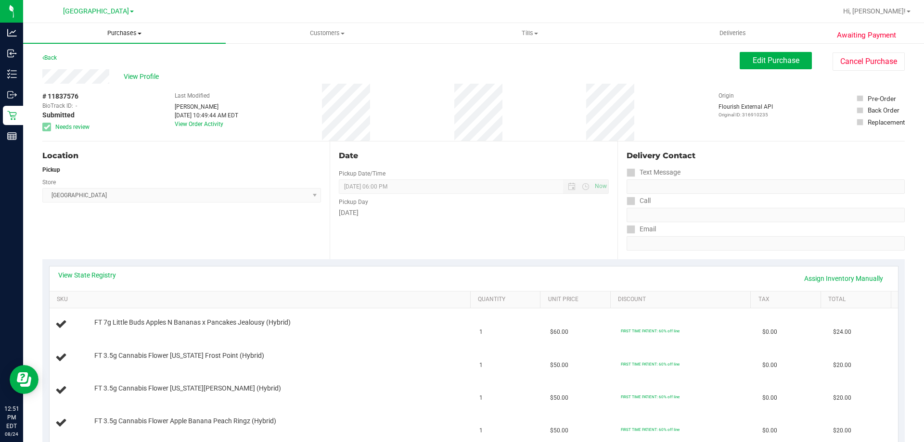
click at [99, 33] on span "Purchases" at bounding box center [124, 33] width 203 height 9
click at [96, 64] on li "Fulfillment" at bounding box center [124, 70] width 203 height 12
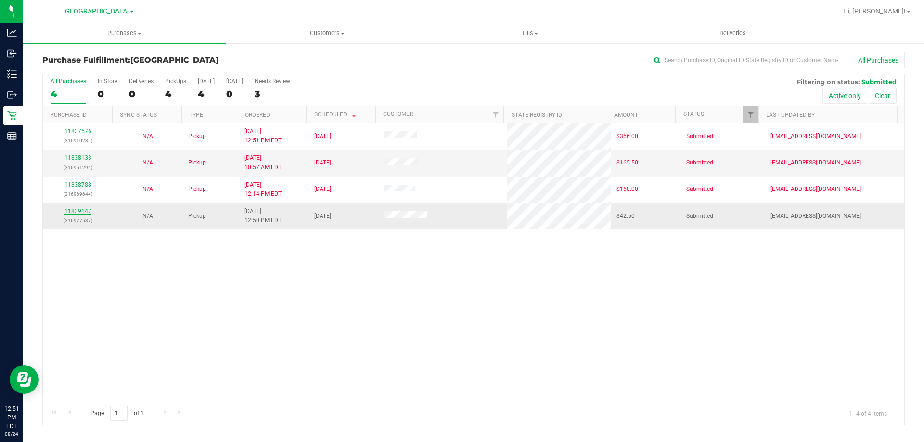
click at [83, 209] on link "11839147" at bounding box center [77, 211] width 27 height 7
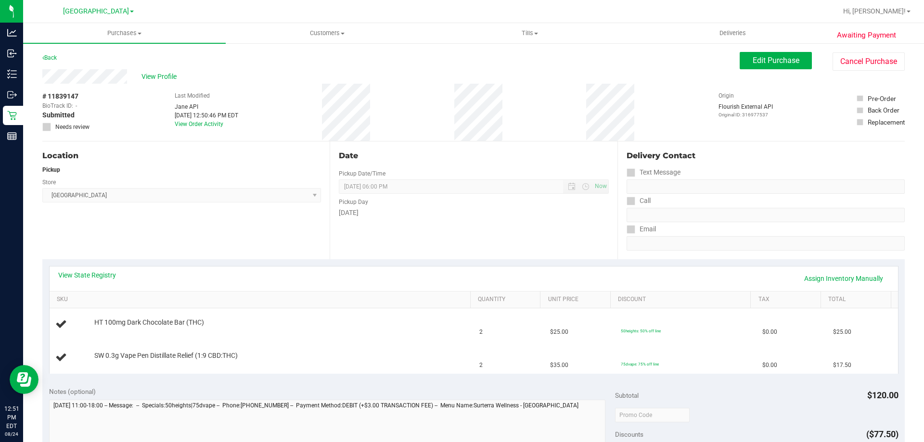
click at [92, 273] on link "View State Registry" at bounding box center [87, 275] width 58 height 10
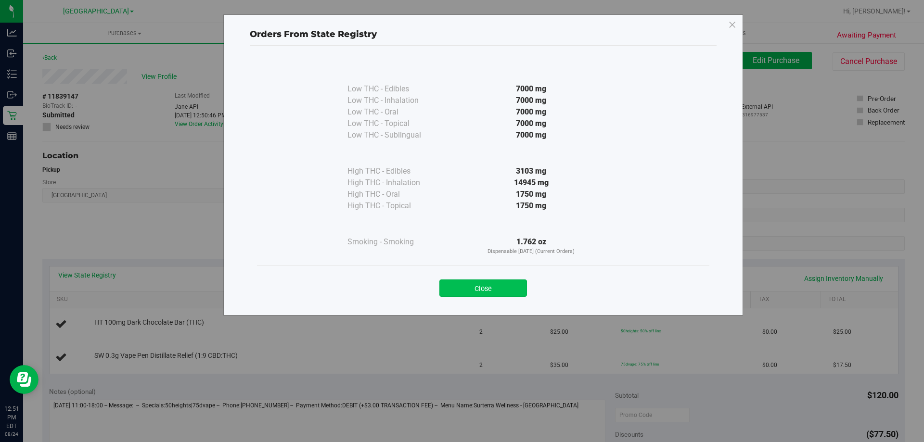
click at [487, 283] on button "Close" at bounding box center [483, 288] width 88 height 17
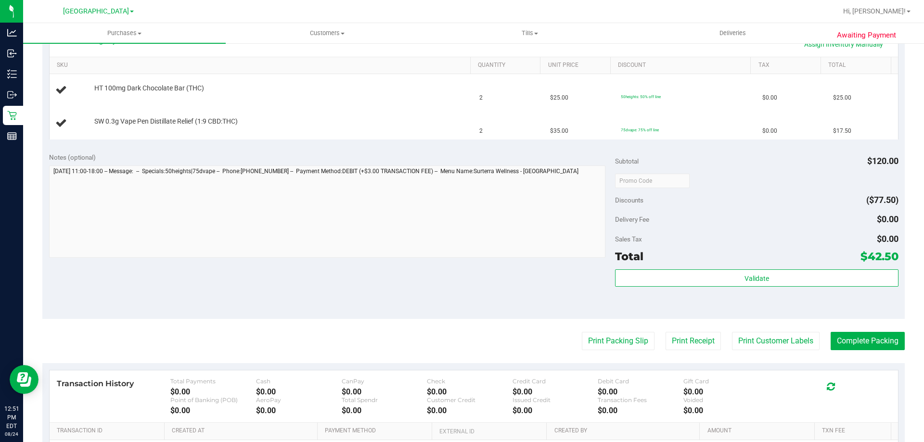
scroll to position [241, 0]
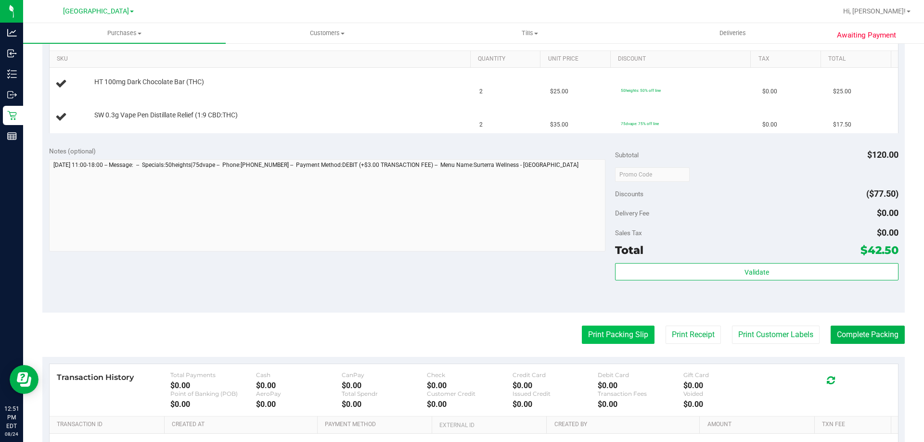
click at [582, 332] on button "Print Packing Slip" at bounding box center [618, 335] width 73 height 18
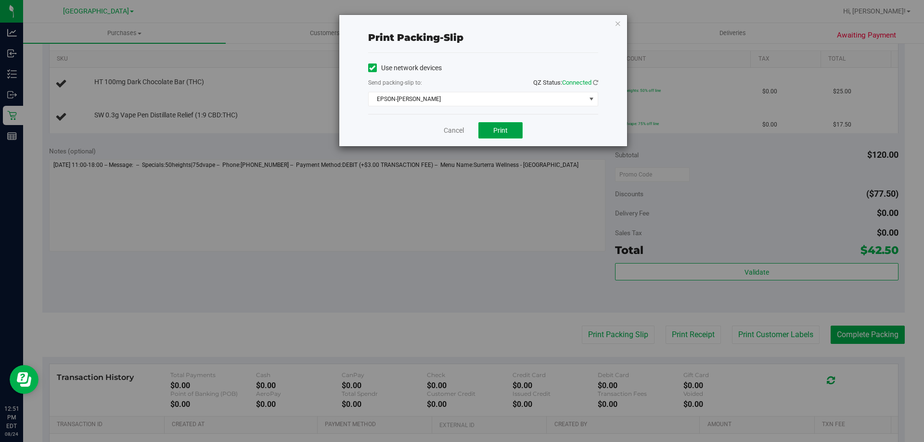
click at [511, 125] on button "Print" at bounding box center [500, 130] width 44 height 16
click at [618, 20] on icon "button" at bounding box center [618, 23] width 7 height 12
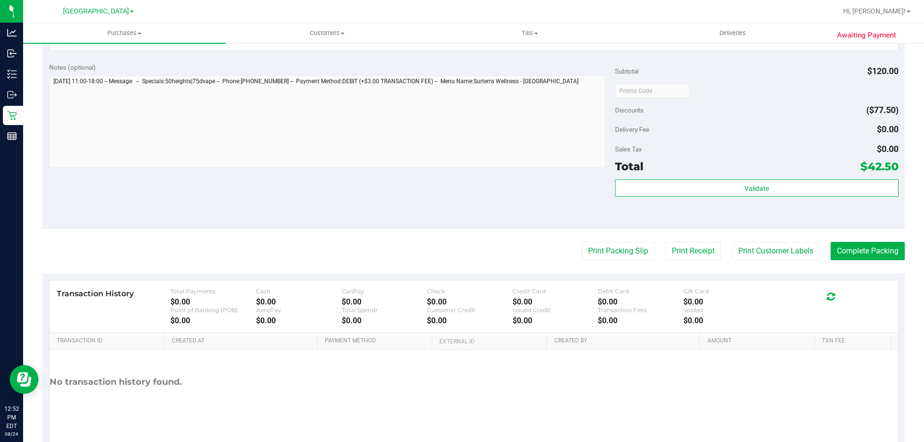
scroll to position [400, 0]
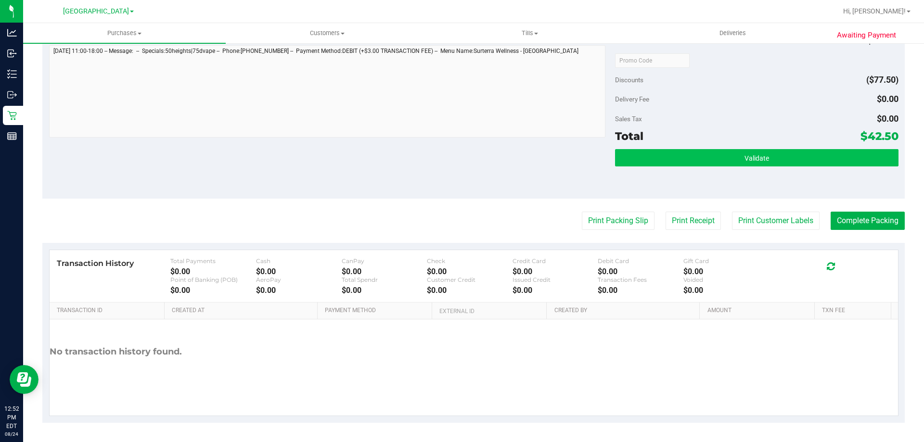
click at [773, 159] on button "Validate" at bounding box center [756, 157] width 283 height 17
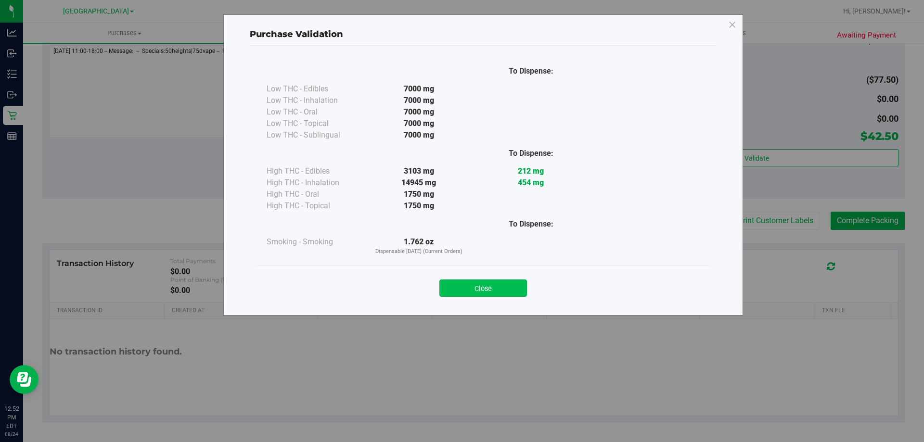
click at [493, 287] on button "Close" at bounding box center [483, 288] width 88 height 17
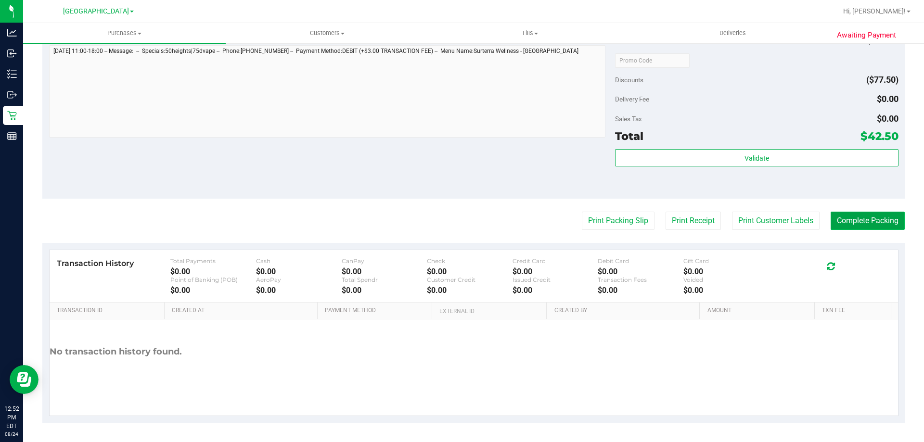
click at [854, 223] on button "Complete Packing" at bounding box center [868, 221] width 74 height 18
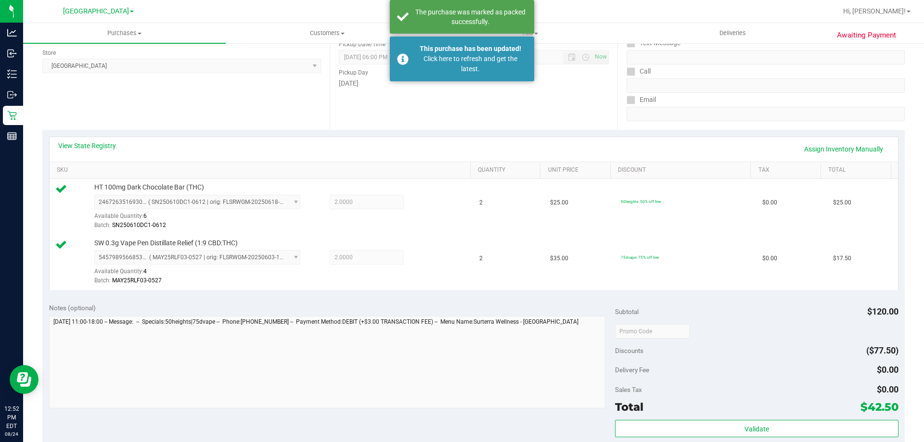
scroll to position [0, 0]
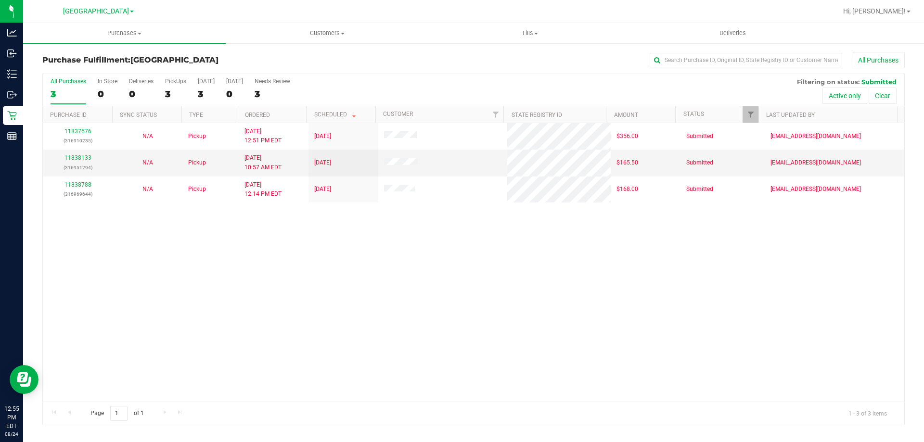
click at [341, 329] on div "11837576 (316910235) N/A Pickup 8/24/2025 12:51 PM EDT 8/24/2025 $356.00 Submit…" at bounding box center [473, 262] width 861 height 279
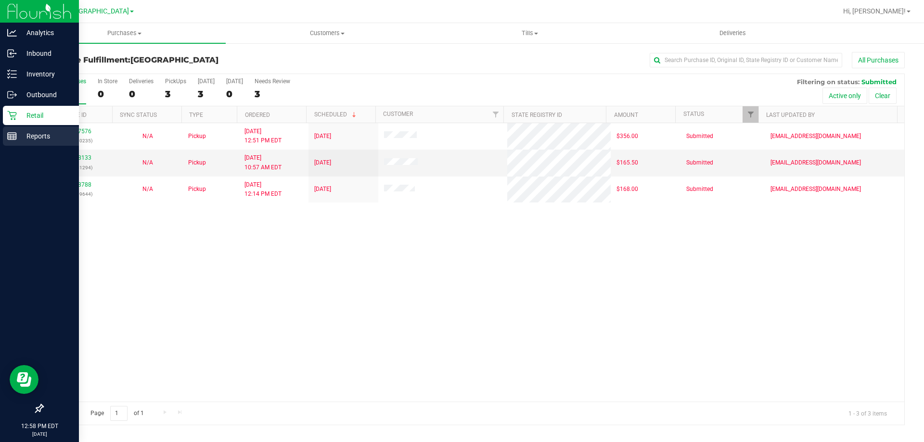
click at [21, 138] on p "Reports" at bounding box center [46, 136] width 58 height 12
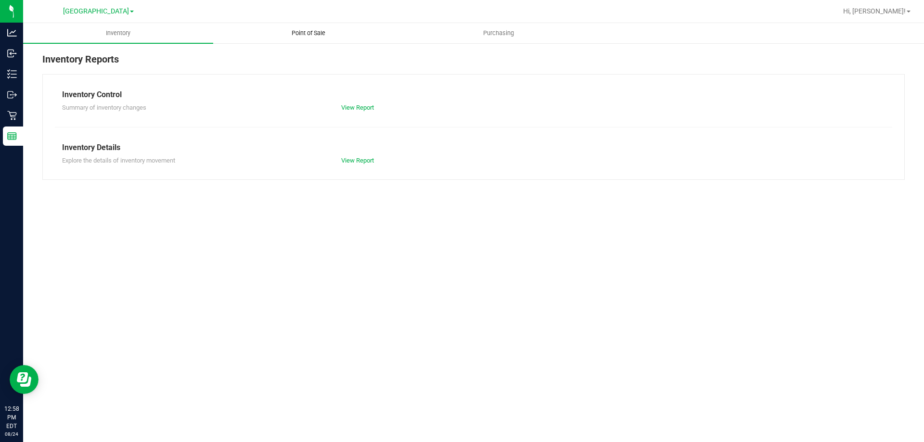
click at [308, 38] on uib-tab-heading "Point of Sale" at bounding box center [308, 33] width 189 height 19
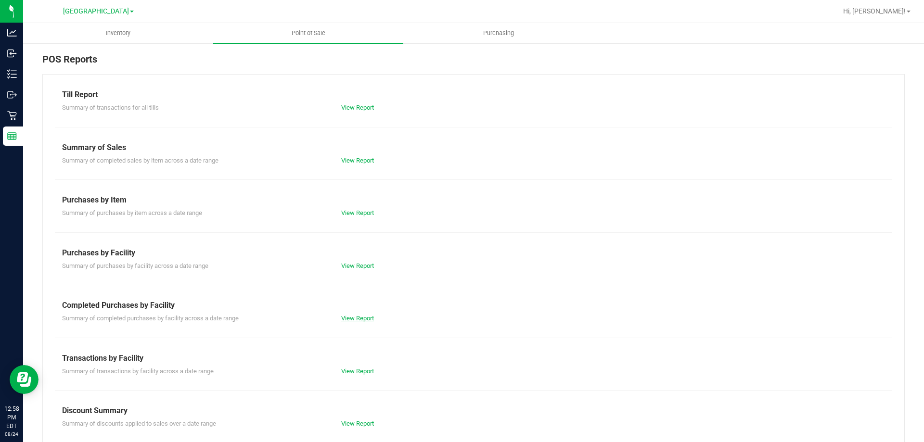
click at [346, 315] on link "View Report" at bounding box center [357, 318] width 33 height 7
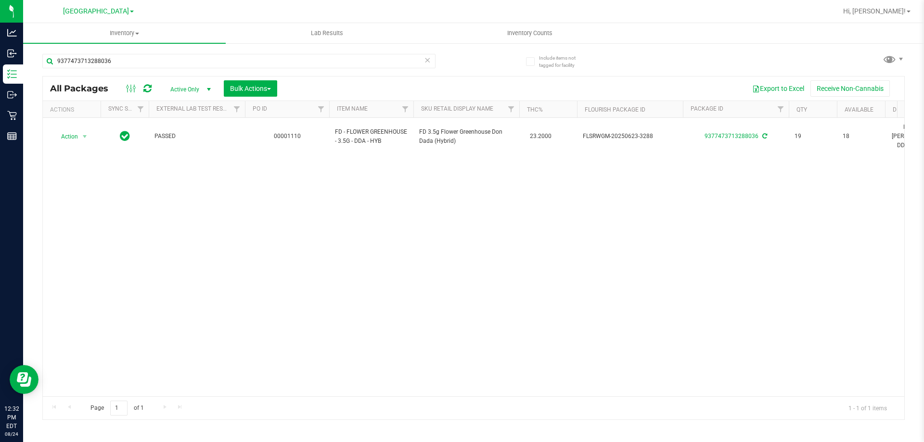
click at [348, 219] on div "Action Action Adjust qty Create package Edit attributes Global inventory Locate…" at bounding box center [473, 257] width 861 height 279
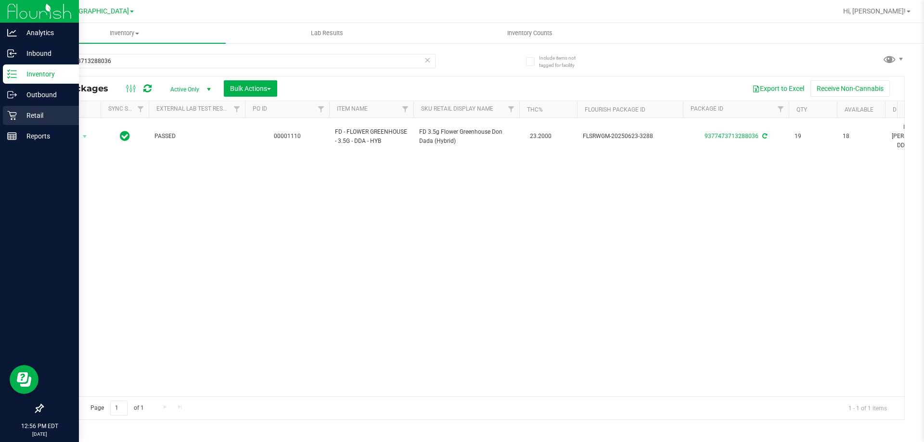
click at [26, 118] on p "Retail" at bounding box center [46, 116] width 58 height 12
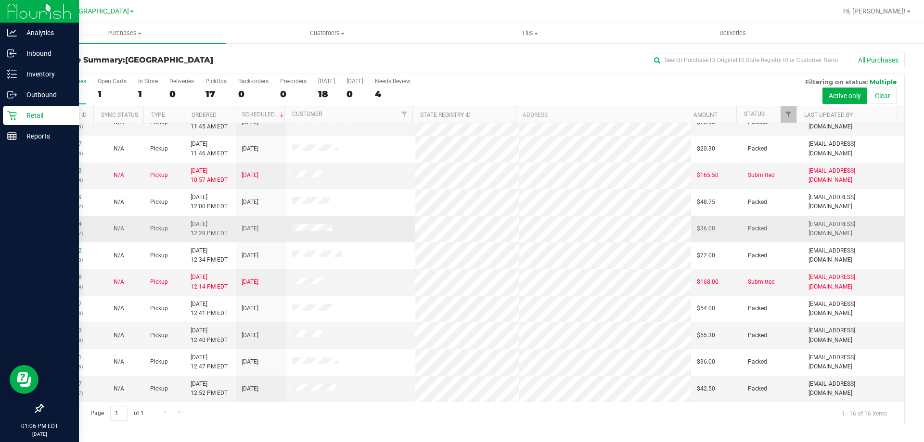
scroll to position [148, 0]
click at [70, 279] on link "11838788" at bounding box center [68, 276] width 27 height 7
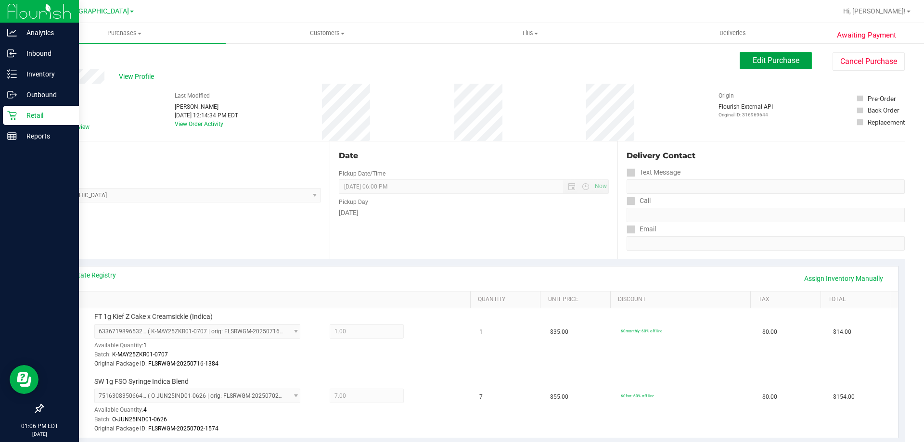
click at [753, 58] on span "Edit Purchase" at bounding box center [776, 60] width 47 height 9
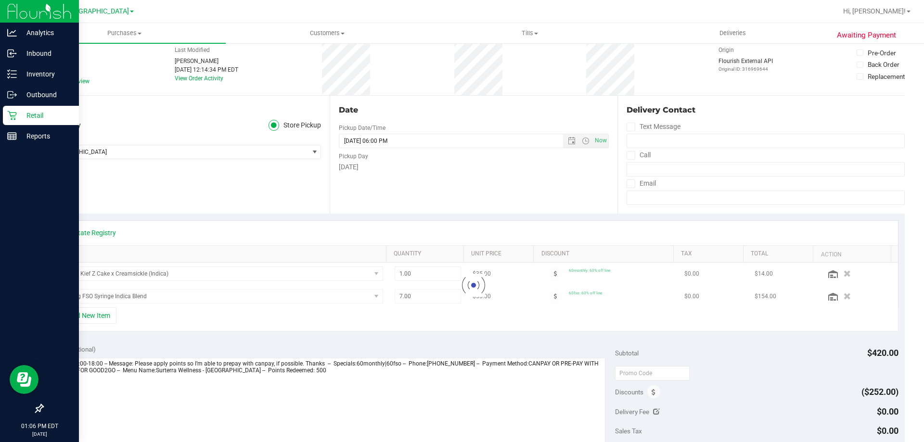
scroll to position [48, 0]
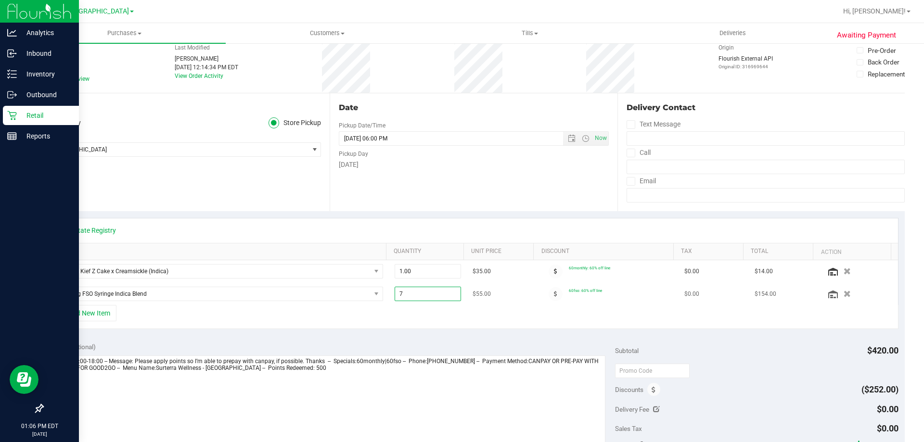
click at [416, 295] on span "7.00 7" at bounding box center [428, 294] width 67 height 14
type input "5"
type input "7.00"
click at [459, 335] on div "View State Registry SKU Quantity Unit Price Discount Tax Total Action FT 1g Kie…" at bounding box center [473, 273] width 862 height 125
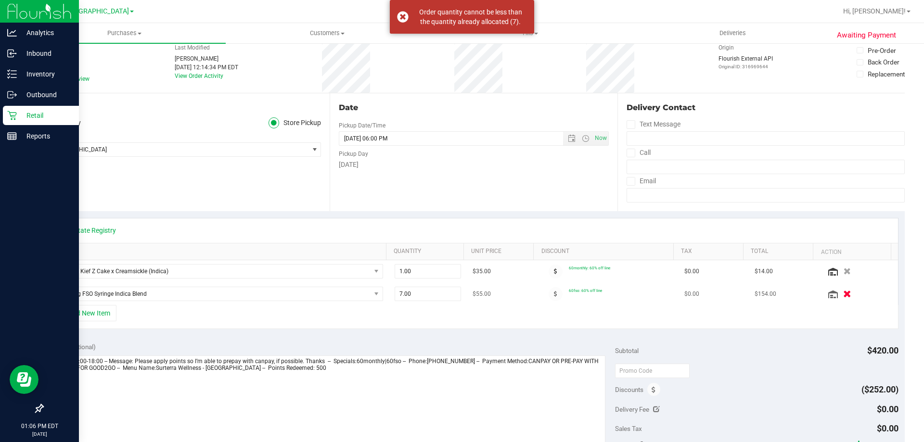
click at [843, 295] on icon "button" at bounding box center [847, 294] width 8 height 7
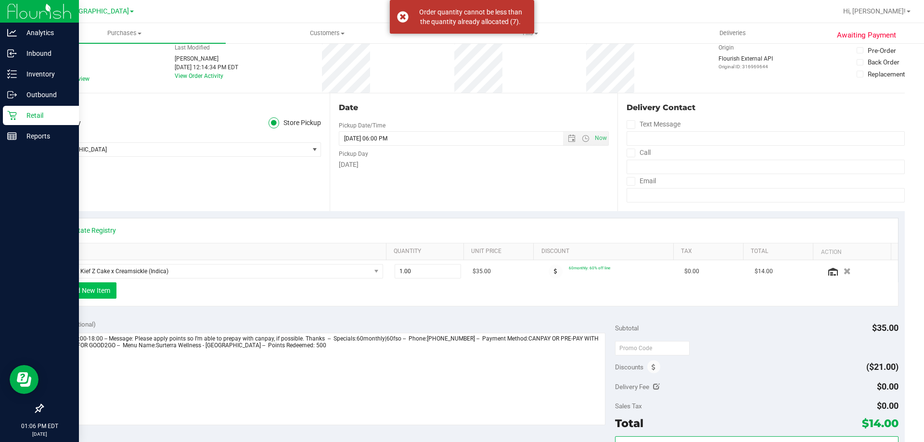
click at [104, 294] on button "+ Add New Item" at bounding box center [87, 290] width 60 height 16
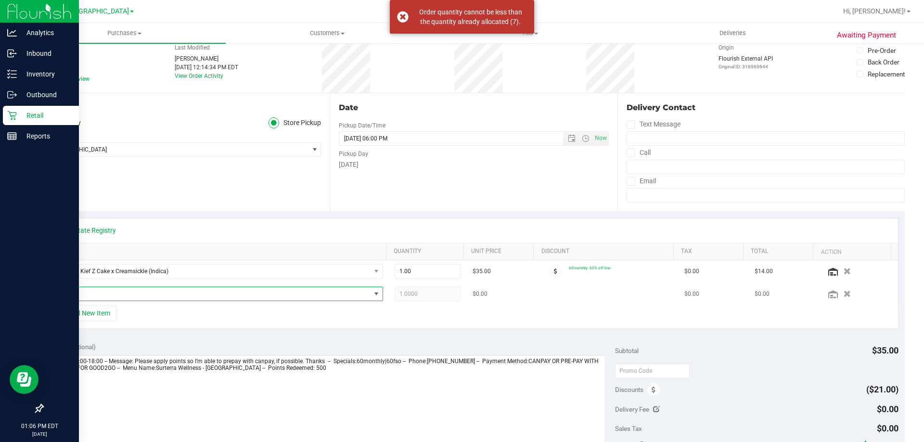
click at [121, 291] on span "NO DATA FOUND" at bounding box center [213, 293] width 315 height 13
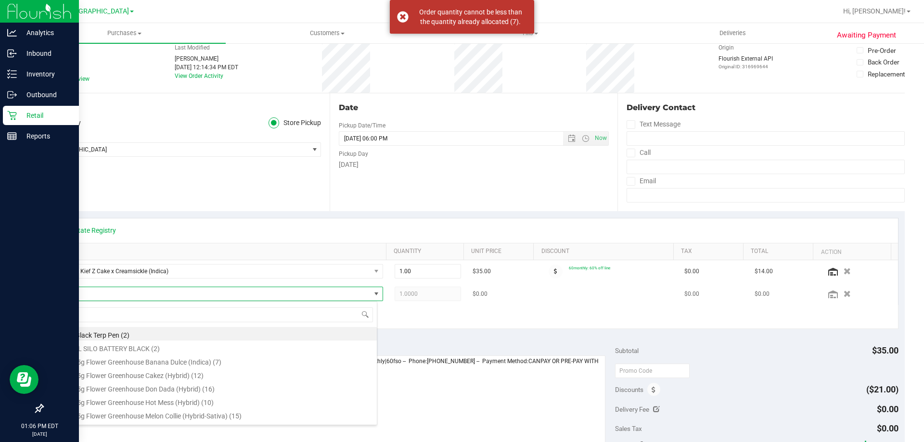
scroll to position [14, 319]
type input "FSO"
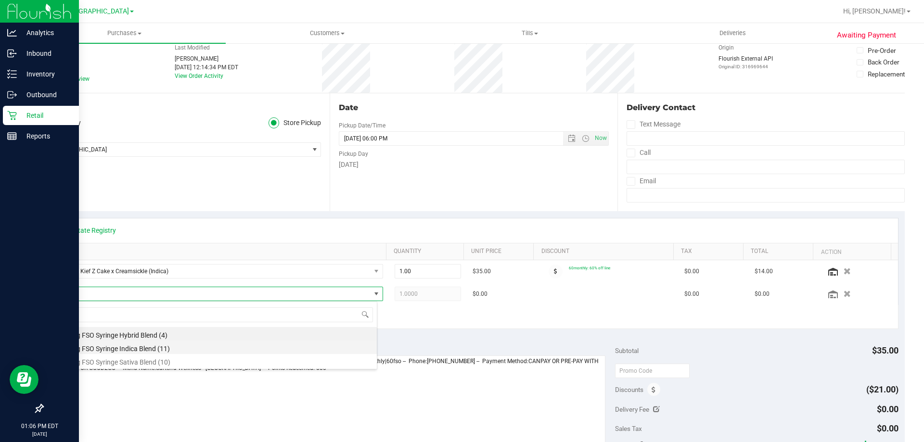
click at [161, 344] on li "SW 1g FSO Syringe Indica Blend (11)" at bounding box center [216, 347] width 321 height 13
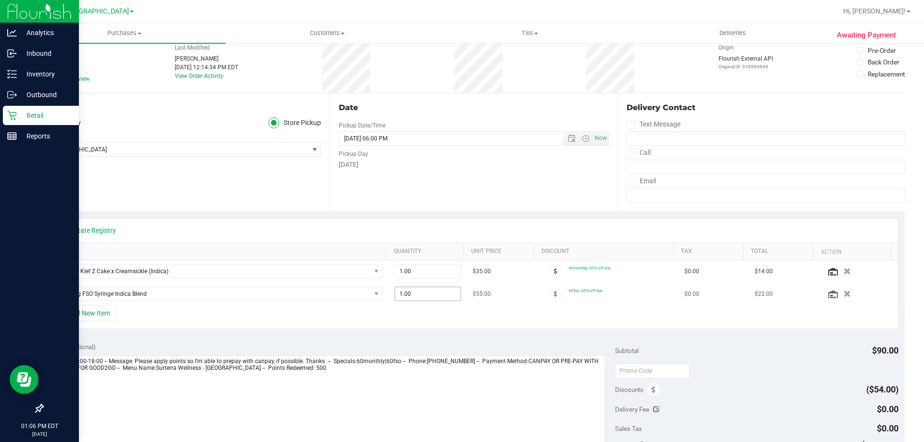
click at [416, 297] on span "1.00 1" at bounding box center [428, 294] width 67 height 14
type input "2"
type input "2.00"
click at [421, 322] on div "+ Add New Item" at bounding box center [473, 317] width 849 height 24
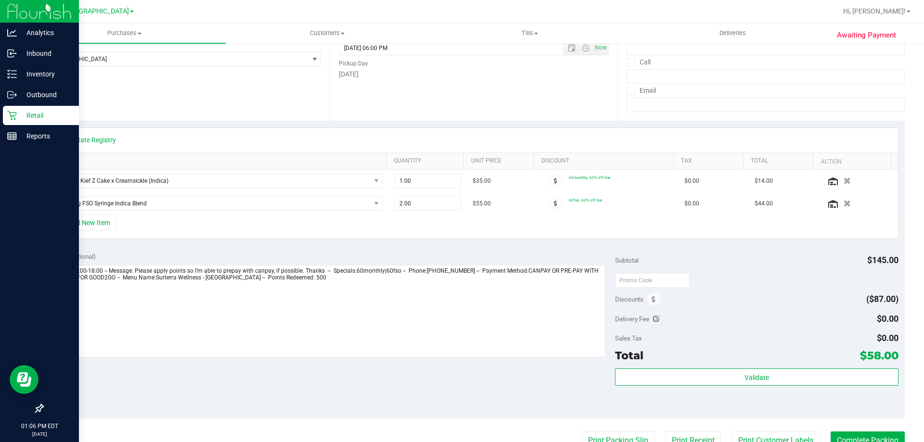
scroll to position [241, 0]
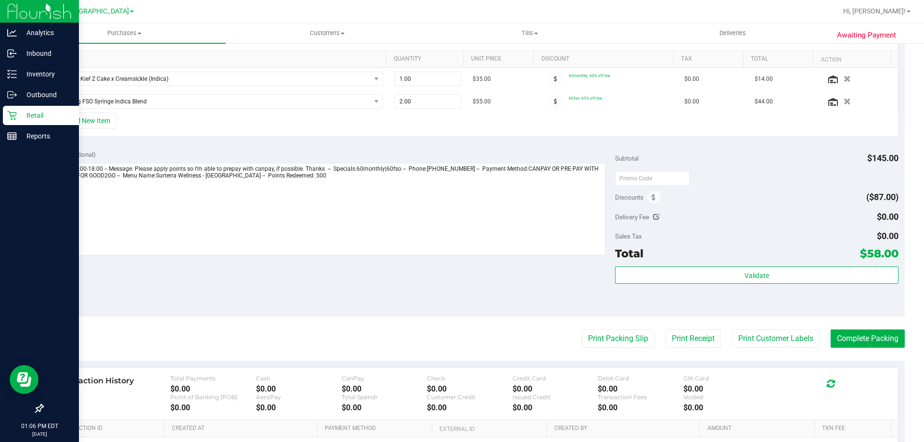
click at [719, 288] on div "Validate" at bounding box center [756, 288] width 283 height 43
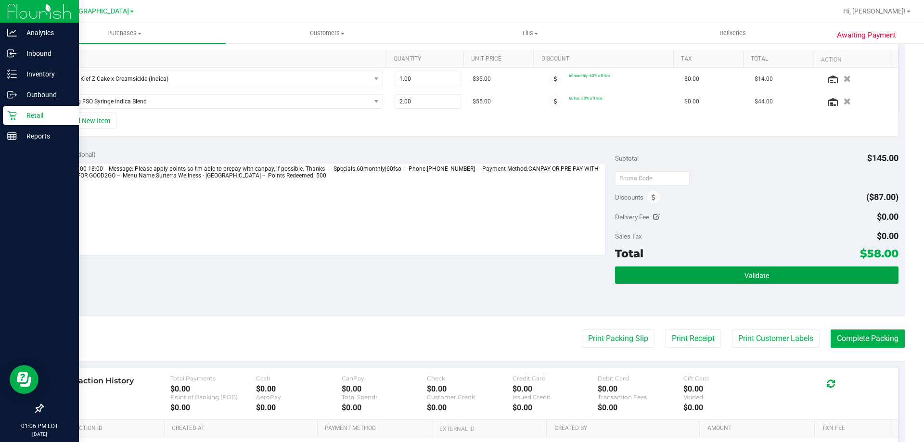
click at [718, 282] on button "Validate" at bounding box center [756, 275] width 283 height 17
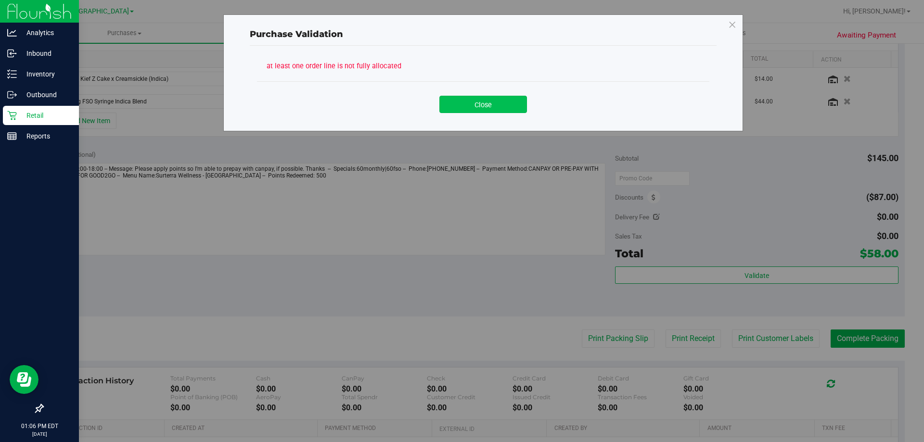
click at [488, 108] on button "Close" at bounding box center [483, 104] width 88 height 17
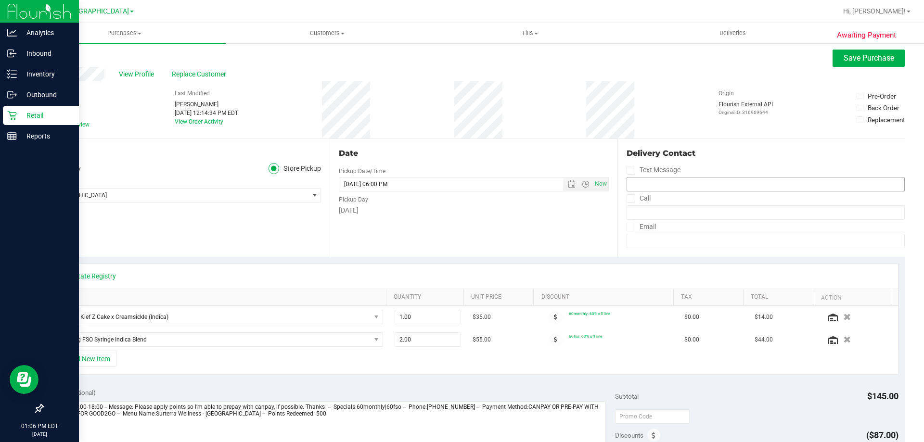
scroll to position [0, 0]
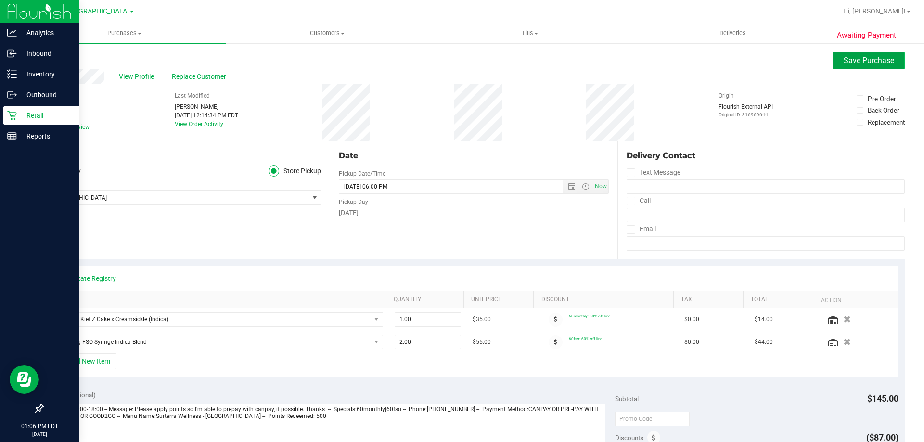
click at [874, 53] on button "Save Purchase" at bounding box center [869, 60] width 72 height 17
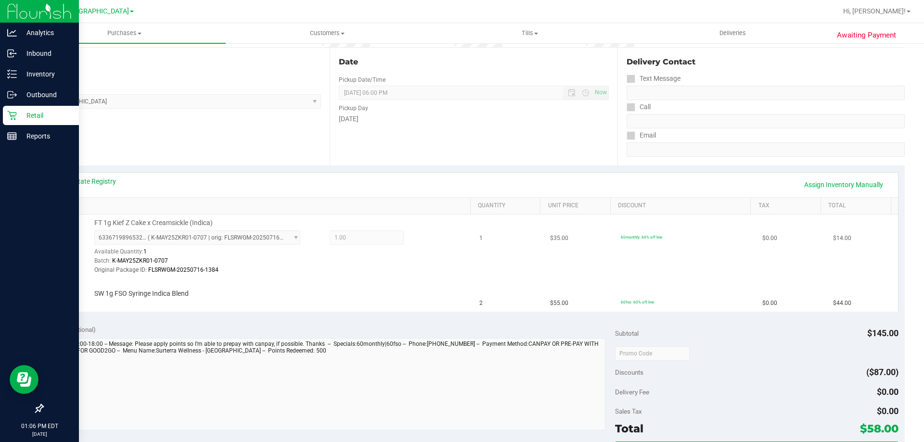
scroll to position [96, 0]
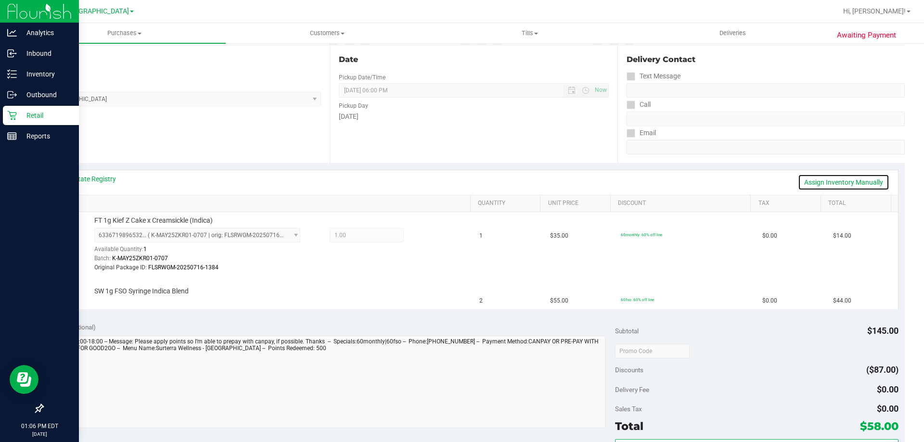
click at [842, 184] on link "Assign Inventory Manually" at bounding box center [843, 182] width 91 height 16
click at [118, 299] on link "Add Package" at bounding box center [111, 298] width 35 height 7
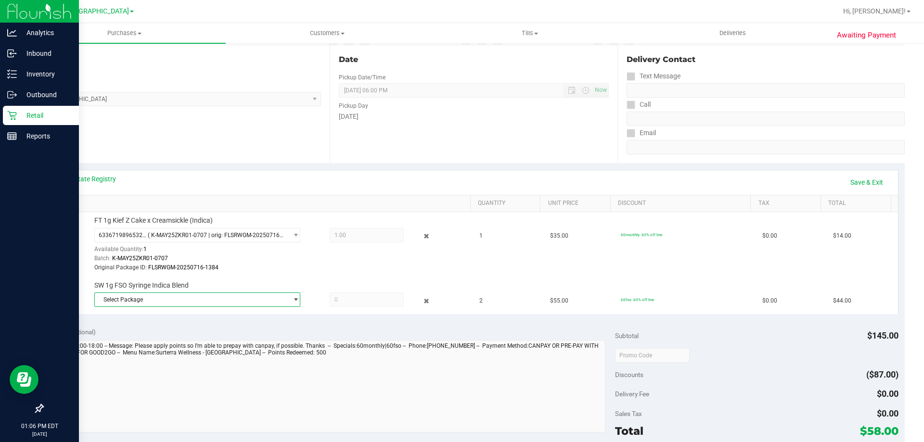
click at [143, 297] on span "Select Package" at bounding box center [191, 299] width 193 height 13
click at [219, 336] on span "( O-JUN25IND01-0626 | orig: FLSRWGM-20250702-1574 )" at bounding box center [229, 339] width 149 height 7
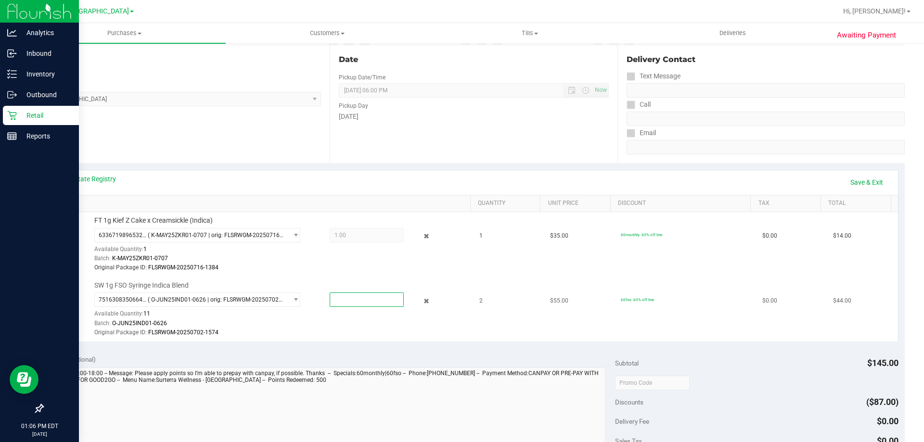
click at [343, 303] on span at bounding box center [367, 300] width 74 height 14
type input "2"
type input "2.0000"
click at [372, 323] on div "Batch: O-JUN25IND01-0626" at bounding box center [280, 323] width 372 height 9
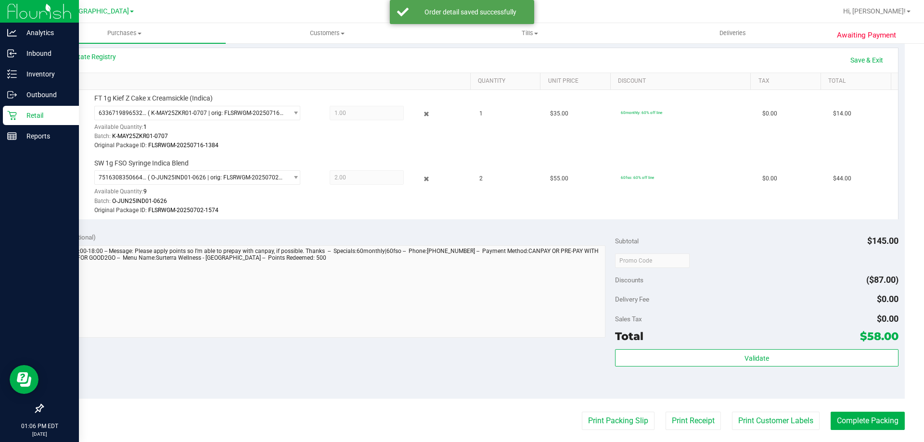
scroll to position [289, 0]
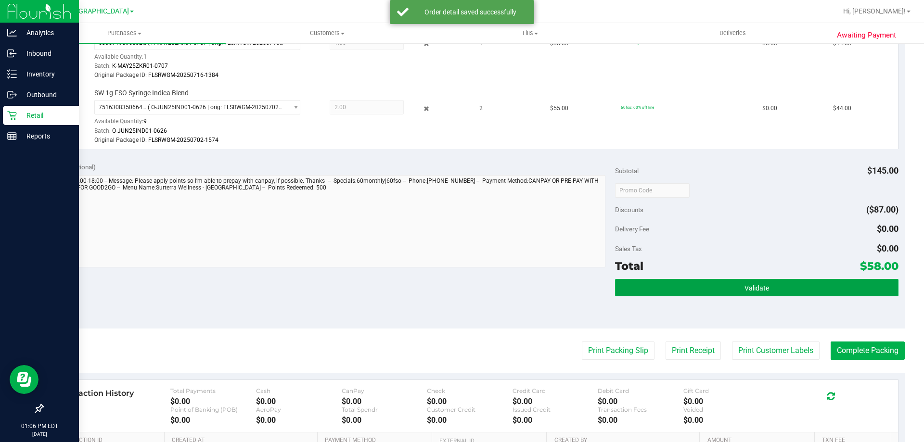
click at [731, 286] on button "Validate" at bounding box center [756, 287] width 283 height 17
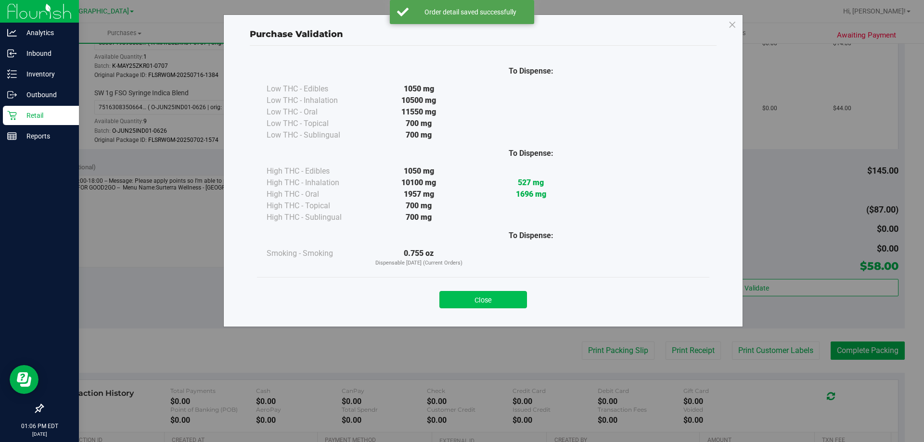
click at [494, 305] on button "Close" at bounding box center [483, 299] width 88 height 17
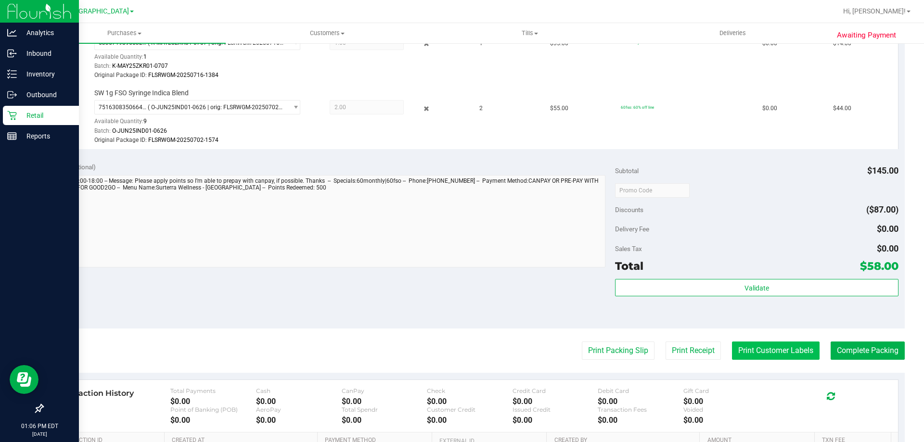
click at [764, 346] on button "Print Customer Labels" at bounding box center [776, 351] width 88 height 18
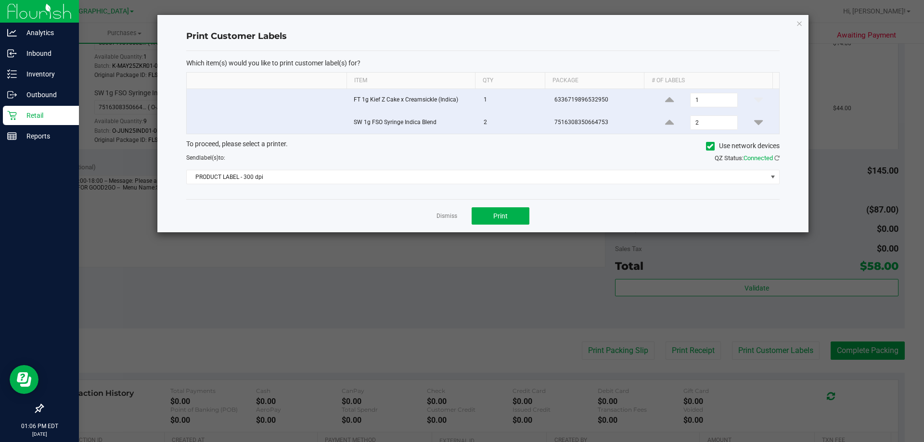
click at [439, 185] on div "Which item(s) would you like to print customer label(s) for? Item Qty Package #…" at bounding box center [482, 125] width 593 height 148
click at [431, 180] on span "PRODUCT LABEL - 300 dpi" at bounding box center [477, 176] width 580 height 13
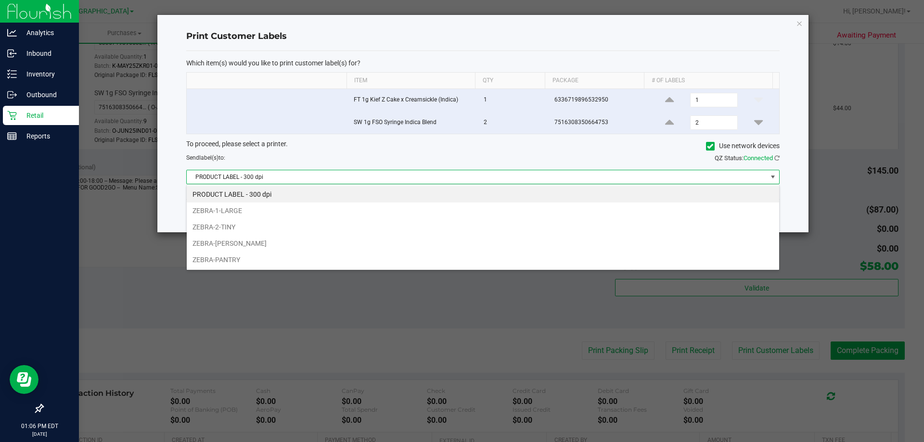
scroll to position [14, 593]
click at [220, 242] on li "ZEBRA-[PERSON_NAME]" at bounding box center [483, 243] width 592 height 16
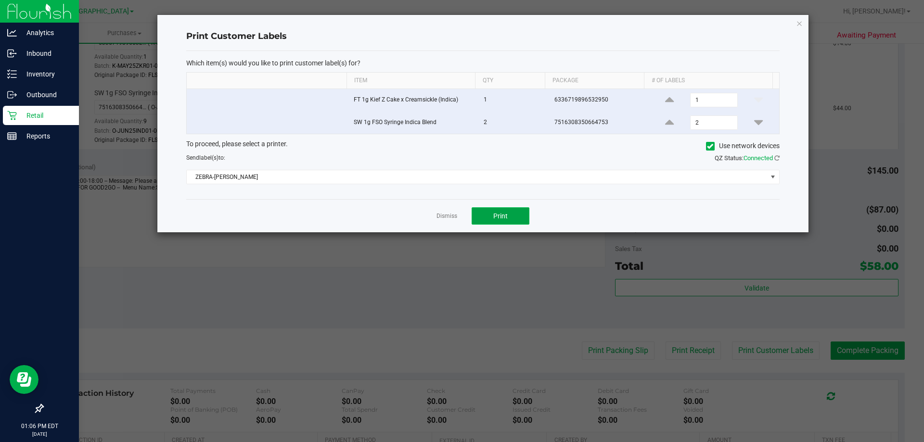
click at [489, 209] on button "Print" at bounding box center [501, 215] width 58 height 17
click at [440, 219] on link "Dismiss" at bounding box center [446, 216] width 21 height 8
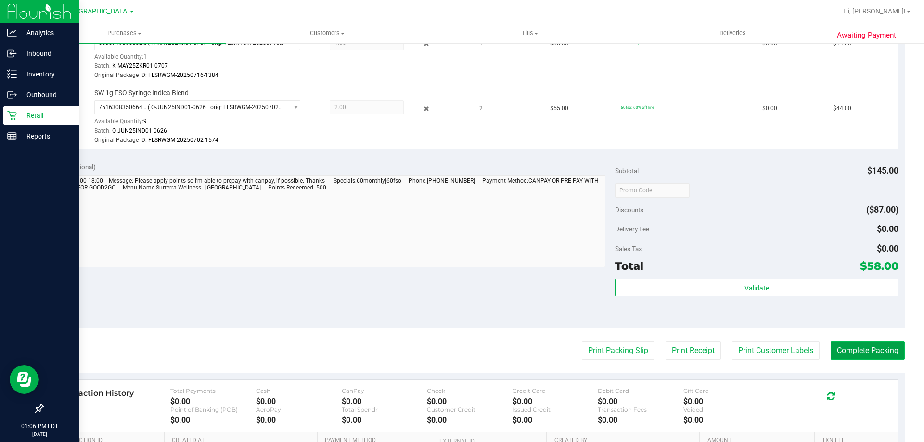
click at [839, 344] on button "Complete Packing" at bounding box center [868, 351] width 74 height 18
click at [839, 344] on button "Complete Packing" at bounding box center [864, 351] width 82 height 18
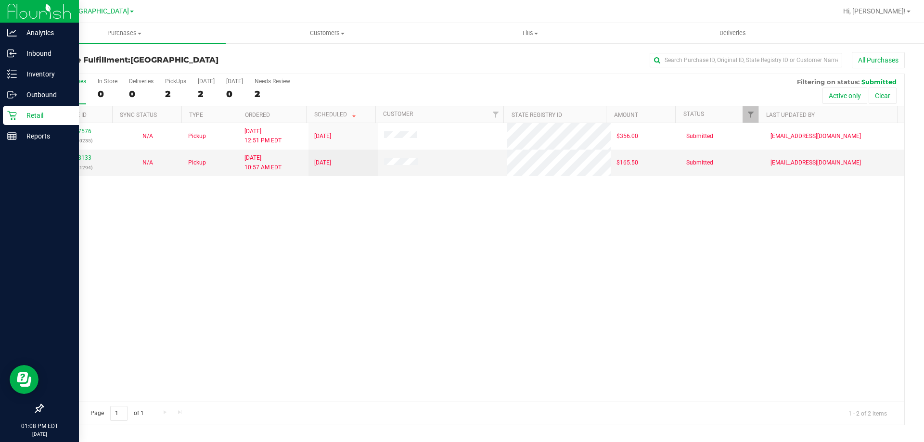
click at [27, 118] on p "Retail" at bounding box center [46, 116] width 58 height 12
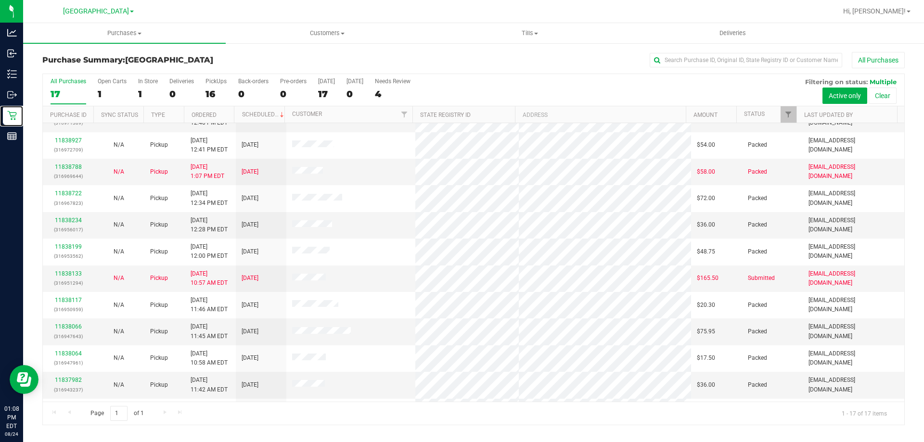
scroll to position [174, 0]
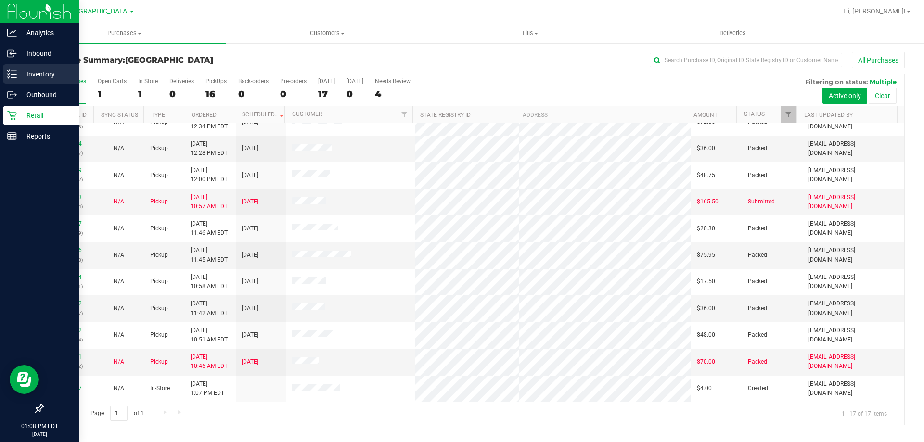
click at [31, 72] on p "Inventory" at bounding box center [46, 74] width 58 height 12
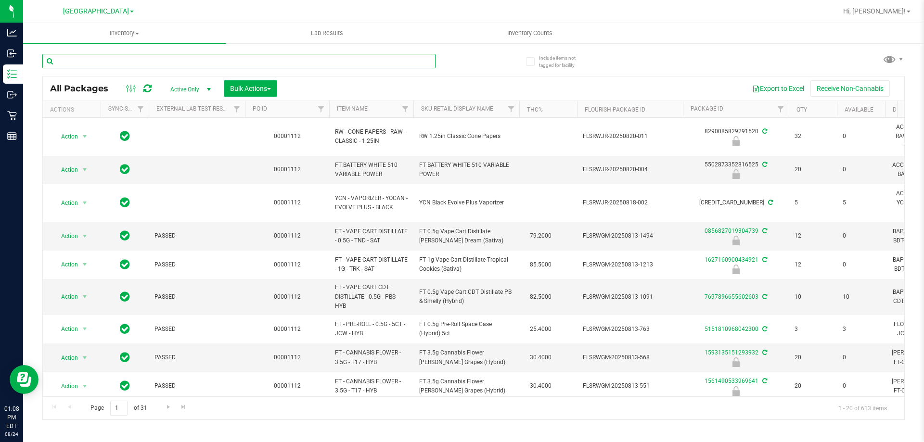
click at [235, 57] on input "text" at bounding box center [238, 61] width 393 height 14
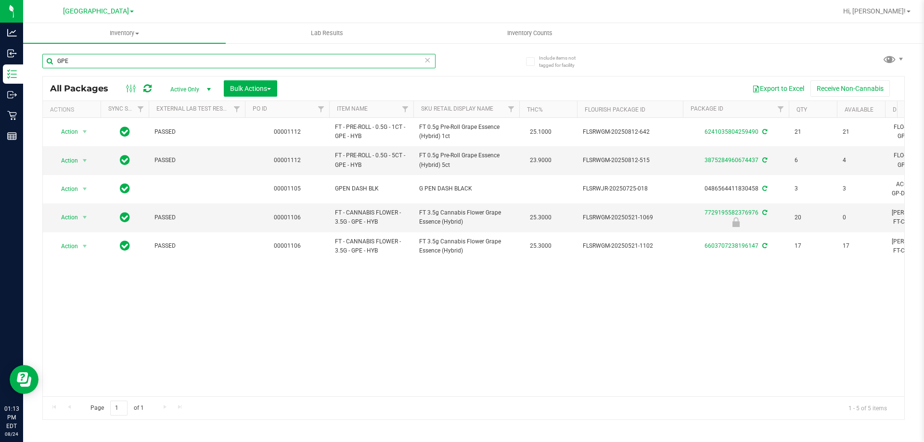
type input "GPE"
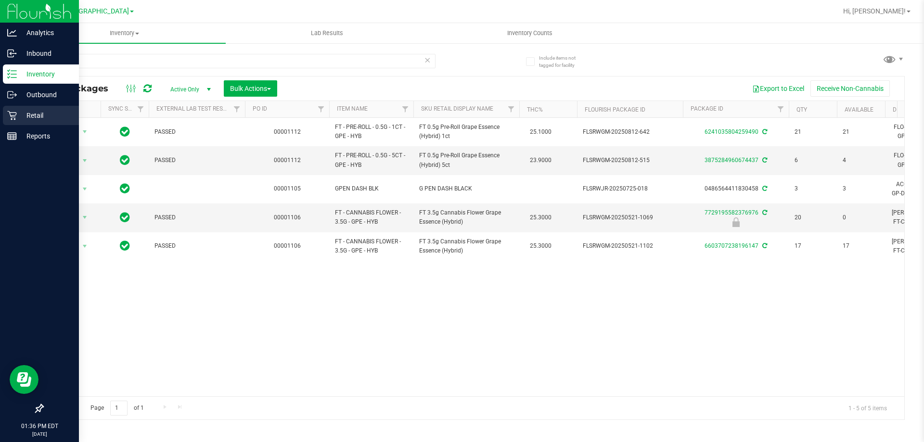
click at [39, 115] on p "Retail" at bounding box center [46, 116] width 58 height 12
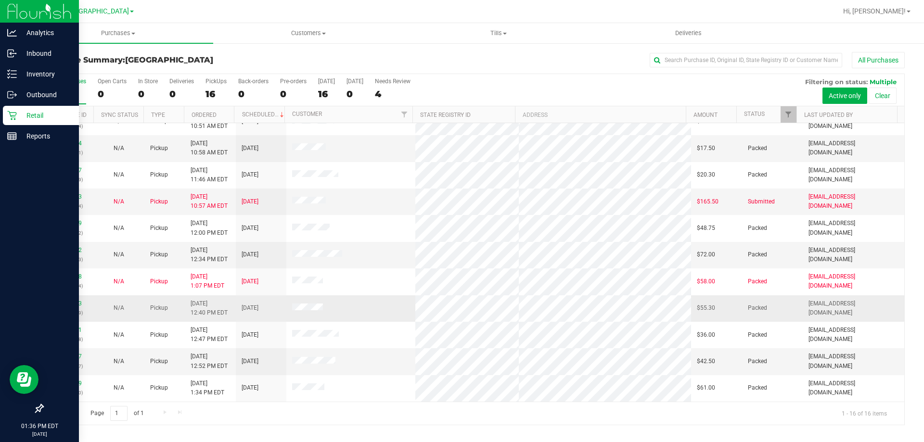
scroll to position [148, 0]
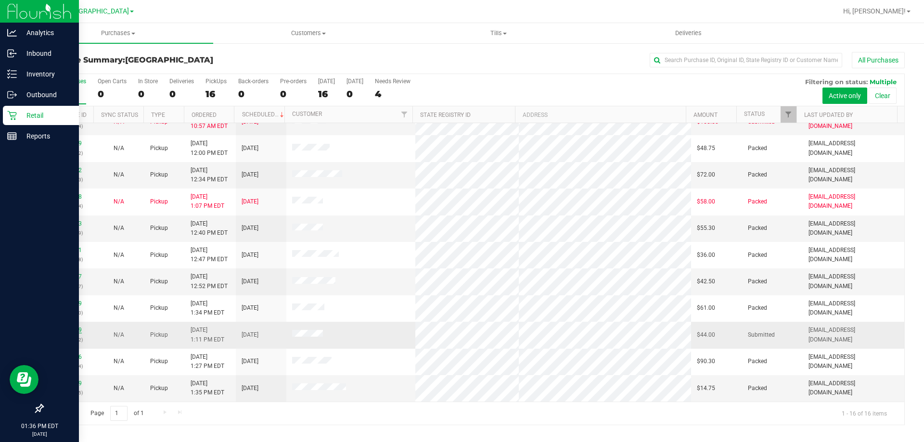
click at [61, 328] on link "11839319" at bounding box center [68, 330] width 27 height 7
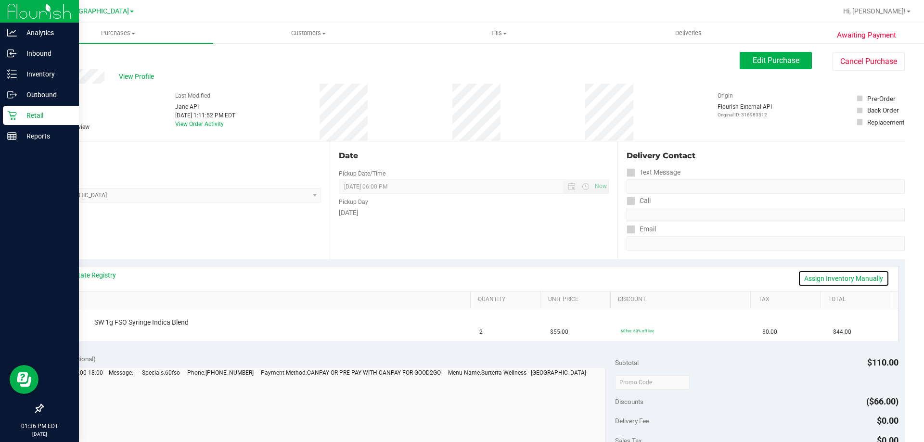
click at [828, 273] on link "Assign Inventory Manually" at bounding box center [843, 278] width 91 height 16
click at [119, 331] on link "Add Package" at bounding box center [111, 329] width 35 height 7
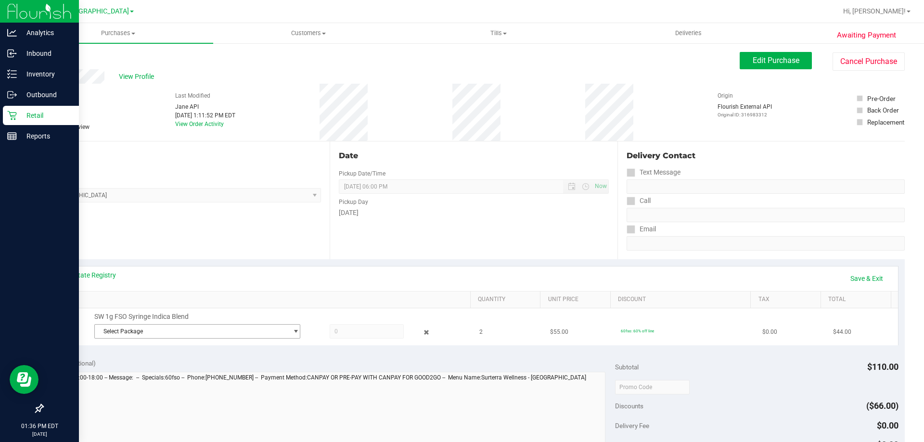
click at [205, 330] on span "Select Package" at bounding box center [191, 331] width 193 height 13
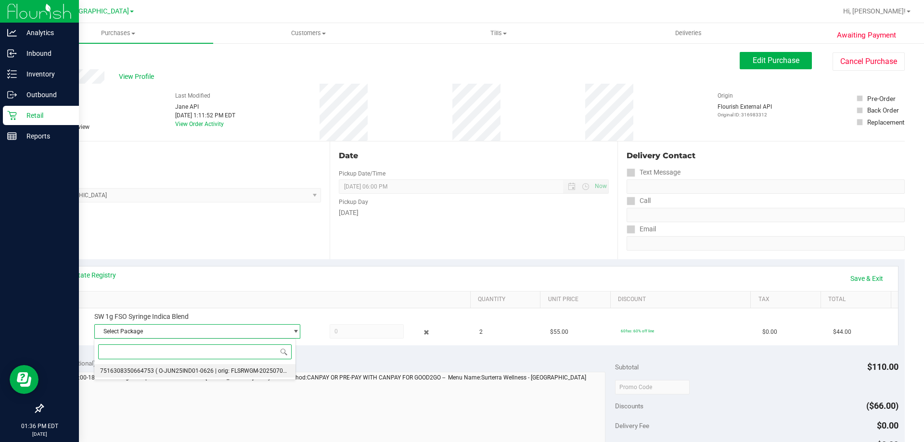
click at [175, 371] on span "( O-JUN25IND01-0626 | orig: FLSRWGM-20250702-1574 )" at bounding box center [229, 371] width 149 height 7
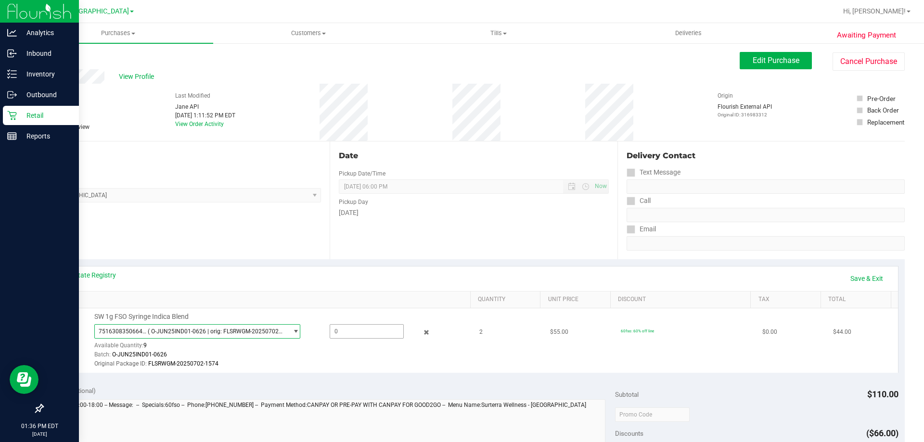
click at [355, 337] on span at bounding box center [367, 331] width 74 height 14
type input "2"
type input "2.0000"
click at [360, 357] on div "Batch: O-JUN25IND01-0626" at bounding box center [280, 354] width 372 height 9
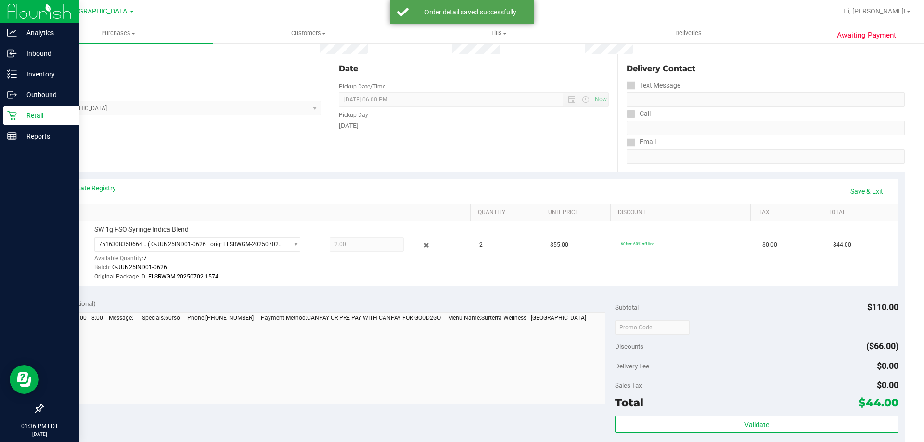
scroll to position [289, 0]
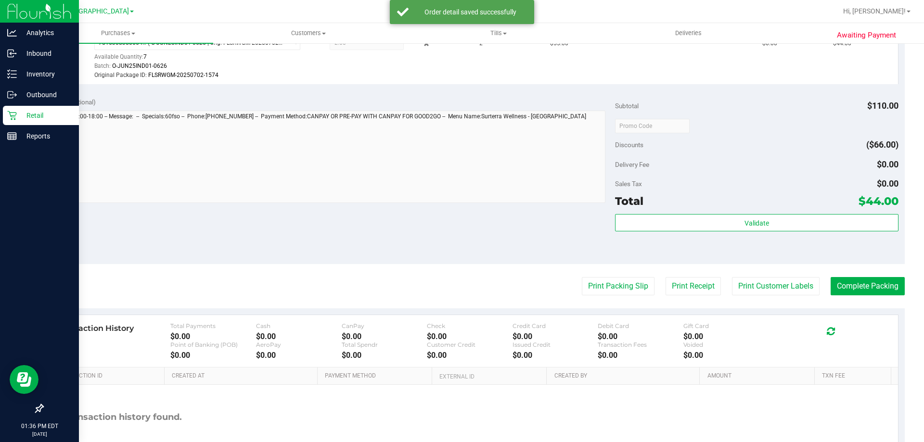
click at [744, 204] on div "Total $44.00" at bounding box center [756, 200] width 283 height 17
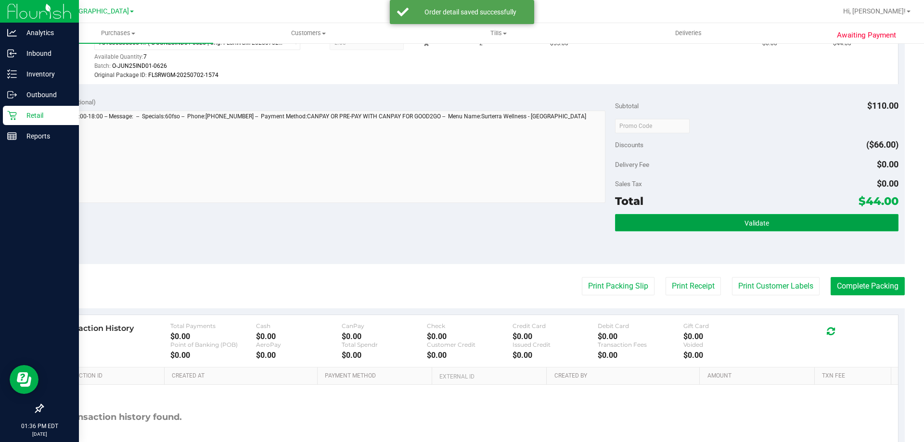
click at [731, 228] on button "Validate" at bounding box center [756, 222] width 283 height 17
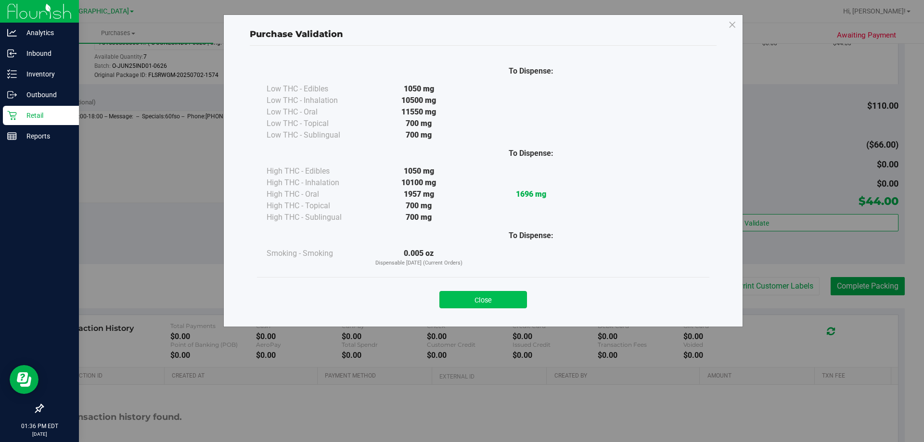
click at [481, 302] on button "Close" at bounding box center [483, 299] width 88 height 17
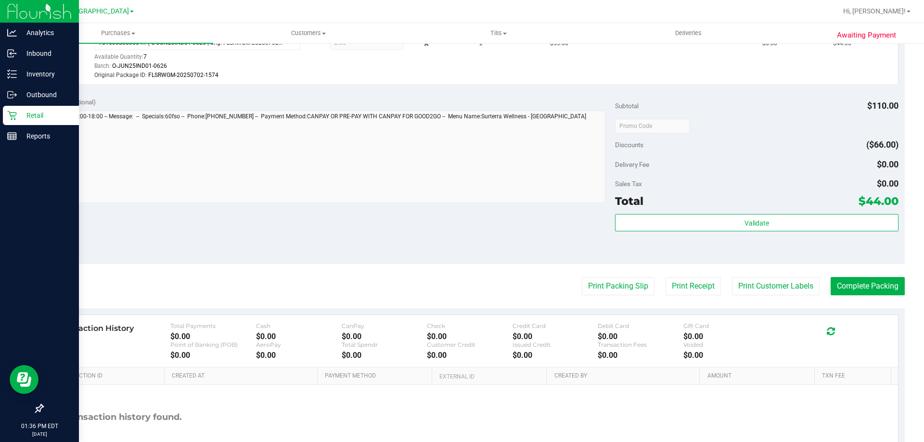
scroll to position [0, 0]
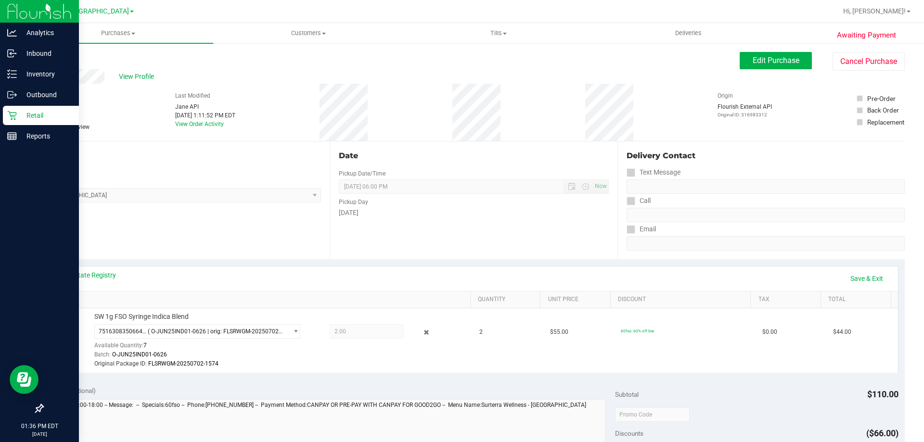
click at [26, 113] on p "Retail" at bounding box center [46, 116] width 58 height 12
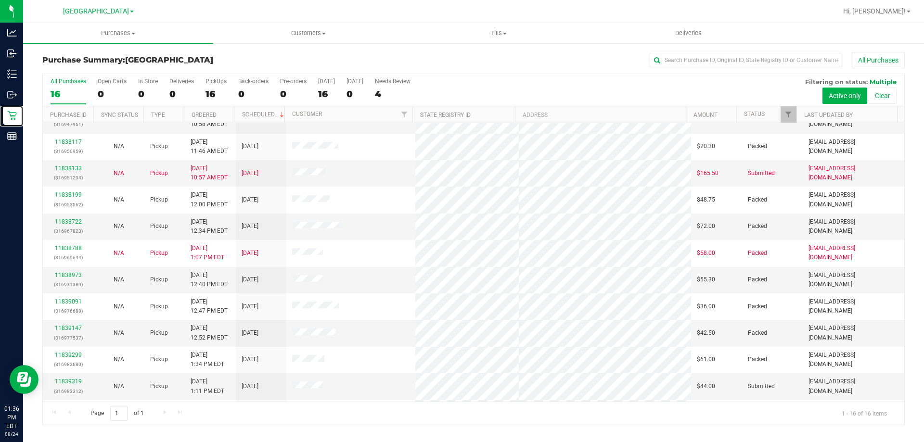
scroll to position [51, 0]
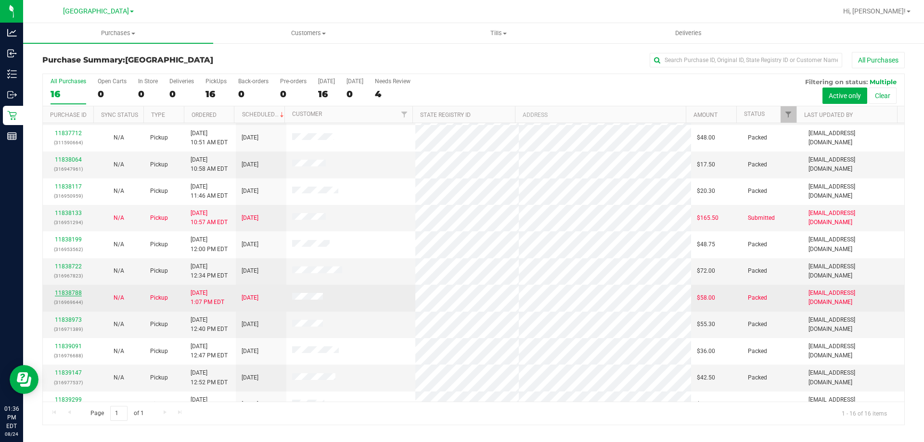
click at [77, 291] on link "11838788" at bounding box center [68, 293] width 27 height 7
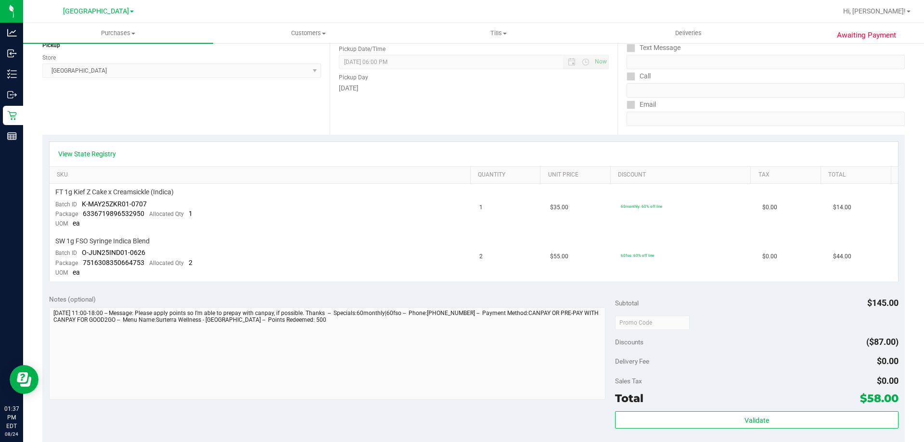
scroll to position [192, 0]
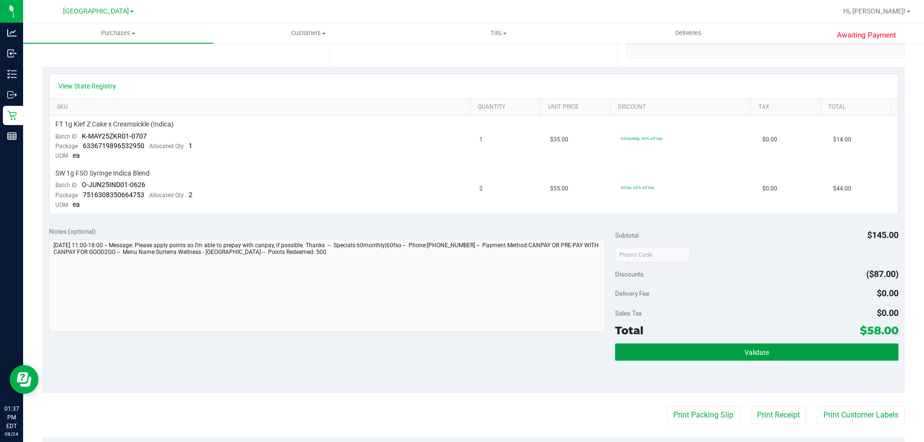
click at [788, 350] on button "Validate" at bounding box center [756, 352] width 283 height 17
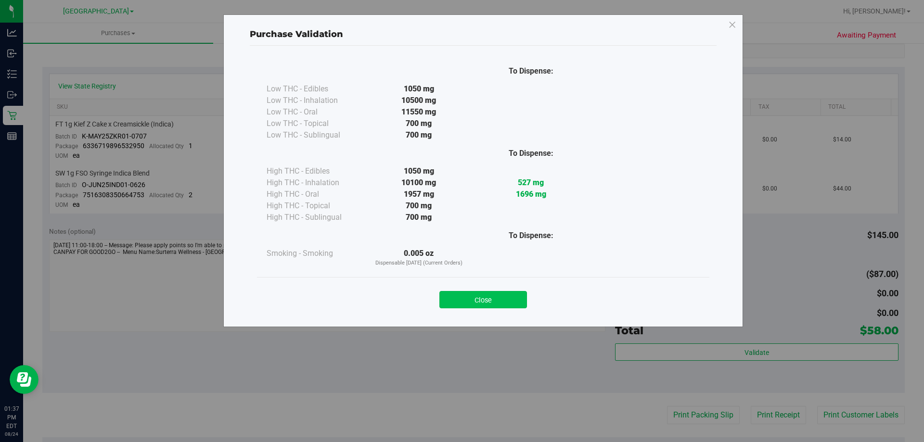
click at [505, 301] on button "Close" at bounding box center [483, 299] width 88 height 17
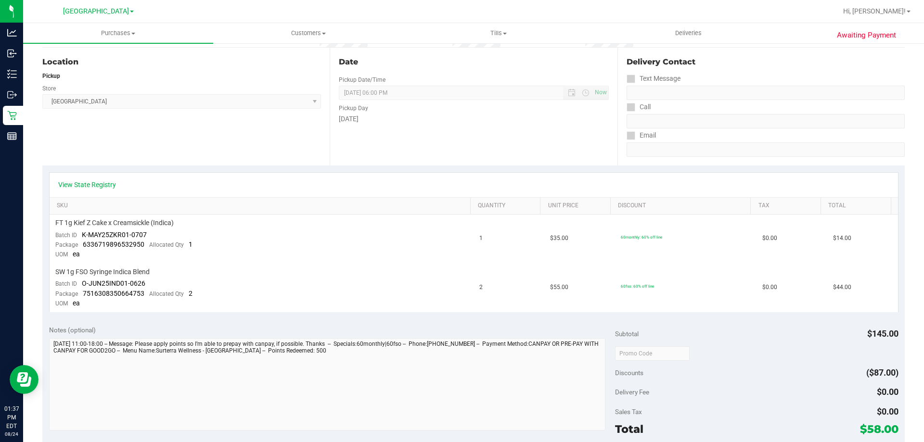
scroll to position [0, 0]
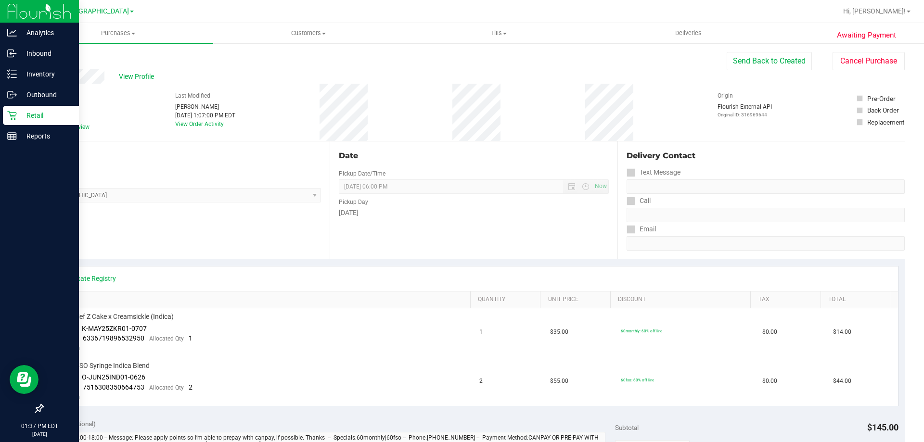
click at [23, 109] on div "Retail" at bounding box center [41, 115] width 76 height 19
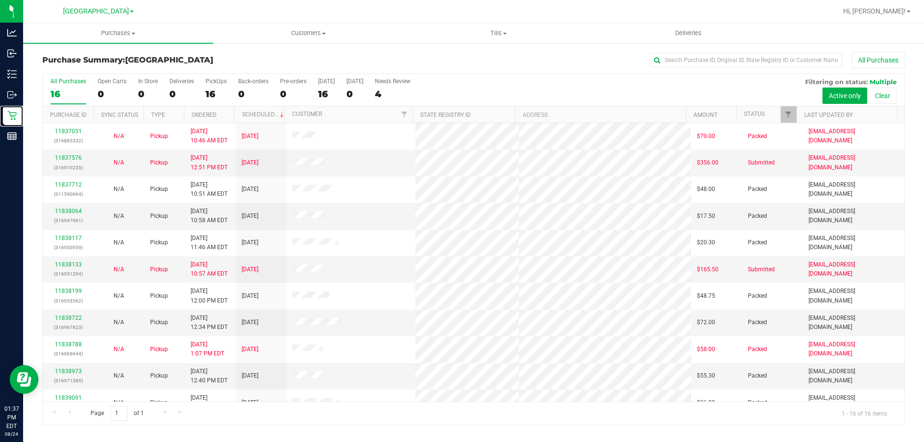
scroll to position [148, 0]
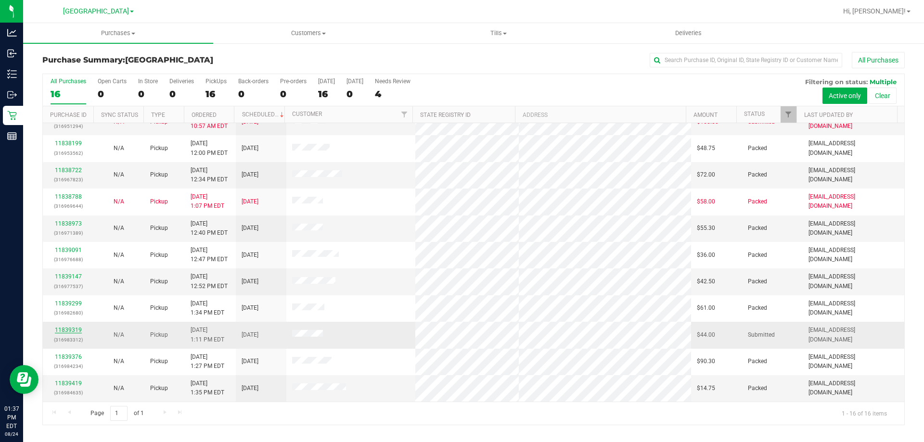
click at [65, 327] on link "11839319" at bounding box center [68, 330] width 27 height 7
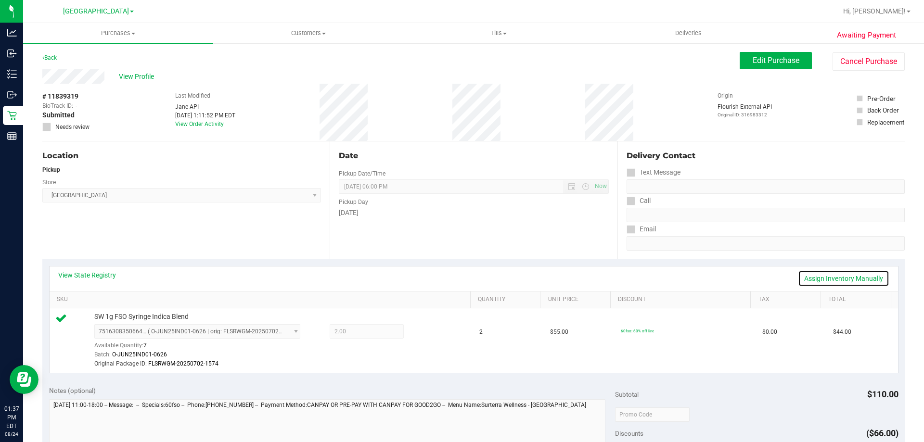
click at [836, 276] on link "Assign Inventory Manually" at bounding box center [843, 278] width 91 height 16
click at [422, 335] on icon at bounding box center [427, 332] width 10 height 11
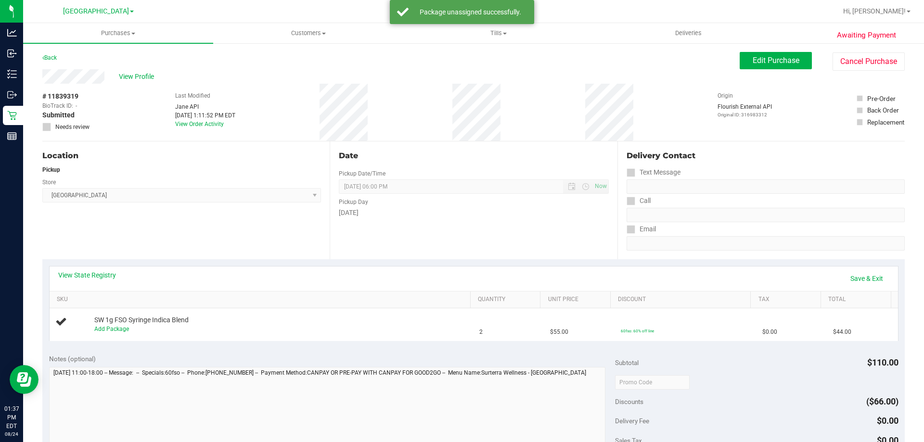
click at [354, 349] on div "Notes (optional) Subtotal $110.00 Discounts ($66.00) Delivery Fee $0.00 Sales T…" at bounding box center [473, 433] width 862 height 173
click at [150, 75] on span "View Profile" at bounding box center [138, 77] width 38 height 10
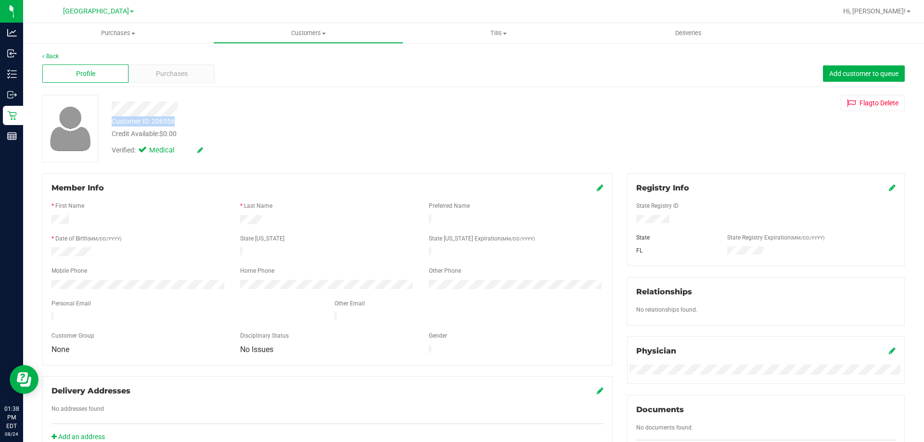
drag, startPoint x: 182, startPoint y: 126, endPoint x: 114, endPoint y: 125, distance: 68.8
click at [114, 125] on div "Customer ID: 206556 Credit Available: $0.00" at bounding box center [323, 127] width 438 height 23
copy div "Customer ID: 206556"
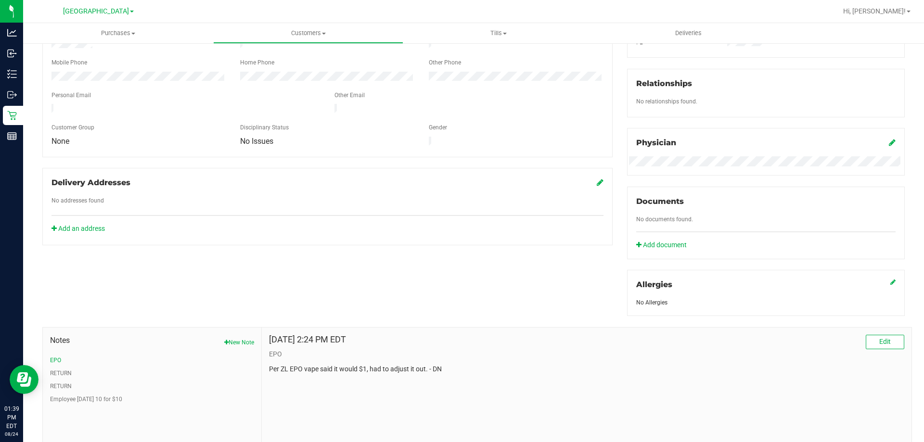
scroll to position [254, 0]
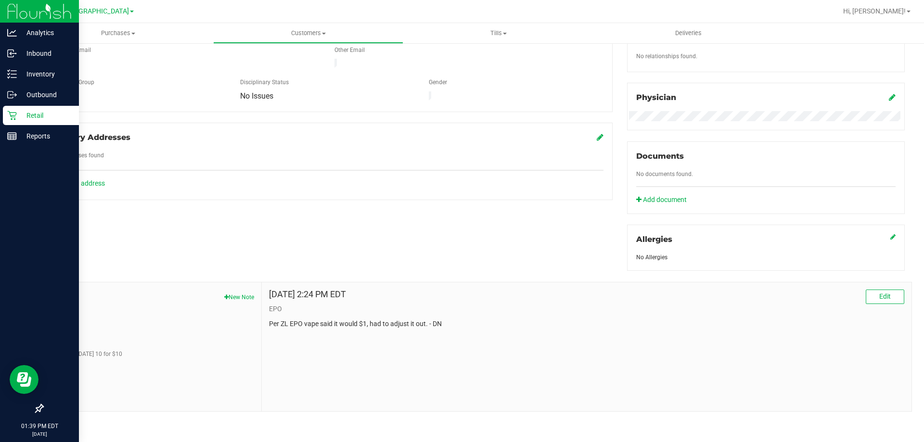
click at [35, 108] on div "Retail" at bounding box center [41, 115] width 76 height 19
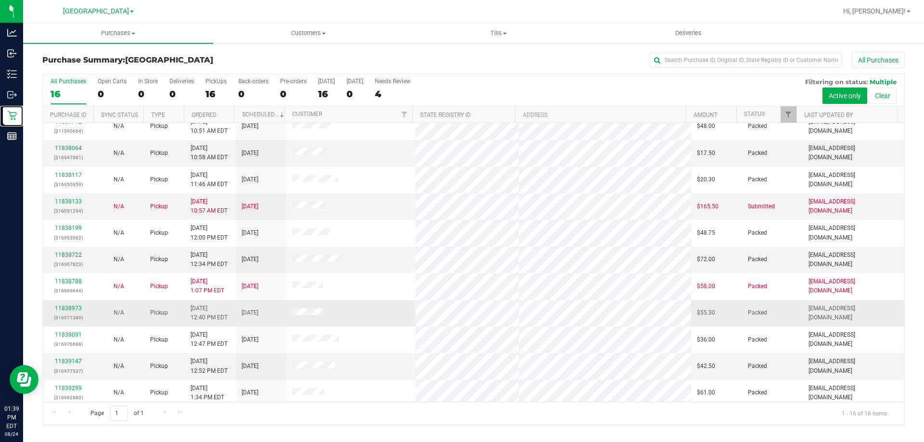
scroll to position [148, 0]
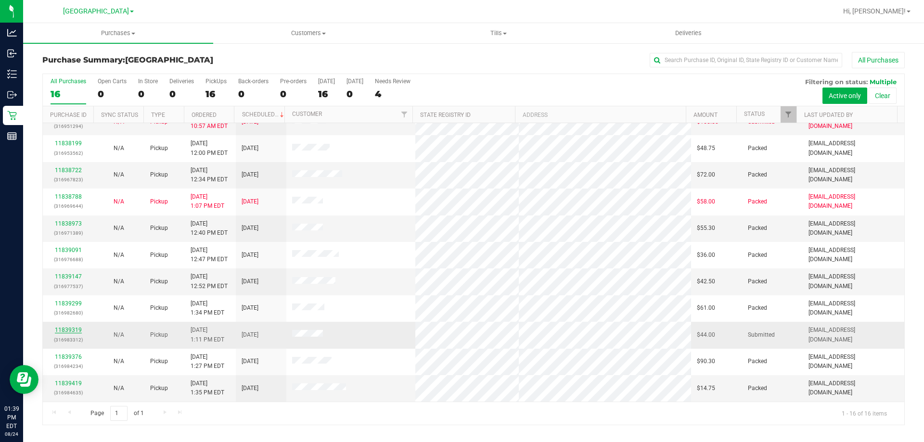
click at [70, 328] on link "11839319" at bounding box center [68, 330] width 27 height 7
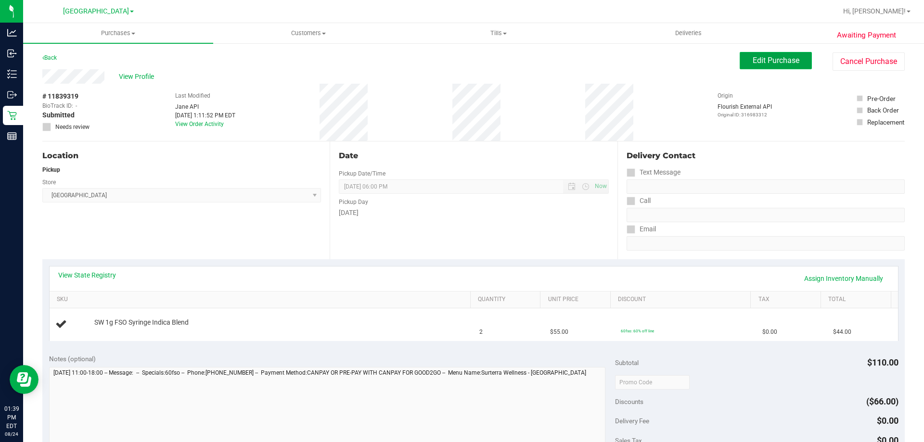
click at [777, 59] on span "Edit Purchase" at bounding box center [776, 60] width 47 height 9
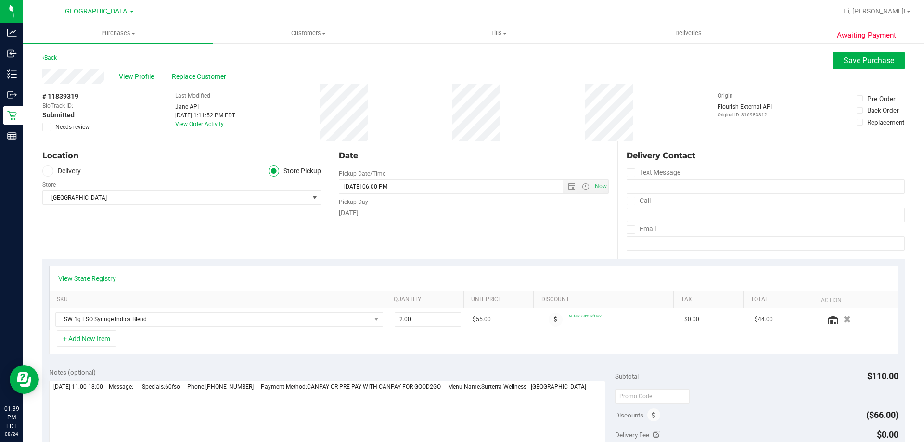
click at [82, 125] on span "Needs review" at bounding box center [72, 127] width 34 height 9
click at [0, 0] on input "Needs review" at bounding box center [0, 0] width 0 height 0
click at [864, 64] on span "Save Purchase" at bounding box center [869, 60] width 51 height 9
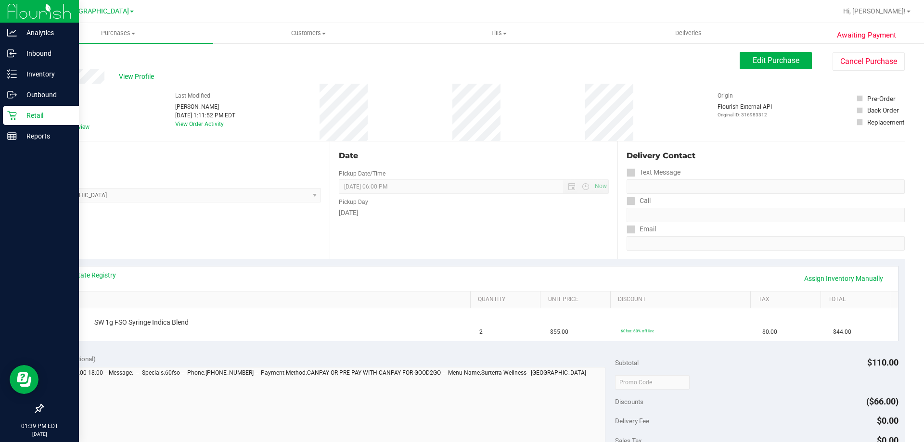
click at [27, 115] on p "Retail" at bounding box center [46, 116] width 58 height 12
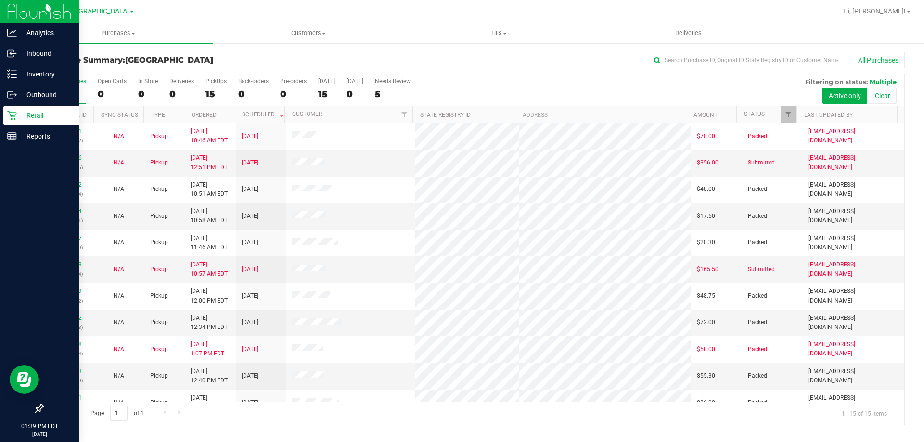
scroll to position [121, 0]
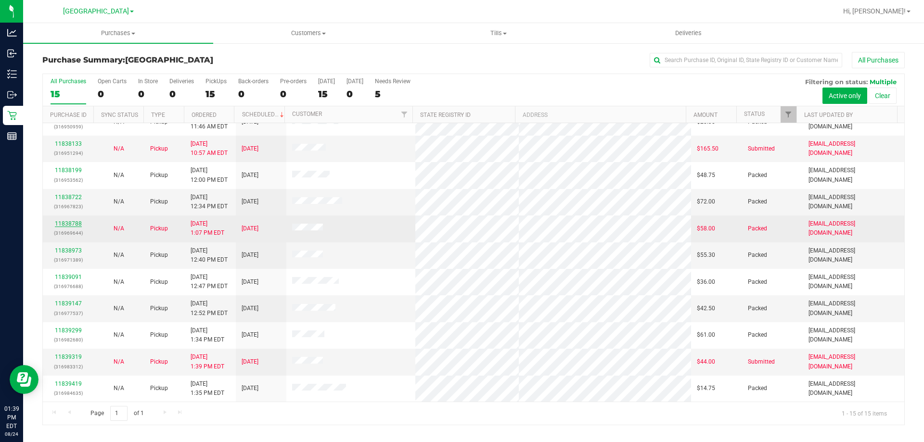
click at [73, 222] on link "11838788" at bounding box center [68, 223] width 27 height 7
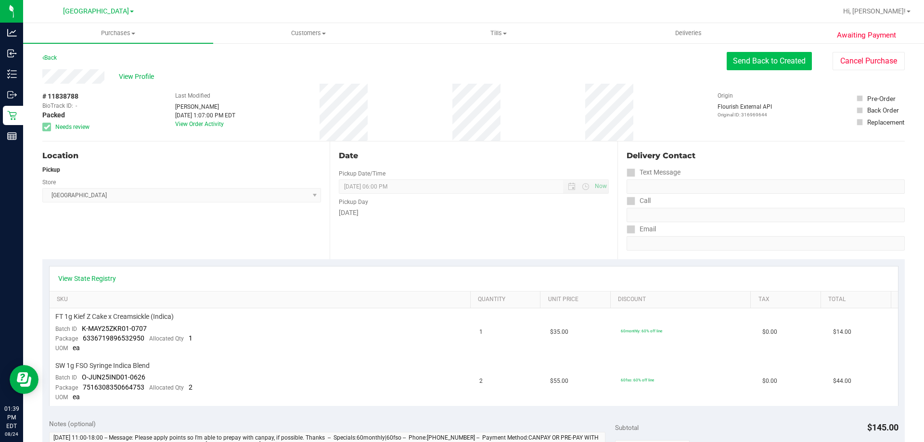
click at [752, 53] on button "Send Back to Created" at bounding box center [769, 61] width 85 height 18
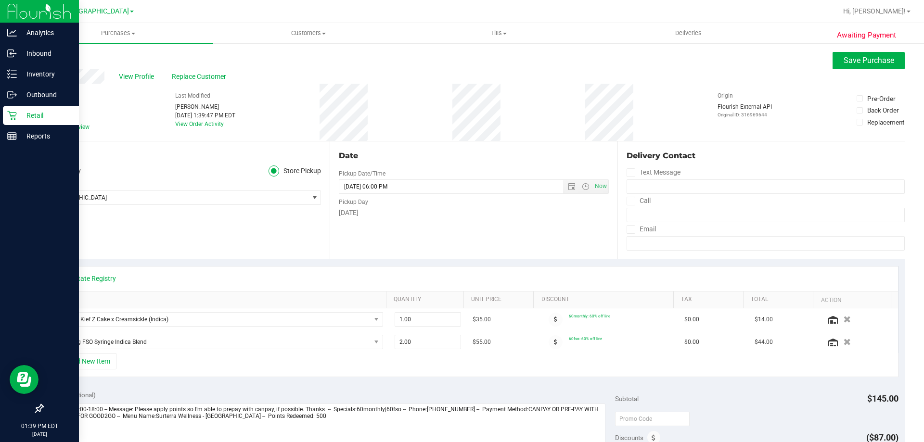
click at [33, 115] on p "Retail" at bounding box center [46, 116] width 58 height 12
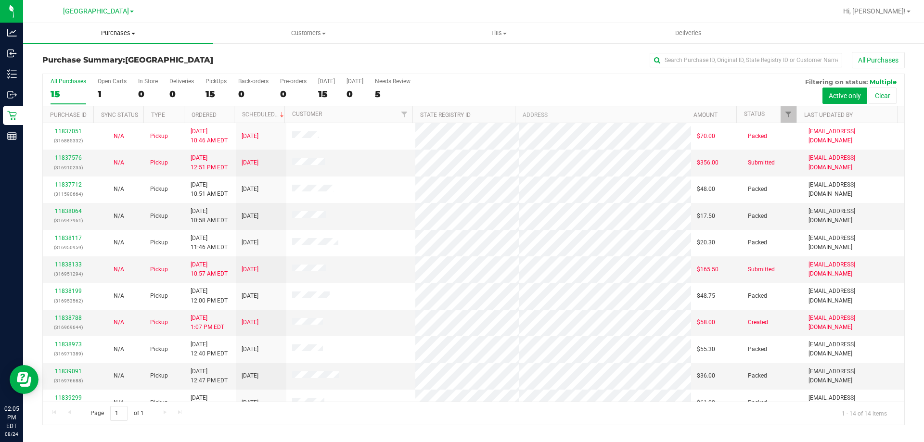
click at [121, 36] on span "Purchases" at bounding box center [118, 33] width 190 height 9
click at [115, 65] on li "Fulfillment" at bounding box center [118, 70] width 190 height 12
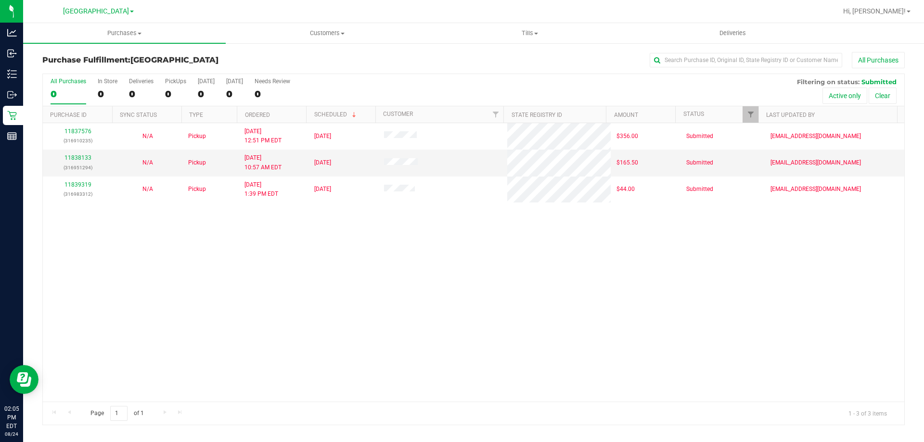
click at [458, 244] on div "11837576 (316910235) N/A Pickup [DATE] 12:51 PM EDT 8/24/2025 $356.00 Submitted…" at bounding box center [473, 262] width 861 height 279
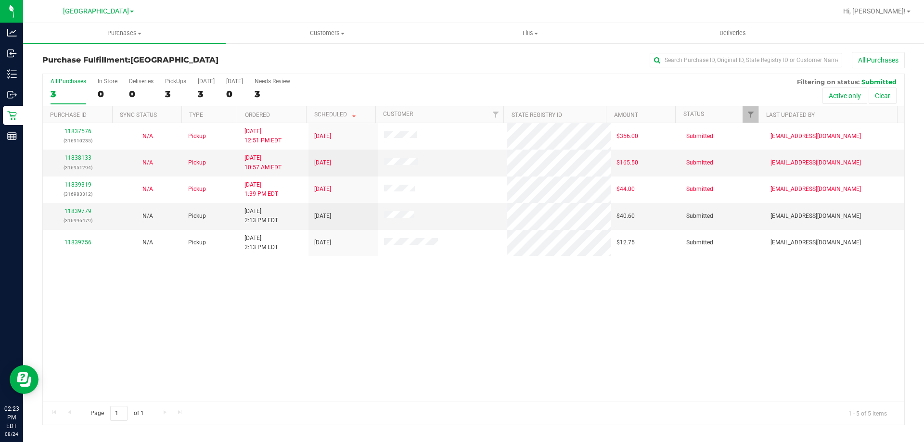
click at [329, 84] on div "All Purchases 3 In Store 0 Deliveries 0 PickUps 3 [DATE] 3 [DATE] 0 Needs Revie…" at bounding box center [473, 90] width 861 height 32
click at [86, 211] on link "11839779" at bounding box center [77, 211] width 27 height 7
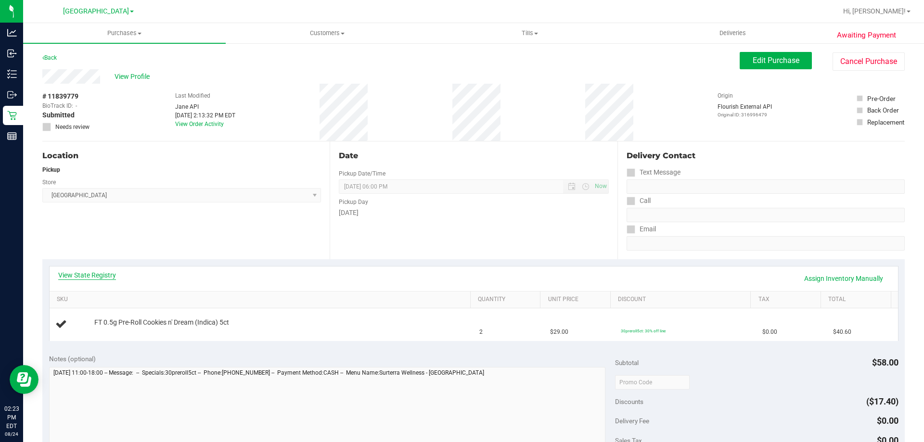
click at [79, 275] on link "View State Registry" at bounding box center [87, 275] width 58 height 10
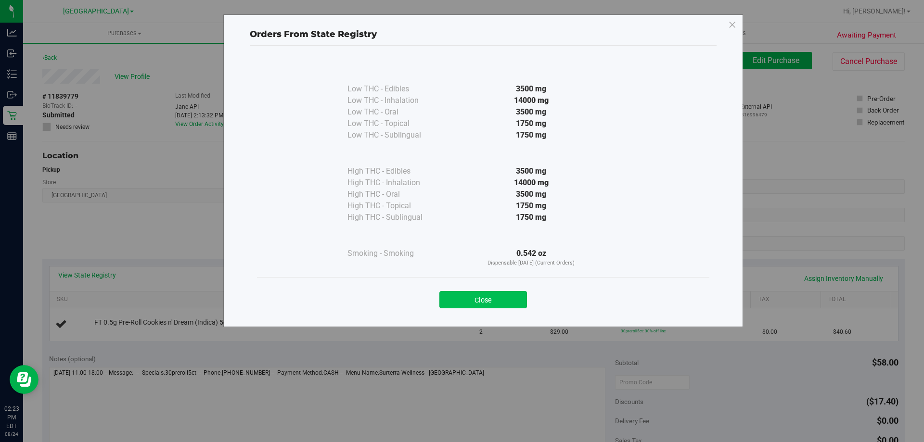
click at [518, 305] on button "Close" at bounding box center [483, 299] width 88 height 17
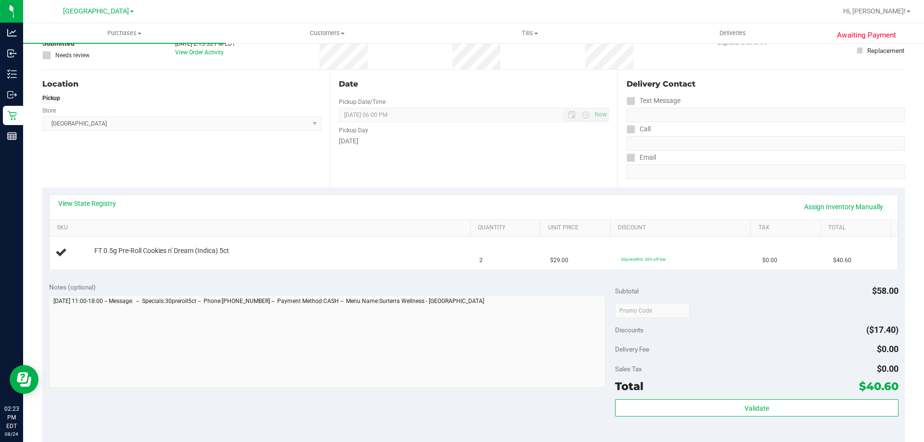
scroll to position [241, 0]
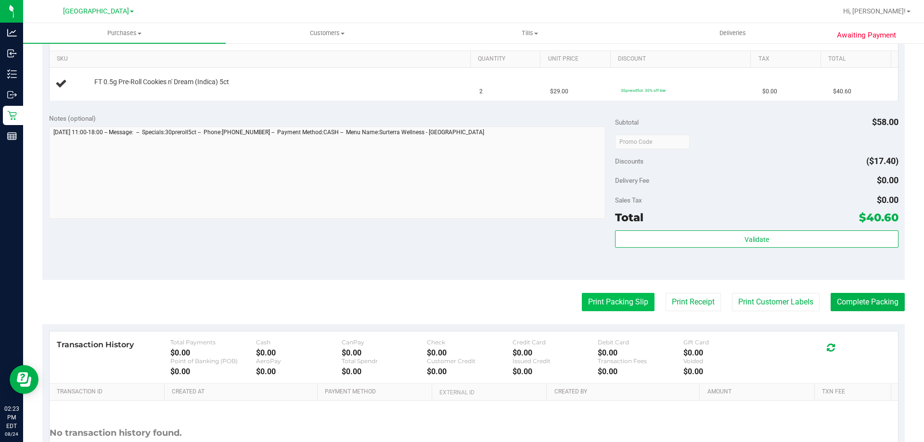
click at [587, 296] on button "Print Packing Slip" at bounding box center [618, 302] width 73 height 18
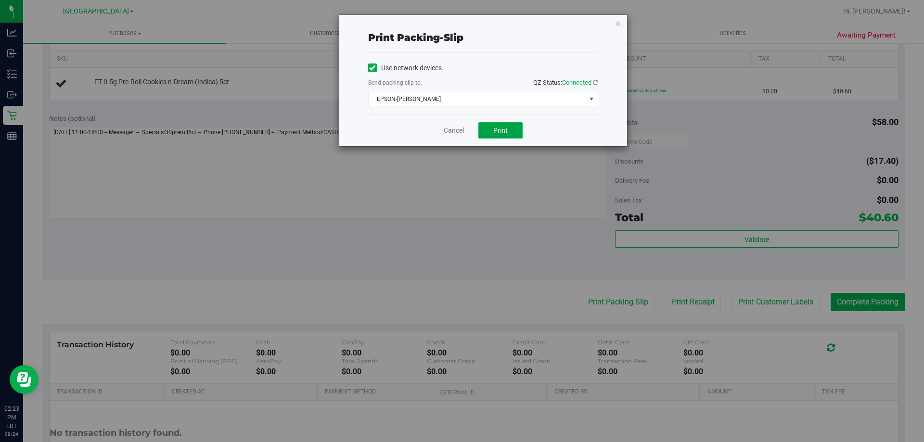
click at [503, 131] on span "Print" at bounding box center [500, 131] width 14 height 8
click at [620, 19] on icon "button" at bounding box center [618, 23] width 7 height 12
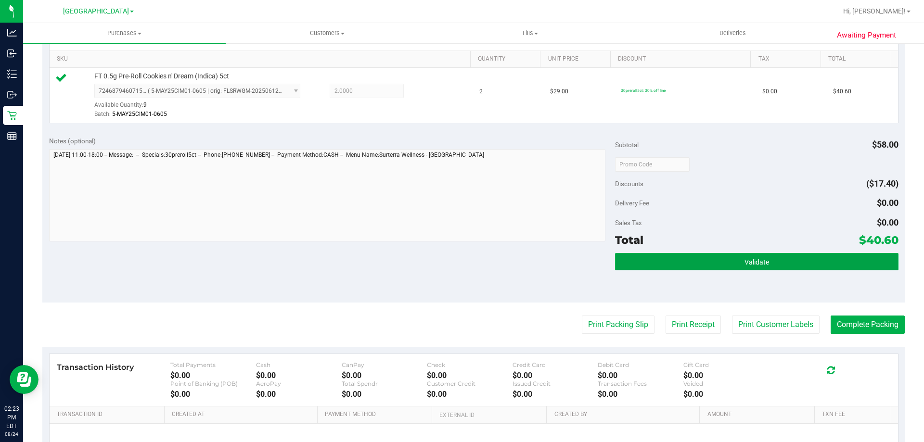
click at [770, 266] on button "Validate" at bounding box center [756, 261] width 283 height 17
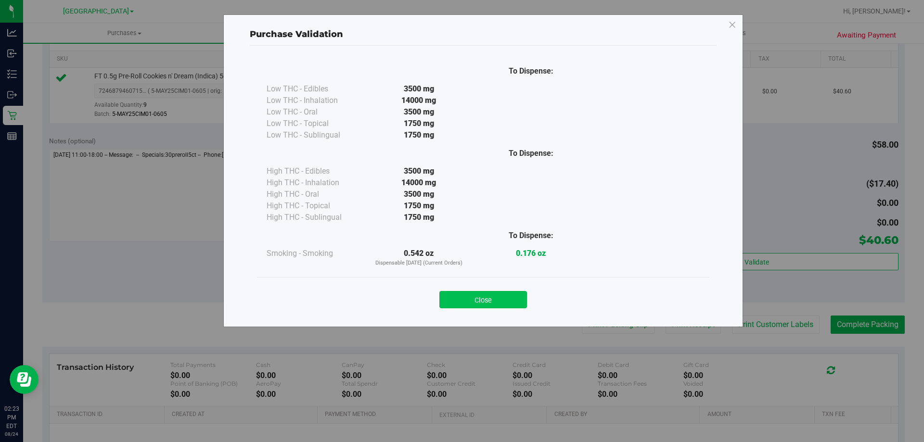
click at [495, 301] on button "Close" at bounding box center [483, 299] width 88 height 17
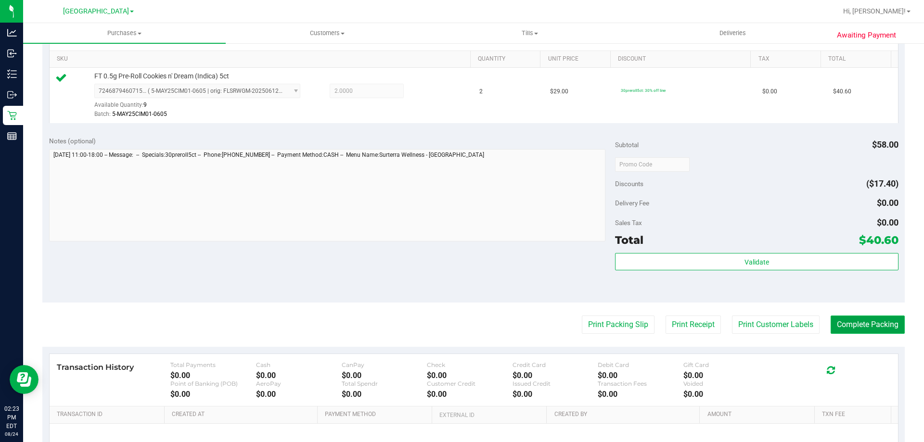
click at [857, 324] on button "Complete Packing" at bounding box center [868, 325] width 74 height 18
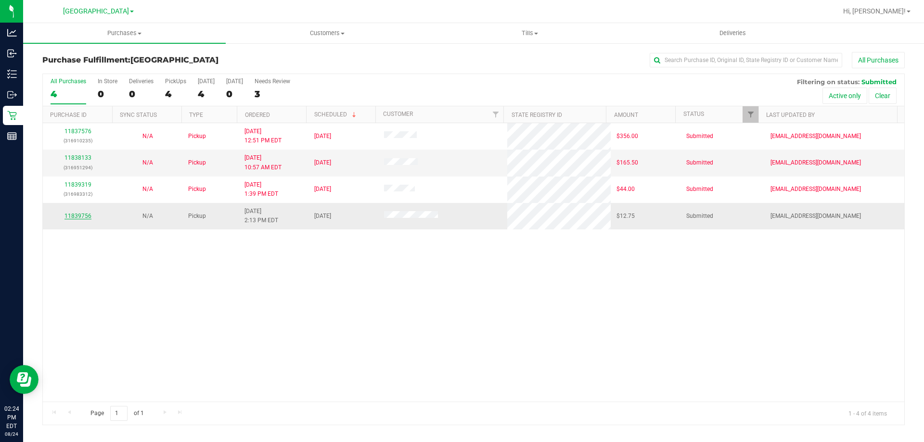
click at [86, 214] on link "11839756" at bounding box center [77, 216] width 27 height 7
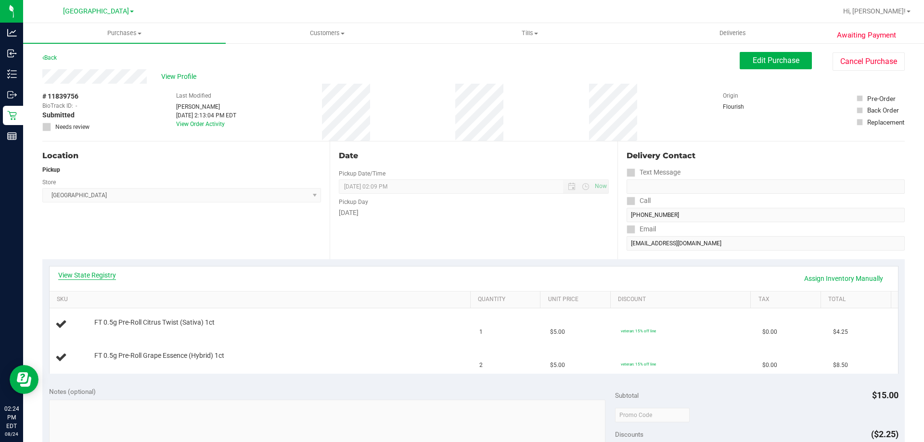
click at [107, 274] on link "View State Registry" at bounding box center [87, 275] width 58 height 10
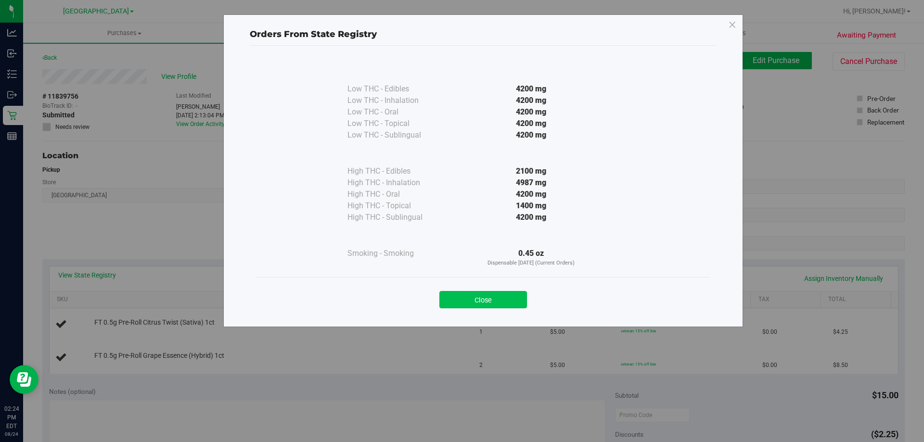
click at [493, 300] on button "Close" at bounding box center [483, 299] width 88 height 17
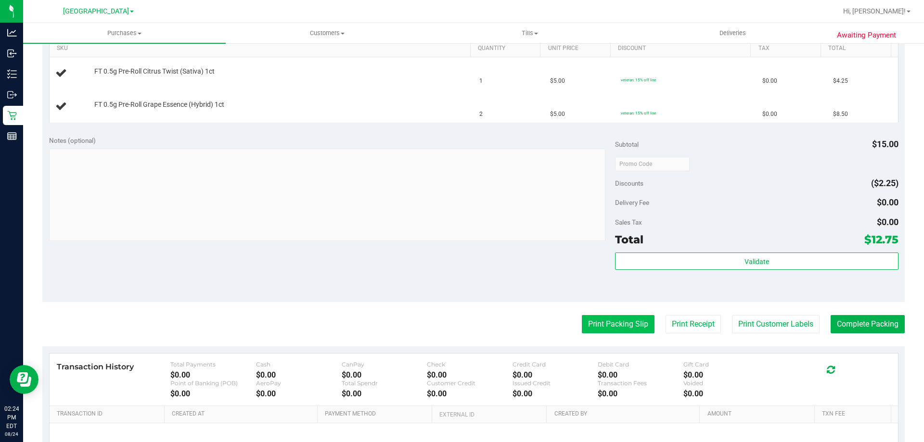
scroll to position [289, 0]
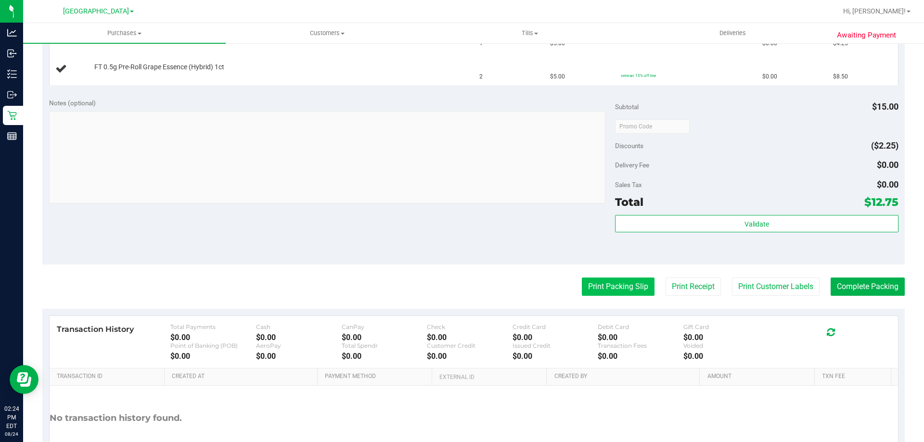
click at [602, 285] on button "Print Packing Slip" at bounding box center [618, 287] width 73 height 18
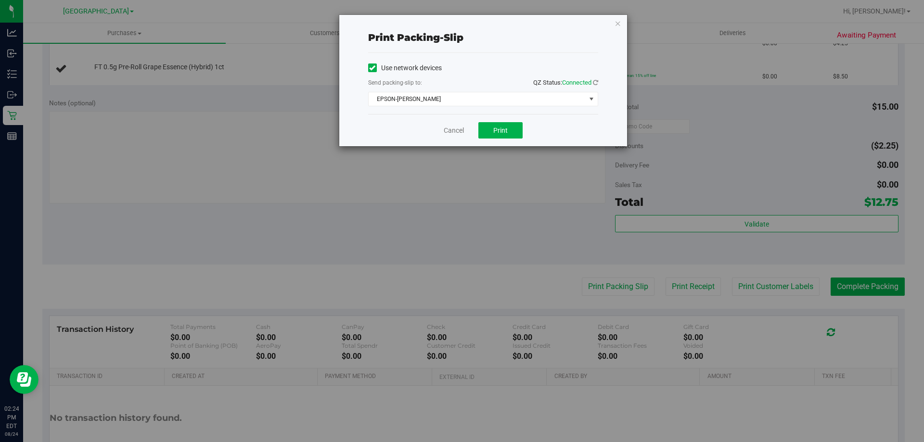
click at [516, 141] on div "Cancel Print" at bounding box center [483, 130] width 230 height 32
click at [512, 131] on button "Print" at bounding box center [500, 130] width 44 height 16
click at [617, 26] on icon "button" at bounding box center [618, 23] width 7 height 12
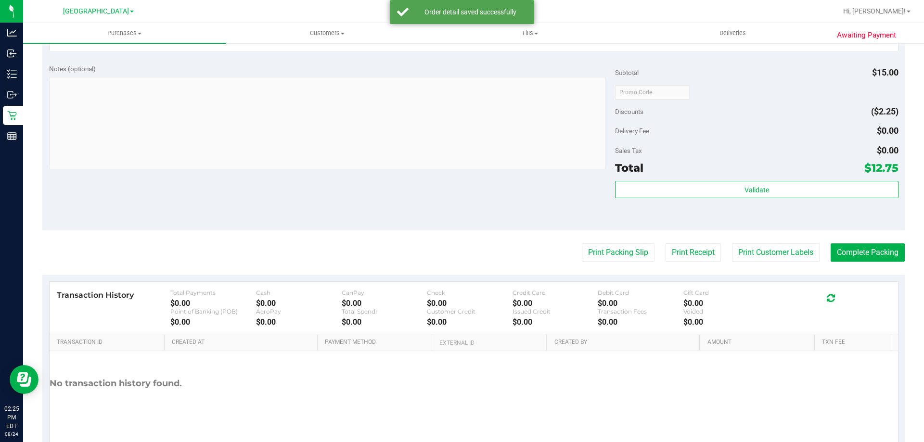
scroll to position [400, 0]
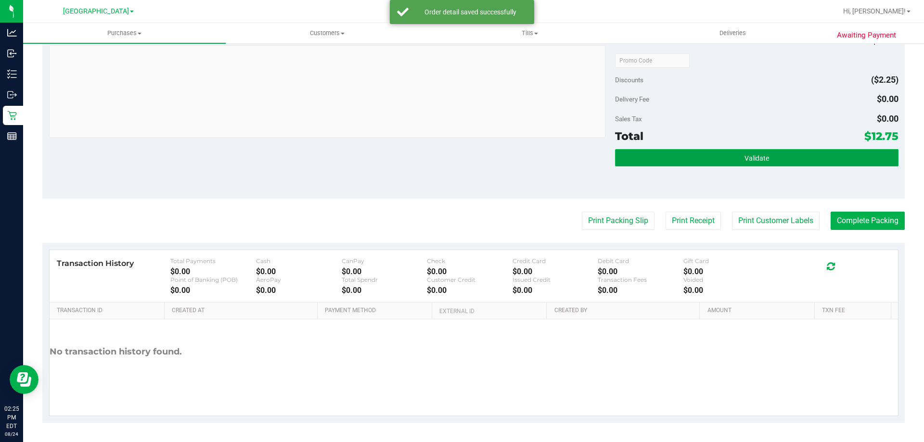
click at [826, 153] on button "Validate" at bounding box center [756, 157] width 283 height 17
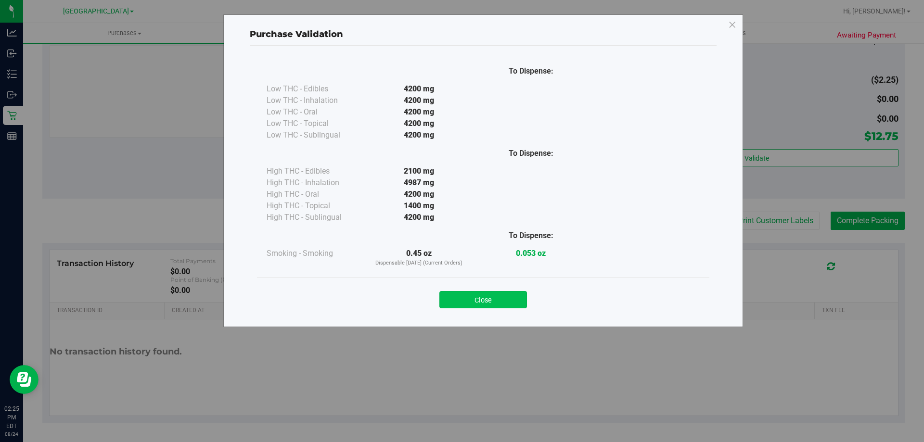
click at [489, 300] on button "Close" at bounding box center [483, 299] width 88 height 17
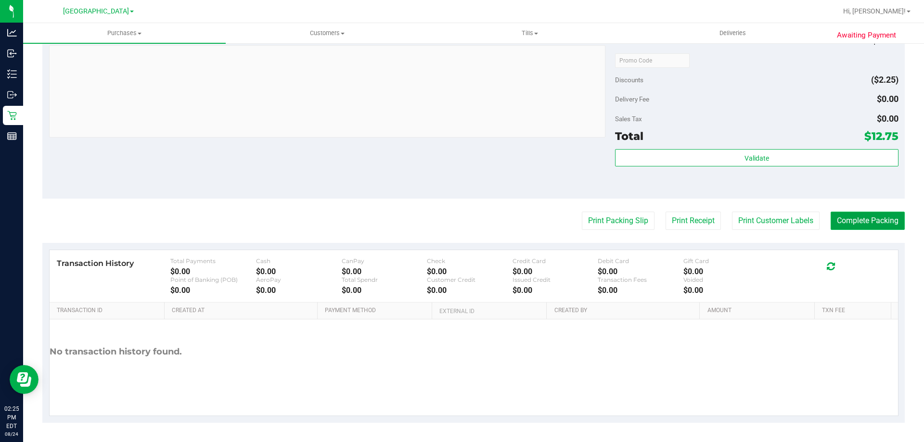
click at [877, 218] on button "Complete Packing" at bounding box center [868, 221] width 74 height 18
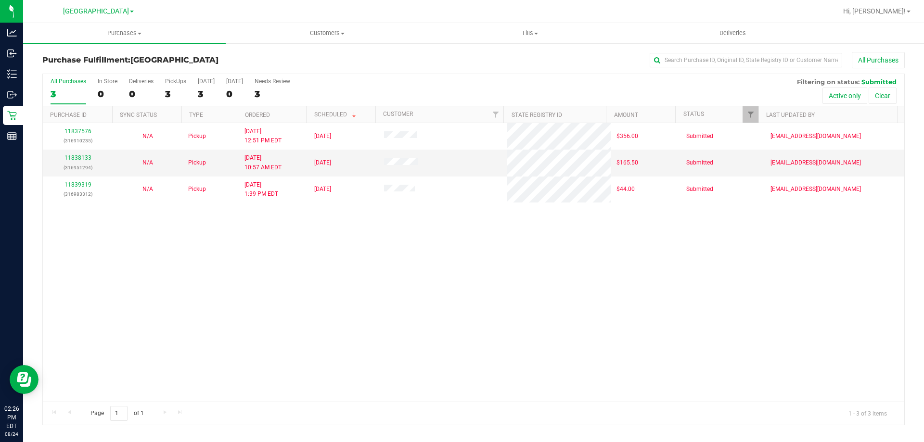
click at [392, 61] on div "All Purchases" at bounding box center [617, 60] width 575 height 16
click at [777, 391] on div "11837576 (316910235) N/A Pickup [DATE] 12:51 PM EDT 8/24/2025 $356.00 Submitted…" at bounding box center [473, 262] width 861 height 279
click at [411, 64] on div "All Purchases" at bounding box center [617, 60] width 575 height 16
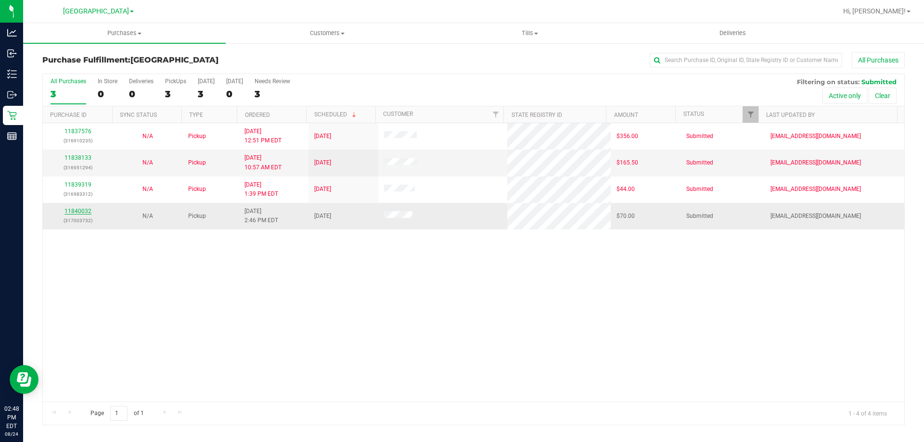
click at [77, 212] on link "11840032" at bounding box center [77, 211] width 27 height 7
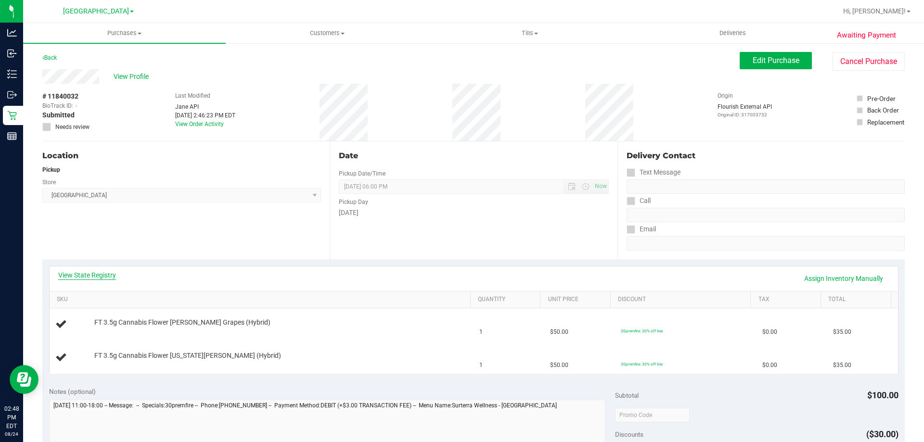
click at [86, 273] on link "View State Registry" at bounding box center [87, 275] width 58 height 10
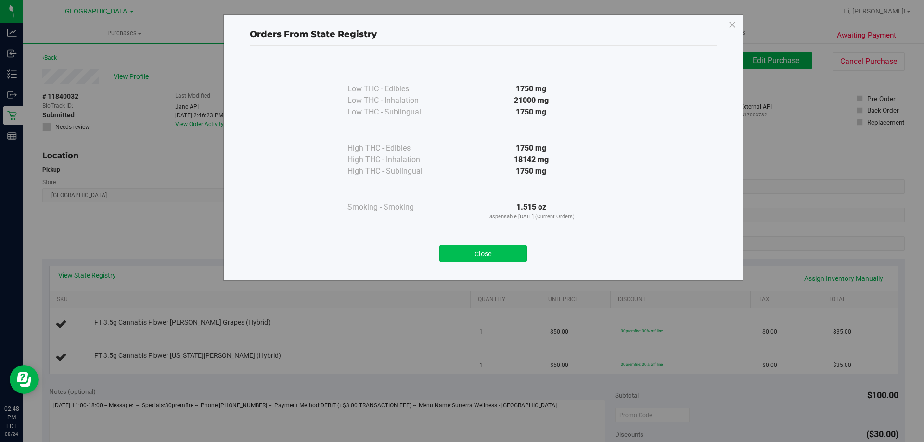
click at [502, 250] on button "Close" at bounding box center [483, 253] width 88 height 17
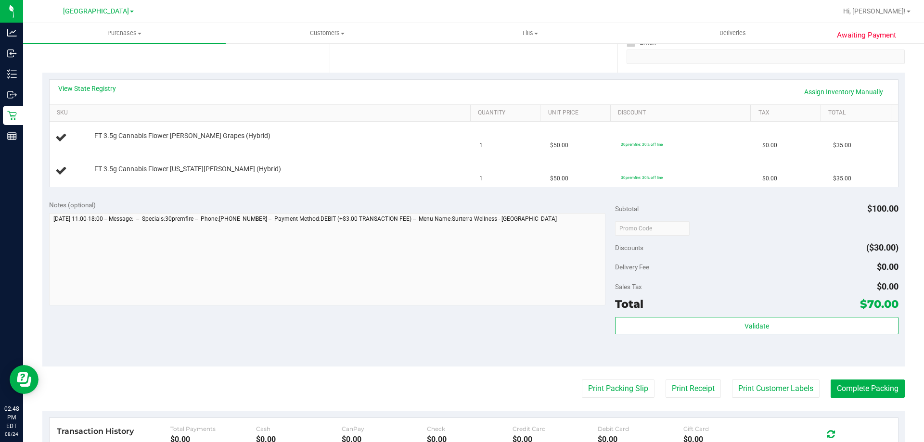
scroll to position [192, 0]
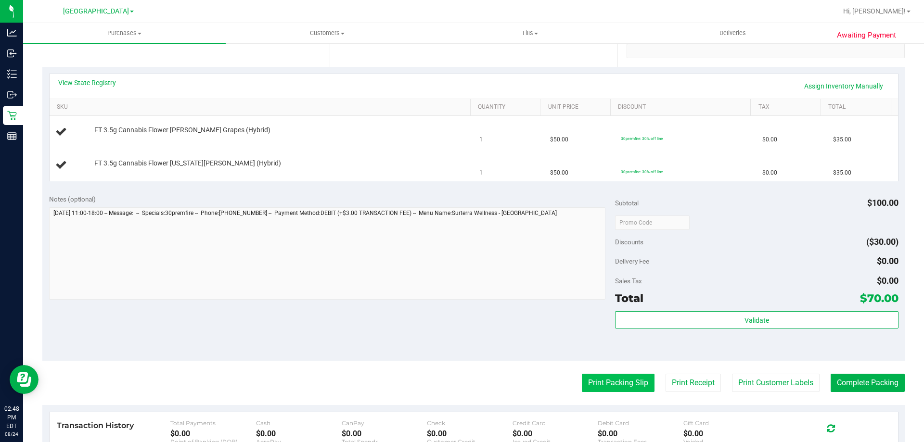
click at [618, 376] on button "Print Packing Slip" at bounding box center [618, 383] width 73 height 18
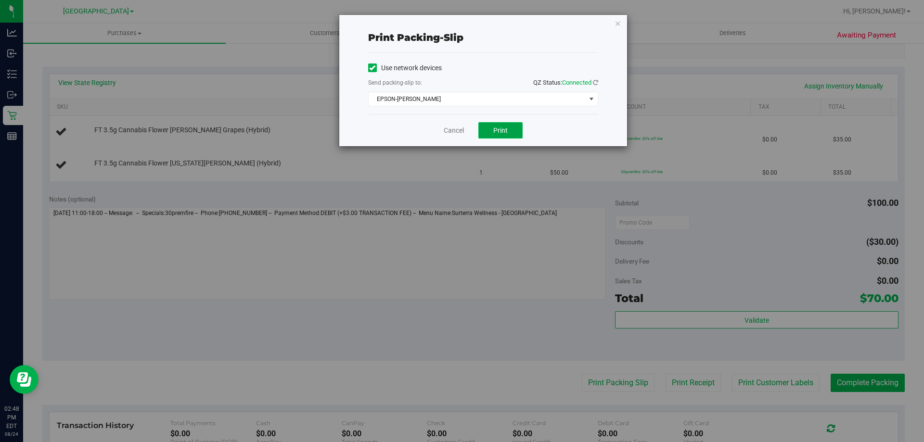
click at [502, 124] on button "Print" at bounding box center [500, 130] width 44 height 16
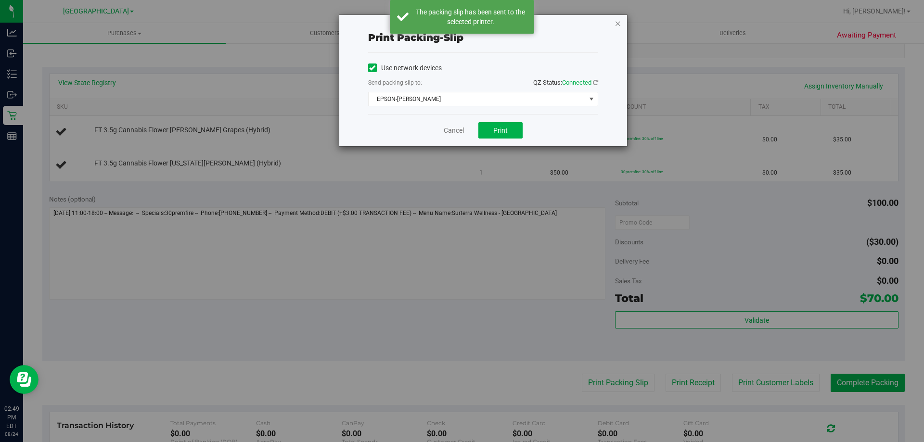
click at [619, 17] on icon "button" at bounding box center [618, 23] width 7 height 12
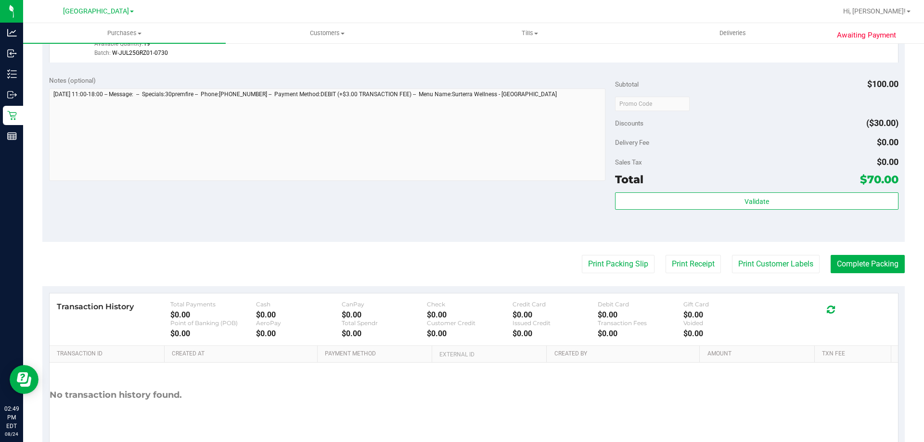
scroll to position [400, 0]
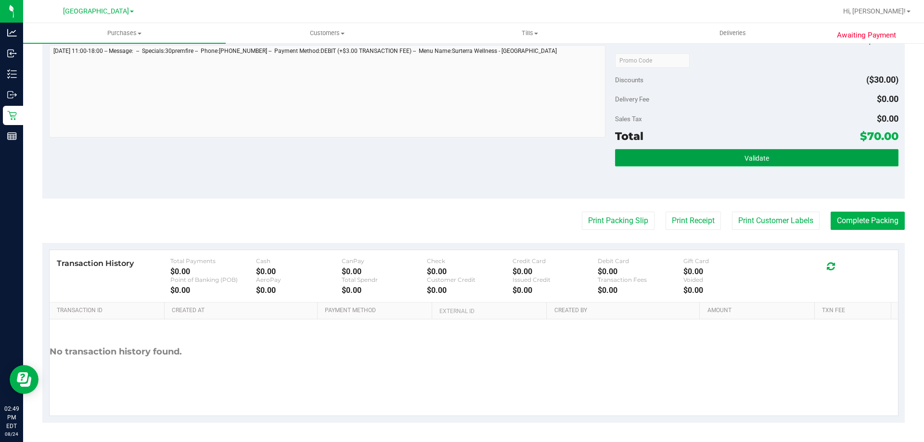
click at [761, 153] on button "Validate" at bounding box center [756, 157] width 283 height 17
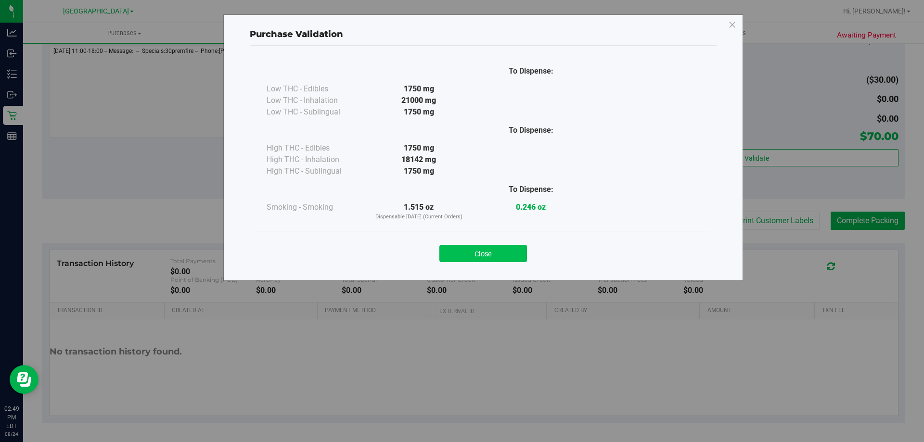
click at [482, 248] on button "Close" at bounding box center [483, 253] width 88 height 17
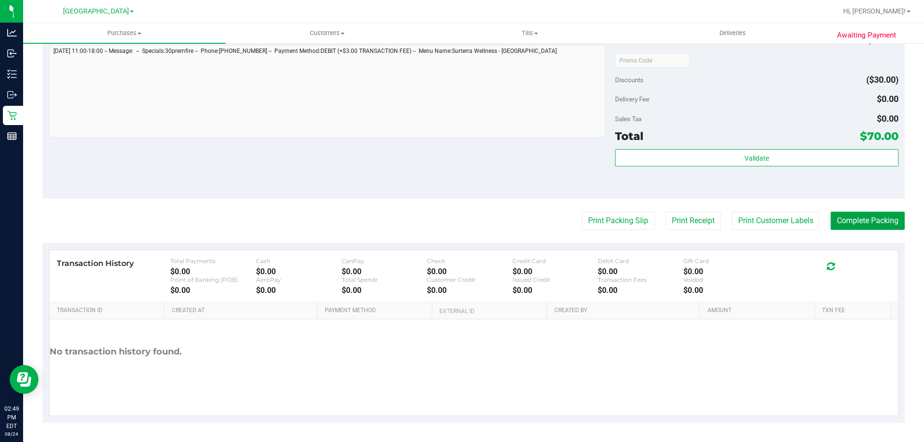
click at [859, 216] on button "Complete Packing" at bounding box center [868, 221] width 74 height 18
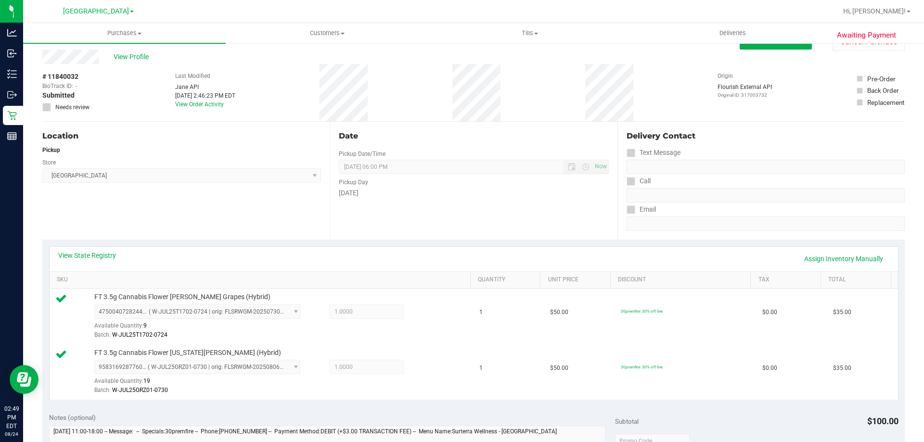
scroll to position [0, 0]
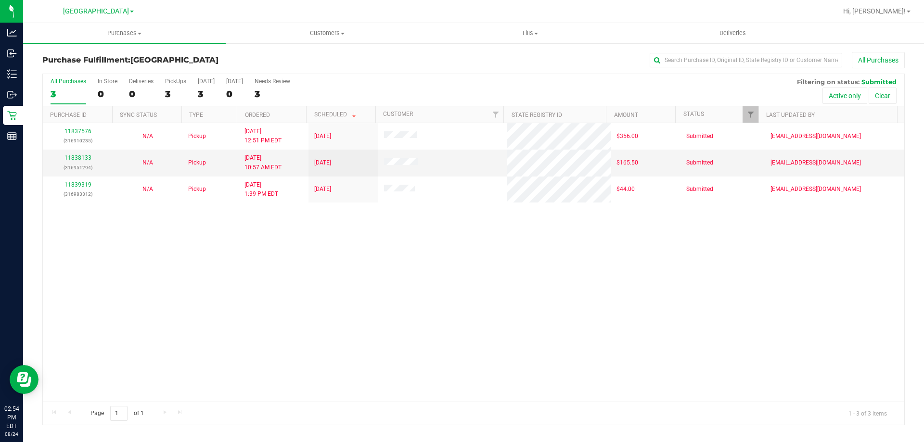
click at [913, 231] on div "Purchase Fulfillment: [GEOGRAPHIC_DATA] All Purchases All Purchases 3 In Store …" at bounding box center [473, 238] width 901 height 393
click at [404, 66] on div "All Purchases" at bounding box center [617, 60] width 575 height 16
click at [475, 58] on div "All Purchases" at bounding box center [617, 60] width 575 height 16
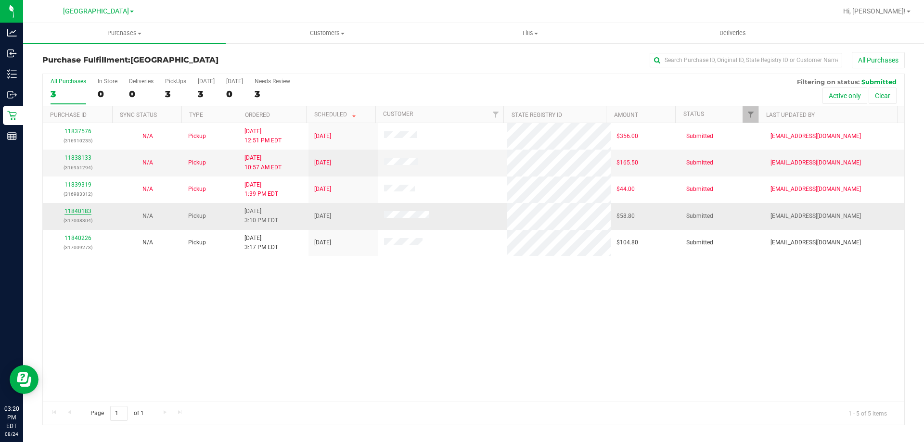
click at [85, 212] on link "11840183" at bounding box center [77, 211] width 27 height 7
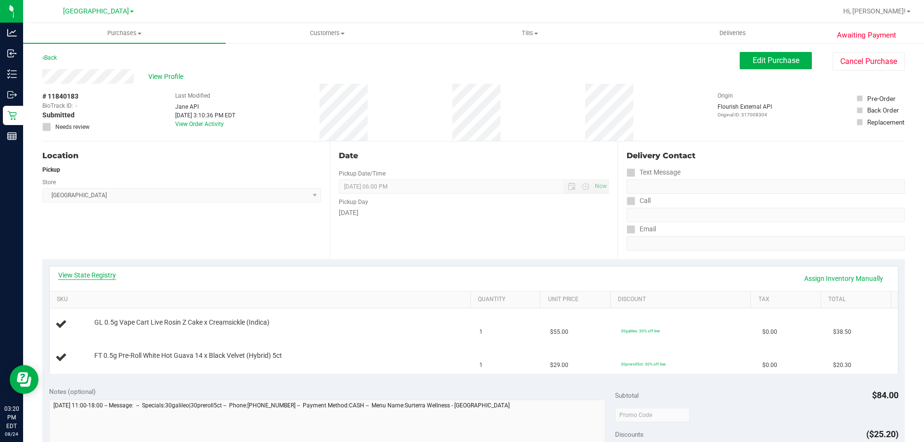
click at [100, 275] on link "View State Registry" at bounding box center [87, 275] width 58 height 10
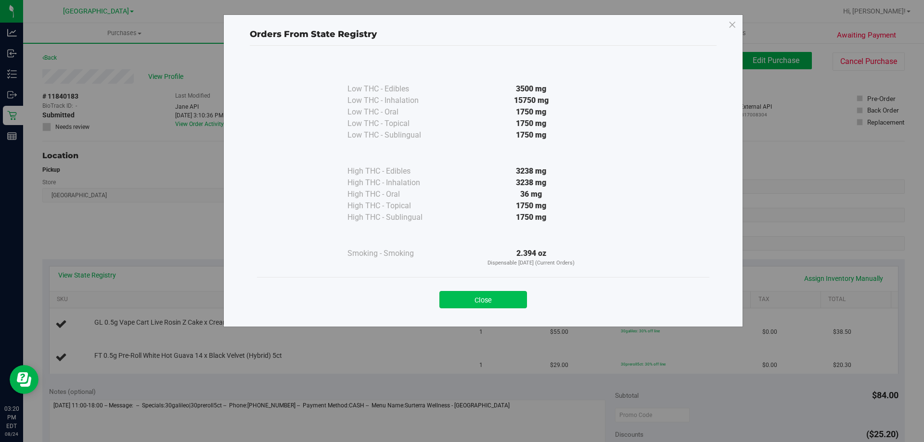
click at [521, 296] on button "Close" at bounding box center [483, 299] width 88 height 17
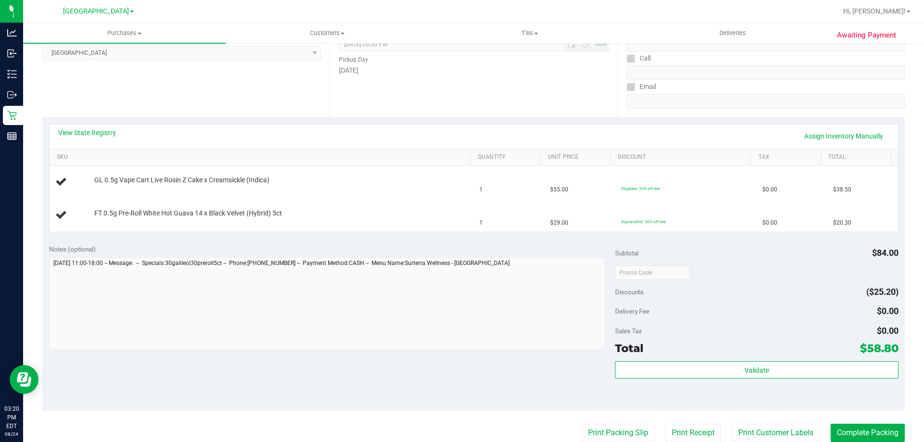
scroll to position [192, 0]
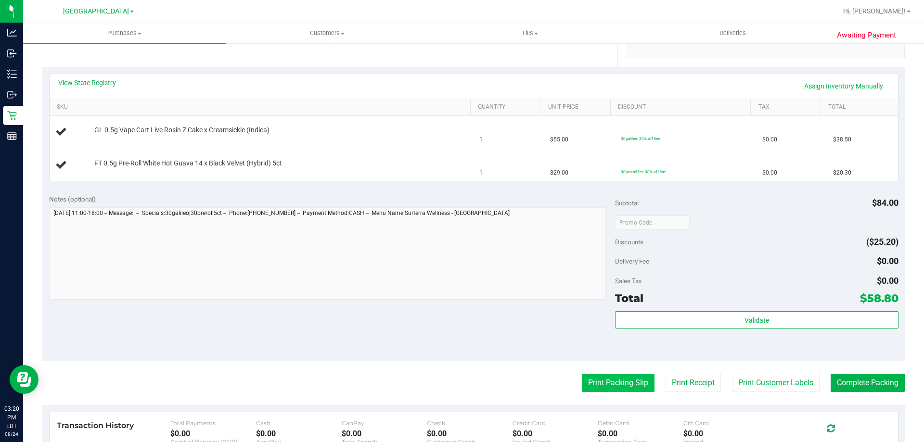
click at [620, 385] on button "Print Packing Slip" at bounding box center [618, 383] width 73 height 18
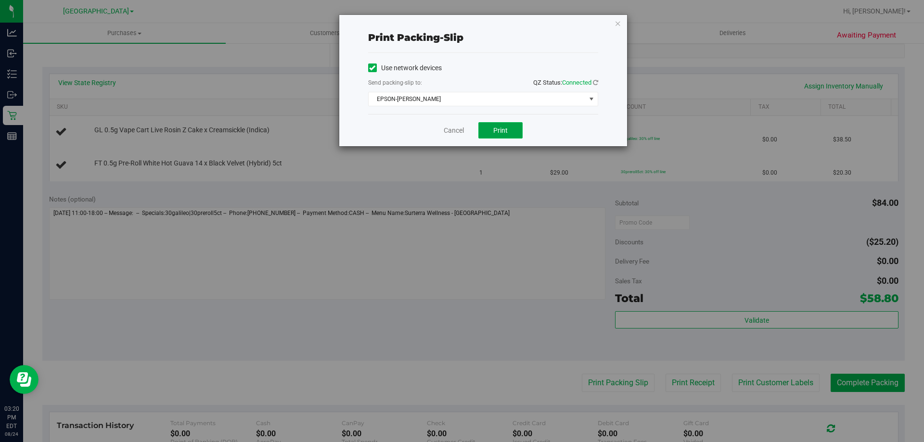
click at [494, 131] on span "Print" at bounding box center [500, 131] width 14 height 8
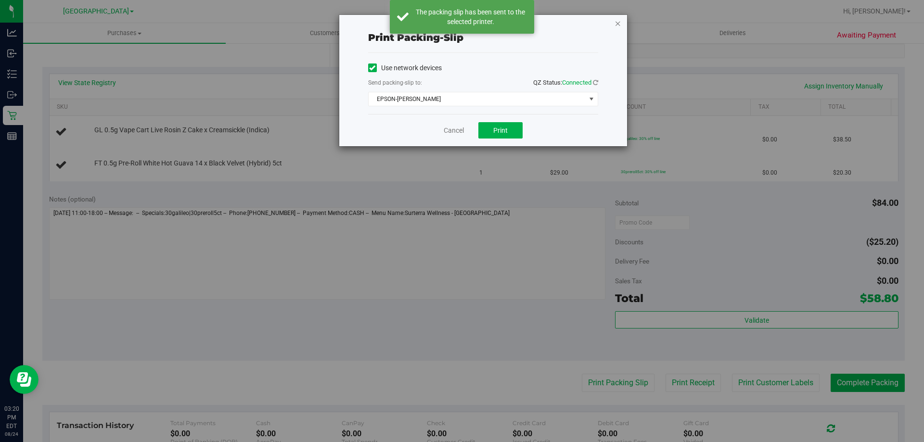
click at [616, 24] on icon "button" at bounding box center [618, 23] width 7 height 12
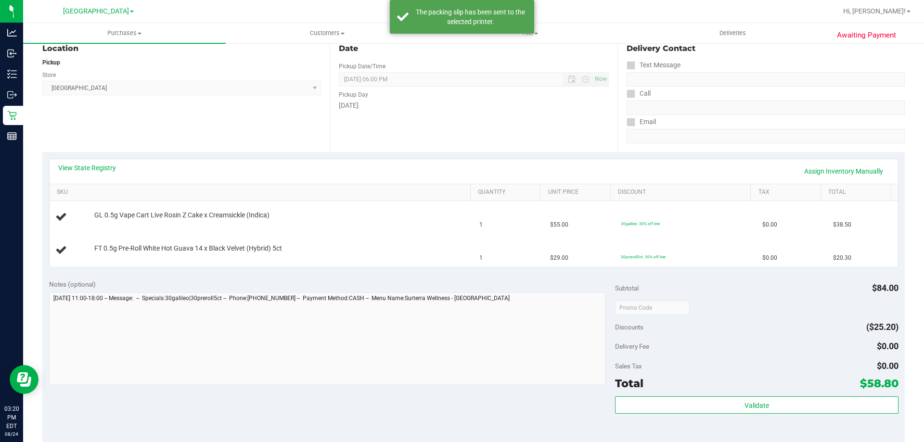
scroll to position [0, 0]
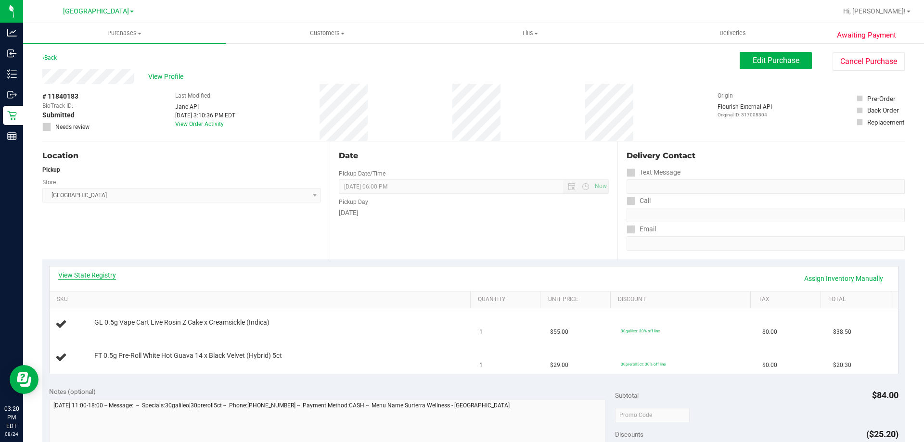
click at [113, 272] on link "View State Registry" at bounding box center [87, 275] width 58 height 10
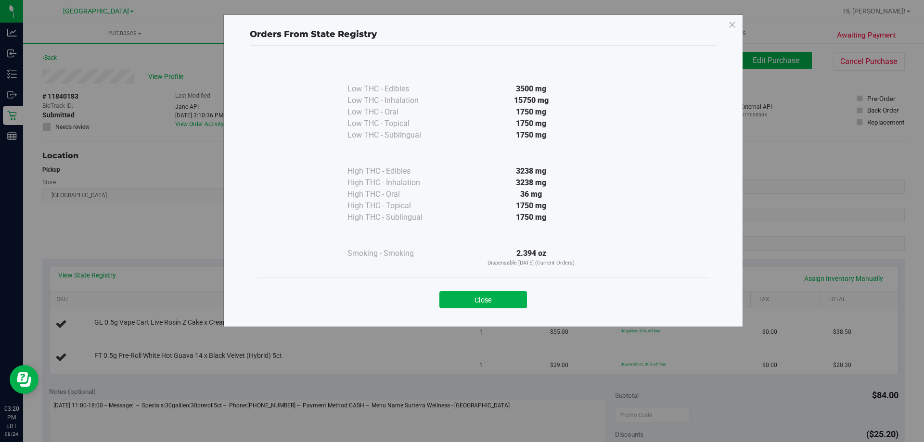
click at [728, 290] on div "Orders From State Registry Low THC - Edibles 3500 mg" at bounding box center [483, 170] width 520 height 313
click at [509, 300] on button "Close" at bounding box center [483, 299] width 88 height 17
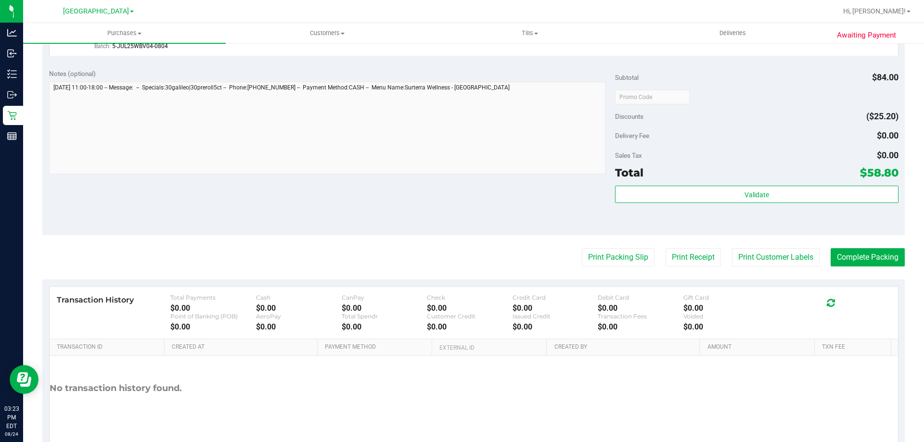
scroll to position [400, 0]
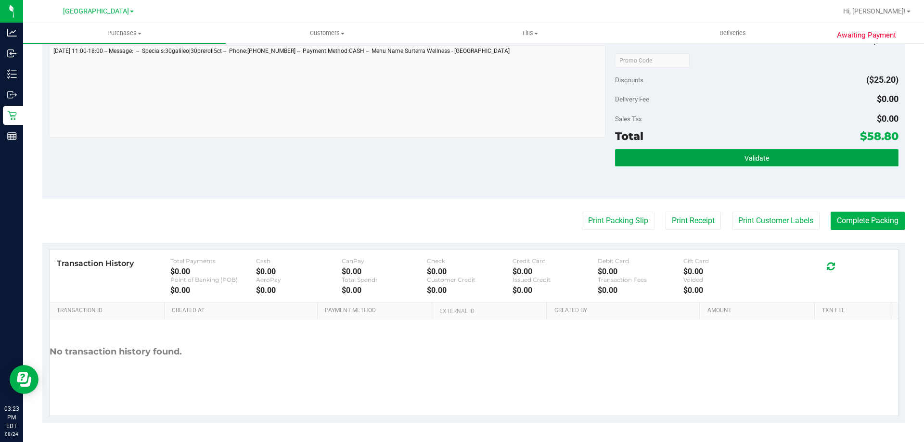
click at [829, 154] on button "Validate" at bounding box center [756, 157] width 283 height 17
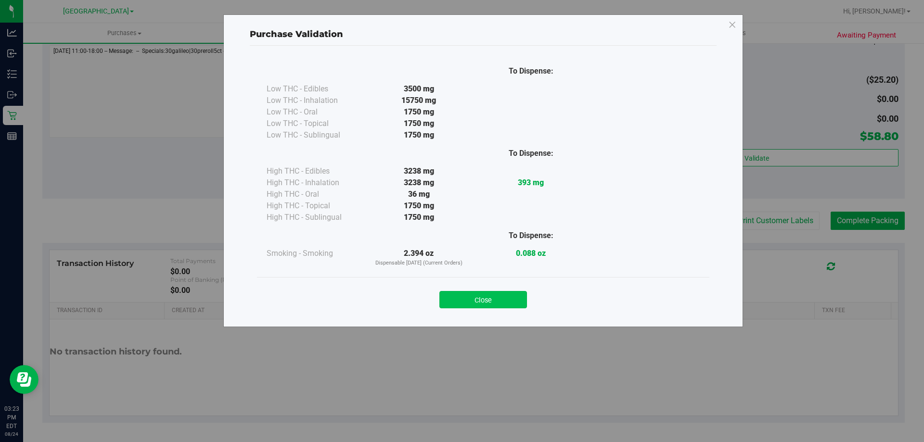
click at [494, 293] on button "Close" at bounding box center [483, 299] width 88 height 17
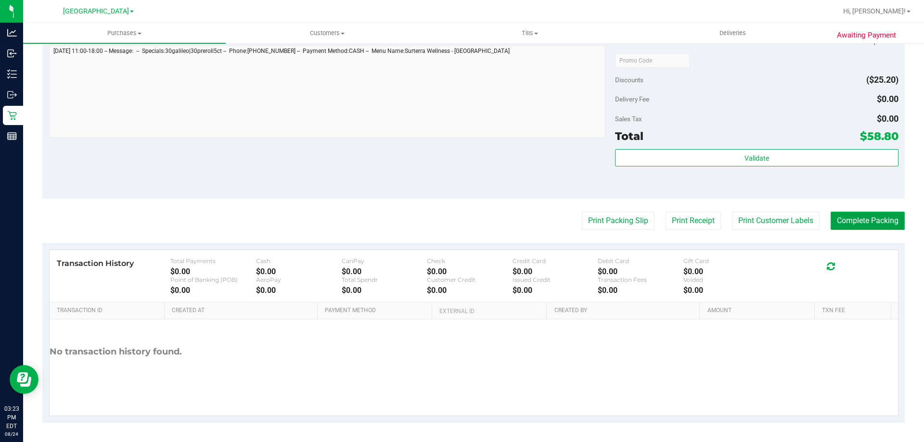
click at [853, 215] on button "Complete Packing" at bounding box center [868, 221] width 74 height 18
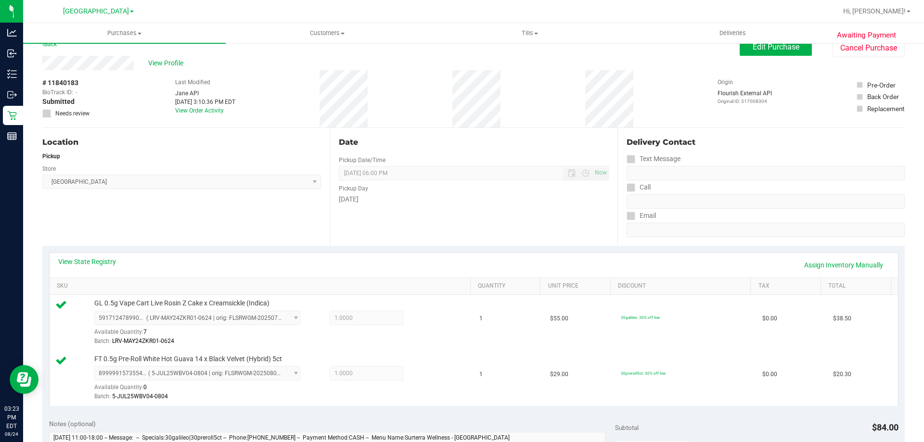
scroll to position [0, 0]
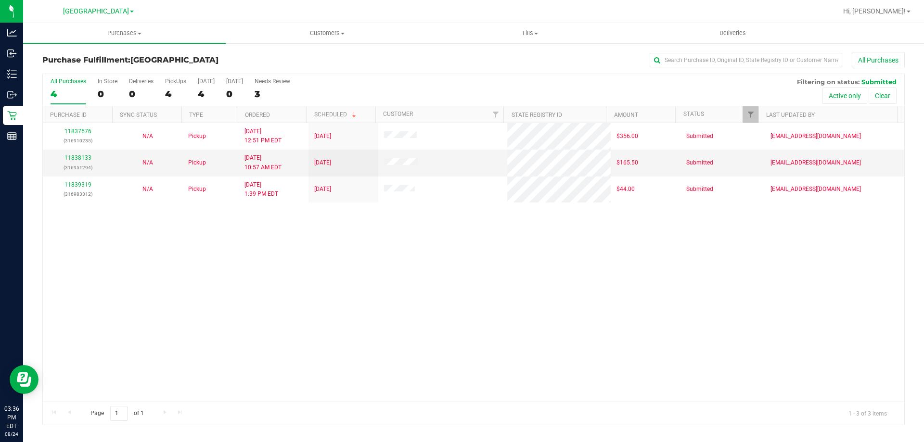
click at [413, 59] on div "All Purchases" at bounding box center [617, 60] width 575 height 16
click at [560, 77] on div "All Purchases 4 In Store 0 Deliveries 0 PickUps 4 [DATE] 4 [DATE] 0 Needs Revie…" at bounding box center [473, 78] width 861 height 8
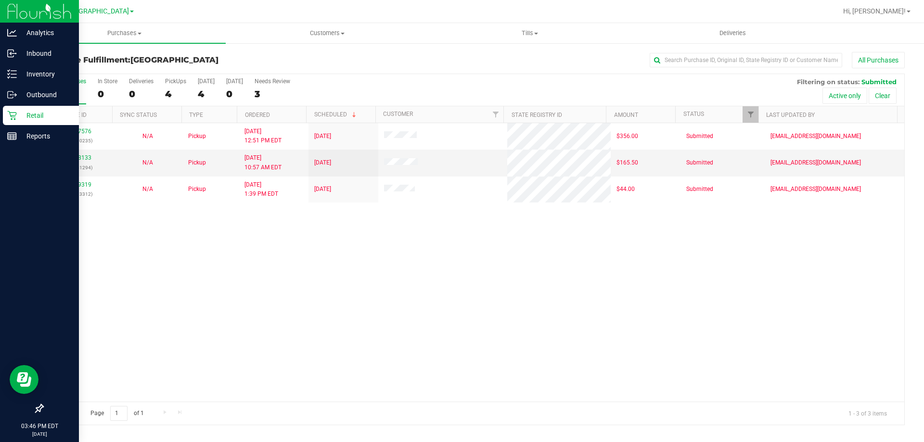
click at [34, 117] on p "Retail" at bounding box center [46, 116] width 58 height 12
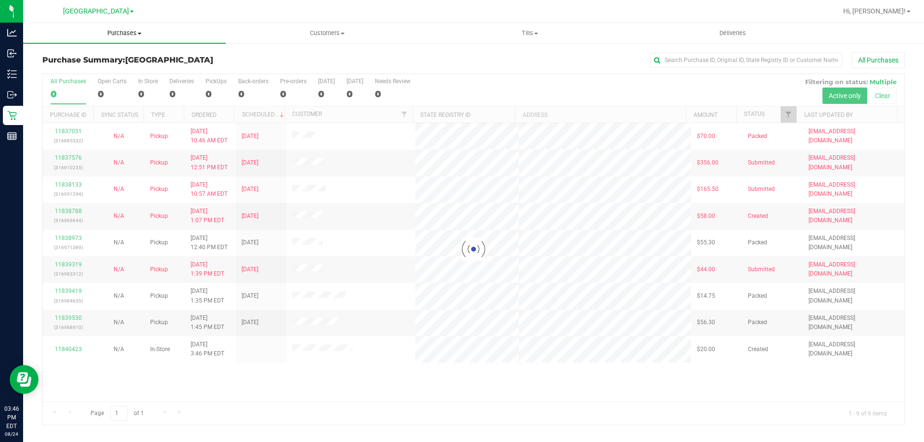
click at [128, 35] on span "Purchases" at bounding box center [124, 33] width 203 height 9
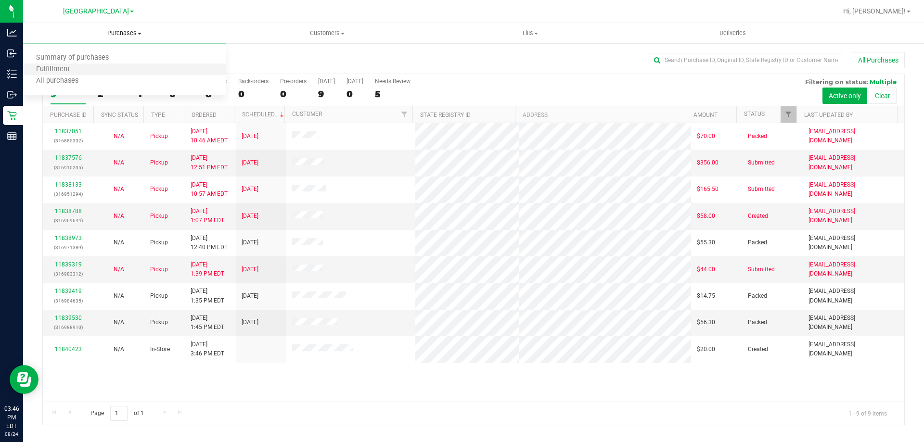
click at [94, 73] on li "Fulfillment" at bounding box center [124, 70] width 203 height 12
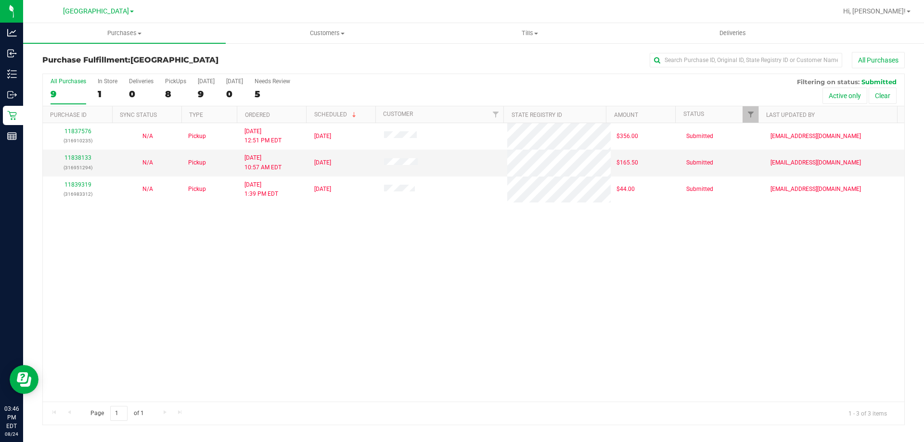
click at [455, 288] on div "11837576 (316910235) N/A Pickup [DATE] 12:51 PM EDT 8/24/2025 $356.00 Submitted…" at bounding box center [473, 262] width 861 height 279
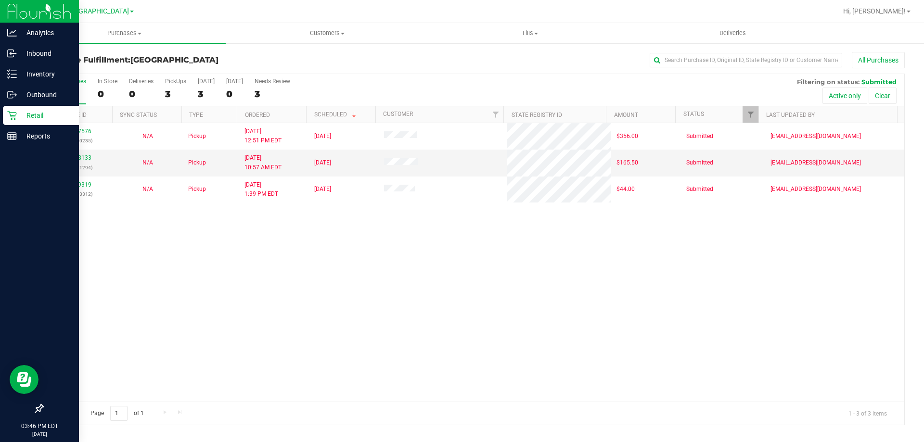
click at [22, 113] on p "Retail" at bounding box center [46, 116] width 58 height 12
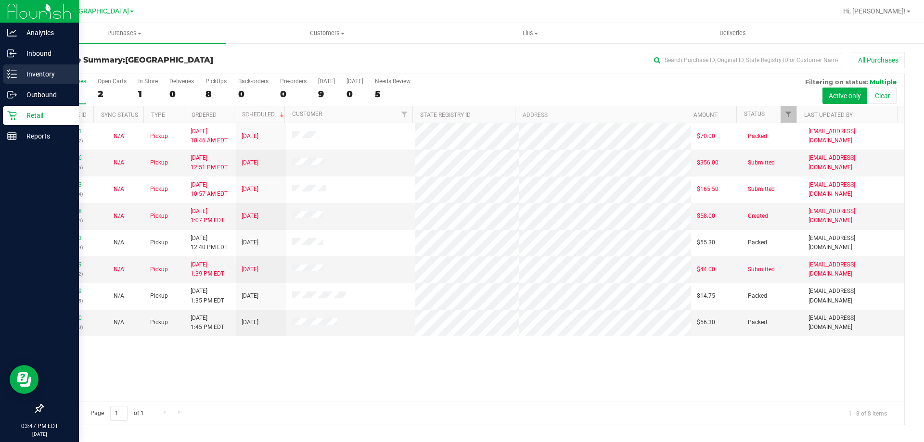
click at [19, 72] on p "Inventory" at bounding box center [46, 74] width 58 height 12
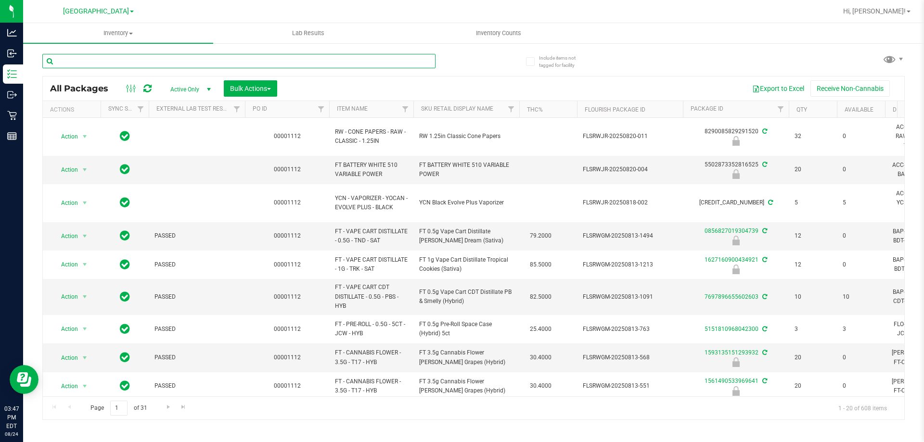
click at [209, 66] on input "text" at bounding box center [238, 61] width 393 height 14
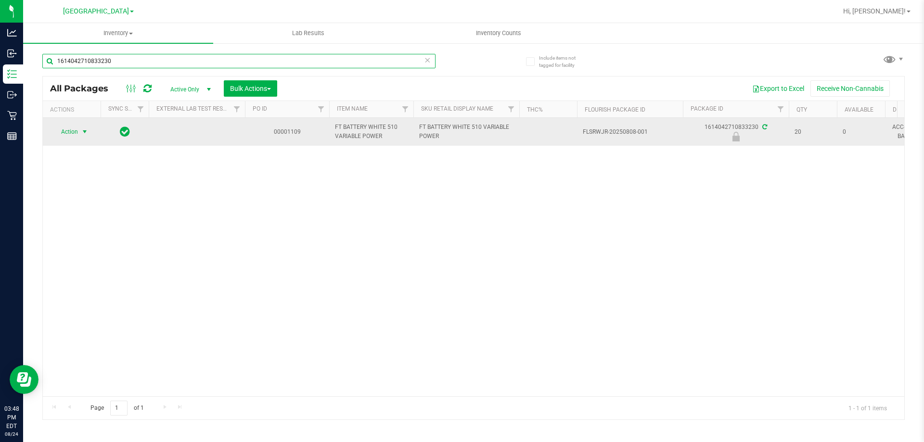
type input "1614042710833230"
click at [80, 134] on span "select" at bounding box center [85, 131] width 12 height 13
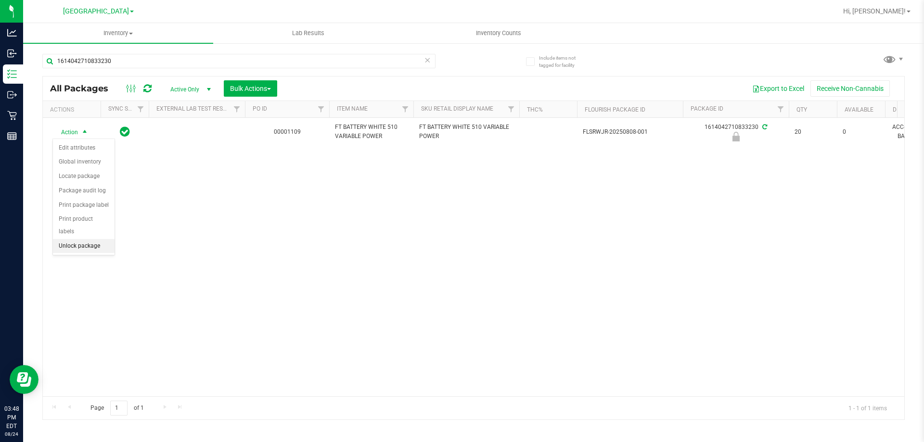
click at [88, 239] on li "Unlock package" at bounding box center [84, 246] width 62 height 14
